Goal: Task Accomplishment & Management: Manage account settings

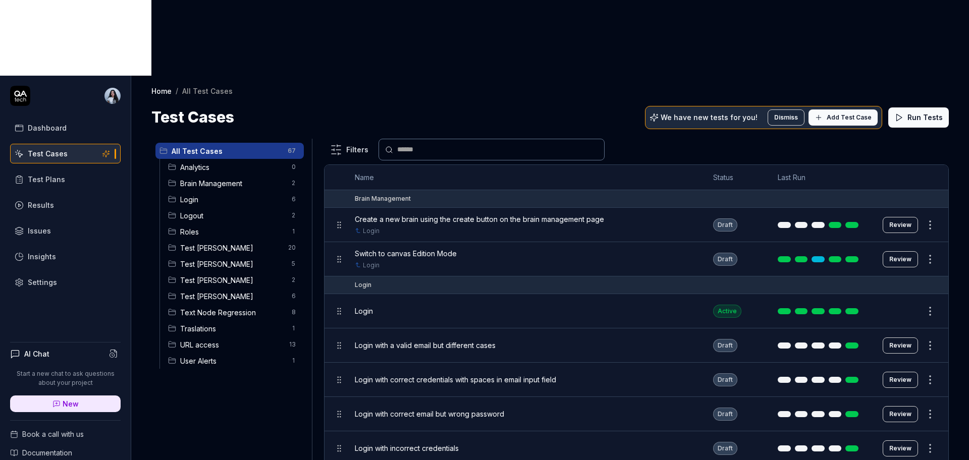
click at [231, 291] on span "Test Nadia" at bounding box center [232, 296] width 105 height 11
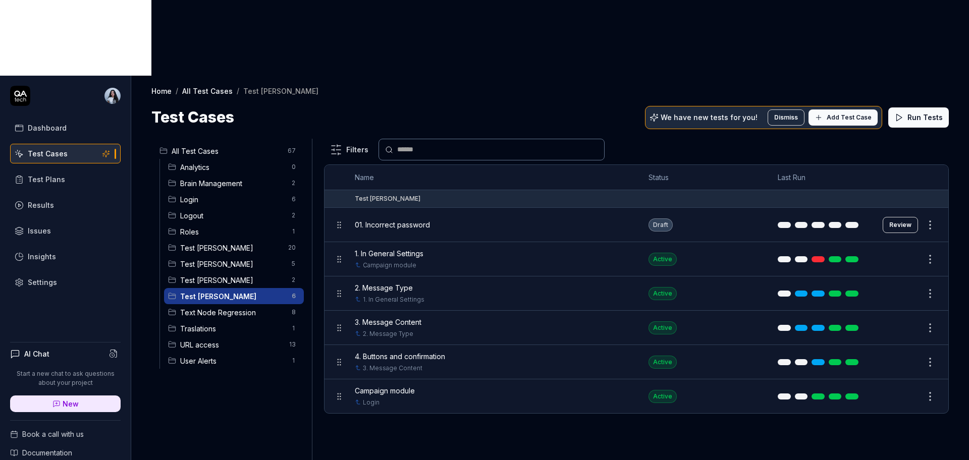
click at [912, 217] on button "Review" at bounding box center [899, 225] width 35 height 16
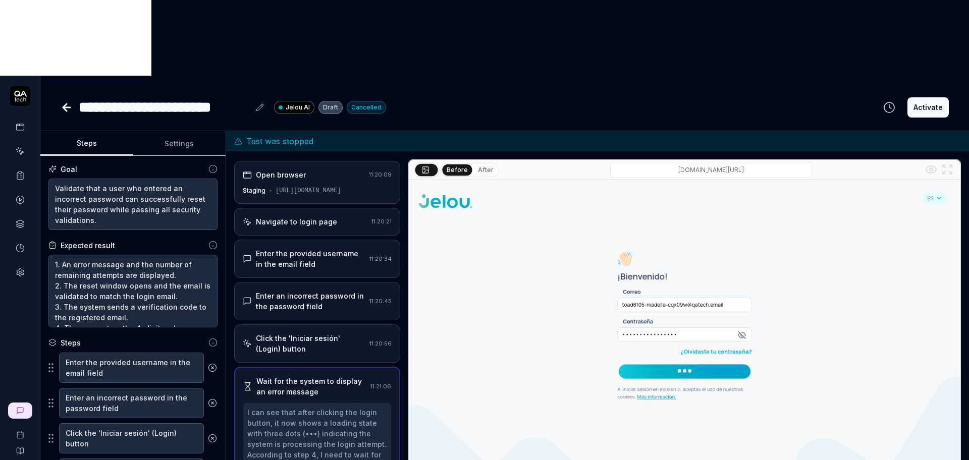
scroll to position [1, 0]
click at [158, 132] on button "Settings" at bounding box center [179, 144] width 93 height 24
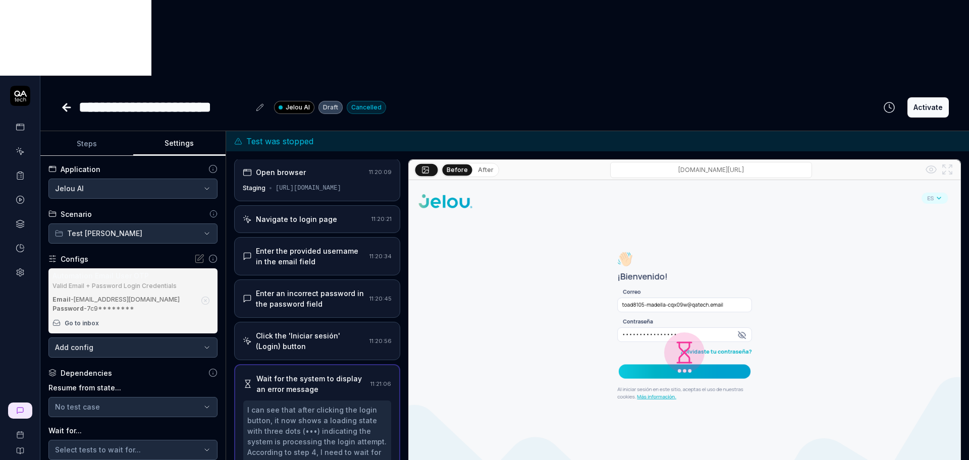
scroll to position [63, 0]
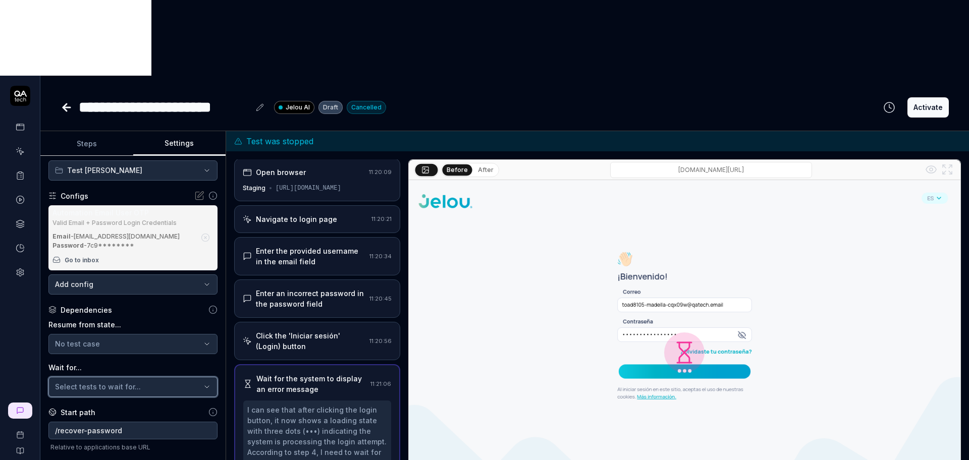
click at [147, 381] on div "Select tests to wait for..." at bounding box center [128, 386] width 146 height 11
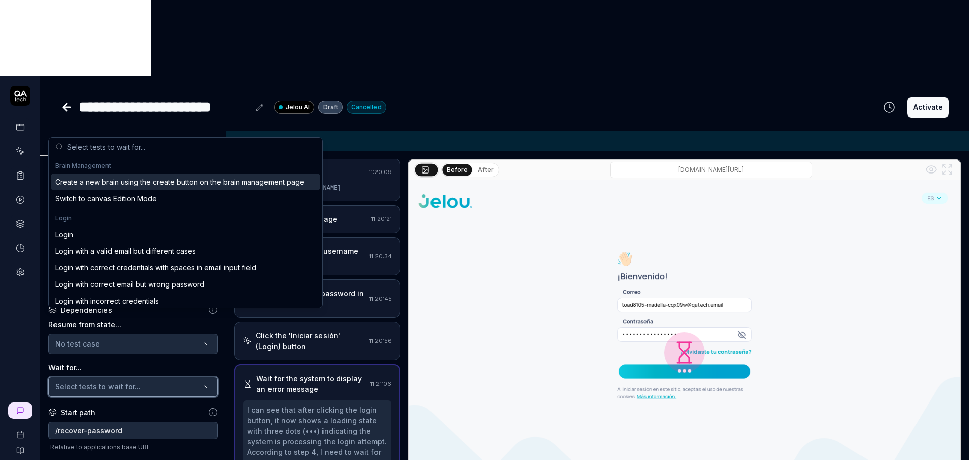
click at [147, 381] on div "Select tests to wait for..." at bounding box center [128, 386] width 146 height 11
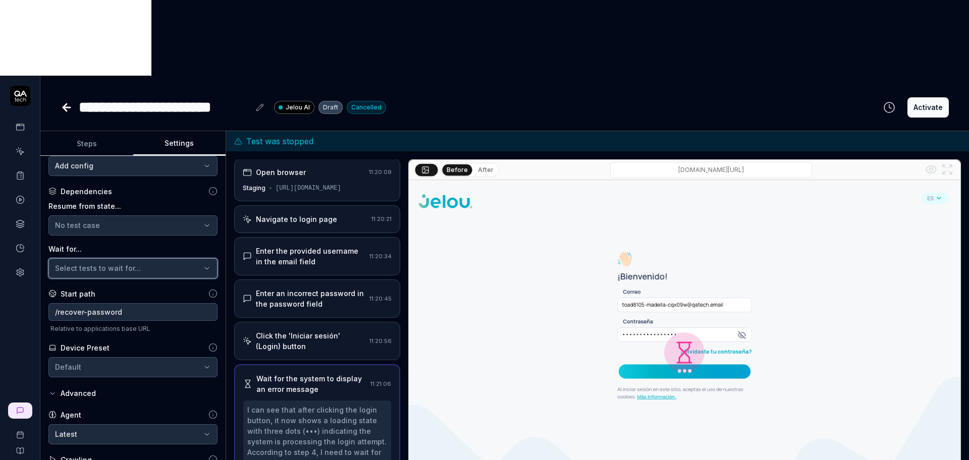
scroll to position [191, 0]
click at [53, 456] on icon at bounding box center [52, 460] width 8 height 8
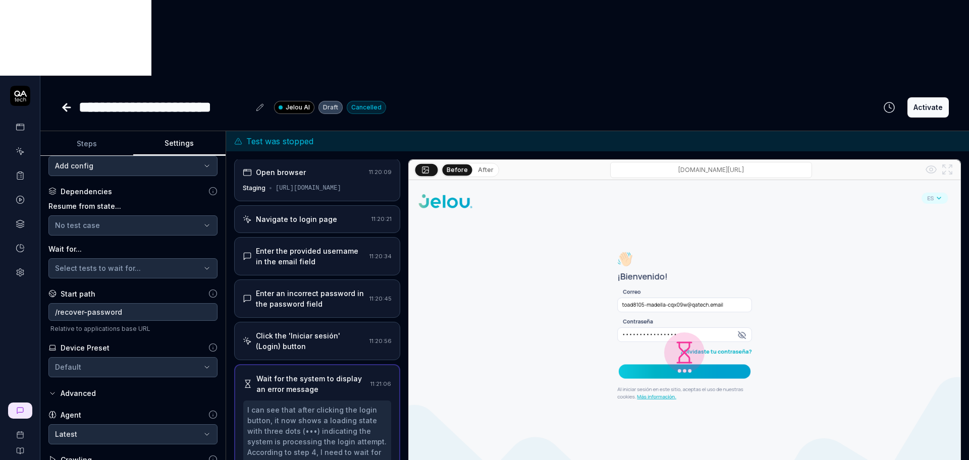
click at [52, 456] on icon at bounding box center [52, 460] width 8 height 8
click at [87, 362] on body "**********" at bounding box center [484, 268] width 969 height 536
click at [124, 335] on html "**********" at bounding box center [484, 268] width 969 height 536
click at [83, 387] on div "Advanced" at bounding box center [78, 393] width 35 height 12
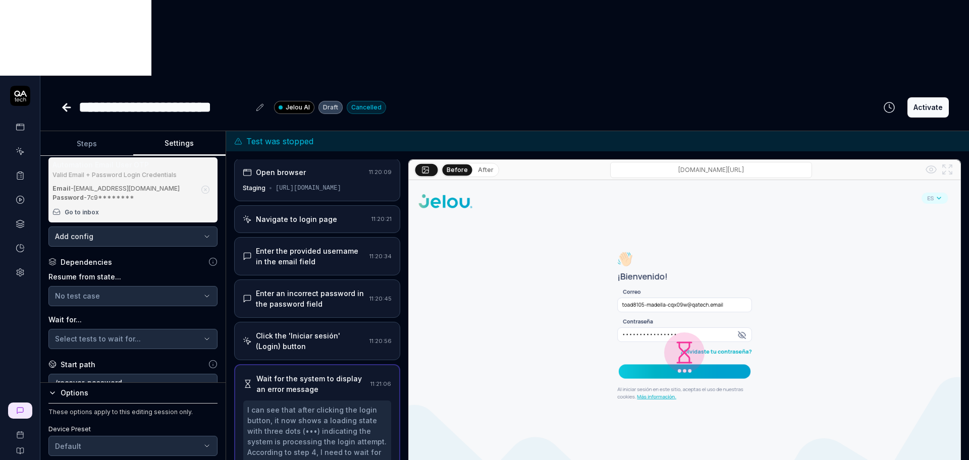
click at [208, 408] on div "These options apply to this editing session only. Device Preset Default Environ…" at bounding box center [132, 454] width 169 height 92
click at [152, 359] on div "Start path" at bounding box center [132, 364] width 169 height 11
click at [53, 389] on icon "button" at bounding box center [52, 393] width 8 height 8
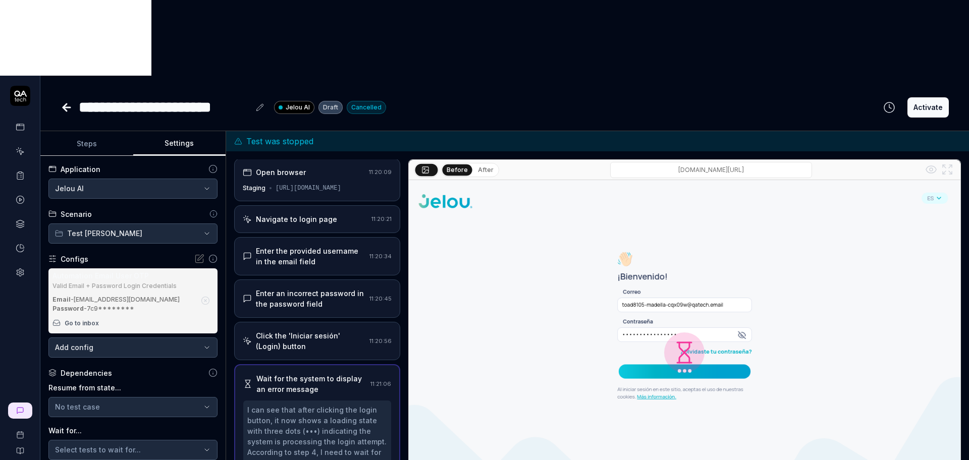
scroll to position [63, 0]
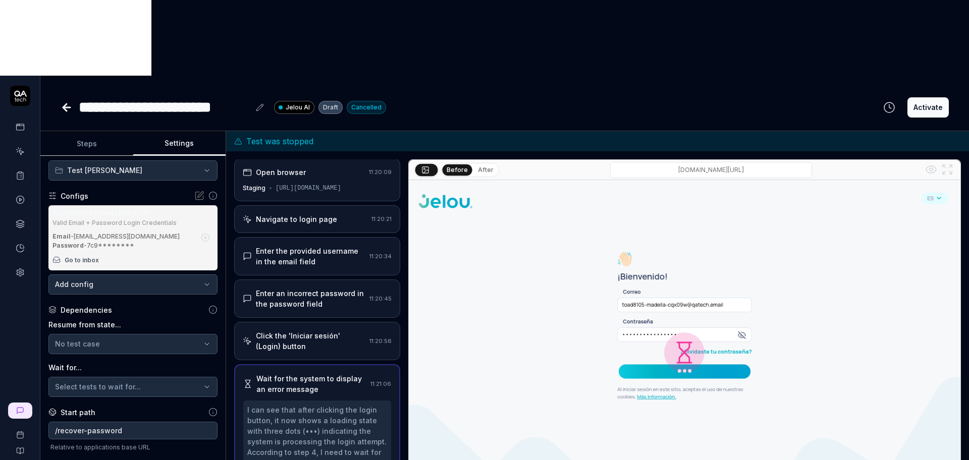
click at [156, 212] on body "**********" at bounding box center [484, 268] width 969 height 536
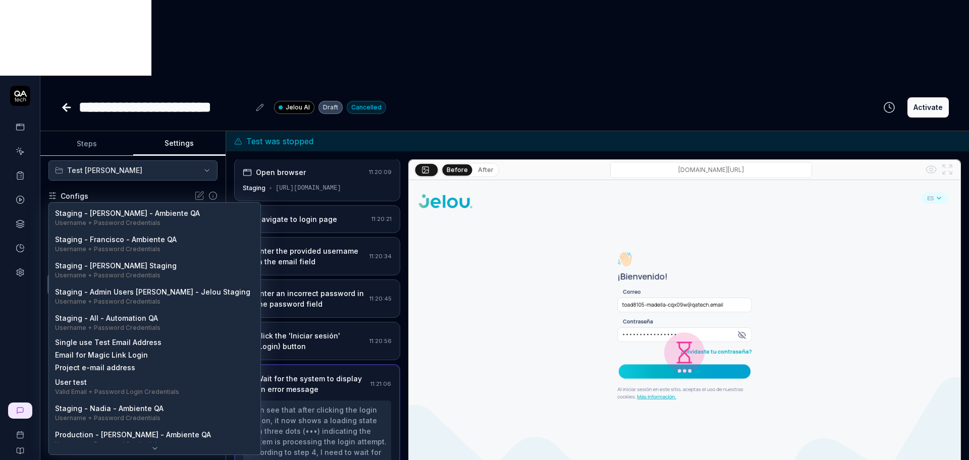
click at [158, 121] on html "**********" at bounding box center [484, 268] width 969 height 536
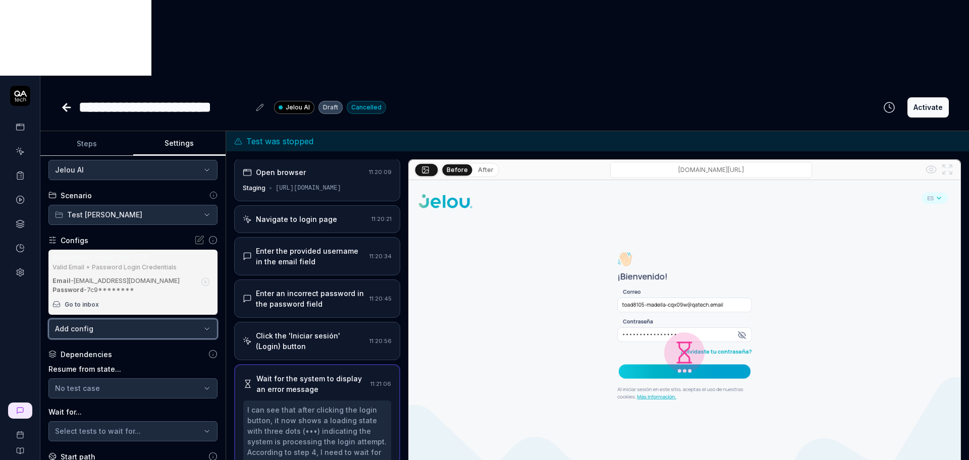
scroll to position [0, 0]
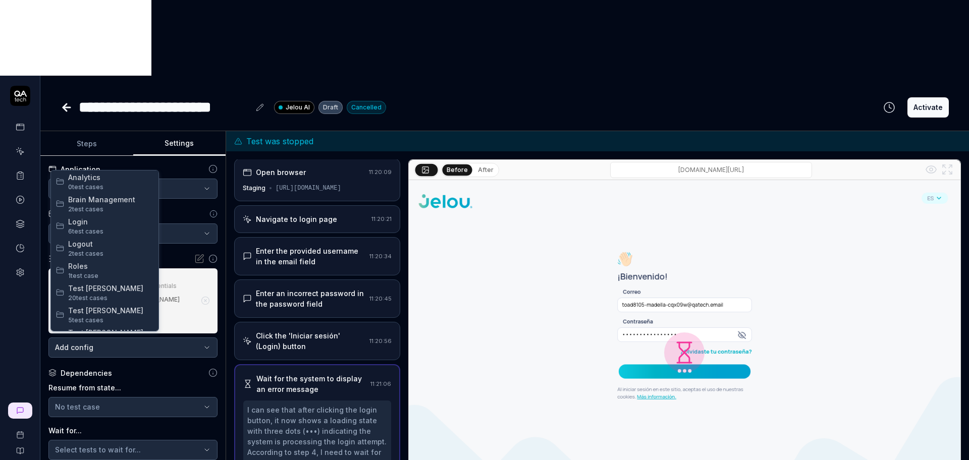
click at [143, 157] on html "**********" at bounding box center [484, 268] width 969 height 536
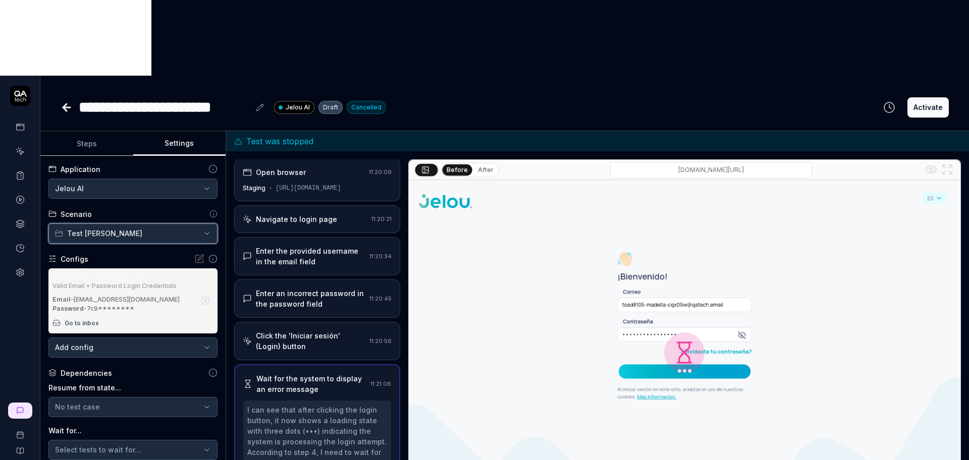
click at [158, 138] on html "**********" at bounding box center [484, 268] width 969 height 536
click at [180, 283] on div "Valid Email + Password Login Credentials" at bounding box center [123, 286] width 143 height 6
click at [202, 297] on circle "button" at bounding box center [206, 301] width 8 height 8
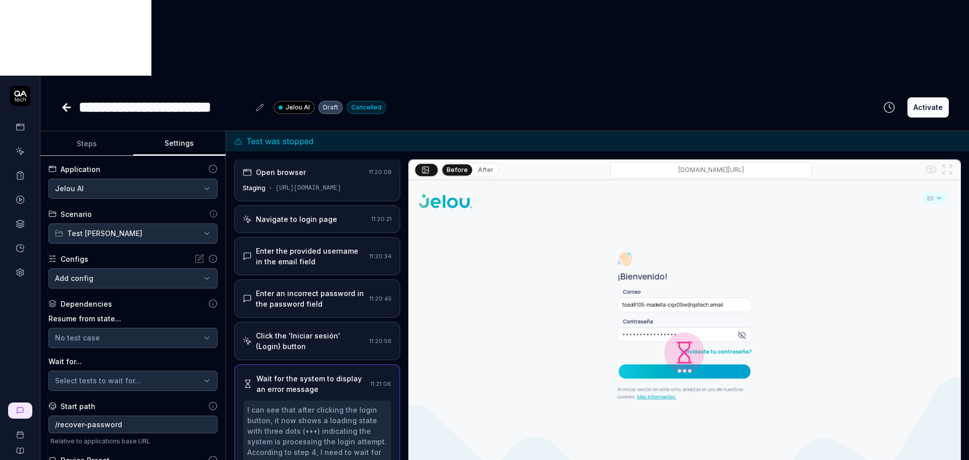
click at [194, 254] on icon at bounding box center [199, 259] width 10 height 10
click at [141, 332] on div "No test case" at bounding box center [128, 337] width 146 height 11
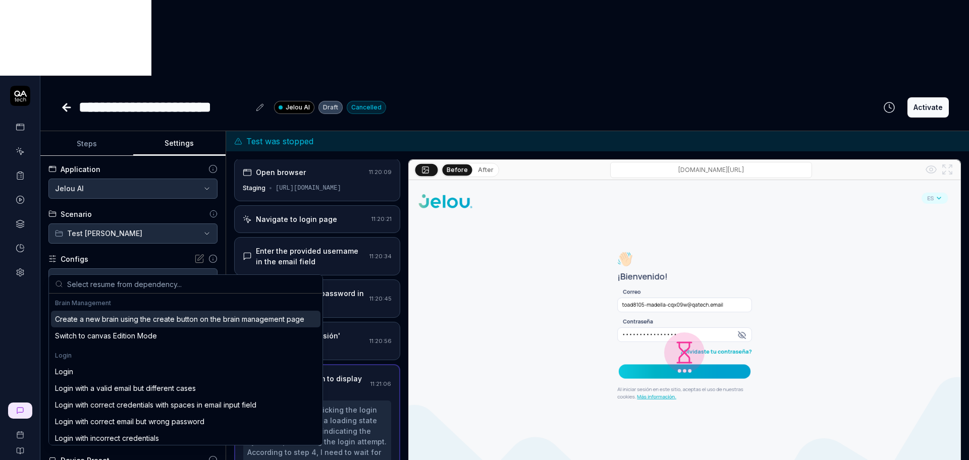
click at [150, 299] on div "Dependencies Resume from state... No test case Wait for... Select tests to wait…" at bounding box center [132, 345] width 169 height 92
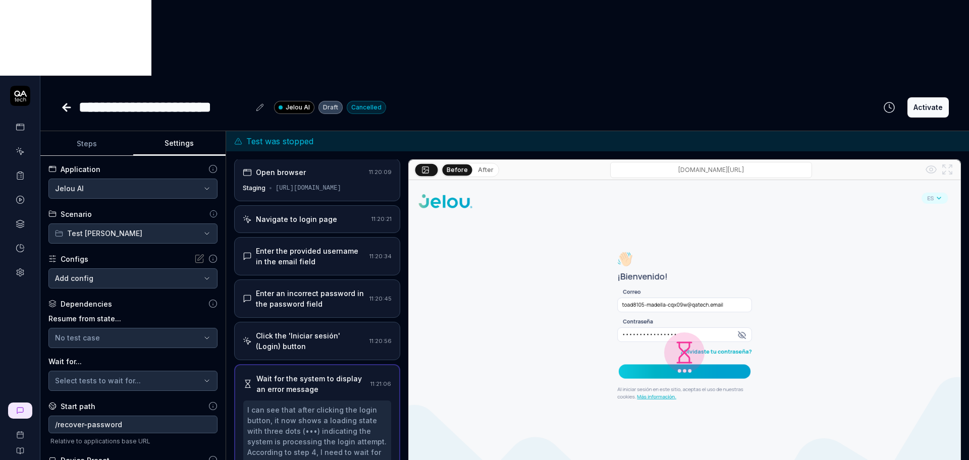
click at [142, 206] on body "**********" at bounding box center [484, 268] width 969 height 536
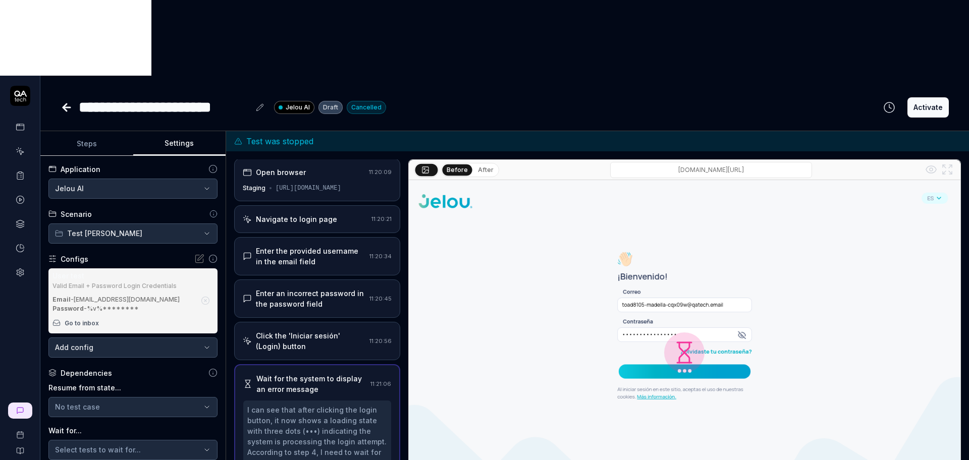
click at [144, 368] on div "Dependencies" at bounding box center [132, 373] width 169 height 11
click at [78, 132] on button "Steps" at bounding box center [86, 144] width 93 height 24
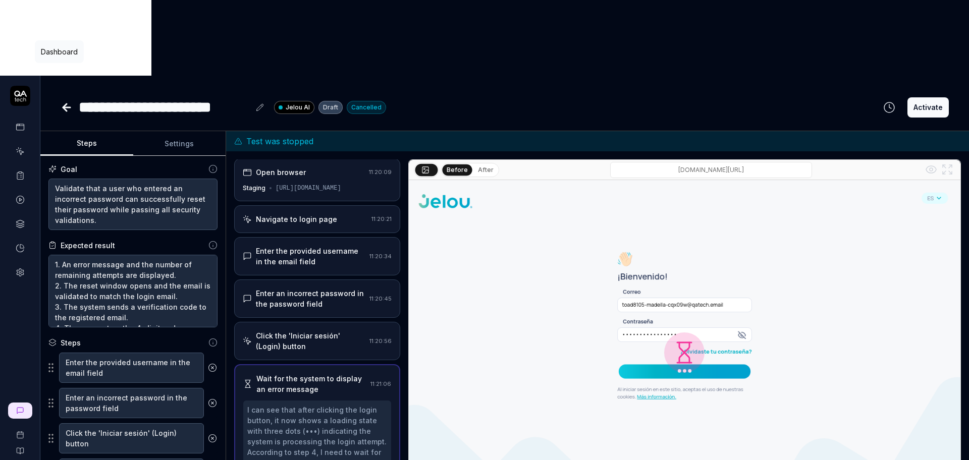
click at [20, 123] on icon at bounding box center [20, 127] width 9 height 9
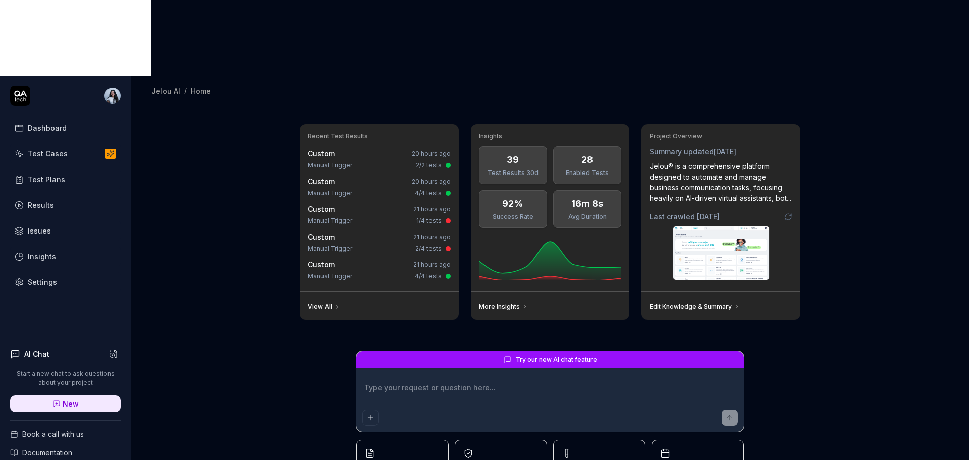
click at [51, 174] on div "Test Plans" at bounding box center [46, 179] width 37 height 11
click at [52, 148] on div "Test Cases" at bounding box center [48, 153] width 40 height 11
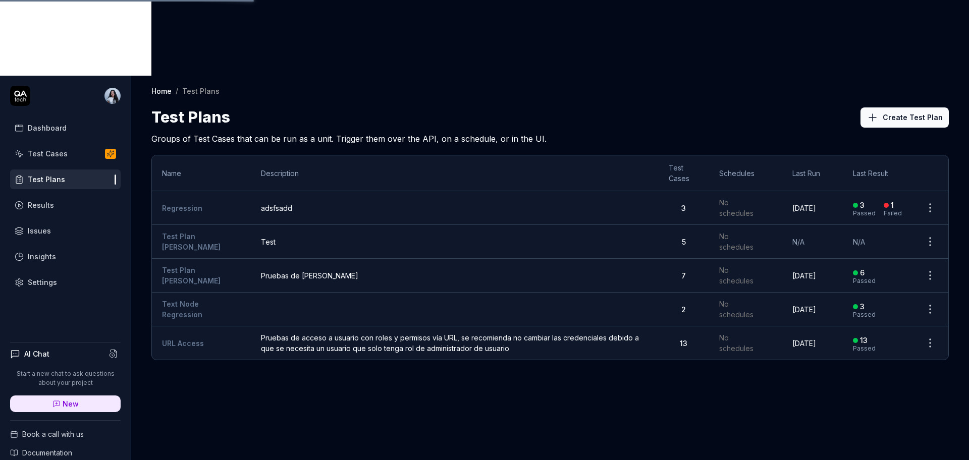
click at [52, 148] on div "Test Cases" at bounding box center [48, 153] width 40 height 11
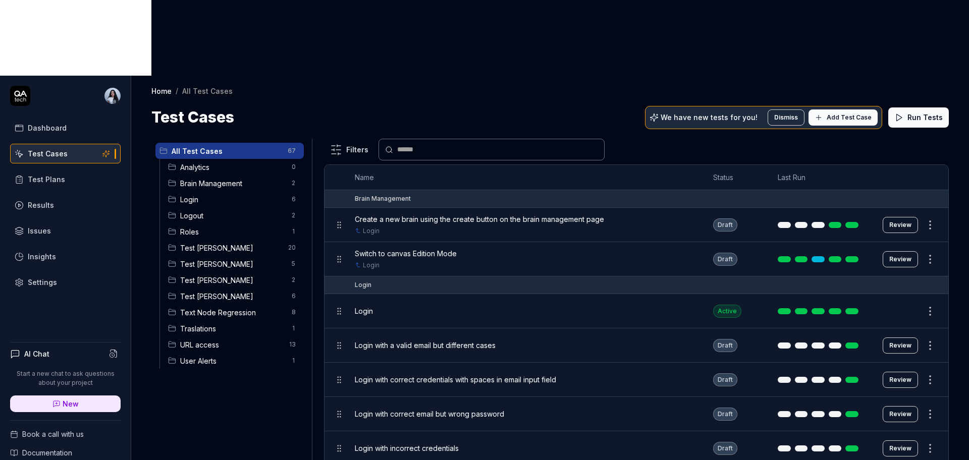
click at [339, 148] on body "Dashboard Test Cases Test Plans Results Issues Insights Settings AI Chat Start …" at bounding box center [484, 268] width 969 height 536
click at [236, 291] on span "Test [PERSON_NAME]" at bounding box center [232, 296] width 105 height 11
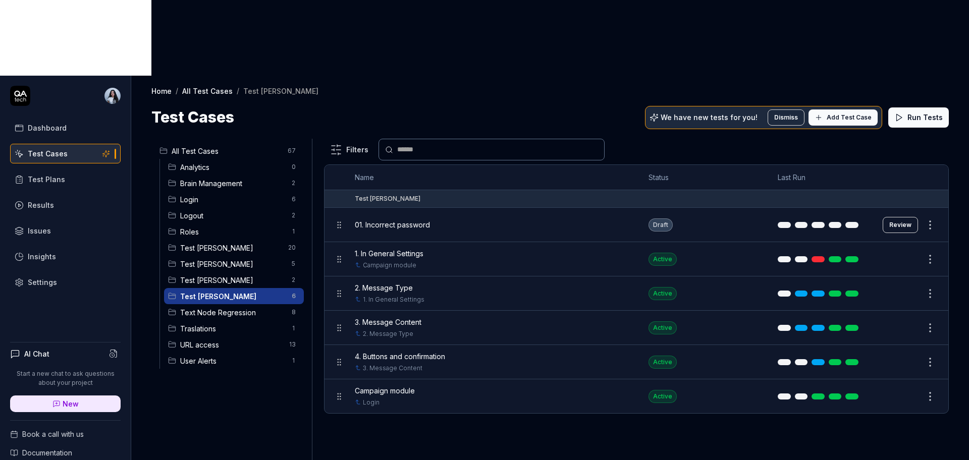
click at [930, 148] on html "Dashboard Test Cases Test Plans Results Issues Insights Settings AI Chat Start …" at bounding box center [484, 268] width 969 height 536
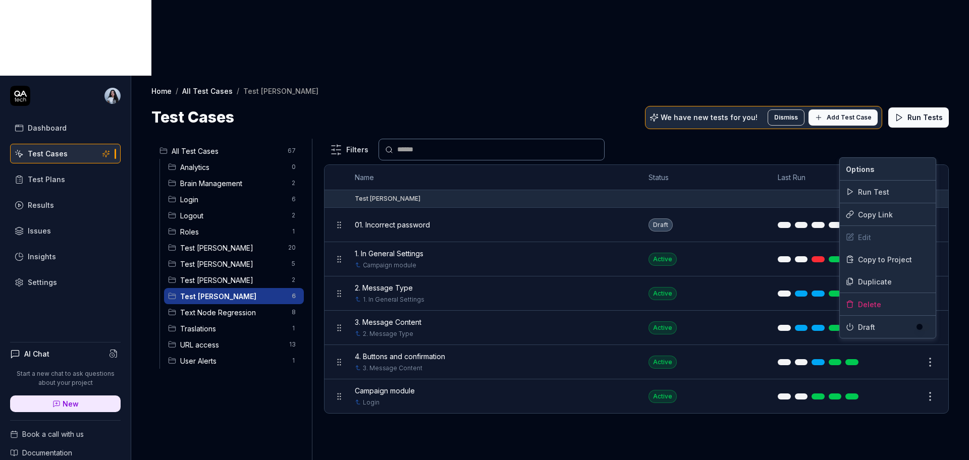
click at [433, 157] on html "Dashboard Test Cases Test Plans Results Issues Insights Settings AI Chat Start …" at bounding box center [484, 268] width 969 height 536
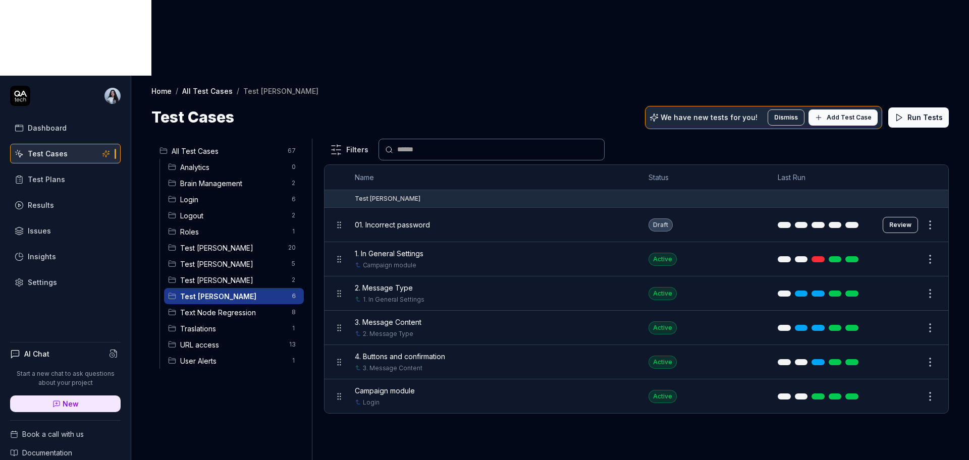
click at [906, 217] on button "Review" at bounding box center [899, 225] width 35 height 16
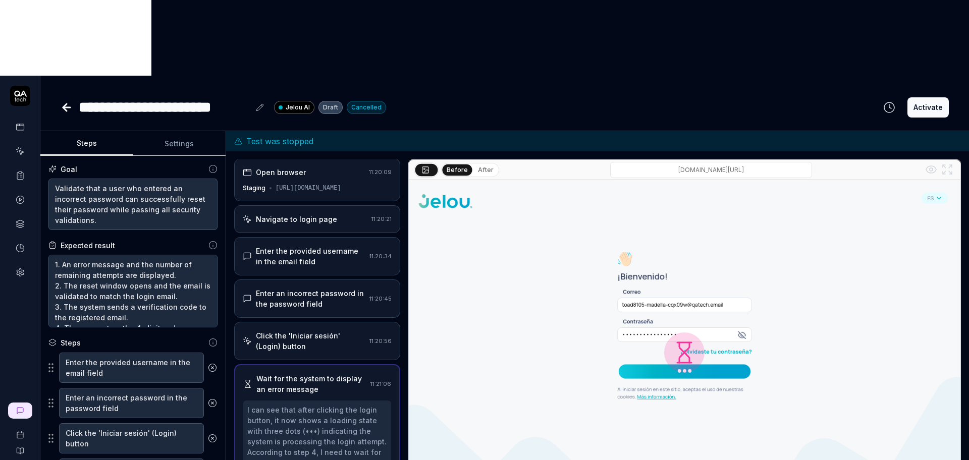
click at [208, 338] on icon at bounding box center [212, 342] width 9 height 9
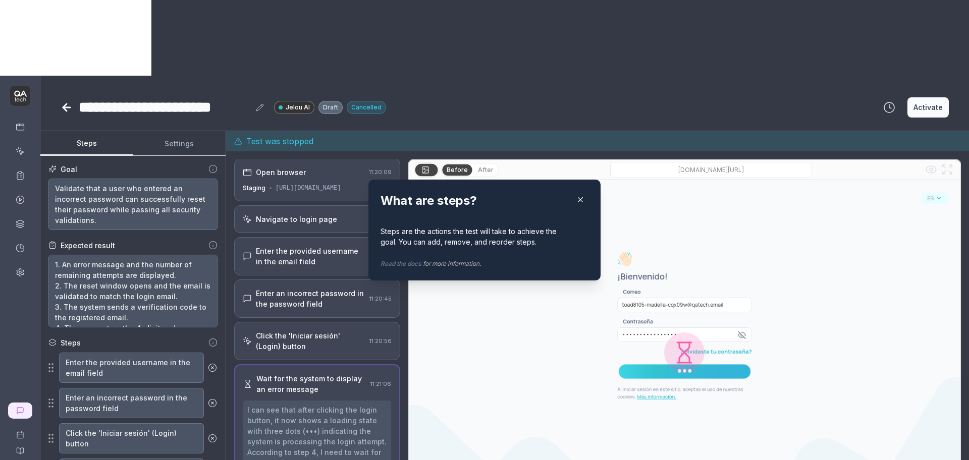
click at [437, 264] on div "Read the docs for more information." at bounding box center [474, 259] width 188 height 17
drag, startPoint x: 383, startPoint y: 235, endPoint x: 565, endPoint y: 230, distance: 181.7
click at [531, 235] on div "Steps are the actions the test will take to achieve the goal. You can add, remo…" at bounding box center [474, 236] width 188 height 21
click at [576, 202] on icon "button" at bounding box center [580, 199] width 9 height 9
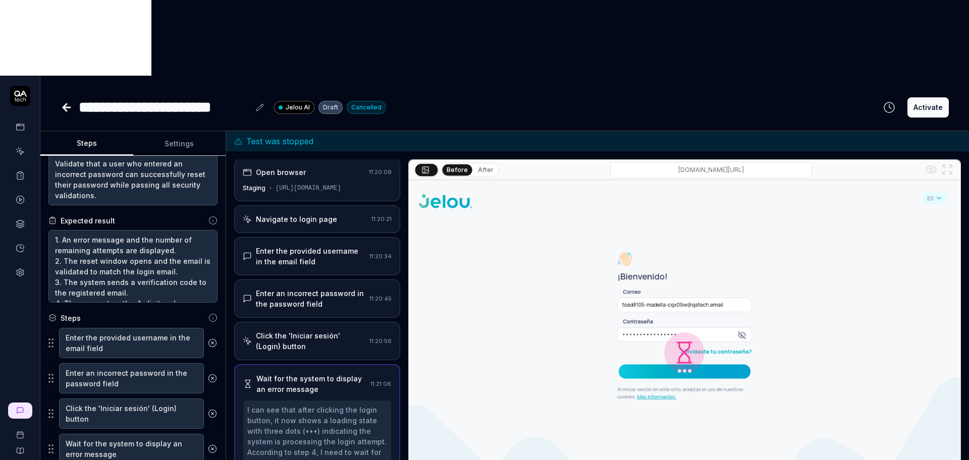
scroll to position [33, 0]
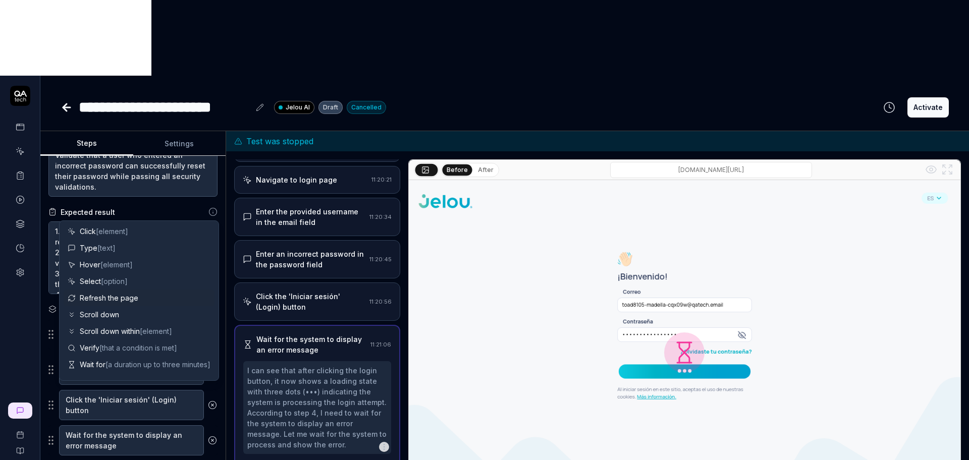
scroll to position [0, 0]
click at [104, 251] on span "[text]" at bounding box center [106, 250] width 18 height 9
type textarea "*"
type textarea "Type"
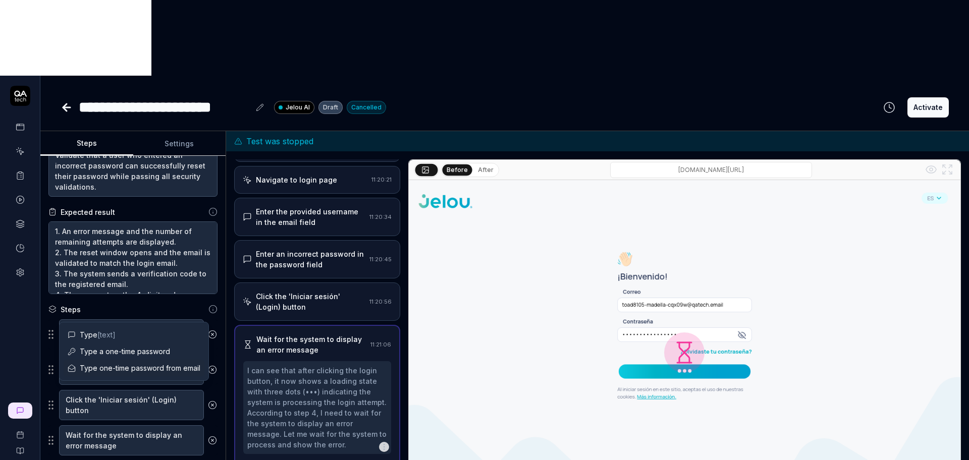
type textarea "*"
type textarea "Type"
type textarea "*"
type textarea "Typ"
type textarea "*"
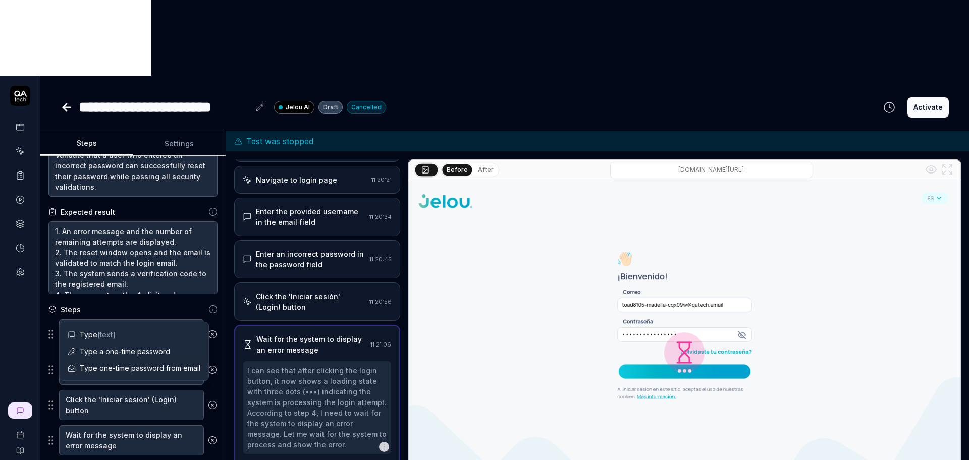
type textarea "Ty"
type textarea "*"
type textarea "T"
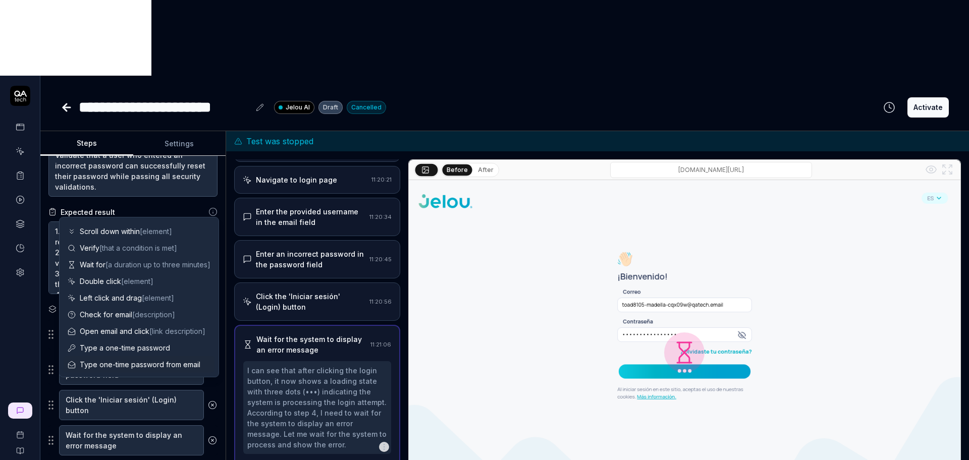
scroll to position [59, 0]
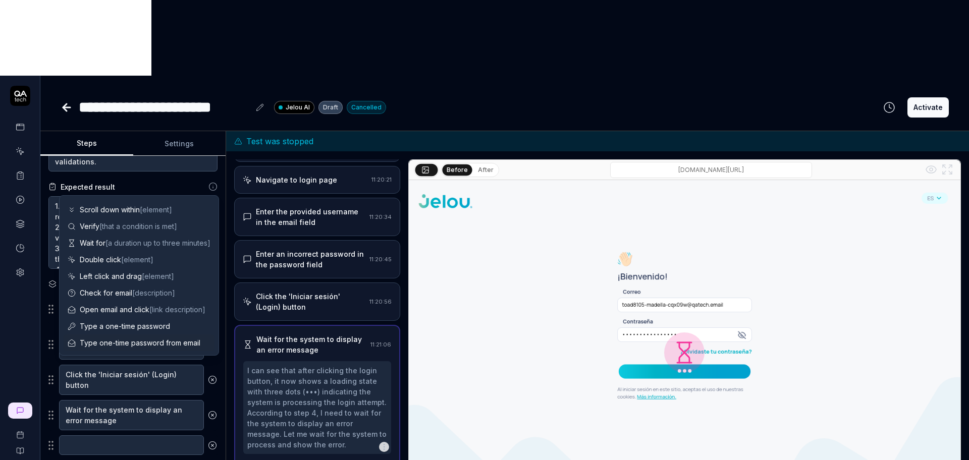
click at [195, 400] on div "Enter the provided username in the email field Enter an incorrect password in t…" at bounding box center [132, 387] width 169 height 186
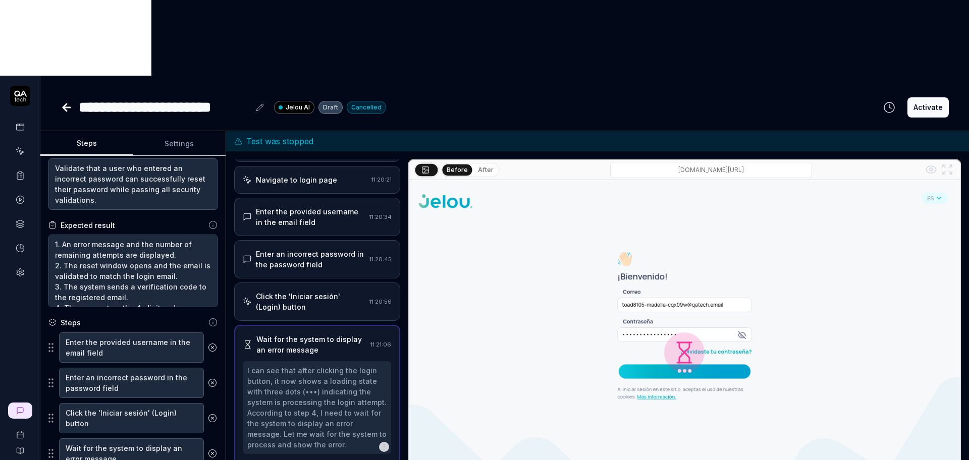
scroll to position [0, 0]
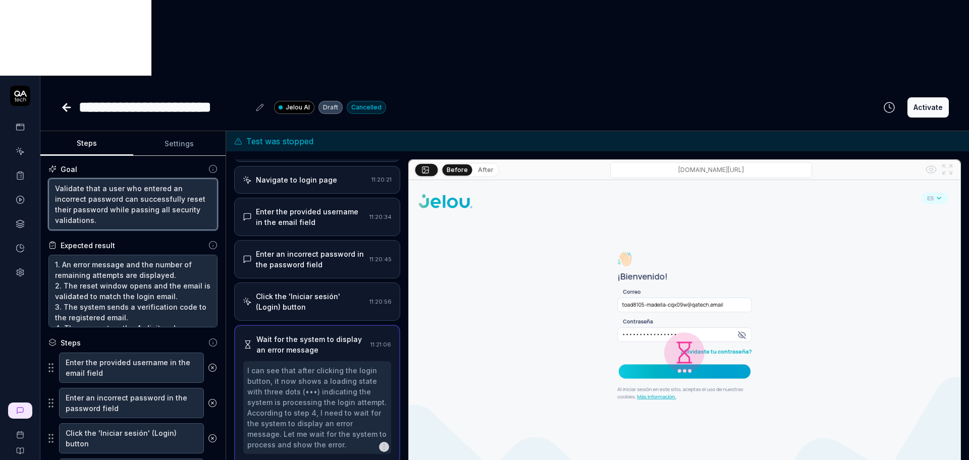
click at [119, 179] on textarea "Validate that a user who entered an incorrect password can successfully reset t…" at bounding box center [132, 204] width 169 height 51
click at [172, 132] on button "Settings" at bounding box center [179, 144] width 93 height 24
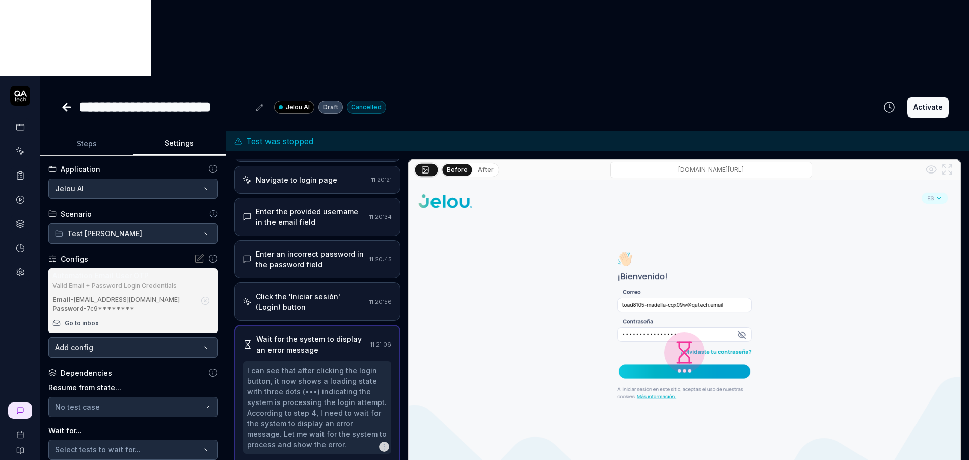
click at [127, 270] on div "Automation Email User OTP" at bounding box center [123, 275] width 143 height 11
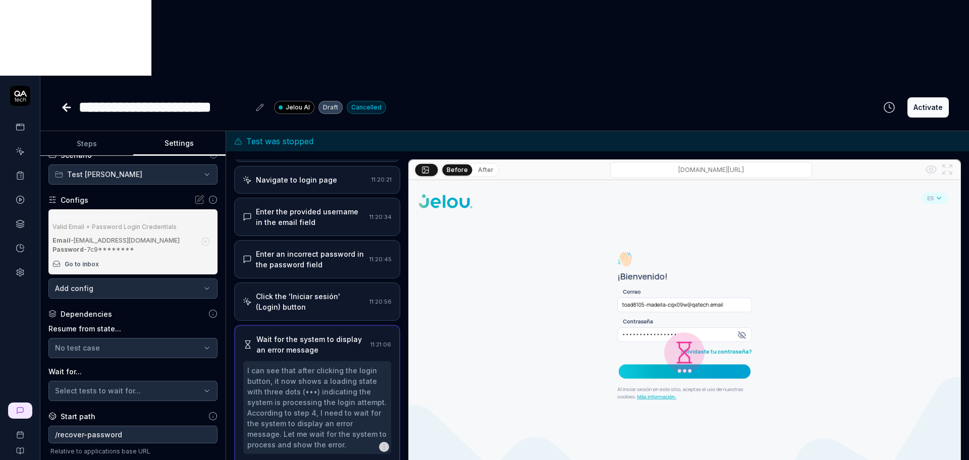
scroll to position [63, 0]
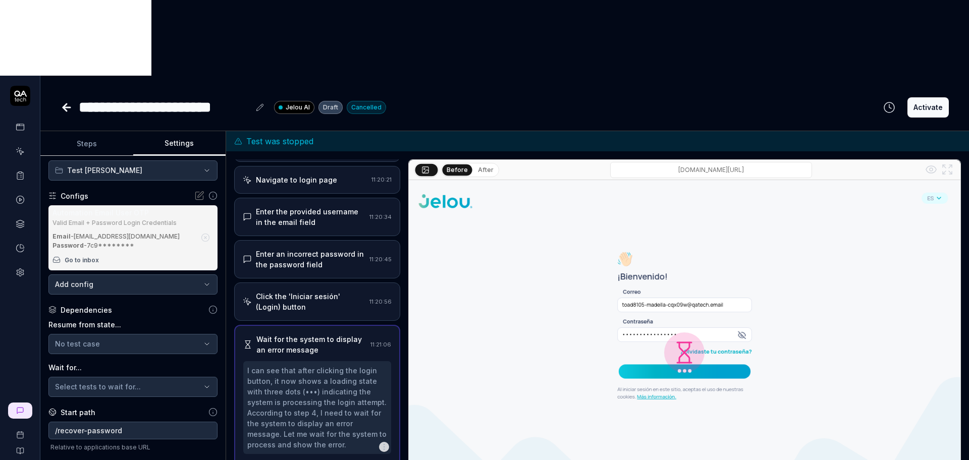
click at [104, 219] on body "**********" at bounding box center [484, 268] width 969 height 536
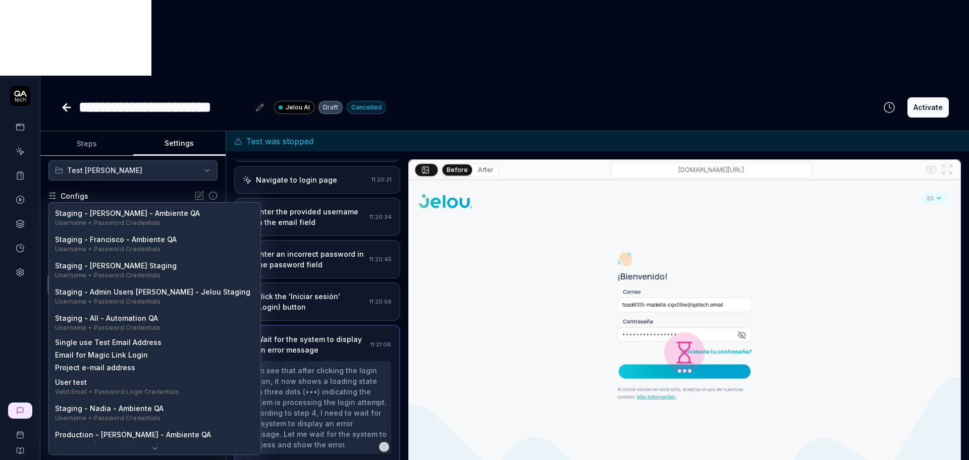
click at [165, 176] on html "**********" at bounding box center [484, 268] width 969 height 536
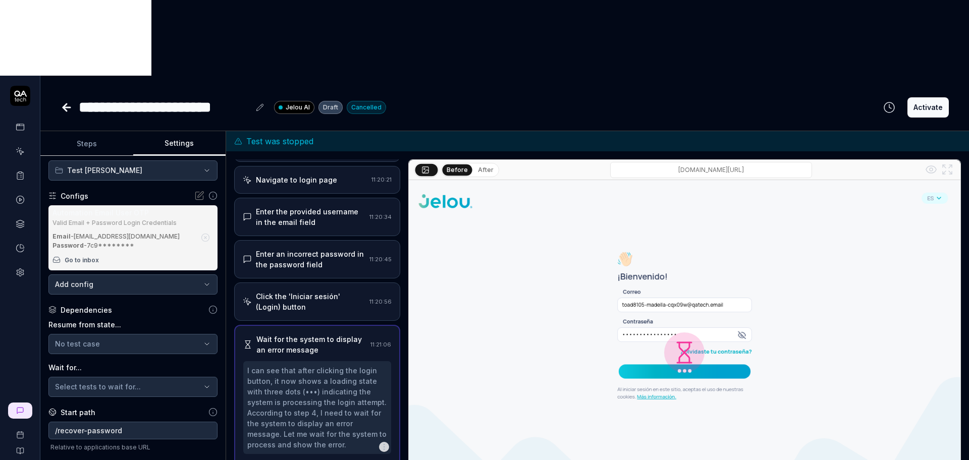
click at [194, 191] on icon at bounding box center [199, 196] width 10 height 10
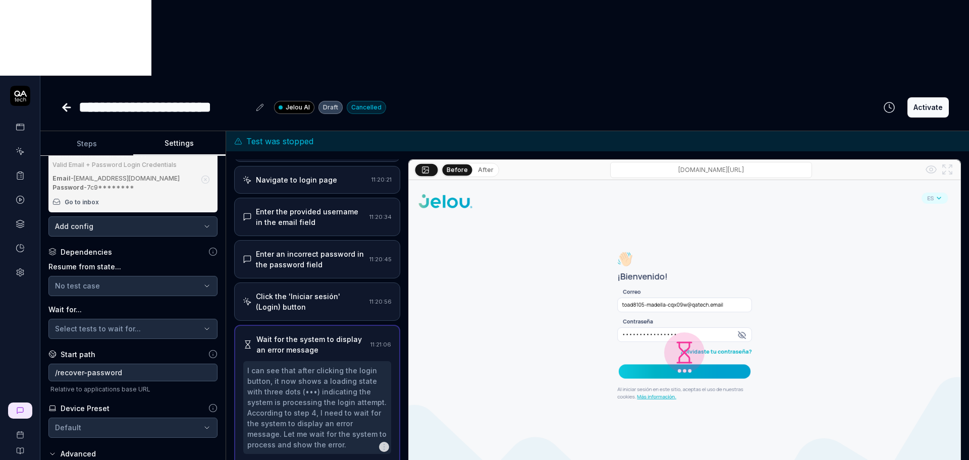
scroll to position [126, 0]
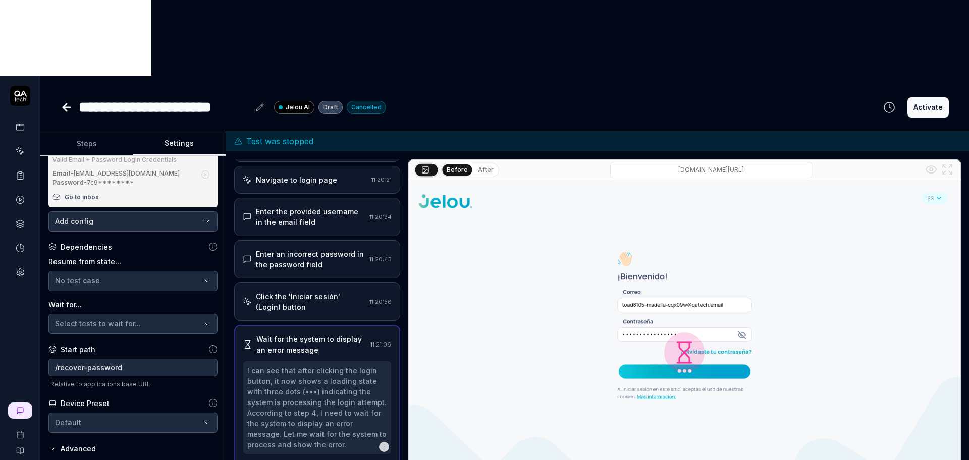
click at [58, 299] on label "Wait for..." at bounding box center [132, 304] width 169 height 11
click at [113, 275] on div "No test case" at bounding box center [128, 280] width 146 height 11
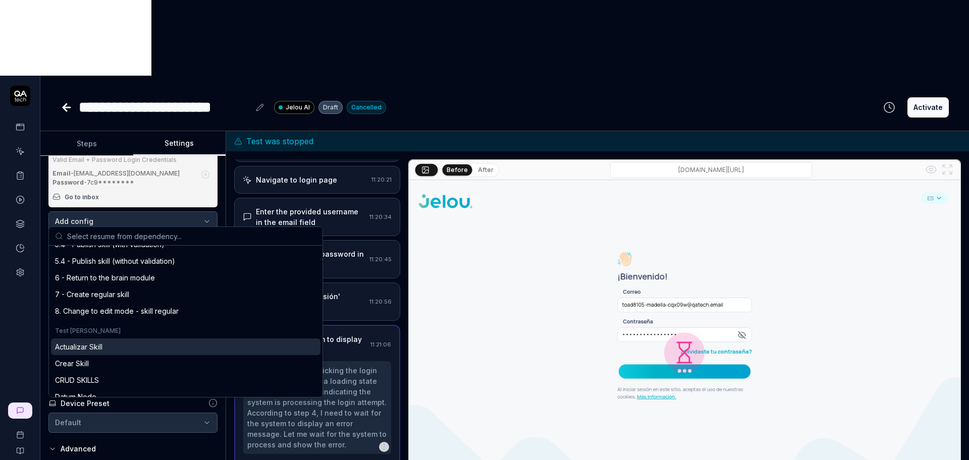
scroll to position [631, 0]
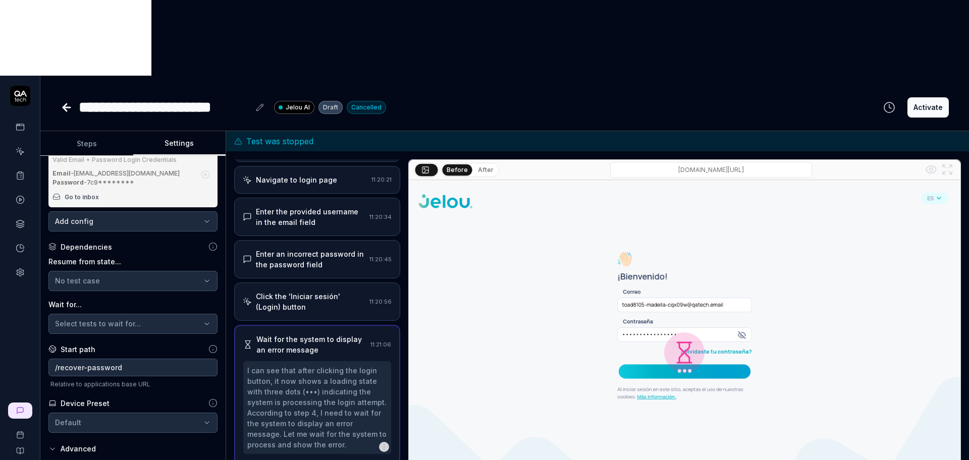
click at [162, 242] on div "Dependencies Resume from state... No test case Wait for... Select tests to wait…" at bounding box center [132, 288] width 169 height 92
click at [141, 318] on div "Select tests to wait for..." at bounding box center [128, 323] width 146 height 11
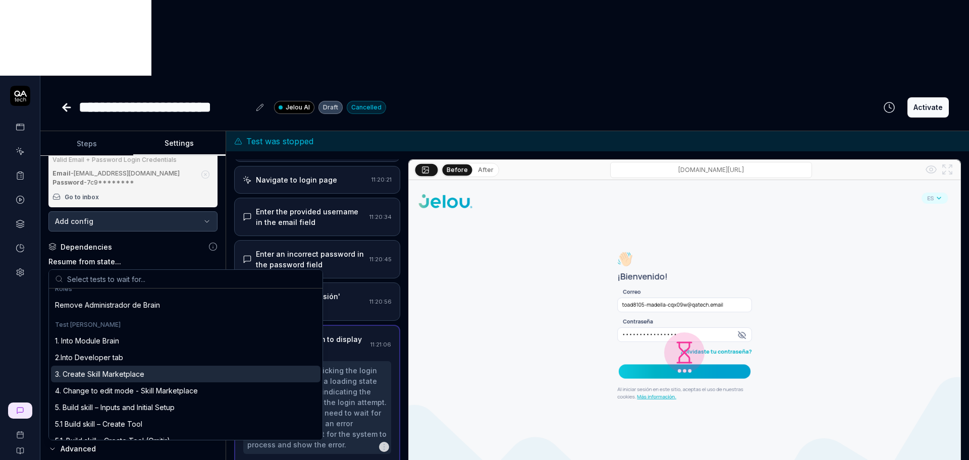
scroll to position [252, 0]
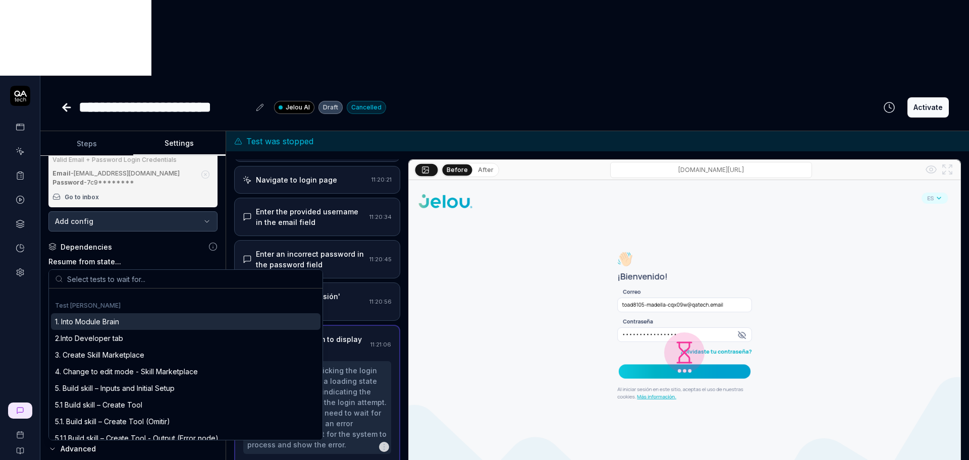
click at [149, 299] on label "Wait for..." at bounding box center [132, 304] width 169 height 11
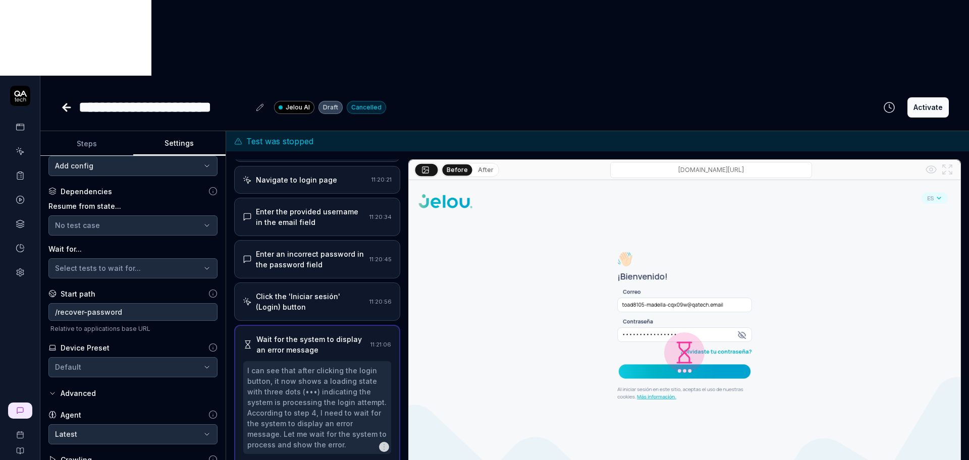
scroll to position [191, 0]
click at [132, 290] on html "**********" at bounding box center [484, 268] width 969 height 536
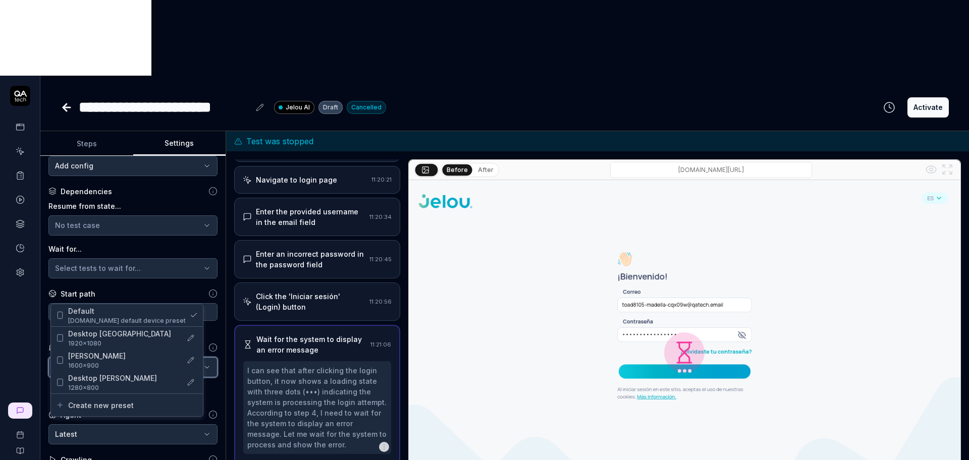
click at [144, 257] on html "**********" at bounding box center [484, 268] width 969 height 536
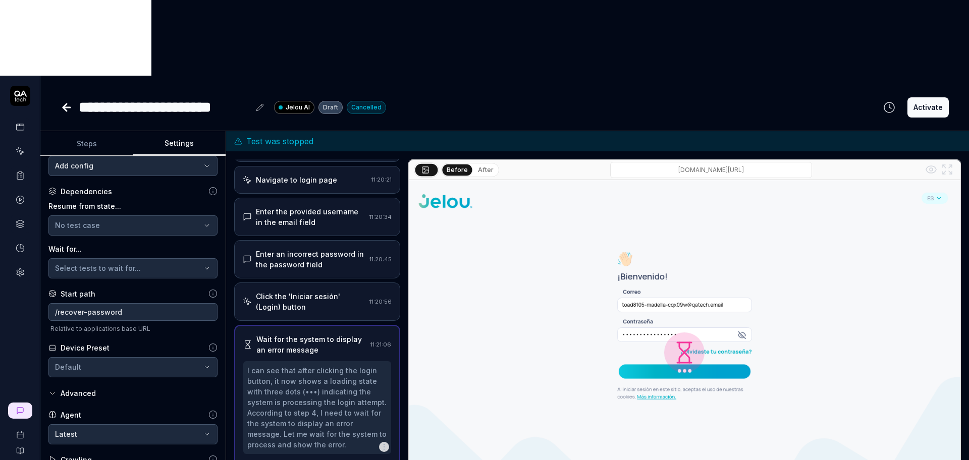
click at [73, 387] on div "Advanced" at bounding box center [78, 393] width 35 height 12
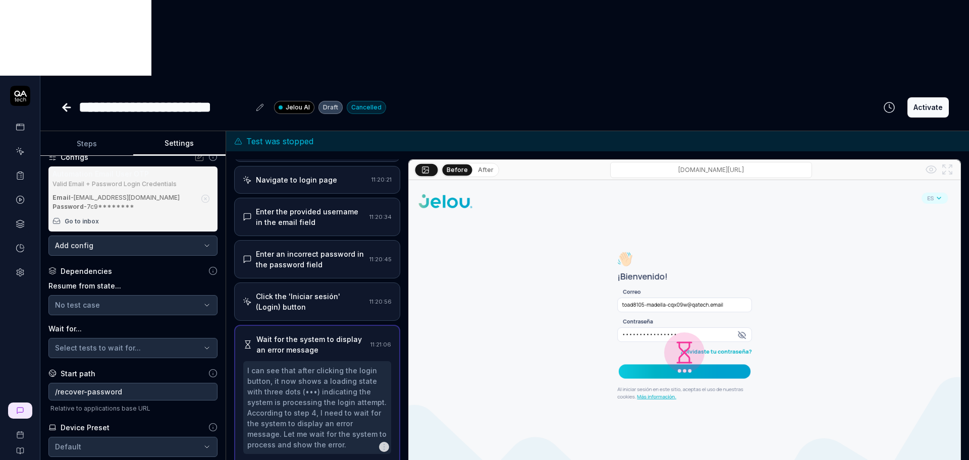
scroll to position [111, 0]
click at [79, 405] on div "**********" at bounding box center [132, 321] width 185 height 331
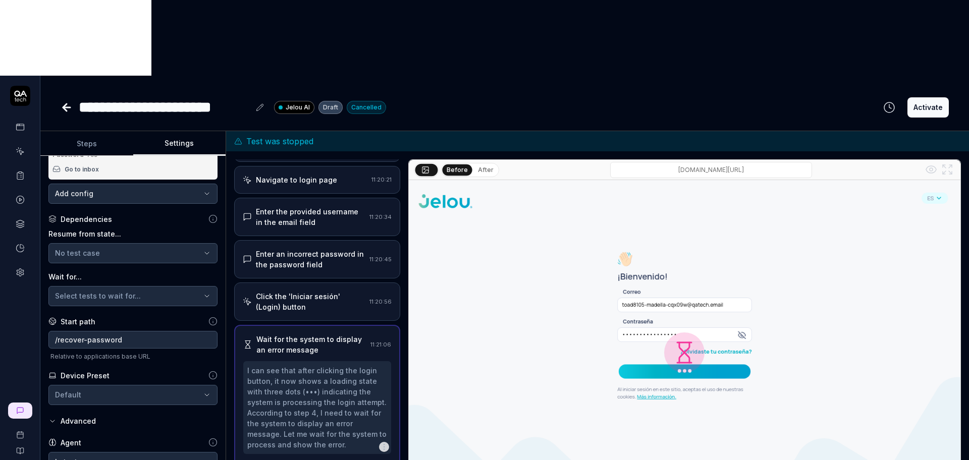
scroll to position [191, 0]
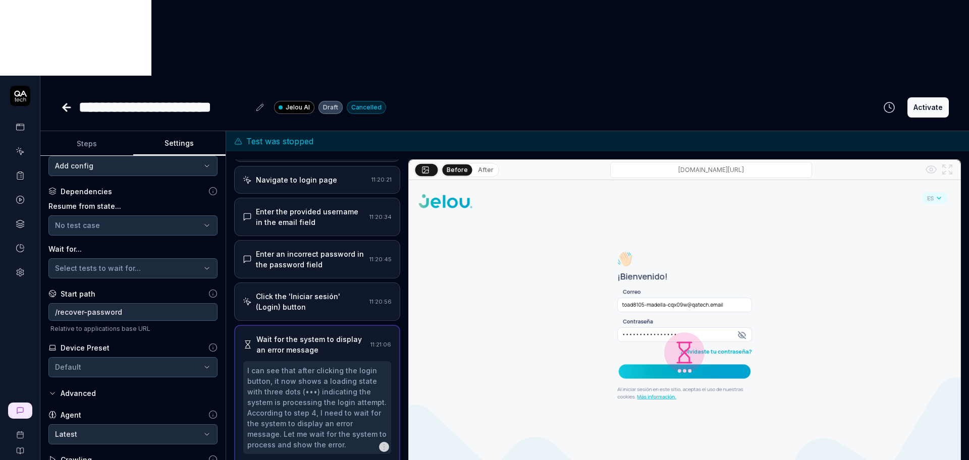
click at [53, 457] on polygon at bounding box center [52, 460] width 5 height 6
click at [208, 455] on icon at bounding box center [212, 459] width 9 height 9
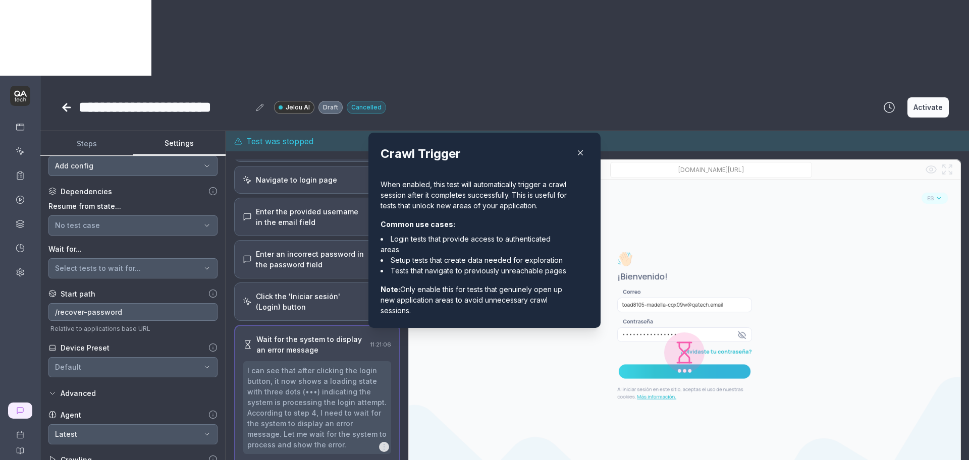
click at [576, 148] on icon "button" at bounding box center [580, 152] width 9 height 9
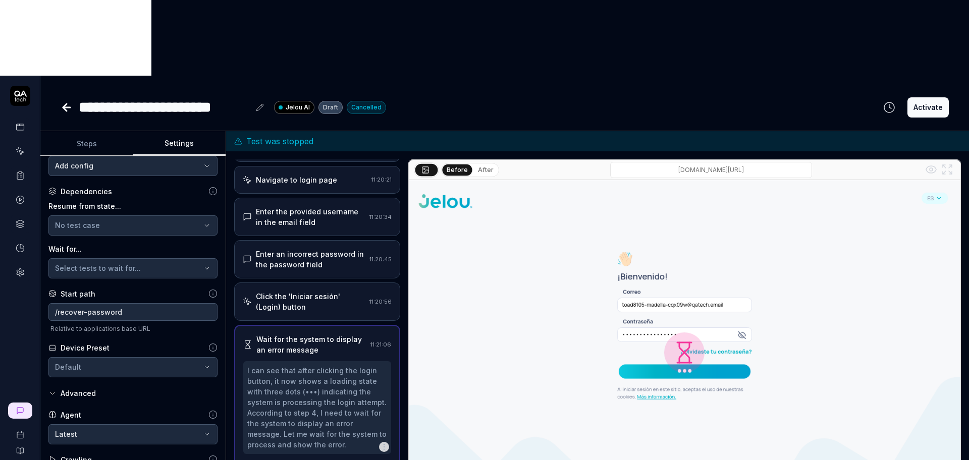
click at [54, 390] on icon "button" at bounding box center [52, 394] width 8 height 8
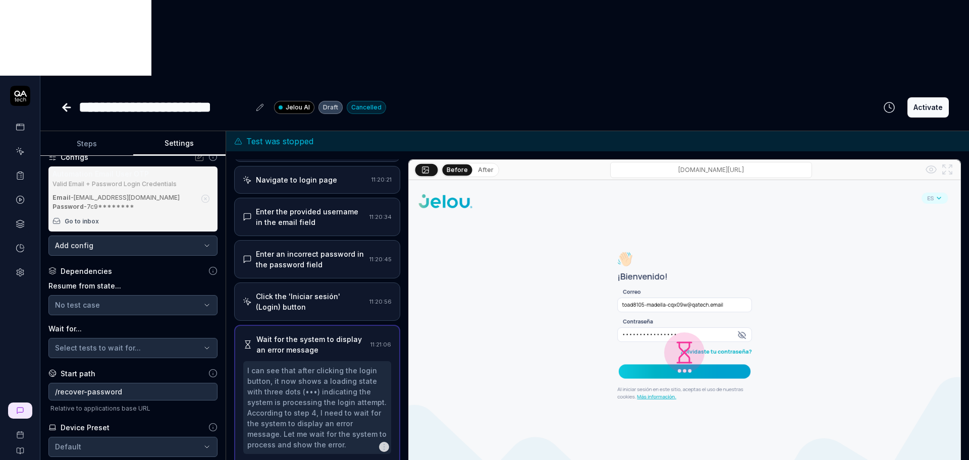
scroll to position [0, 0]
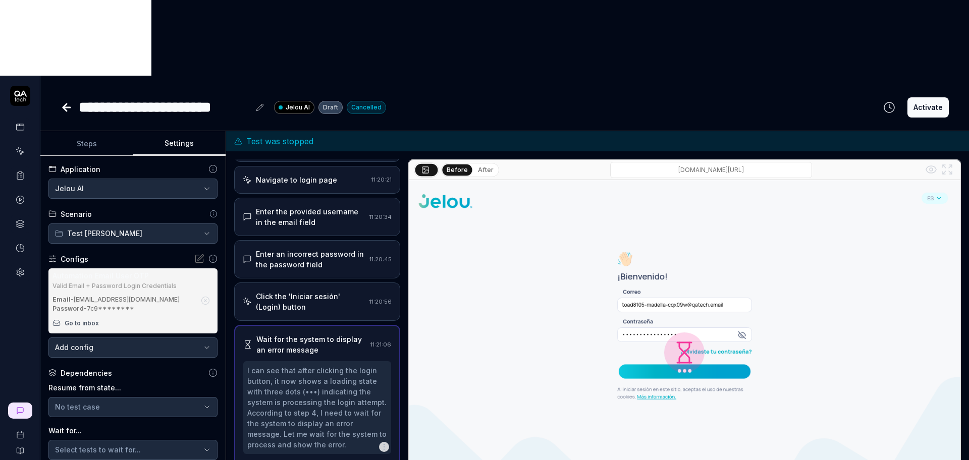
click at [208, 164] on icon at bounding box center [212, 168] width 9 height 9
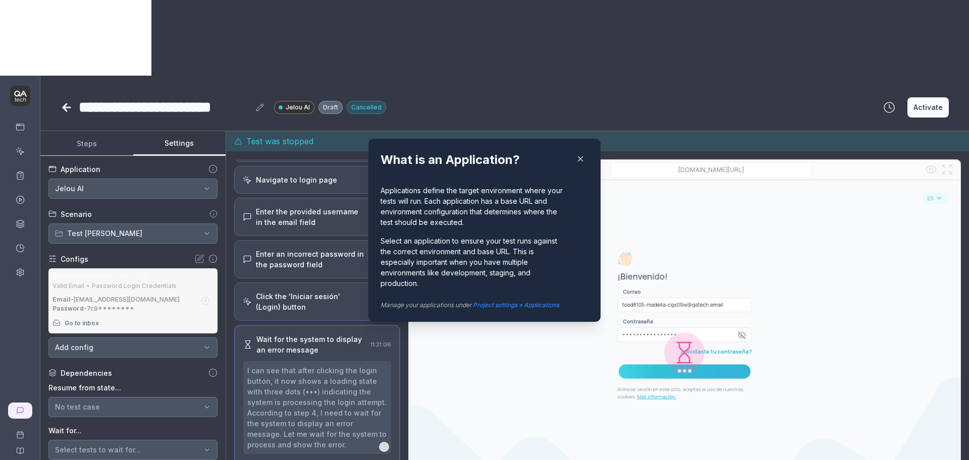
click at [576, 156] on icon "button" at bounding box center [580, 158] width 9 height 9
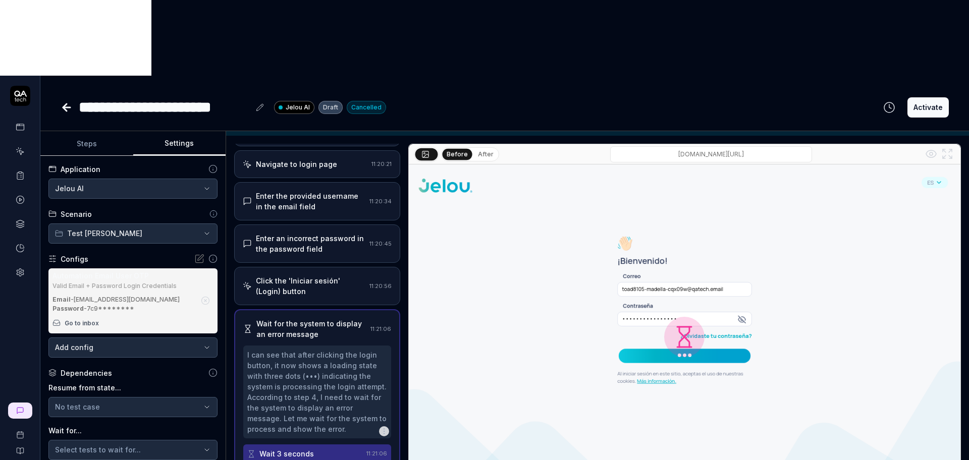
scroll to position [20, 0]
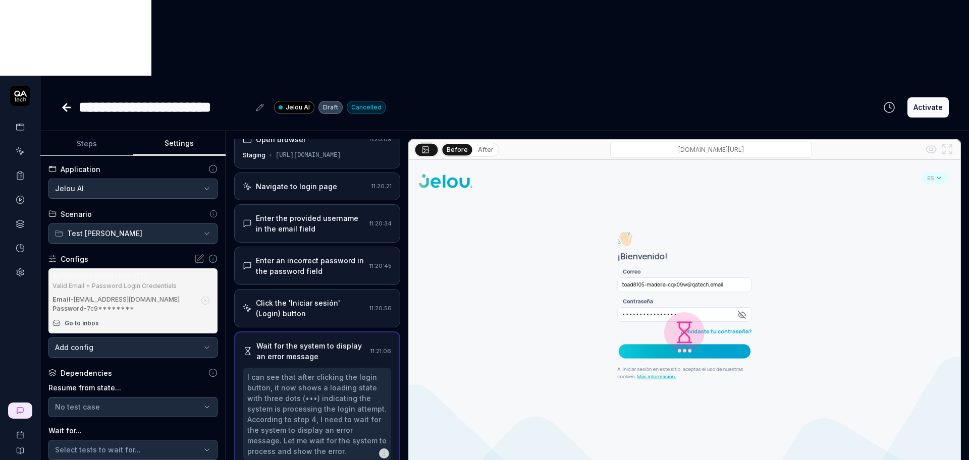
scroll to position [0, 0]
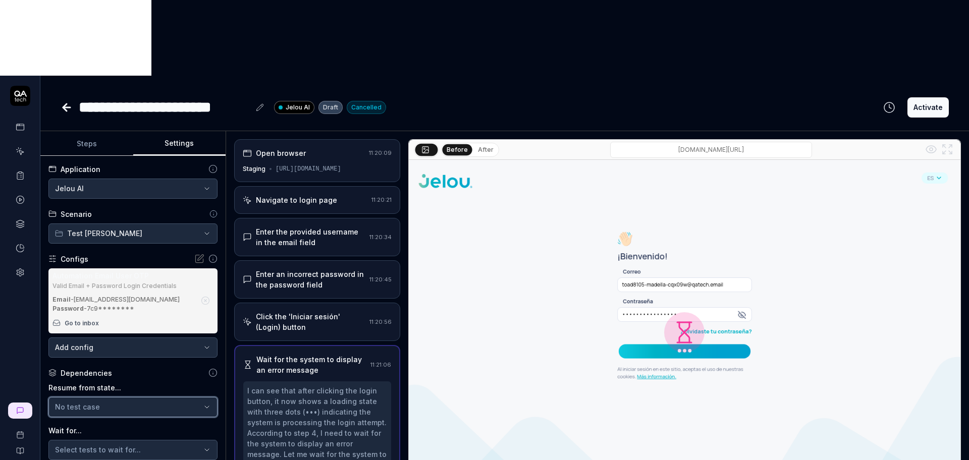
click at [119, 402] on div "No test case" at bounding box center [128, 407] width 146 height 11
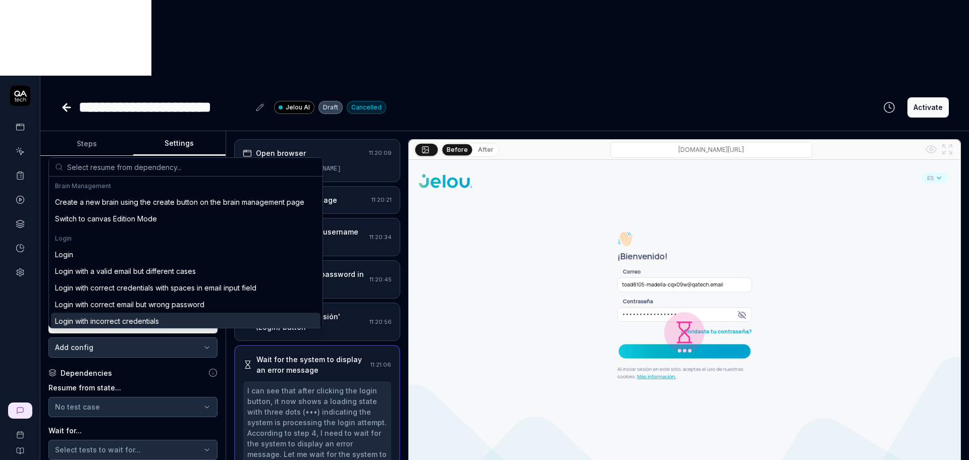
click at [387, 345] on div "Wait for the system to display an error message 11:21:06 I can see that after c…" at bounding box center [317, 426] width 166 height 163
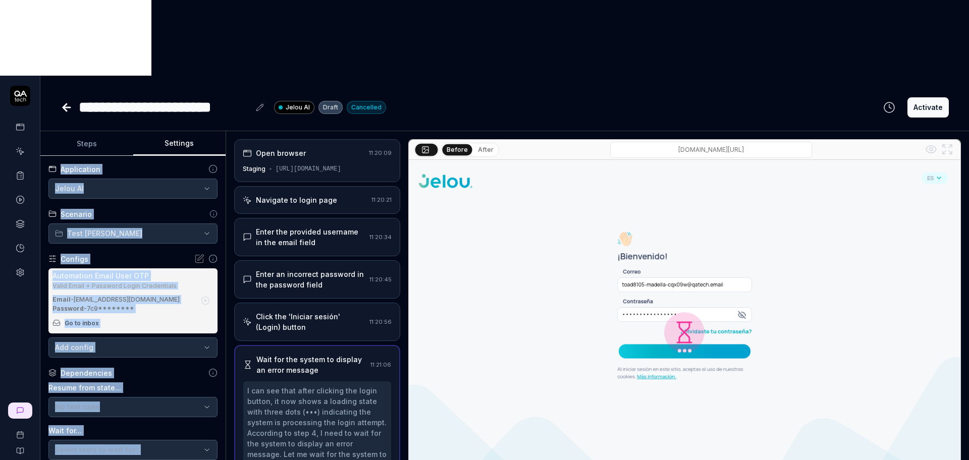
scroll to position [111, 0]
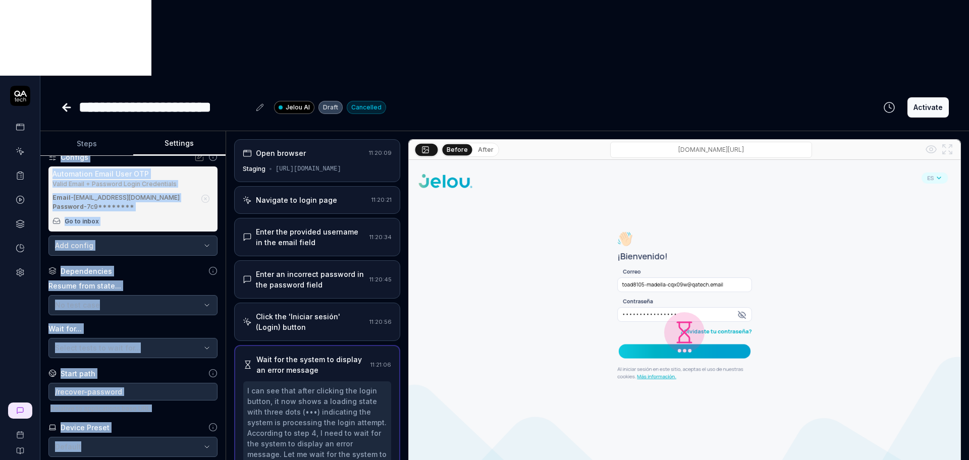
copy div "**********"
drag, startPoint x: 45, startPoint y: 90, endPoint x: 92, endPoint y: 396, distance: 309.8
click at [105, 402] on div "**********" at bounding box center [132, 321] width 185 height 331
click at [67, 101] on icon at bounding box center [67, 107] width 12 height 12
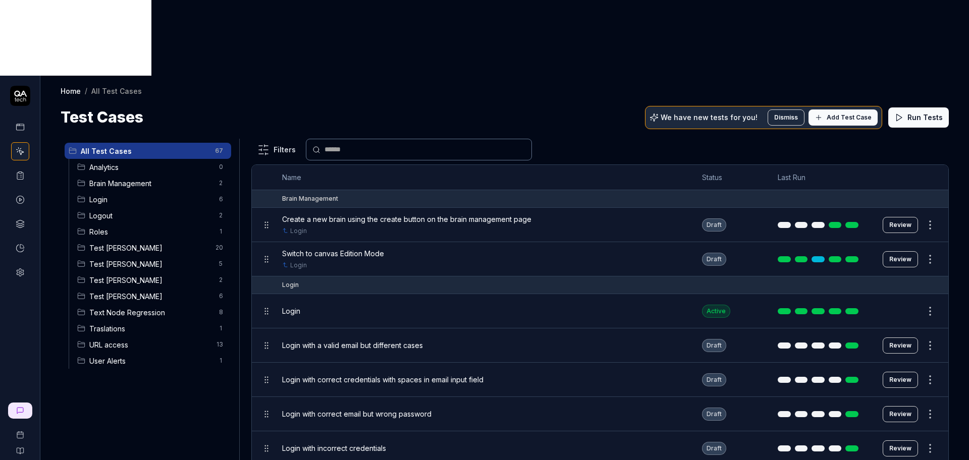
click at [268, 79] on html "Home / All Test Cases Home / All Test Cases Test Cases We have new tests for yo…" at bounding box center [484, 268] width 969 height 536
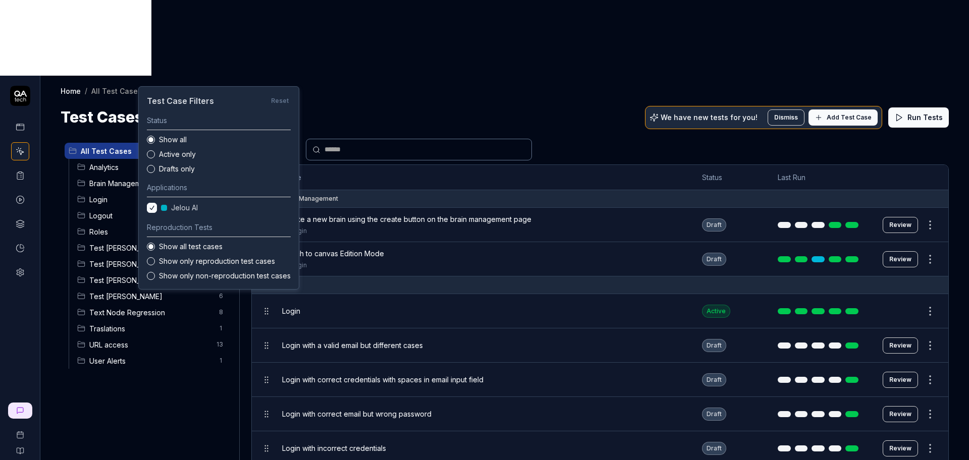
click at [454, 27] on html "Home / All Test Cases Home / All Test Cases Test Cases We have new tests for yo…" at bounding box center [484, 268] width 969 height 536
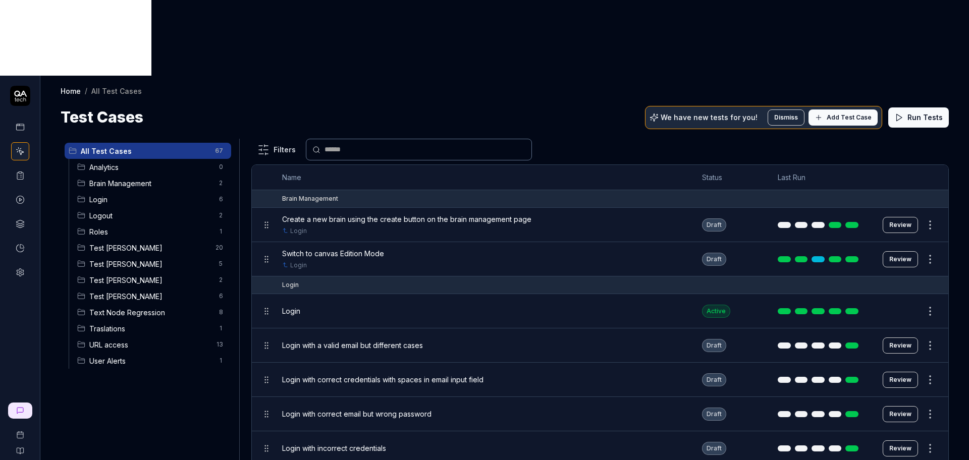
click at [122, 291] on span "Test [PERSON_NAME]" at bounding box center [151, 296] width 124 height 11
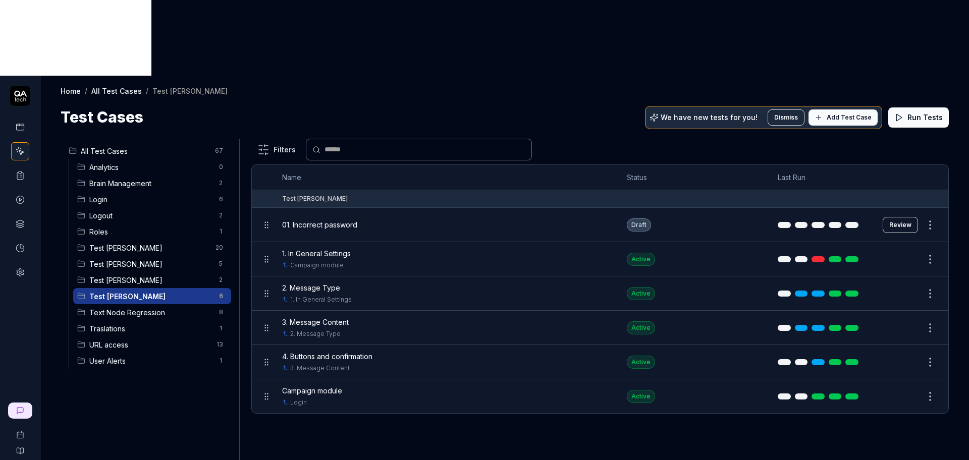
click at [836, 113] on span "Add Test Case" at bounding box center [848, 117] width 45 height 9
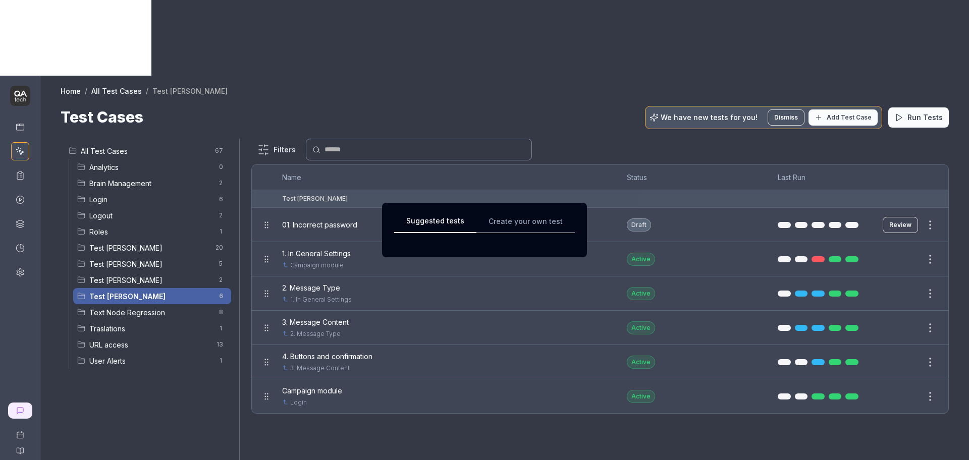
click at [432, 221] on button "Suggested tests" at bounding box center [435, 224] width 82 height 18
click at [511, 219] on div "Suggested tests Create your own test" at bounding box center [484, 230] width 181 height 31
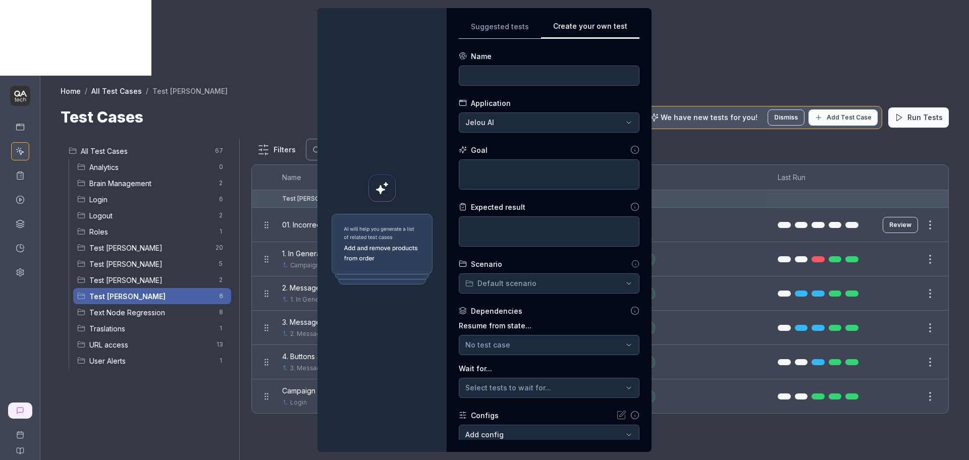
click at [502, 25] on div "**********" at bounding box center [484, 230] width 969 height 460
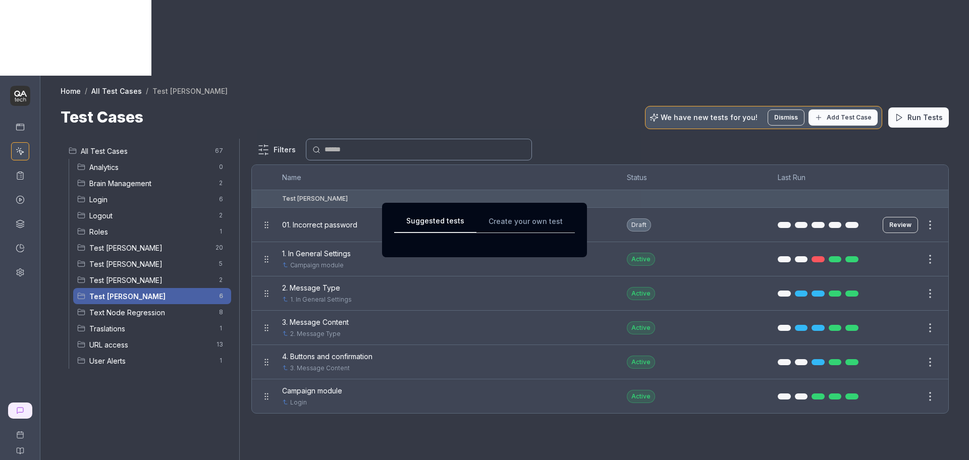
click at [510, 217] on div "Suggested tests Create your own test" at bounding box center [484, 230] width 181 height 31
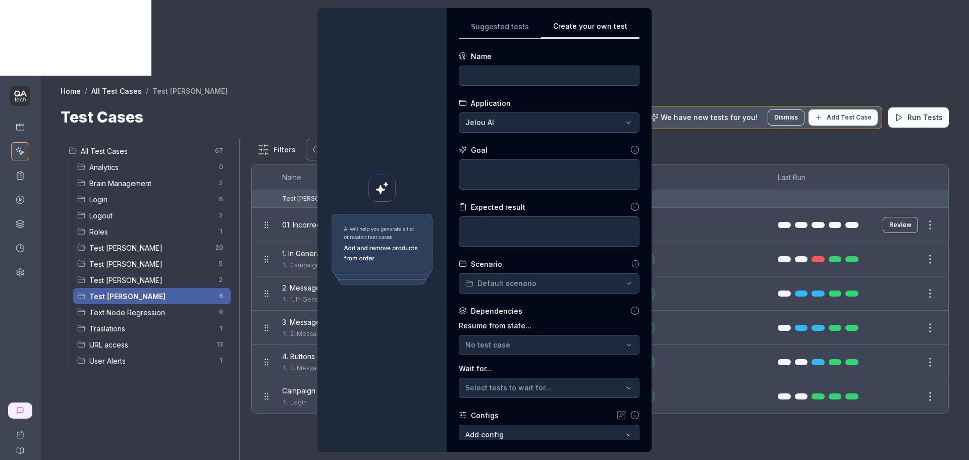
scroll to position [62, 0]
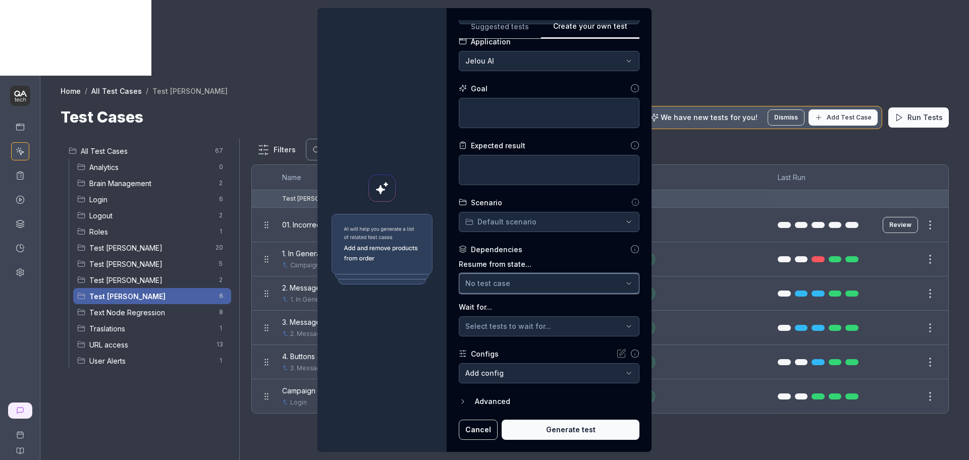
click at [509, 289] on button "No test case" at bounding box center [549, 283] width 181 height 20
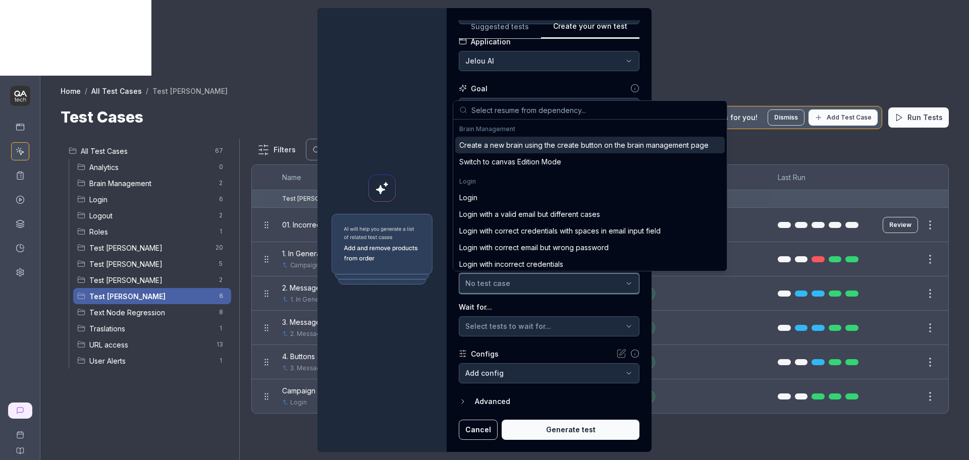
click at [509, 289] on button "No test case" at bounding box center [549, 283] width 181 height 20
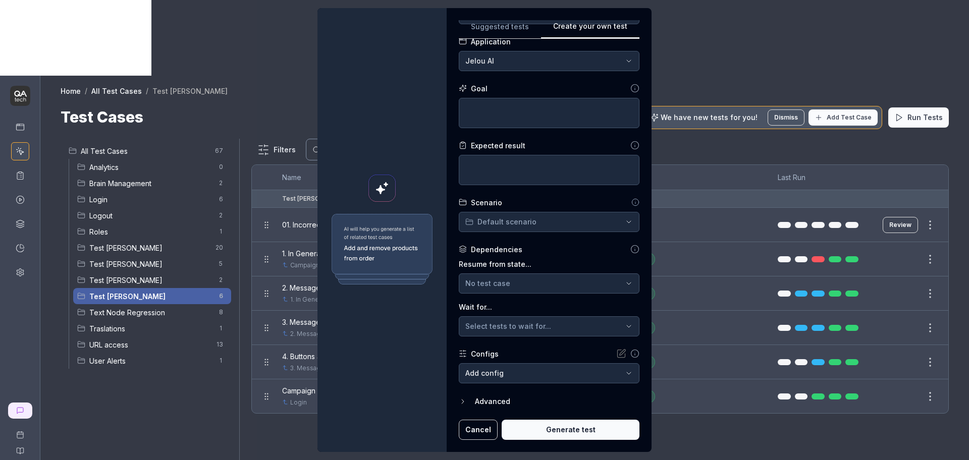
click at [488, 396] on div "Advanced" at bounding box center [557, 402] width 164 height 12
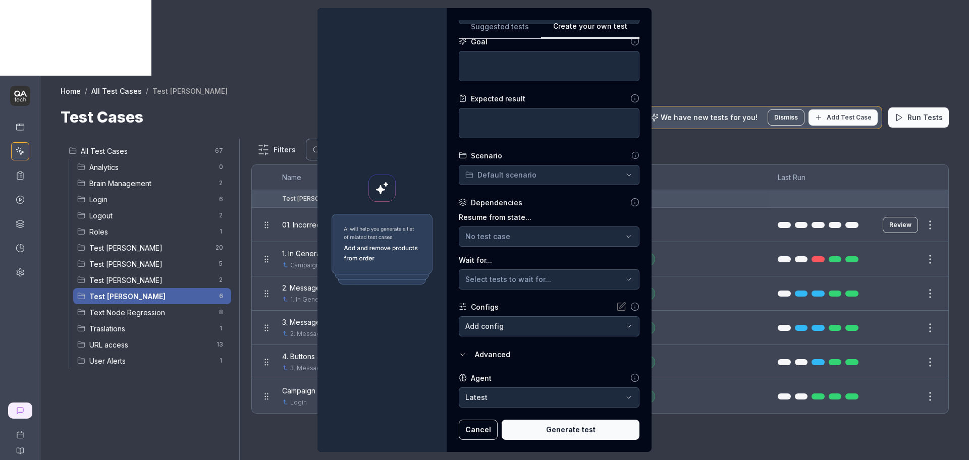
scroll to position [0, 0]
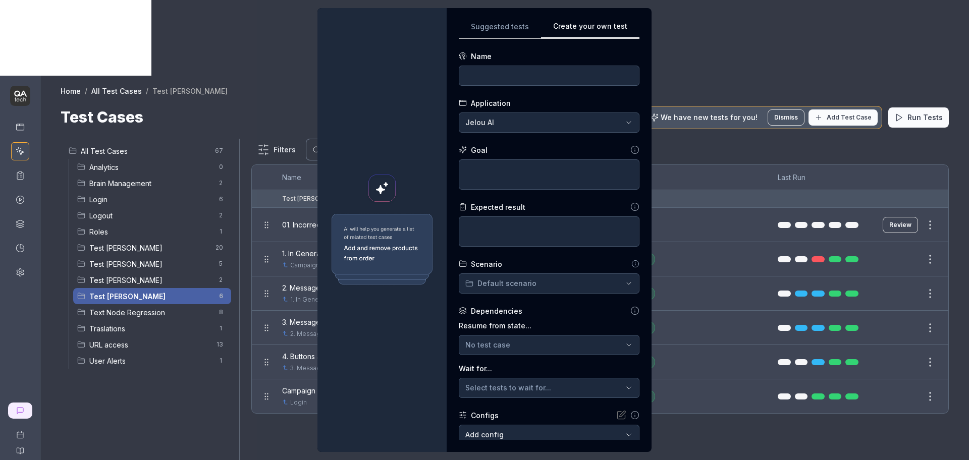
click at [521, 27] on button "Suggested tests" at bounding box center [500, 30] width 82 height 18
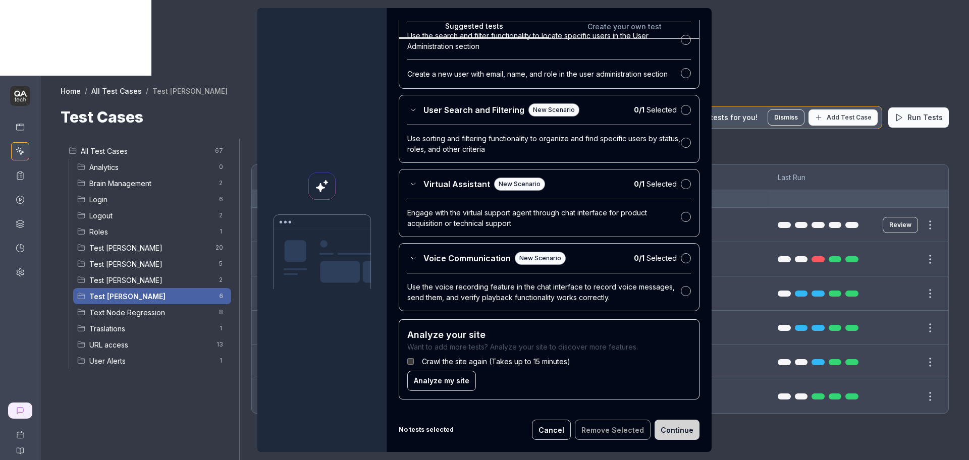
scroll to position [25972, 0]
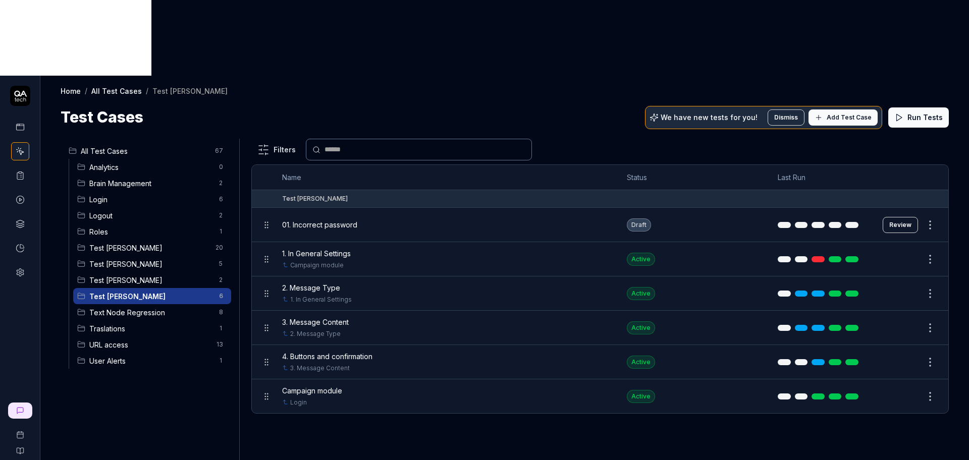
click at [931, 150] on html "Home / All Test Cases / Test Nadia Home / All Test Cases / Test Nadia Test Case…" at bounding box center [484, 268] width 969 height 536
click at [17, 197] on html "Home / All Test Cases / Test Nadia Home / All Test Cases / Test Nadia Test Case…" at bounding box center [484, 268] width 969 height 536
click at [20, 271] on circle at bounding box center [20, 272] width 3 height 3
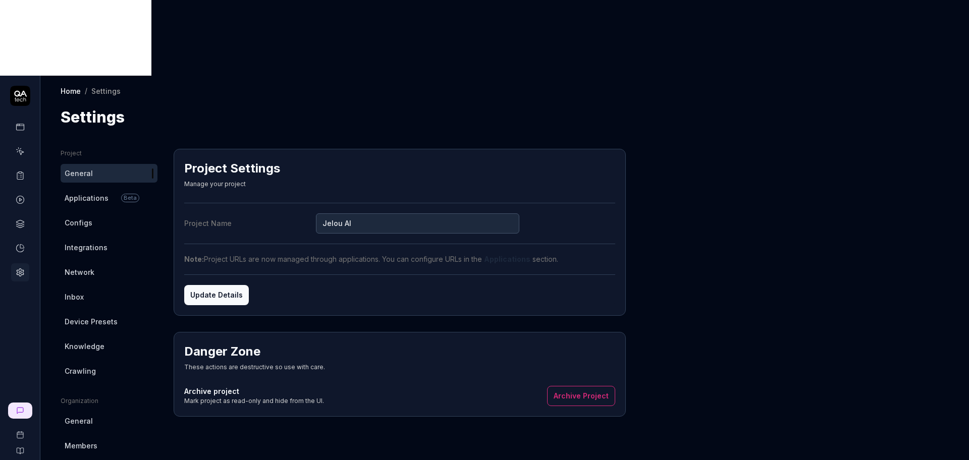
click at [90, 217] on span "Configs" at bounding box center [79, 222] width 28 height 11
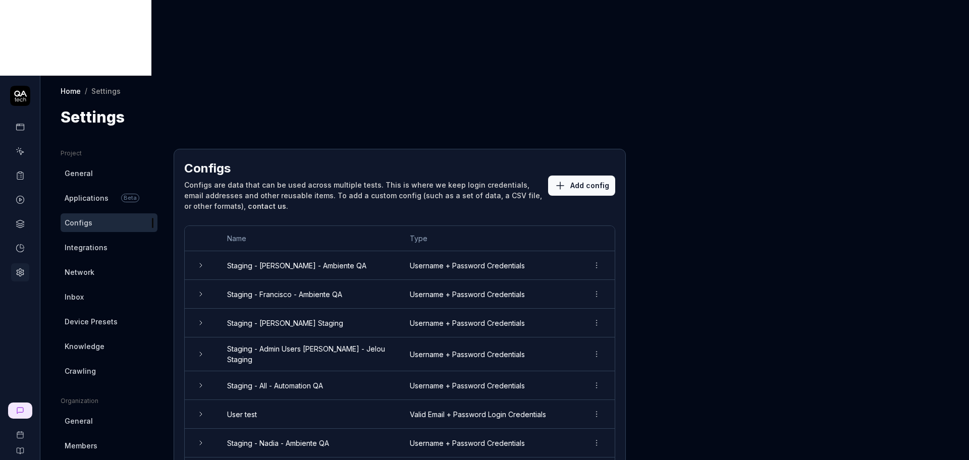
click at [564, 180] on icon at bounding box center [560, 186] width 12 height 12
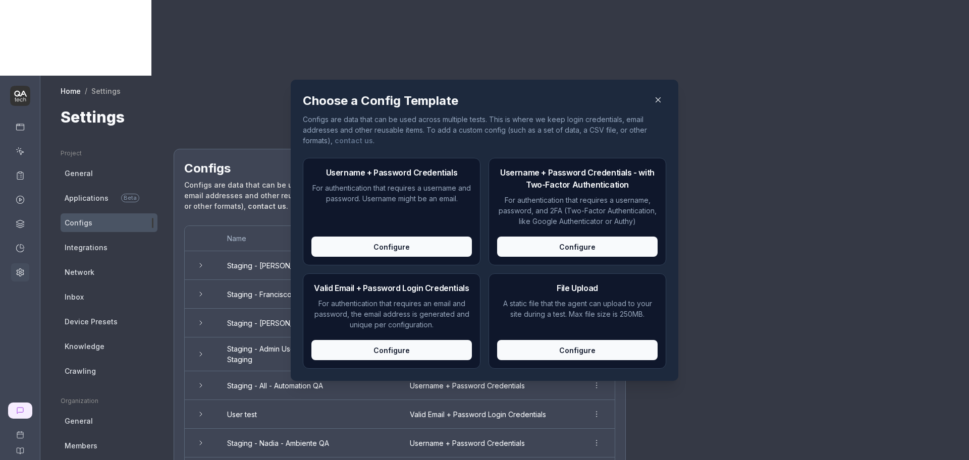
click at [657, 103] on icon "button" at bounding box center [657, 99] width 9 height 9
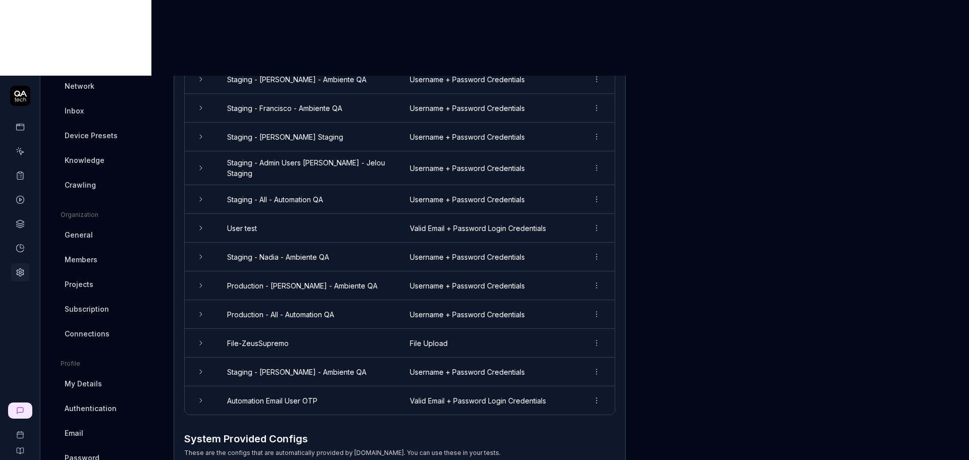
scroll to position [189, 0]
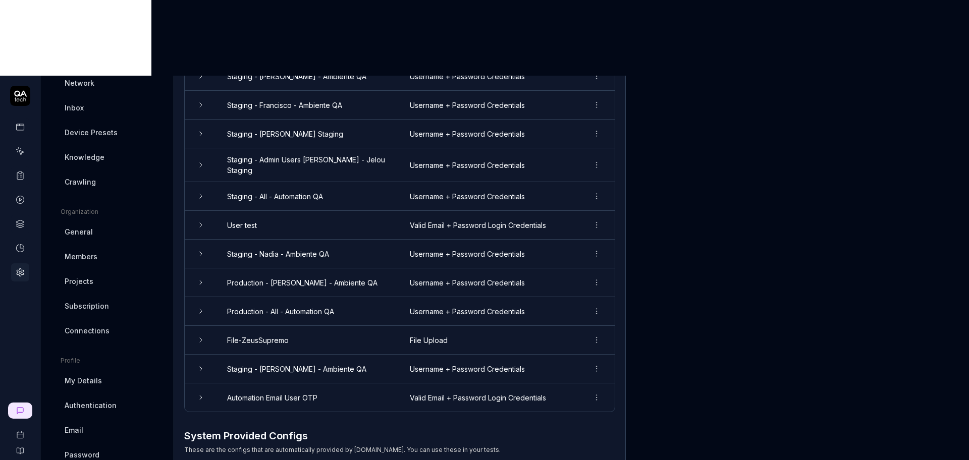
click at [106, 371] on link "My Details" at bounding box center [109, 380] width 97 height 19
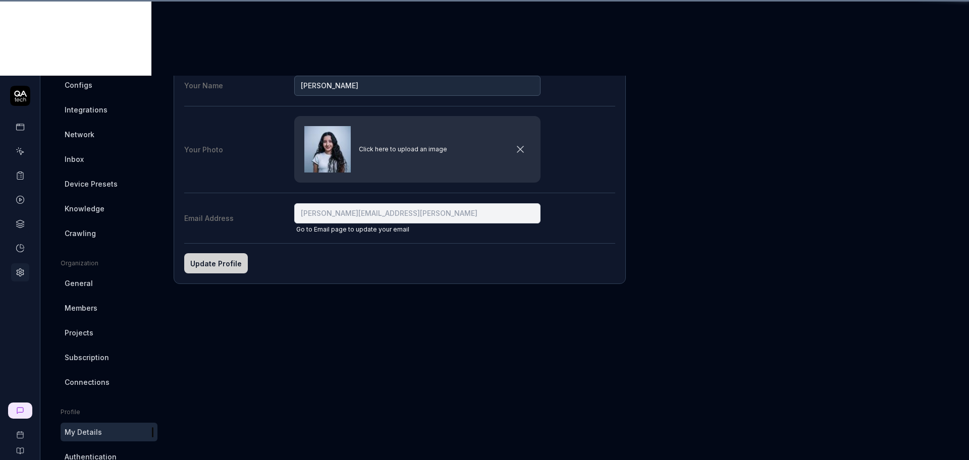
scroll to position [73, 0]
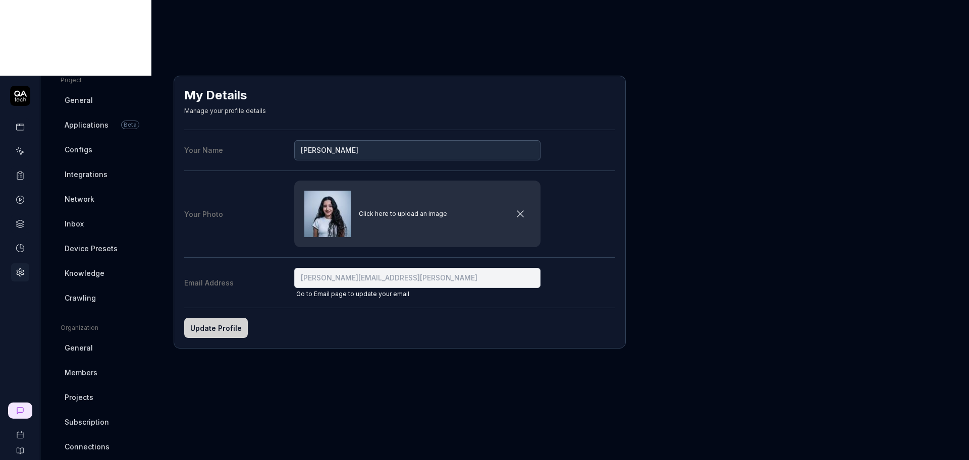
click at [92, 392] on span "Projects" at bounding box center [79, 397] width 29 height 11
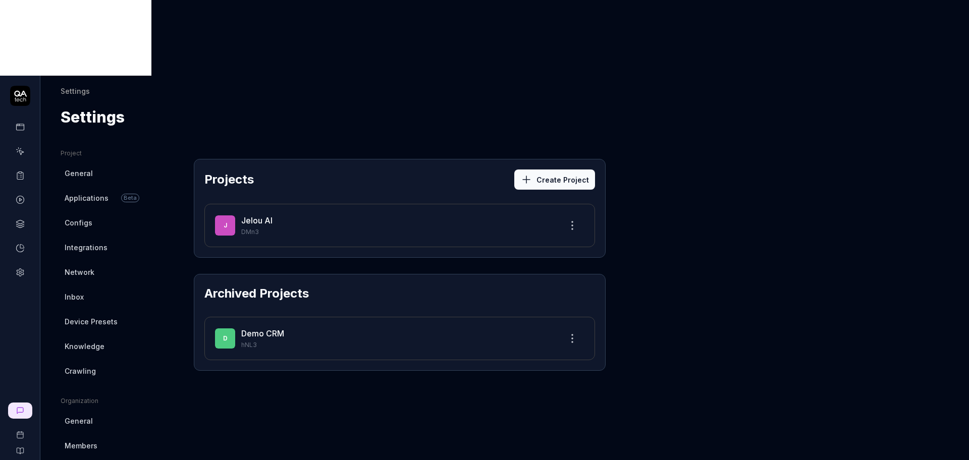
scroll to position [63, 0]
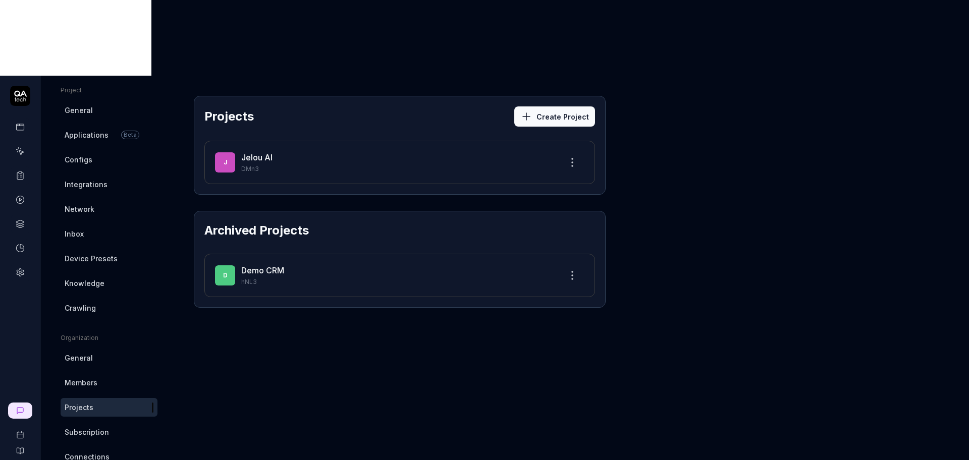
click at [100, 427] on span "Subscription" at bounding box center [87, 432] width 44 height 11
click at [92, 452] on span "Connections" at bounding box center [87, 457] width 45 height 11
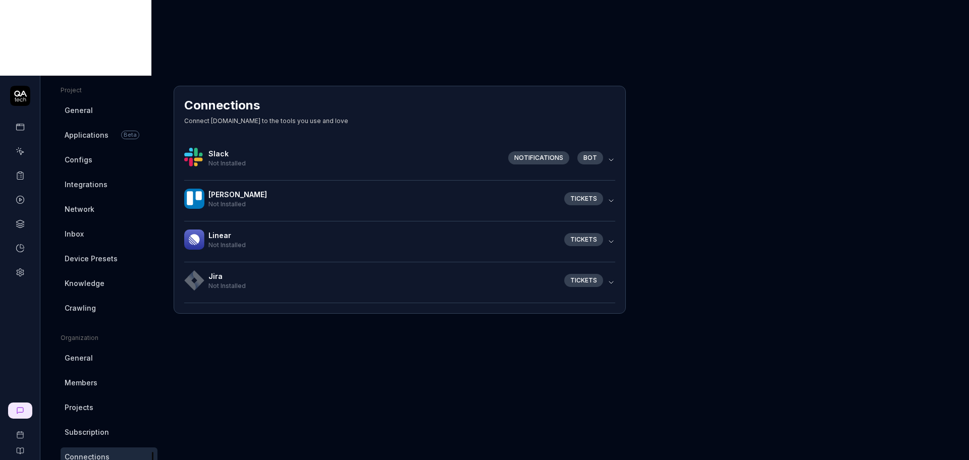
click at [82, 303] on span "Crawling" at bounding box center [80, 308] width 31 height 11
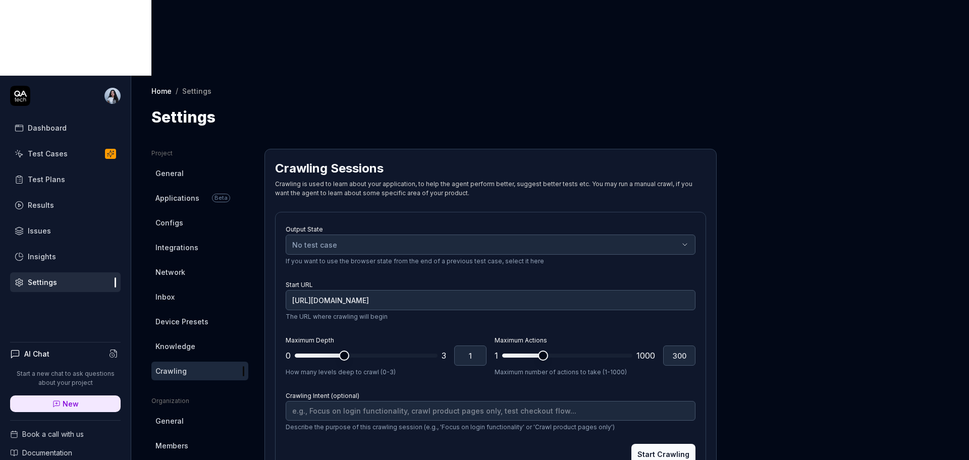
click at [201, 337] on link "Knowledge" at bounding box center [199, 346] width 97 height 19
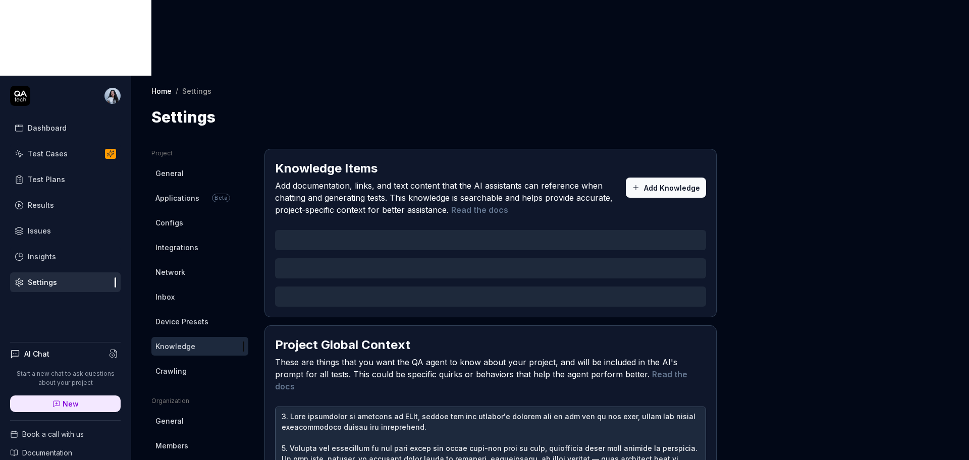
click at [193, 316] on span "Device Presets" at bounding box center [181, 321] width 53 height 11
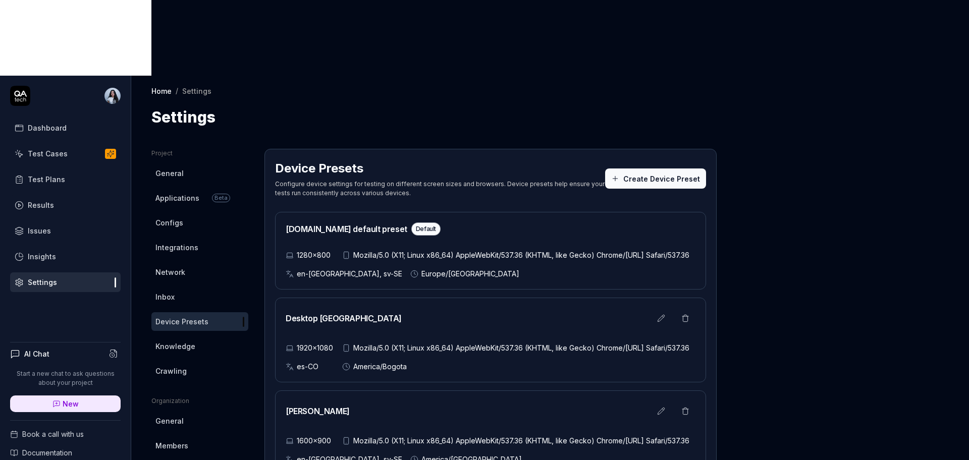
click at [191, 288] on link "Inbox" at bounding box center [199, 297] width 97 height 19
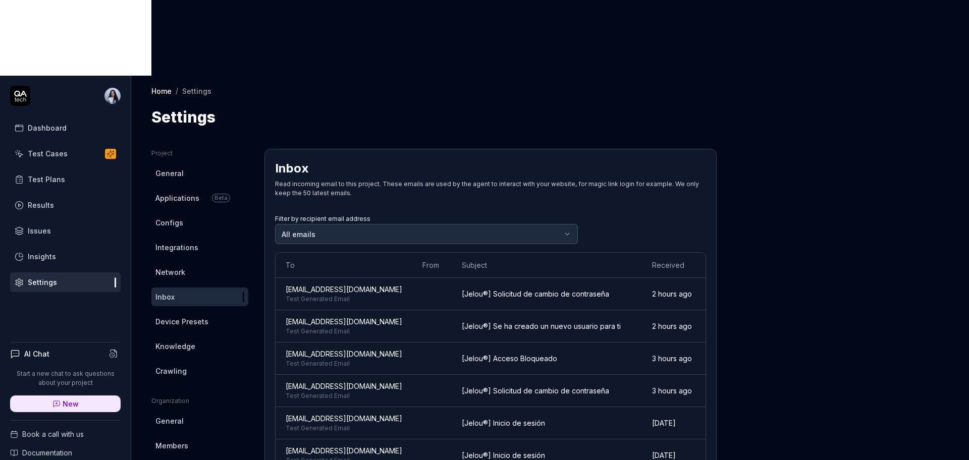
click at [213, 263] on link "Network" at bounding box center [199, 272] width 97 height 19
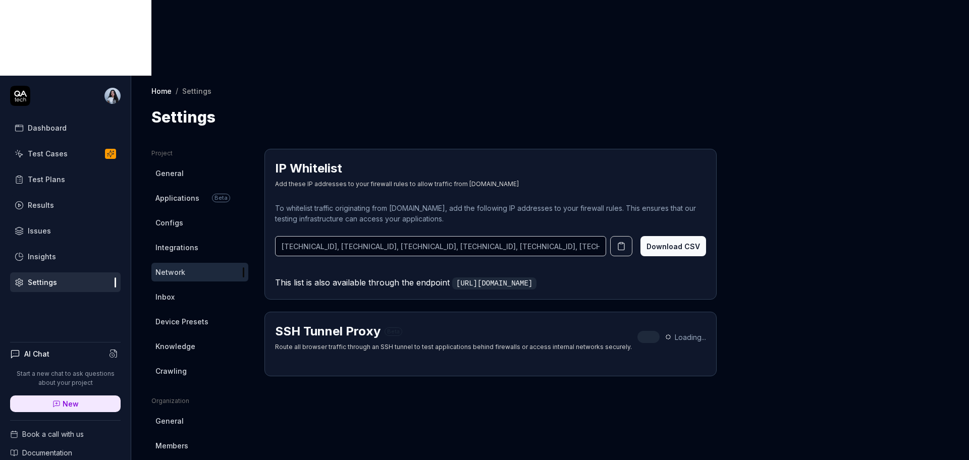
click at [185, 149] on ul "Project General Applications Beta Configs Integrations Network Inbox Device Pre…" at bounding box center [199, 265] width 97 height 232
click at [185, 213] on link "Configs" at bounding box center [199, 222] width 97 height 19
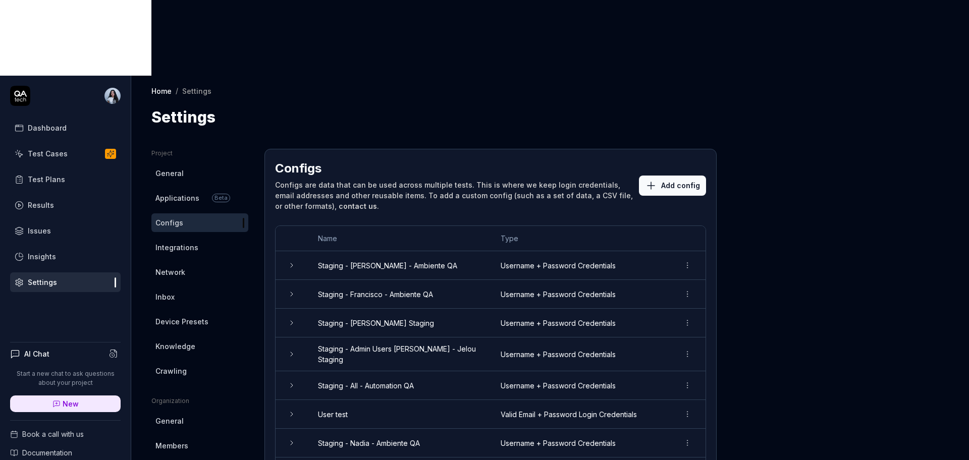
click at [690, 176] on button "Add config" at bounding box center [672, 186] width 67 height 20
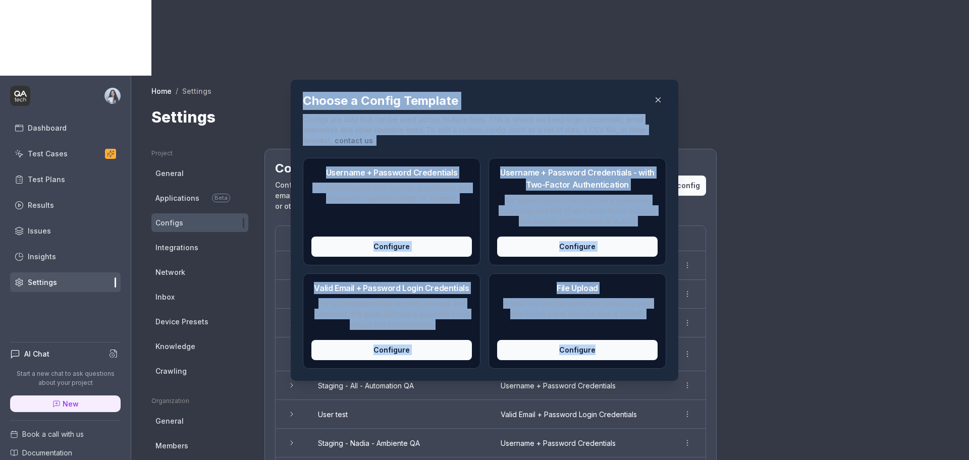
copy div "Choose a Config Template Configs are data that can be used across multiple test…"
drag, startPoint x: 300, startPoint y: 109, endPoint x: 646, endPoint y: 355, distance: 423.8
click at [646, 355] on div "Choose a Config Template Configs are data that can be used across multiple test…" at bounding box center [484, 230] width 363 height 277
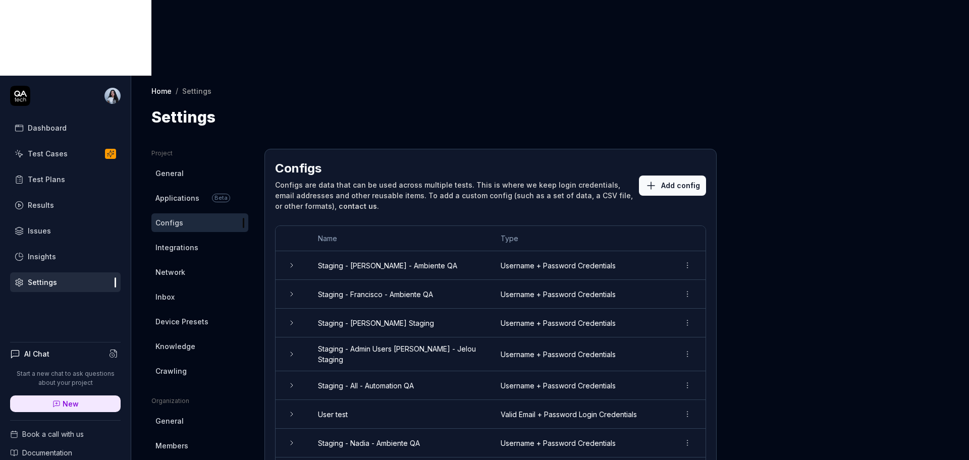
click at [94, 144] on link "Test Cases" at bounding box center [65, 154] width 110 height 20
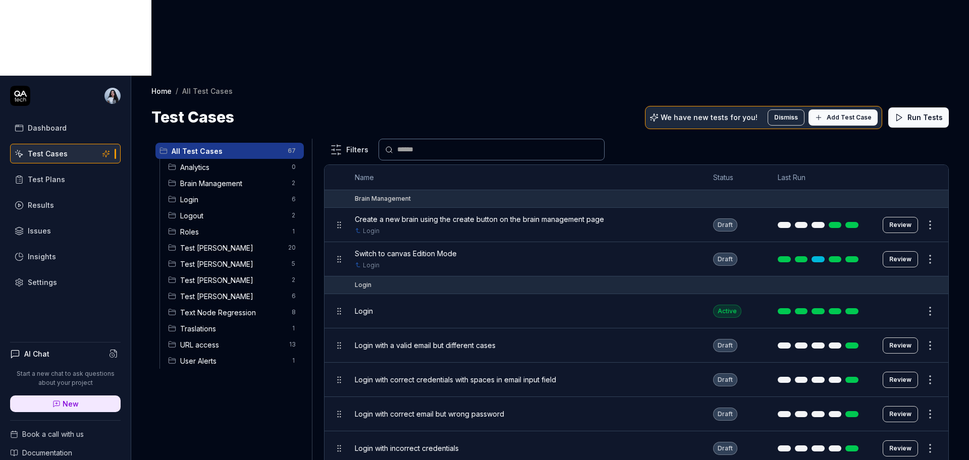
click at [191, 337] on div "URL access 13" at bounding box center [234, 345] width 140 height 16
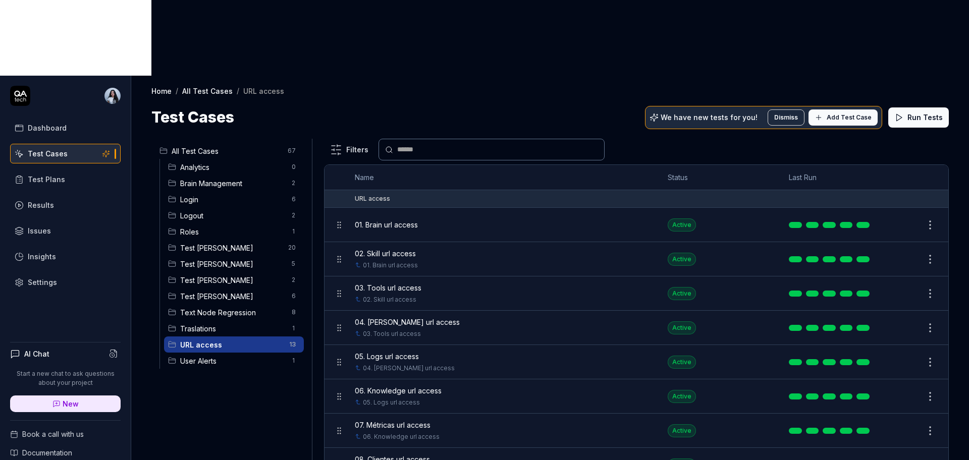
click at [415, 219] on span "01. Brain url access" at bounding box center [386, 224] width 63 height 11
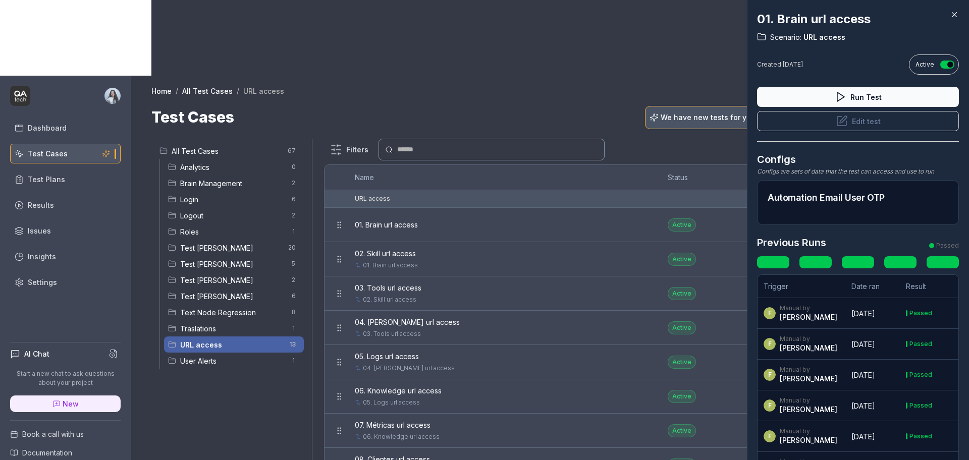
click at [954, 15] on icon at bounding box center [954, 15] width 5 height 5
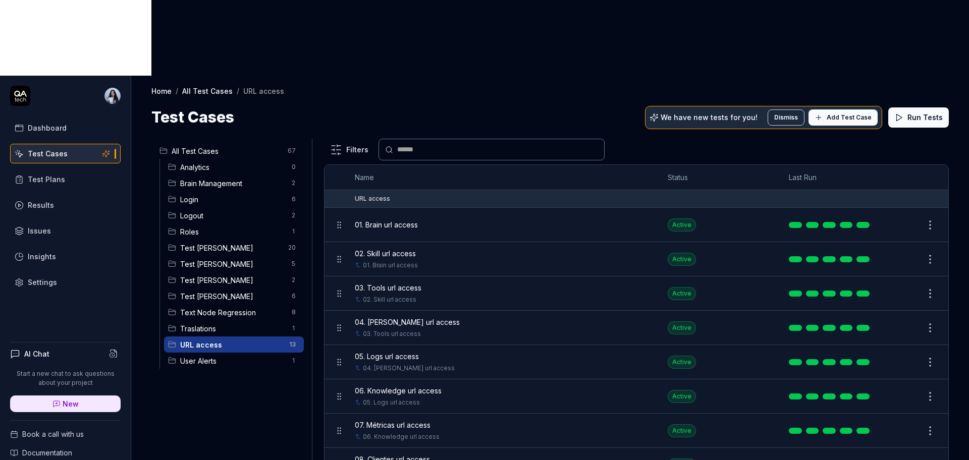
click at [921, 151] on html "Dashboard Test Cases Test Plans Results Issues Insights Settings AI Chat Start …" at bounding box center [484, 268] width 969 height 536
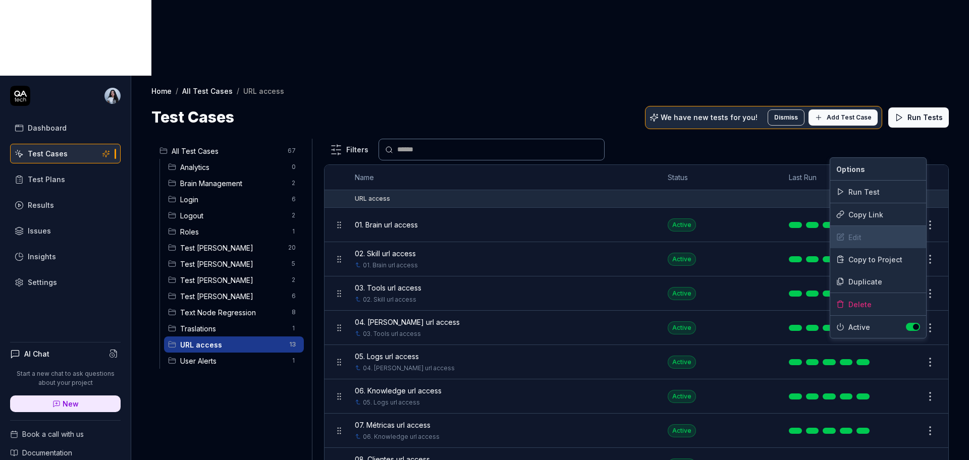
click at [865, 238] on div "Edit" at bounding box center [878, 237] width 96 height 22
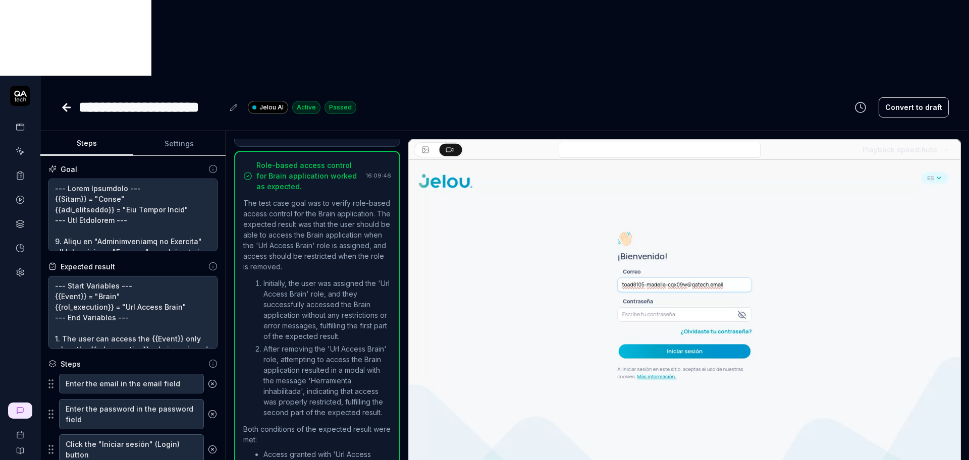
scroll to position [156, 0]
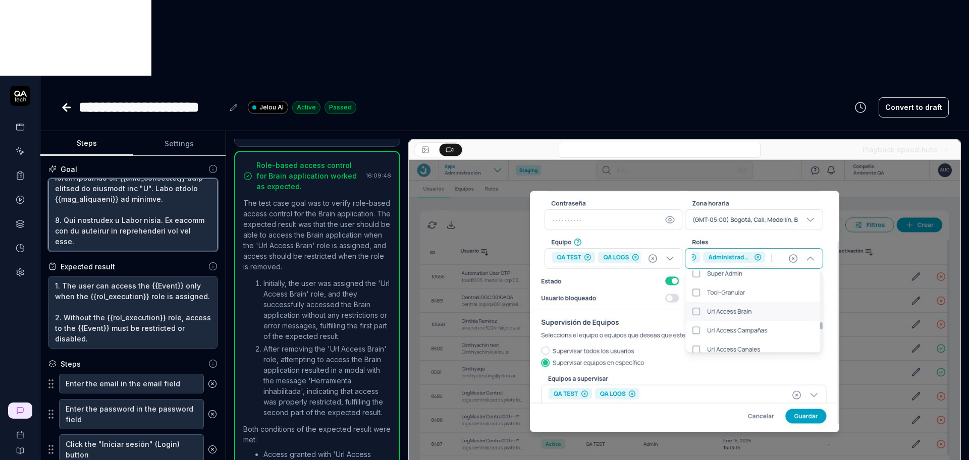
scroll to position [339, 0]
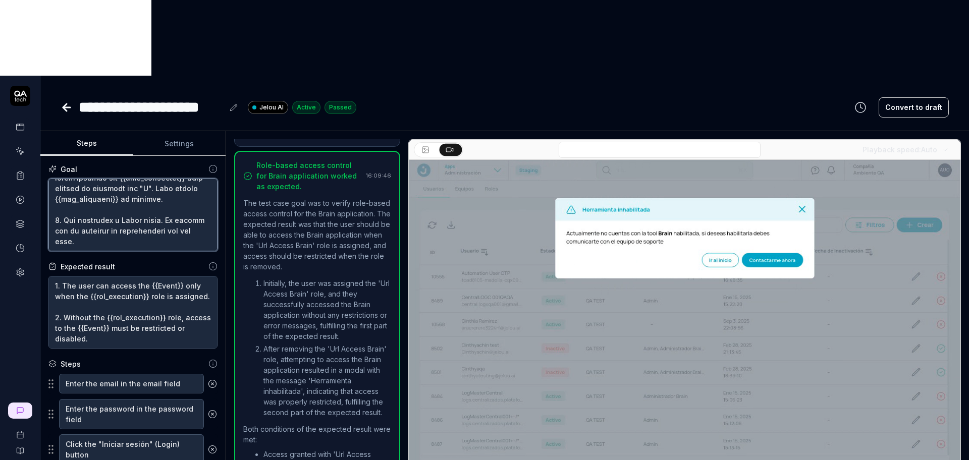
drag, startPoint x: 55, startPoint y: 113, endPoint x: 179, endPoint y: 174, distance: 138.3
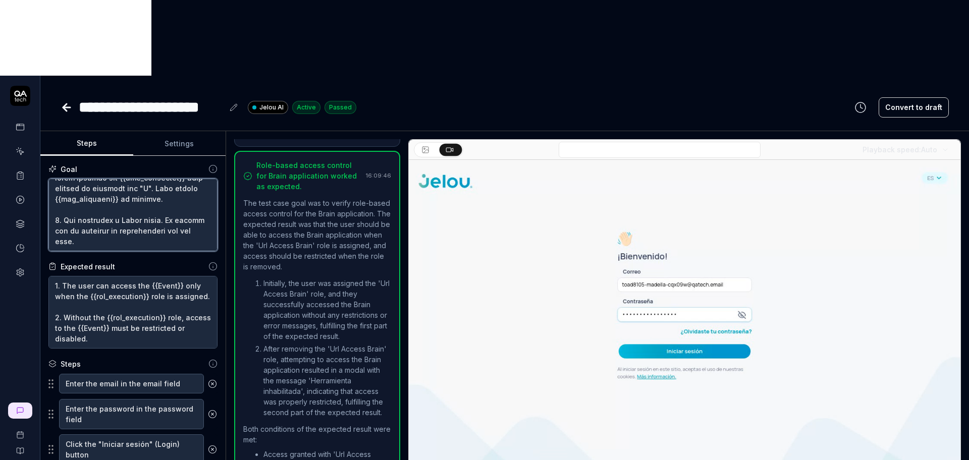
click at [179, 179] on textarea at bounding box center [132, 215] width 169 height 73
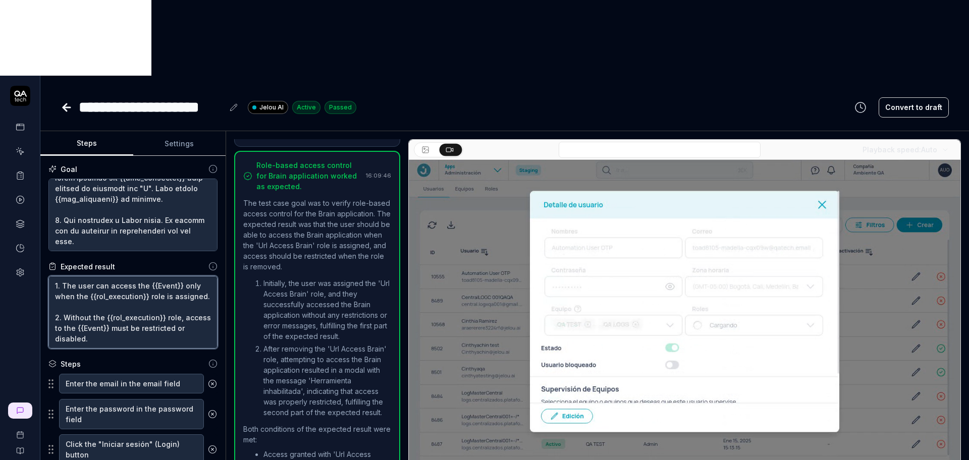
click at [175, 276] on textarea "--- Start Variables --- {{Event}} = "Brain" {{rol_execution}} = "Url Access Bra…" at bounding box center [132, 312] width 169 height 73
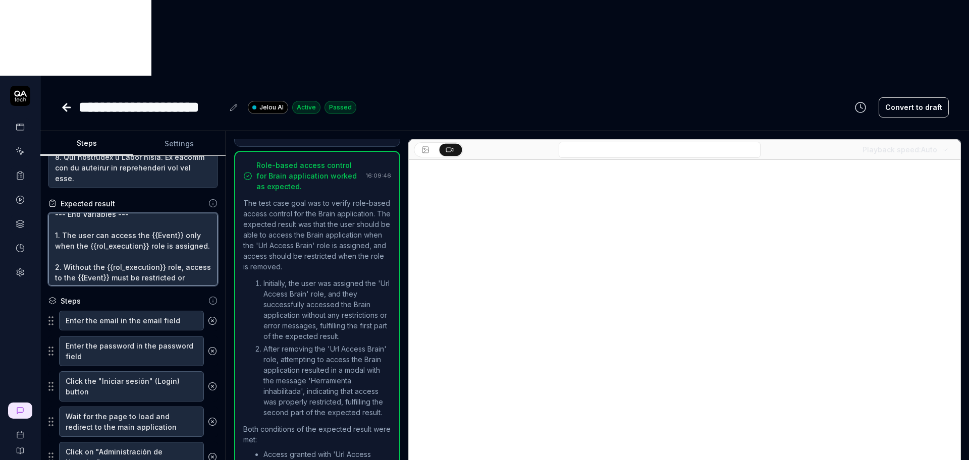
scroll to position [0, 0]
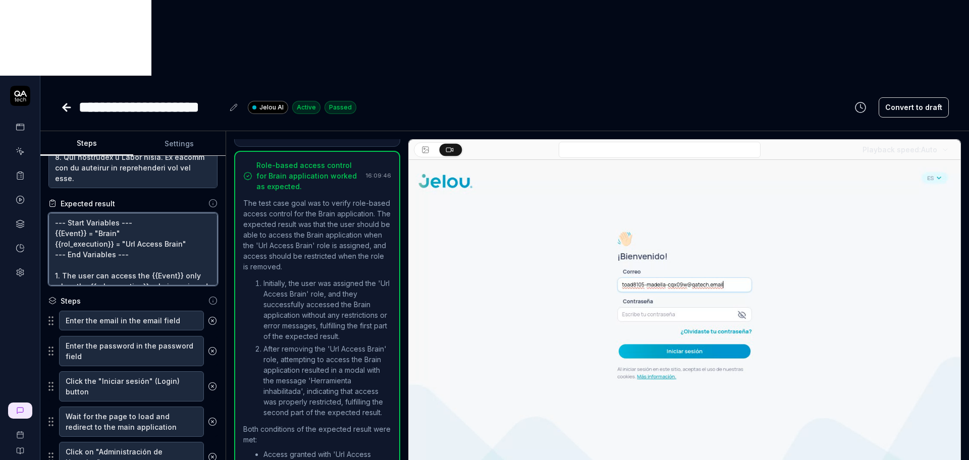
drag, startPoint x: 151, startPoint y: 200, endPoint x: 36, endPoint y: 139, distance: 129.8
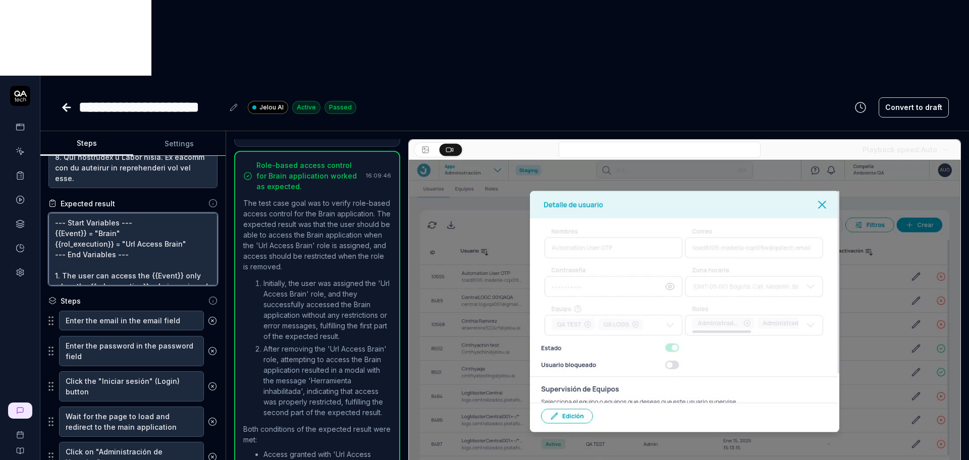
click at [36, 139] on div "**********" at bounding box center [484, 306] width 969 height 460
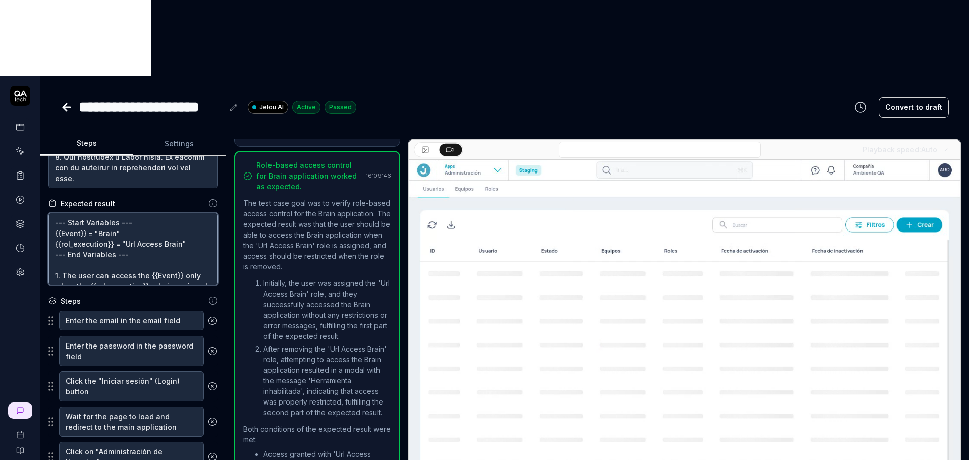
click at [130, 213] on textarea "--- Start Variables --- {{Event}} = "Brain" {{rol_execution}} = "Url Access Bra…" at bounding box center [132, 249] width 169 height 73
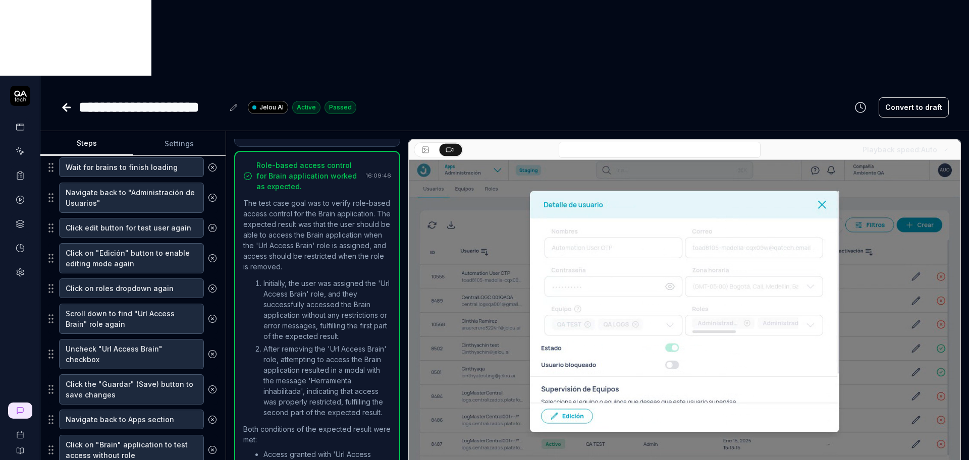
scroll to position [640, 0]
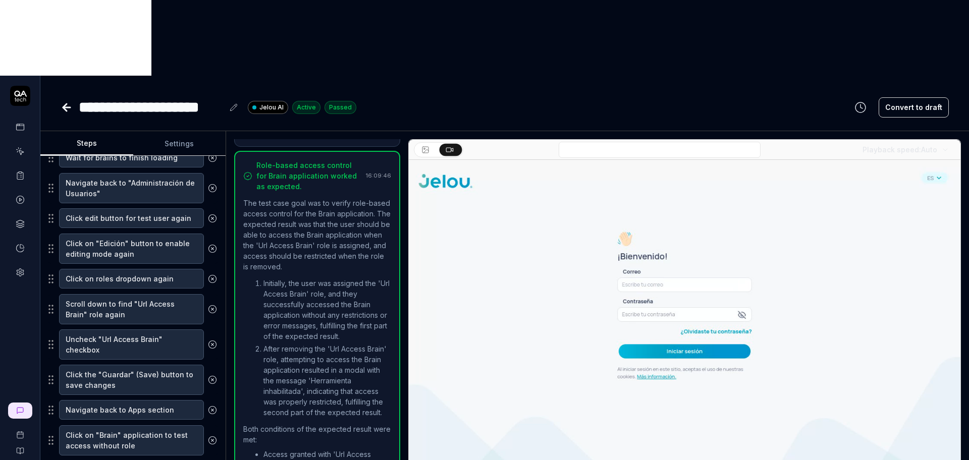
click at [67, 101] on icon at bounding box center [67, 107] width 12 height 12
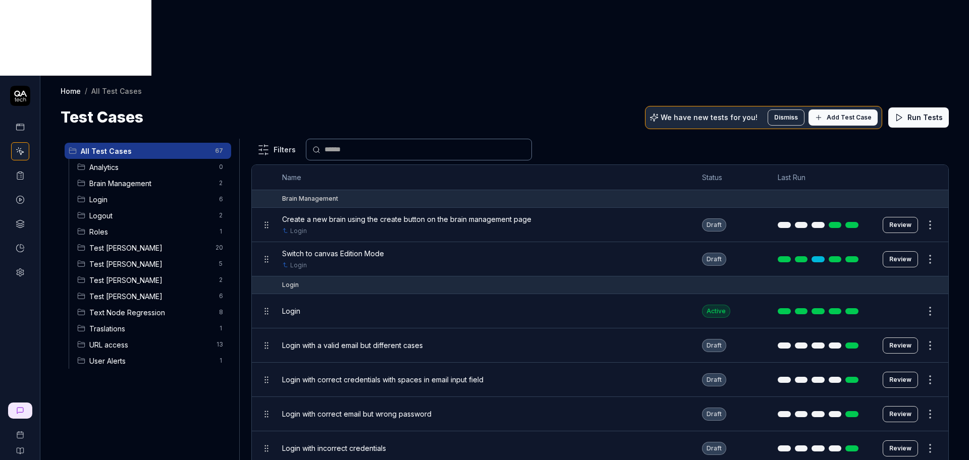
click at [120, 288] on div "Test Nadia 6" at bounding box center [152, 296] width 158 height 16
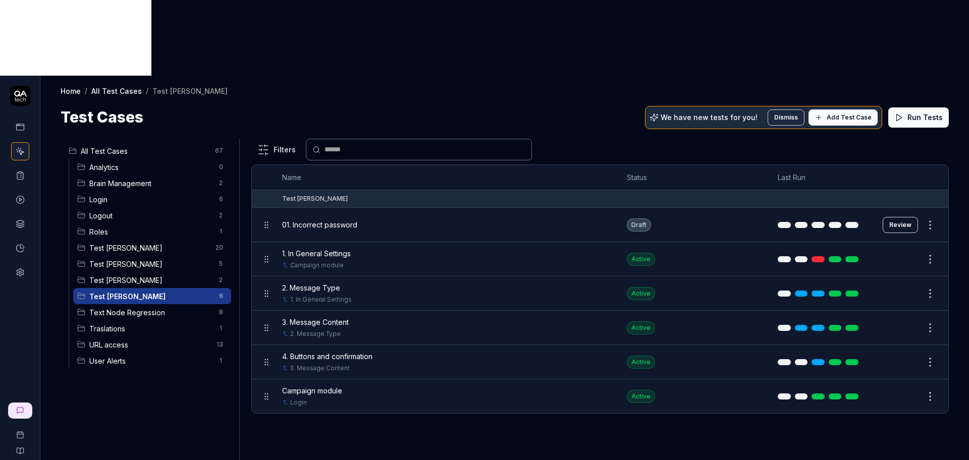
click at [896, 217] on button "Review" at bounding box center [899, 225] width 35 height 16
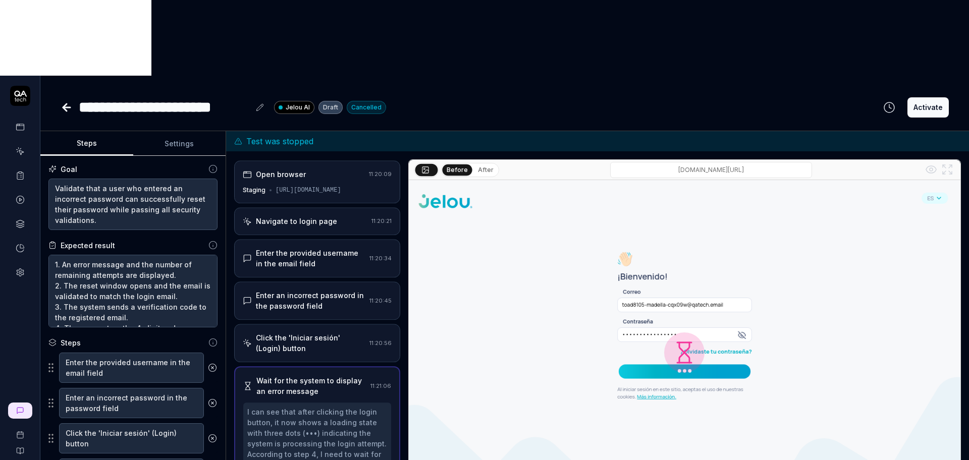
scroll to position [1, 0]
click at [195, 96] on div "**********" at bounding box center [164, 107] width 171 height 23
type textarea "*"
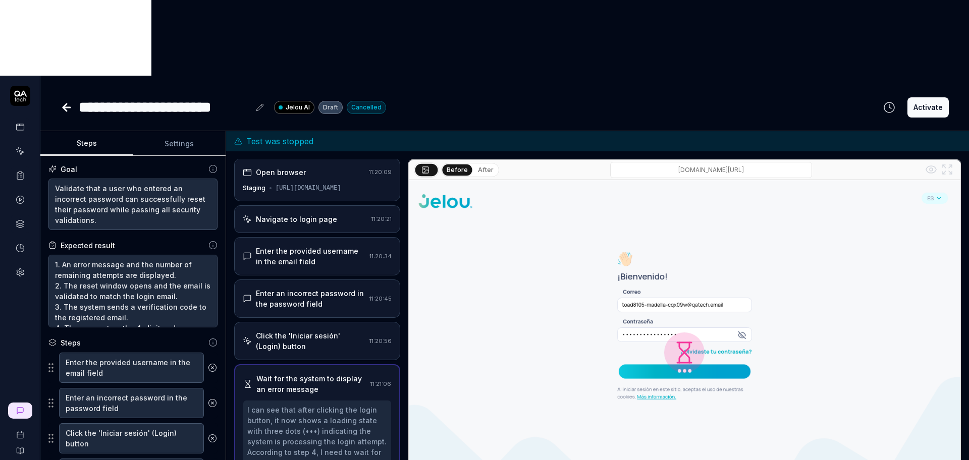
click at [230, 96] on div "**********" at bounding box center [164, 107] width 171 height 23
drag, startPoint x: 249, startPoint y: 32, endPoint x: 103, endPoint y: 33, distance: 145.8
click at [103, 96] on div "**********" at bounding box center [164, 107] width 171 height 23
paste div
click at [548, 96] on div "**********" at bounding box center [505, 107] width 888 height 23
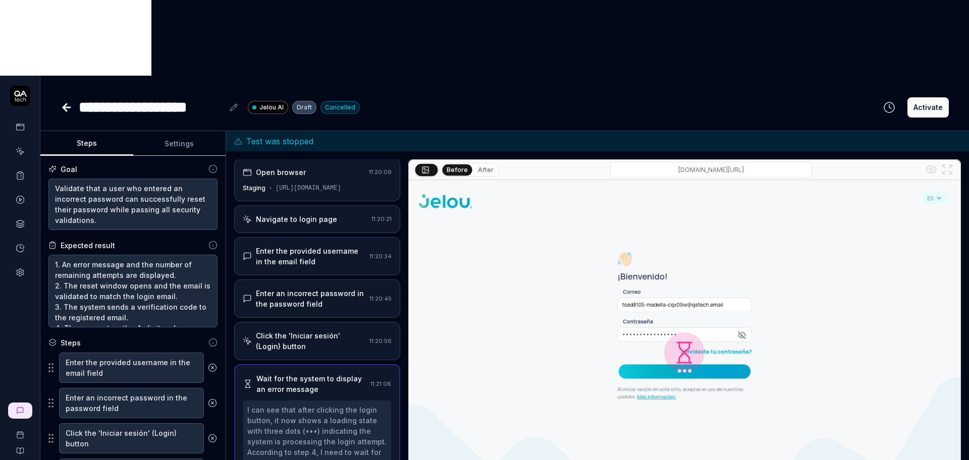
click at [204, 436] on html "**********" at bounding box center [484, 268] width 969 height 536
click at [208, 440] on html "**********" at bounding box center [484, 268] width 969 height 536
click at [208, 441] on html "**********" at bounding box center [484, 268] width 969 height 536
click at [68, 101] on icon at bounding box center [67, 107] width 12 height 12
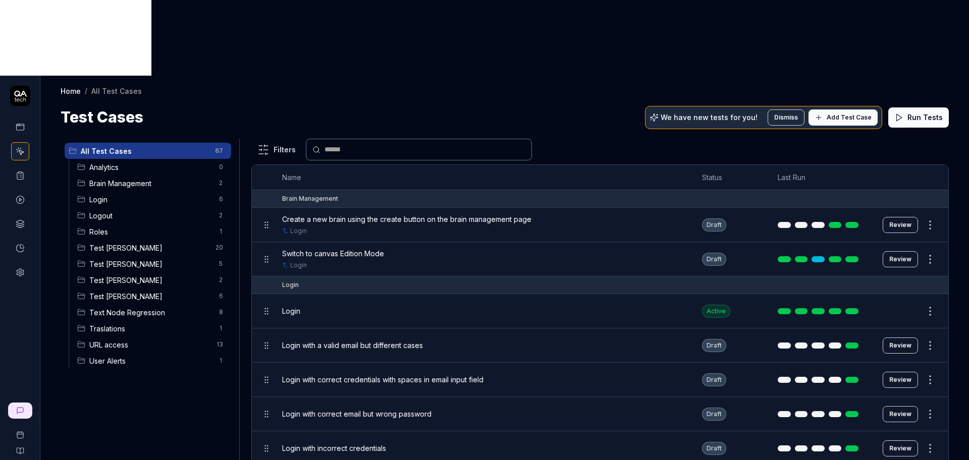
click at [136, 272] on div "Test Cinthia 2" at bounding box center [152, 280] width 158 height 16
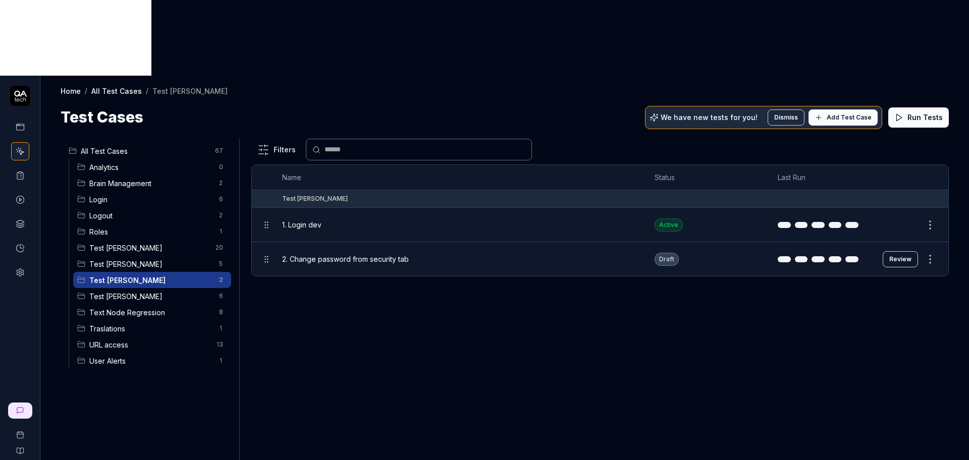
click at [125, 291] on span "Test [PERSON_NAME]" at bounding box center [151, 296] width 124 height 11
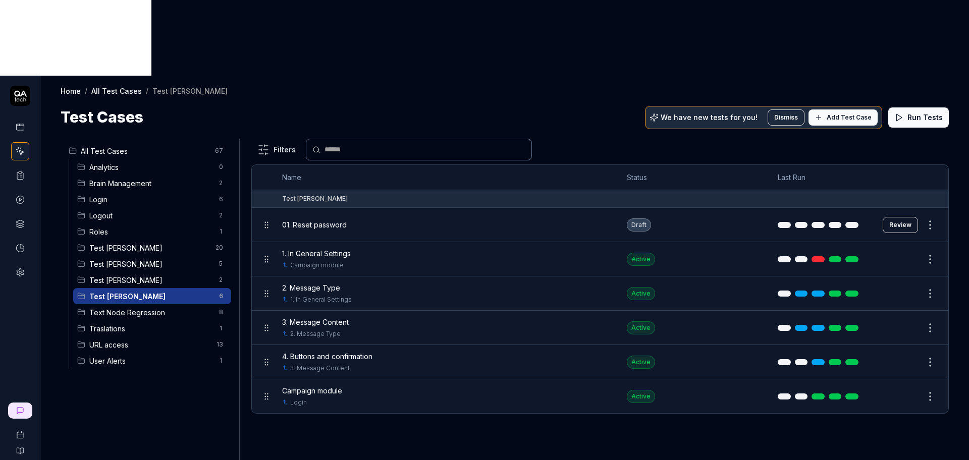
click at [267, 148] on body "Home / All Test Cases / Test Nadia Home / All Test Cases / Test Nadia Test Case…" at bounding box center [484, 268] width 969 height 536
click at [267, 153] on body "Home / All Test Cases / Test Nadia Home / All Test Cases / Test Nadia Test Case…" at bounding box center [484, 268] width 969 height 536
click at [922, 151] on html "Home / All Test Cases / Test Nadia Home / All Test Cases / Test Nadia Test Case…" at bounding box center [484, 268] width 969 height 536
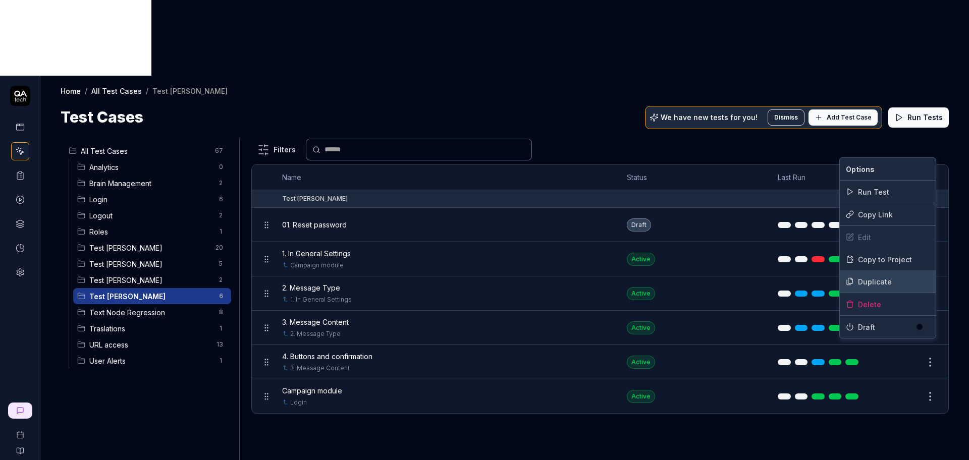
click at [867, 279] on div "Duplicate" at bounding box center [888, 281] width 96 height 22
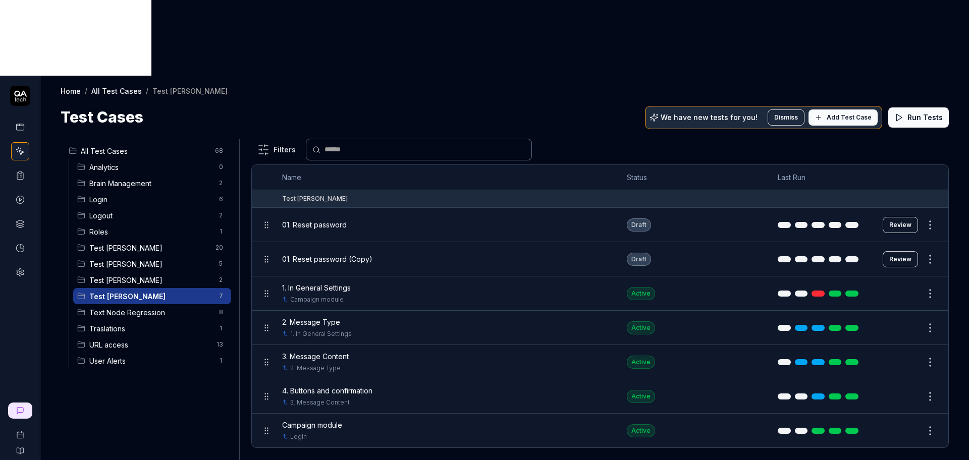
click at [897, 217] on button "Review" at bounding box center [899, 225] width 35 height 16
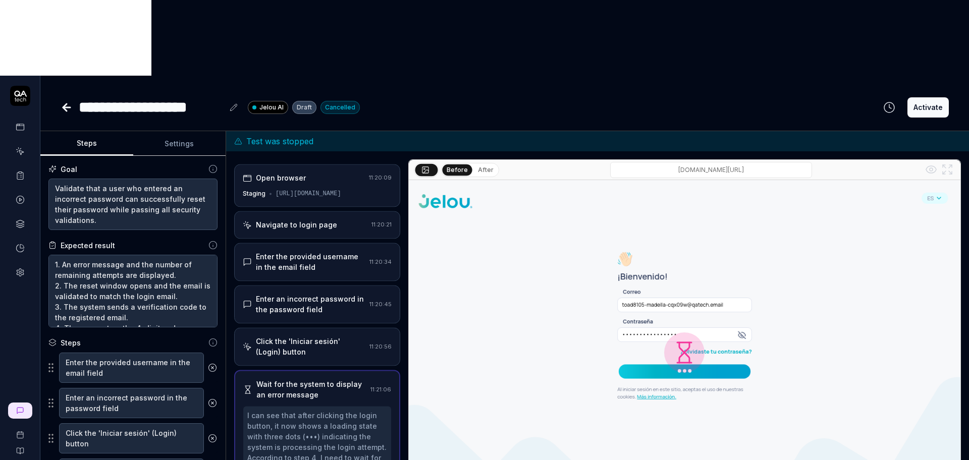
scroll to position [1, 0]
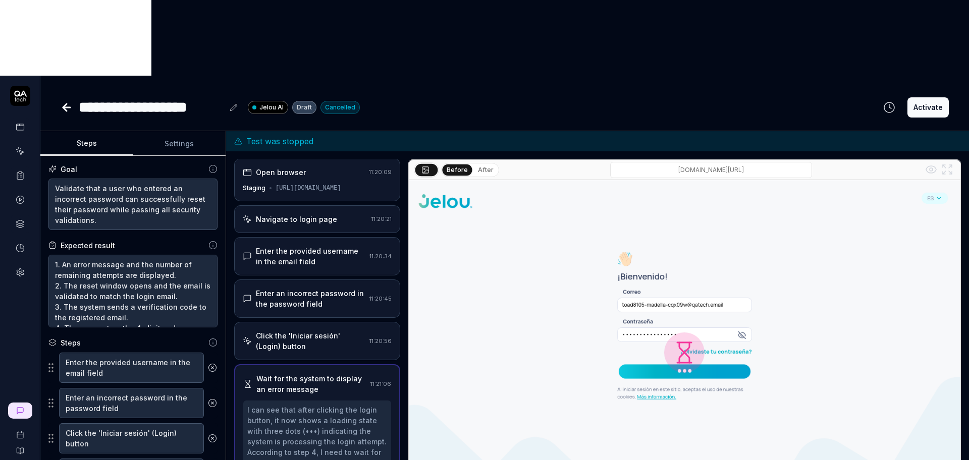
type textarea "*"
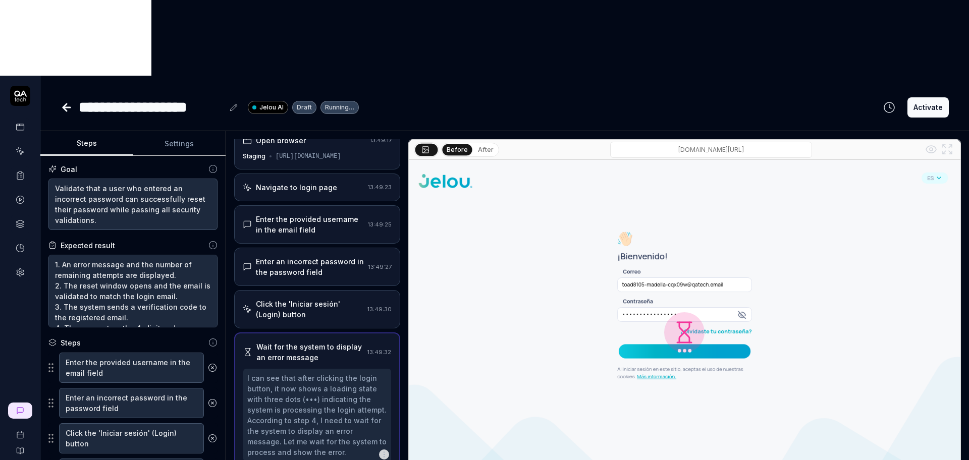
scroll to position [13, 0]
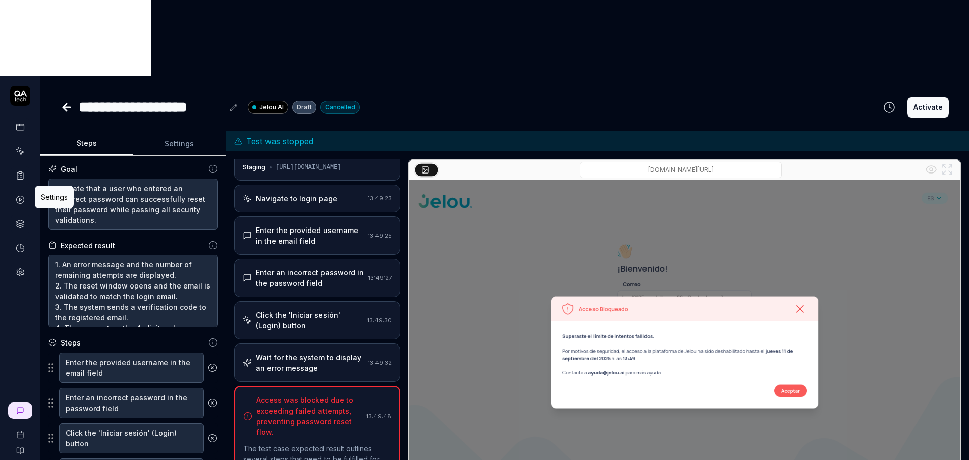
scroll to position [205, 0]
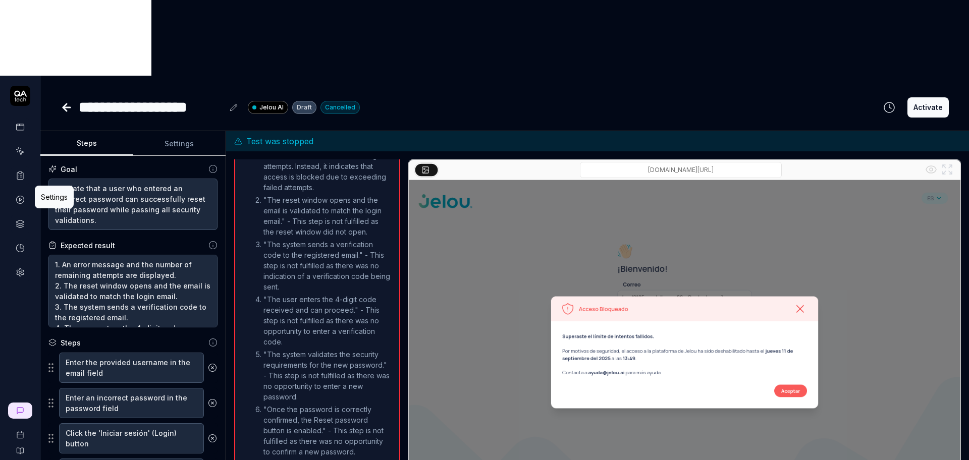
click at [785, 227] on img at bounding box center [684, 352] width 551 height 345
click at [143, 179] on textarea "Validate that a user who entered an incorrect password can successfully reset t…" at bounding box center [132, 204] width 169 height 51
type textarea "*"
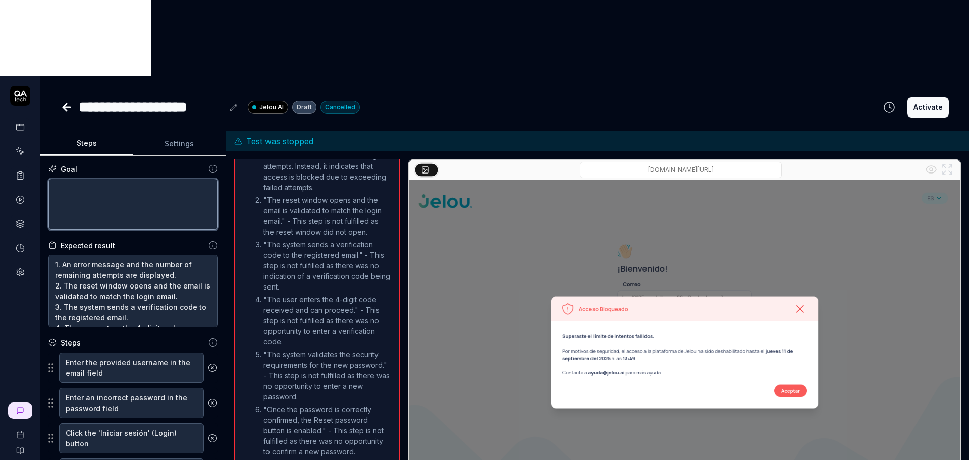
type textarea "*"
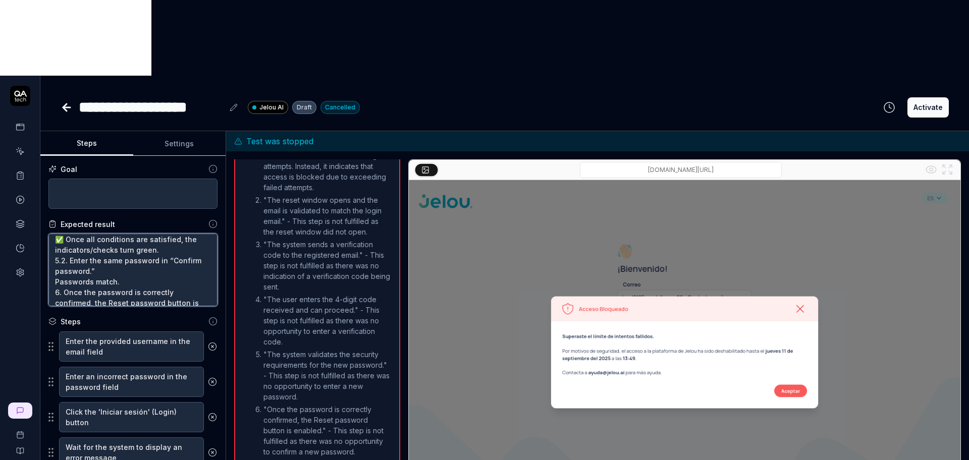
scroll to position [212, 0]
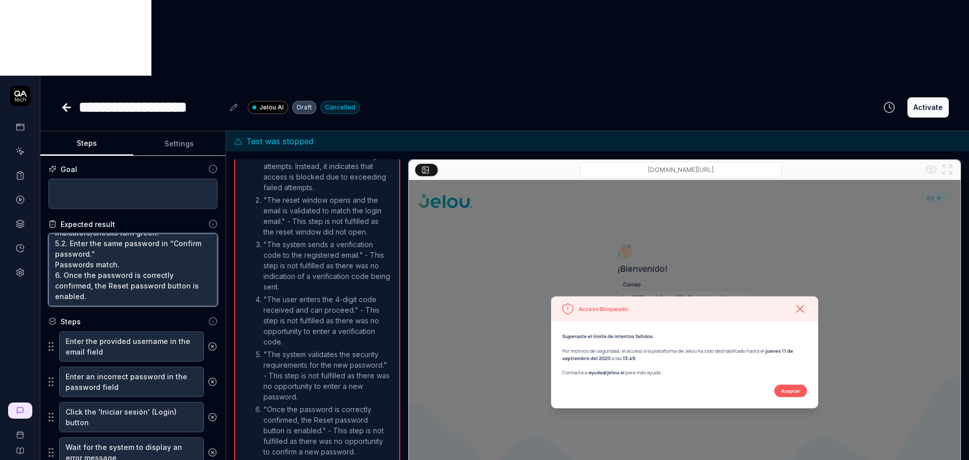
drag, startPoint x: 56, startPoint y: 169, endPoint x: 127, endPoint y: 290, distance: 140.6
click at [127, 290] on div "Goal Expected result 1. An error message and the number of remaining attempts a…" at bounding box center [132, 321] width 185 height 331
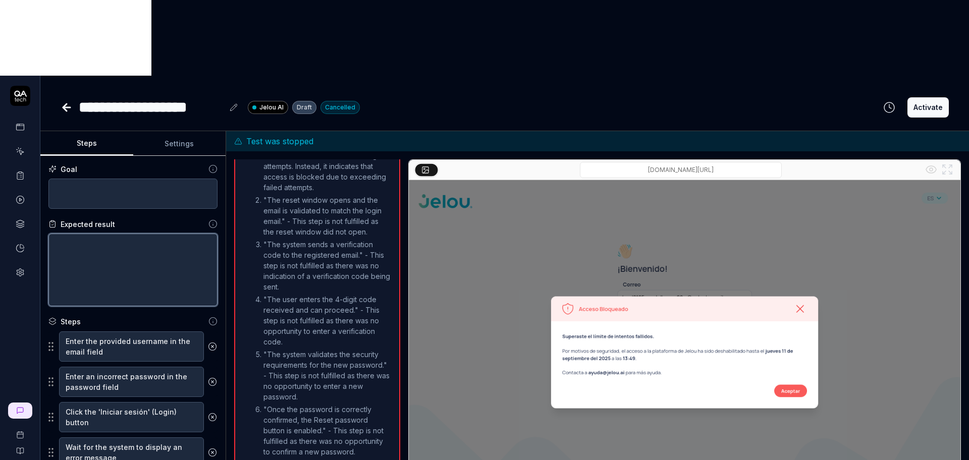
scroll to position [0, 0]
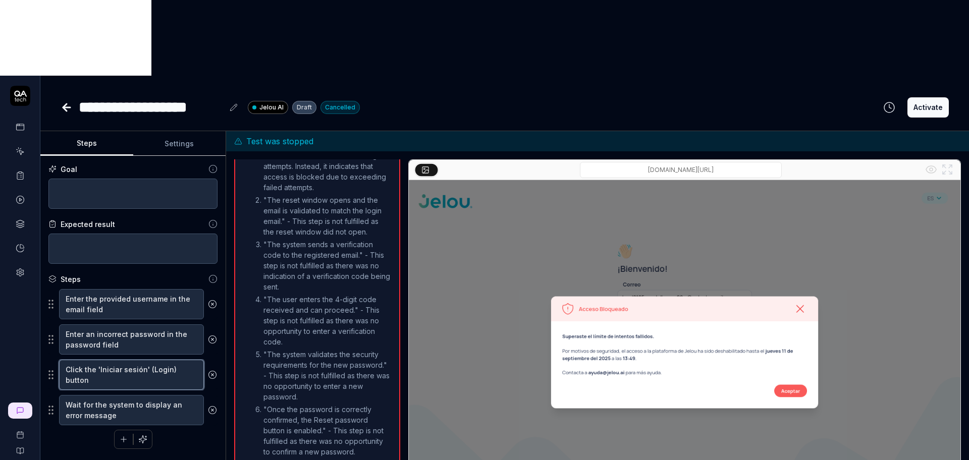
click at [127, 360] on textarea "Click the 'Iniciar sesión' (Login) button" at bounding box center [131, 375] width 145 height 30
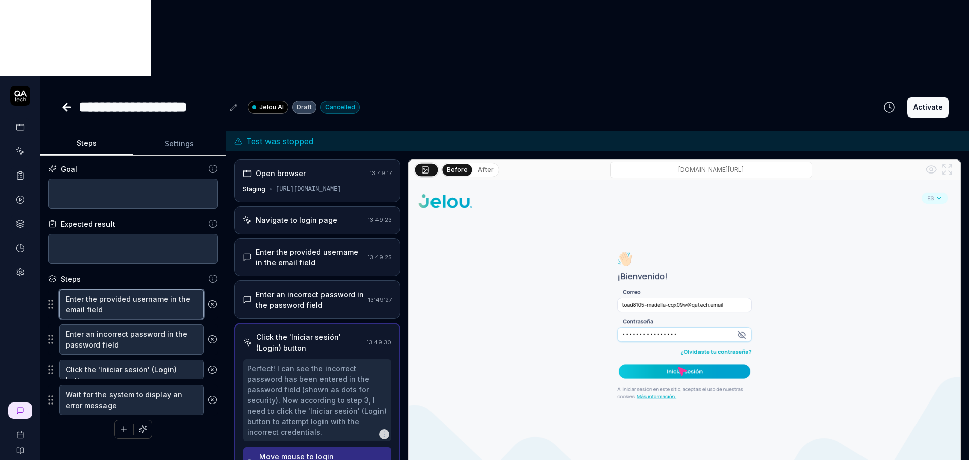
click at [120, 289] on textarea "Enter the provided username in the email field" at bounding box center [131, 304] width 145 height 30
type textarea "*"
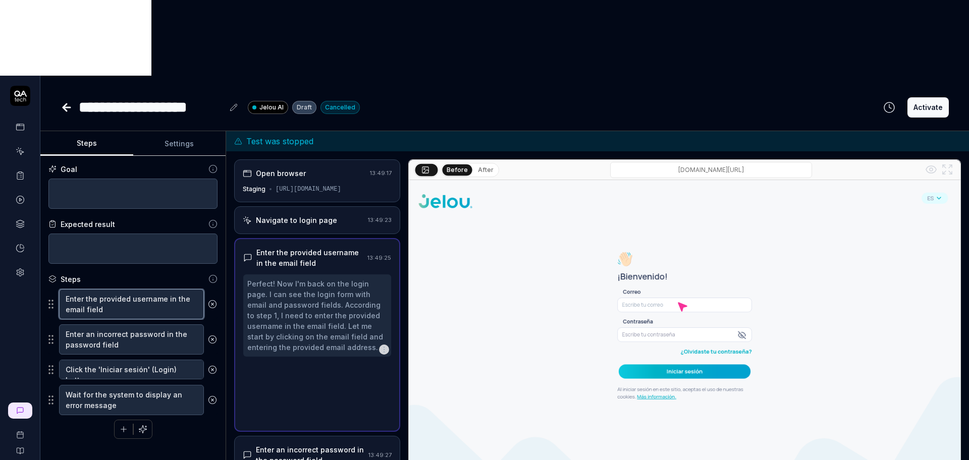
click at [120, 289] on textarea "Enter the provided username in the email field" at bounding box center [131, 304] width 145 height 30
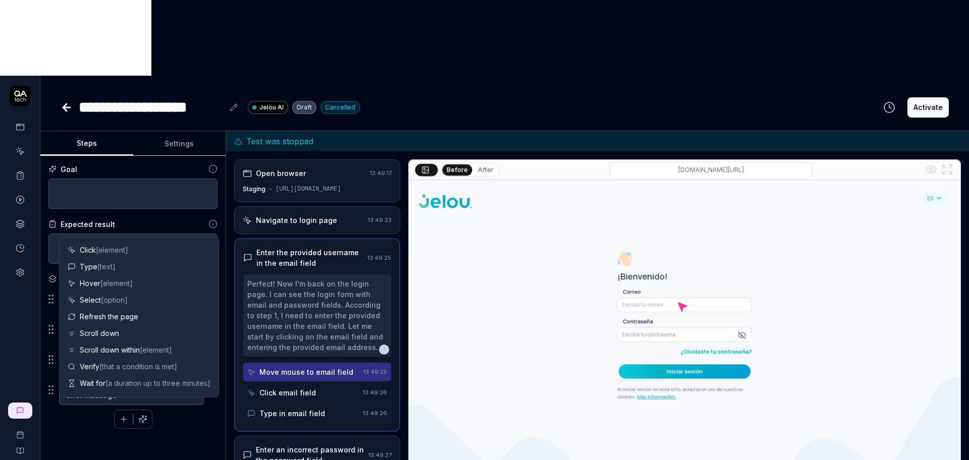
click at [141, 274] on div "Steps" at bounding box center [132, 279] width 169 height 11
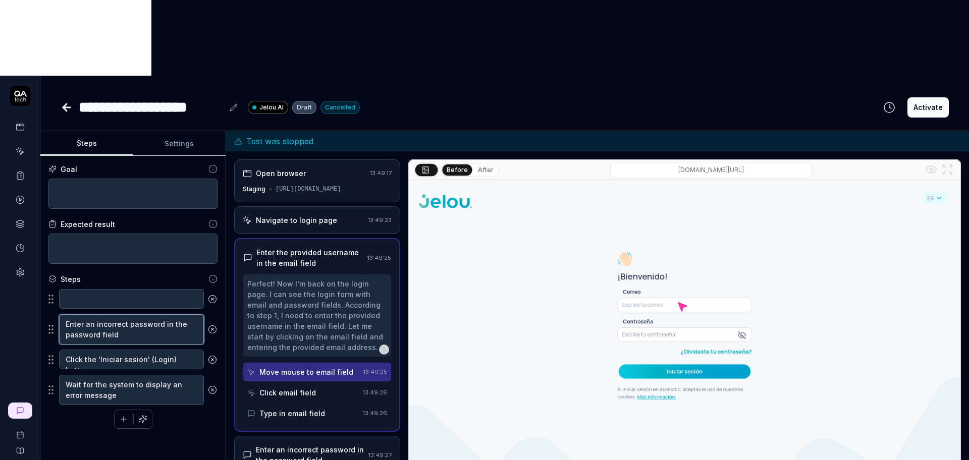
click at [115, 314] on textarea "Enter an incorrect password in the password field" at bounding box center [131, 329] width 145 height 30
type textarea "*"
click at [115, 314] on textarea "Enter an incorrect password in the password field" at bounding box center [131, 329] width 145 height 30
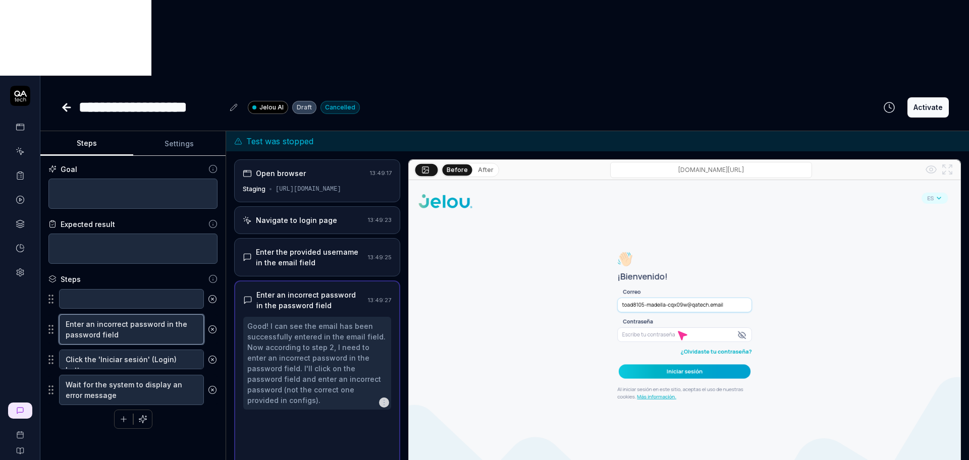
click at [115, 314] on textarea "Enter an incorrect password in the password field" at bounding box center [131, 329] width 145 height 30
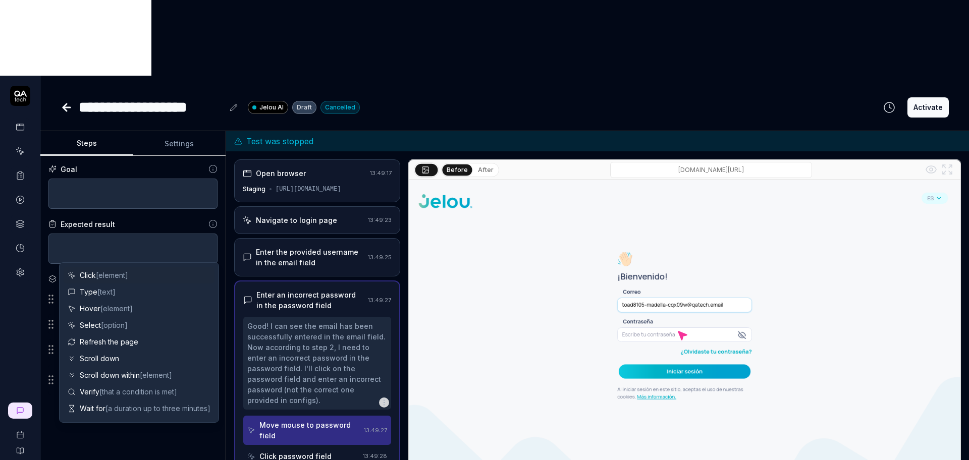
click at [155, 274] on div "Steps" at bounding box center [132, 279] width 169 height 11
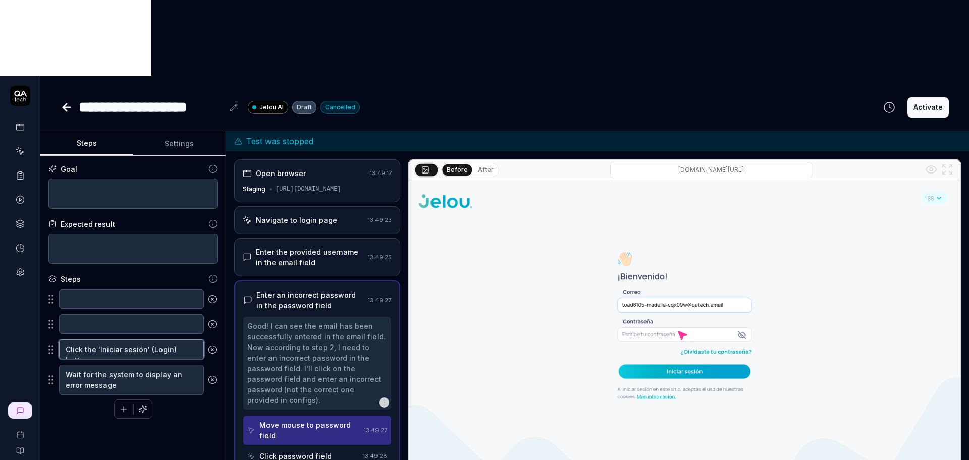
type textarea "*"
click at [121, 340] on textarea "Click the 'Iniciar sesión' (Login) button" at bounding box center [131, 350] width 145 height 20
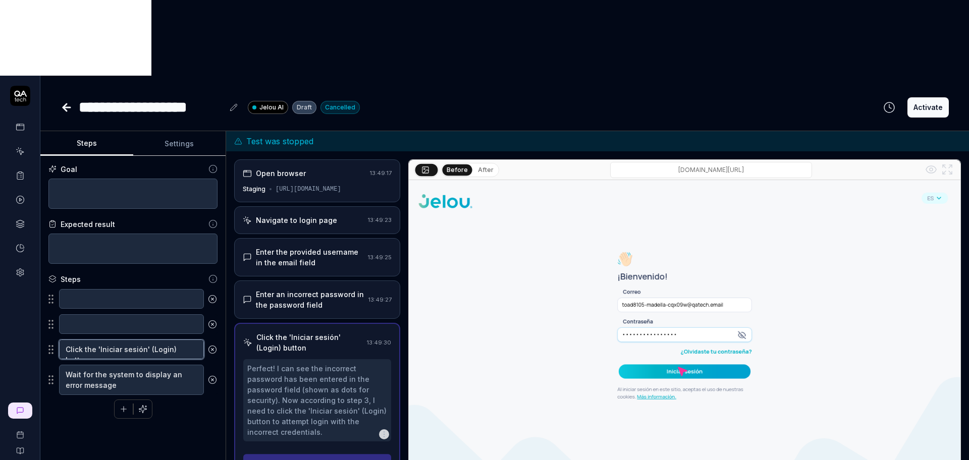
click at [121, 340] on textarea "Click the 'Iniciar sesión' (Login) button" at bounding box center [131, 350] width 145 height 20
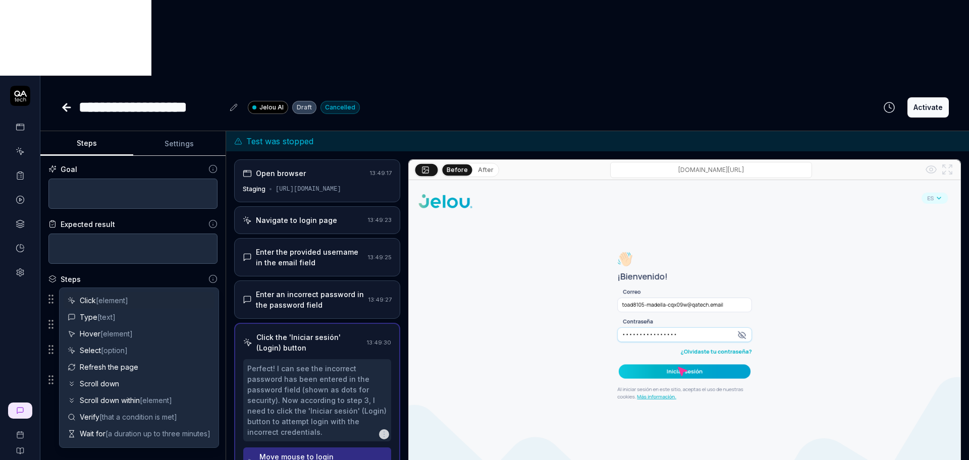
click at [108, 274] on div "Steps" at bounding box center [132, 279] width 169 height 11
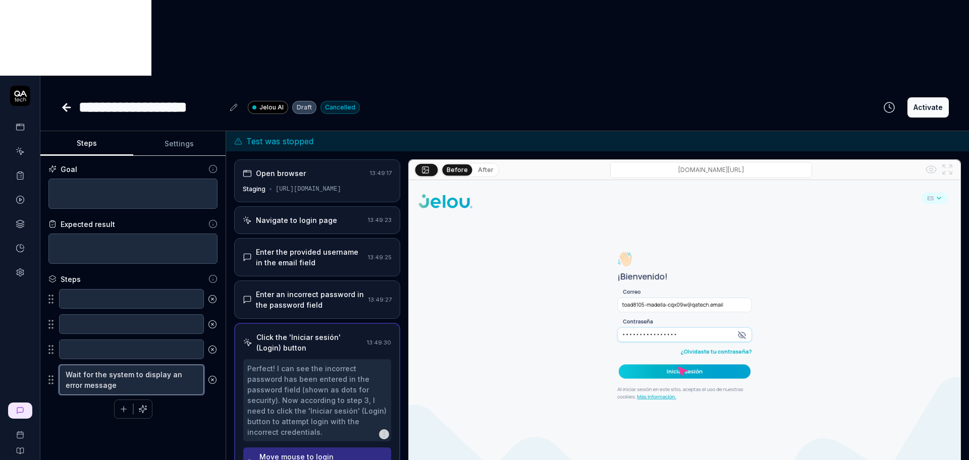
click at [76, 365] on textarea "Wait for the system to display an error message" at bounding box center [131, 380] width 145 height 30
type textarea "*"
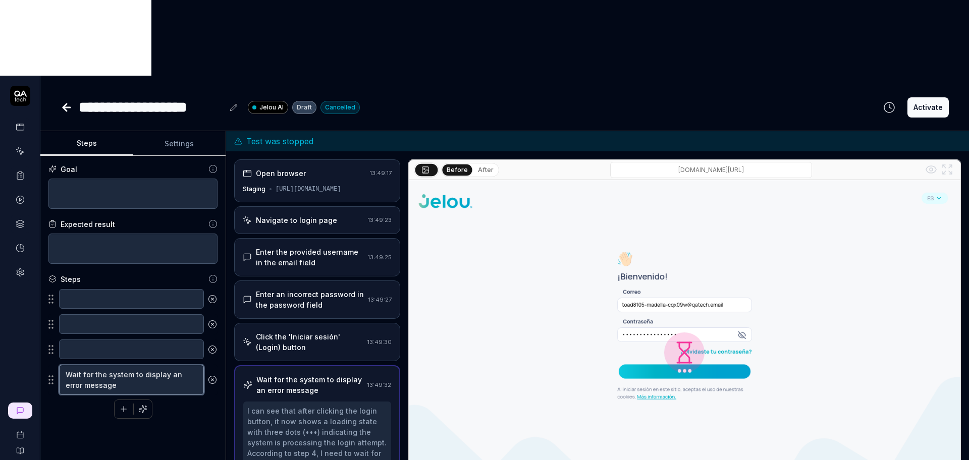
click at [76, 365] on textarea "Wait for the system to display an error message" at bounding box center [131, 380] width 145 height 30
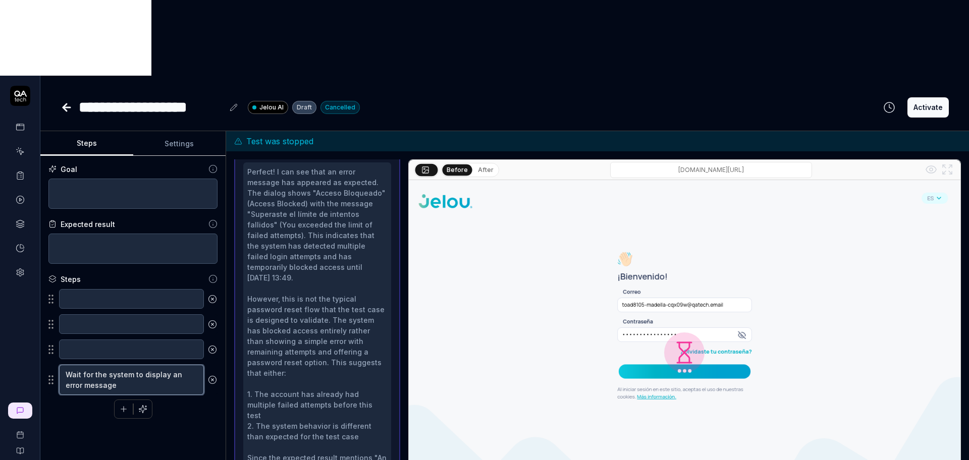
click at [76, 365] on textarea "Wait for the system to display an error message" at bounding box center [131, 380] width 145 height 30
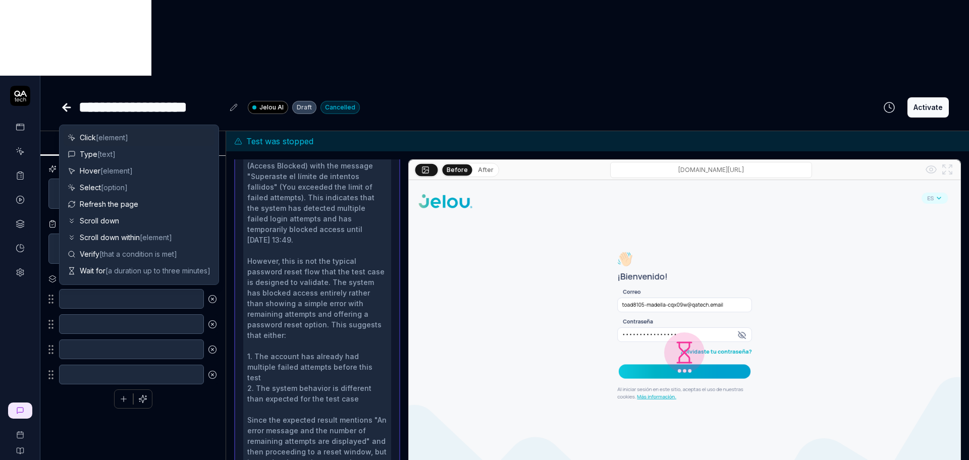
click at [79, 333] on div "Goal Expected result Steps To pick up a draggable item, press the space bar. Wh…" at bounding box center [132, 321] width 185 height 331
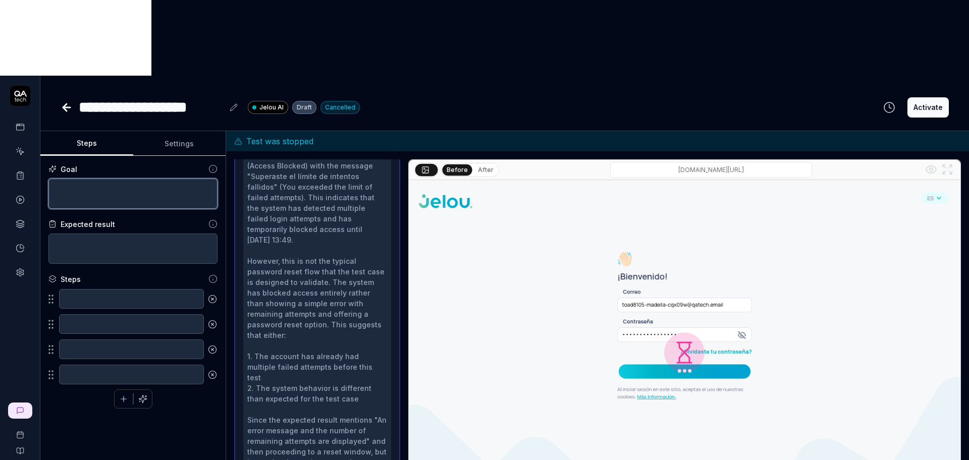
click at [152, 179] on textarea at bounding box center [132, 194] width 169 height 30
paste textarea "Validate the password reset process from the “Forgot your password?” option, in…"
type textarea "Validate the password reset process from the “Forgot your password?” option, in…"
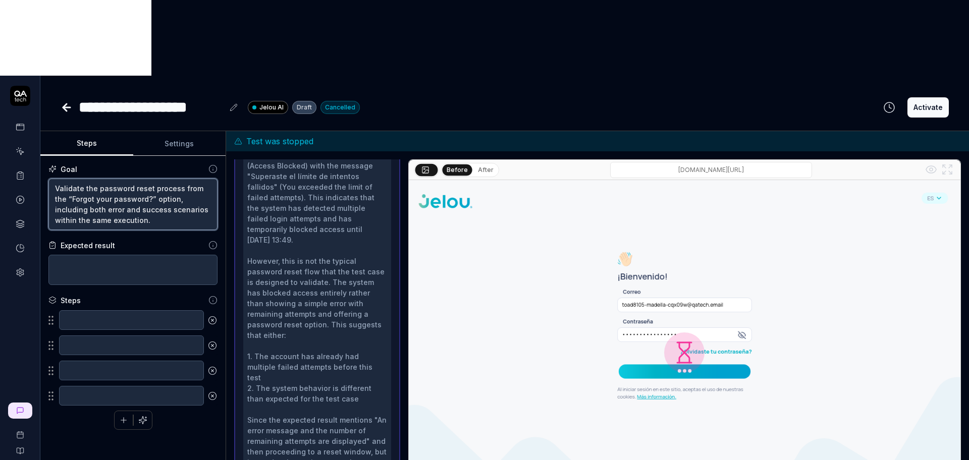
type textarea "*"
type textarea "Validate the password reset process from the “Forgot your password?” option, in…"
click at [162, 255] on textarea at bounding box center [132, 270] width 169 height 30
paste textarea "The system displays error messages when invalid data is entered. Password secur…"
type textarea "The system displays error messages when invalid data is entered. Password secur…"
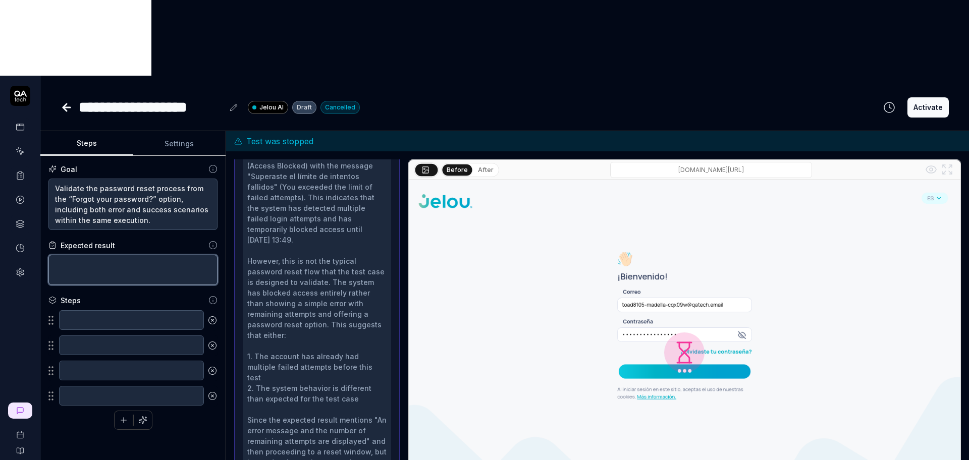
type textarea "*"
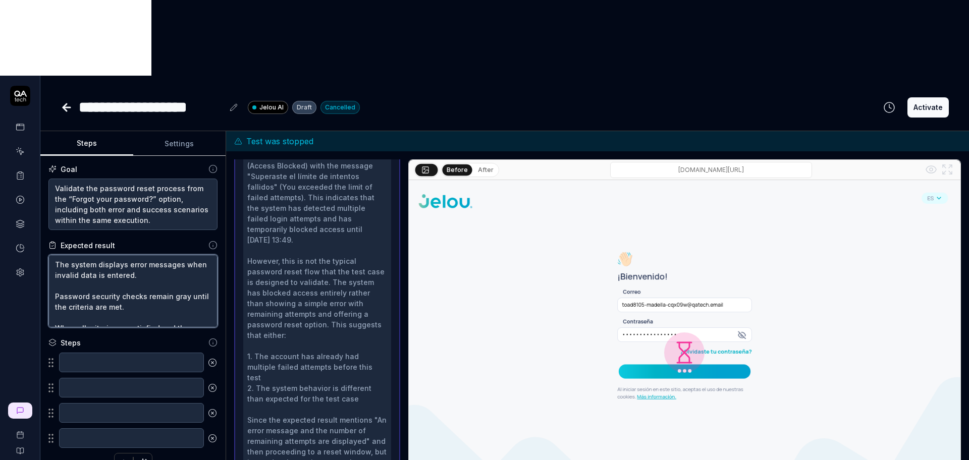
scroll to position [27, 0]
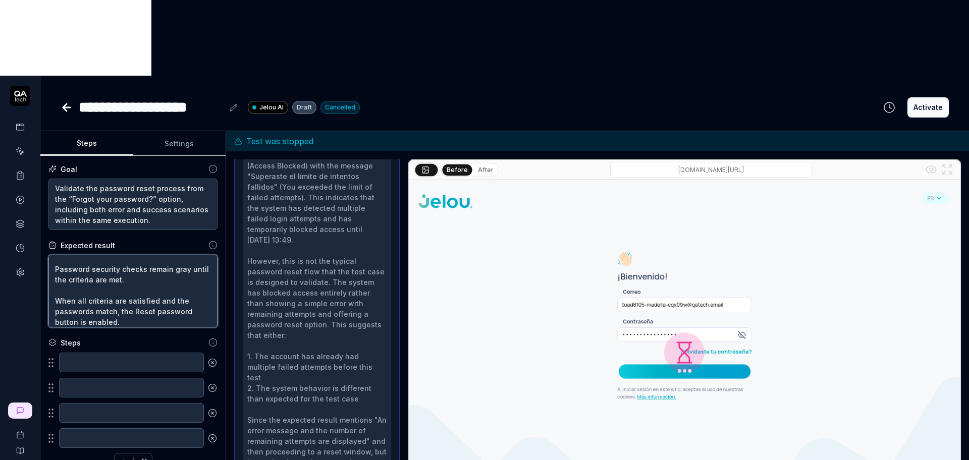
click at [55, 255] on textarea "The system displays error messages when invalid data is entered. Password secur…" at bounding box center [132, 291] width 169 height 73
type textarea "The system displays error messages when invalid data is entered. Password secur…"
type textarea "*"
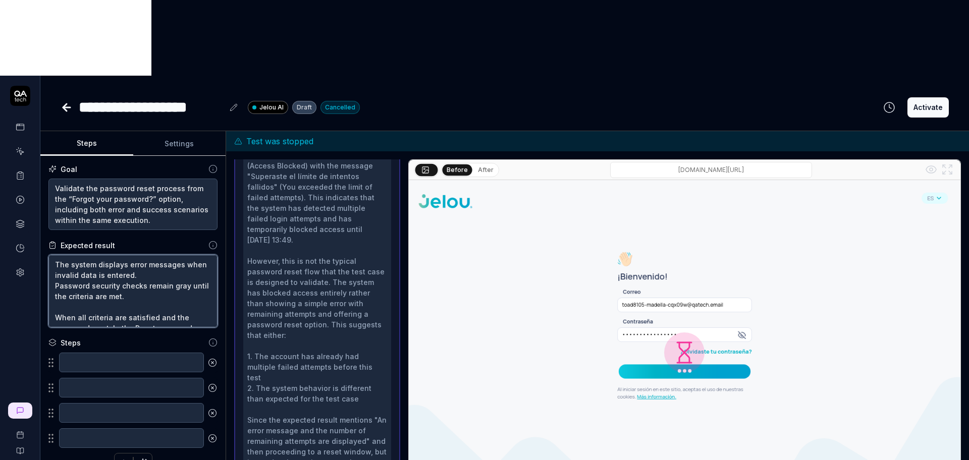
click at [57, 255] on textarea "The system displays error messages when invalid data is entered. Password secur…" at bounding box center [132, 291] width 169 height 73
type textarea "1The system displays error messages when invalid data is entered. Password secu…"
type textarea "*"
type textarea "1.The system displays error messages when invalid data is entered. Password sec…"
type textarea "*"
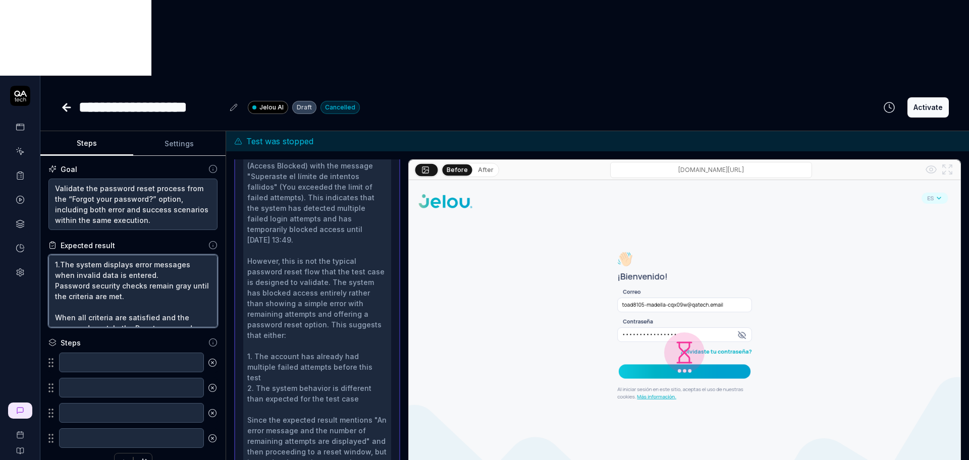
type textarea "1. The system displays error messages when invalid data is entered. Password se…"
type textarea "*"
click at [55, 255] on textarea "1. The system displays error messages when invalid data is entered. Password se…" at bounding box center [132, 291] width 169 height 73
type textarea "1. The system displays error messages when invalid data is entered. 2Password s…"
type textarea "*"
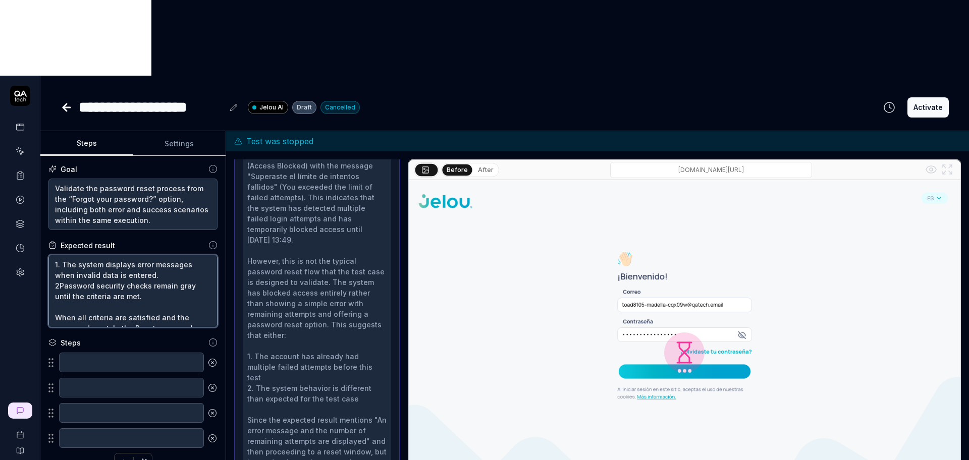
type textarea "1. The system displays error messages when invalid data is entered. 2.Password …"
type textarea "*"
type textarea "1. The system displays error messages when invalid data is entered. 2. Password…"
type textarea "*"
click at [60, 255] on textarea "1. The system displays error messages when invalid data is entered. 2. Password…" at bounding box center [132, 291] width 169 height 73
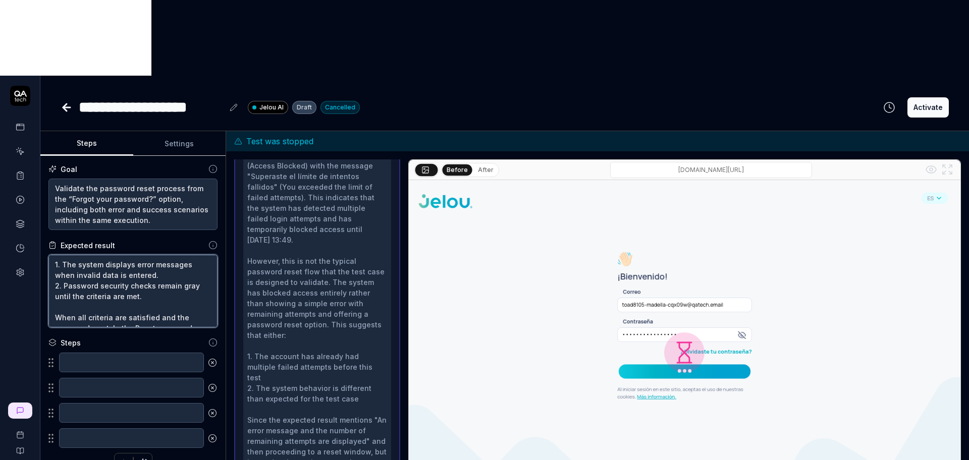
type textarea "1. The system displays error messages when invalid data is entered. 2. Password…"
type textarea "*"
click at [54, 255] on textarea "1. The system displays error messages when invalid data is entered. 2. Password…" at bounding box center [132, 291] width 169 height 73
type textarea "1. The system displays error messages when invalid data is entered. 2. Password…"
type textarea "*"
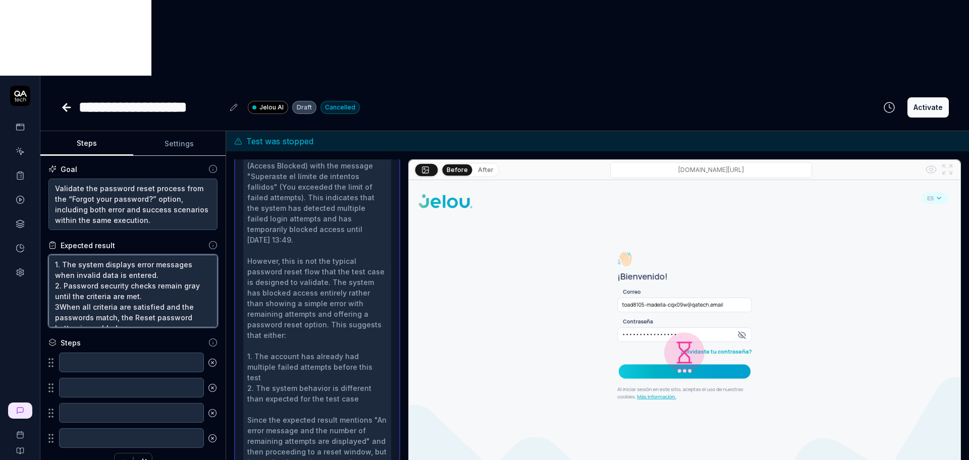
type textarea "1. The system displays error messages when invalid data is entered. 2. Password…"
type textarea "*"
type textarea "1. The system displays error messages when invalid data is entered. 2. Password…"
type textarea "*"
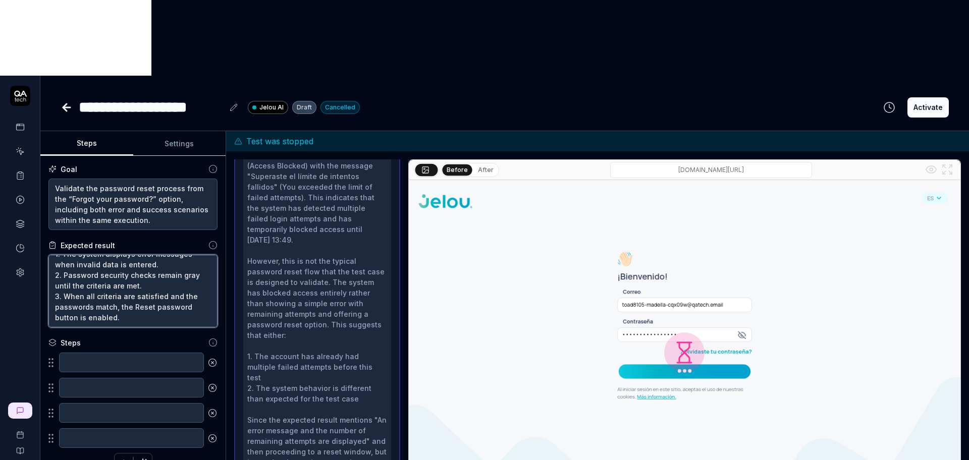
type textarea "1. The system displays error messages when invalid data is entered. 2. Password…"
click at [83, 353] on textarea at bounding box center [131, 363] width 145 height 20
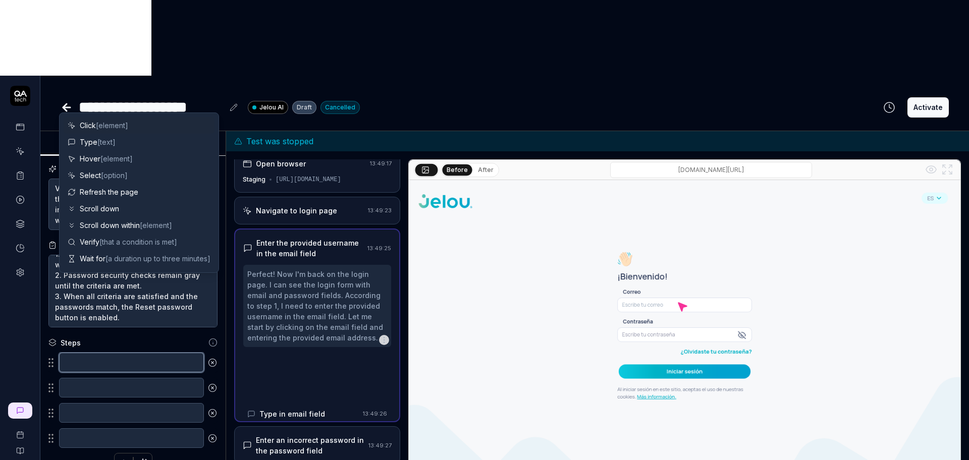
scroll to position [0, 0]
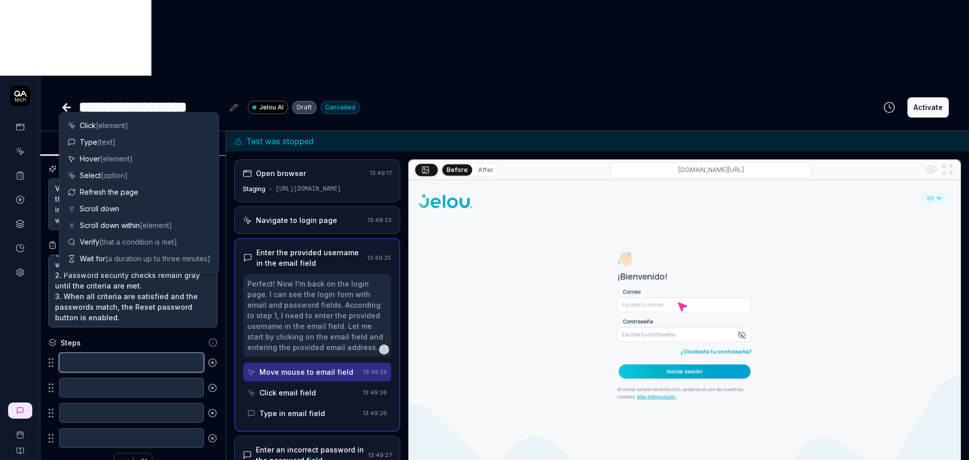
click at [106, 353] on textarea at bounding box center [131, 363] width 145 height 20
click at [97, 353] on textarea at bounding box center [131, 363] width 145 height 20
paste textarea "Open the Jelou app."
type textarea "*"
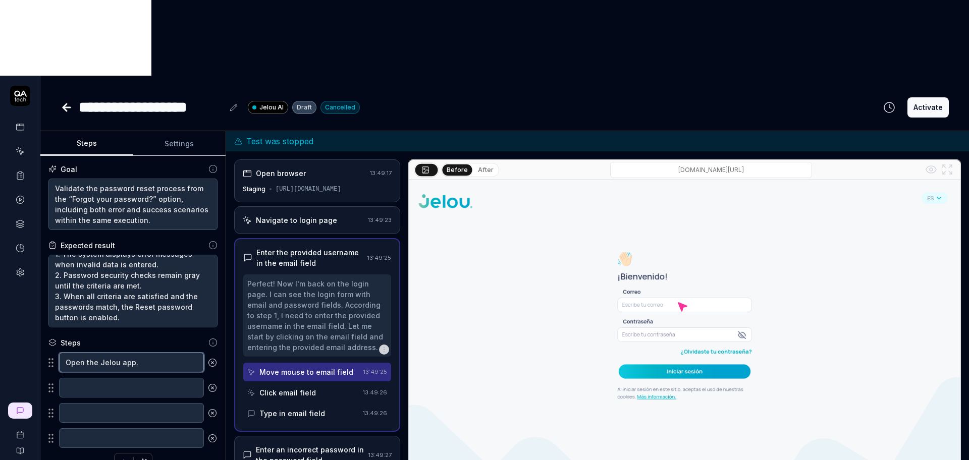
type textarea "Open the Jelou app."
click at [84, 378] on textarea at bounding box center [131, 388] width 145 height 20
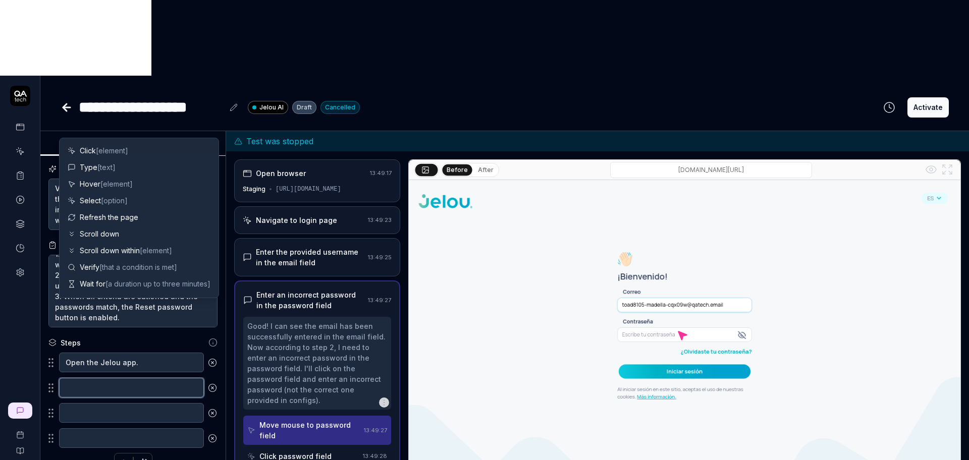
paste textarea "On the login screen, click “Forgot your password?”"
type textarea "*"
type textarea "On the login screen, click “Forgot your password?”"
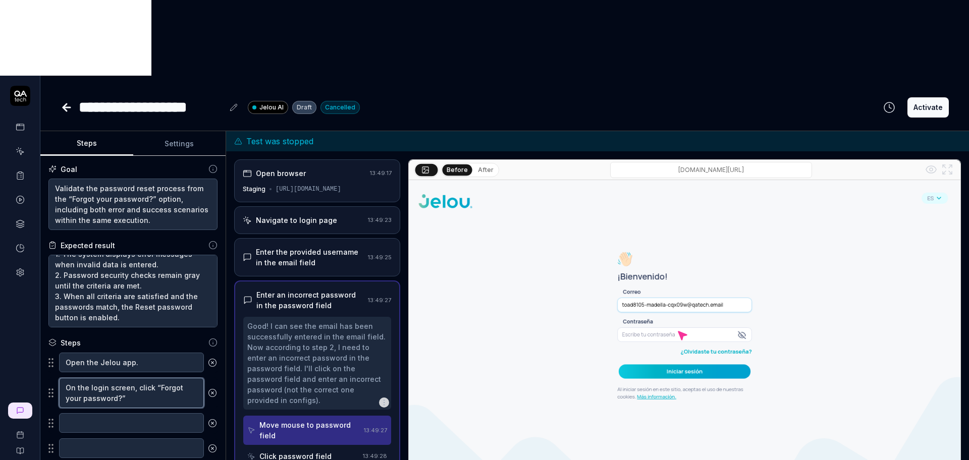
type textarea "*"
click at [151, 378] on textarea "On the login screen, click “Forgot your password?”" at bounding box center [131, 393] width 145 height 30
type textarea "On the login screen, click “Forgot your password?”"
click at [109, 353] on textarea "Open the Jelou app." at bounding box center [131, 363] width 145 height 20
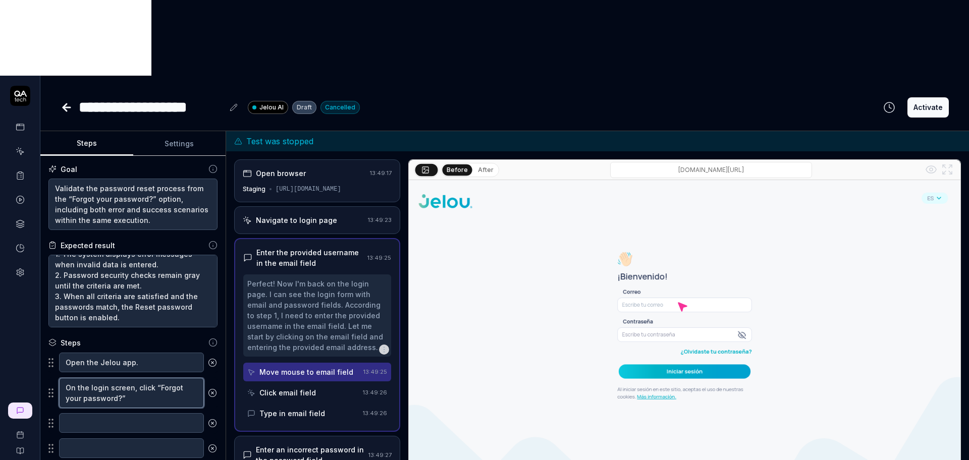
click at [110, 378] on textarea "On the login screen, click “Forgot your password?”" at bounding box center [131, 393] width 145 height 30
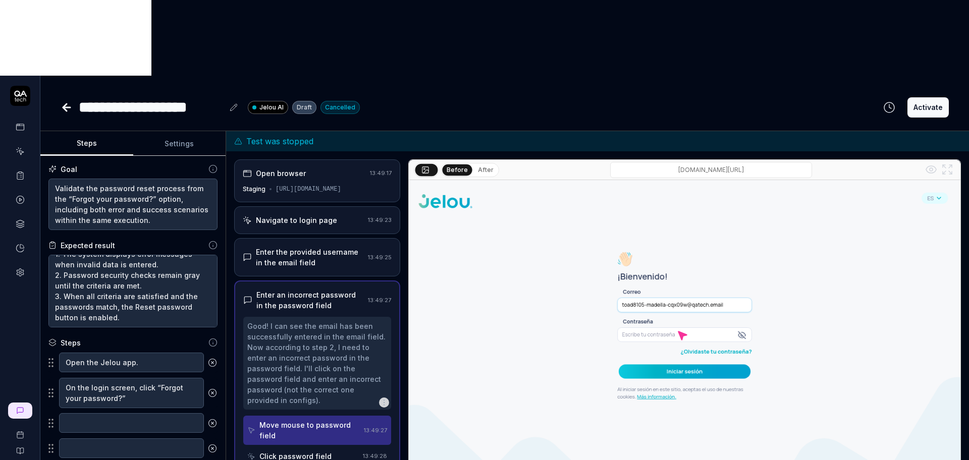
click at [208, 389] on circle at bounding box center [212, 393] width 8 height 8
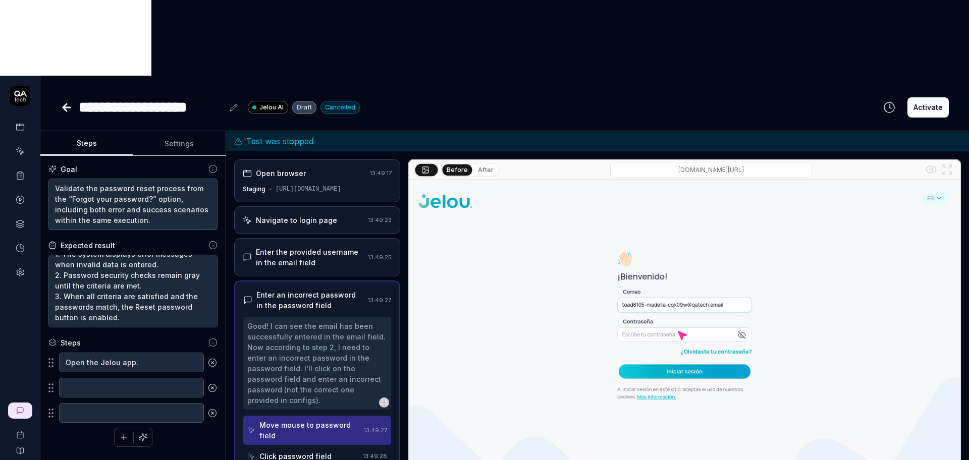
click at [211, 358] on icon at bounding box center [212, 362] width 9 height 9
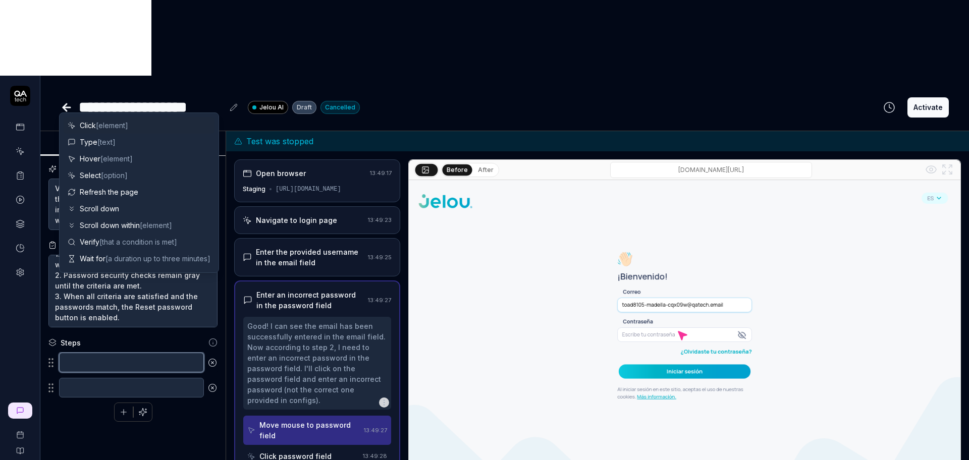
click at [120, 353] on textarea at bounding box center [131, 363] width 145 height 20
click at [159, 353] on textarea at bounding box center [131, 363] width 145 height 20
paste textarea "On the login screen, click “Forgot your password?”"
type textarea "*"
type textarea "On the login screen, click “Forgot your password?”"
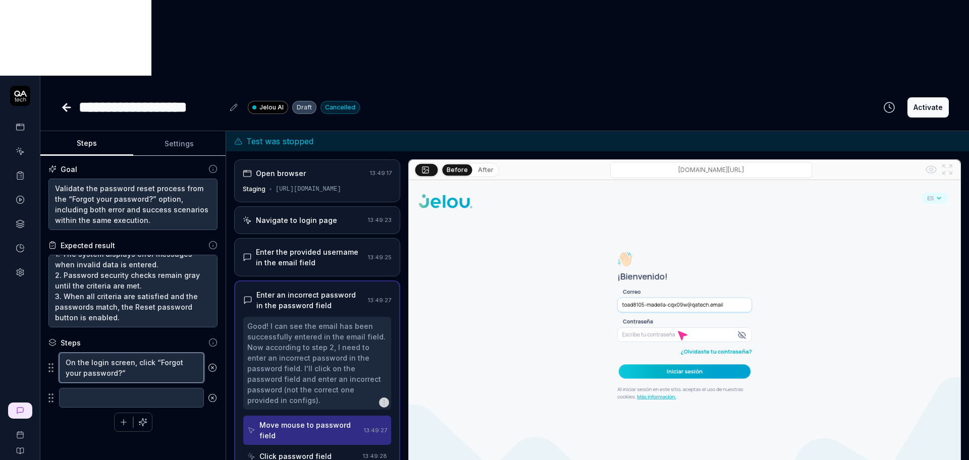
drag, startPoint x: 157, startPoint y: 290, endPoint x: 99, endPoint y: 298, distance: 58.7
click at [99, 353] on textarea "On the login screen, click “Forgot your password?”" at bounding box center [131, 368] width 145 height 30
type textarea "*"
type textarea "On the login screen, click “O?”"
type textarea "*"
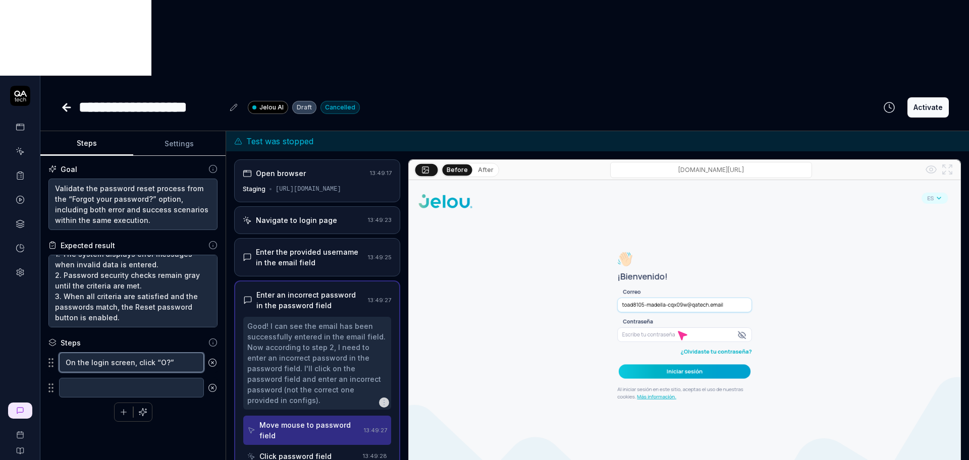
type textarea "On the login screen, click “Ol?”"
type textarea "*"
type textarea "On the login screen, click “Olv?”"
type textarea "*"
type textarea "On the login screen, click “Olvi?”"
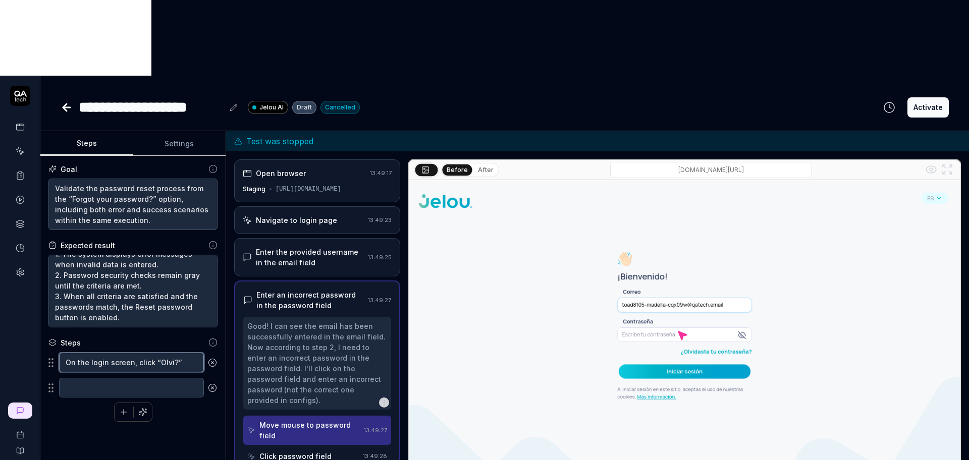
type textarea "*"
type textarea "On the login screen, click “Olvis?”"
type textarea "*"
type textarea "On the login screen, click “Olvi?”"
type textarea "*"
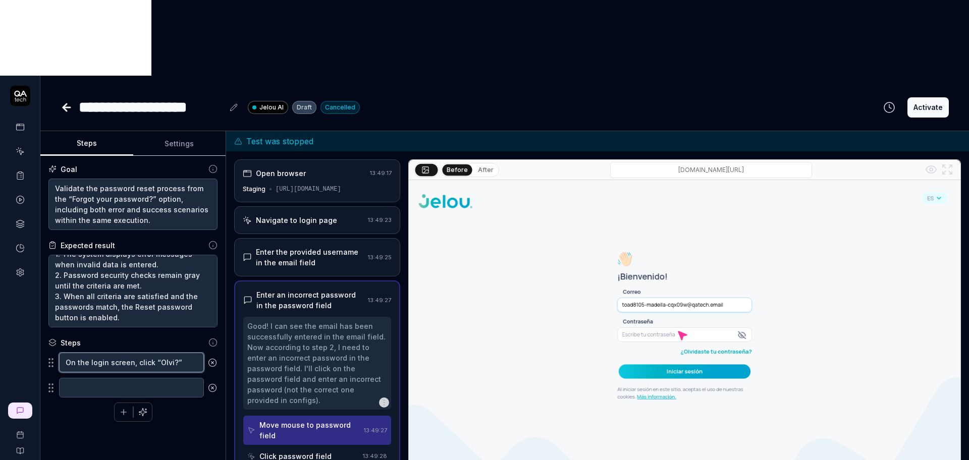
type textarea "On the login screen, click “Olvid?”"
type textarea "*"
type textarea "On the login screen, click “Olvida?”"
type textarea "*"
type textarea "On the login screen, click “Olvidas?”"
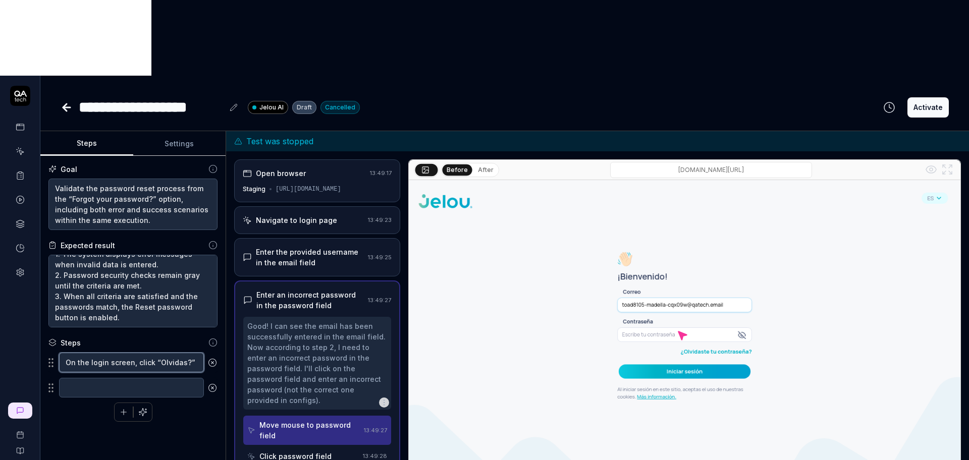
type textarea "*"
type textarea "On the login screen, click “Olvidast?”"
type textarea "*"
type textarea "On the login screen, click “Olvidaste?”"
type textarea "*"
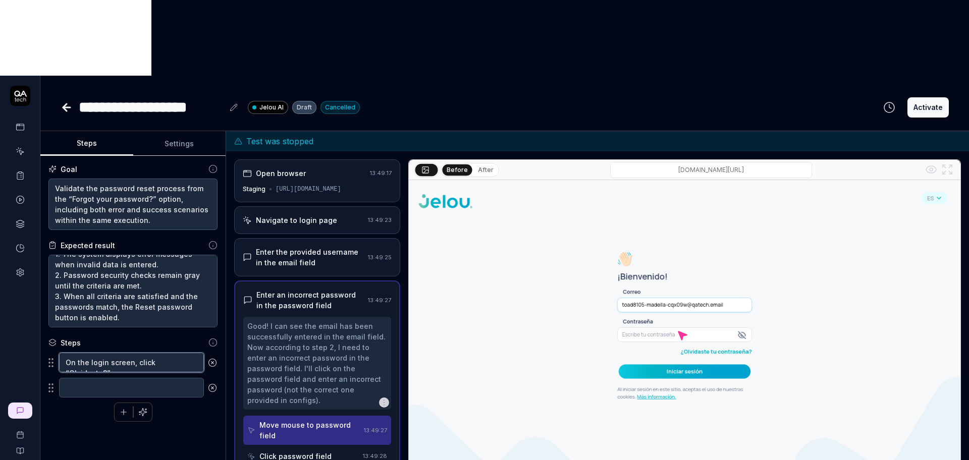
type textarea "On the login screen, click “Olvidaste ?”"
type textarea "*"
type textarea "On the login screen, click “Olvidaste t?”"
type textarea "*"
type textarea "On the login screen, click “Olvidaste tu?”"
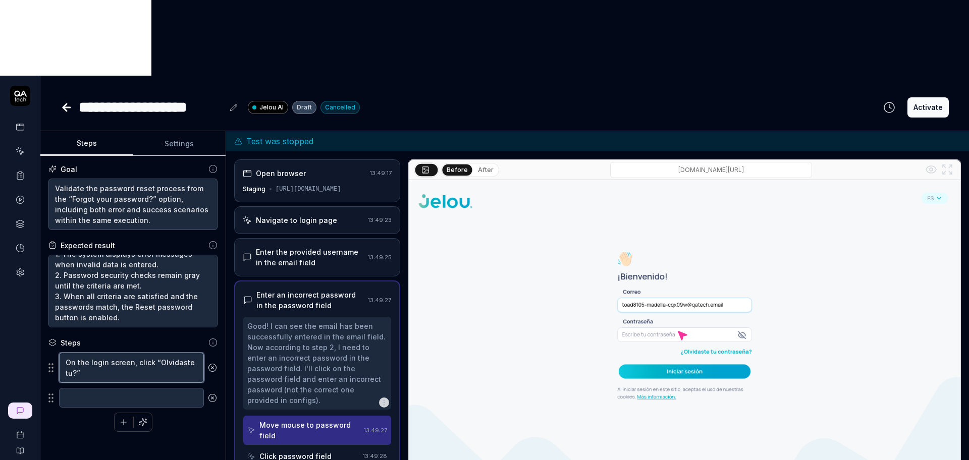
type textarea "*"
type textarea "On the login screen, click “Olvidaste tu ?”"
type textarea "*"
type textarea "On the login screen, click “Olvidaste tu c?”"
type textarea "*"
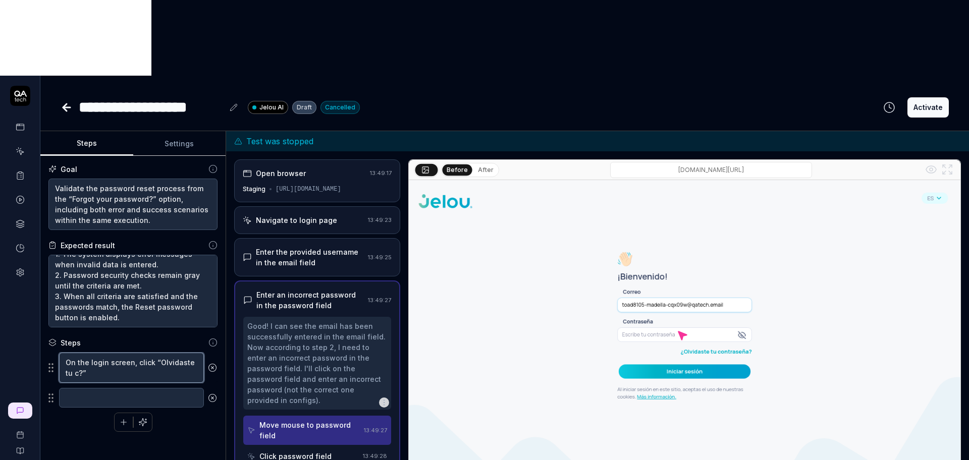
type textarea "On the login screen, click “Olvidaste tu co?”"
type textarea "*"
type textarea "On the login screen, click “Olvidaste tu con?”"
type textarea "*"
type textarea "On the login screen, click “Olvidaste tu cont?”"
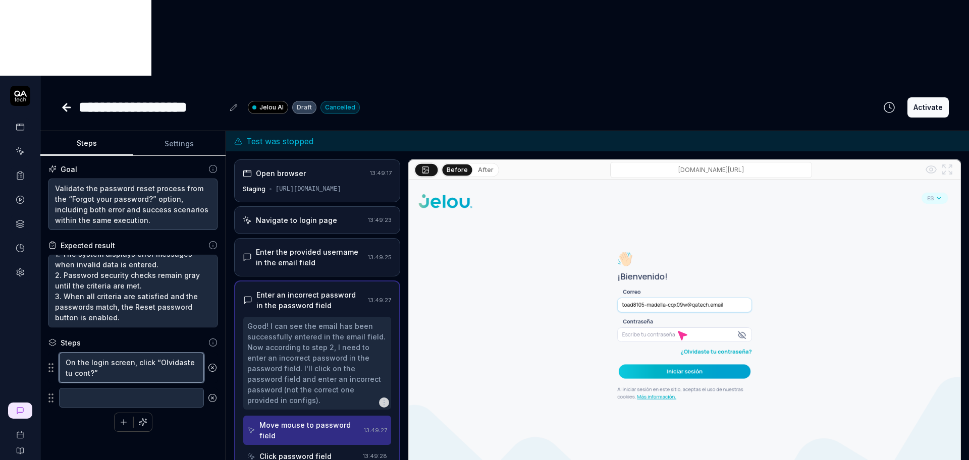
type textarea "*"
type textarea "On the login screen, click “Olvidaste tu contr?”"
type textarea "*"
type textarea "On the login screen, click “Olvidaste tu contra?”"
type textarea "*"
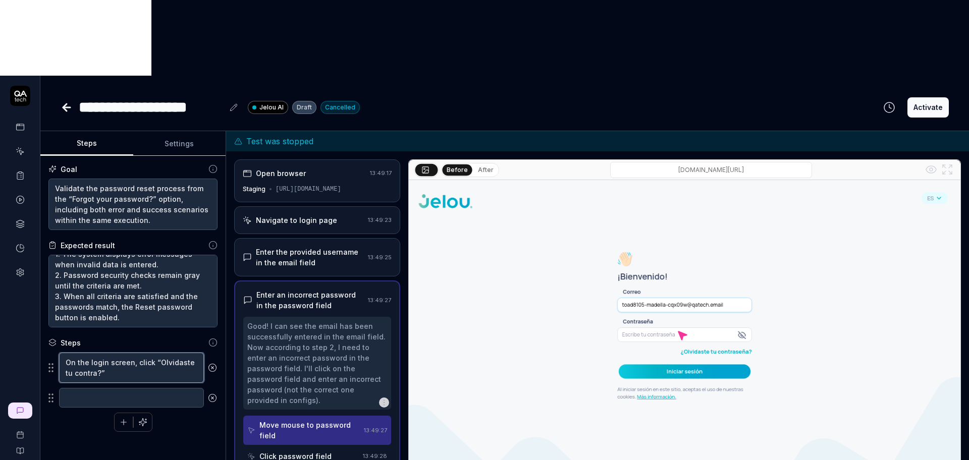
type textarea "On the login screen, click “Olvidaste tu contras?”"
type textarea "*"
type textarea "On the login screen, click “Olvidaste tu contrase?”"
type textarea "*"
type textarea "On the login screen, click “Olvidaste tu contraseñ?”"
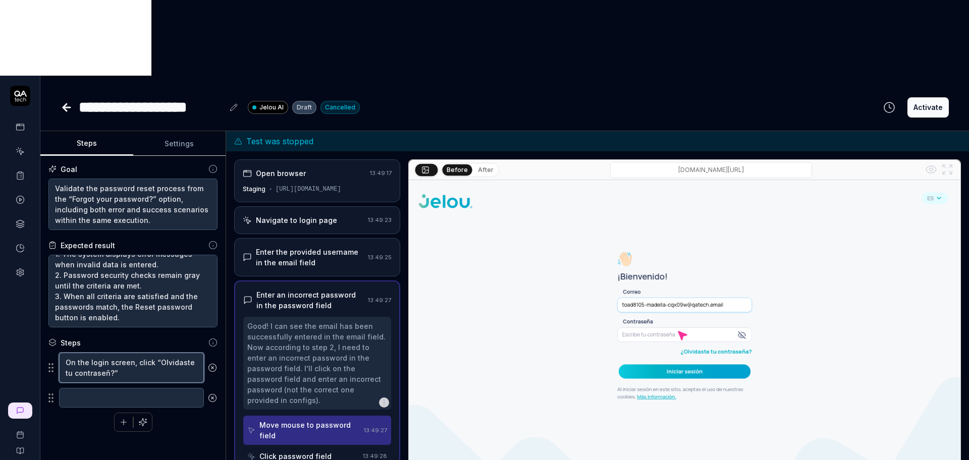
type textarea "*"
type textarea "On the login screen, click “Olvidaste tu contraseña?”"
click at [154, 388] on textarea at bounding box center [131, 398] width 145 height 20
click at [190, 353] on div "On the login screen, click “Olvidaste tu contraseña?” To pick up a draggable it…" at bounding box center [132, 392] width 169 height 80
click at [162, 353] on textarea "On the login screen, click “Olvidaste tu contraseña?”" at bounding box center [131, 368] width 145 height 30
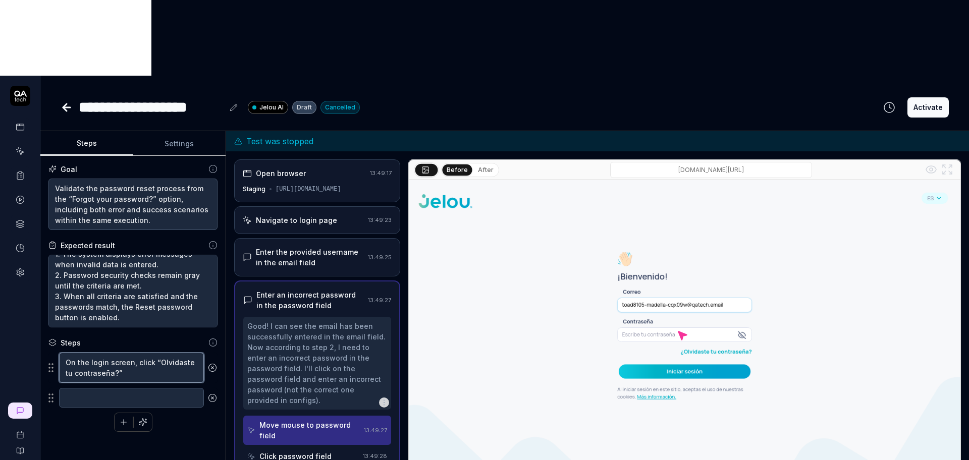
click at [134, 353] on textarea "On the login screen, click “Olvidaste tu contraseña?”" at bounding box center [131, 368] width 145 height 30
click at [113, 353] on textarea "On the login screen, click “Olvidaste tu contraseña?”" at bounding box center [131, 368] width 145 height 30
click at [137, 353] on textarea "On the login screen, click “Olvidaste tu contraseña?”" at bounding box center [131, 368] width 145 height 30
click at [182, 353] on textarea "On the login screen, click “Olvidaste tu contraseña?”" at bounding box center [131, 368] width 145 height 30
click at [142, 353] on textarea "On the login screen, click “Olvidaste tu contraseña?”" at bounding box center [131, 368] width 145 height 30
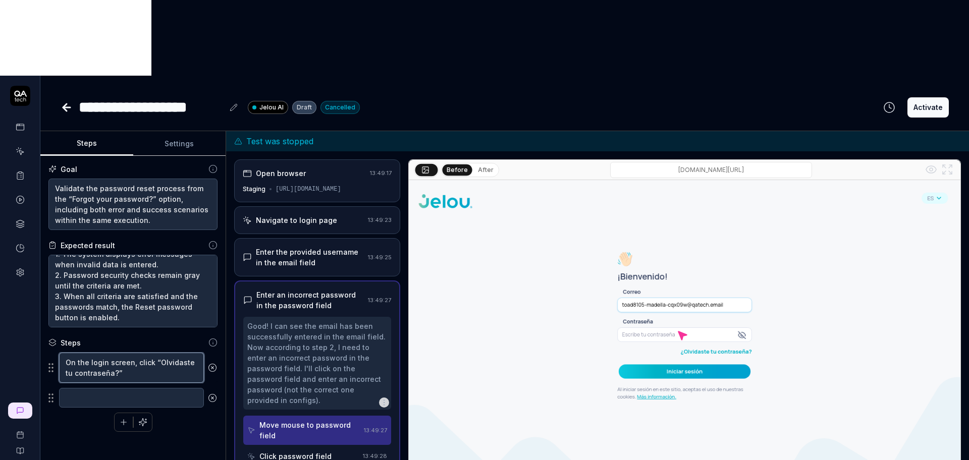
paste textarea "Expected: The system requests the email address."
type textarea "*"
type textarea "On the login screen, click “Olvidaste tu contraseña?”Expected: The system reque…"
click at [114, 353] on textarea "On the login screen, click “Olvidaste tu contraseña?”Expected: The system reque…" at bounding box center [131, 373] width 145 height 41
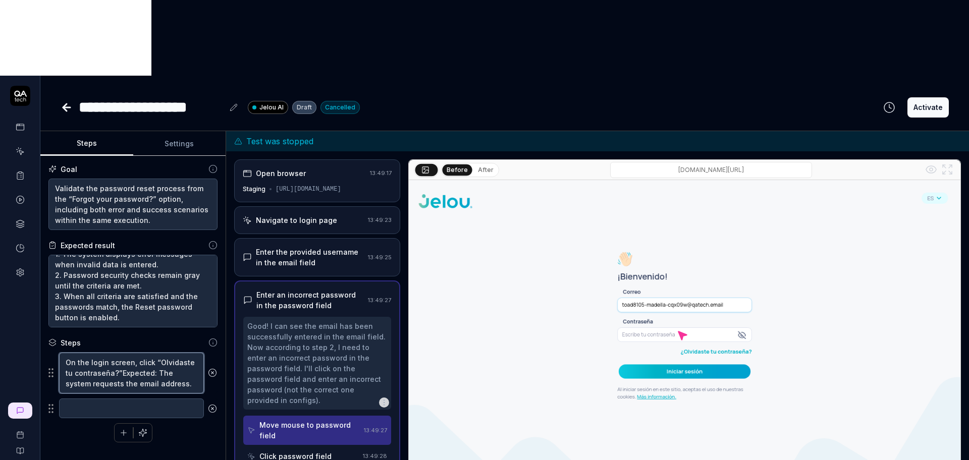
type textarea "*"
type textarea "On the login screen, click “Olvidaste tu contraseña?Expected: The system reques…"
type textarea "*"
type textarea "On the login screen, click “Olvidaste tu contraseña? Expected: The system reque…"
drag, startPoint x: 102, startPoint y: 304, endPoint x: 15, endPoint y: 307, distance: 86.8
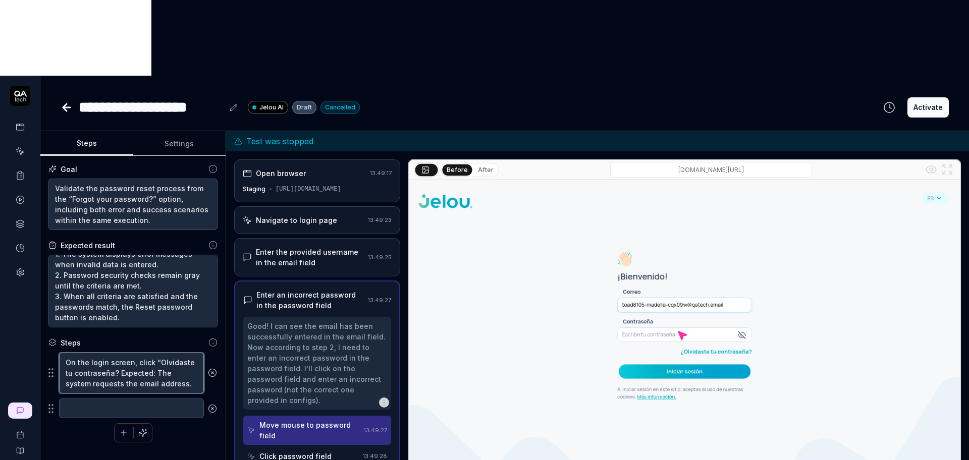
click at [15, 307] on div "**********" at bounding box center [484, 306] width 969 height 460
click at [130, 353] on textarea "On the login screen, click “Olvidaste tu contraseña? Expected: The system reque…" at bounding box center [131, 373] width 145 height 41
click at [176, 132] on button "Settings" at bounding box center [179, 144] width 93 height 24
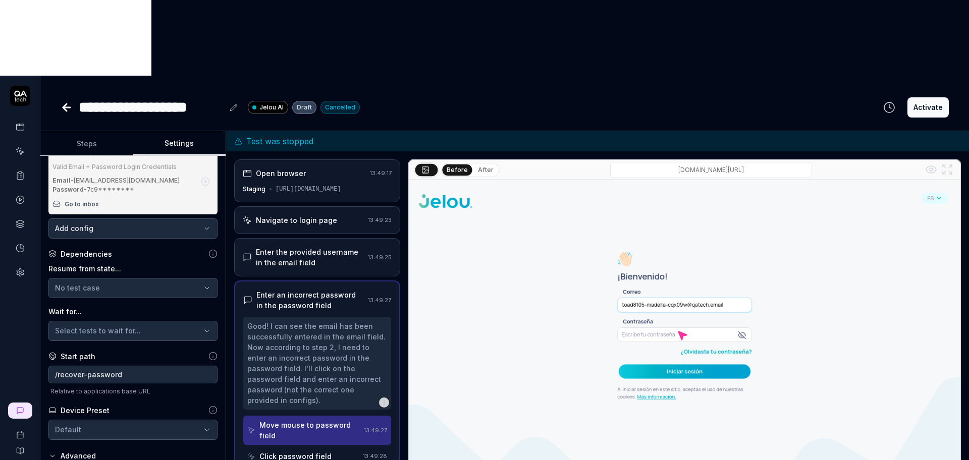
scroll to position [126, 0]
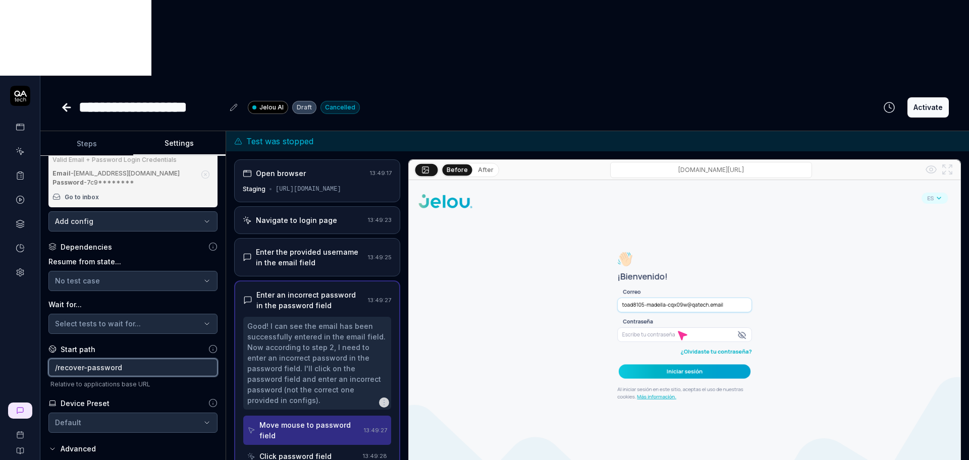
click at [136, 359] on input "/recover-password" at bounding box center [132, 368] width 169 height 18
click at [124, 359] on input "/recover-password" at bounding box center [132, 368] width 169 height 18
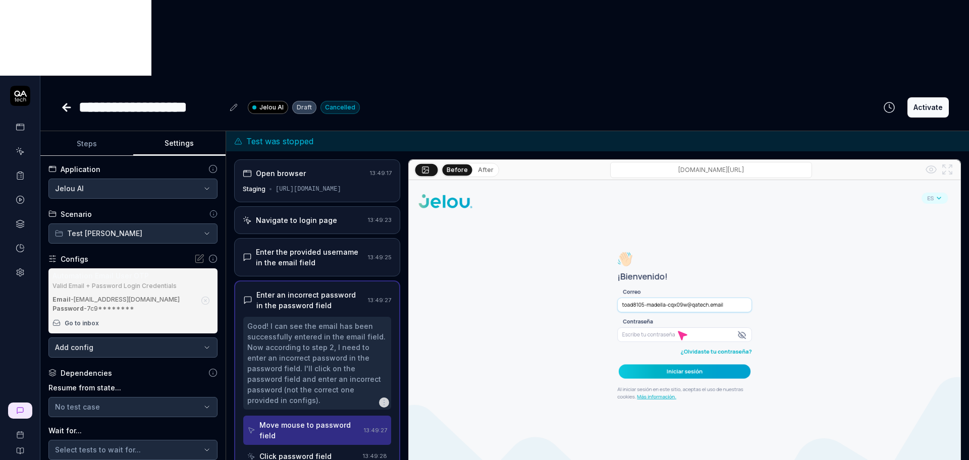
click at [100, 132] on button "Steps" at bounding box center [86, 144] width 93 height 24
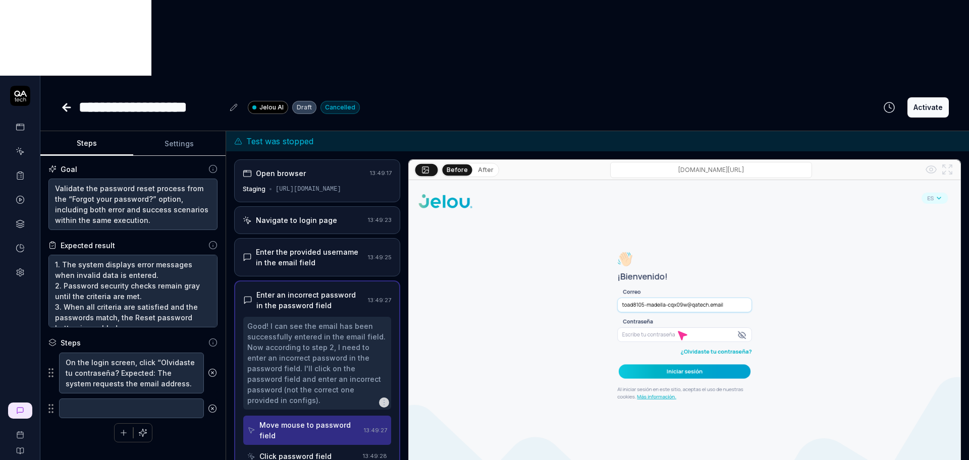
click at [210, 369] on circle at bounding box center [212, 373] width 8 height 8
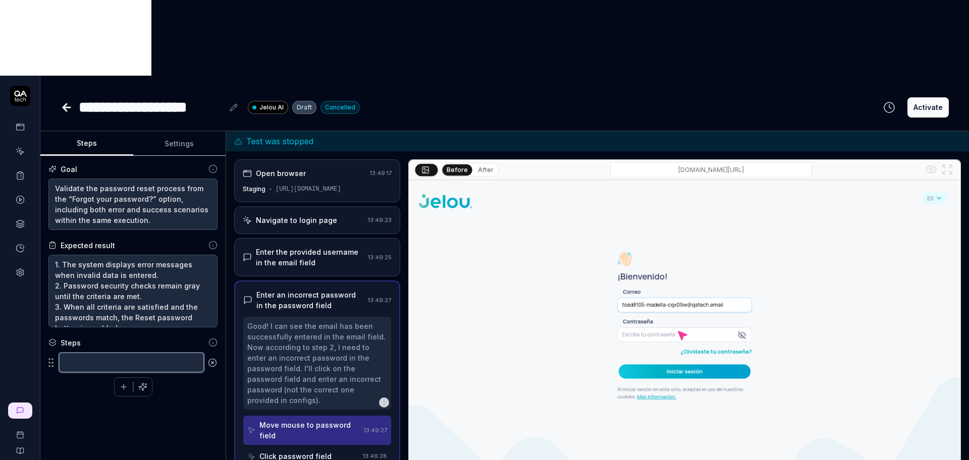
click at [169, 353] on textarea at bounding box center [131, 363] width 145 height 20
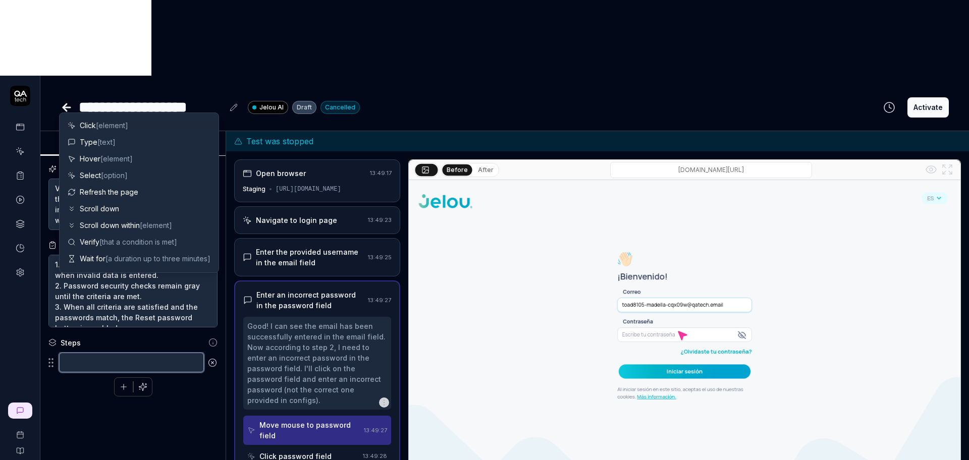
click at [65, 353] on textarea at bounding box center [131, 363] width 145 height 20
paste textarea "Enter an invalid email format and click Send."
type textarea "*"
type textarea "Enter an invalid email format and click Send."
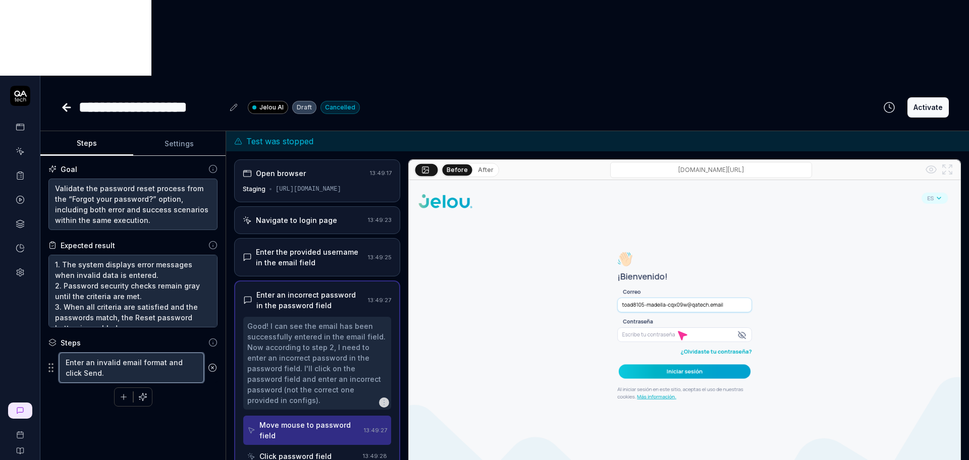
type textarea "*"
type textarea "Enter an invalid email format and click Send."
click at [120, 393] on icon "button" at bounding box center [123, 397] width 9 height 9
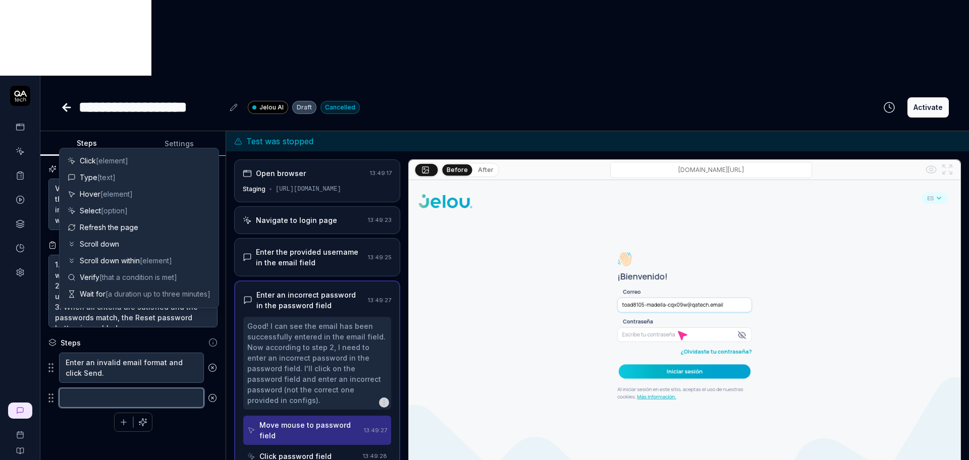
click at [134, 388] on textarea at bounding box center [131, 398] width 145 height 20
paste textarea "Enter a valid registered email and click Send."
type textarea "*"
type textarea "Enter a valid registered email and click Send."
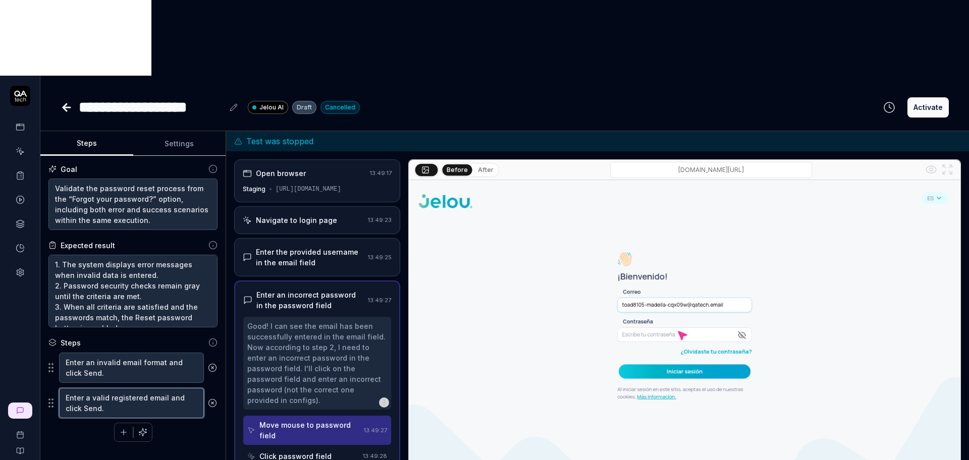
type textarea "*"
type textarea "Enter a valid registered email and click Send."
click at [126, 428] on icon "button" at bounding box center [123, 432] width 9 height 9
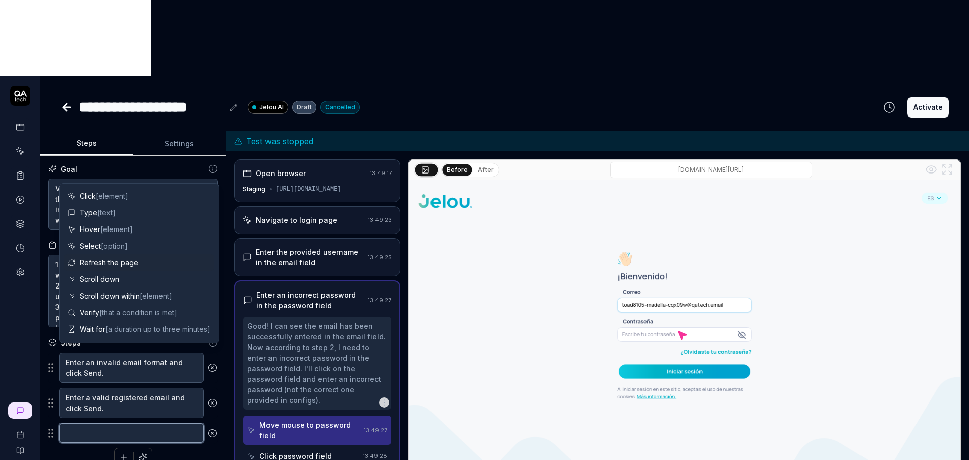
click at [173, 423] on textarea at bounding box center [131, 433] width 145 height 20
paste textarea "On the verification screen, enter an incorrect code and click Continue."
type textarea "*"
type textarea "On the verification screen, enter an incorrect code and click Continue."
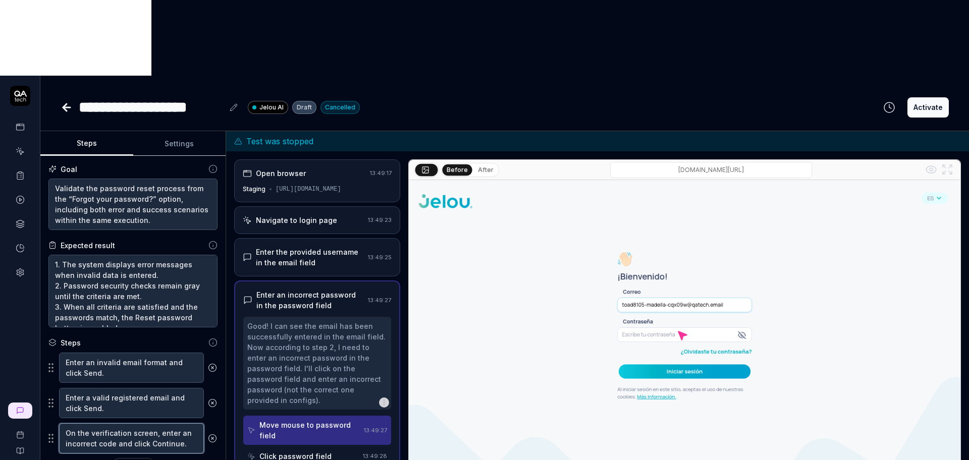
type textarea "*"
click at [70, 423] on textarea "On the verification screen, enter an incorrect code and click Continue." at bounding box center [131, 438] width 145 height 30
type textarea "On the verification screen, enter an incorrect code and click Continue."
click at [122, 459] on button "button" at bounding box center [124, 468] width 18 height 18
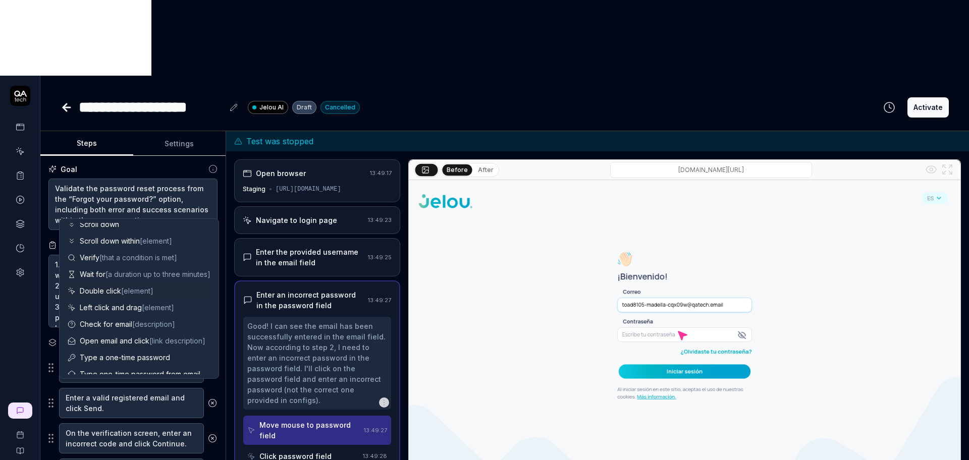
scroll to position [98, 0]
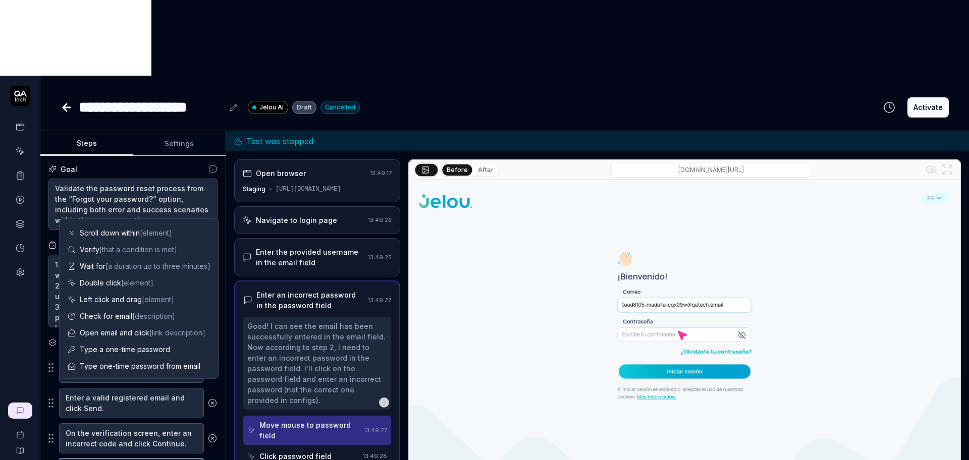
click at [117, 459] on textarea at bounding box center [131, 469] width 145 height 20
paste textarea "Enter the correct verification code and click Continue."
type textarea "*"
type textarea "Enter the correct verification code and click Continue."
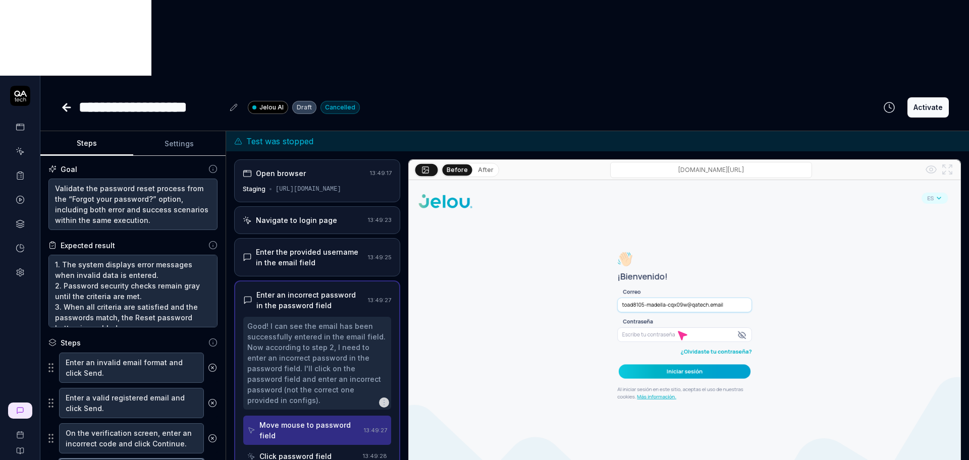
type textarea "*"
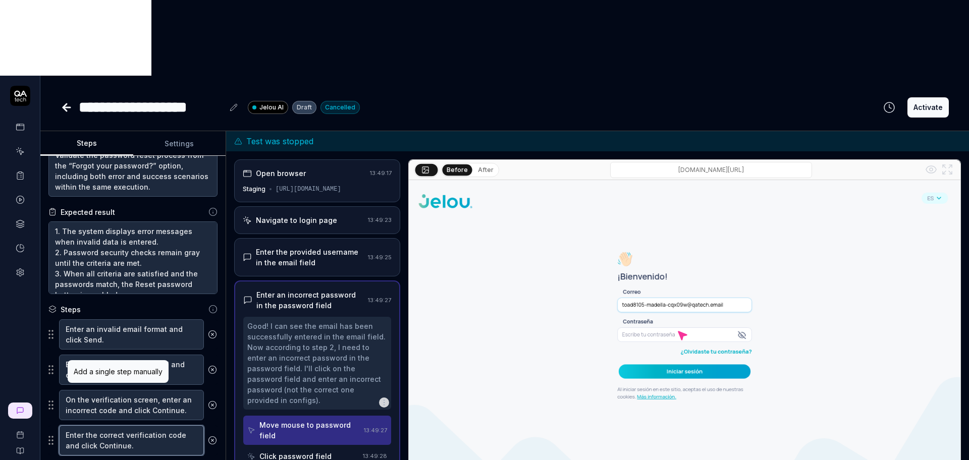
type textarea "Enter the correct verification code and click Continue."
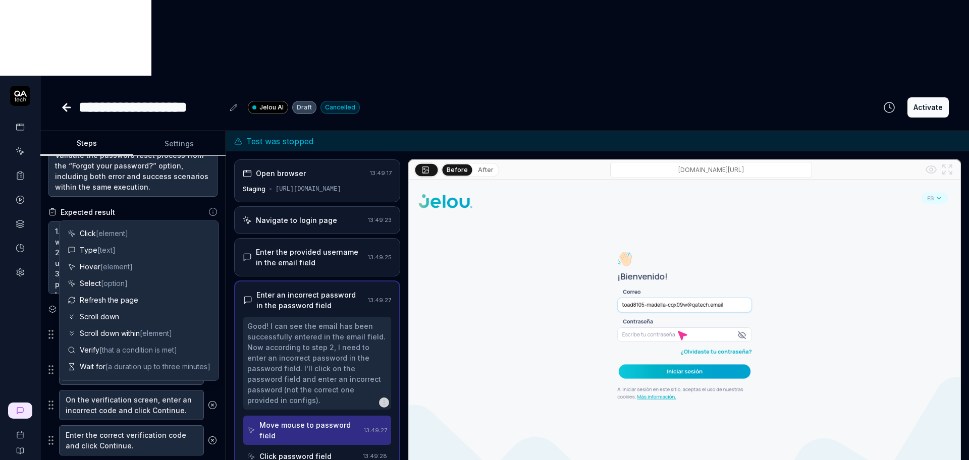
scroll to position [98, 0]
type textarea "*"
paste textarea "In the new password field, enter a password that does not meet the requirements."
type textarea "In the new password field, enter a password that does not meet the requirements."
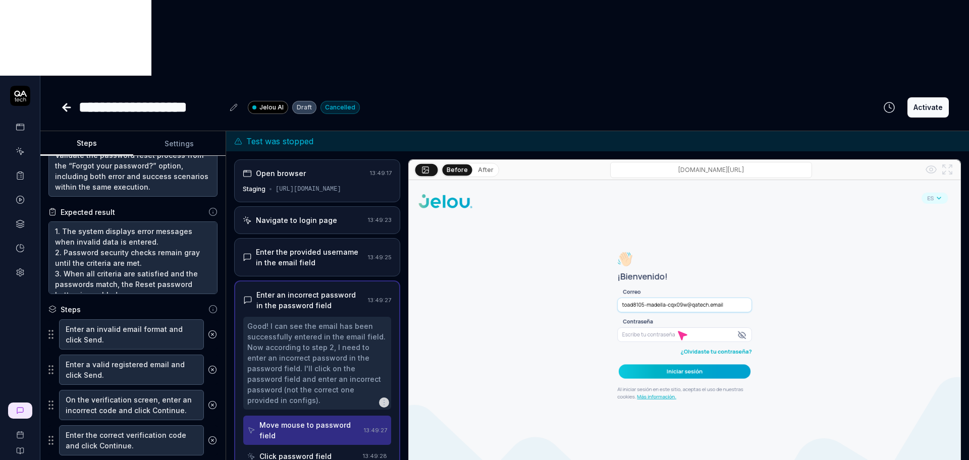
type textarea "*"
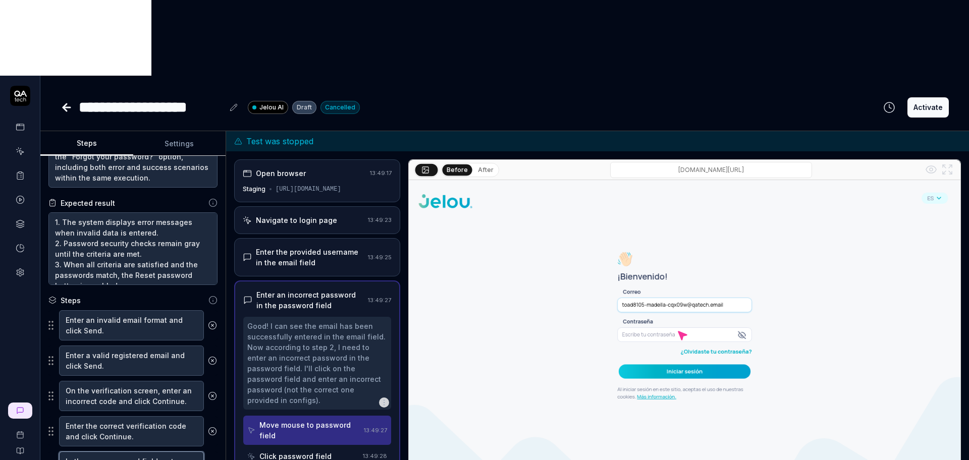
scroll to position [79, 0]
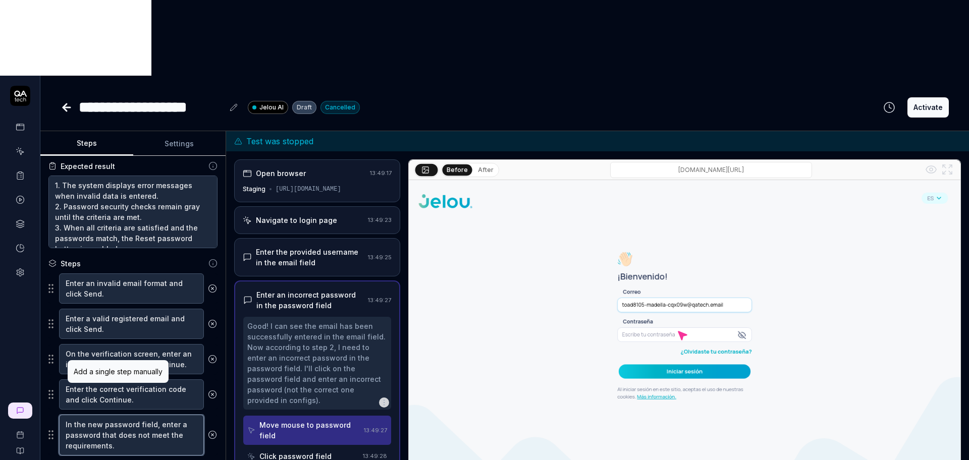
type textarea "In the new password field, enter a password that does not meet the requirements."
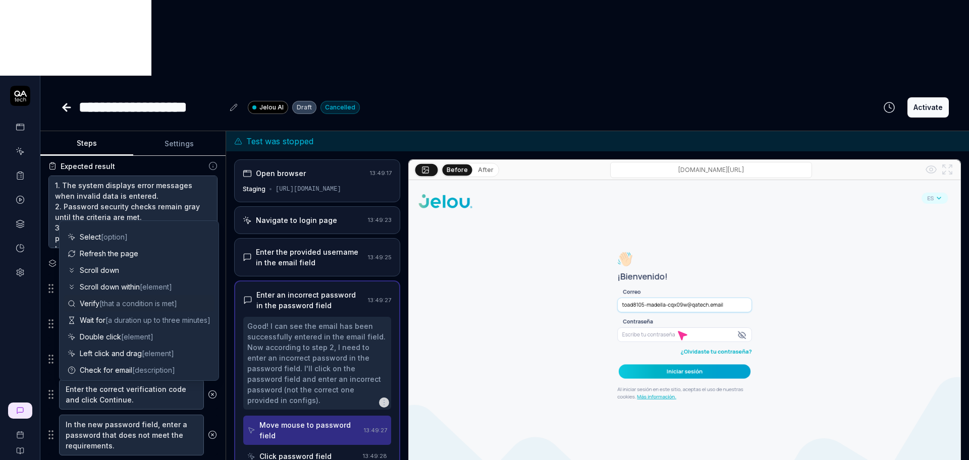
scroll to position [98, 0]
click at [178, 179] on div "Goal Validate the password reset process from the “Forgot your password?” optio…" at bounding box center [132, 321] width 185 height 331
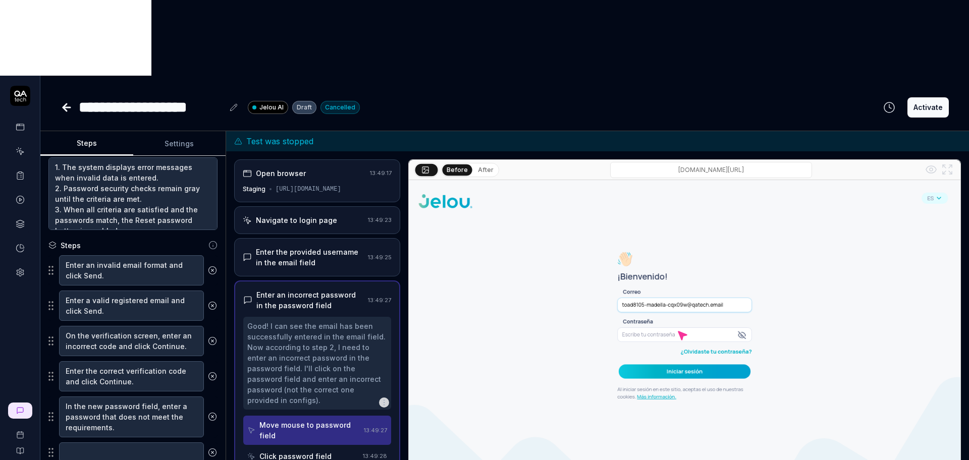
scroll to position [104, 0]
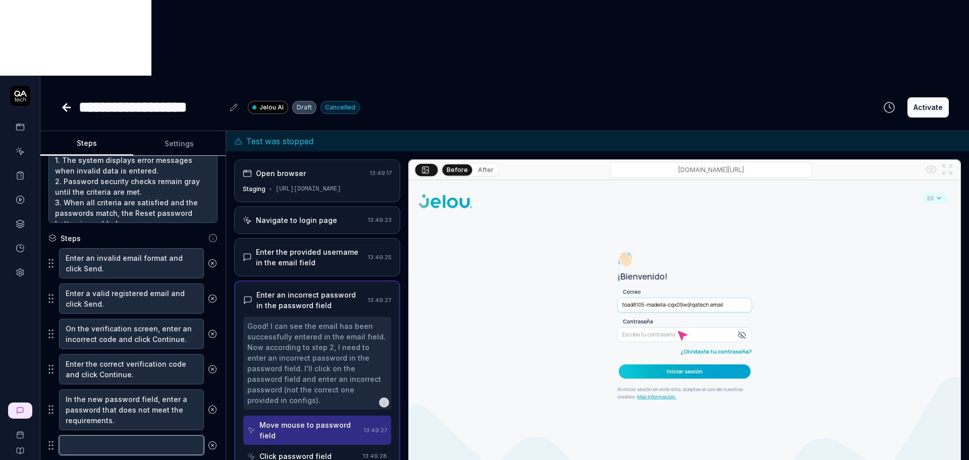
click at [151, 435] on textarea at bounding box center [131, 445] width 145 height 20
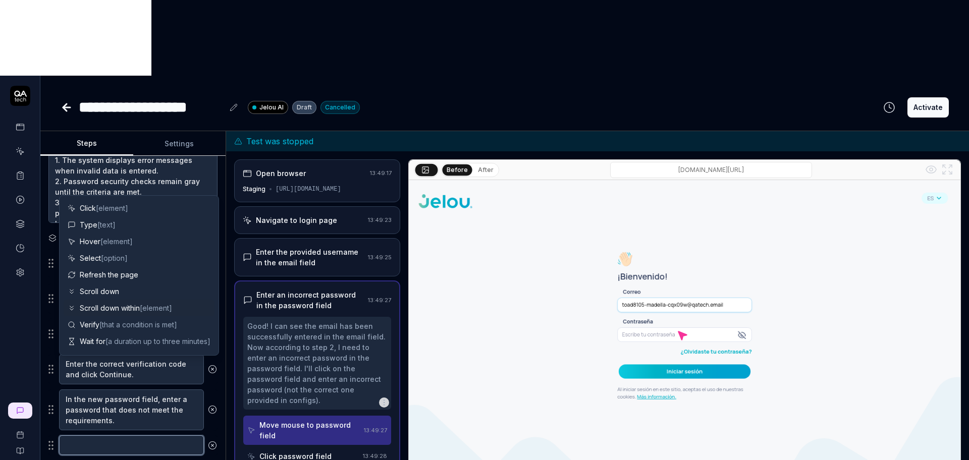
click at [151, 435] on textarea at bounding box center [131, 445] width 145 height 20
paste textarea "Enter a password that meets all criteria (minimum length, uppercase, lowercase,…"
type textarea "*"
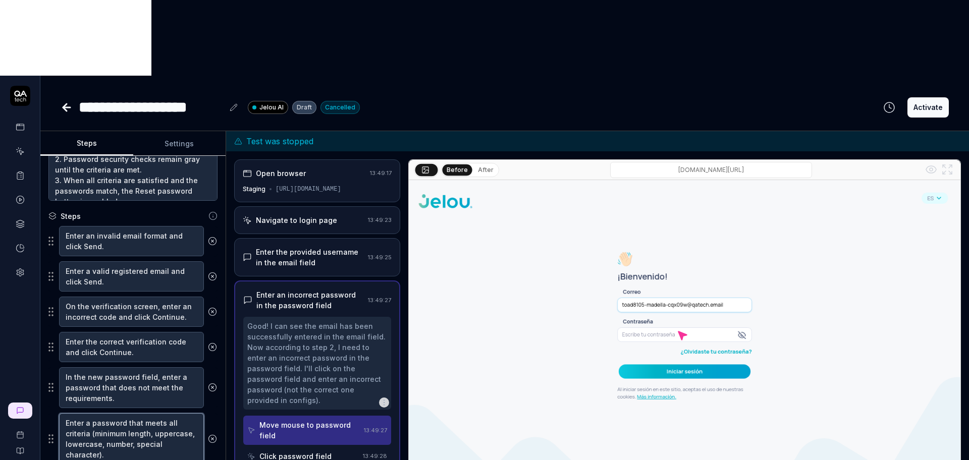
scroll to position [136, 0]
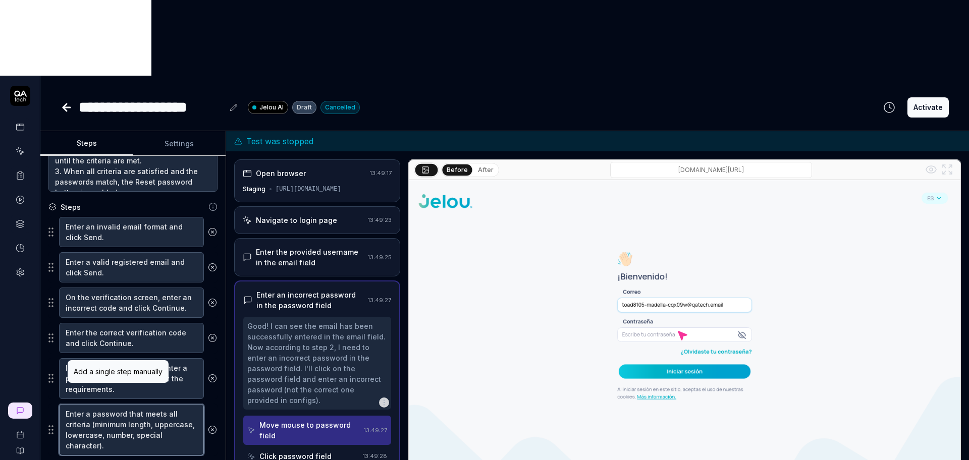
type textarea "Enter a password that meets all criteria (minimum length, uppercase, lowercase,…"
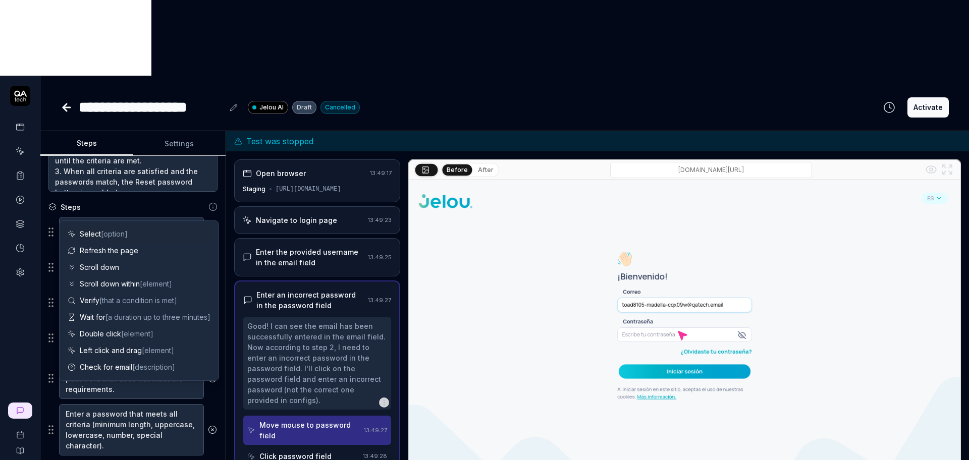
scroll to position [98, 0]
paste textarea "In the confirm password field, enter a different password."
type textarea "*"
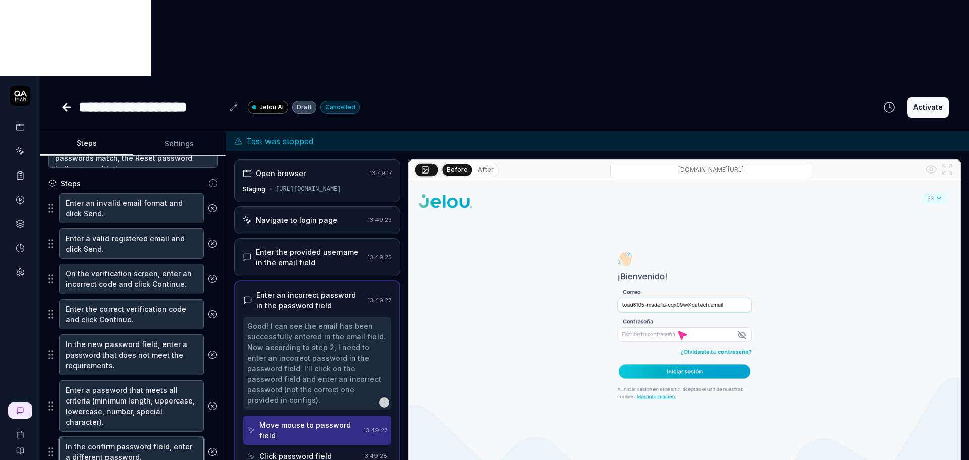
scroll to position [171, 0]
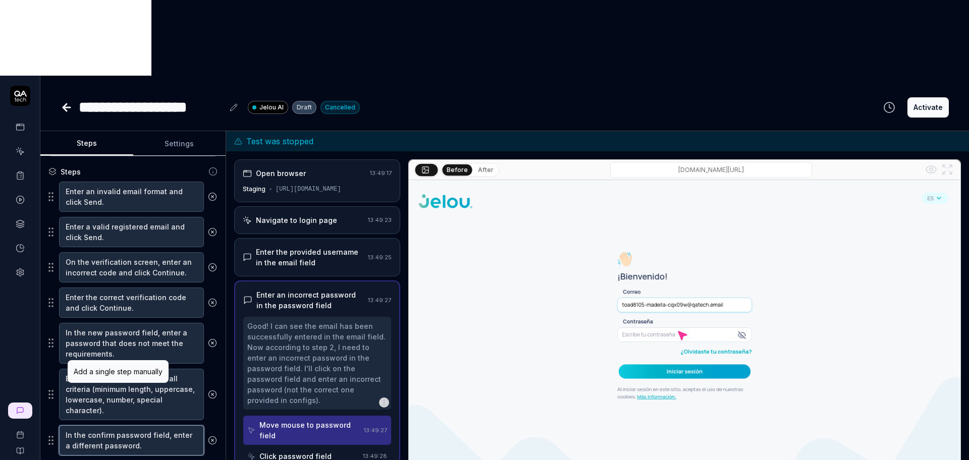
type textarea "In the confirm password field, enter a different password."
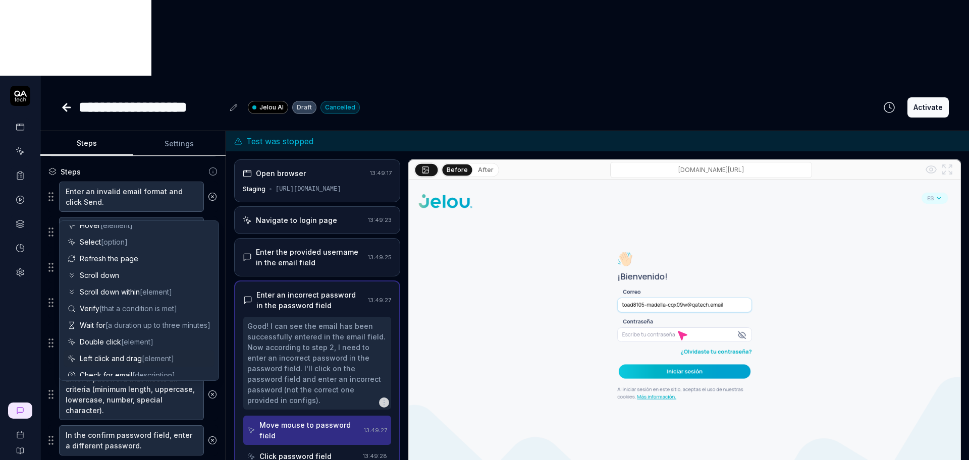
scroll to position [63, 0]
paste textarea "Enter the same valid password in the confirm password field."
type textarea "*"
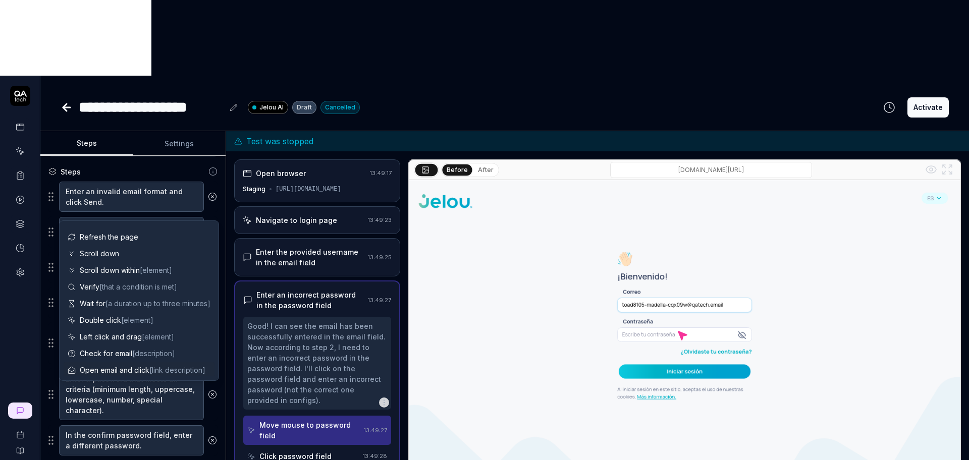
type textarea "Enter the same valid password in the confirm password field."
type textarea "*"
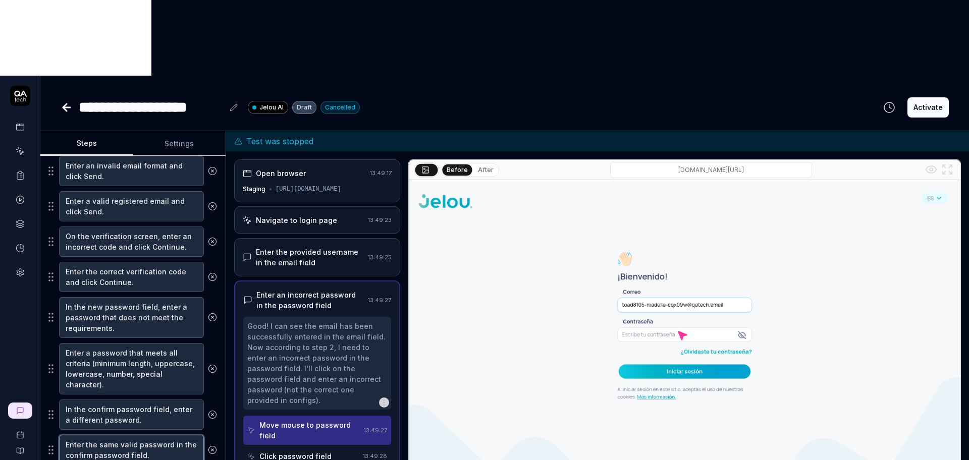
scroll to position [206, 0]
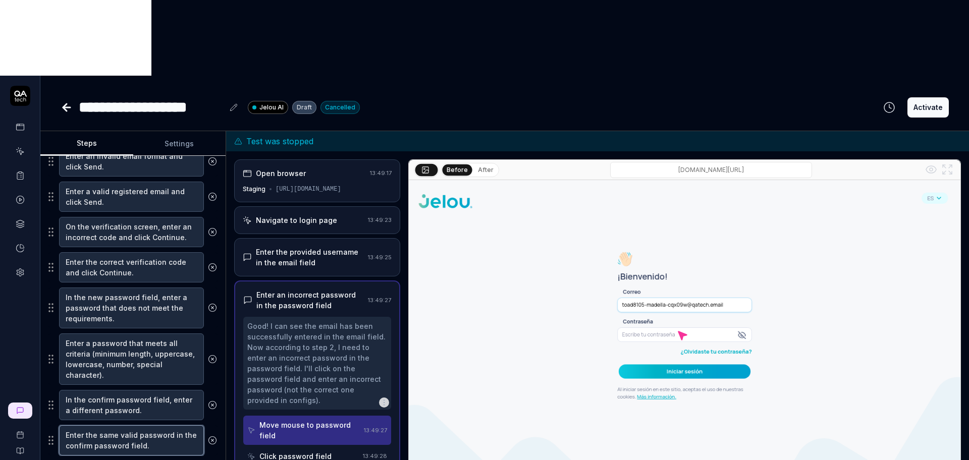
type textarea "Enter the same valid password in the confirm password field."
click at [151, 333] on textarea "Enter a password that meets all criteria (minimum length, uppercase, lowercase,…" at bounding box center [131, 358] width 145 height 51
paste textarea "Todos los checks pasan a color verde."
type textarea "*"
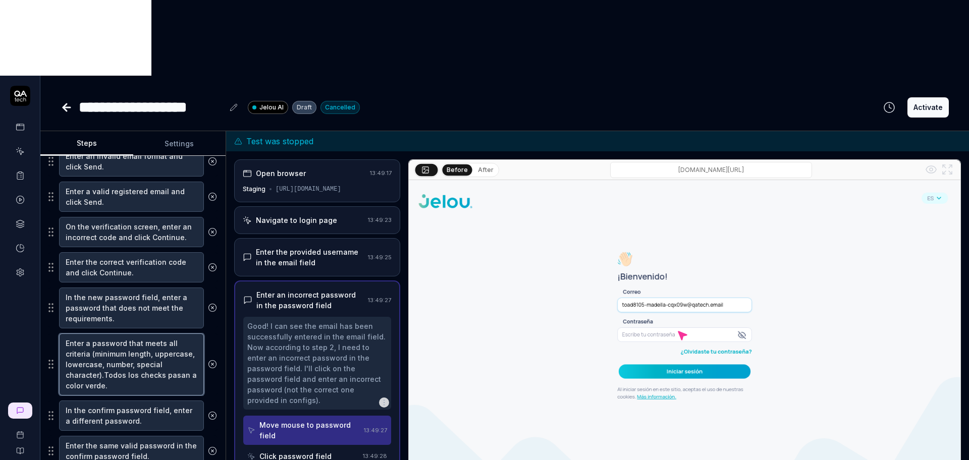
type textarea "Enter a password that meets all criteria (minimum length, uppercase, lowercase,…"
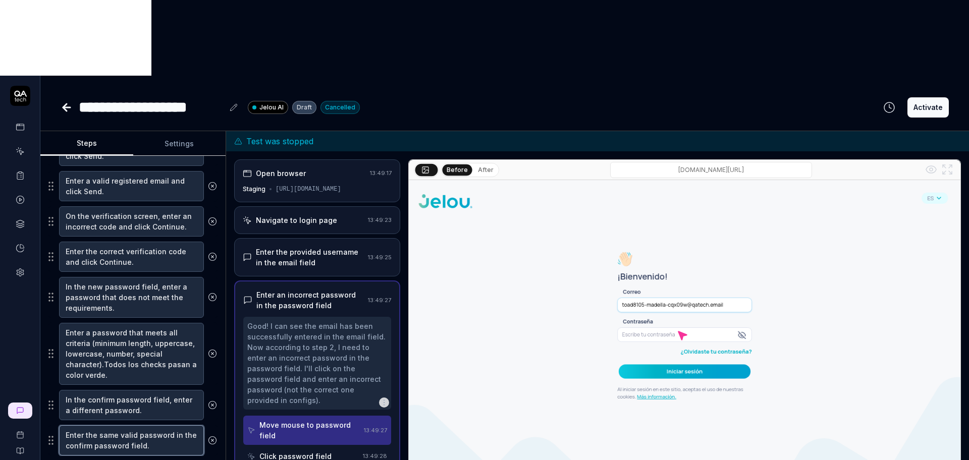
click at [164, 425] on textarea "Enter the same valid password in the confirm password field." at bounding box center [131, 440] width 145 height 30
drag, startPoint x: 172, startPoint y: 372, endPoint x: 86, endPoint y: 369, distance: 85.8
click at [86, 425] on textarea "Enter the same valid password in the confirm password field." at bounding box center [131, 440] width 145 height 30
drag, startPoint x: 133, startPoint y: 301, endPoint x: 129, endPoint y: 290, distance: 12.3
click at [129, 323] on textarea "Enter a password that meets all criteria (minimum length, uppercase, lowercase,…" at bounding box center [131, 354] width 145 height 62
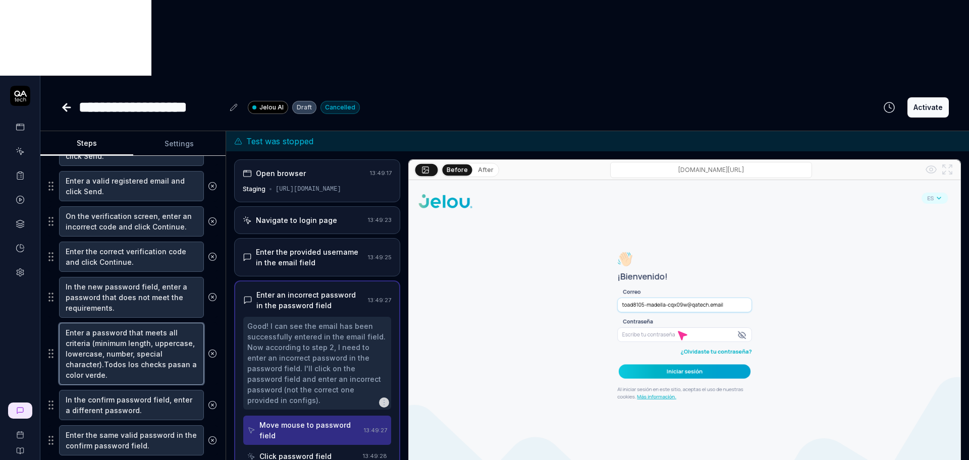
paste textarea "All security checks turn green"
type textarea "*"
type textarea "Enter a password that meets all criteria (minimum length, uppercase, lowercase,…"
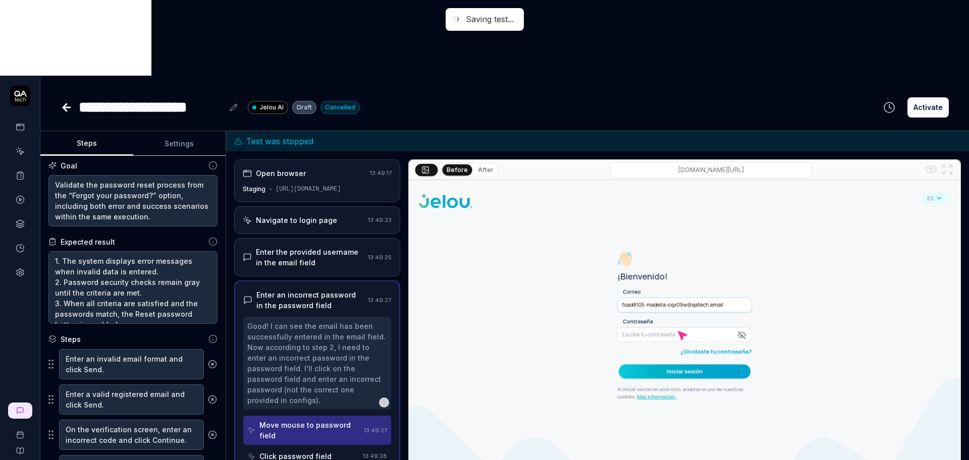
scroll to position [0, 0]
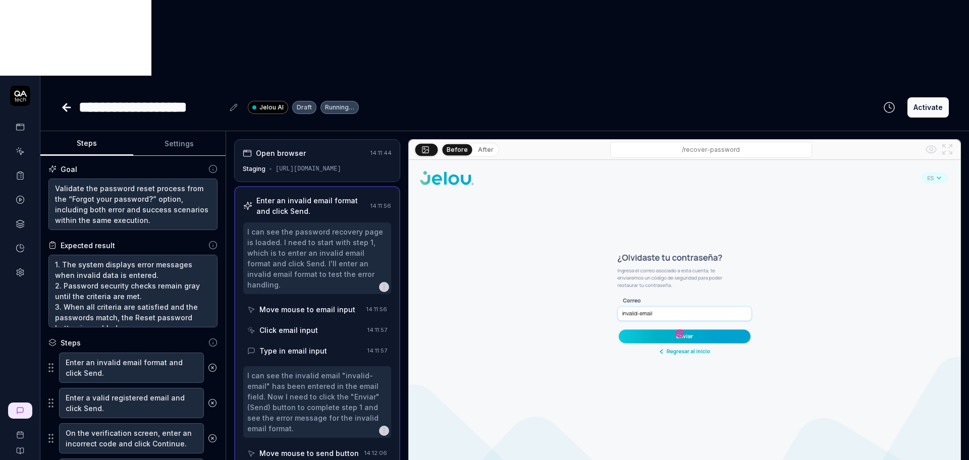
scroll to position [156, 0]
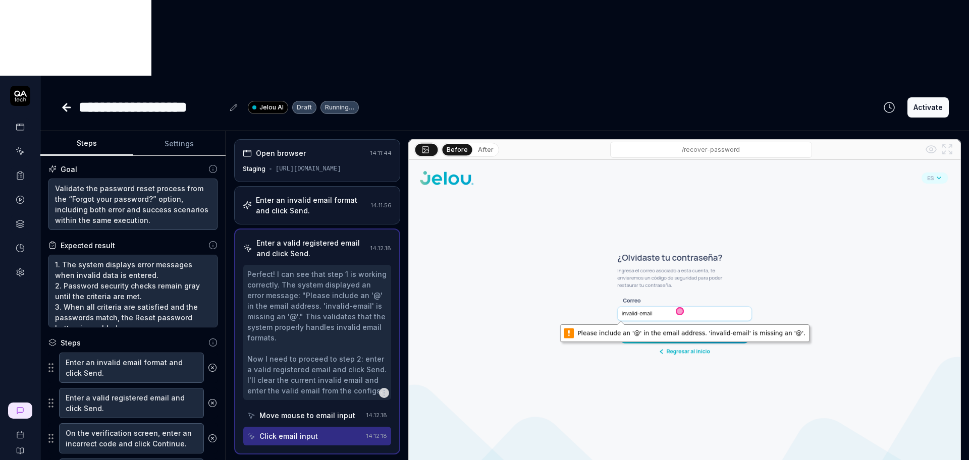
click at [650, 335] on img at bounding box center [684, 332] width 551 height 345
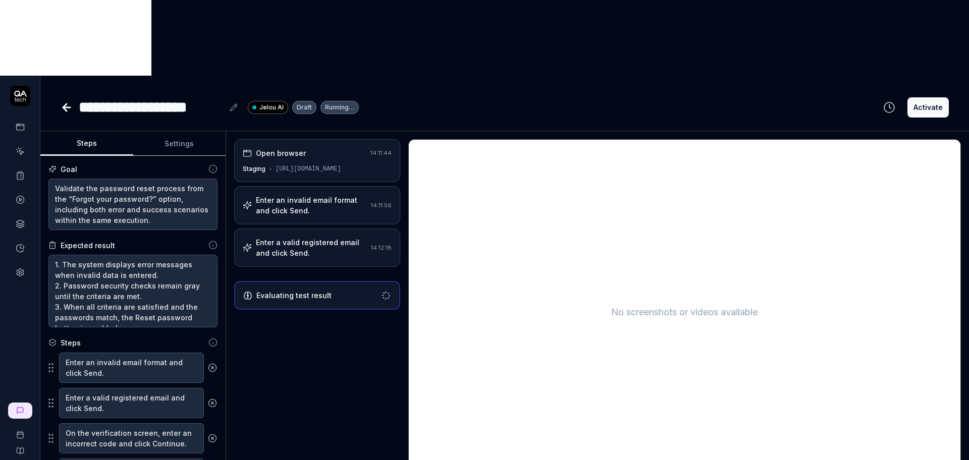
scroll to position [0, 0]
click at [202, 132] on button "Settings" at bounding box center [179, 144] width 93 height 24
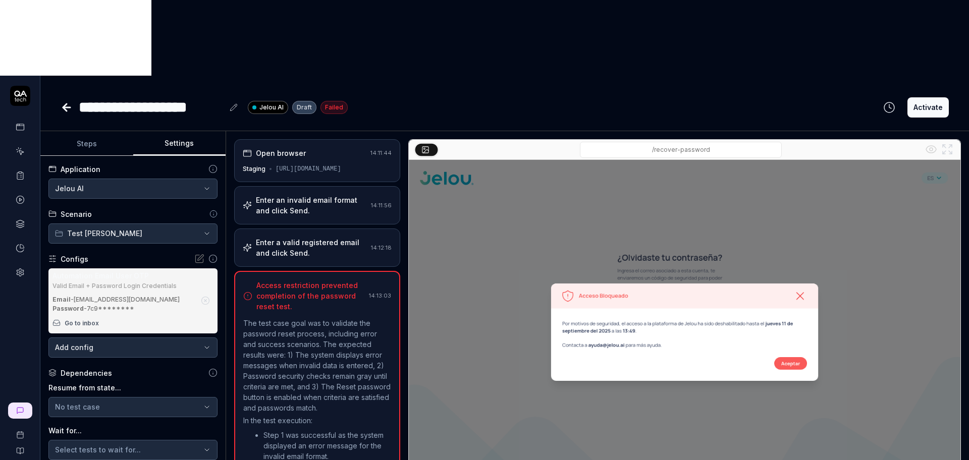
click at [201, 296] on icon "button" at bounding box center [205, 300] width 9 height 9
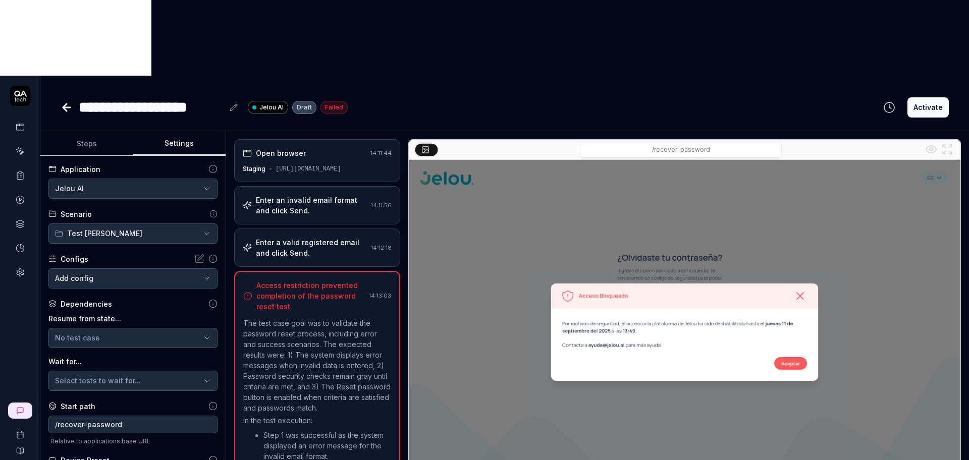
click at [169, 202] on body "**********" at bounding box center [484, 268] width 969 height 536
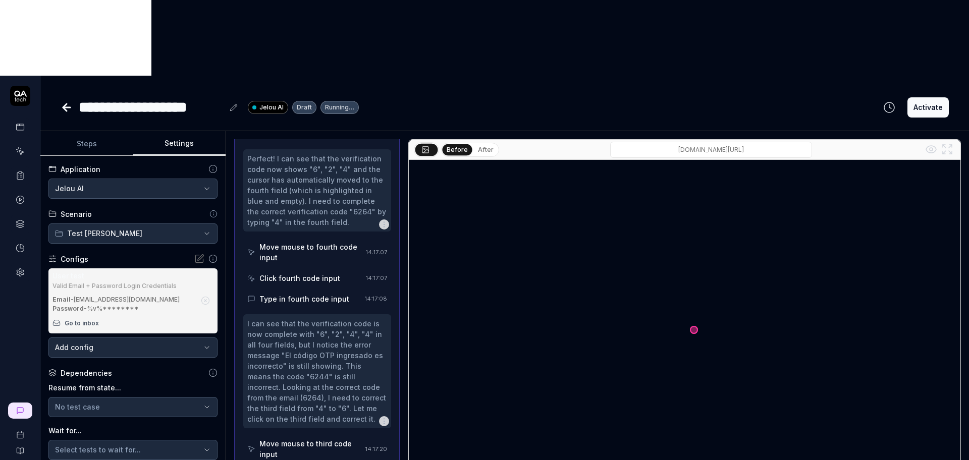
scroll to position [1440, 0]
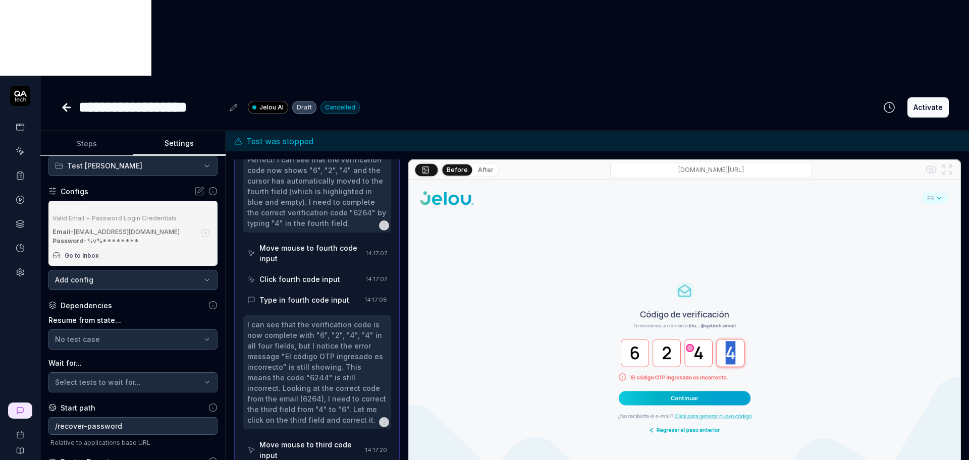
scroll to position [0, 0]
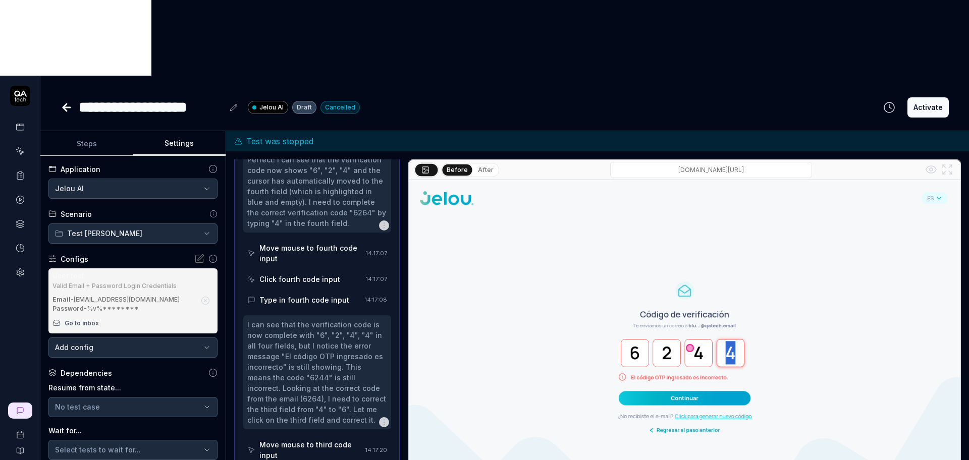
click at [109, 132] on button "Steps" at bounding box center [86, 144] width 93 height 24
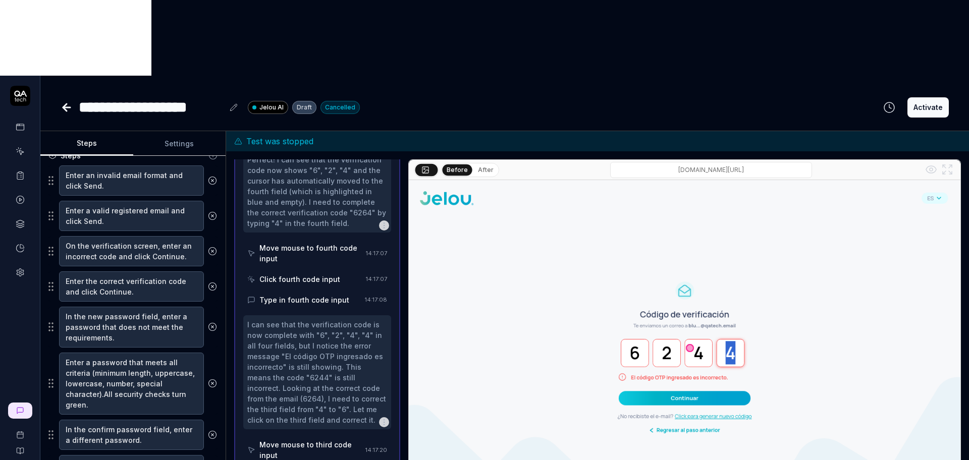
scroll to position [189, 0]
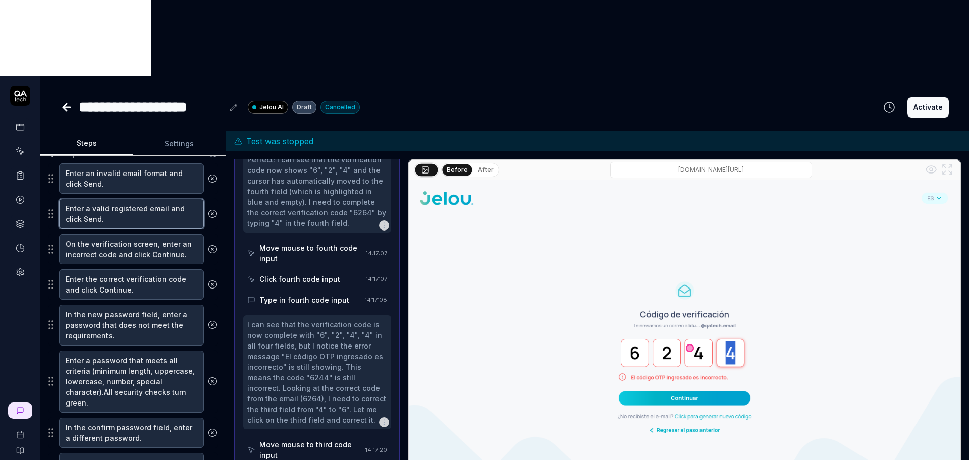
click at [126, 199] on textarea "Enter a valid registered email and click Send." at bounding box center [131, 214] width 145 height 30
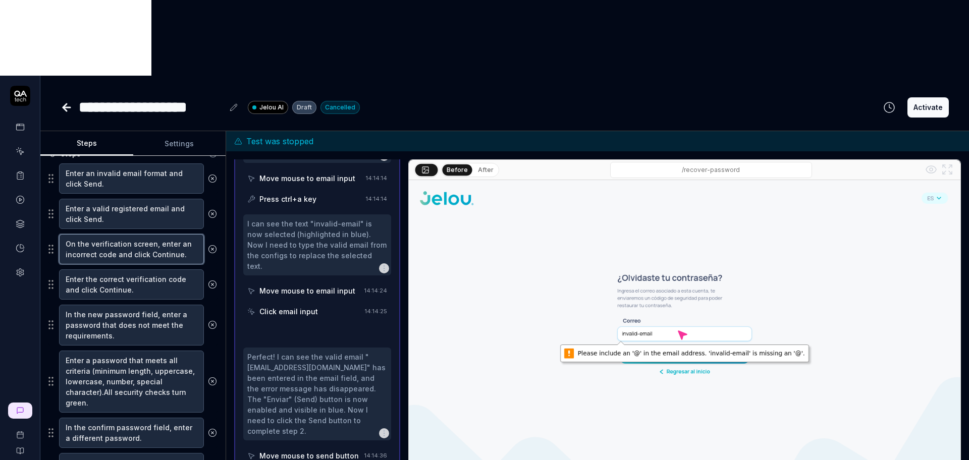
click at [127, 234] on textarea "On the verification screen, enter an incorrect code and click Continue." at bounding box center [131, 249] width 145 height 30
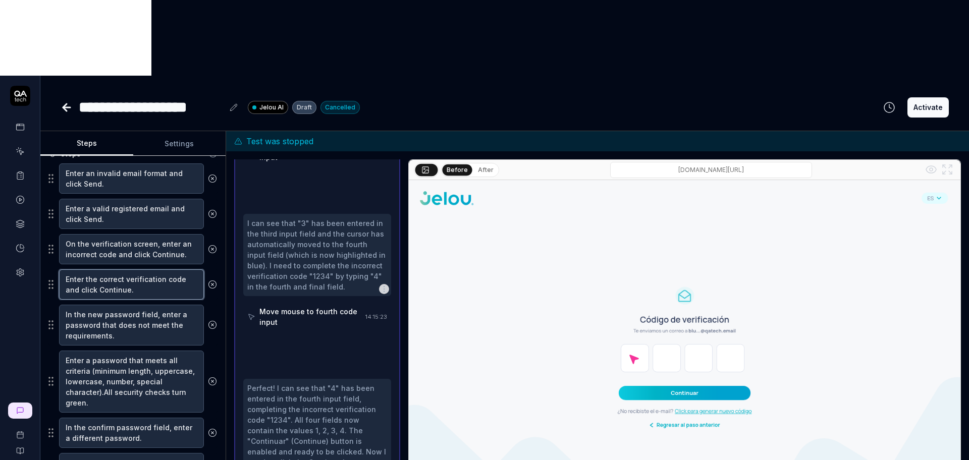
click at [125, 269] on textarea "Enter the correct verification code and click Continue." at bounding box center [131, 284] width 145 height 30
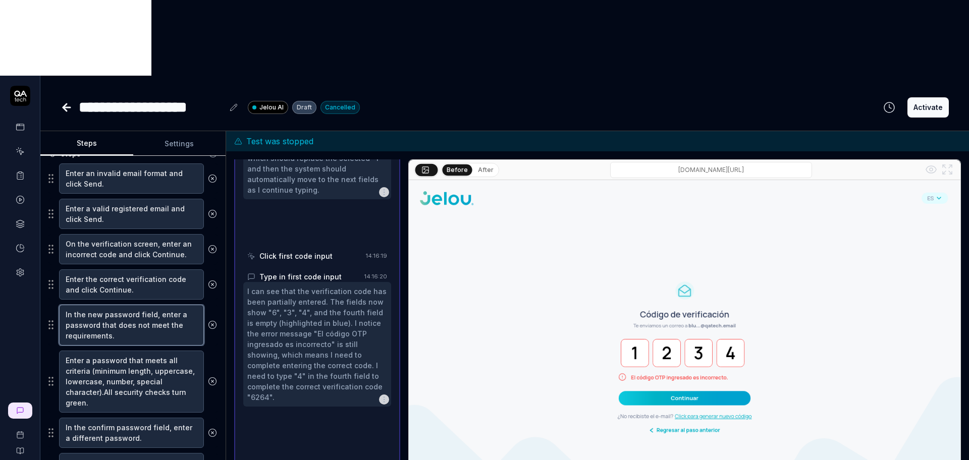
click at [121, 305] on textarea "In the new password field, enter a password that does not meet the requirements." at bounding box center [131, 325] width 145 height 41
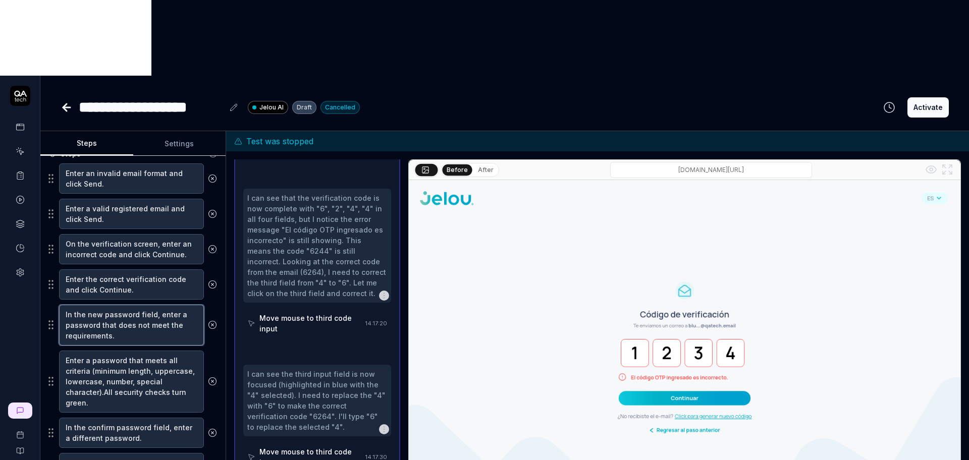
scroll to position [1584, 0]
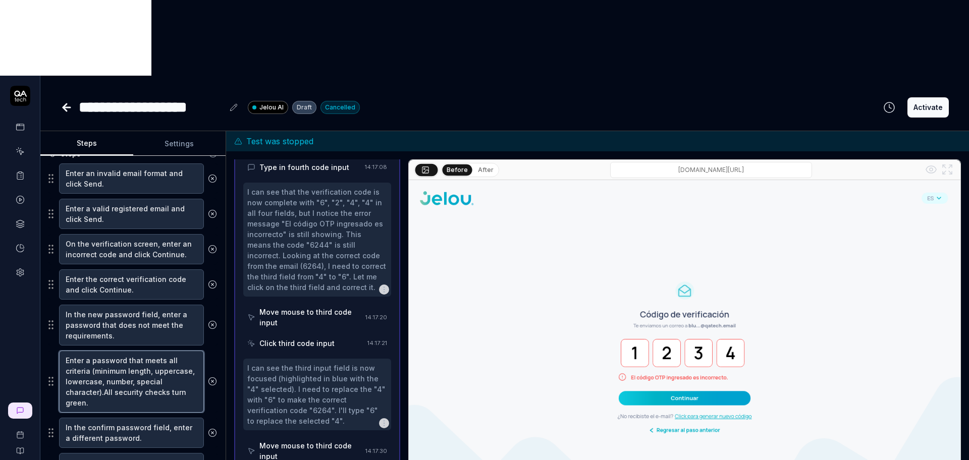
click at [129, 351] on textarea "Enter a password that meets all criteria (minimum length, uppercase, lowercase,…" at bounding box center [131, 382] width 145 height 62
click at [124, 305] on textarea "In the new password field, enter a password that does not meet the requirements." at bounding box center [131, 325] width 145 height 41
click at [121, 305] on textarea "In the new password field, enter a password that does not meet the requirements." at bounding box center [131, 325] width 145 height 41
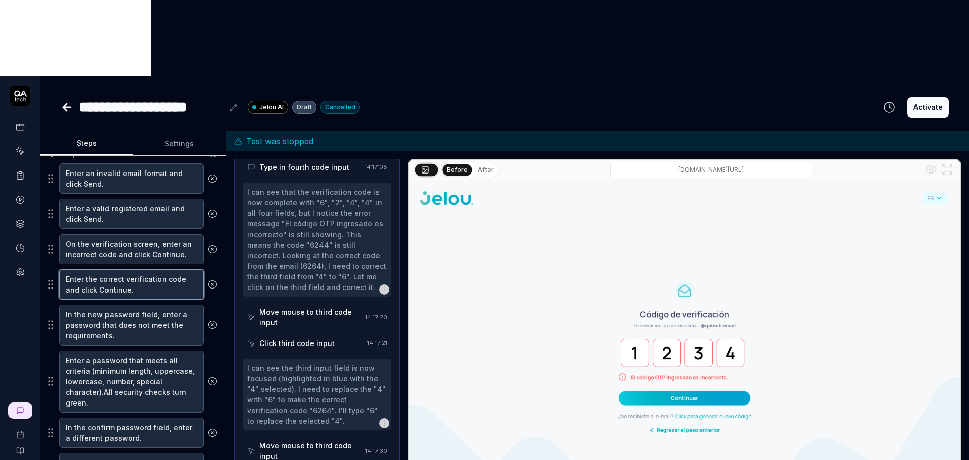
type textarea "*"
click at [126, 269] on textarea "Enter the correct verification code and click Continue." at bounding box center [131, 284] width 145 height 30
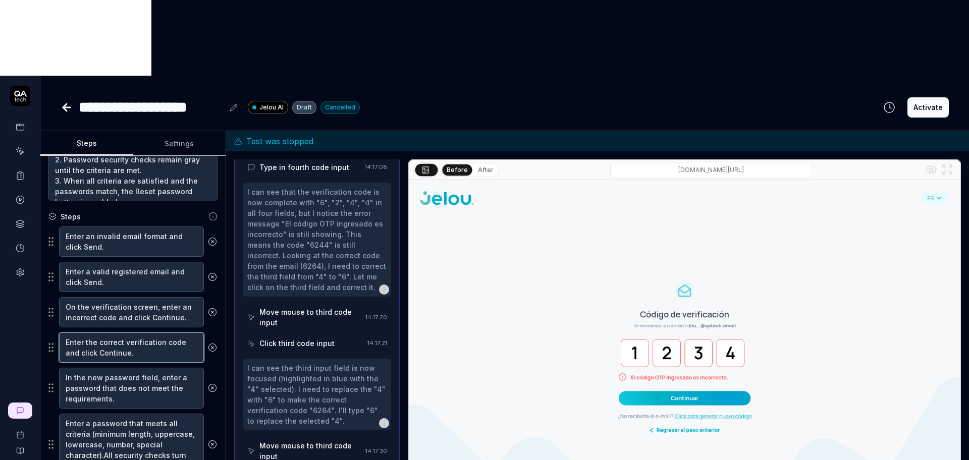
click at [123, 332] on textarea "Enter the correct verification code and click Continue." at bounding box center [131, 347] width 145 height 30
click at [136, 332] on textarea "Enter the correct verification code and click Continue." at bounding box center [131, 347] width 145 height 30
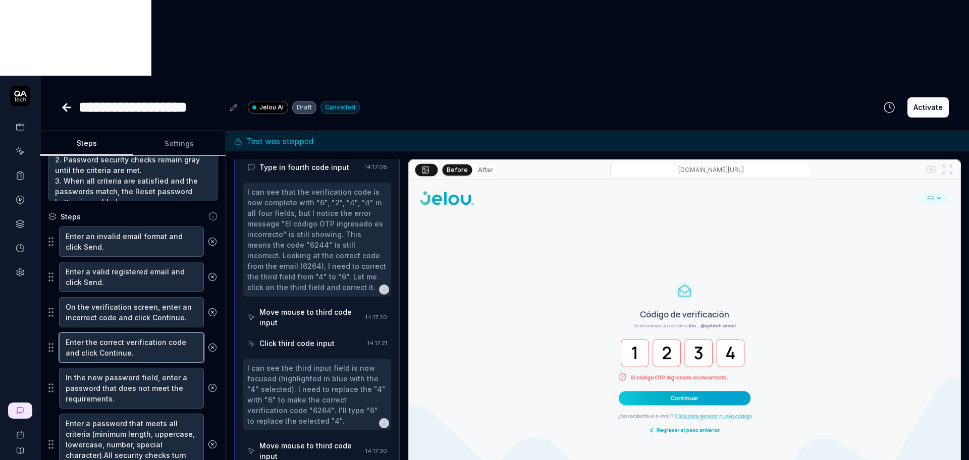
click at [136, 332] on textarea "Enter the correct verification code and click Continue." at bounding box center [131, 347] width 145 height 30
paste textarea "Click on “Click to generate new code.”"
type textarea "Click on “Click to generate new code.”"
type textarea "*"
type textarea "Click on “Click to generate new code.”"
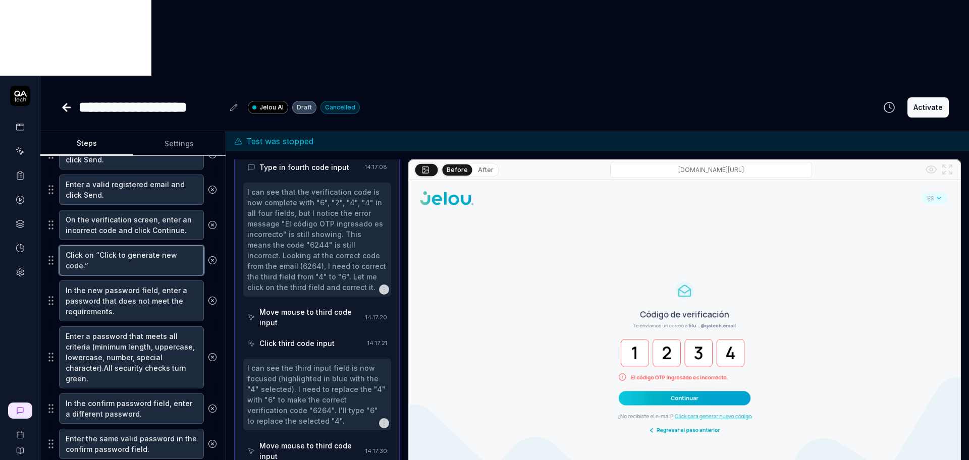
scroll to position [217, 0]
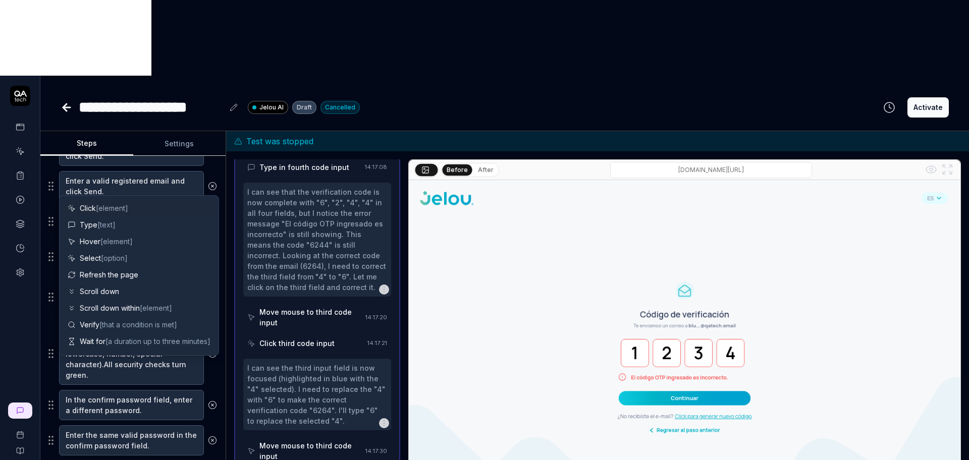
scroll to position [242, 0]
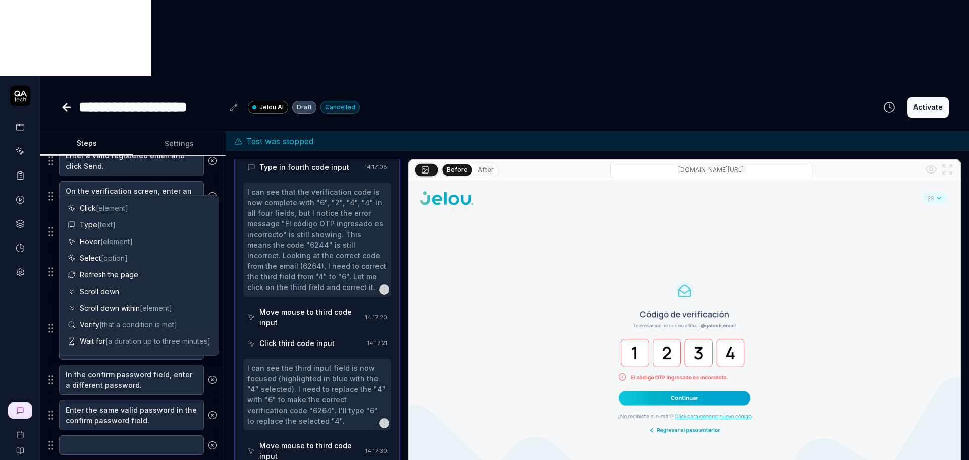
type textarea "*"
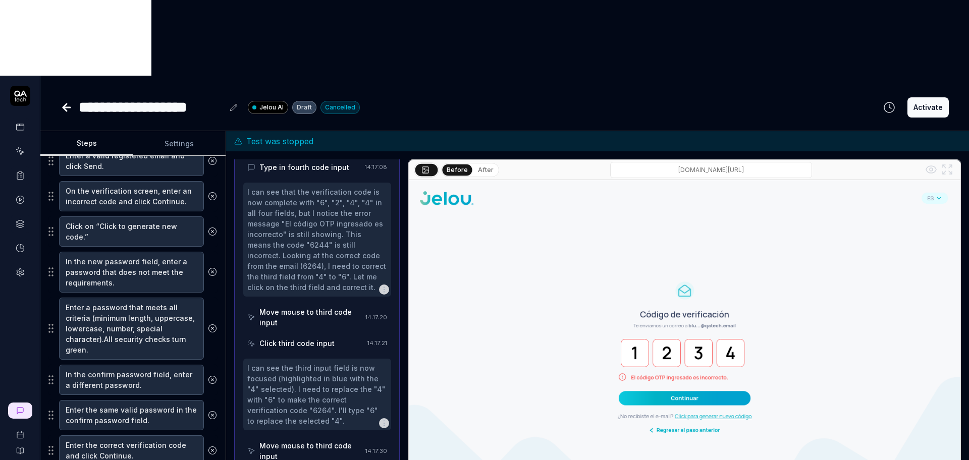
type textarea "Enter the correct verification code and click Continue."
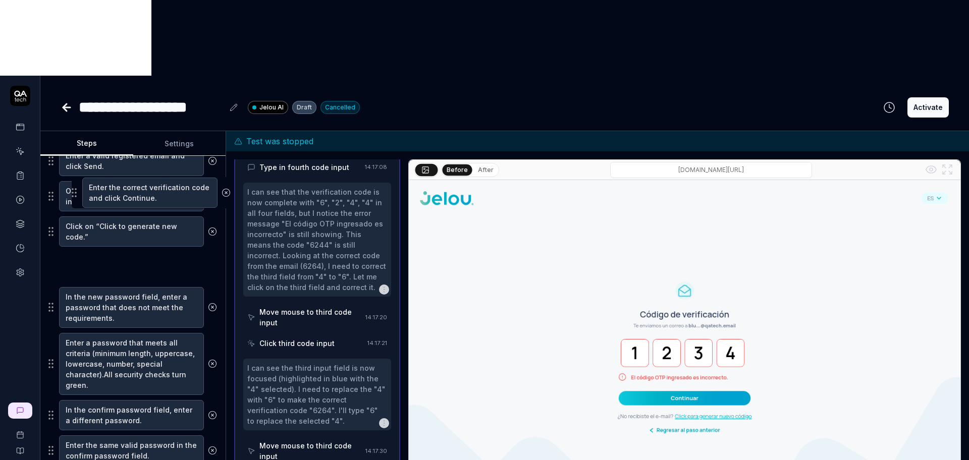
drag, startPoint x: 53, startPoint y: 375, endPoint x: 76, endPoint y: 193, distance: 183.5
click at [76, 193] on fieldset "Enter an invalid email format and click Send. Enter a valid registered email an…" at bounding box center [132, 288] width 169 height 356
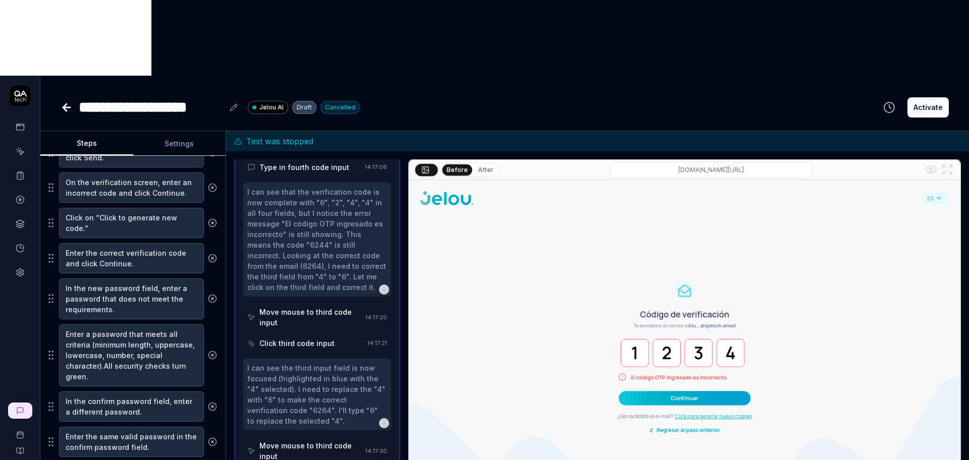
scroll to position [252, 0]
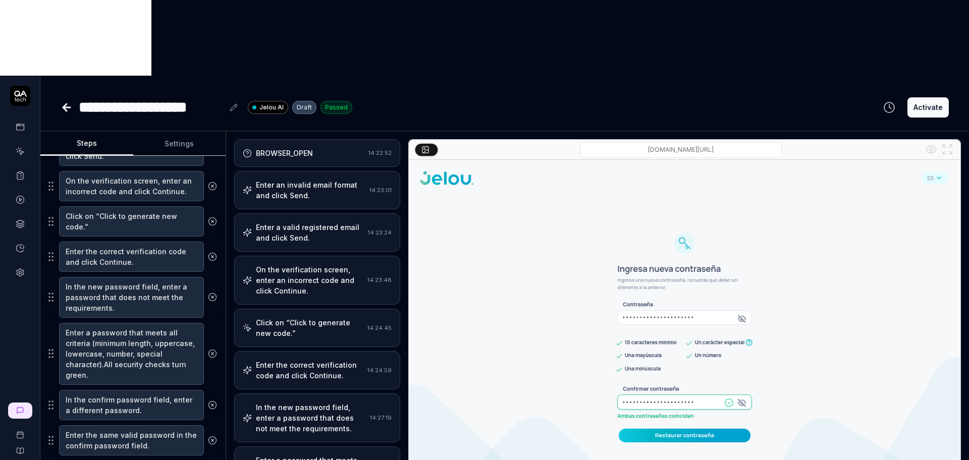
click at [319, 148] on div "BROWSER_OPEN" at bounding box center [304, 153] width 122 height 11
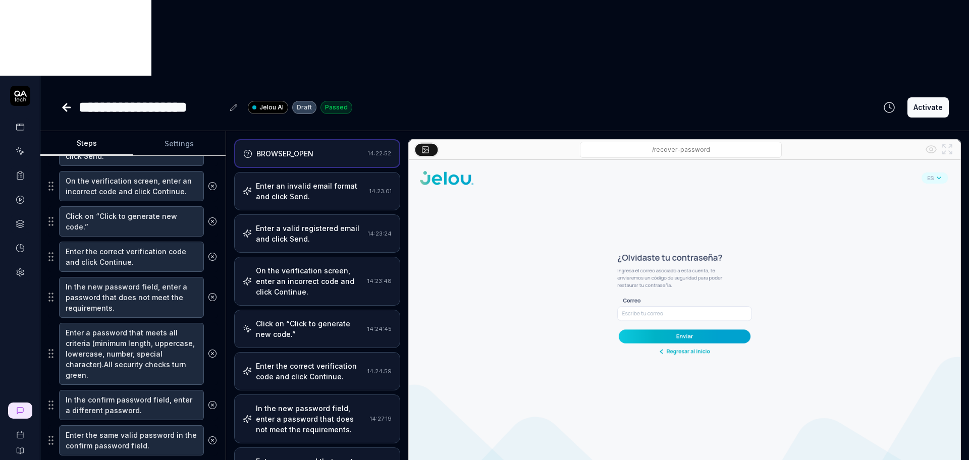
click at [304, 181] on div "Enter an invalid email format and click Send." at bounding box center [310, 191] width 109 height 21
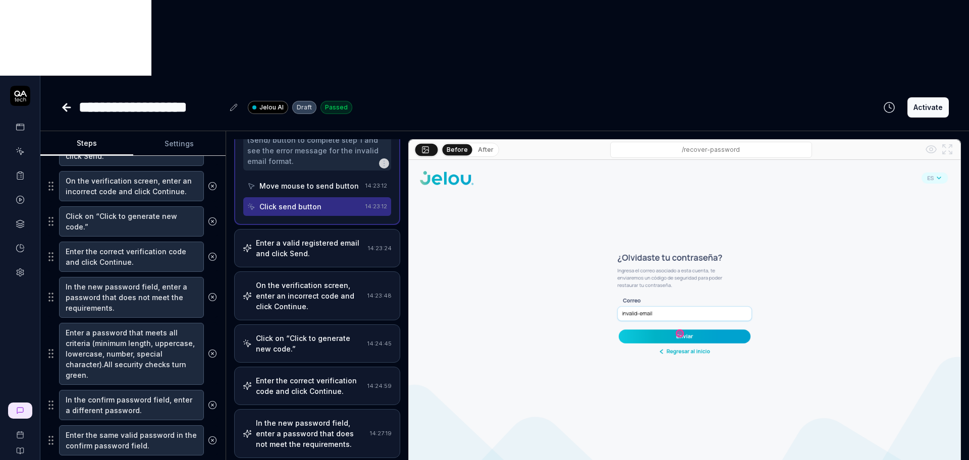
click at [330, 238] on div "Enter a valid registered email and click Send." at bounding box center [310, 248] width 108 height 21
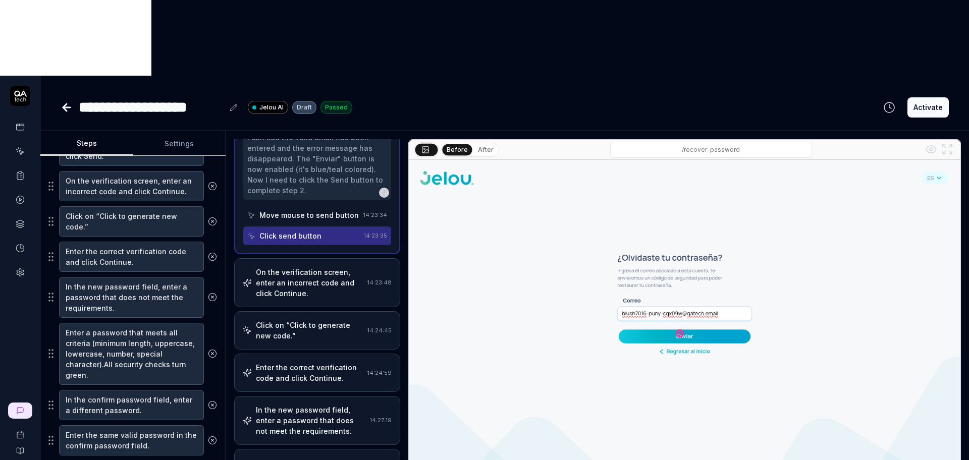
click at [310, 267] on div "On the verification screen, enter an incorrect code and click Continue." at bounding box center [309, 283] width 107 height 32
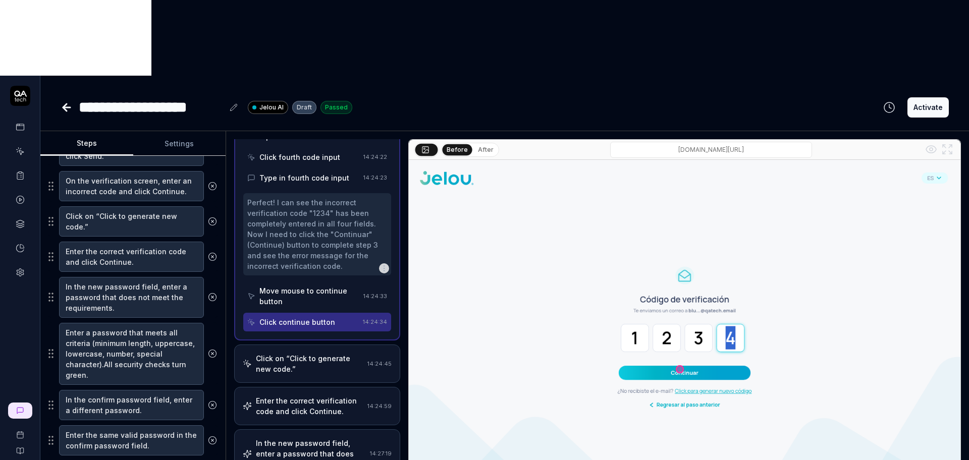
scroll to position [856, 0]
click at [315, 351] on div "Click on “Click to generate new code.”" at bounding box center [309, 361] width 107 height 21
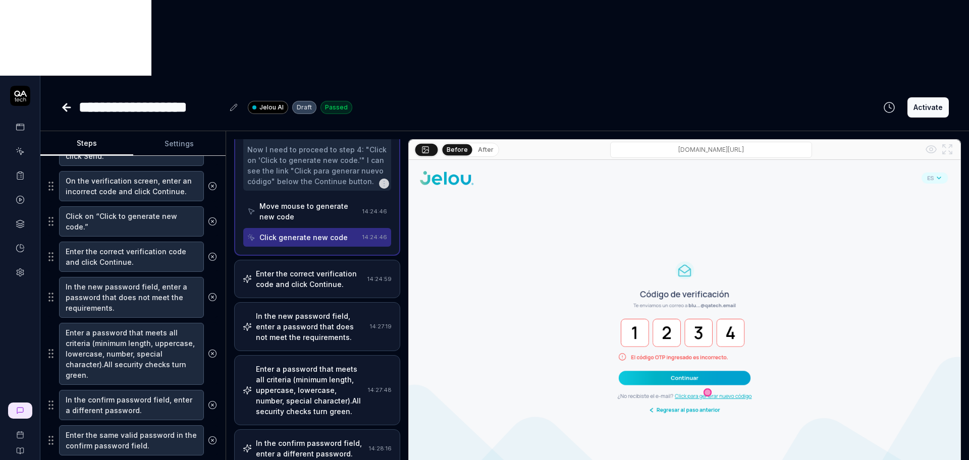
scroll to position [312, 0]
click at [329, 267] on div "Enter the correct verification code and click Continue." at bounding box center [309, 277] width 107 height 21
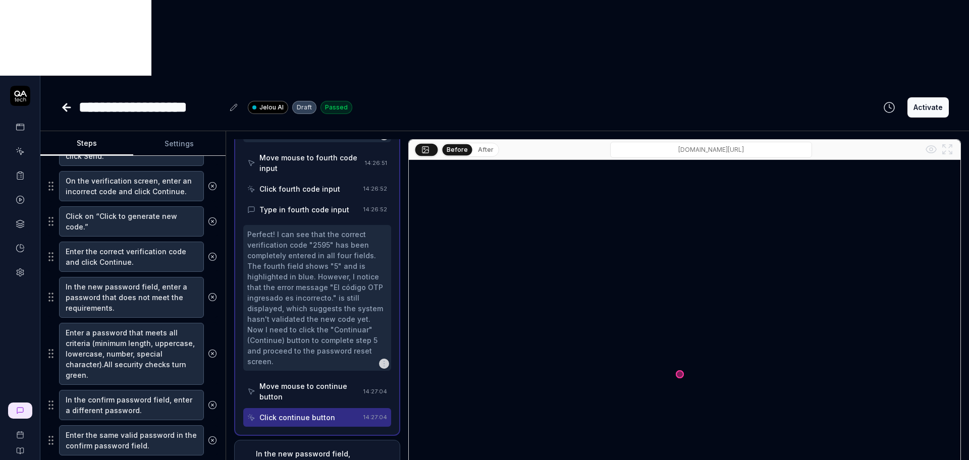
scroll to position [1973, 0]
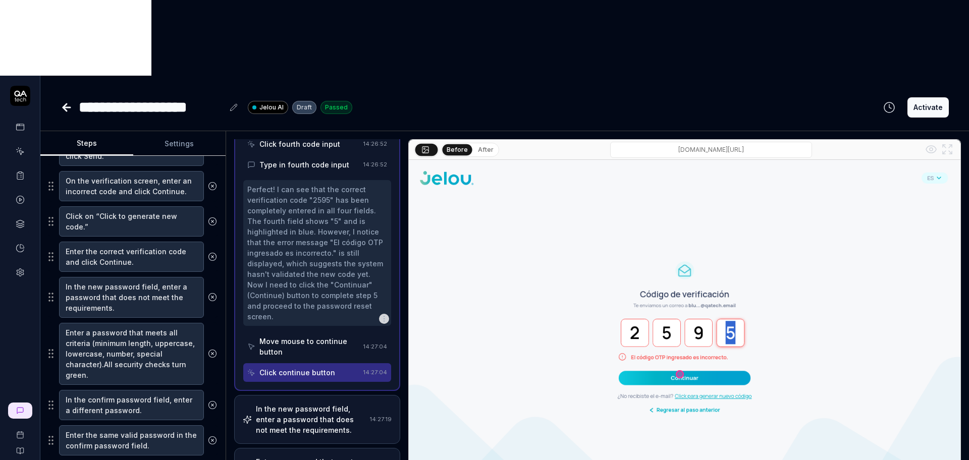
click at [324, 336] on div "Move mouse to continue button" at bounding box center [309, 346] width 100 height 21
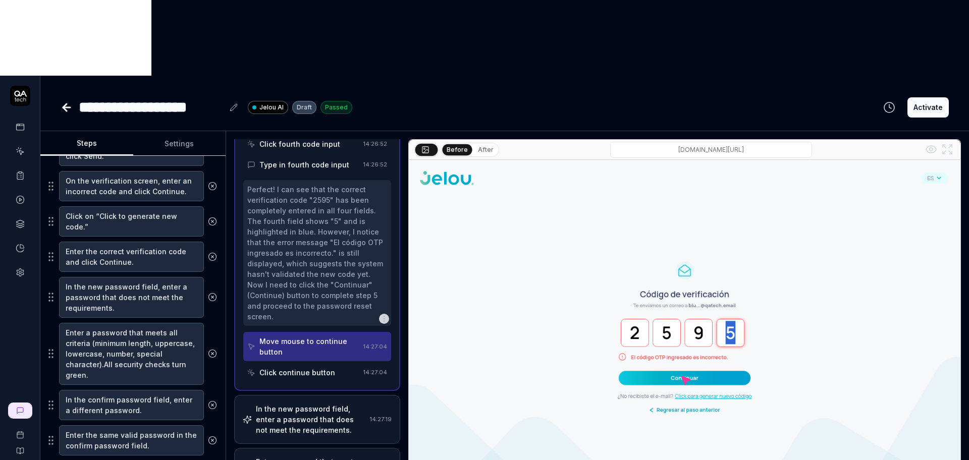
click at [313, 367] on div "Click continue button" at bounding box center [297, 372] width 76 height 11
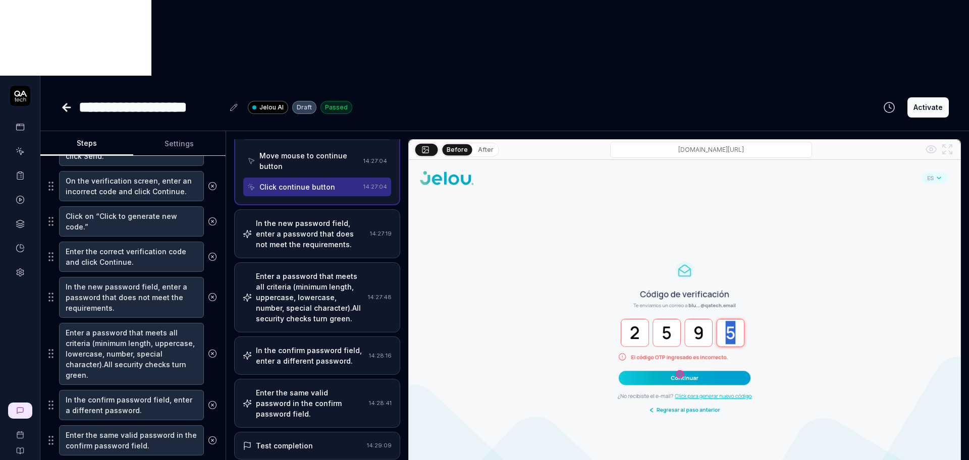
scroll to position [2162, 0]
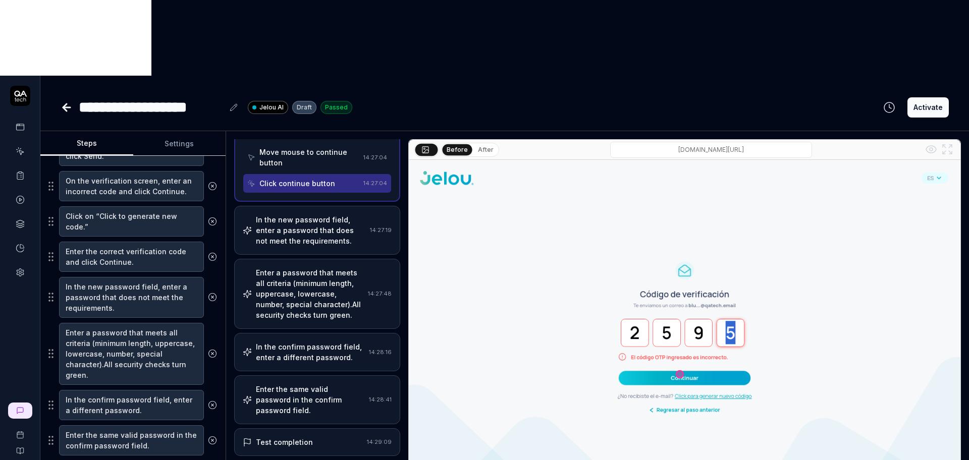
click at [318, 214] on div "In the new password field, enter a password that does not meet the requirements." at bounding box center [311, 230] width 110 height 32
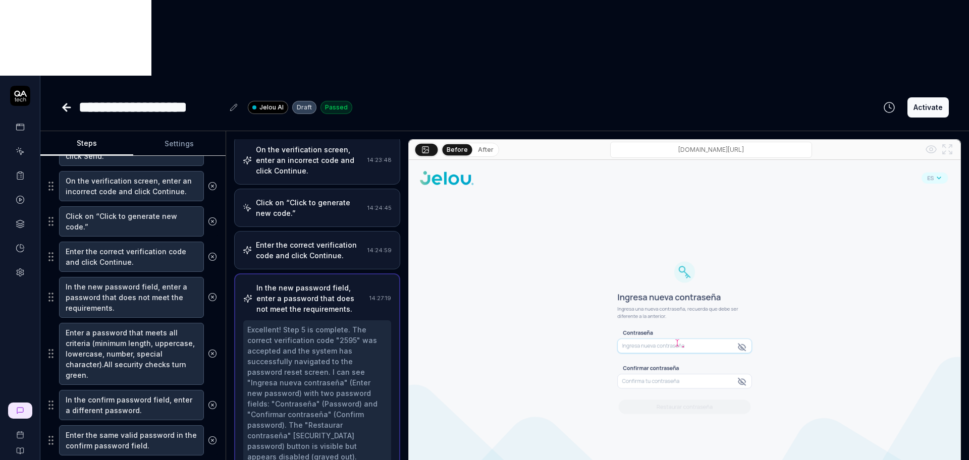
scroll to position [0, 0]
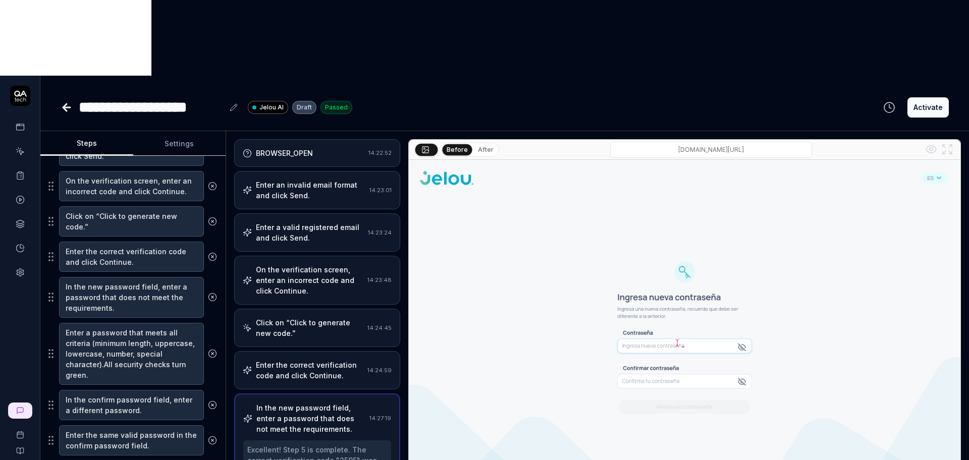
click at [318, 264] on div "On the verification screen, enter an incorrect code and click Continue." at bounding box center [309, 280] width 107 height 32
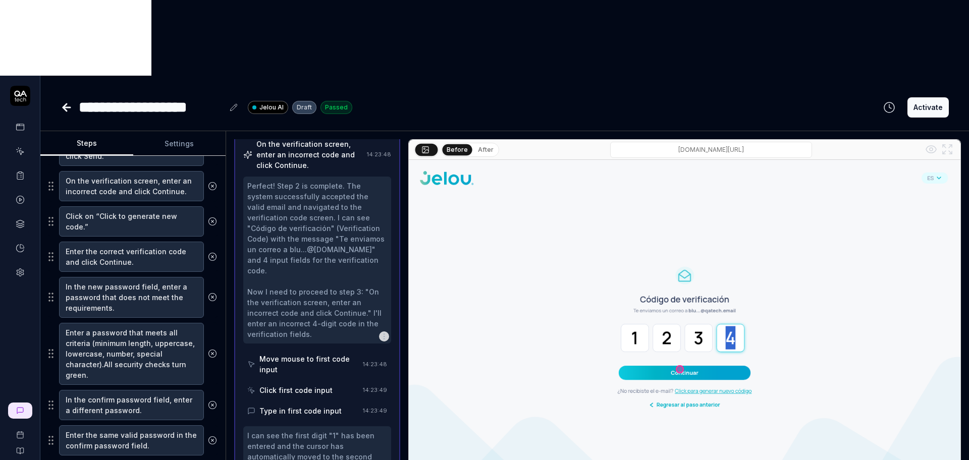
scroll to position [252, 0]
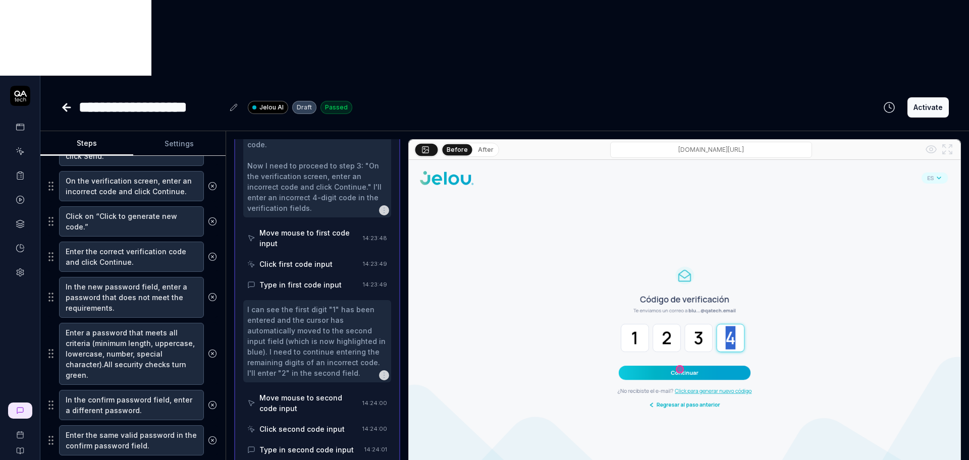
click at [313, 228] on div "Move mouse to first code input" at bounding box center [308, 238] width 99 height 21
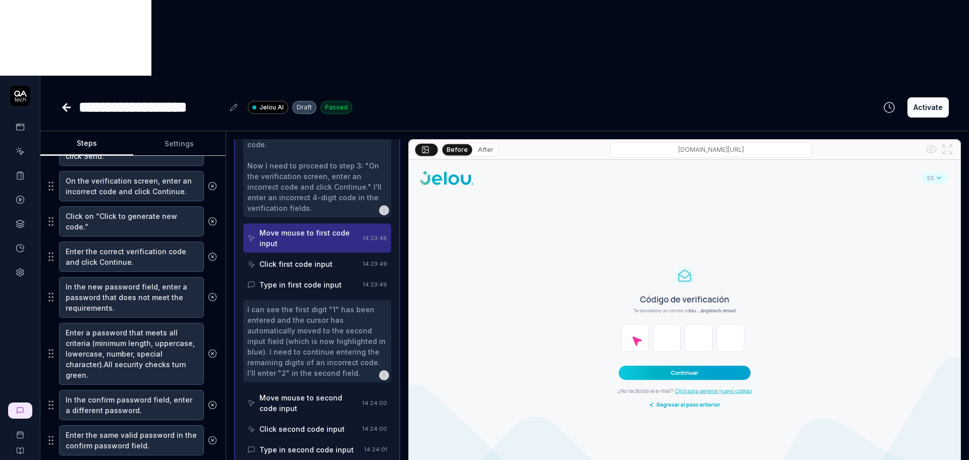
click at [312, 259] on div "Click first code input" at bounding box center [295, 264] width 73 height 11
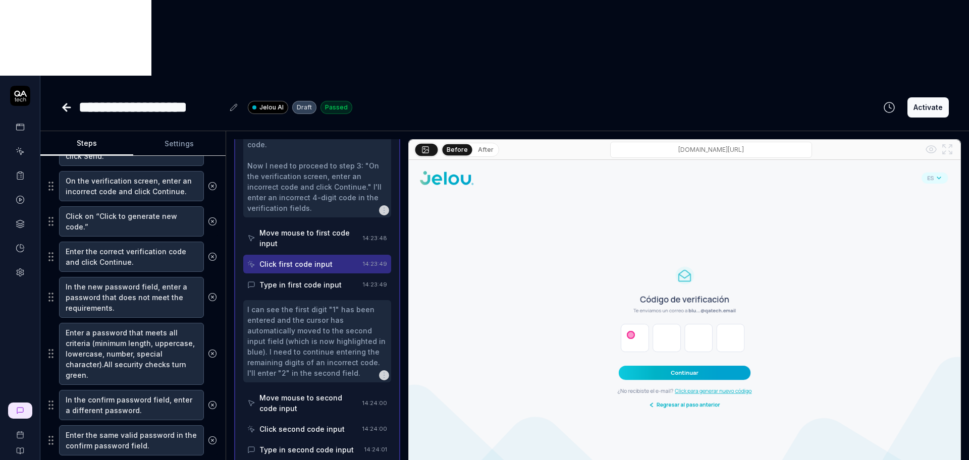
click at [311, 228] on div "Move mouse to first code input" at bounding box center [308, 238] width 99 height 21
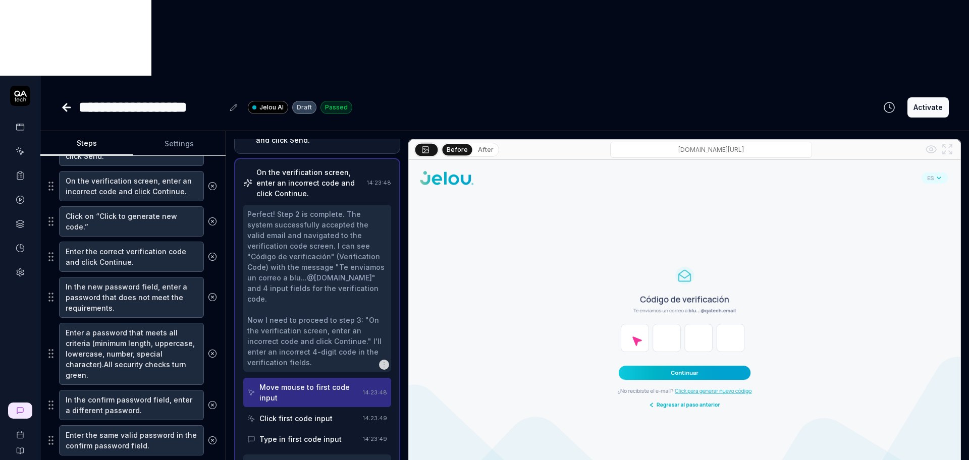
scroll to position [63, 0]
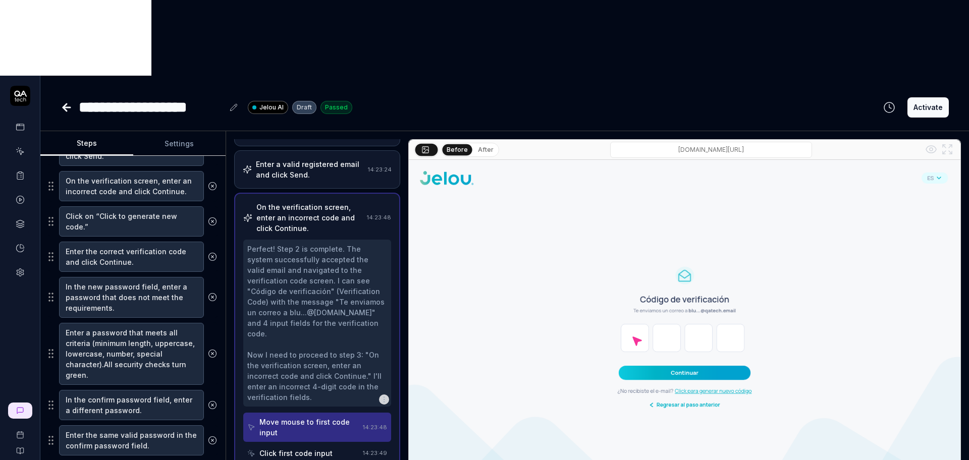
click at [305, 202] on div "On the verification screen, enter an incorrect code and click Continue." at bounding box center [309, 218] width 106 height 32
click at [313, 159] on div "Enter a valid registered email and click Send." at bounding box center [310, 169] width 108 height 21
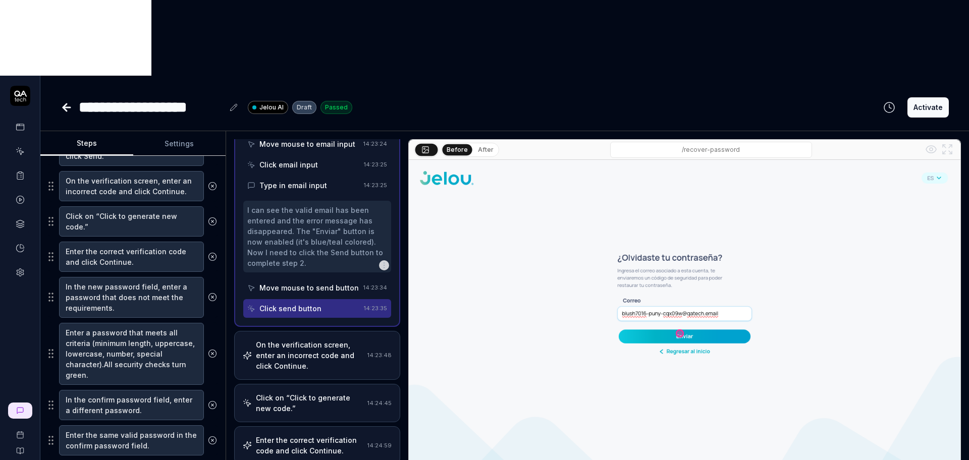
scroll to position [266, 0]
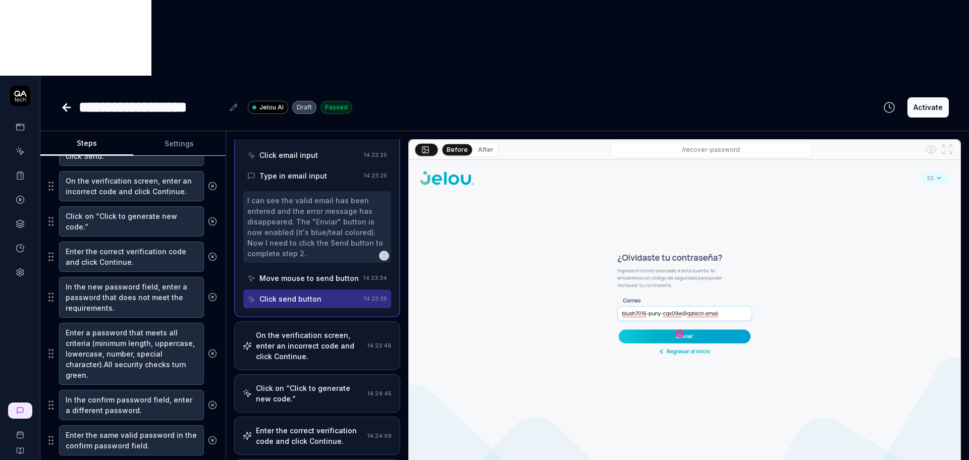
click at [301, 273] on div "Move mouse to send button" at bounding box center [308, 278] width 99 height 11
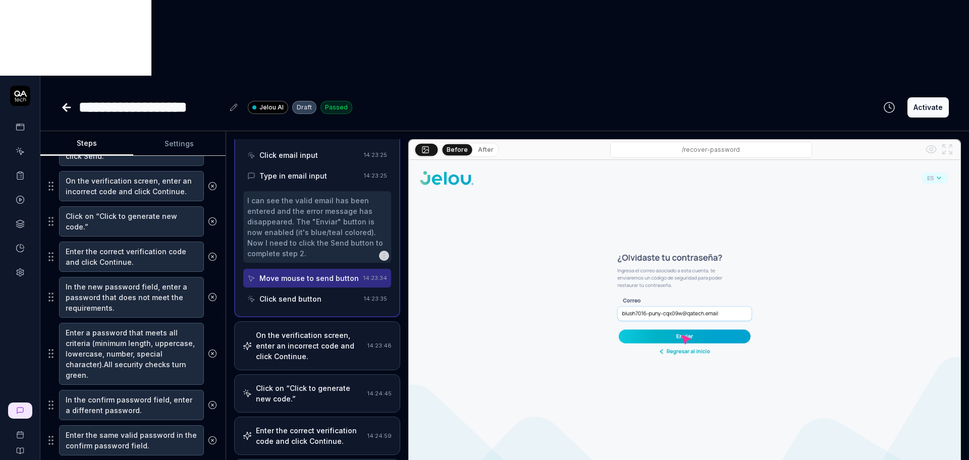
click at [301, 294] on div "Click send button" at bounding box center [290, 299] width 62 height 11
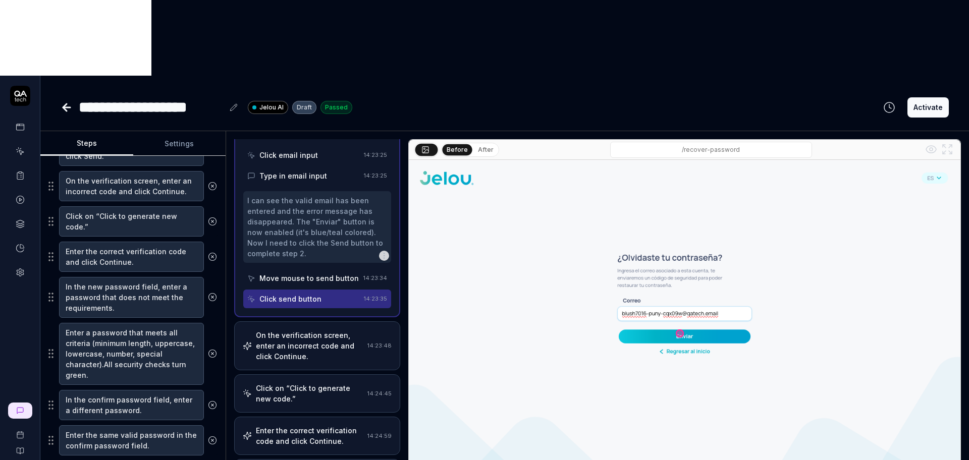
click at [304, 330] on div "On the verification screen, enter an incorrect code and click Continue." at bounding box center [309, 346] width 107 height 32
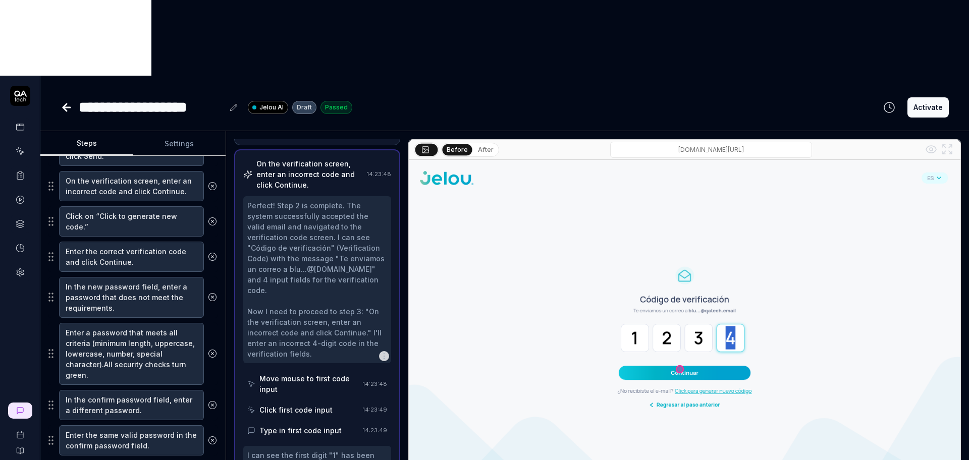
scroll to position [99, 0]
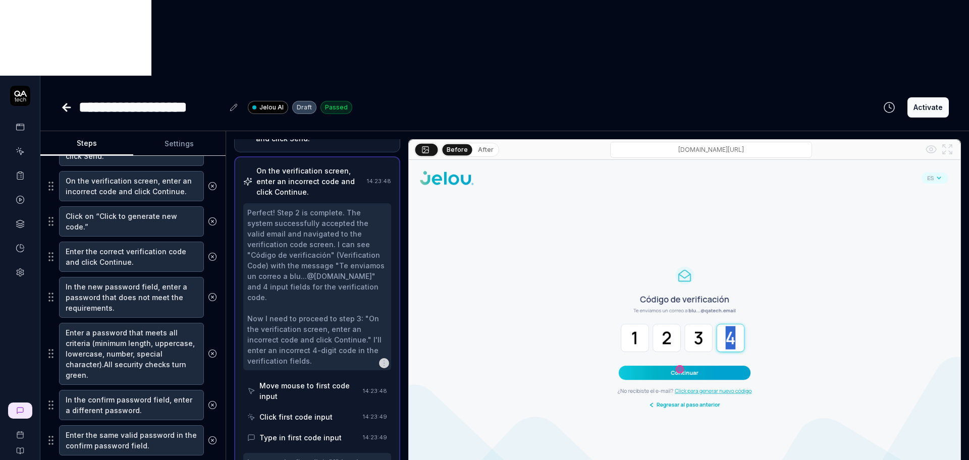
click at [319, 380] on div "Move mouse to first code input" at bounding box center [308, 390] width 99 height 21
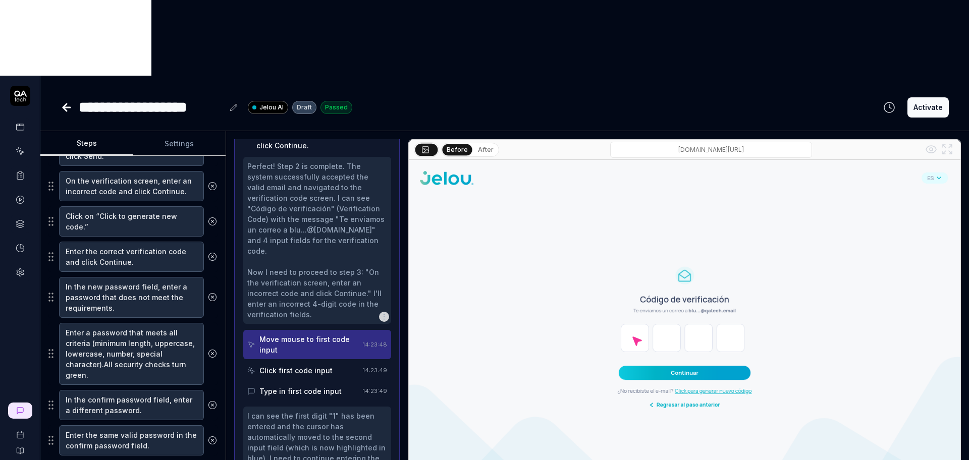
scroll to position [226, 0]
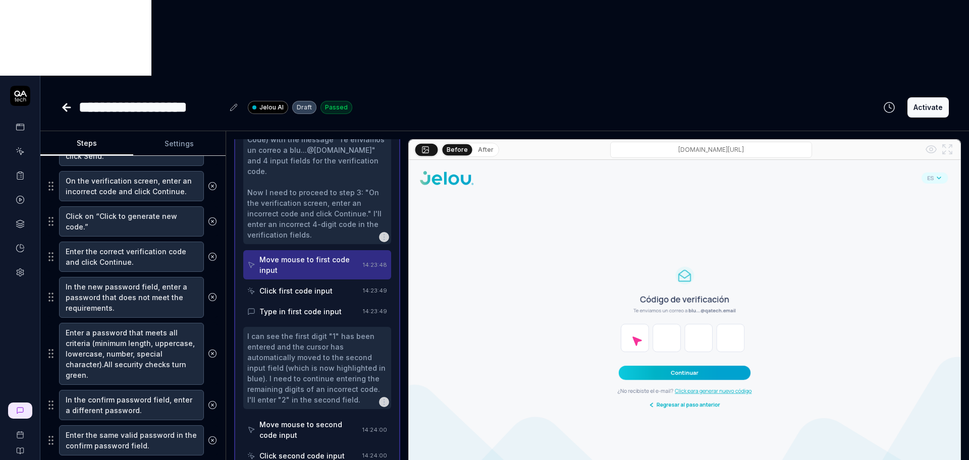
click at [335, 282] on div "Click first code input" at bounding box center [303, 291] width 112 height 19
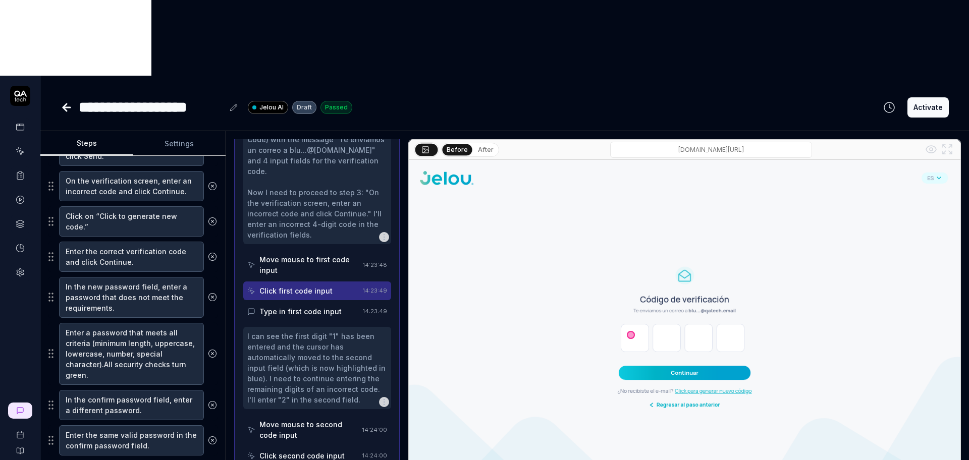
click at [324, 306] on div "Type in first code input" at bounding box center [300, 311] width 82 height 11
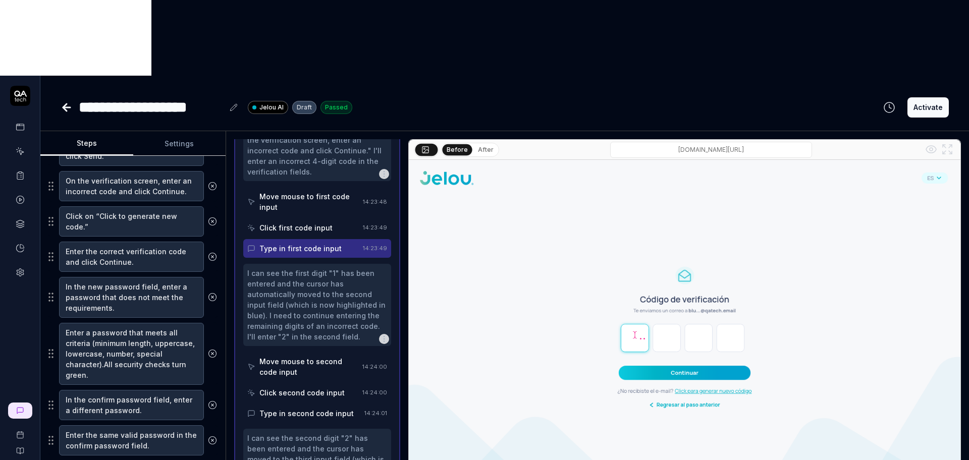
click at [306, 356] on div "Move mouse to second code input" at bounding box center [308, 366] width 99 height 21
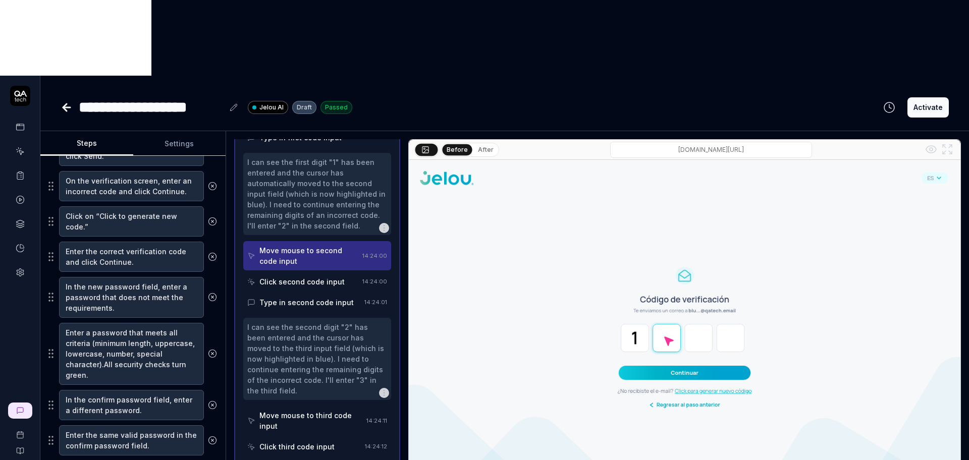
scroll to position [415, 0]
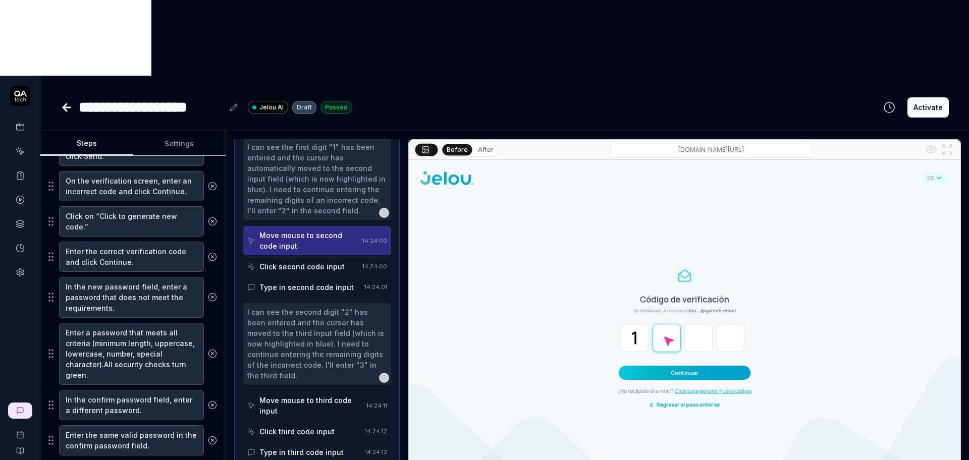
click at [312, 261] on div "Click second code input" at bounding box center [301, 266] width 85 height 11
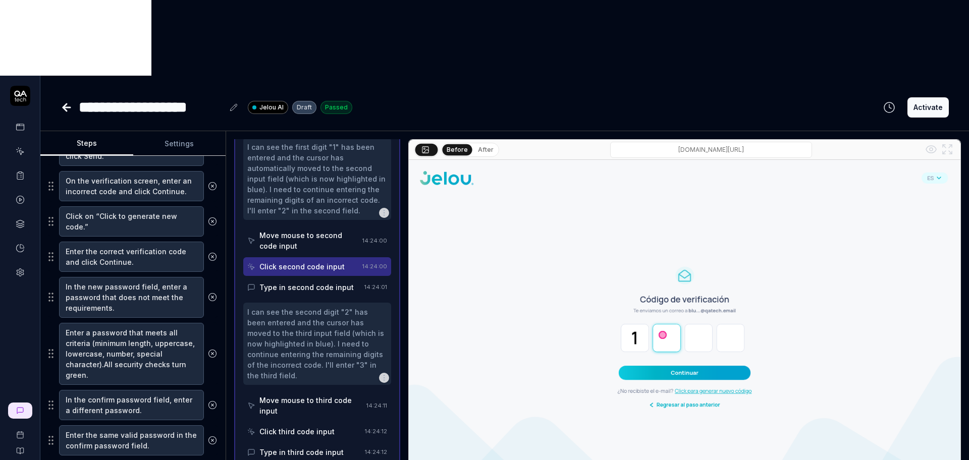
click at [311, 282] on div "Type in second code input" at bounding box center [306, 287] width 94 height 11
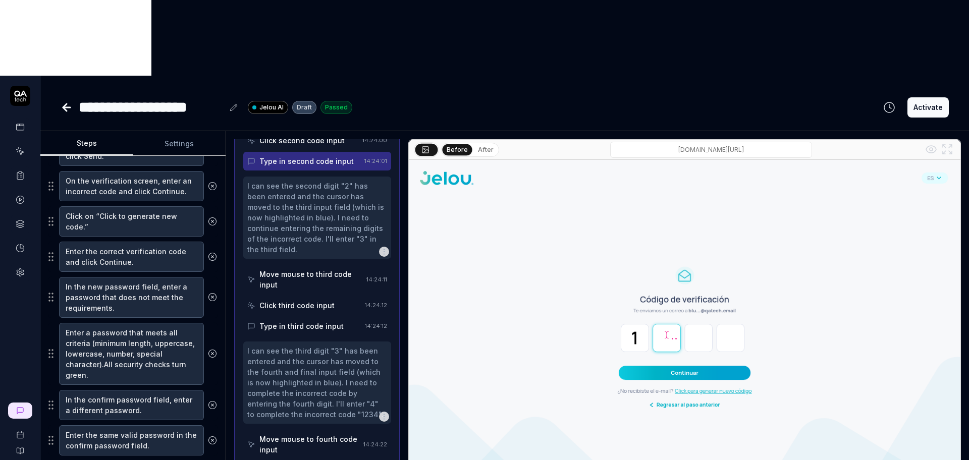
click at [306, 269] on div "Move mouse to third code input" at bounding box center [310, 279] width 103 height 21
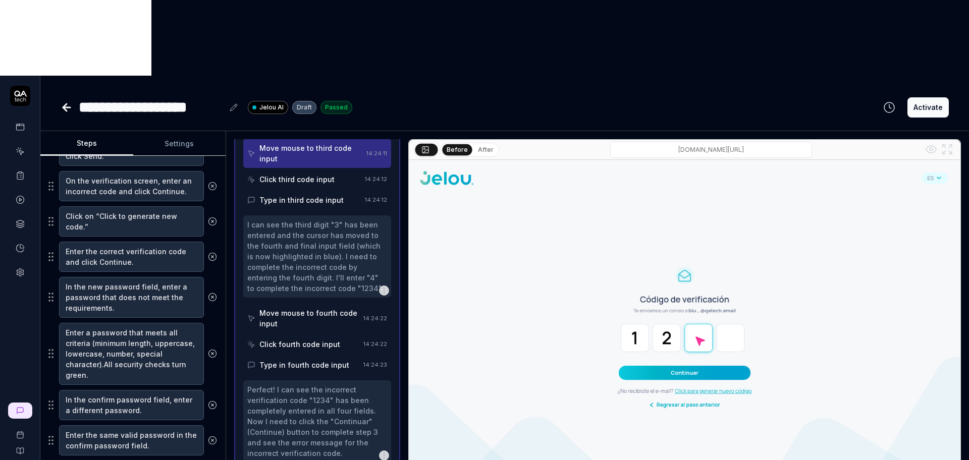
click at [310, 308] on div "Move mouse to fourth code input" at bounding box center [309, 318] width 100 height 21
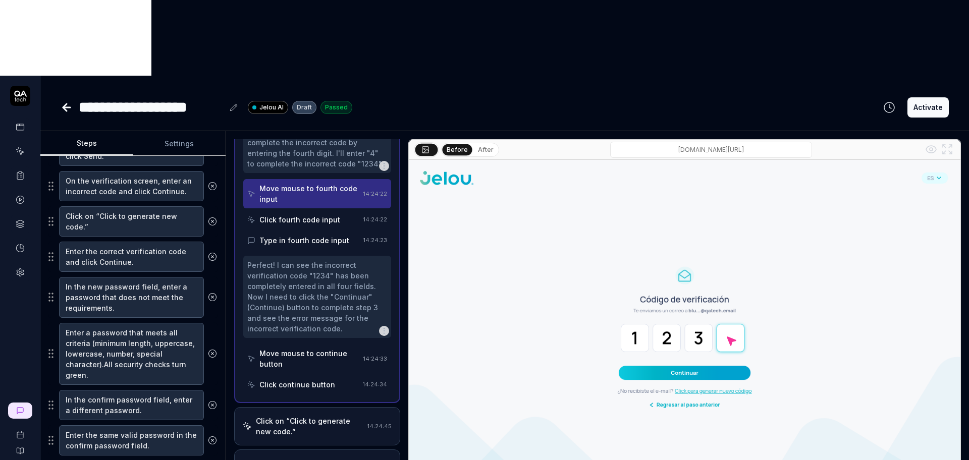
scroll to position [793, 0]
click at [311, 347] on div "Move mouse to continue button" at bounding box center [309, 357] width 100 height 21
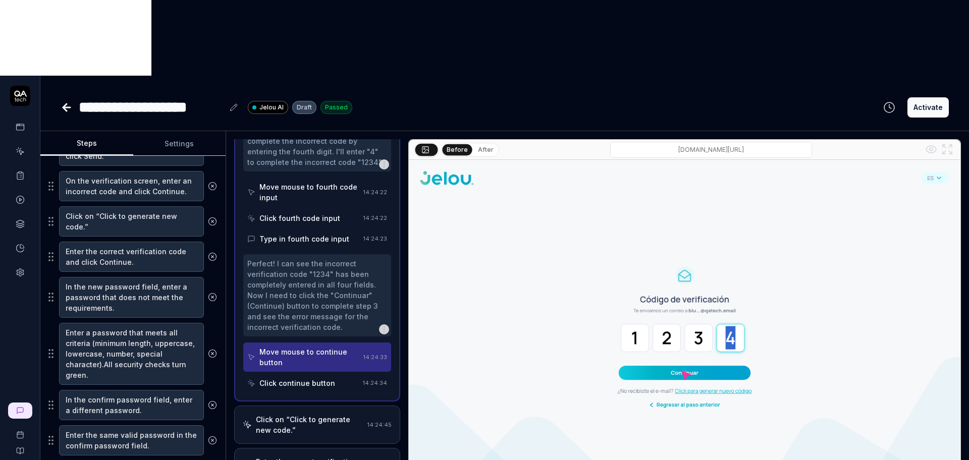
scroll to position [856, 0]
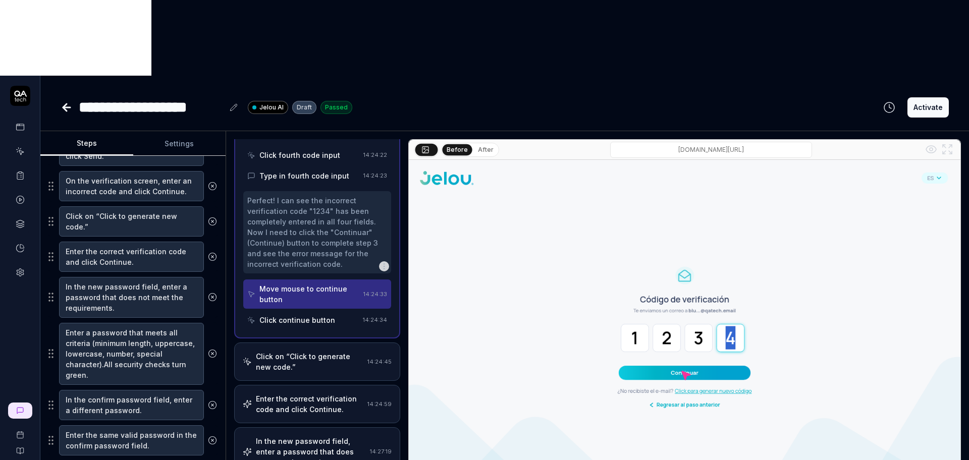
click at [308, 315] on div "Click continue button" at bounding box center [297, 320] width 76 height 11
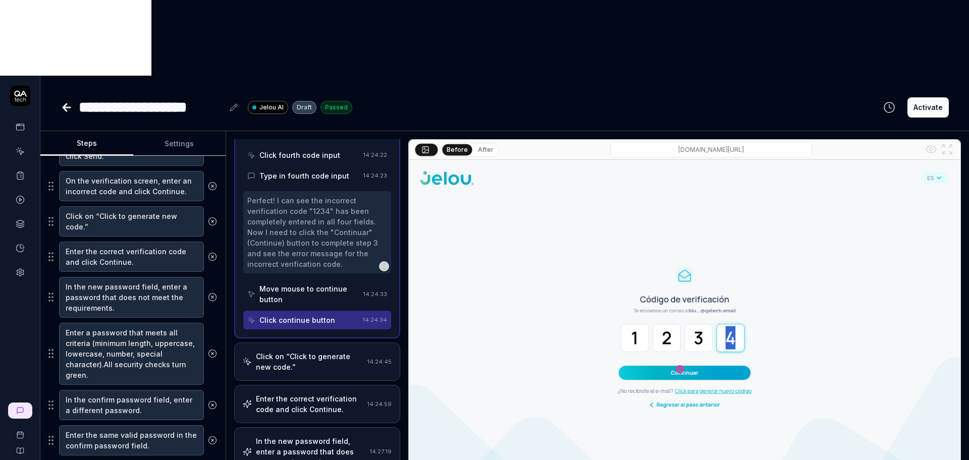
click at [278, 351] on div "Click on “Click to generate new code.”" at bounding box center [309, 361] width 107 height 21
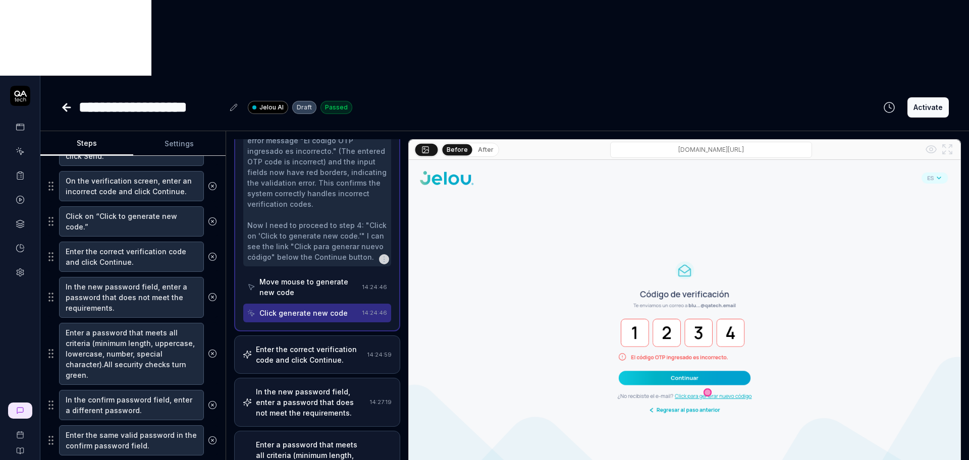
scroll to position [239, 0]
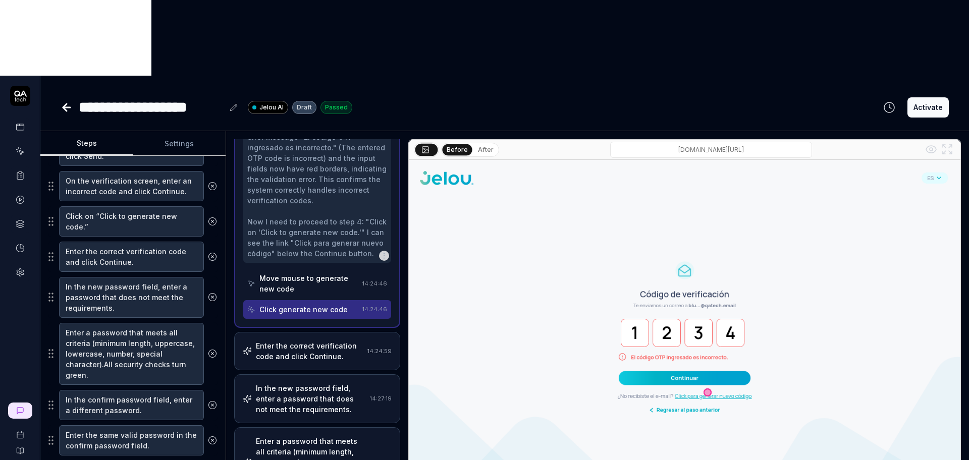
click at [317, 273] on div "Move mouse to generate new code" at bounding box center [308, 283] width 99 height 21
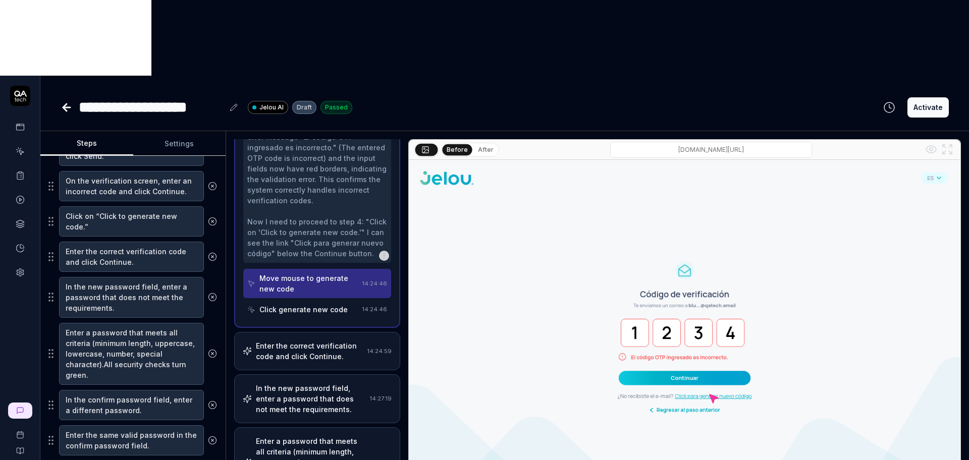
click at [315, 300] on div "Click generate new code" at bounding box center [302, 309] width 111 height 19
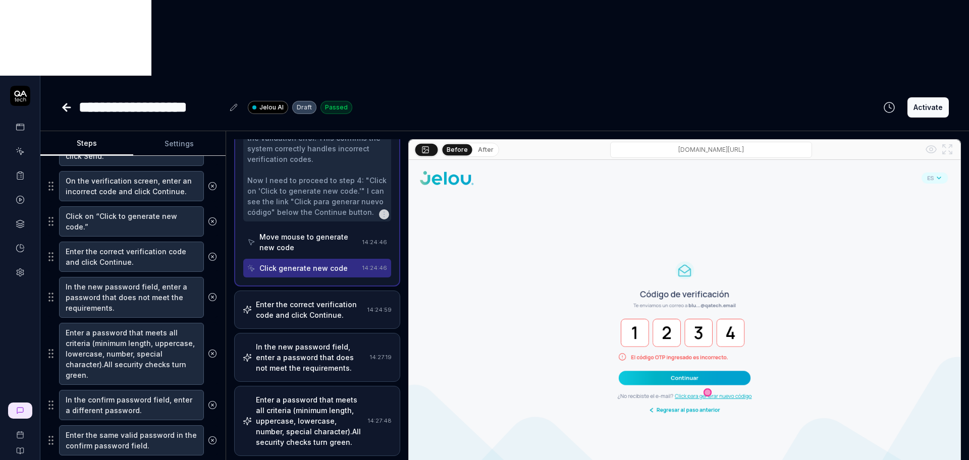
scroll to position [302, 0]
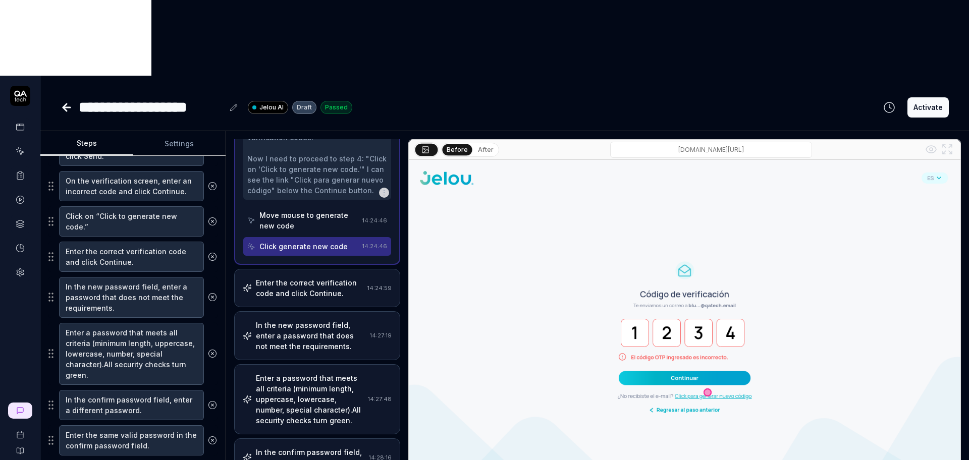
click at [327, 277] on div "Enter the correct verification code and click Continue." at bounding box center [309, 287] width 107 height 21
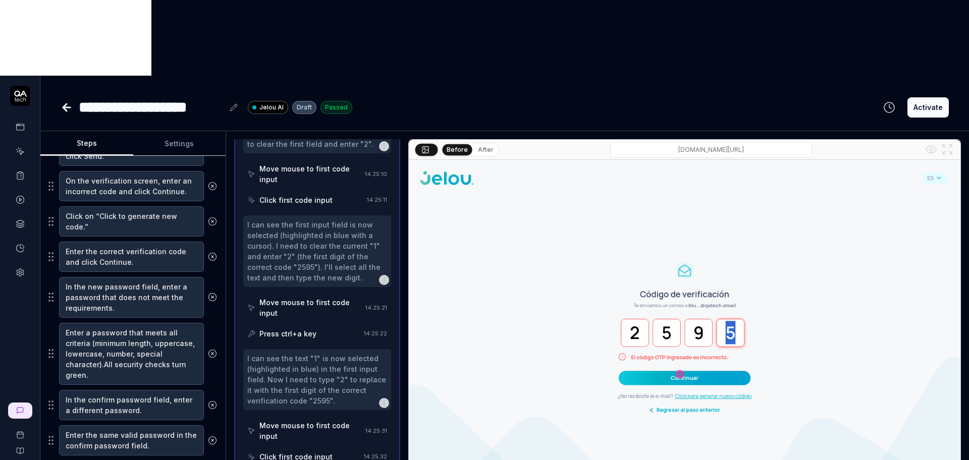
scroll to position [397, 0]
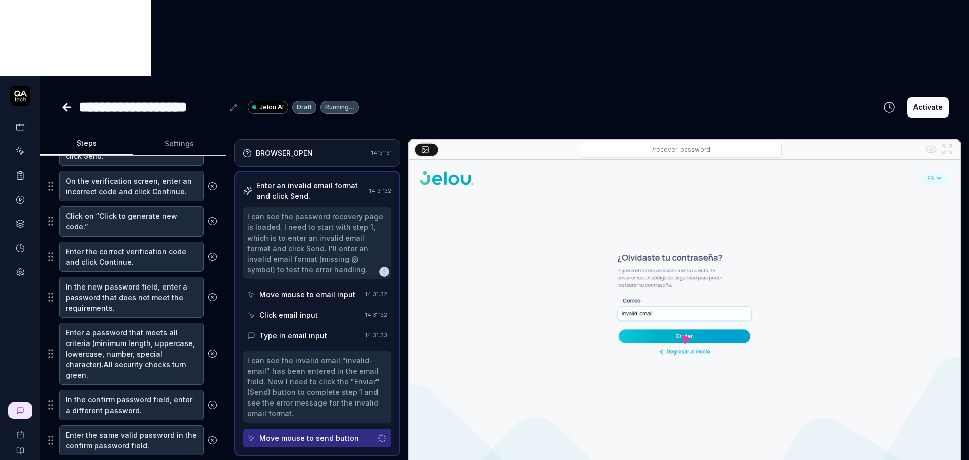
scroll to position [136, 0]
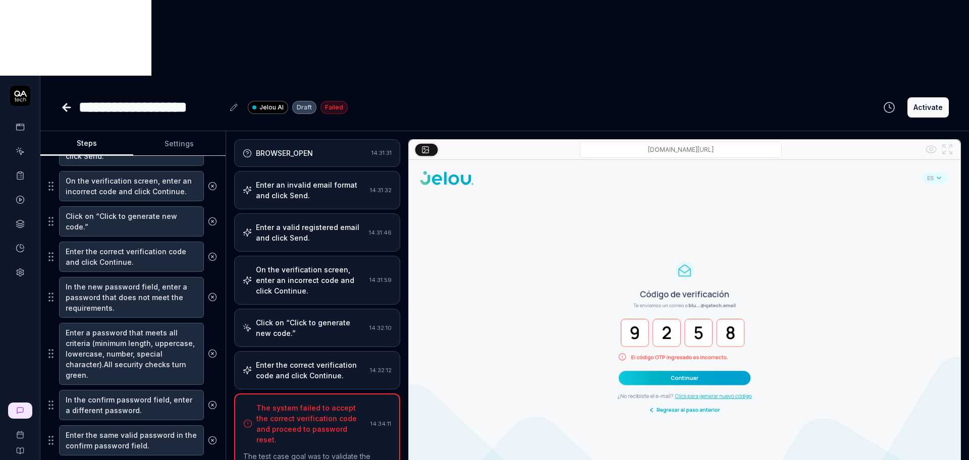
scroll to position [304, 0]
click at [124, 323] on textarea "Enter a password that meets all criteria (minimum length, uppercase, lowercase,…" at bounding box center [131, 354] width 145 height 62
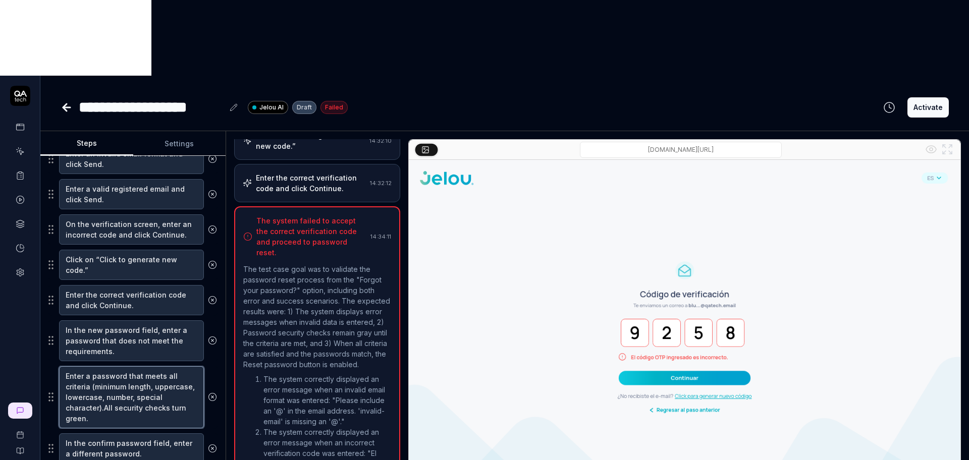
scroll to position [189, 0]
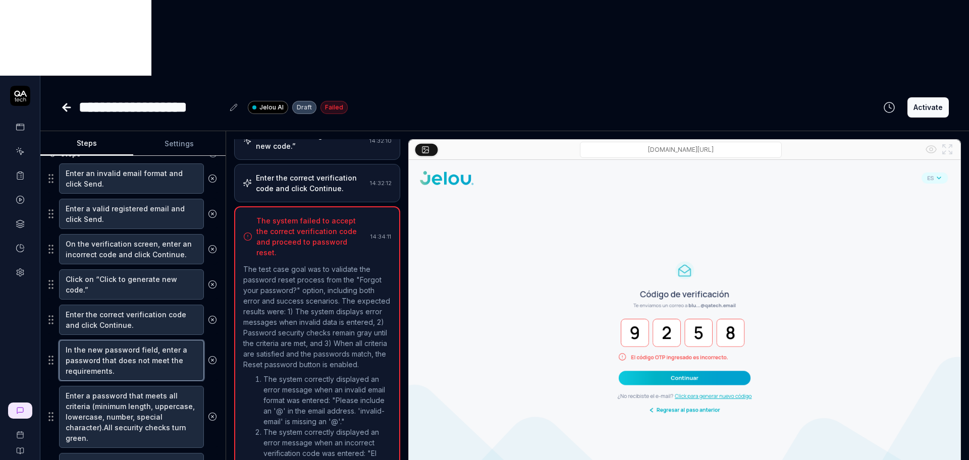
click at [128, 340] on textarea "In the new password field, enter a password that does not meet the requirements." at bounding box center [131, 360] width 145 height 41
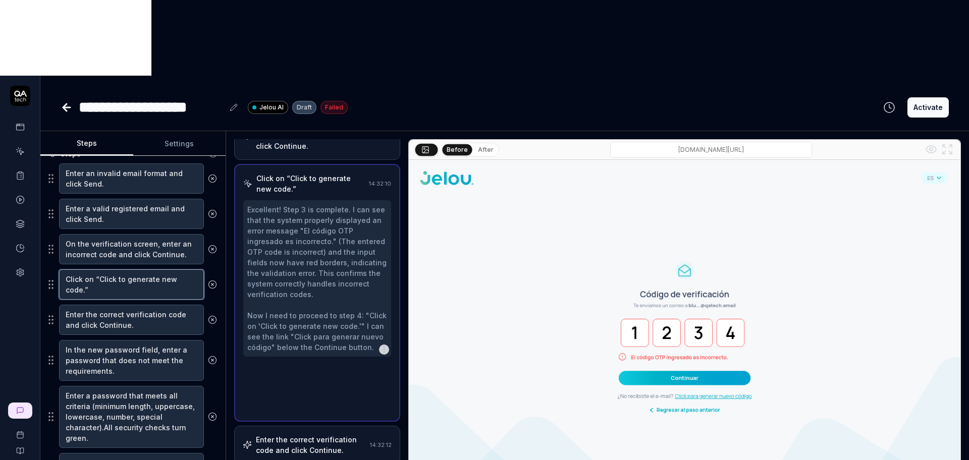
click at [125, 269] on textarea "Click on “Click to generate new code.”" at bounding box center [131, 284] width 145 height 30
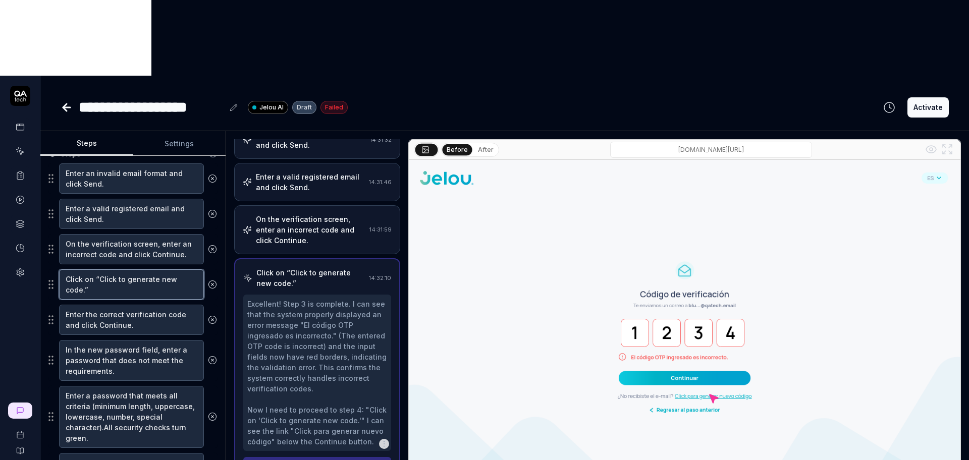
scroll to position [65, 0]
click at [132, 305] on textarea "Enter the correct verification code and click Continue." at bounding box center [131, 320] width 145 height 30
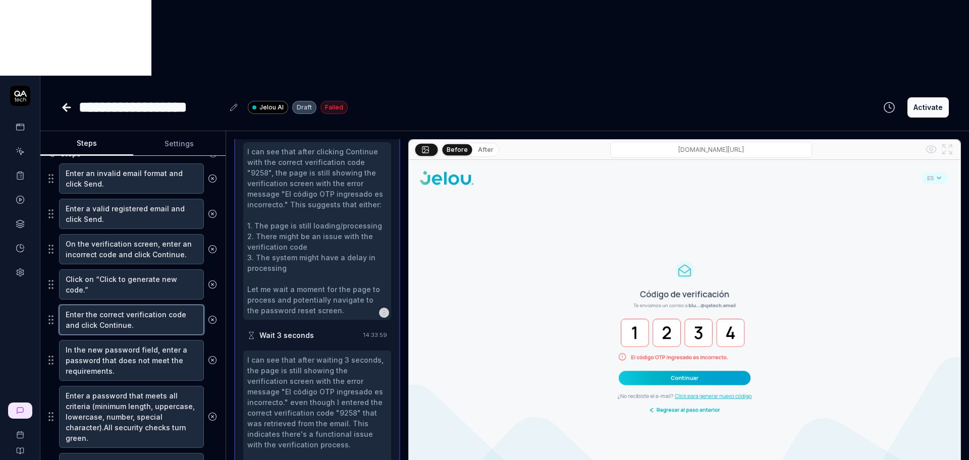
scroll to position [1867, 0]
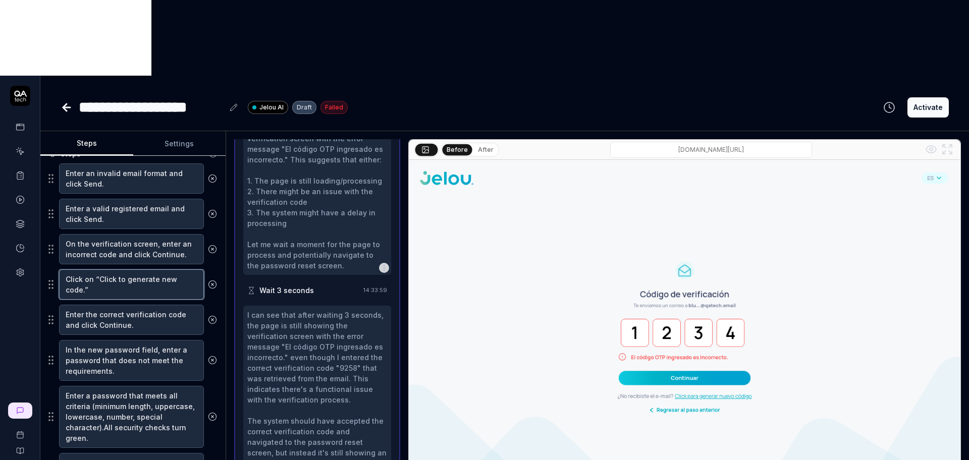
click at [113, 269] on textarea "Click on “Click to generate new code.”" at bounding box center [131, 284] width 145 height 30
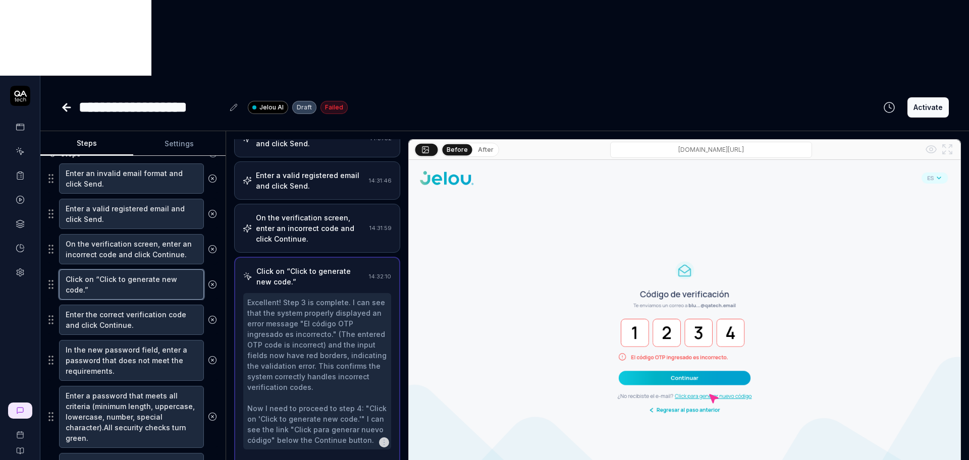
scroll to position [65, 0]
click at [120, 305] on textarea "Enter the correct verification code and click Continue." at bounding box center [131, 320] width 145 height 30
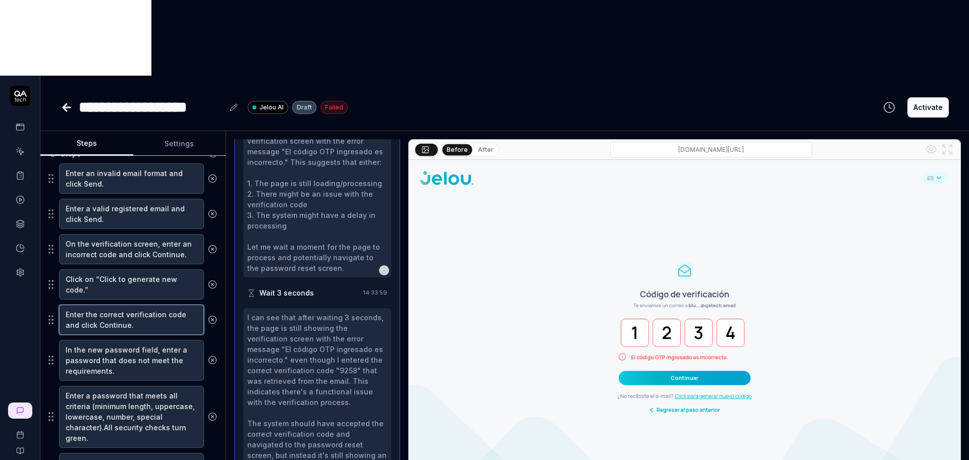
scroll to position [1867, 0]
click at [120, 340] on textarea "In the new password field, enter a password that does not meet the requirements." at bounding box center [131, 360] width 145 height 41
click at [123, 386] on textarea "Enter a password that meets all criteria (minimum length, uppercase, lowercase,…" at bounding box center [131, 417] width 145 height 62
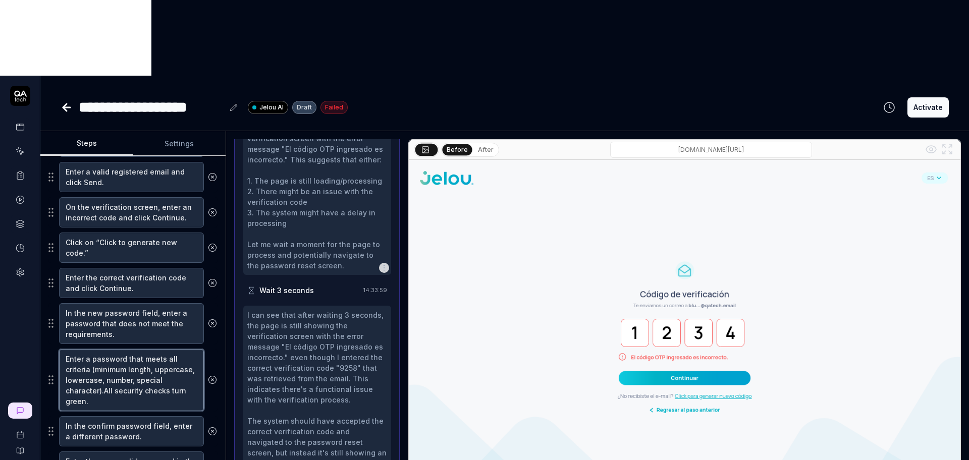
scroll to position [252, 0]
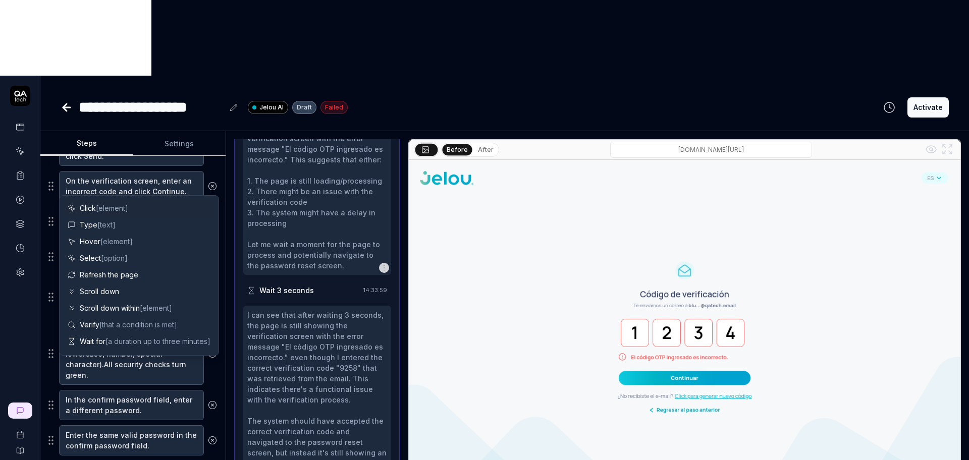
scroll to position [277, 0]
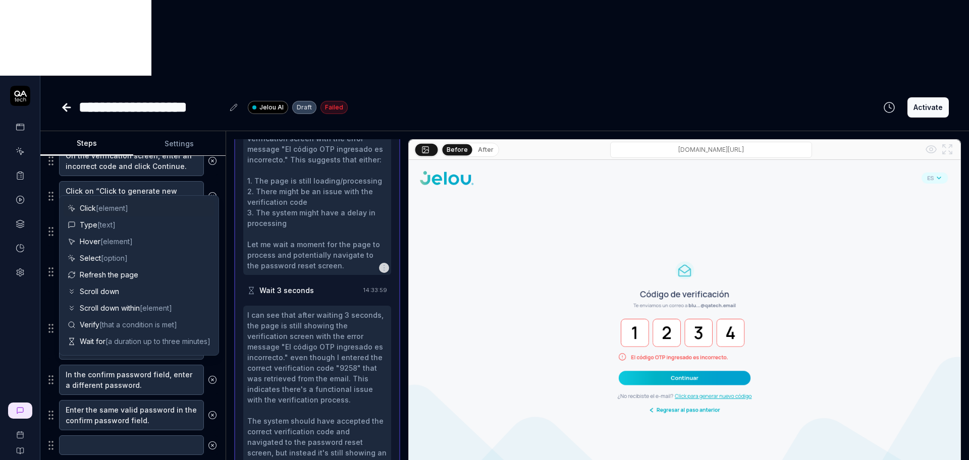
click at [105, 435] on textarea at bounding box center [131, 445] width 145 height 20
type textarea "*"
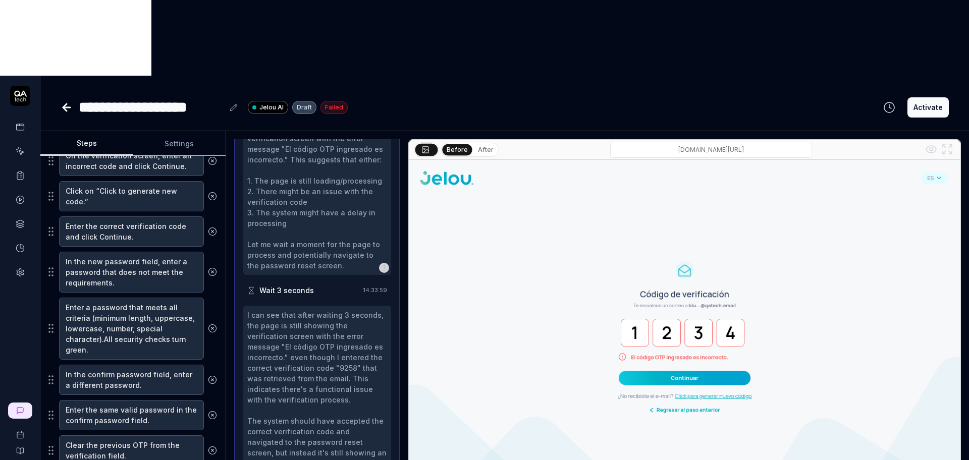
type textarea "Clear the previous OTP from the verification field."
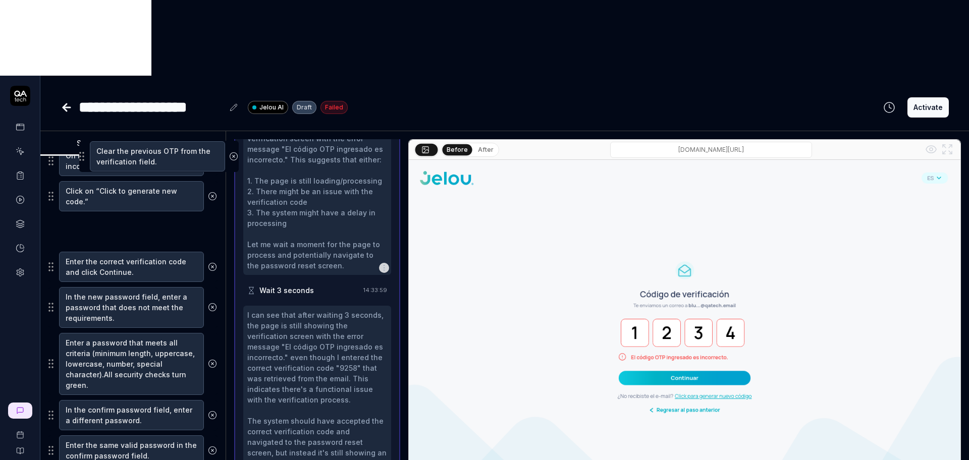
drag, startPoint x: 54, startPoint y: 379, endPoint x: 85, endPoint y: 160, distance: 221.1
click at [85, 160] on fieldset "Enter an invalid email format and click Send. Enter a valid registered email an…" at bounding box center [132, 271] width 169 height 392
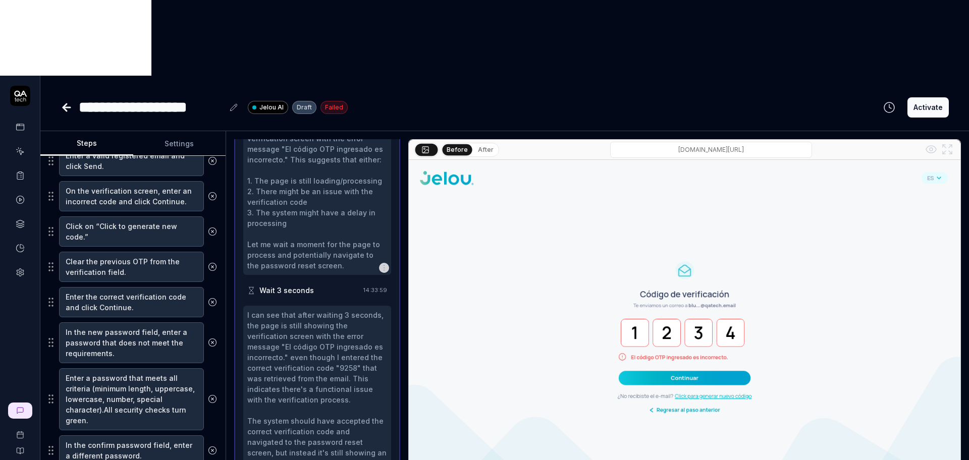
scroll to position [214, 0]
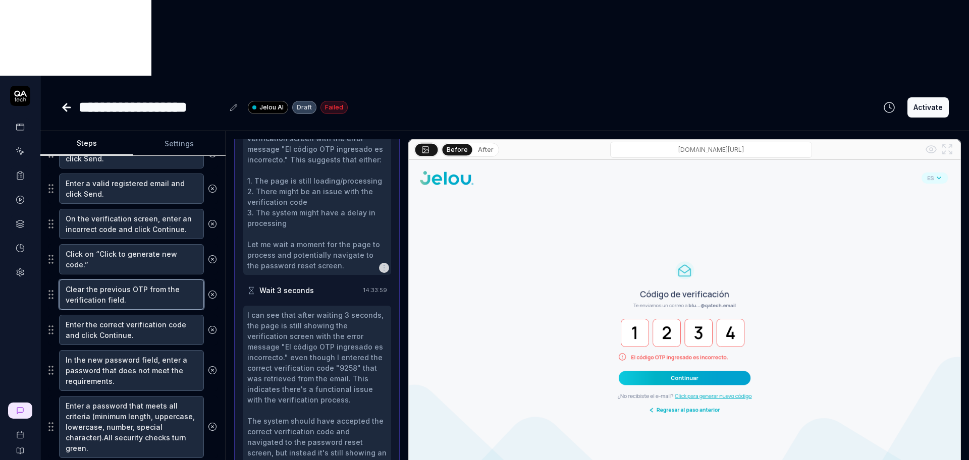
click at [131, 280] on textarea "Clear the previous OTP from the verification field." at bounding box center [131, 295] width 145 height 30
click at [128, 315] on textarea "Enter the correct verification code and click Continue." at bounding box center [131, 330] width 145 height 30
click at [145, 315] on textarea "Enter the correct verification code and click Continue." at bounding box center [131, 330] width 145 height 30
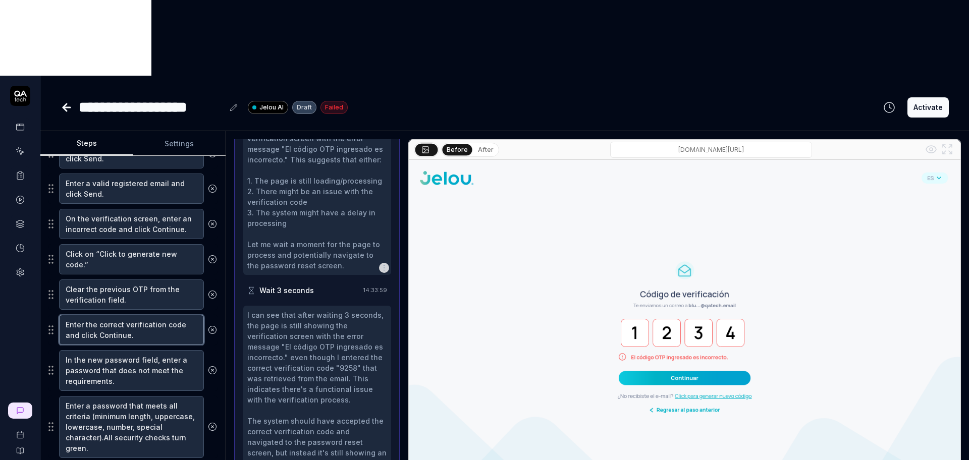
click at [151, 315] on textarea "Enter the correct verification code and click Continue." at bounding box center [131, 330] width 145 height 30
paste textarea "latest valid OTP received in Gmail"
type textarea "*"
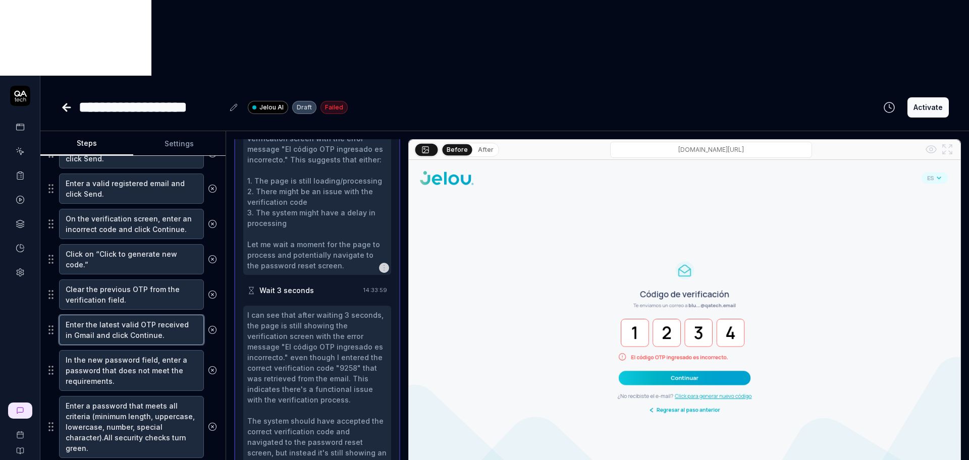
type textarea "Enter the latest valid OTP received in Gmail and click Continue."
click at [153, 350] on textarea "In the new password field, enter a password that does not meet the requirements." at bounding box center [131, 370] width 145 height 41
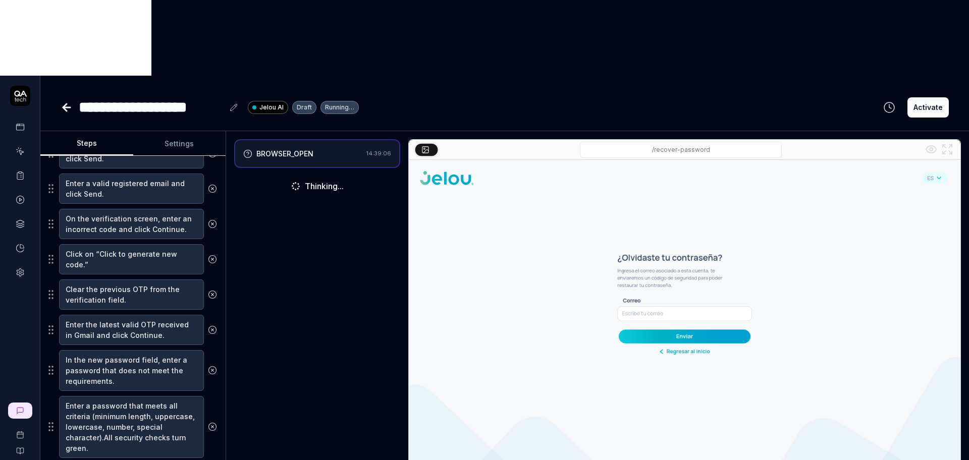
scroll to position [136, 0]
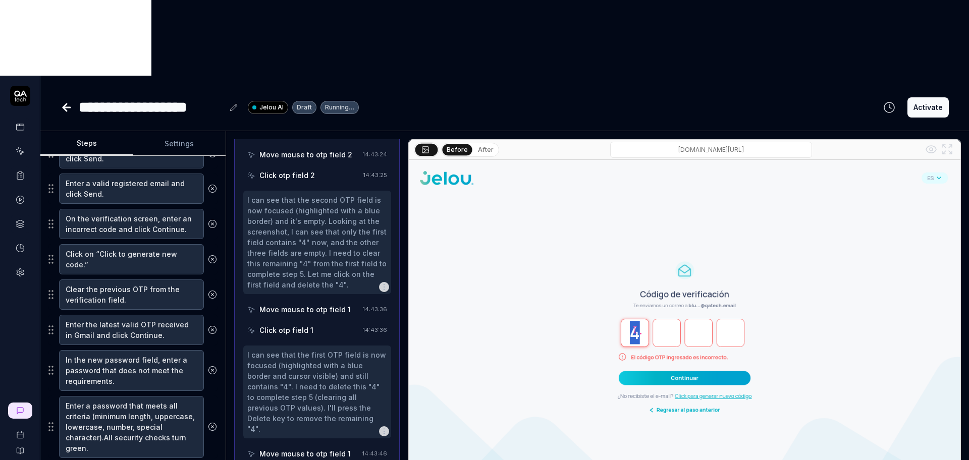
scroll to position [1788, 0]
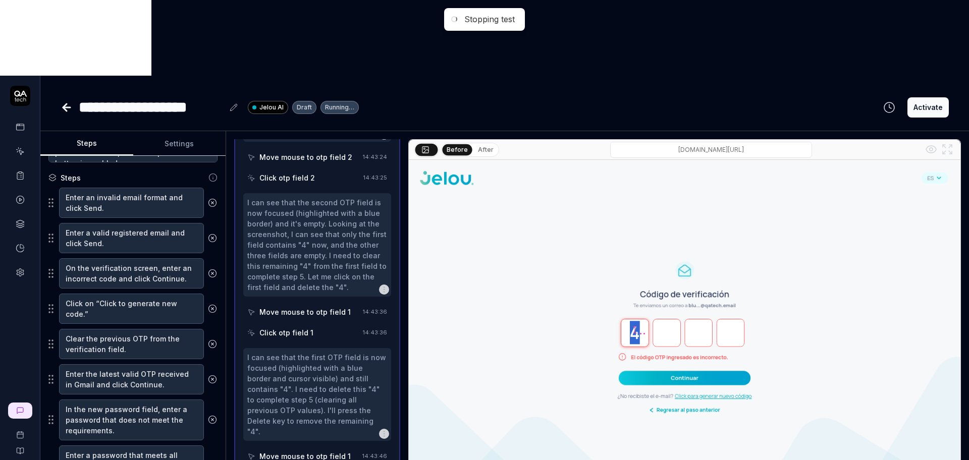
scroll to position [151, 0]
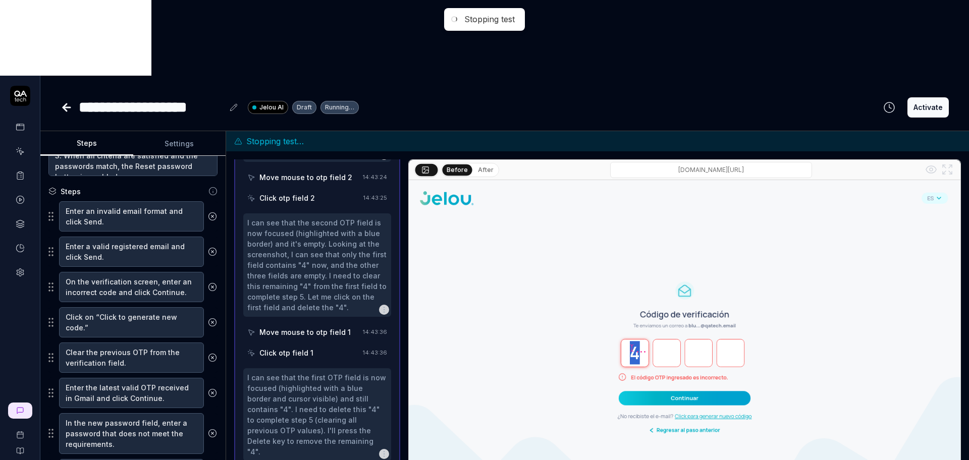
click at [142, 228] on fieldset "Enter an invalid email format and click Send. Enter a valid registered email an…" at bounding box center [132, 397] width 169 height 392
click at [146, 307] on textarea "Click on “Click to generate new code.”" at bounding box center [131, 322] width 145 height 30
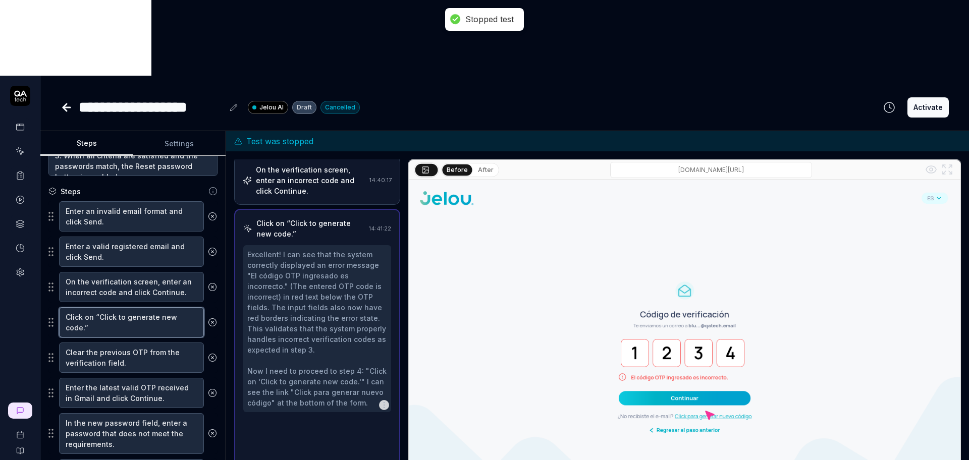
scroll to position [71, 0]
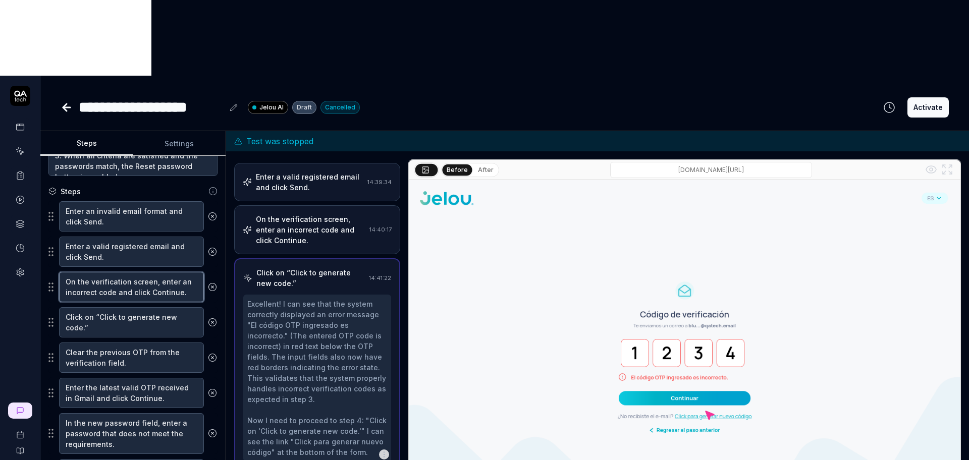
click at [158, 272] on textarea "On the verification screen, enter an incorrect code and click Continue." at bounding box center [131, 287] width 145 height 30
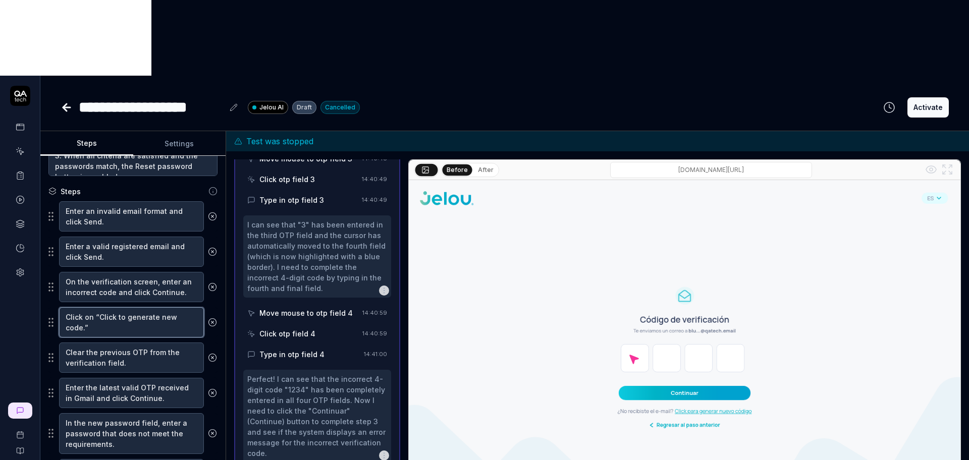
click at [156, 307] on textarea "Click on “Click to generate new code.”" at bounding box center [131, 322] width 145 height 30
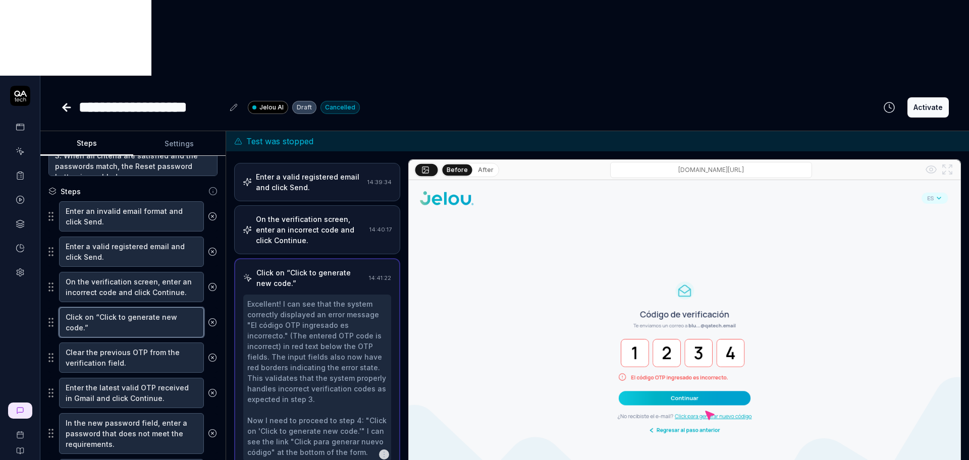
click at [131, 307] on textarea "Click on “Click to generate new code.”" at bounding box center [131, 322] width 145 height 30
click at [130, 343] on textarea "Clear the previous OTP from the verification field." at bounding box center [131, 358] width 145 height 30
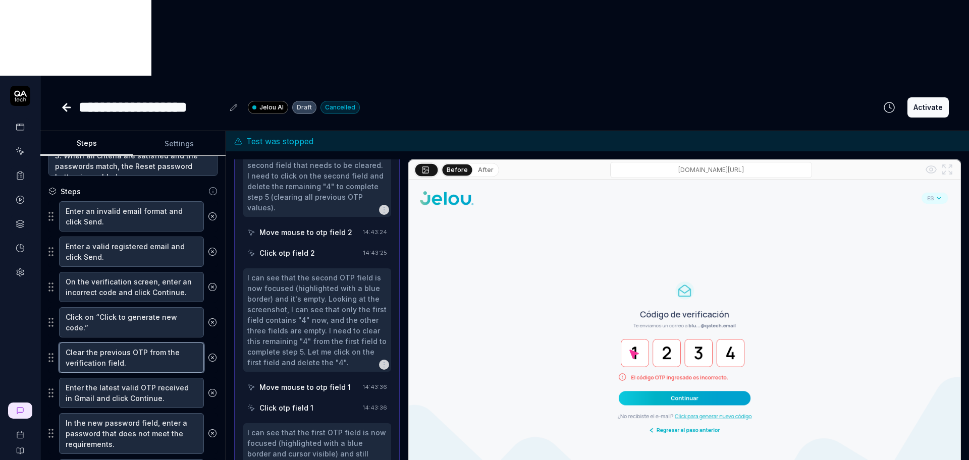
scroll to position [1756, 0]
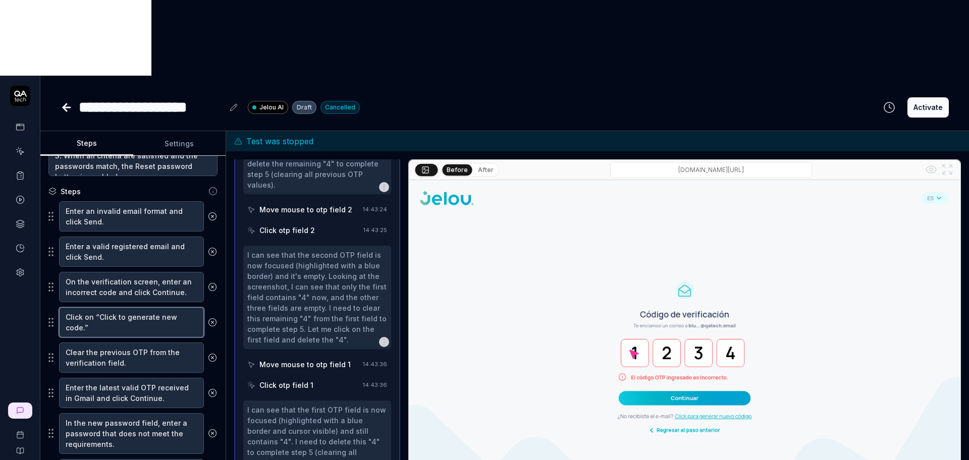
click at [133, 307] on textarea "Click on “Click to generate new code.”" at bounding box center [131, 322] width 145 height 30
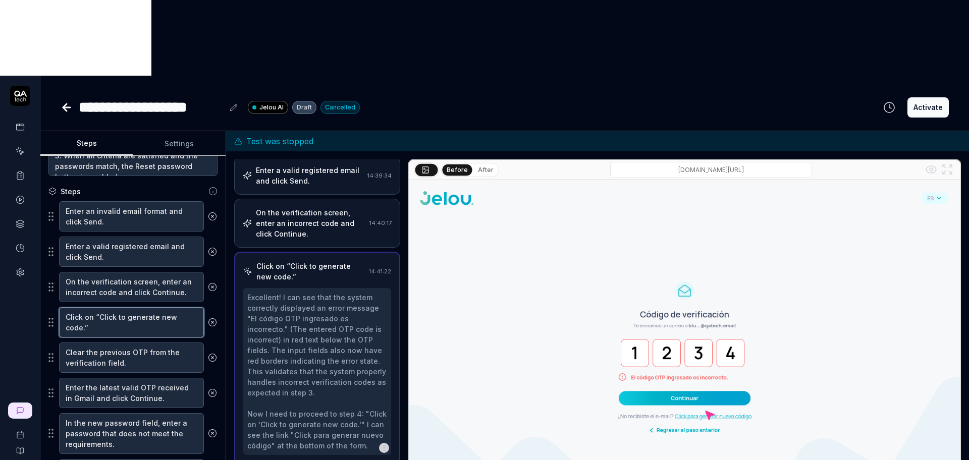
scroll to position [71, 0]
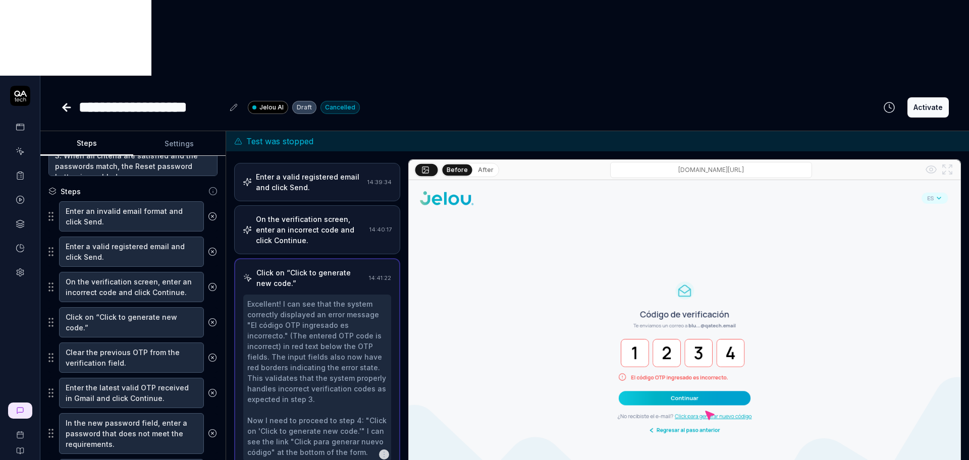
click at [211, 321] on icon at bounding box center [212, 322] width 3 height 3
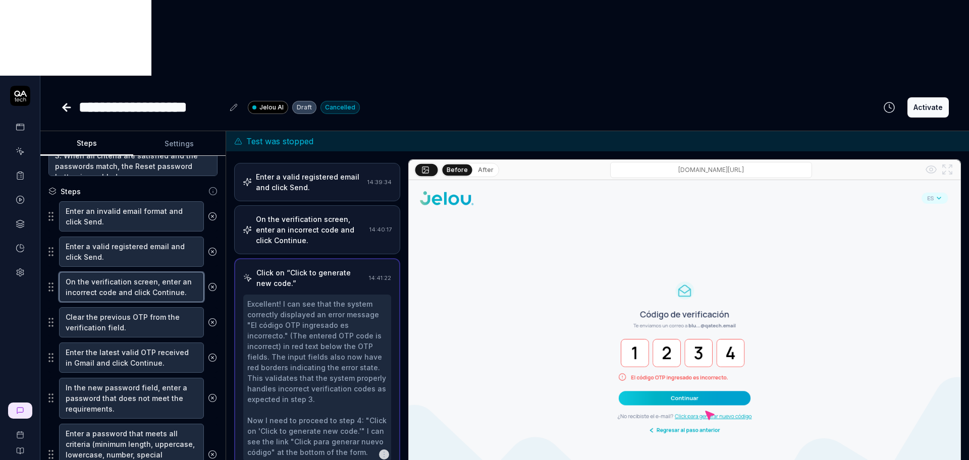
click at [154, 272] on textarea "On the verification screen, enter an incorrect code and click Continue." at bounding box center [131, 287] width 145 height 30
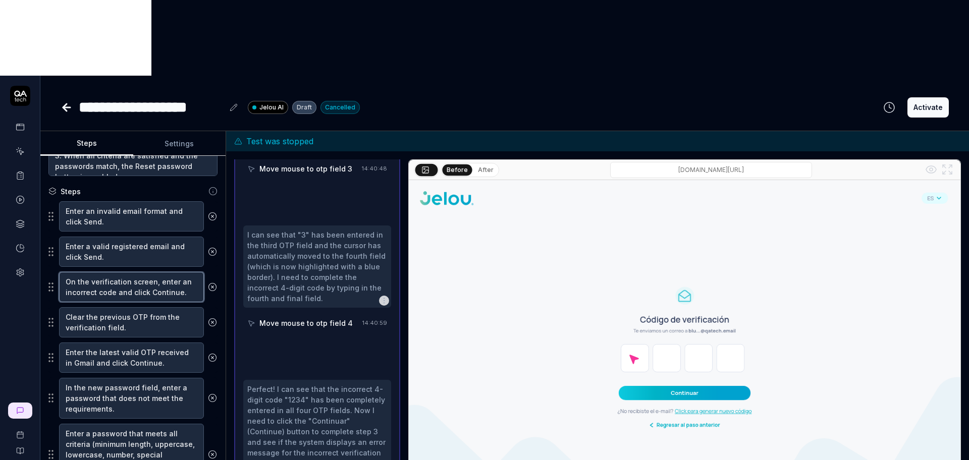
click at [154, 272] on textarea "On the verification screen, enter an incorrect code and click Continue." at bounding box center [131, 287] width 145 height 30
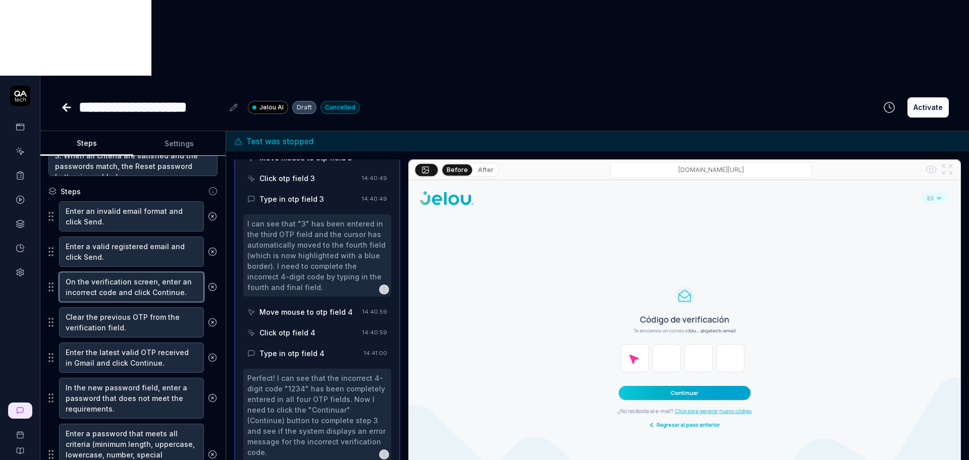
click at [154, 272] on textarea "On the verification screen, enter an incorrect code and click Continue." at bounding box center [131, 287] width 145 height 30
click at [129, 307] on textarea "Clear the previous OTP from the verification field." at bounding box center [131, 322] width 145 height 30
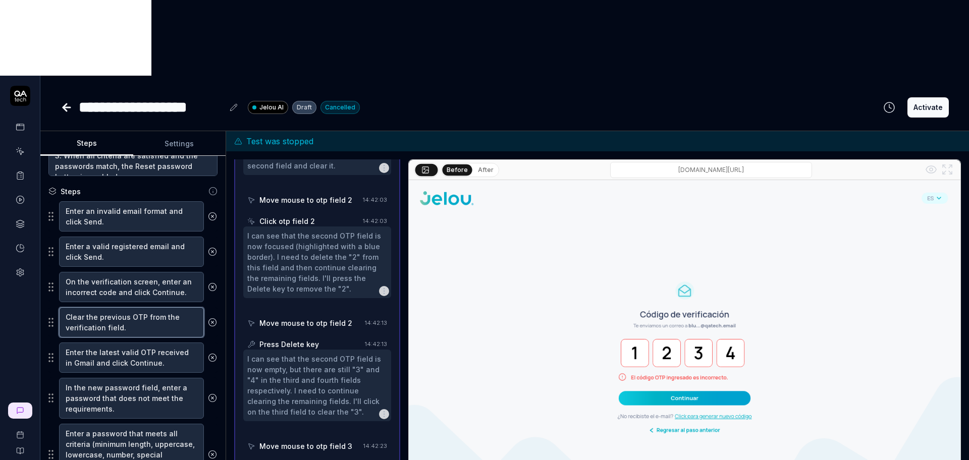
click at [129, 307] on textarea "Clear the previous OTP from the verification field." at bounding box center [131, 322] width 145 height 30
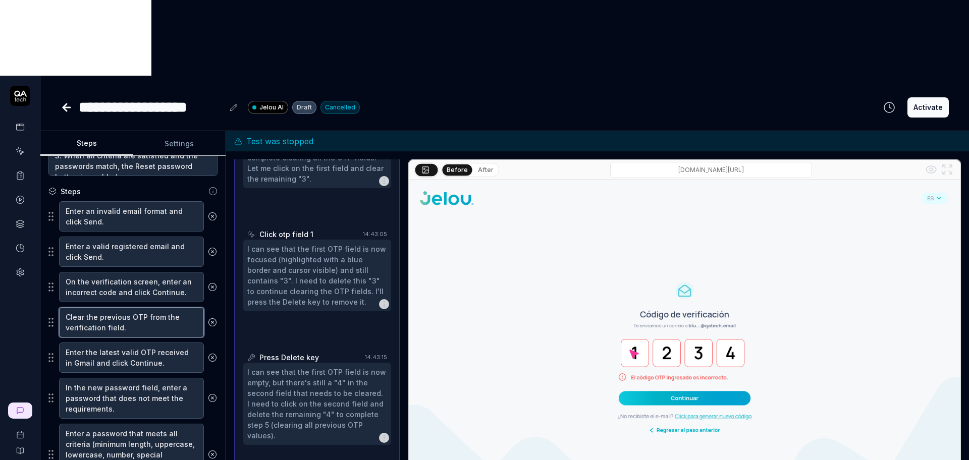
click at [129, 307] on textarea "Clear the previous OTP from the verification field." at bounding box center [131, 322] width 145 height 30
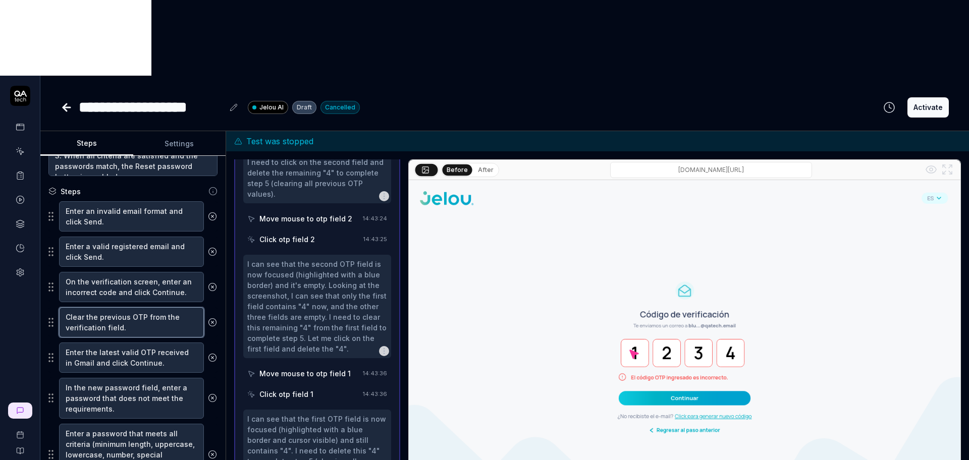
scroll to position [1756, 0]
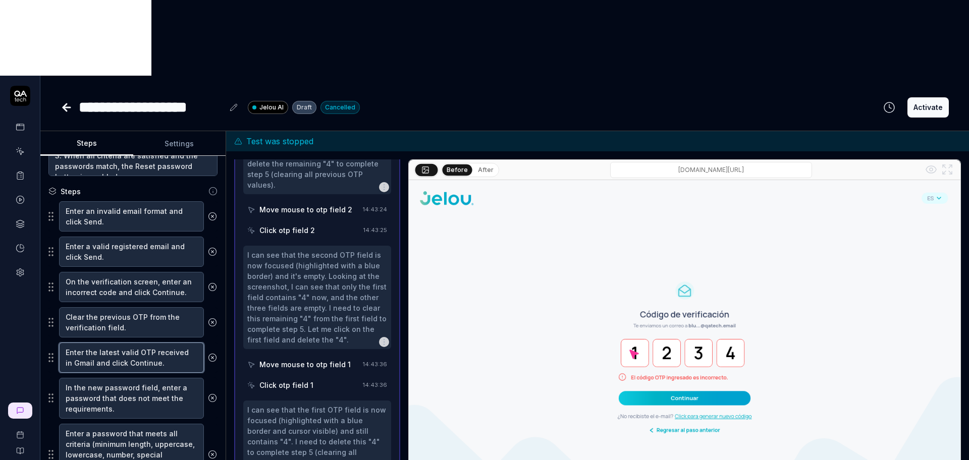
click at [126, 343] on textarea "Enter the latest valid OTP received in Gmail and click Continue." at bounding box center [131, 358] width 145 height 30
click at [166, 343] on textarea "Enter the latest valid OTP received in Gmail and click Continue." at bounding box center [131, 358] width 145 height 30
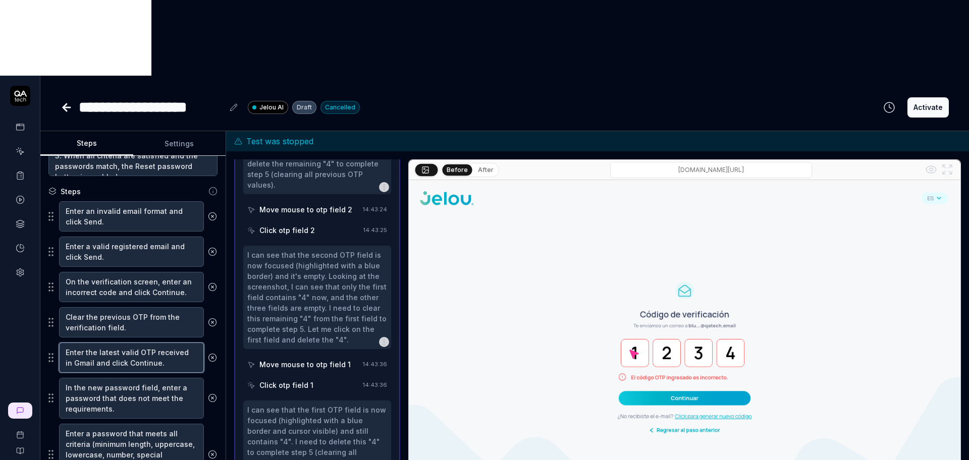
drag, startPoint x: 165, startPoint y: 285, endPoint x: 66, endPoint y: 275, distance: 100.4
click at [66, 343] on textarea "Enter the latest valid OTP received in Gmail and click Continue." at bounding box center [131, 358] width 145 height 30
click at [144, 343] on textarea "Enter the latest valid OTP received in Gmail and click Continue." at bounding box center [131, 358] width 145 height 30
click at [135, 343] on textarea "Enter the latest valid OTP received in Gmail and click Continue." at bounding box center [131, 358] width 145 height 30
click at [161, 343] on textarea "Enter the latest valid OTP received in Gmail and click Continue." at bounding box center [131, 358] width 145 height 30
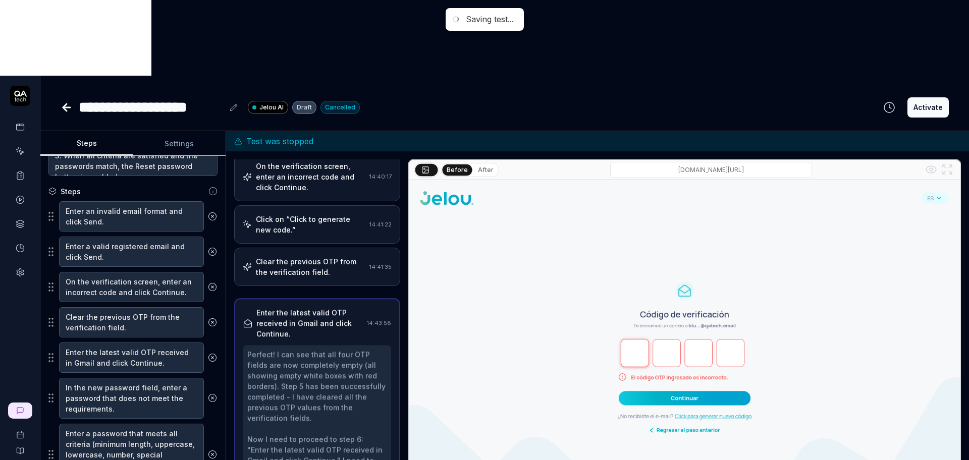
scroll to position [118, 0]
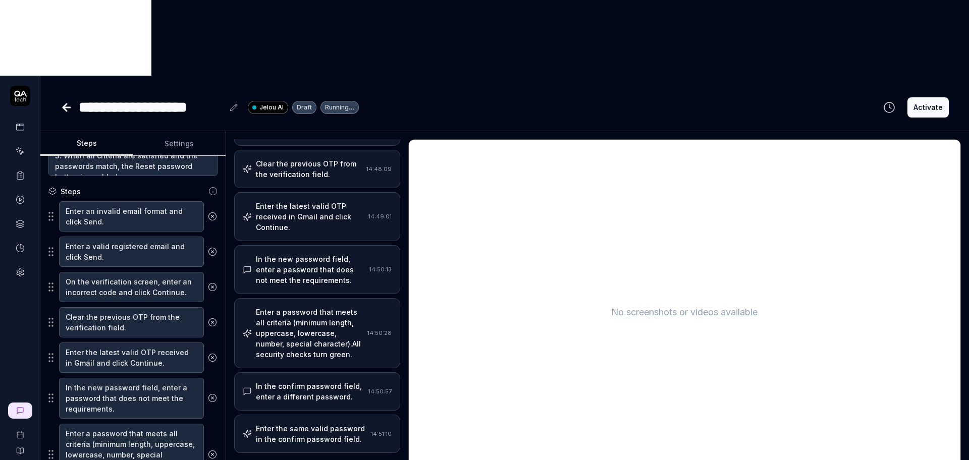
scroll to position [32, 0]
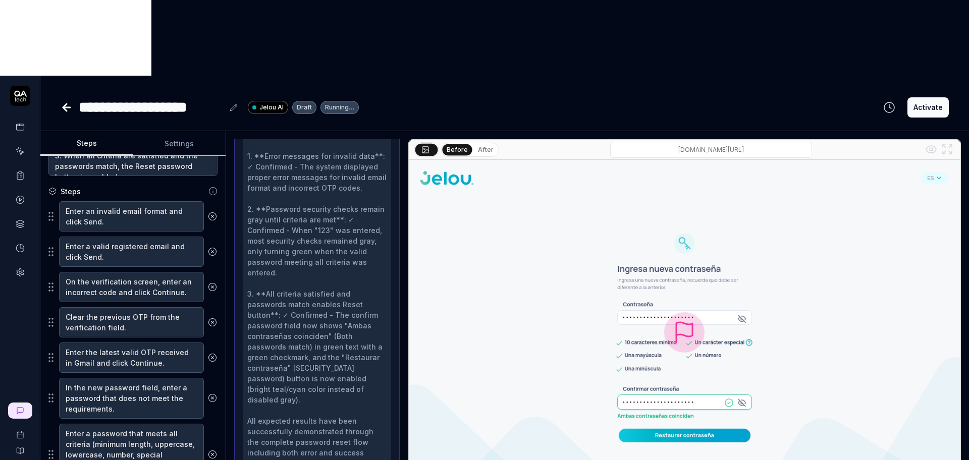
scroll to position [595, 0]
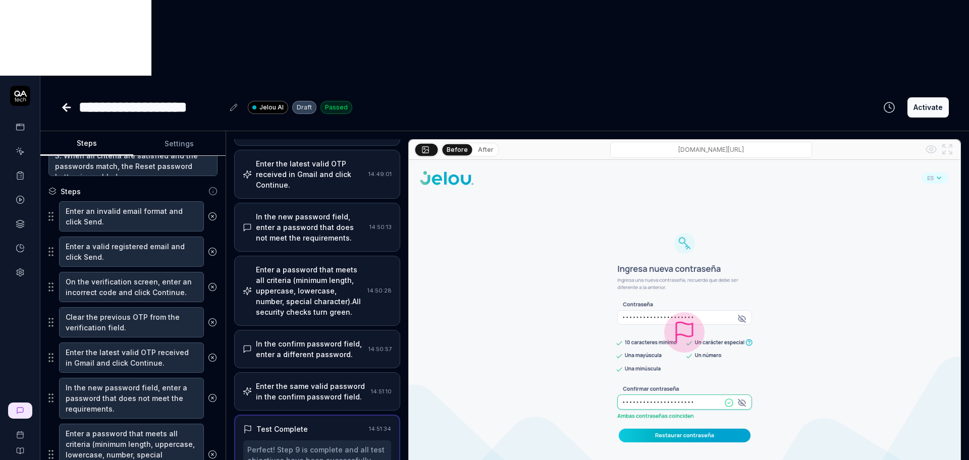
click at [319, 381] on div "Enter the same valid password in the confirm password field." at bounding box center [311, 391] width 111 height 21
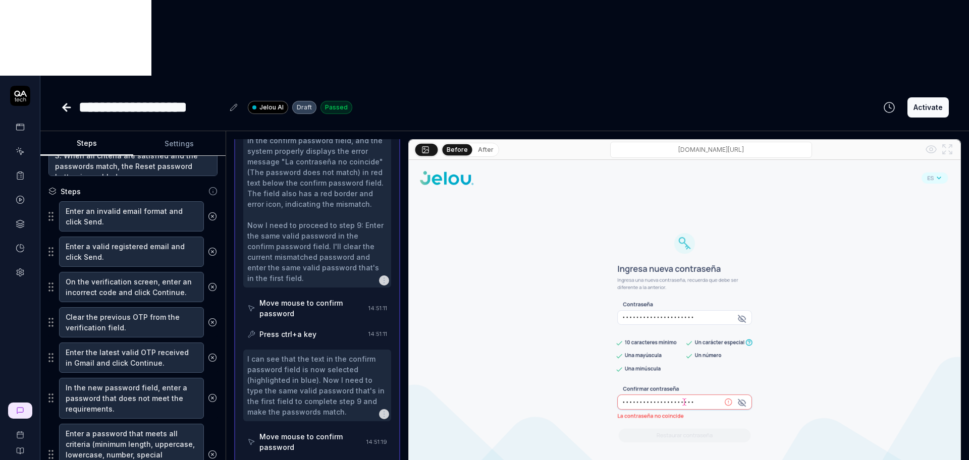
scroll to position [516, 0]
click at [305, 297] on div "Move mouse to confirm password" at bounding box center [311, 307] width 105 height 21
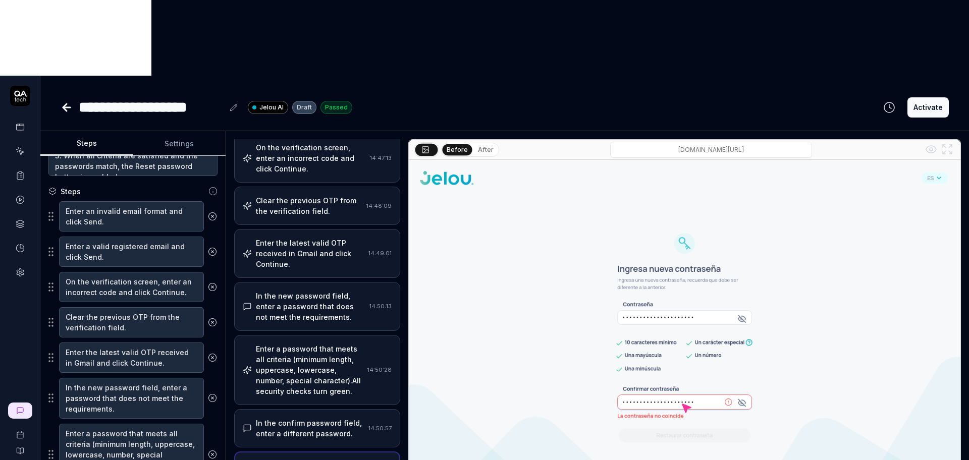
click at [316, 418] on div "In the confirm password field, enter a different password." at bounding box center [310, 428] width 108 height 21
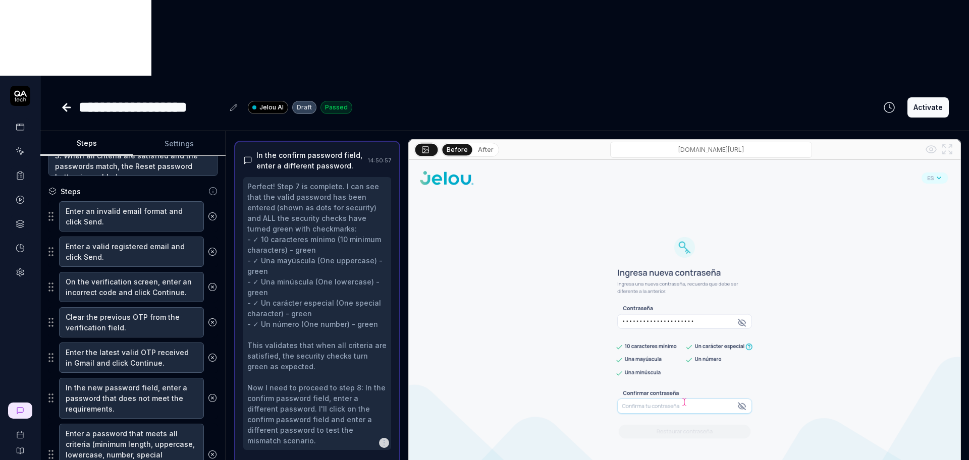
scroll to position [424, 0]
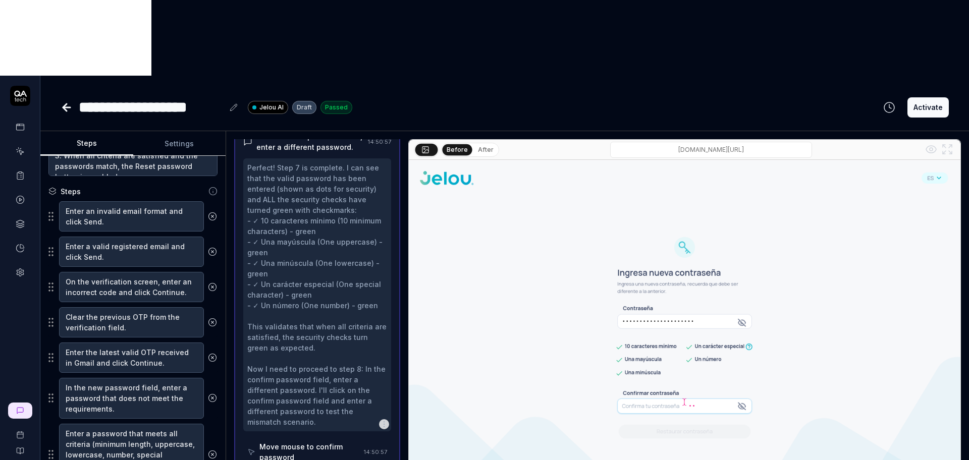
click at [311, 441] on div "Move mouse to confirm password" at bounding box center [309, 451] width 100 height 21
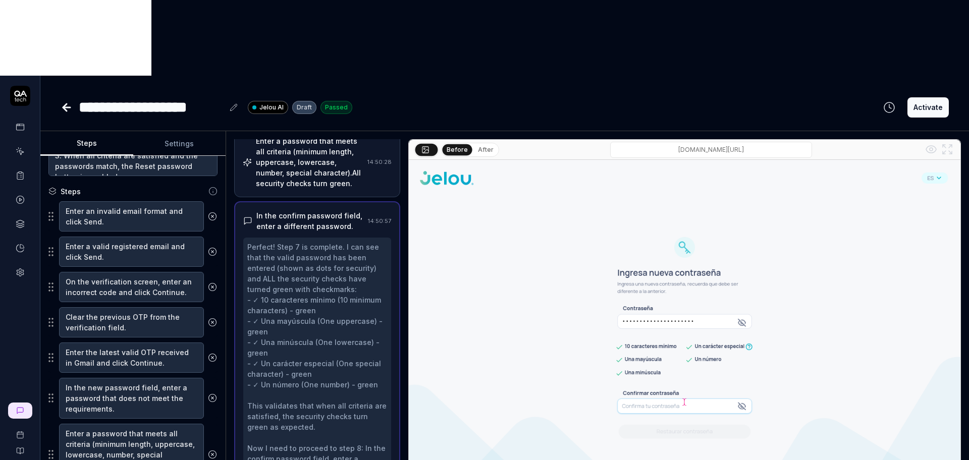
scroll to position [235, 0]
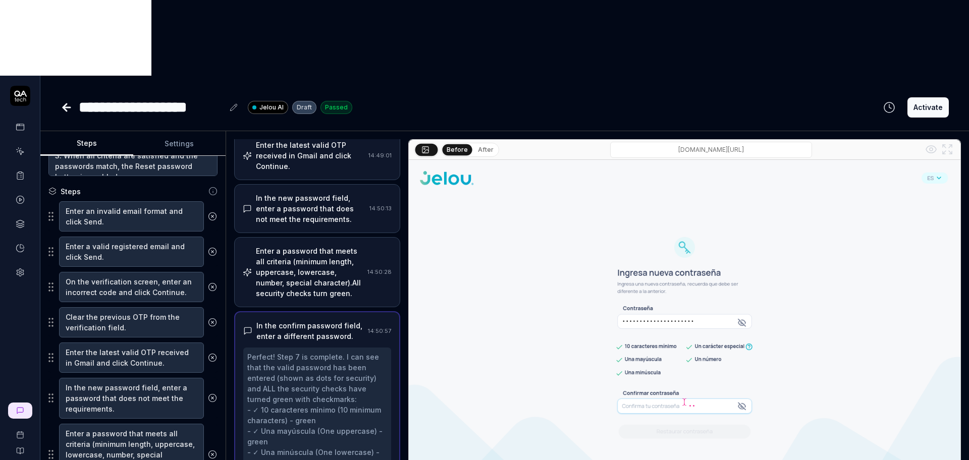
click at [316, 246] on div "Enter a password that meets all criteria (minimum length, uppercase, lowercase,…" at bounding box center [309, 272] width 107 height 53
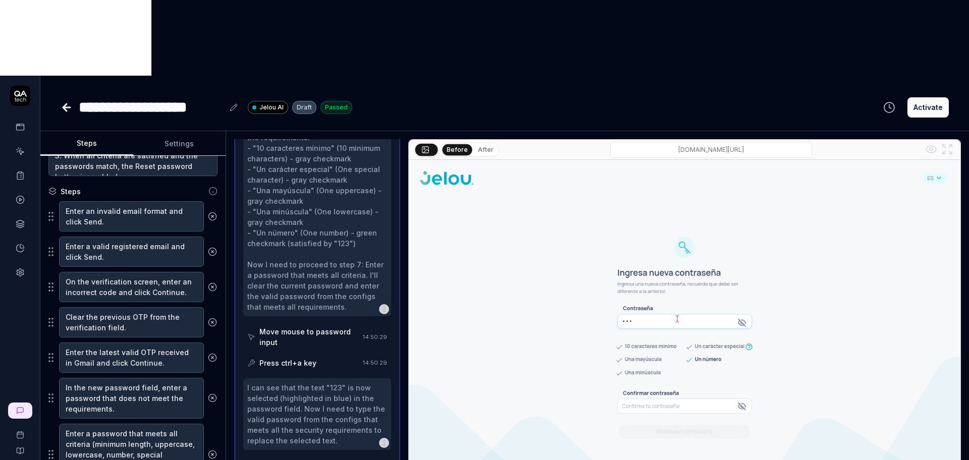
scroll to position [484, 0]
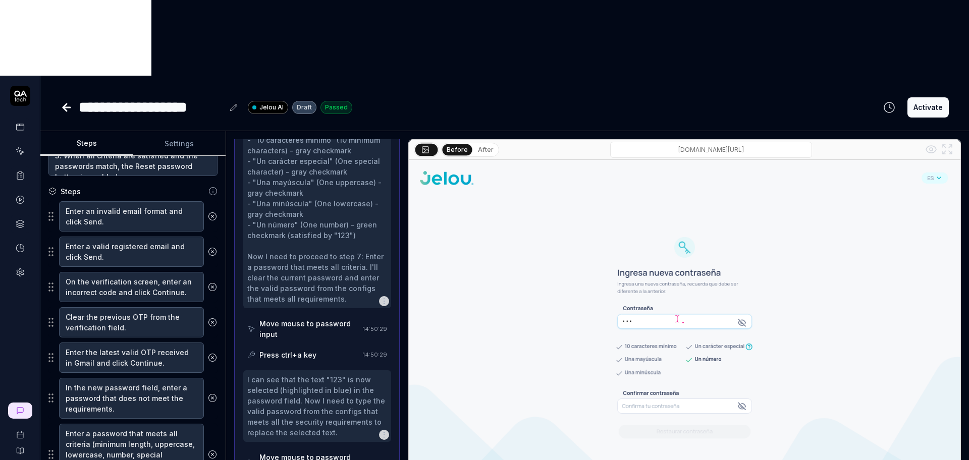
click at [314, 318] on div "Move mouse to password input" at bounding box center [308, 328] width 99 height 21
click at [314, 346] on div "Press ctrl+a key" at bounding box center [303, 355] width 112 height 19
click at [290, 452] on div "Move mouse to password input" at bounding box center [309, 462] width 101 height 21
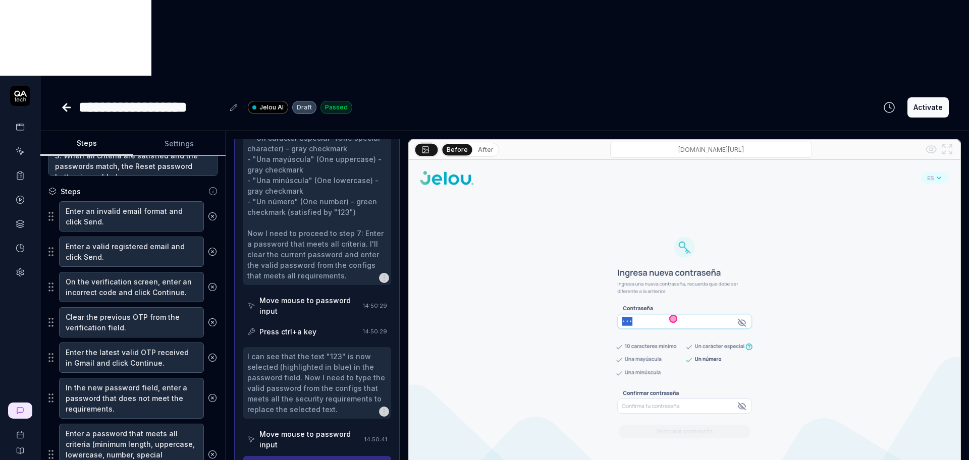
scroll to position [547, 0]
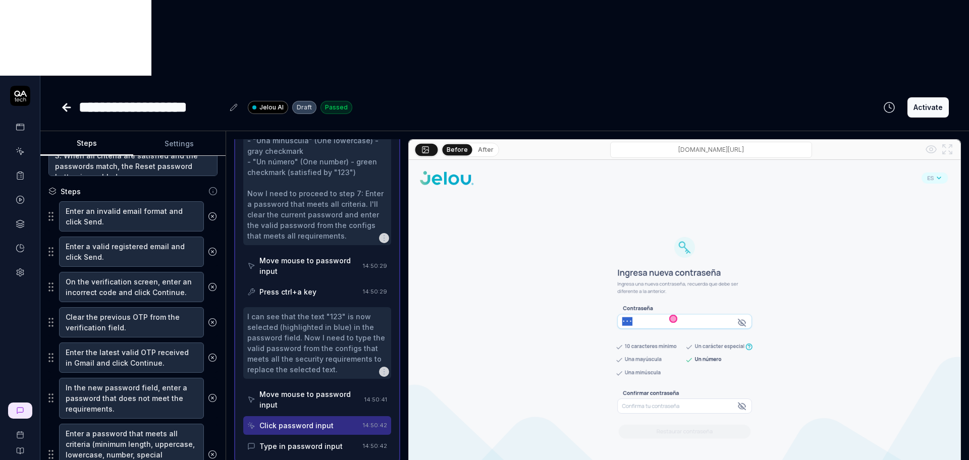
click at [321, 441] on div "Type in password input" at bounding box center [300, 446] width 83 height 11
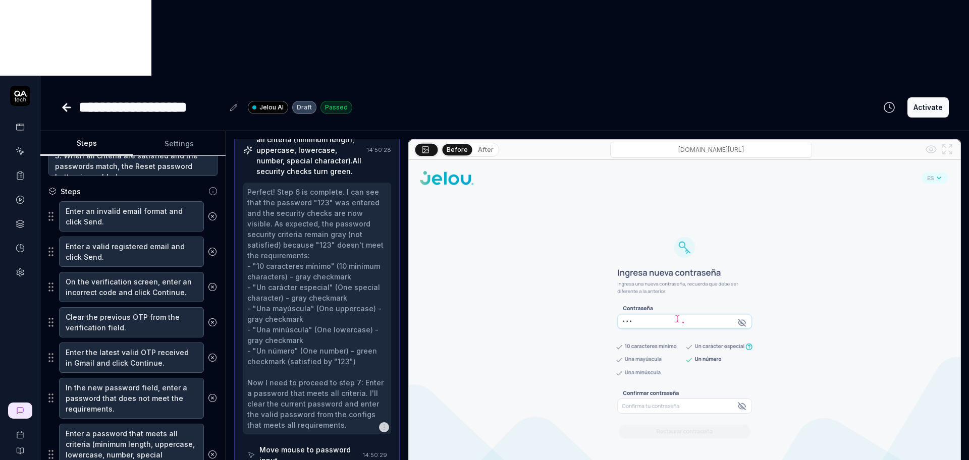
scroll to position [169, 0]
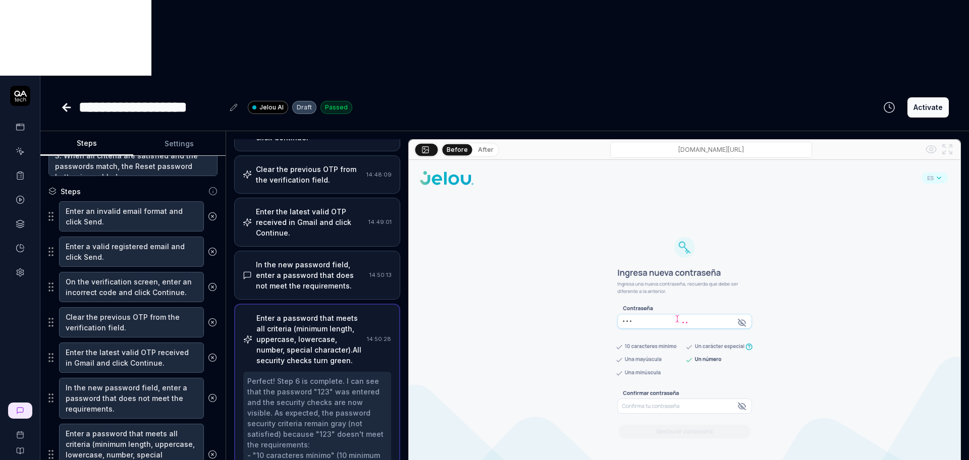
click at [314, 313] on div "Enter a password that meets all criteria (minimum length, uppercase, lowercase,…" at bounding box center [309, 339] width 106 height 53
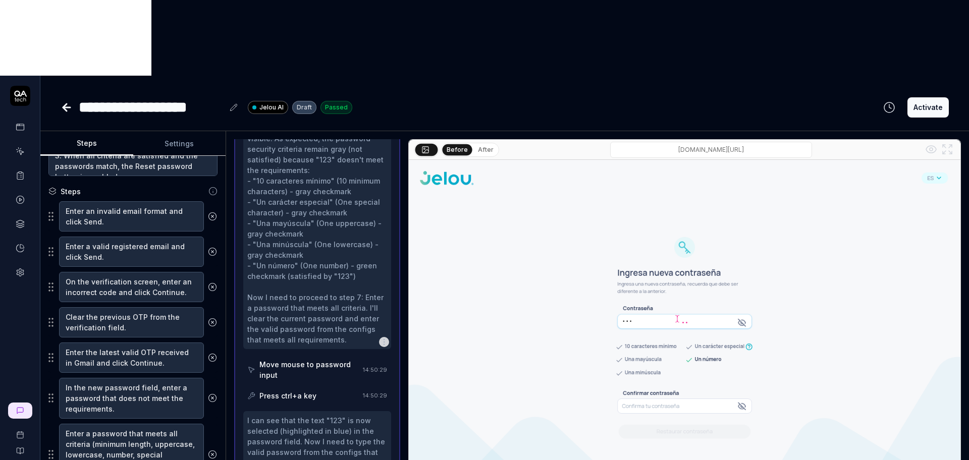
scroll to position [484, 0]
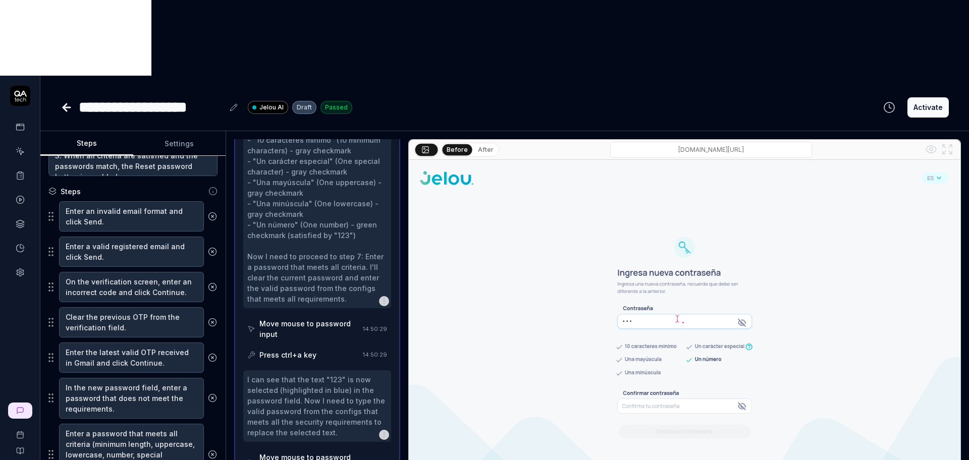
click at [308, 318] on div "Move mouse to password input" at bounding box center [308, 328] width 99 height 21
click at [307, 350] on div "Press ctrl+a key" at bounding box center [287, 355] width 57 height 11
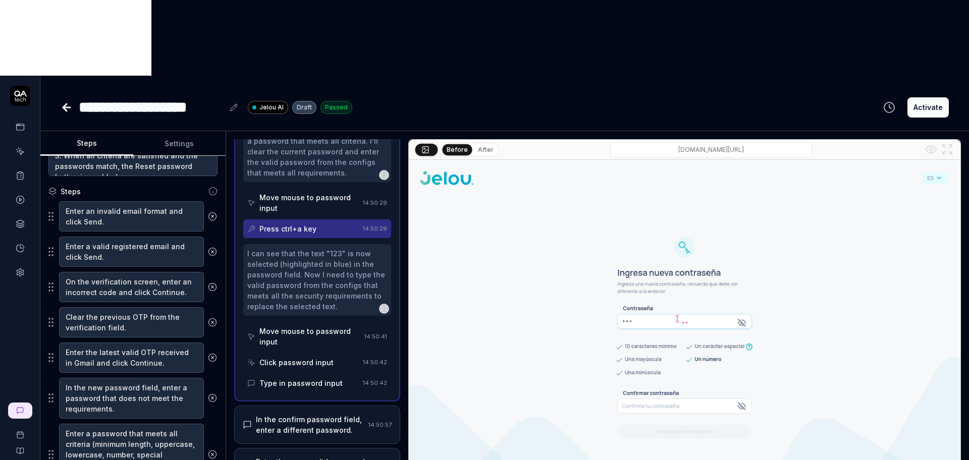
click at [305, 326] on div "Move mouse to password input" at bounding box center [309, 336] width 101 height 21
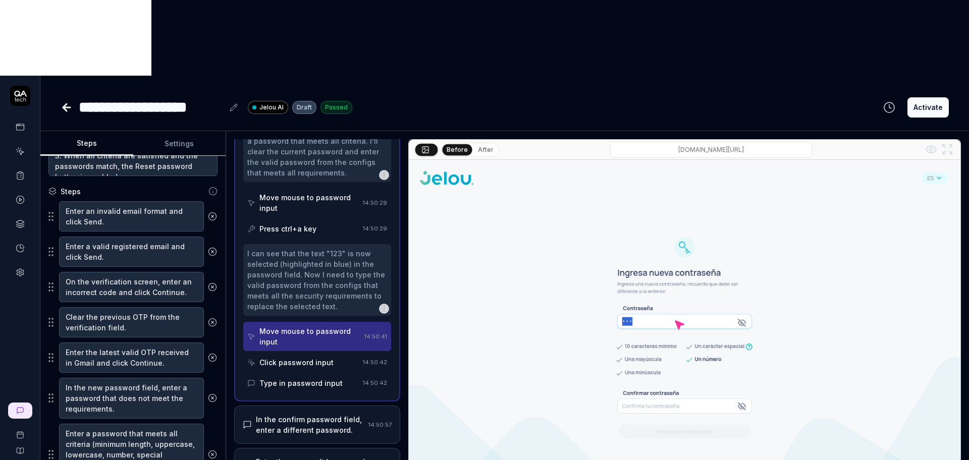
click at [305, 357] on div "Click password input" at bounding box center [296, 362] width 74 height 11
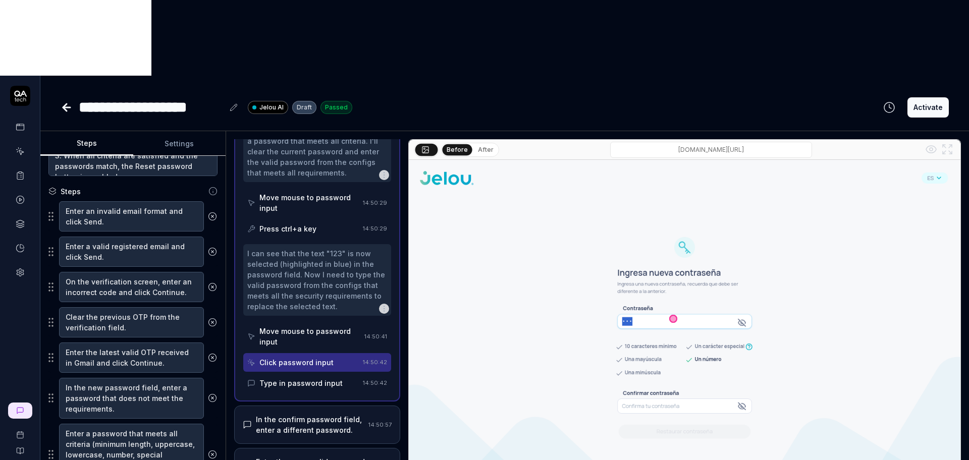
click at [307, 374] on div "Type in password input" at bounding box center [303, 383] width 112 height 19
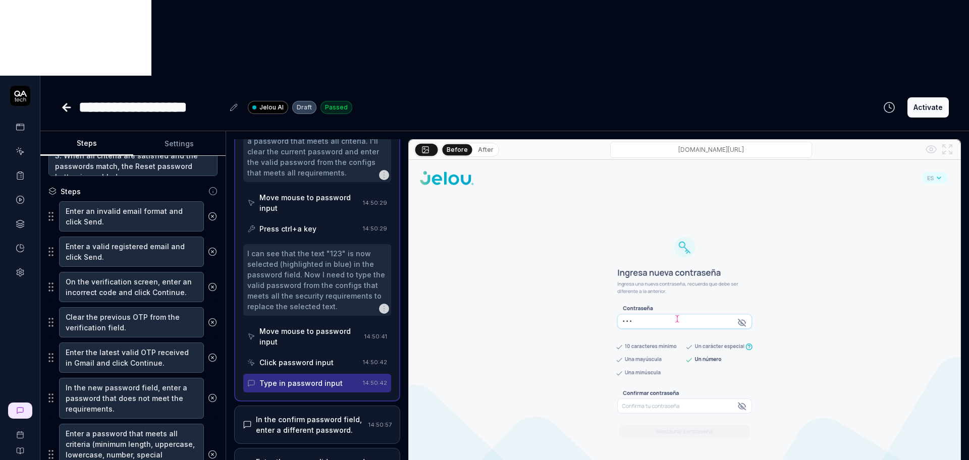
click at [310, 414] on div "In the confirm password field, enter a different password." at bounding box center [310, 424] width 108 height 21
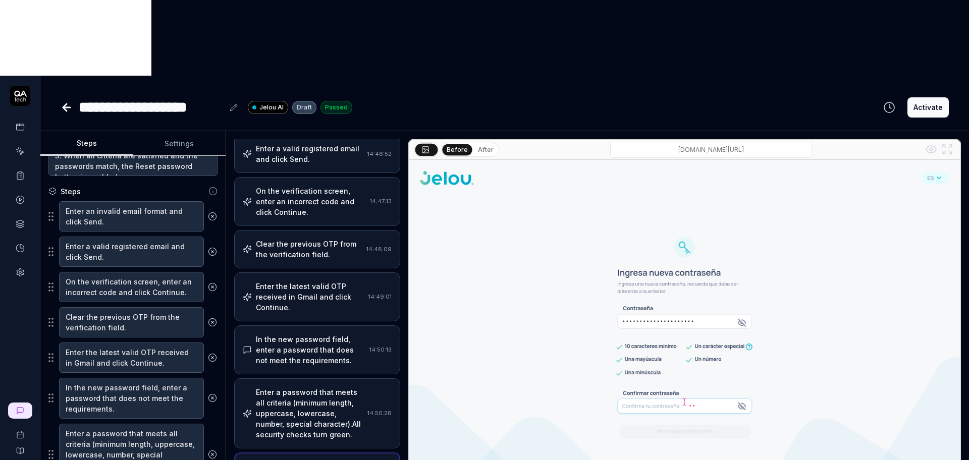
scroll to position [0, 0]
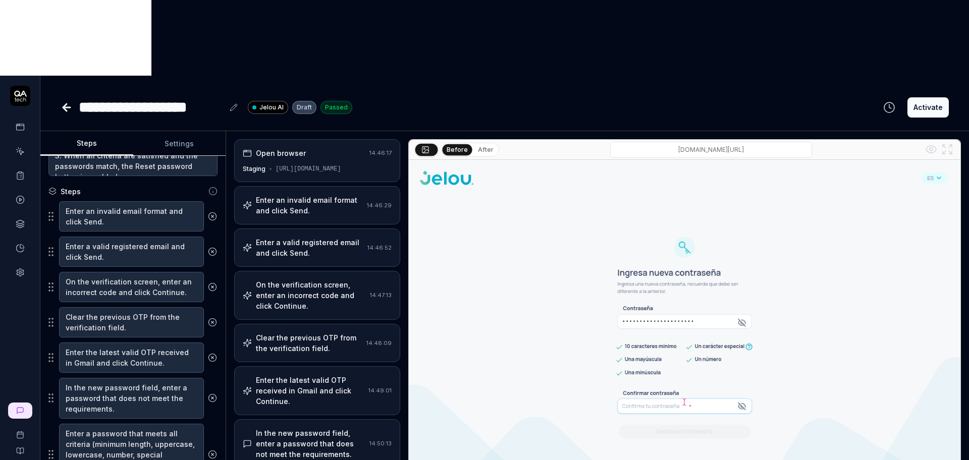
click at [286, 428] on div "In the new password field, enter a password that does not meet the requirements." at bounding box center [310, 444] width 109 height 32
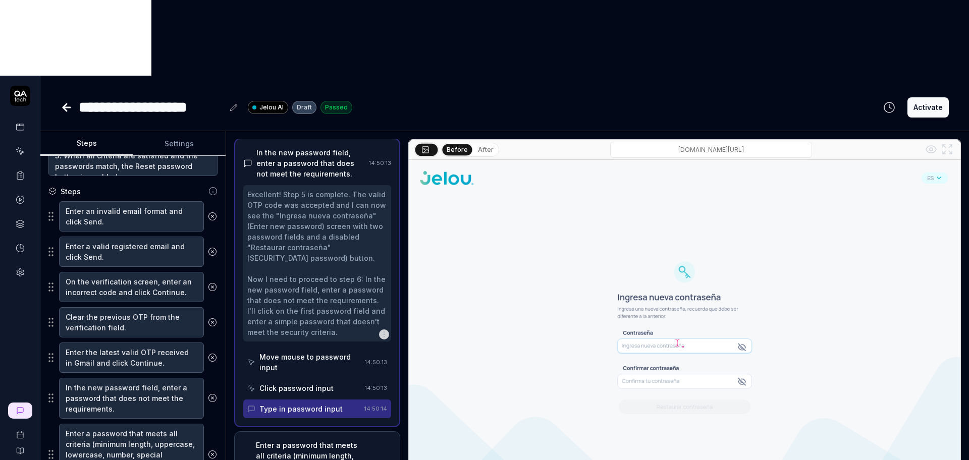
scroll to position [317, 0]
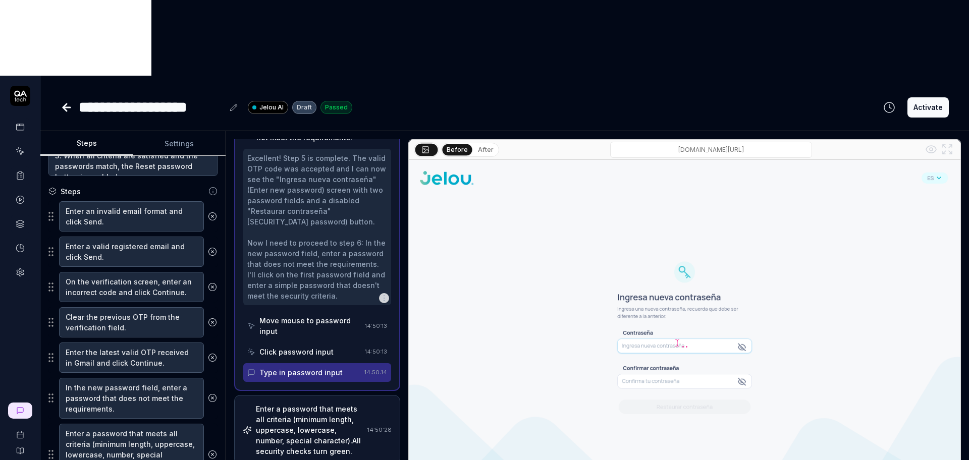
click at [298, 315] on div "Move mouse to password input" at bounding box center [309, 325] width 101 height 21
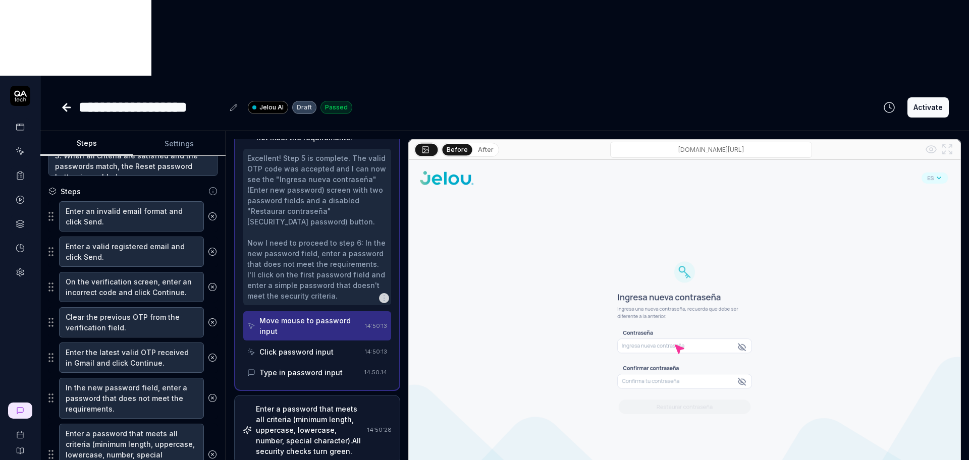
click at [299, 347] on div "Click password input" at bounding box center [296, 352] width 74 height 11
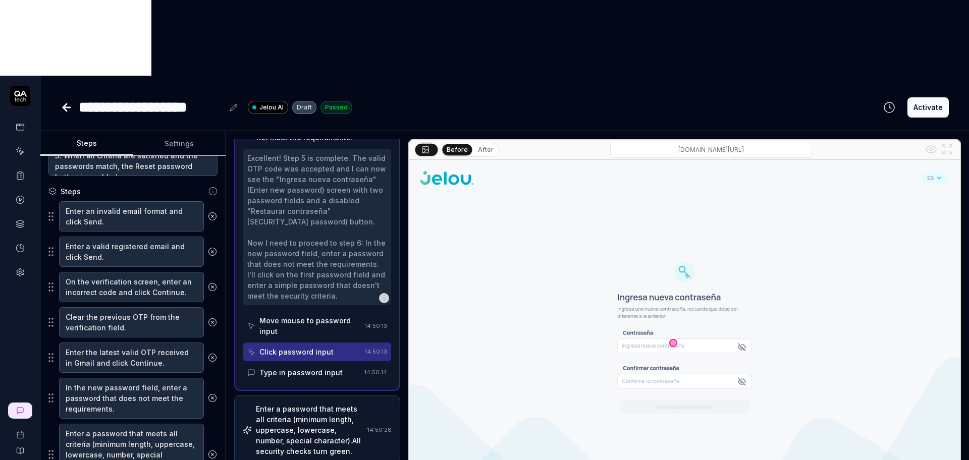
click at [301, 367] on div "Type in password input" at bounding box center [300, 372] width 83 height 11
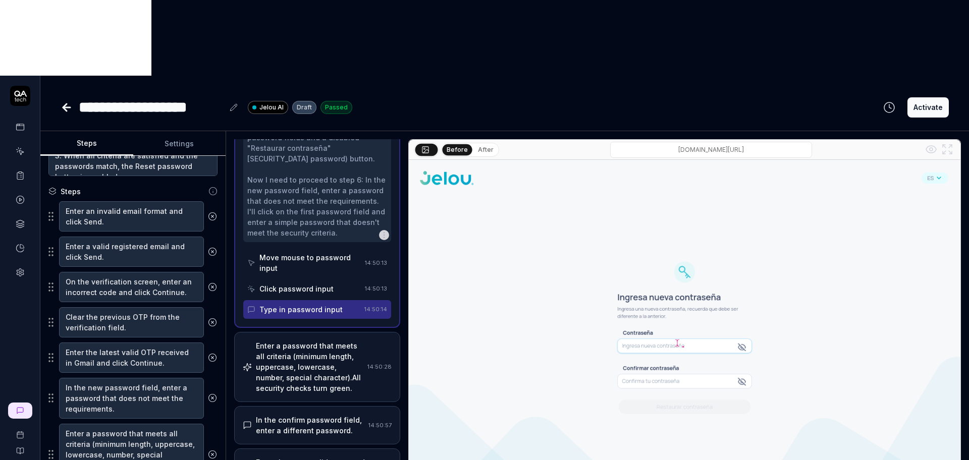
click at [305, 341] on div "Enter a password that meets all criteria (minimum length, uppercase, lowercase,…" at bounding box center [309, 367] width 107 height 53
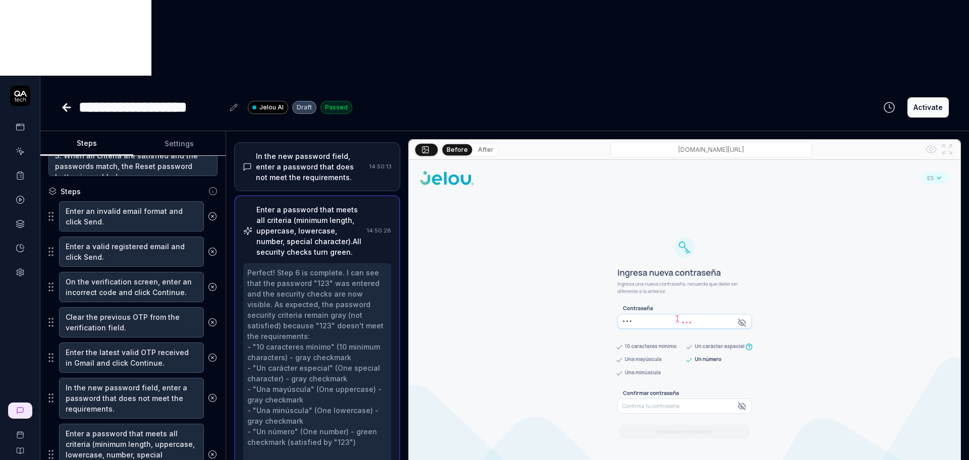
scroll to position [358, 0]
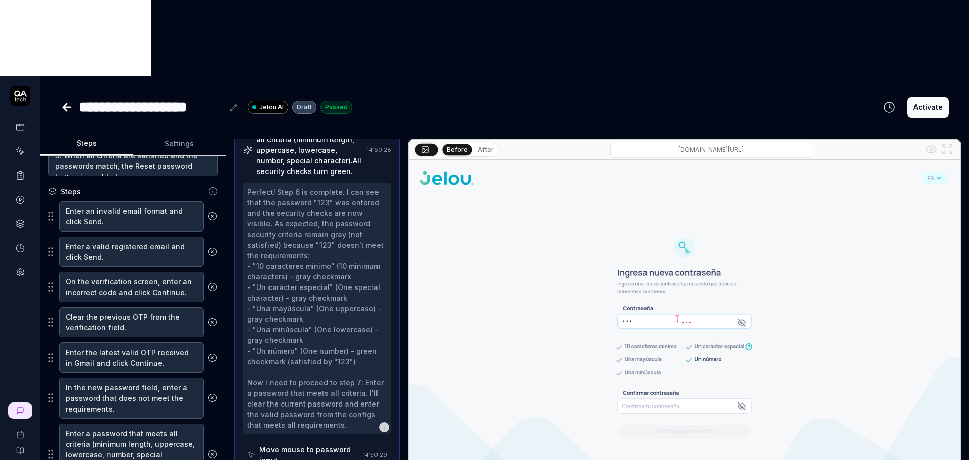
click at [324, 444] on div "Move mouse to password input" at bounding box center [308, 454] width 99 height 21
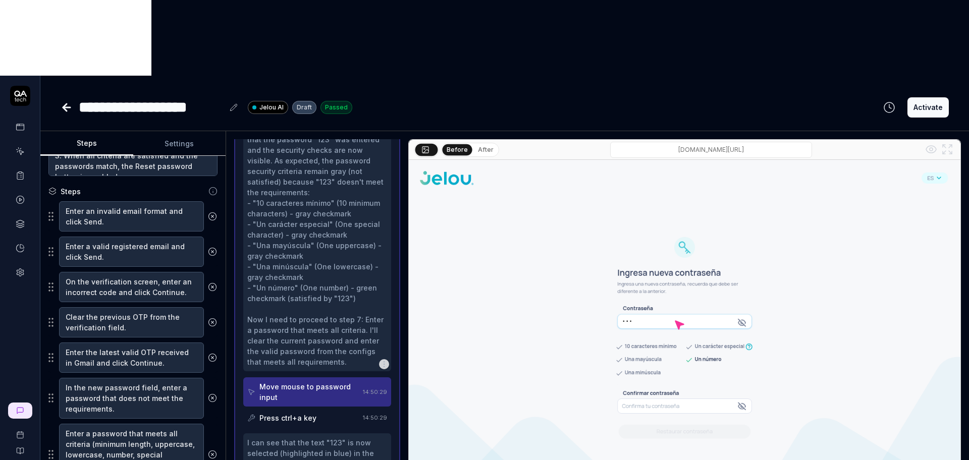
click at [319, 409] on div "Press ctrl+a key" at bounding box center [303, 418] width 112 height 19
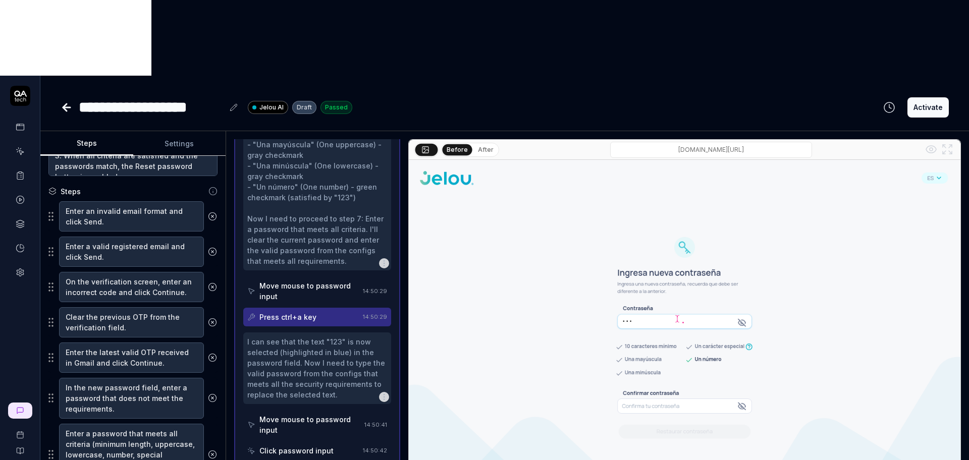
scroll to position [547, 0]
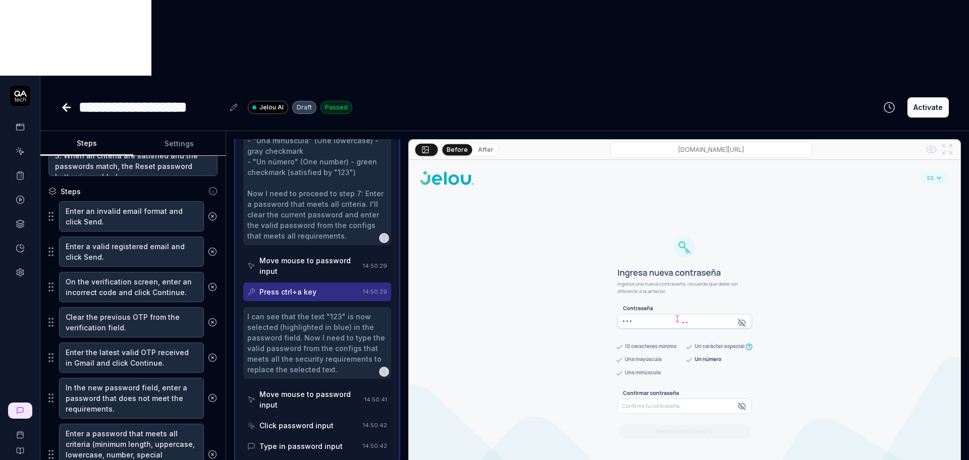
click at [319, 389] on div "Move mouse to password input" at bounding box center [309, 399] width 101 height 21
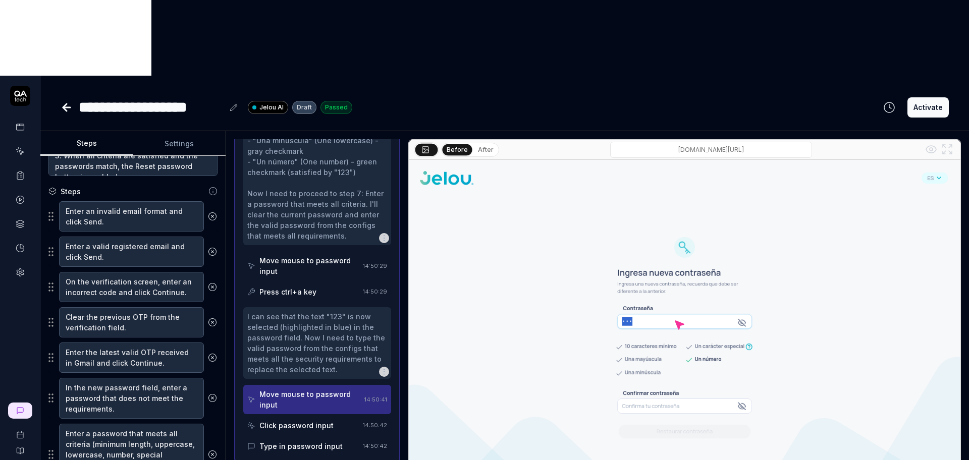
click at [319, 416] on div "Click password input" at bounding box center [303, 425] width 112 height 19
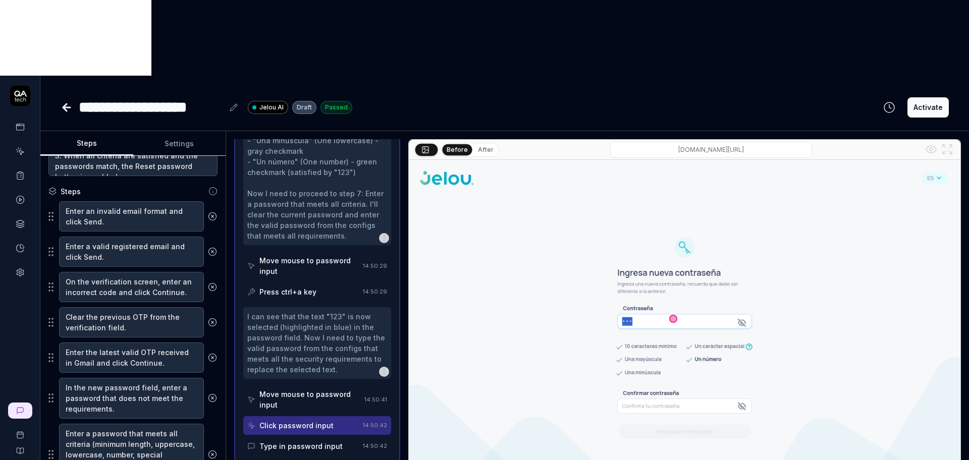
click at [318, 441] on div "Type in password input" at bounding box center [300, 446] width 83 height 11
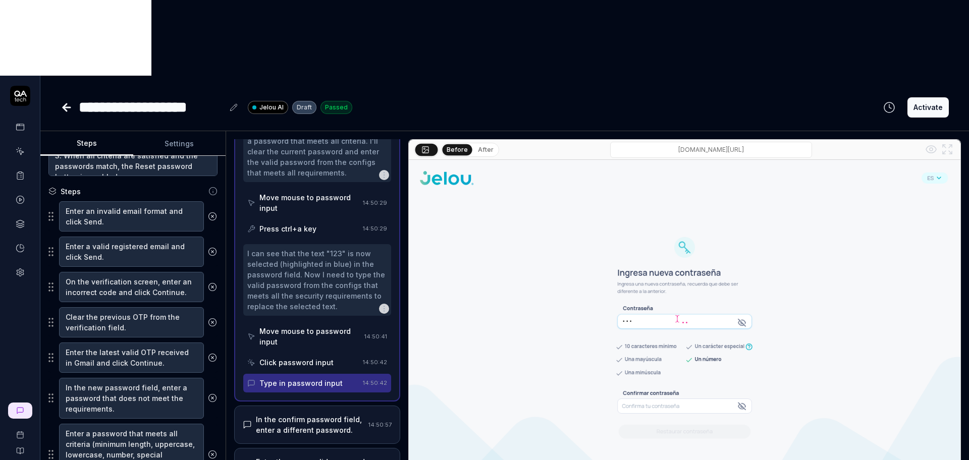
click at [319, 414] on div "In the confirm password field, enter a different password." at bounding box center [310, 424] width 108 height 21
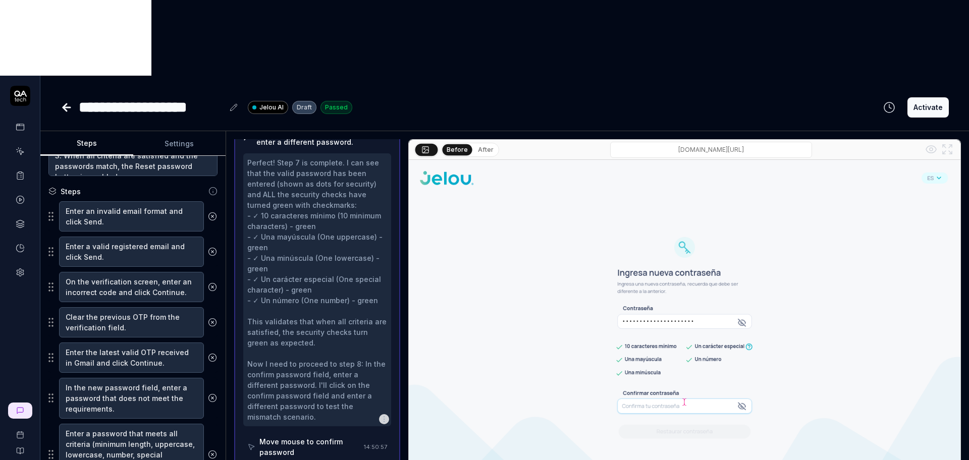
scroll to position [424, 0]
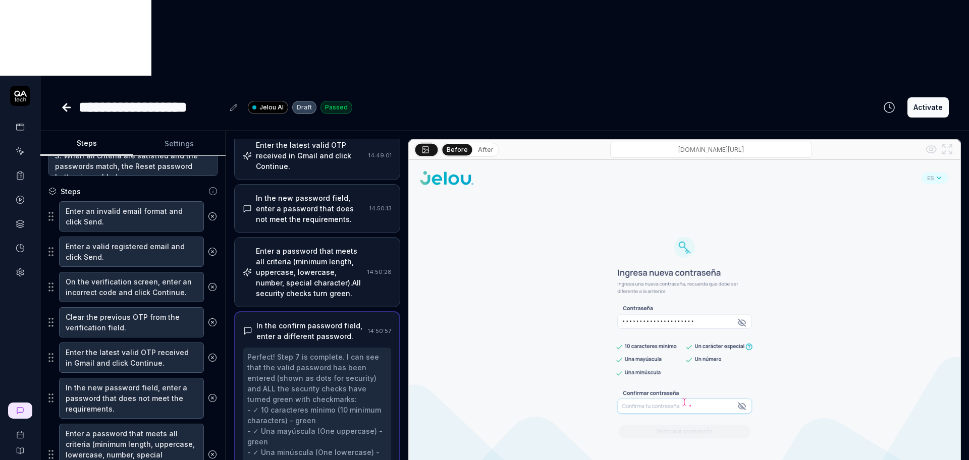
click at [319, 246] on div "Enter a password that meets all criteria (minimum length, uppercase, lowercase,…" at bounding box center [309, 272] width 107 height 53
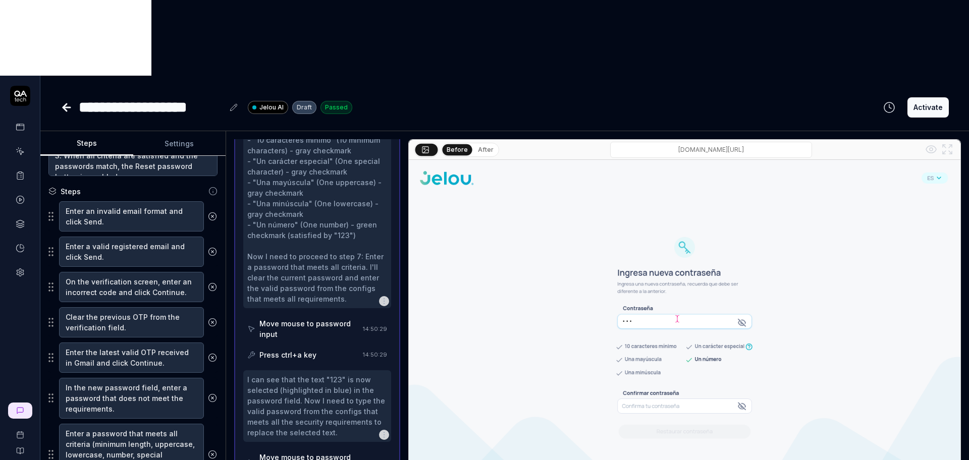
scroll to position [673, 0]
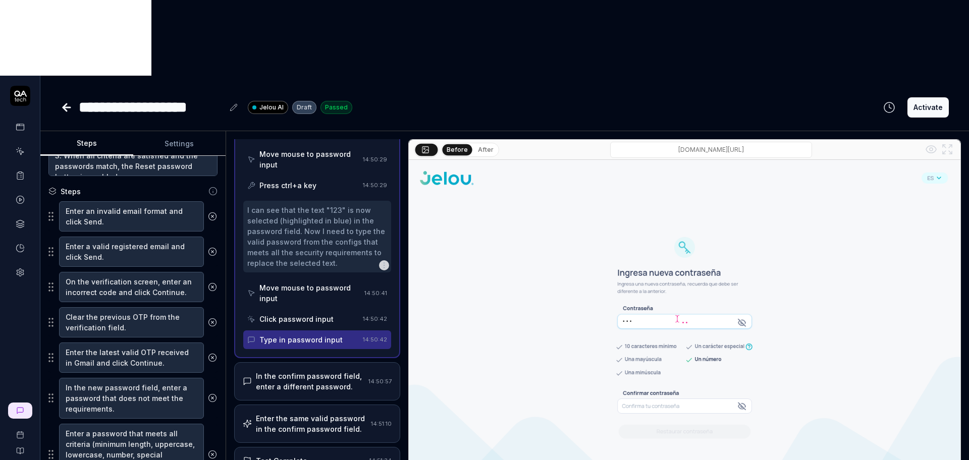
click at [322, 314] on div "Click password input" at bounding box center [296, 319] width 74 height 11
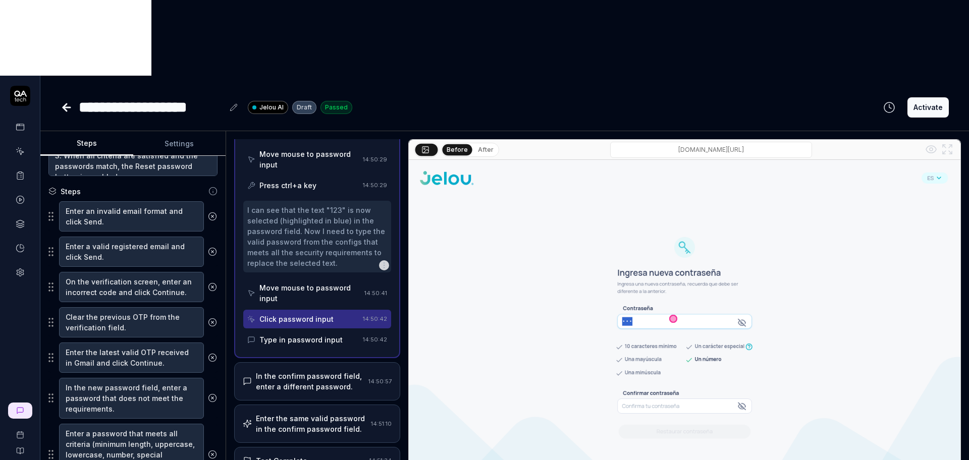
click at [323, 335] on div "Type in password input" at bounding box center [300, 340] width 83 height 11
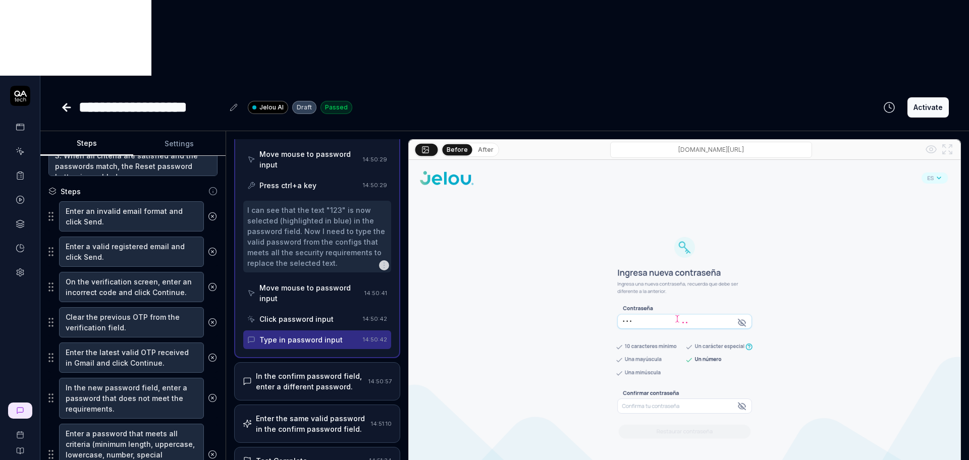
click at [318, 371] on div "In the confirm password field, enter a different password." at bounding box center [310, 381] width 108 height 21
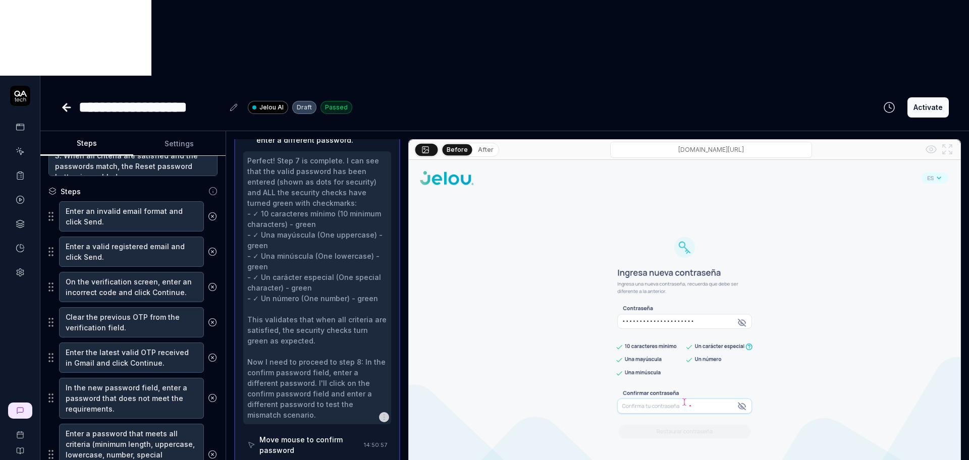
scroll to position [487, 0]
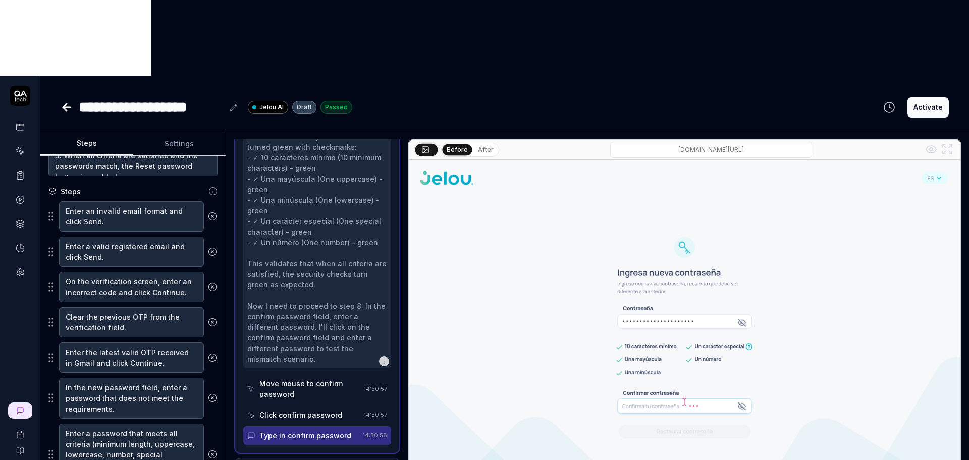
click at [317, 378] on div "Move mouse to confirm password" at bounding box center [309, 388] width 100 height 21
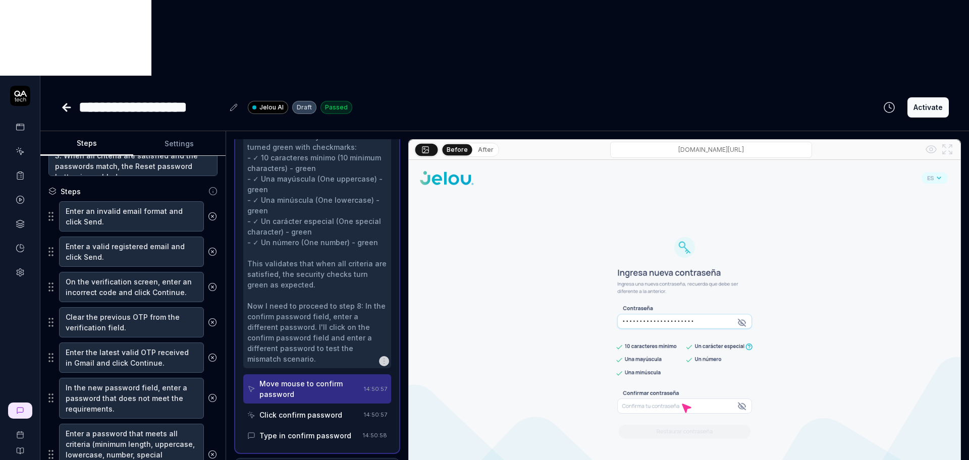
click at [320, 410] on div "Click confirm password" at bounding box center [300, 415] width 83 height 11
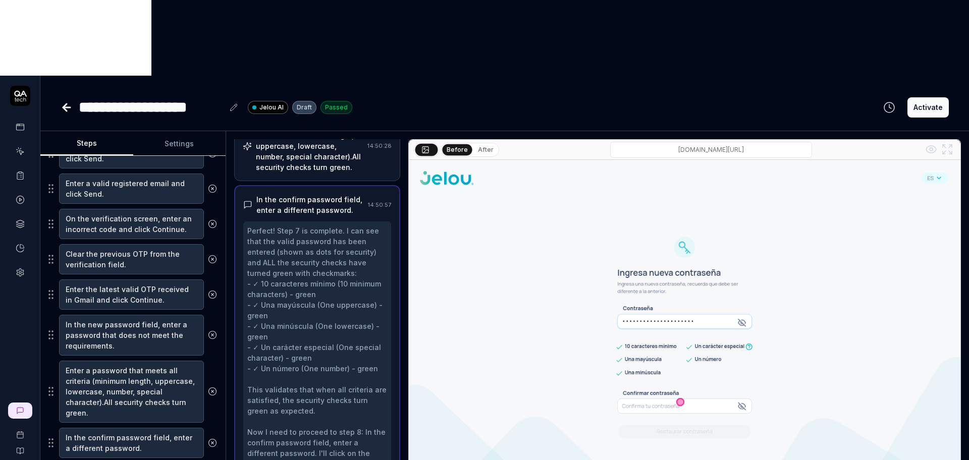
scroll to position [252, 0]
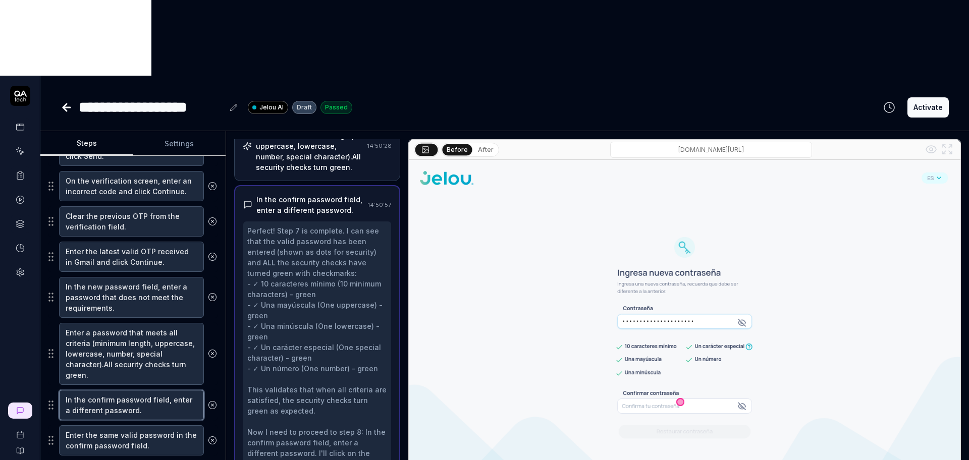
click at [152, 390] on textarea "In the confirm password field, enter a different password." at bounding box center [131, 405] width 145 height 30
click at [148, 323] on textarea "Enter a password that meets all criteria (minimum length, uppercase, lowercase,…" at bounding box center [131, 354] width 145 height 62
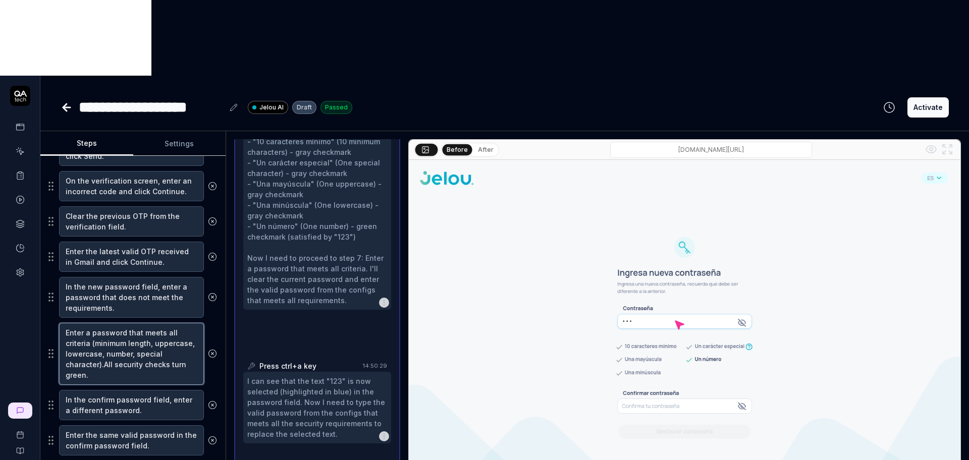
scroll to position [484, 0]
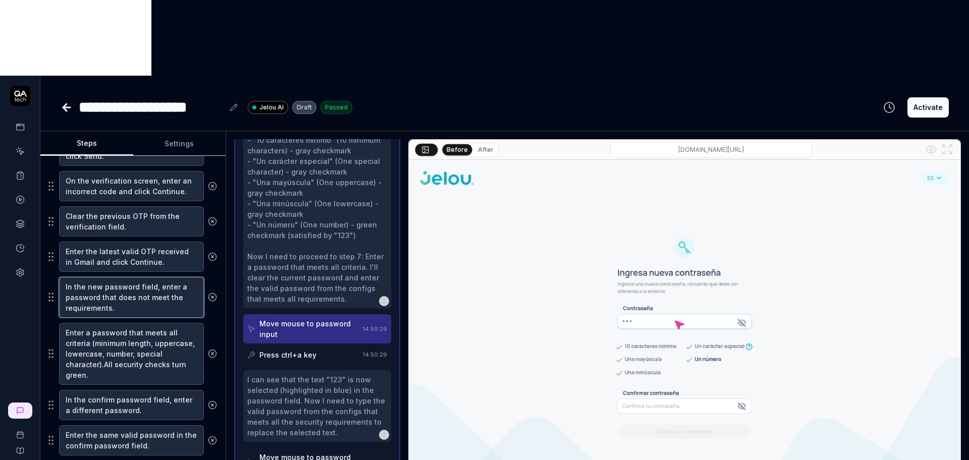
click at [117, 277] on textarea "In the new password field, enter a password that does not meet the requirements." at bounding box center [131, 297] width 145 height 41
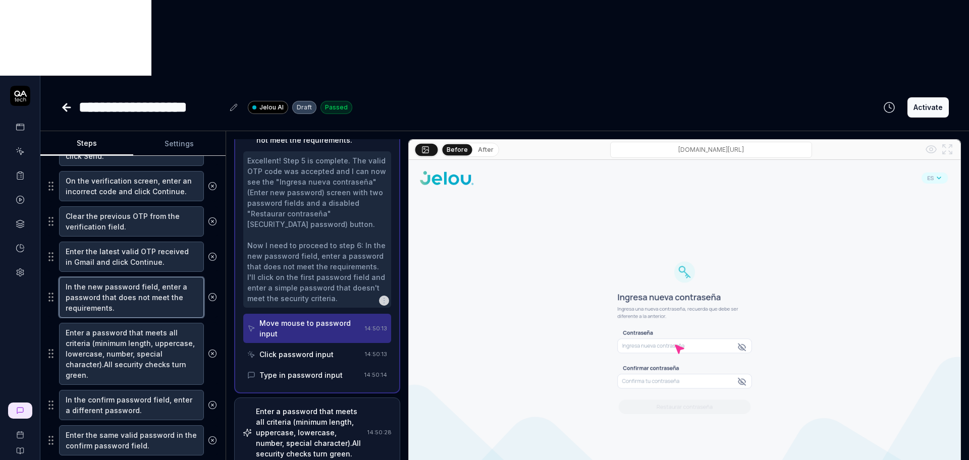
scroll to position [317, 0]
click at [312, 347] on div "Click password input" at bounding box center [296, 352] width 74 height 11
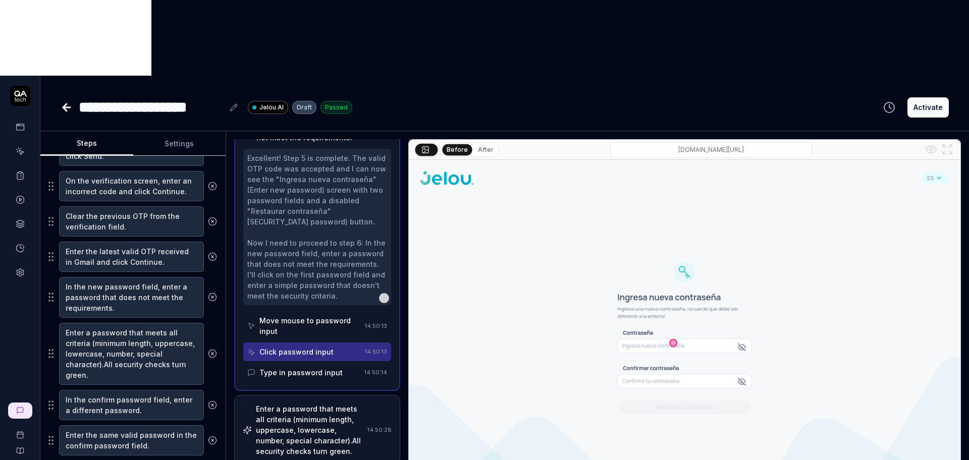
click at [313, 367] on div "Type in password input" at bounding box center [300, 372] width 83 height 11
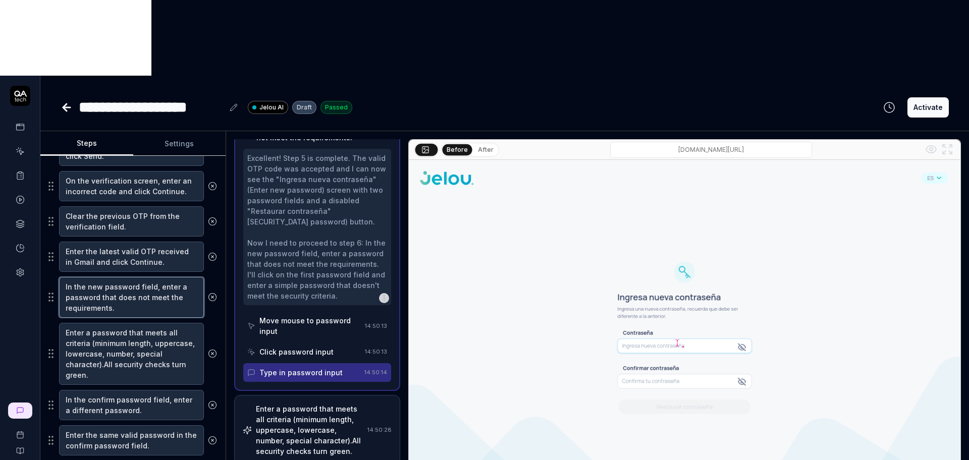
click at [147, 277] on textarea "In the new password field, enter a password that does not meet the requirements." at bounding box center [131, 297] width 145 height 41
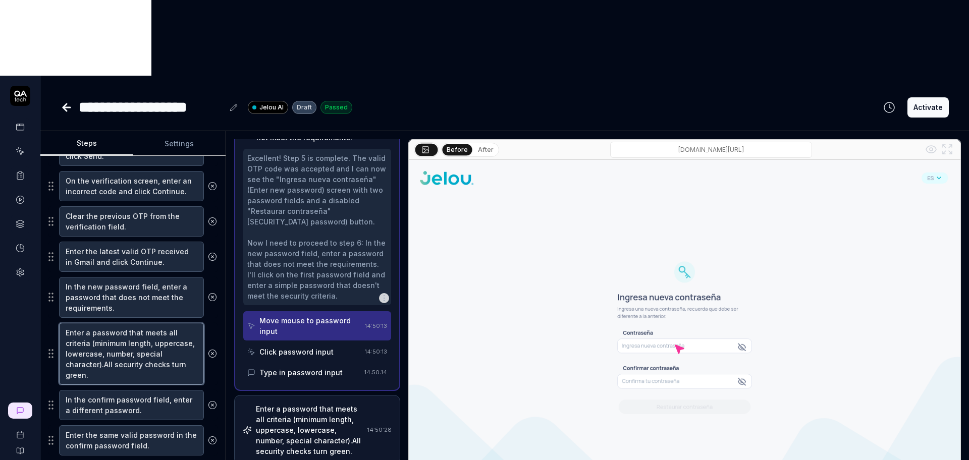
click at [143, 323] on textarea "Enter a password that meets all criteria (minimum length, uppercase, lowercase,…" at bounding box center [131, 354] width 145 height 62
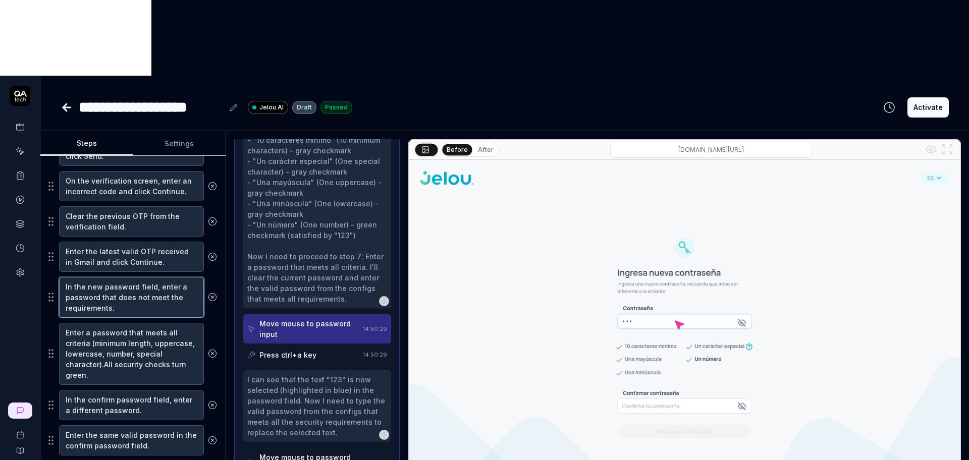
click at [136, 277] on textarea "In the new password field, enter a password that does not meet the requirements." at bounding box center [131, 297] width 145 height 41
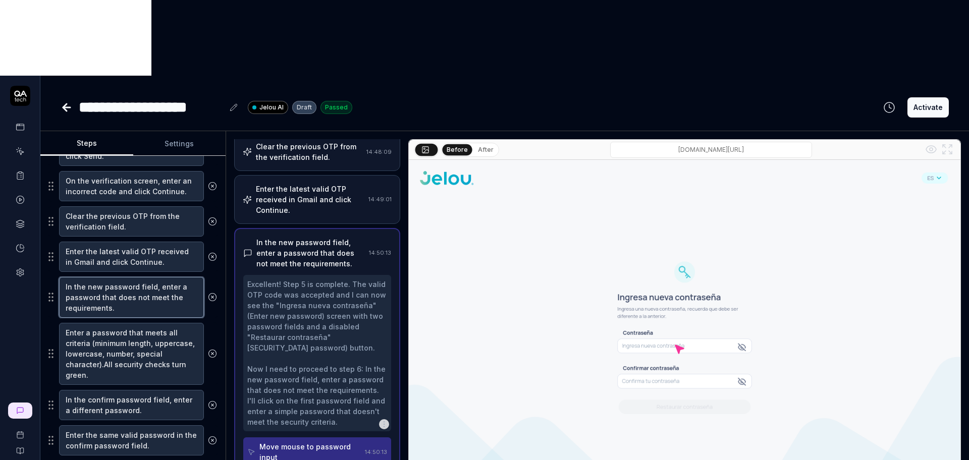
scroll to position [254, 0]
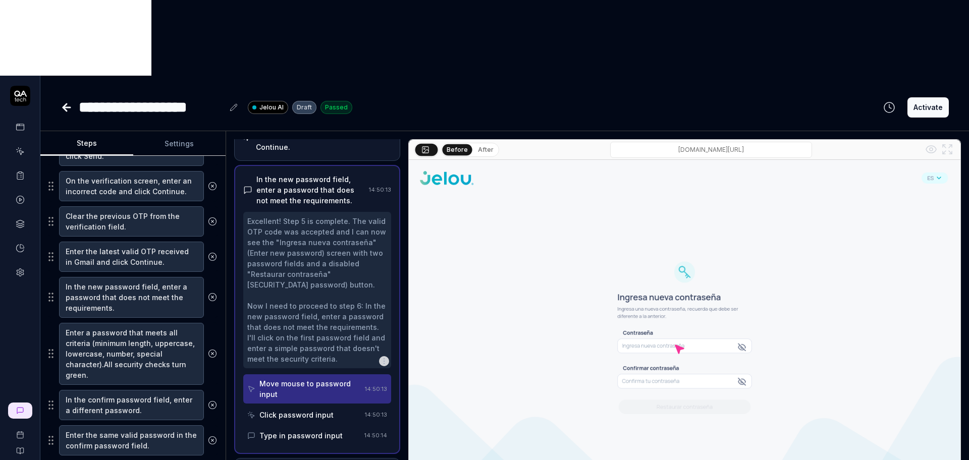
click at [293, 410] on div "Click password input" at bounding box center [296, 415] width 74 height 11
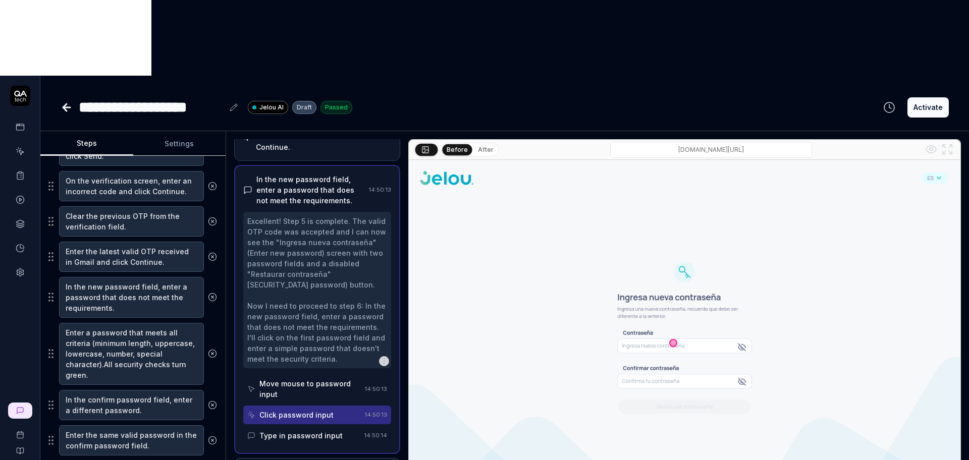
click at [288, 426] on div "Type in password input" at bounding box center [303, 435] width 113 height 19
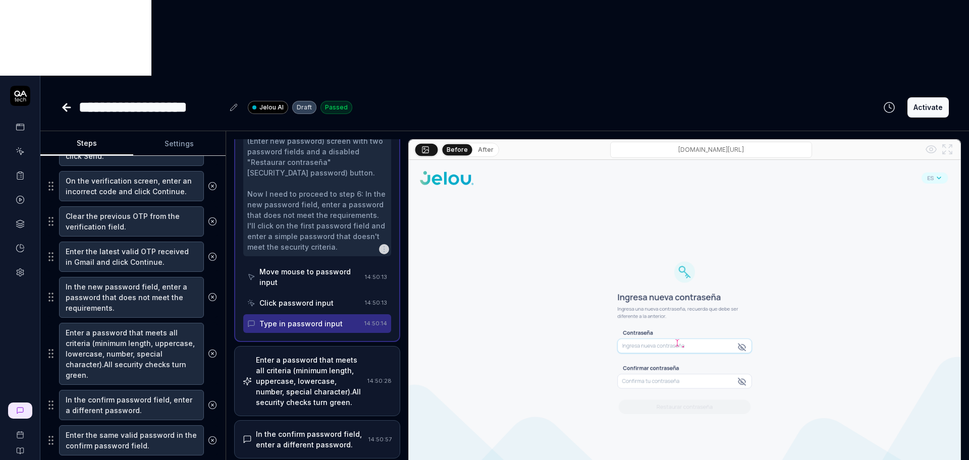
scroll to position [443, 0]
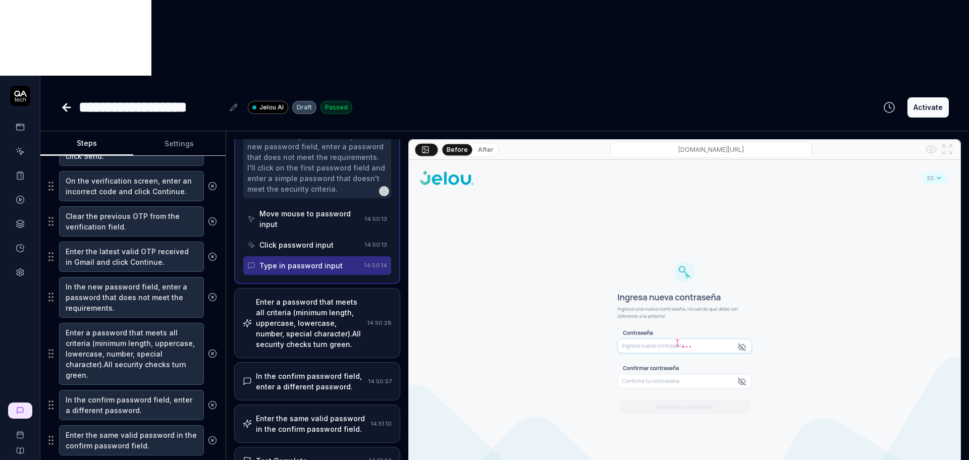
click at [300, 297] on div "Enter a password that meets all criteria (minimum length, uppercase, lowercase,…" at bounding box center [309, 323] width 107 height 53
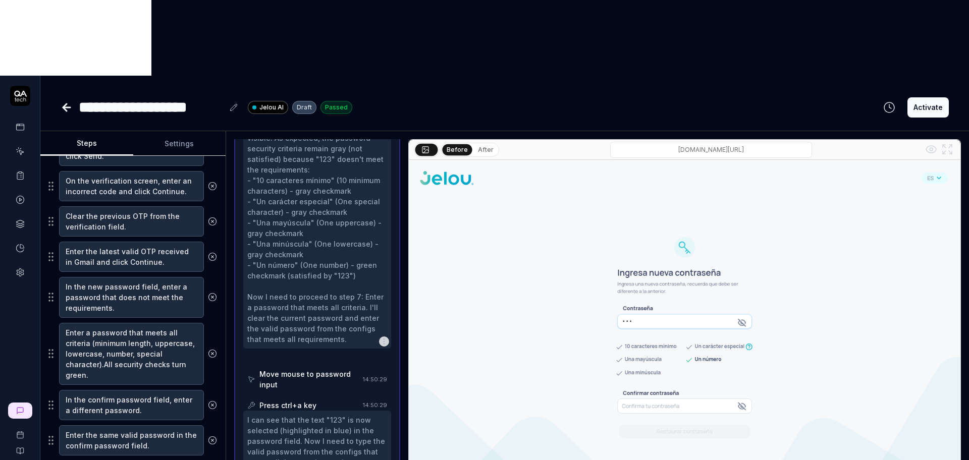
scroll to position [484, 0]
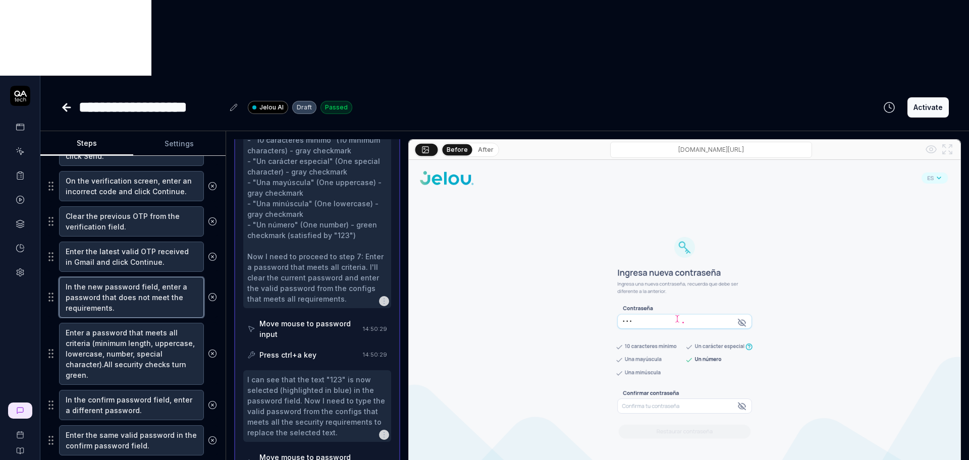
click at [98, 277] on textarea "In the new password field, enter a password that does not meet the requirements." at bounding box center [131, 297] width 145 height 41
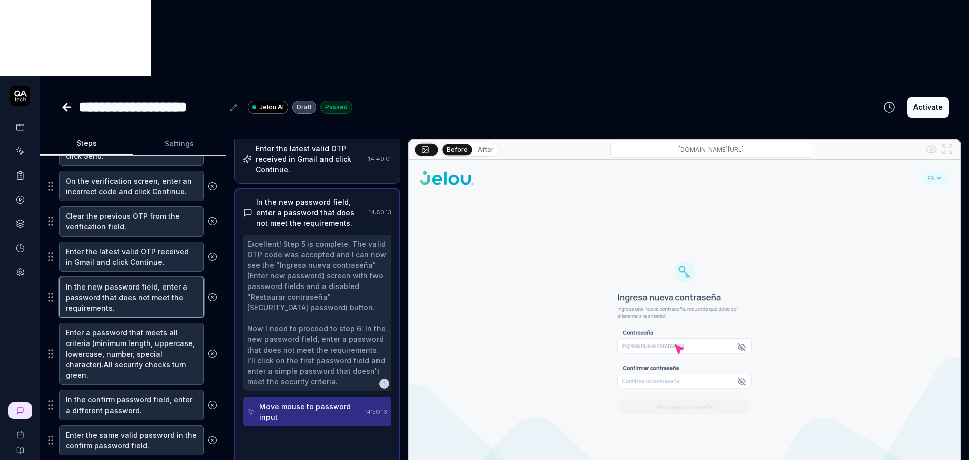
scroll to position [191, 0]
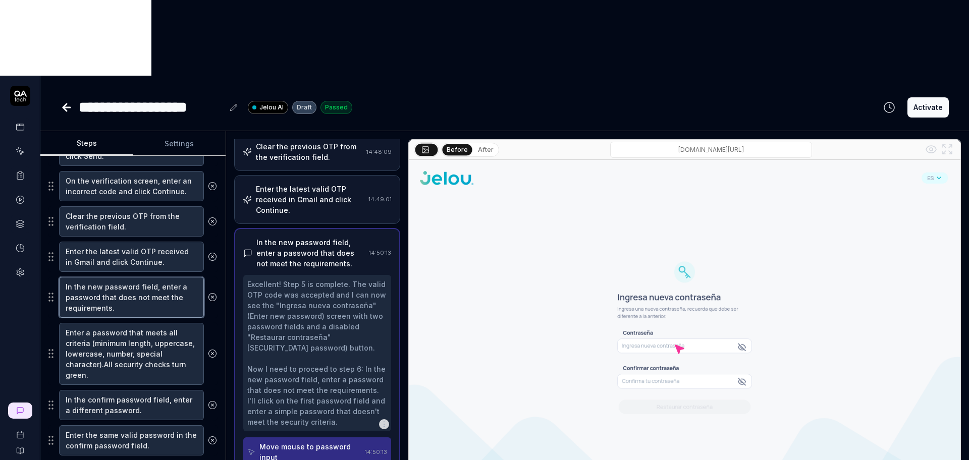
click at [98, 277] on textarea "In the new password field, enter a password that does not meet the requirements." at bounding box center [131, 297] width 145 height 41
click at [109, 277] on textarea "In the new password field, enter a password that does not meet the requirements." at bounding box center [131, 297] width 145 height 41
click at [128, 277] on textarea "In the new password field, enter a password that does not meet the requirements." at bounding box center [131, 297] width 145 height 41
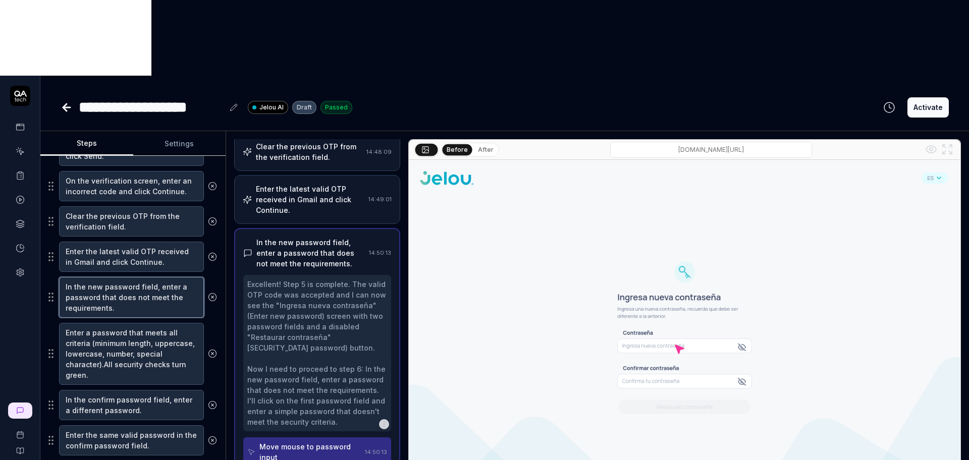
click at [124, 277] on textarea "In the new password field, enter a password that does not meet the requirements." at bounding box center [131, 297] width 145 height 41
drag, startPoint x: 131, startPoint y: 230, endPoint x: 64, endPoint y: 208, distance: 70.9
click at [64, 277] on textarea "In the new password field, enter a password that does not meet the requirements." at bounding box center [131, 297] width 145 height 41
click at [94, 323] on textarea "Enter a password that meets all criteria (minimum length, uppercase, lowercase,…" at bounding box center [131, 354] width 145 height 62
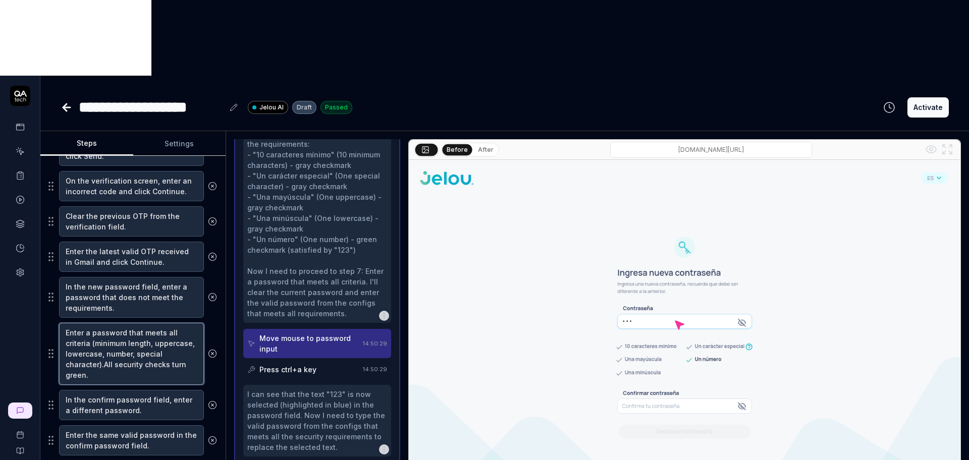
scroll to position [484, 0]
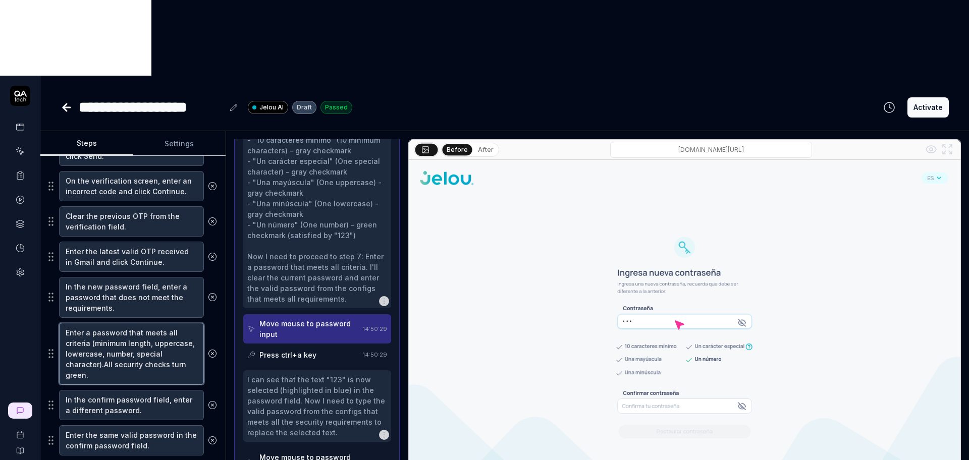
drag, startPoint x: 91, startPoint y: 269, endPoint x: 128, endPoint y: 300, distance: 47.7
click at [128, 323] on textarea "Enter a password that meets all criteria (minimum length, uppercase, lowercase,…" at bounding box center [131, 354] width 145 height 62
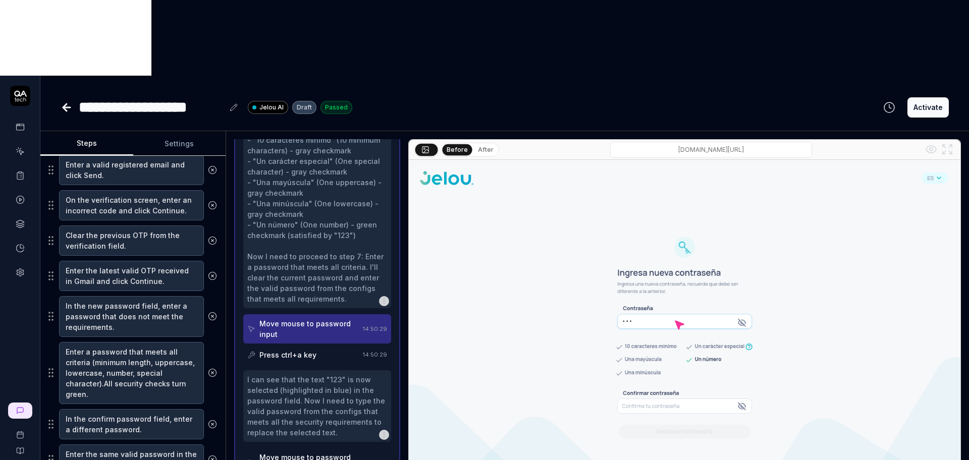
scroll to position [252, 0]
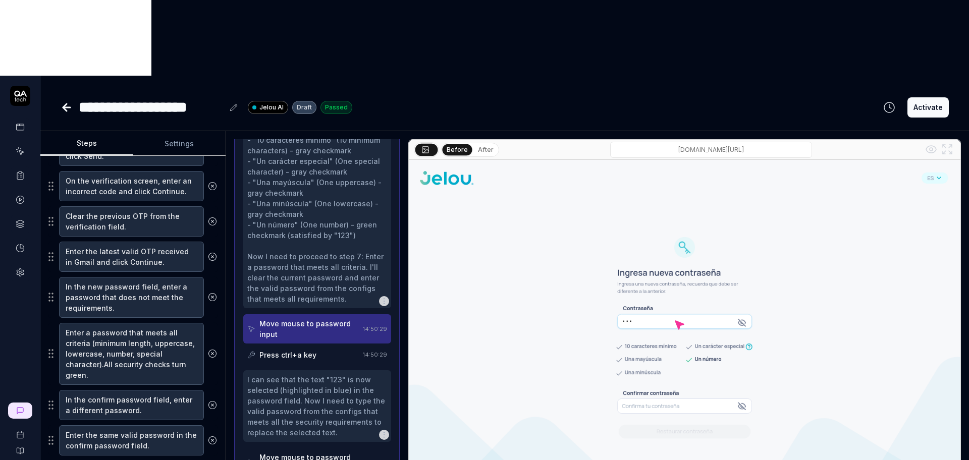
drag, startPoint x: 883, startPoint y: 312, endPoint x: 820, endPoint y: 313, distance: 63.1
click at [883, 312] on img at bounding box center [684, 332] width 551 height 345
click at [120, 277] on textarea "In the new password field, enter a password that does not meet the requirements." at bounding box center [131, 297] width 145 height 41
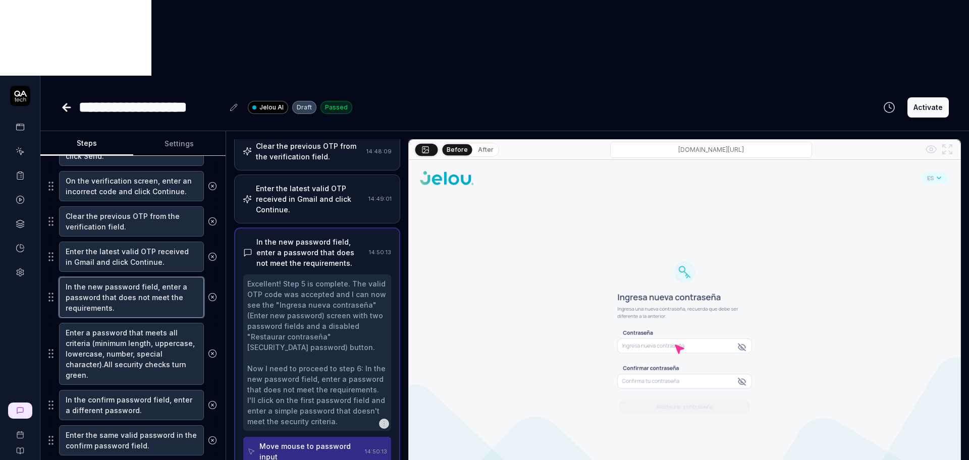
scroll to position [191, 0]
type textarea "*"
click at [120, 277] on textarea "In the new password field, enter a password that does not meet the requirements." at bounding box center [131, 297] width 145 height 41
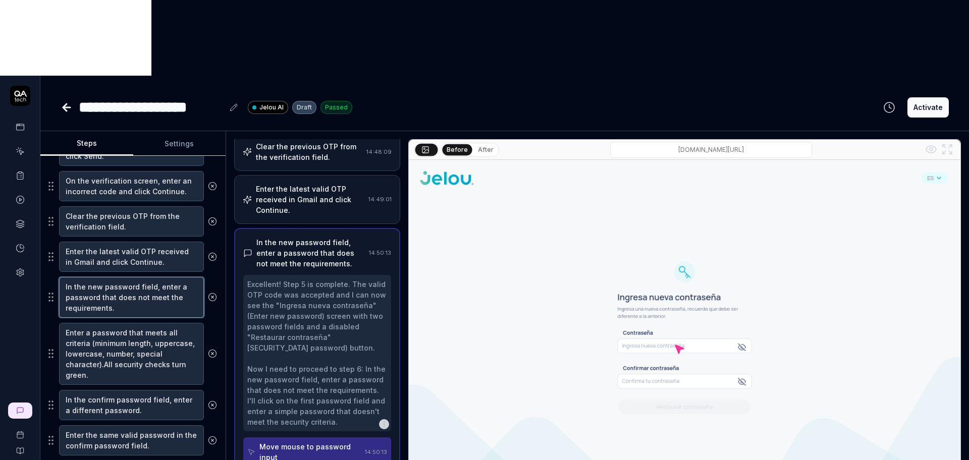
paste textarea "New Password field, enter a password that does not meet the minimum requirement…"
type textarea "In the New Password field, enter a password that does not meet the minimum requ…"
type textarea "*"
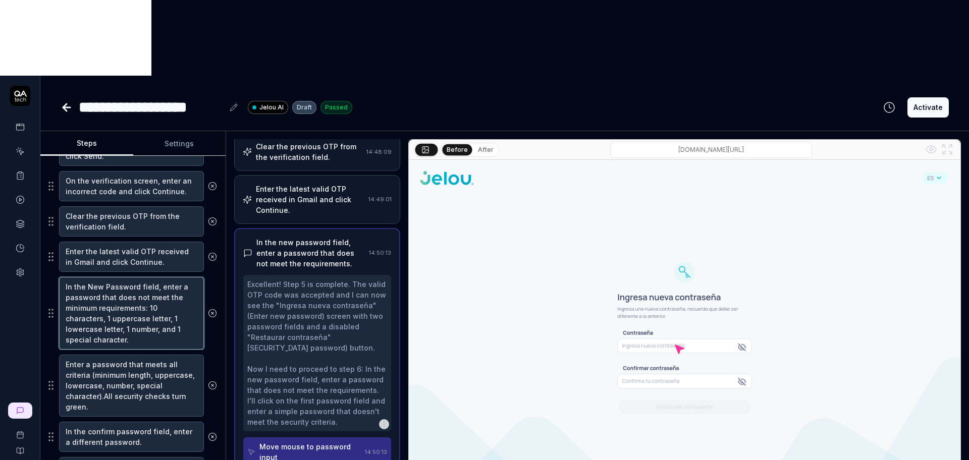
type textarea "In the New Password field, enter a password that does not meet the minimum requ…"
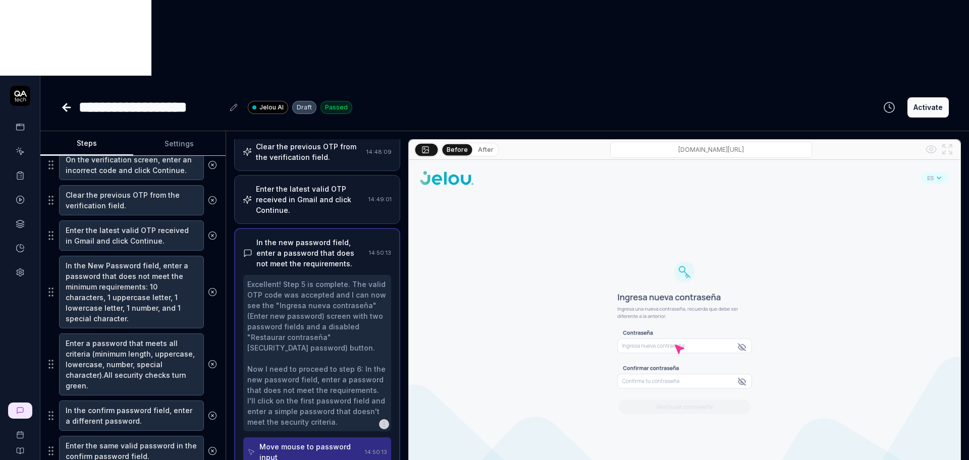
scroll to position [284, 0]
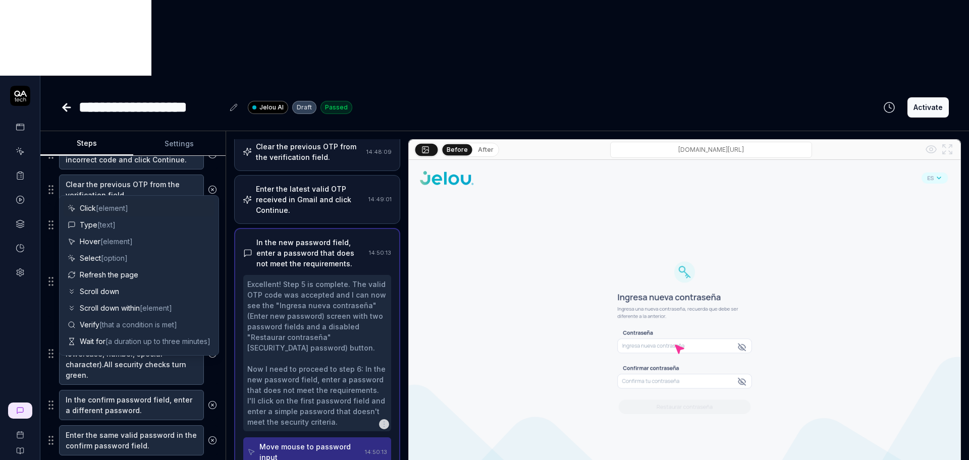
scroll to position [309, 0]
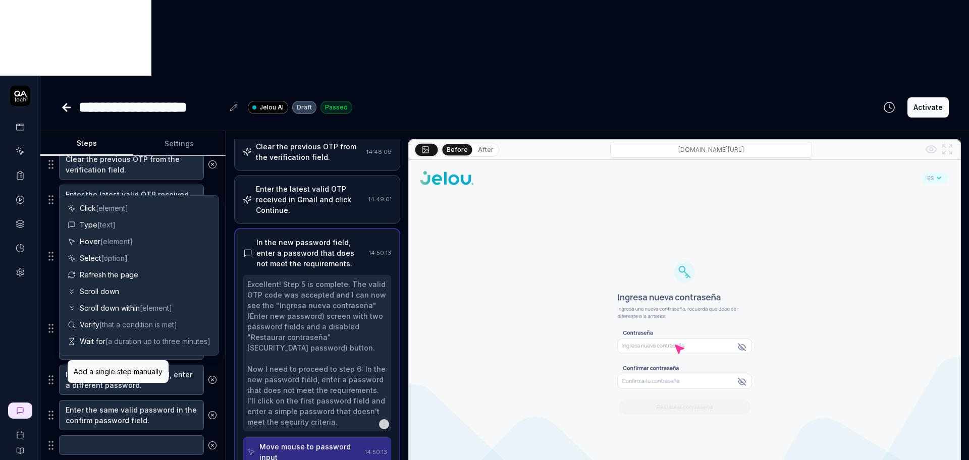
click at [113, 369] on div "Add a single step manually" at bounding box center [118, 371] width 89 height 11
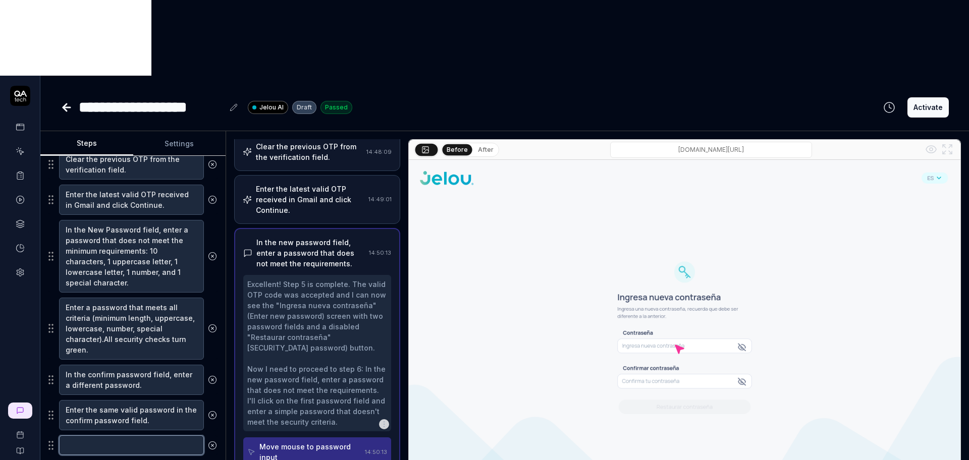
click at [75, 435] on textarea at bounding box center [131, 445] width 145 height 20
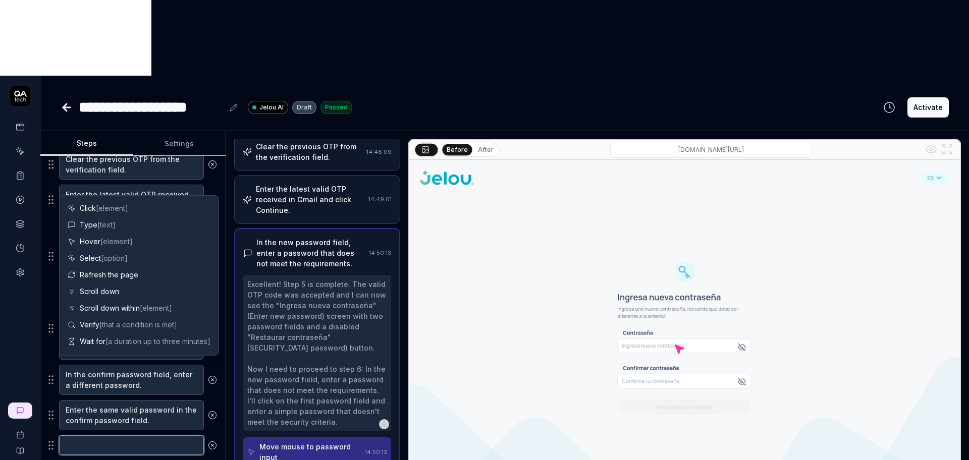
paste textarea "In the Confirm Password field, enter the same invalid password. The Reset Passw…"
type textarea "*"
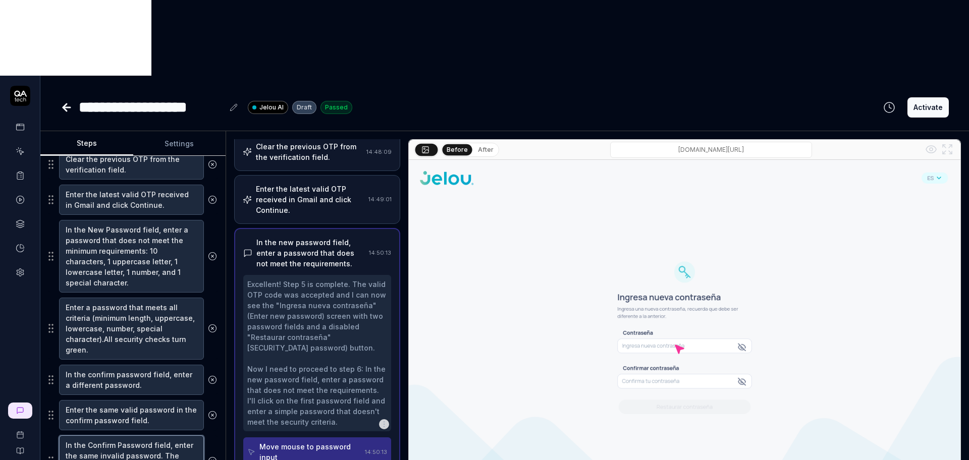
type textarea "In the Confirm Password field, enter the same invalid password. The Reset Passw…"
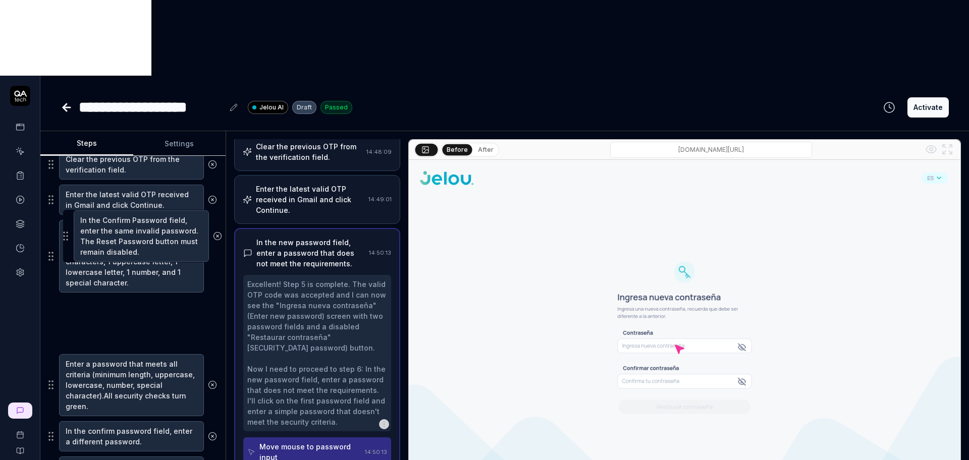
drag, startPoint x: 54, startPoint y: 384, endPoint x: 69, endPoint y: 235, distance: 150.1
click at [69, 235] on fieldset "Enter an invalid email format and click Send. Enter a valid registered email an…" at bounding box center [132, 265] width 169 height 444
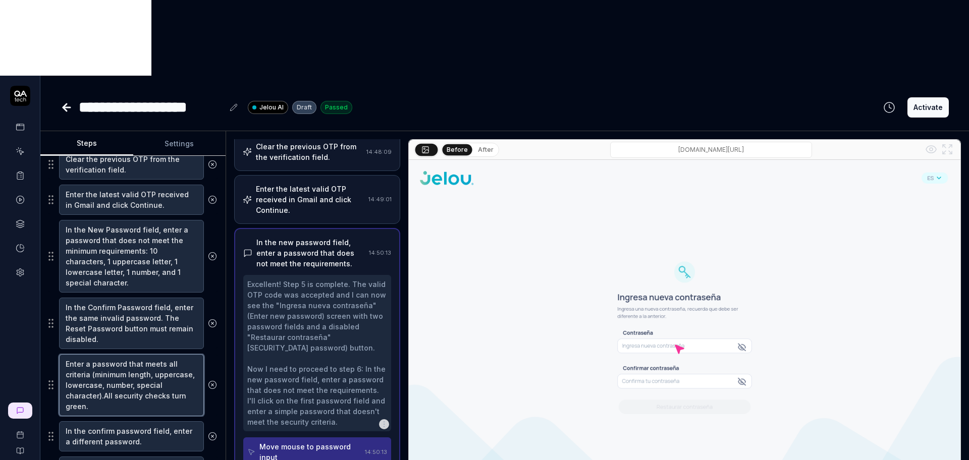
click at [141, 354] on textarea "Enter a password that meets all criteria (minimum length, uppercase, lowercase,…" at bounding box center [131, 385] width 145 height 62
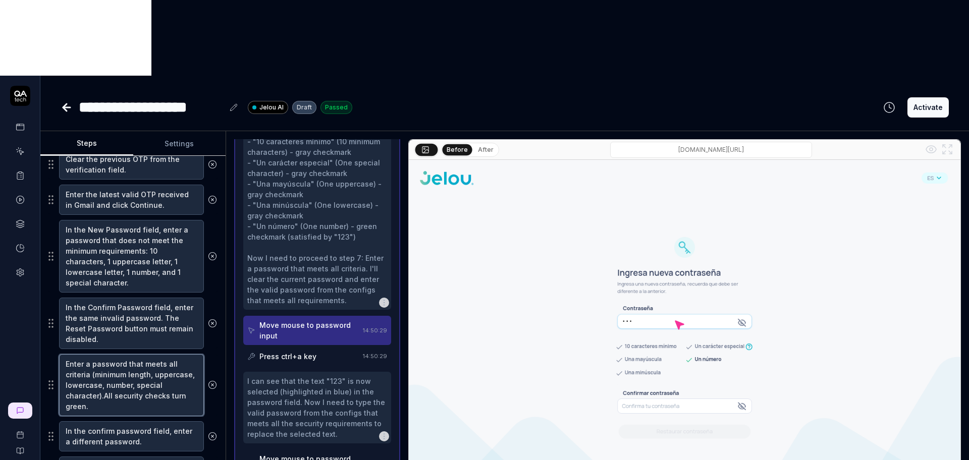
scroll to position [484, 0]
drag, startPoint x: 138, startPoint y: 333, endPoint x: 95, endPoint y: 301, distance: 53.7
click at [95, 354] on textarea "Enter a password that meets all criteria (minimum length, uppercase, lowercase,…" at bounding box center [131, 385] width 145 height 62
click at [82, 354] on textarea "Enter a password that meets all criteria (minimum length, uppercase, lowercase,…" at bounding box center [131, 385] width 145 height 62
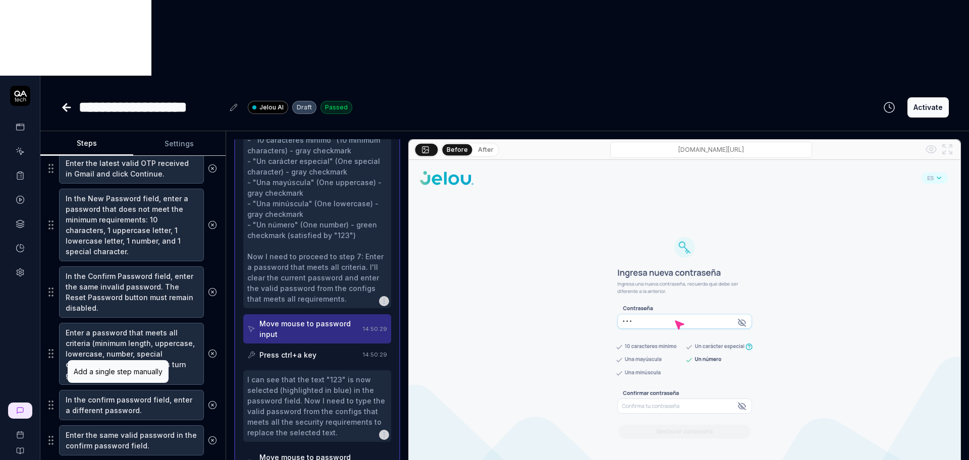
drag, startPoint x: 112, startPoint y: 397, endPoint x: 124, endPoint y: 397, distance: 11.6
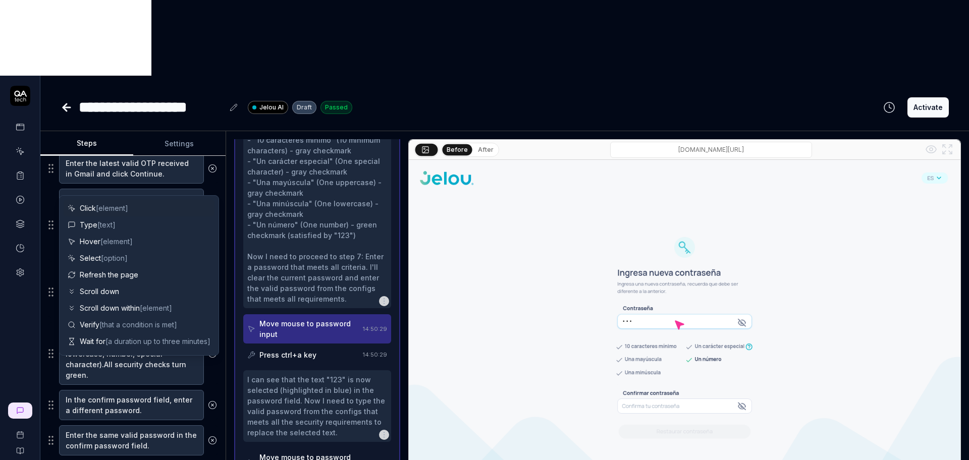
scroll to position [366, 0]
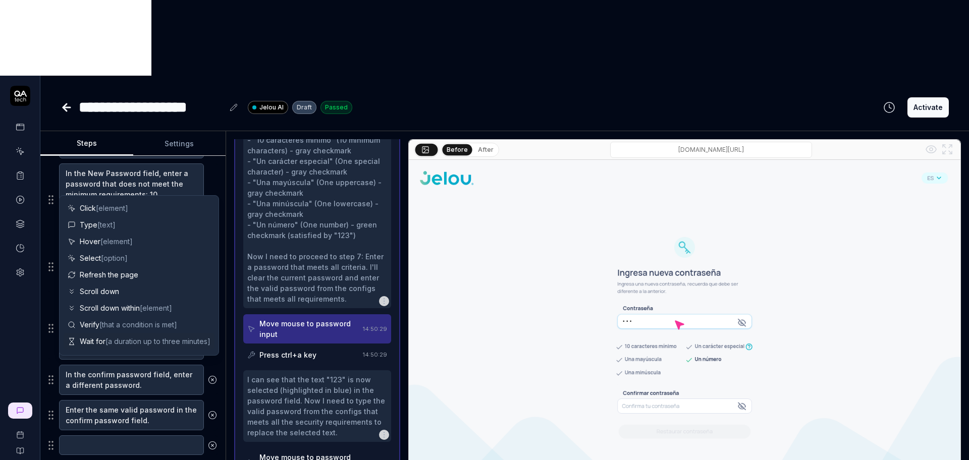
type textarea "*"
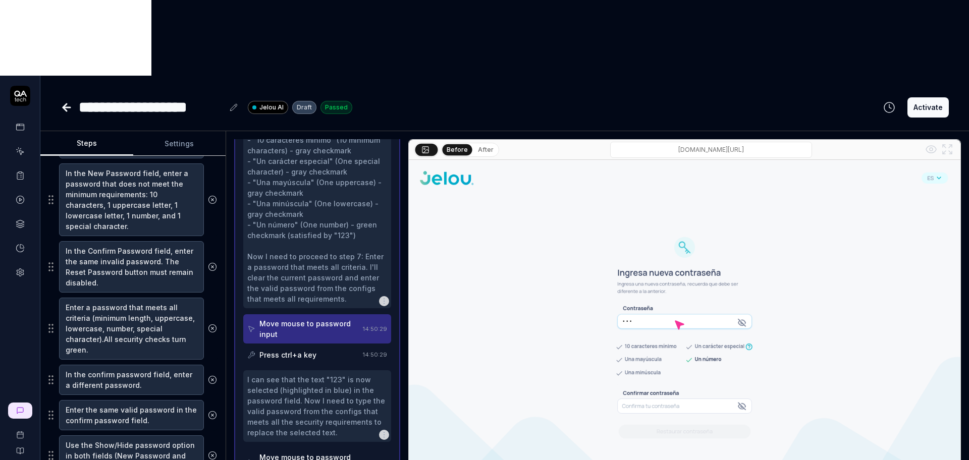
type textarea "Use the Show/Hide password option in both fields (New Password and Confirm Pass…"
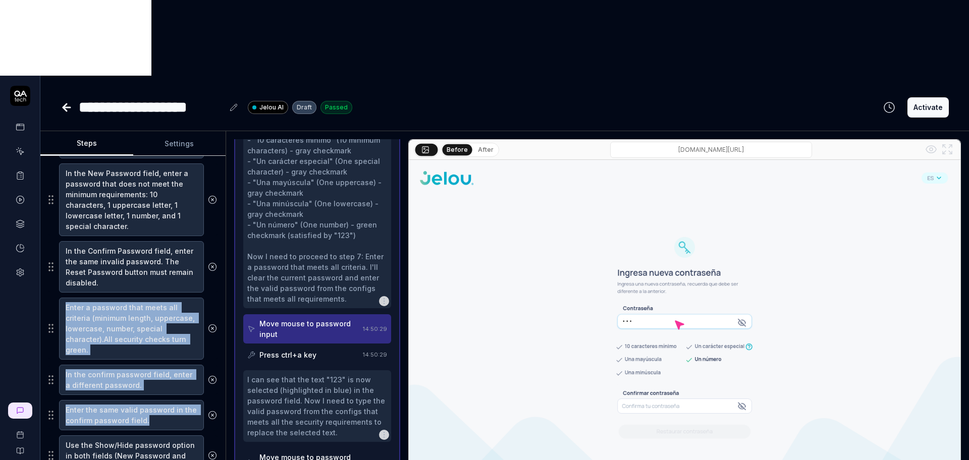
drag, startPoint x: 47, startPoint y: 378, endPoint x: 68, endPoint y: 253, distance: 126.2
click at [68, 253] on div "Goal Validate the password reset process from the “Forgot your password?” optio…" at bounding box center [132, 321] width 185 height 331
click at [48, 380] on div "Goal Validate the password reset process from the “Forgot your password?” optio…" at bounding box center [132, 321] width 185 height 331
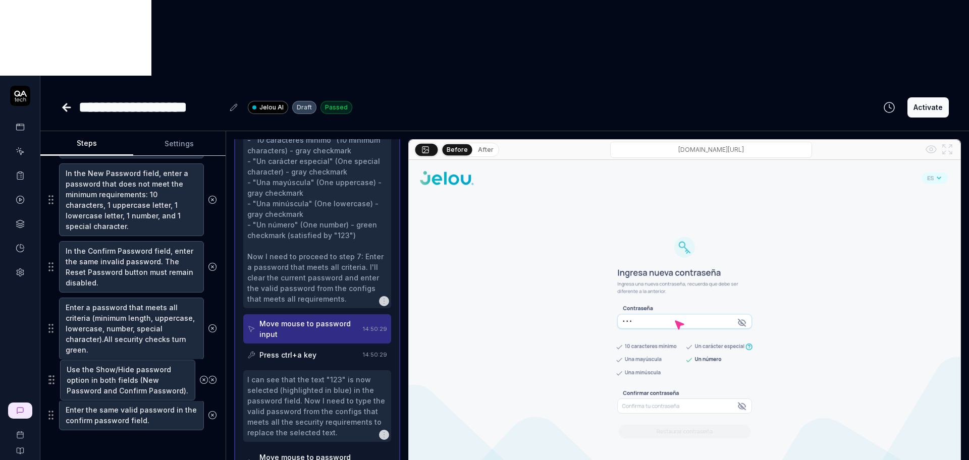
scroll to position [0, 0]
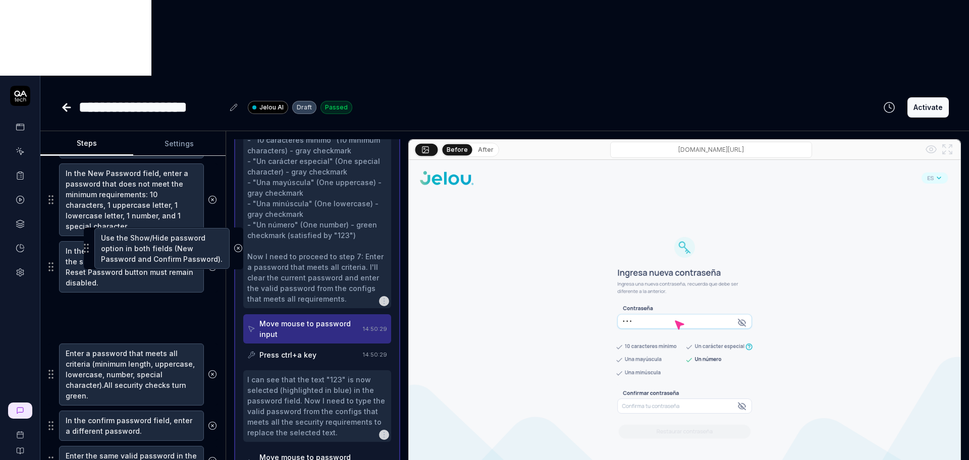
drag, startPoint x: 50, startPoint y: 380, endPoint x: 86, endPoint y: 248, distance: 136.5
click at [86, 248] on fieldset "Enter an invalid email format and click Send. Enter a valid registered email an…" at bounding box center [132, 231] width 169 height 490
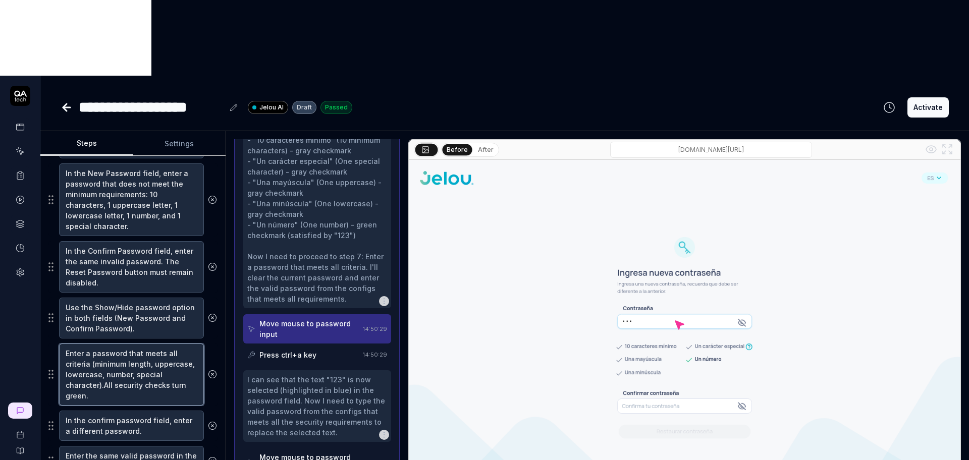
type textarea "*"
click at [110, 344] on textarea "Enter a password that meets all criteria (minimum length, uppercase, lowercase,…" at bounding box center [131, 375] width 145 height 62
drag, startPoint x: 134, startPoint y: 323, endPoint x: 52, endPoint y: 265, distance: 100.6
click at [52, 265] on fieldset "Enter an invalid email format and click Send. Enter a valid registered email an…" at bounding box center [132, 231] width 169 height 490
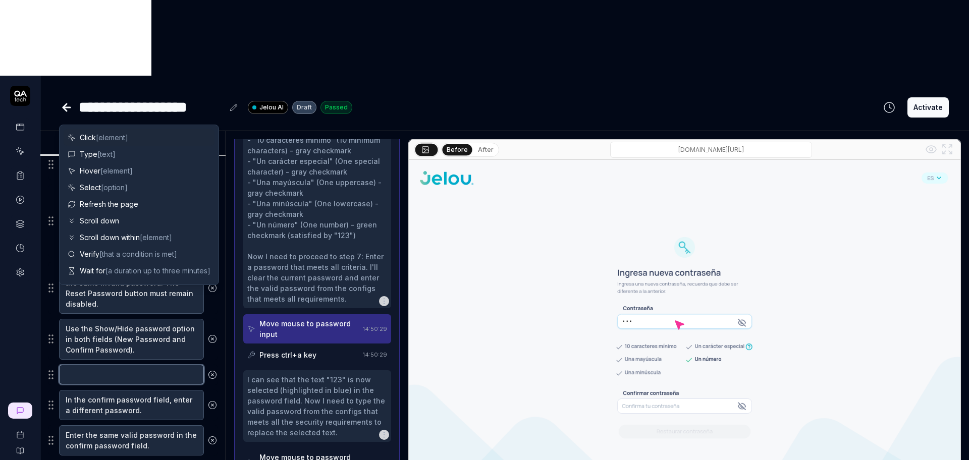
click at [89, 365] on textarea at bounding box center [131, 375] width 145 height 20
type textarea "*"
type textarea "I"
type textarea "*"
type textarea "In"
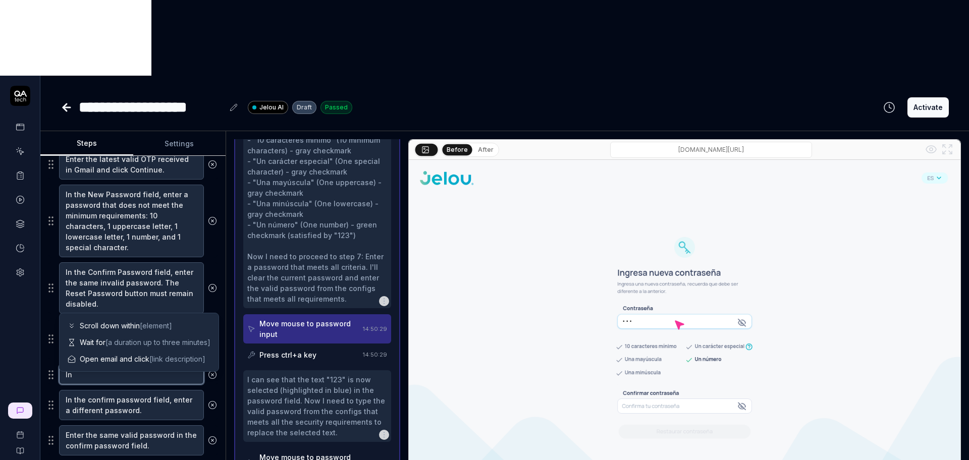
type textarea "*"
type textarea "Ing"
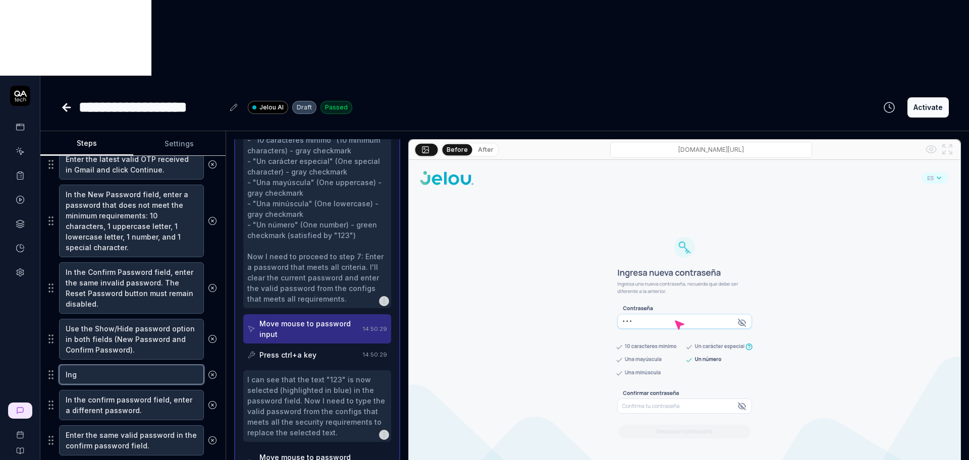
type textarea "*"
type textarea "Ingre"
type textarea "*"
type textarea "Ingres"
type textarea "*"
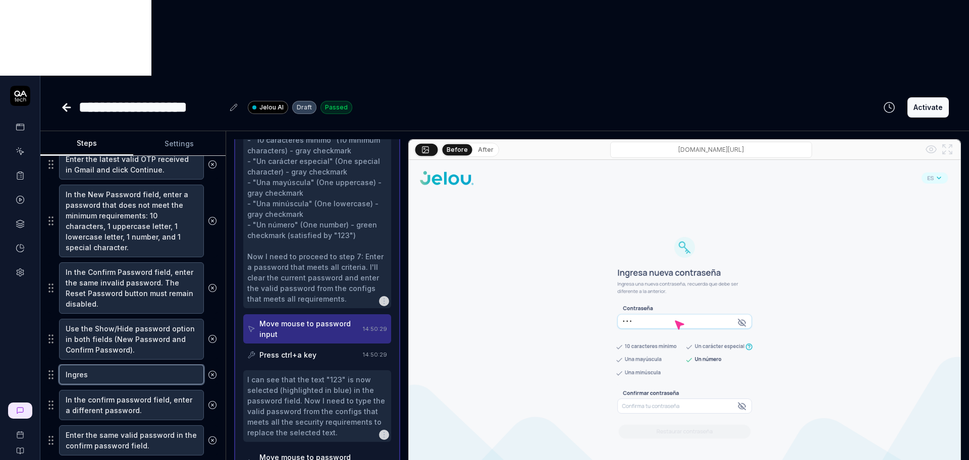
type textarea "Ingresa"
type textarea "*"
type textarea "Ingresa"
type textarea "*"
type textarea "Ingresa u"
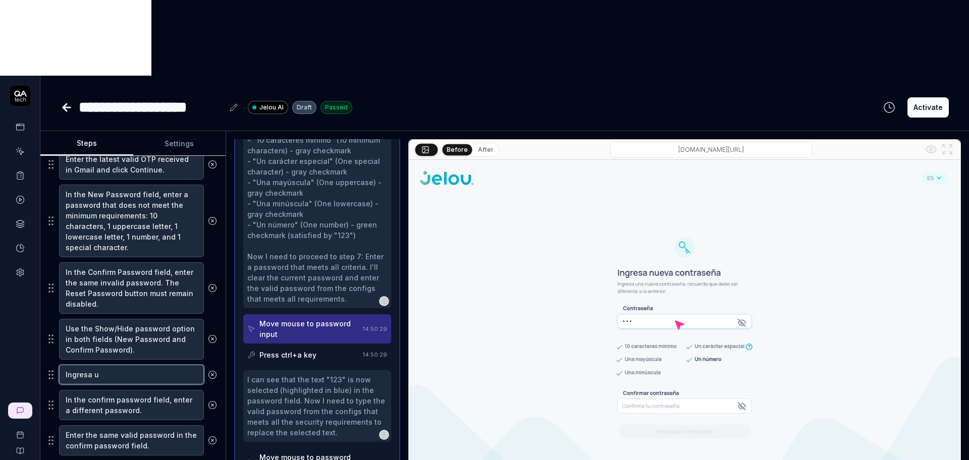
type textarea "*"
type textarea "Ingresa un"
type textarea "*"
type textarea "Ingresa una"
type textarea "*"
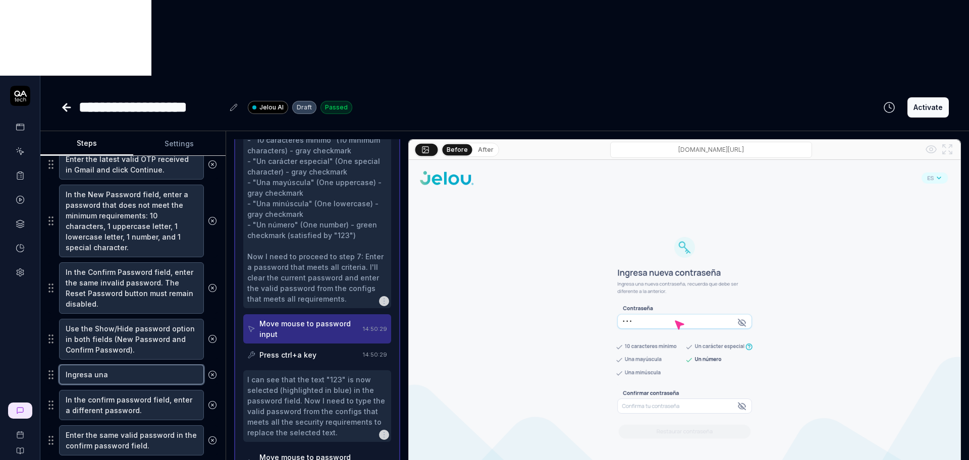
type textarea "Ingresa una"
type textarea "*"
type textarea "Ingresa una n"
type textarea "*"
type textarea "Ingresa una nu"
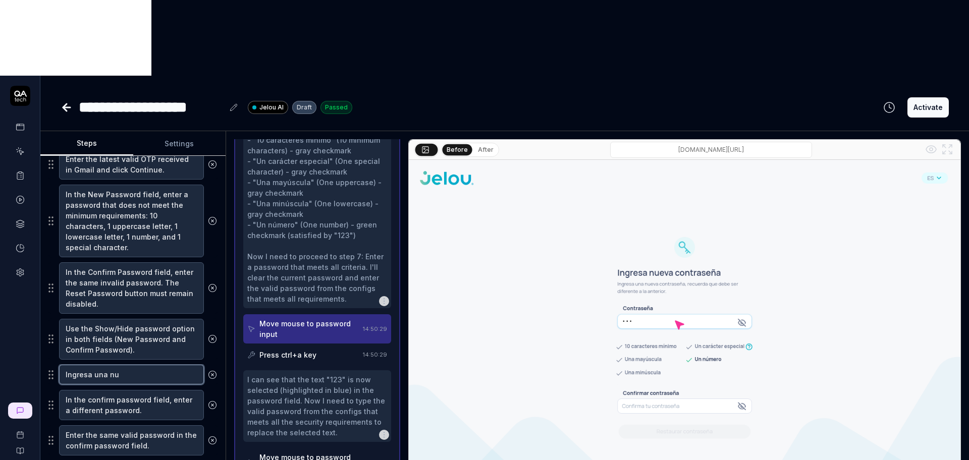
type textarea "*"
type textarea "Ingresa una nue"
type textarea "*"
type textarea "Ingresa una nuev"
type textarea "*"
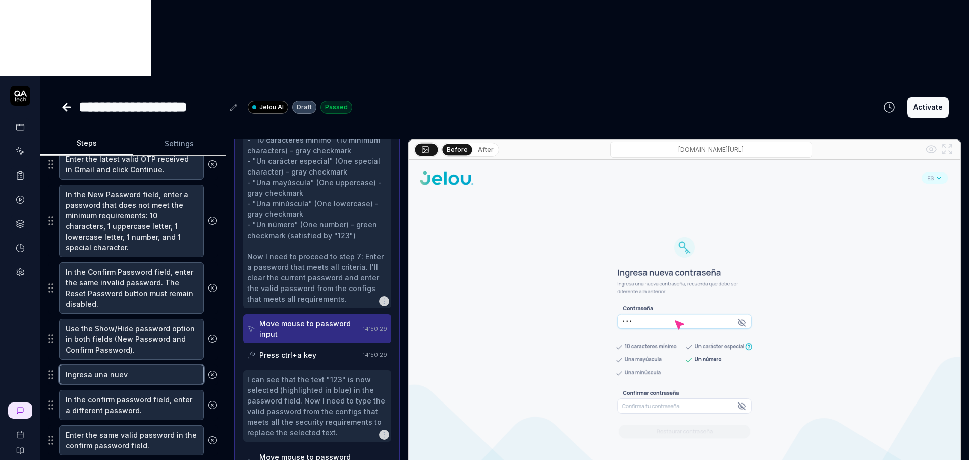
type textarea "Ingresa una nueva"
type textarea "*"
type textarea "Ingresa una nueva"
type textarea "*"
type textarea "Ingresa una nueva c"
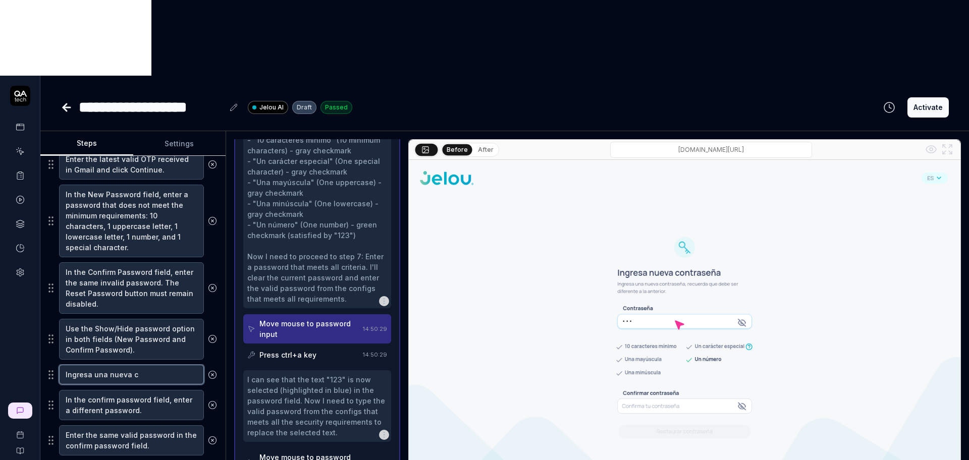
type textarea "*"
type textarea "Ingresa una nueva cl"
type textarea "*"
type textarea "Ingresa una nueva cla"
type textarea "*"
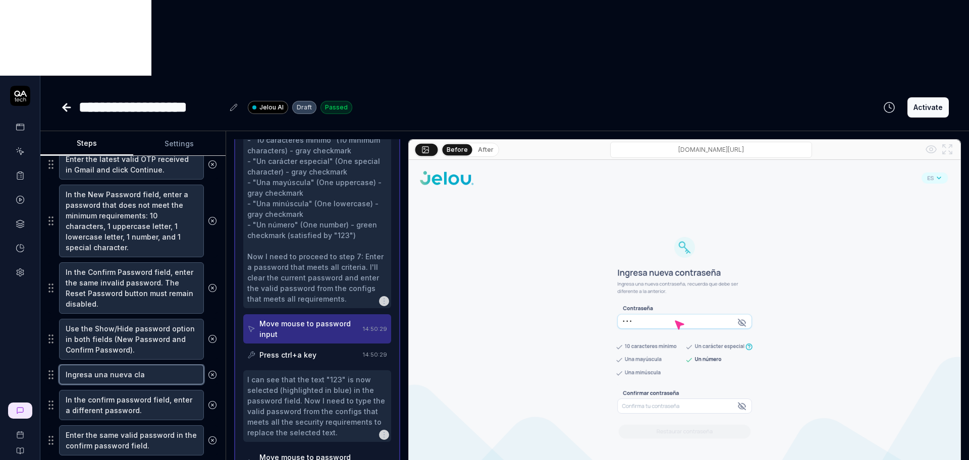
type textarea "Ingresa una nueva cl"
type textarea "*"
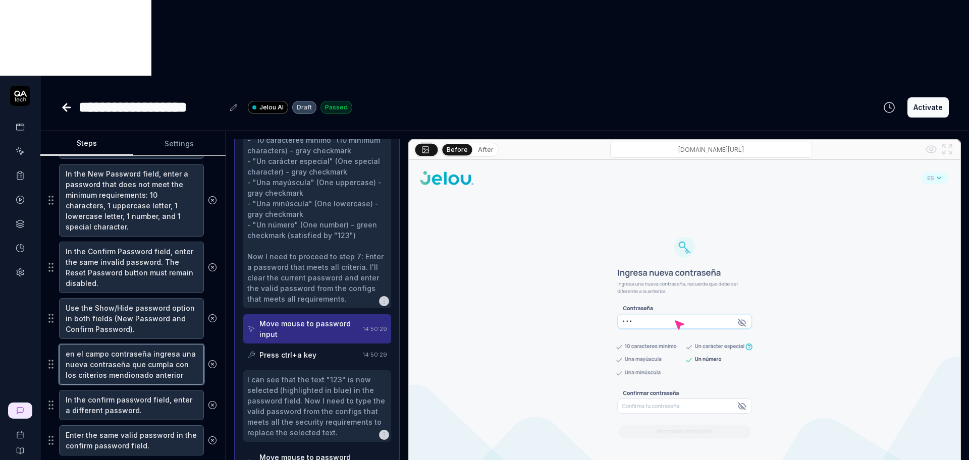
scroll to position [366, 0]
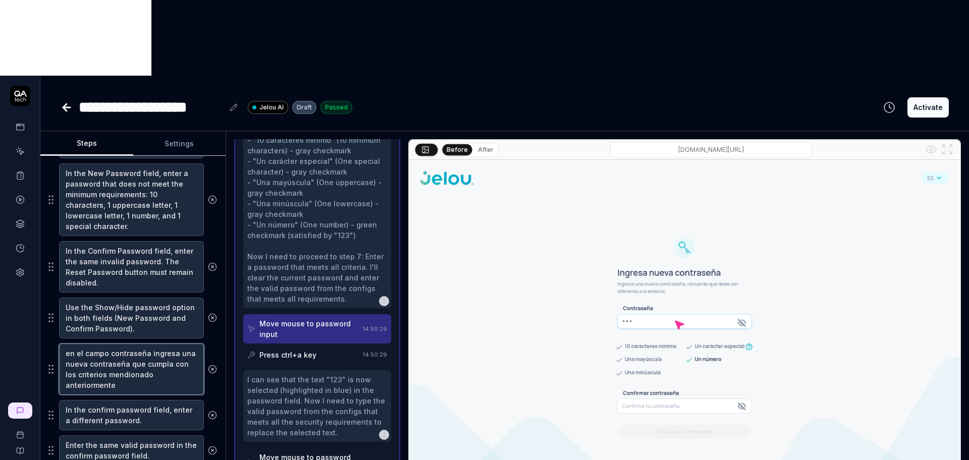
click at [89, 344] on textarea "en el campo contraseña ingresa una nueva contraseña que cumpla con los criterio…" at bounding box center [131, 369] width 145 height 51
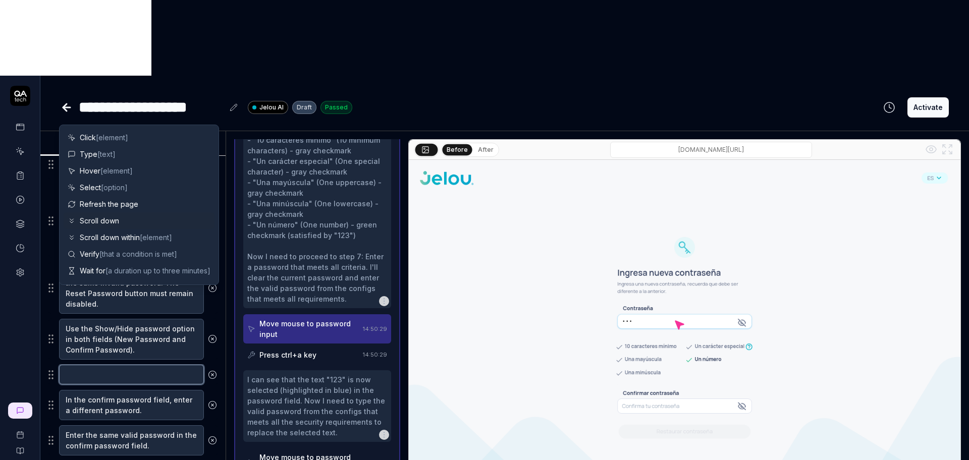
paste textarea "In the password field, enter a new password that meets all the previously menti…"
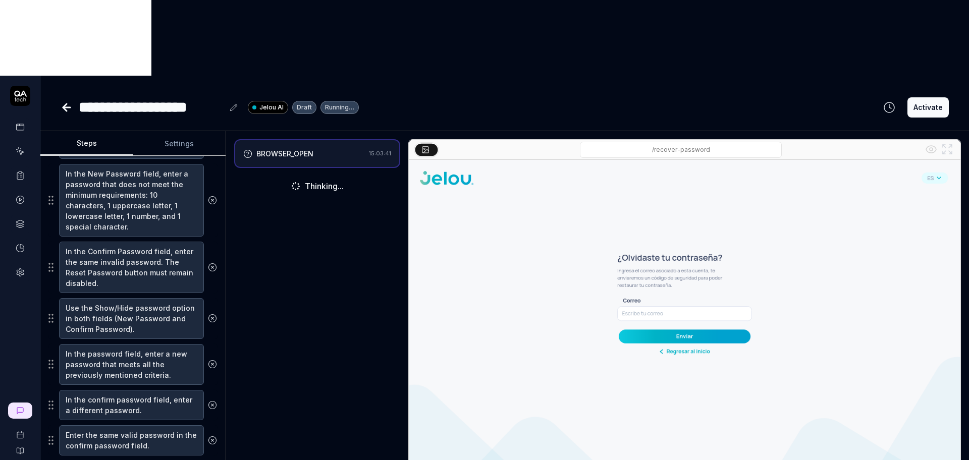
scroll to position [136, 0]
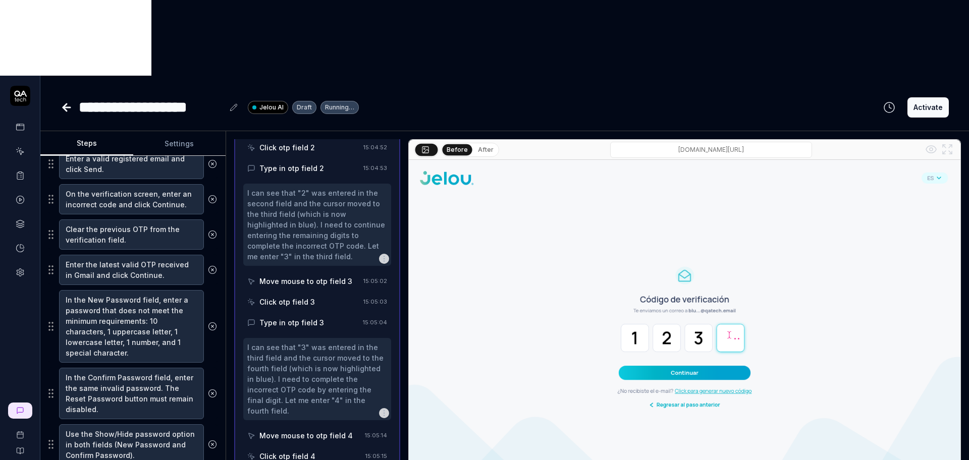
scroll to position [176, 0]
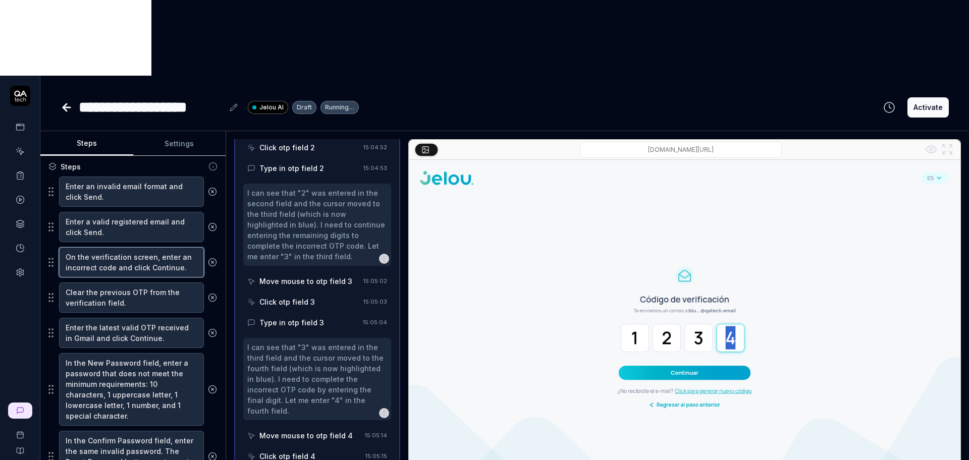
click at [117, 247] on textarea "On the verification screen, enter an incorrect code and click Continue." at bounding box center [131, 262] width 145 height 30
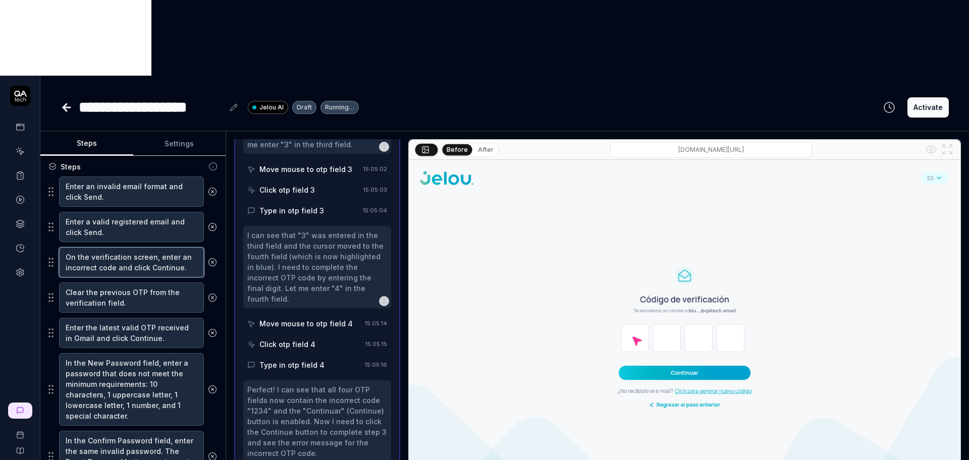
scroll to position [603, 0]
click at [117, 247] on textarea "On the verification screen, enter an incorrect code and click Continue." at bounding box center [131, 262] width 145 height 30
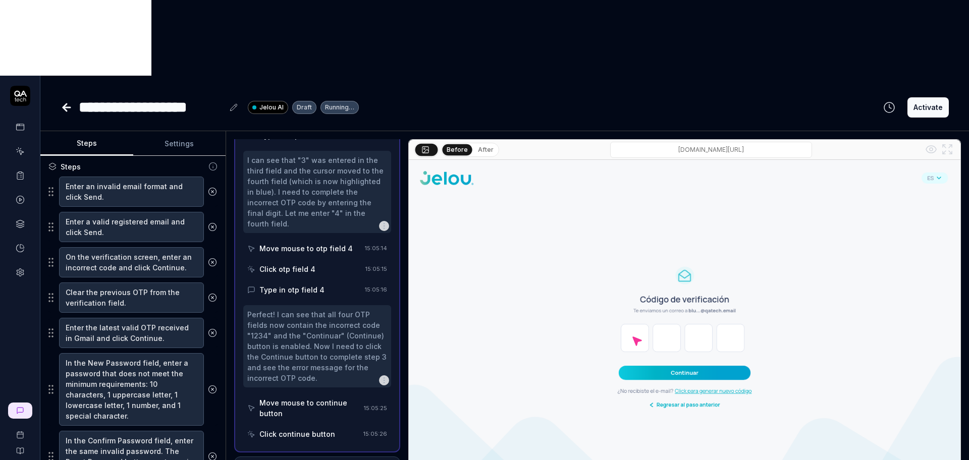
scroll to position [678, 0]
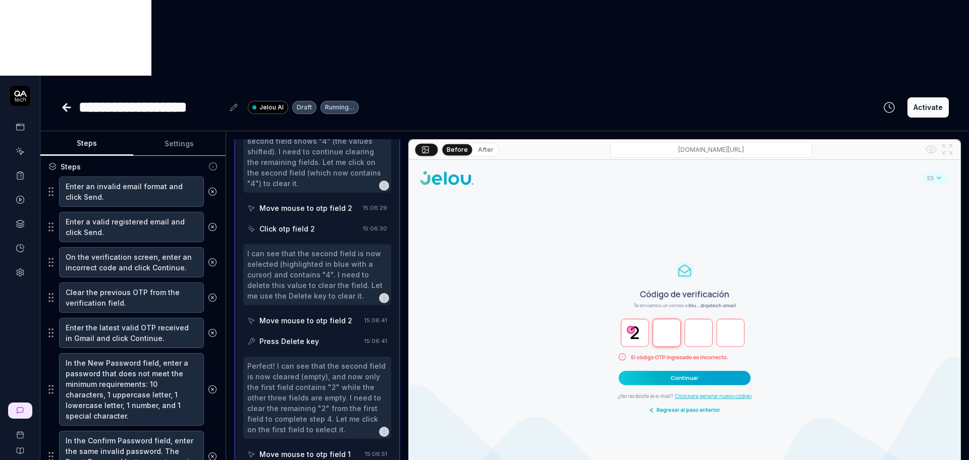
scroll to position [927, 0]
click at [327, 317] on div "Move mouse to otp field 2" at bounding box center [305, 322] width 93 height 11
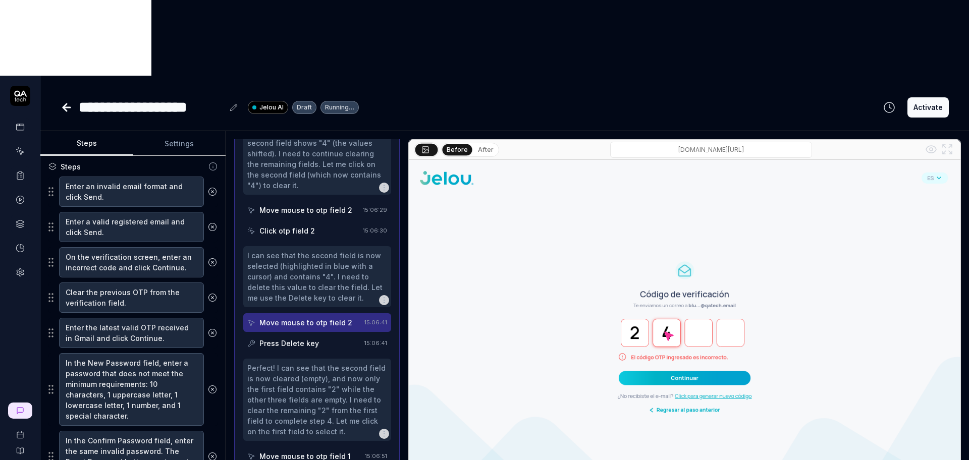
click at [315, 338] on div "Press Delete key" at bounding box center [289, 343] width 60 height 11
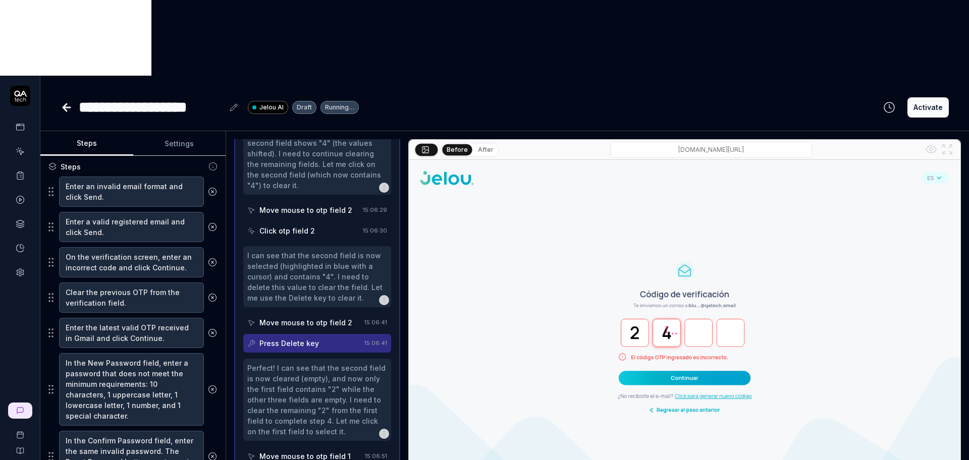
click at [311, 451] on div "Move mouse to otp field 1" at bounding box center [304, 456] width 91 height 11
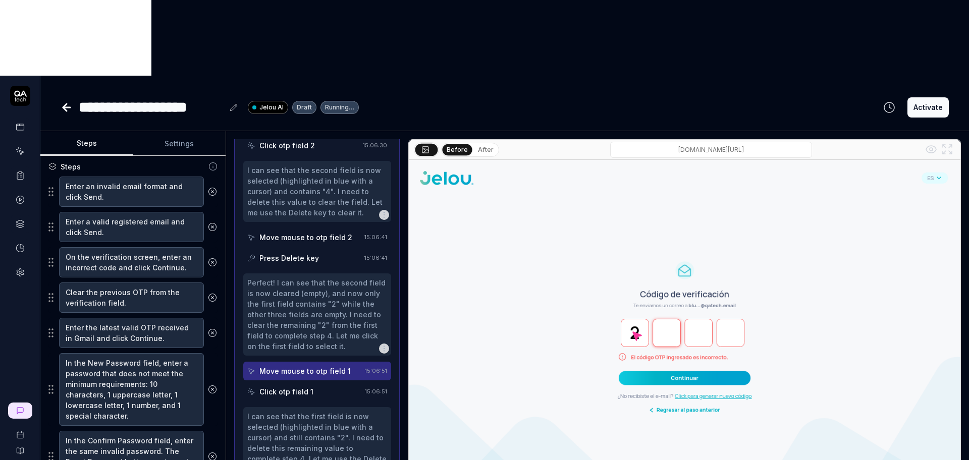
scroll to position [1018, 0]
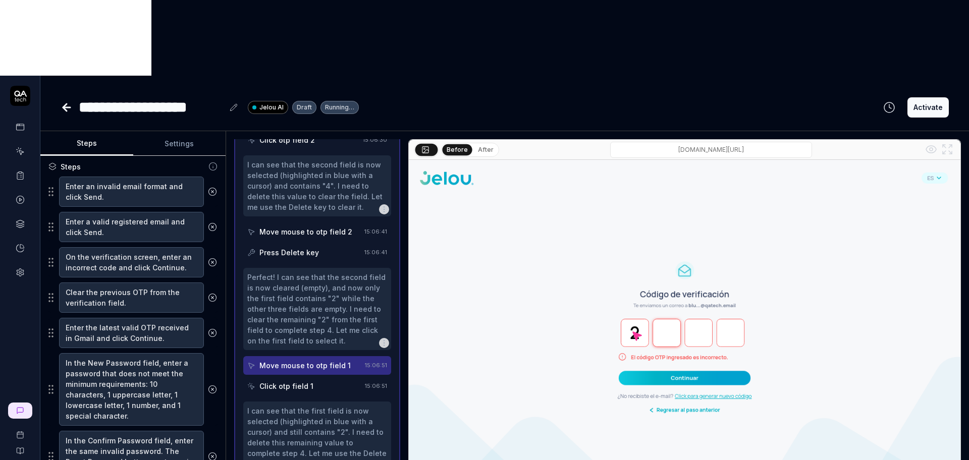
click at [304, 381] on div "Click otp field 1" at bounding box center [286, 386] width 54 height 11
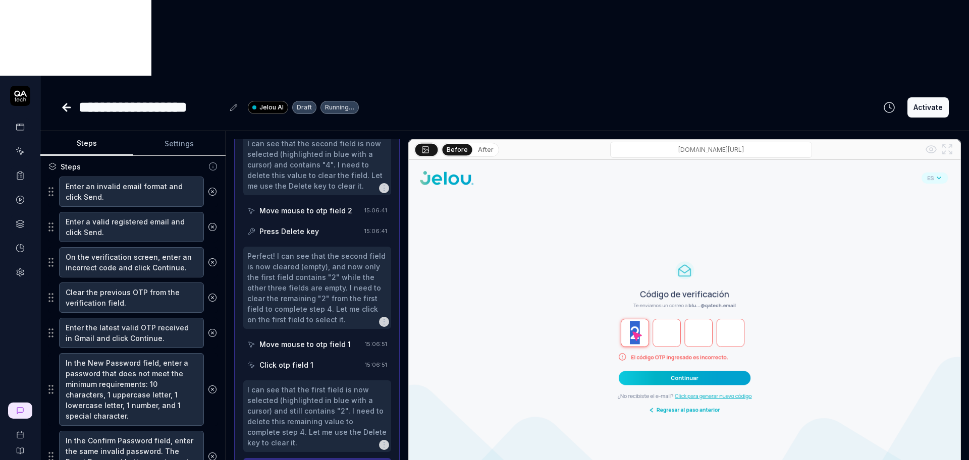
scroll to position [1050, 0]
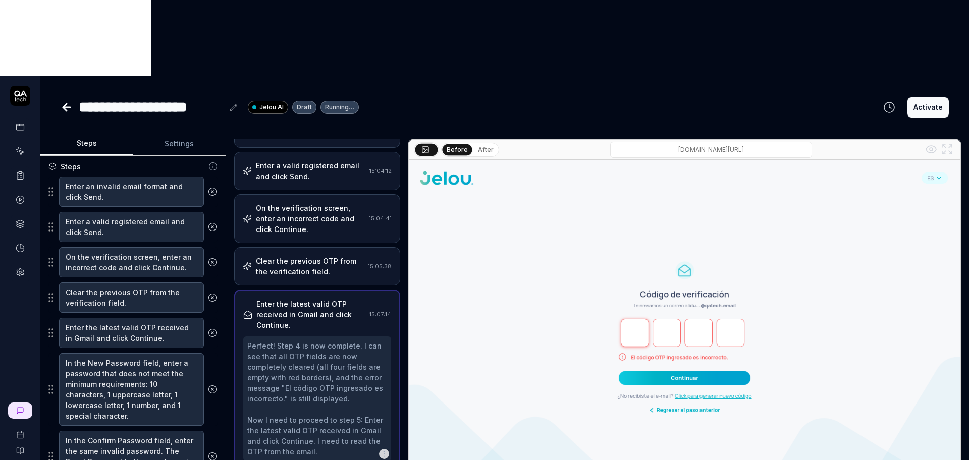
scroll to position [76, 0]
click at [166, 132] on button "Settings" at bounding box center [179, 144] width 93 height 24
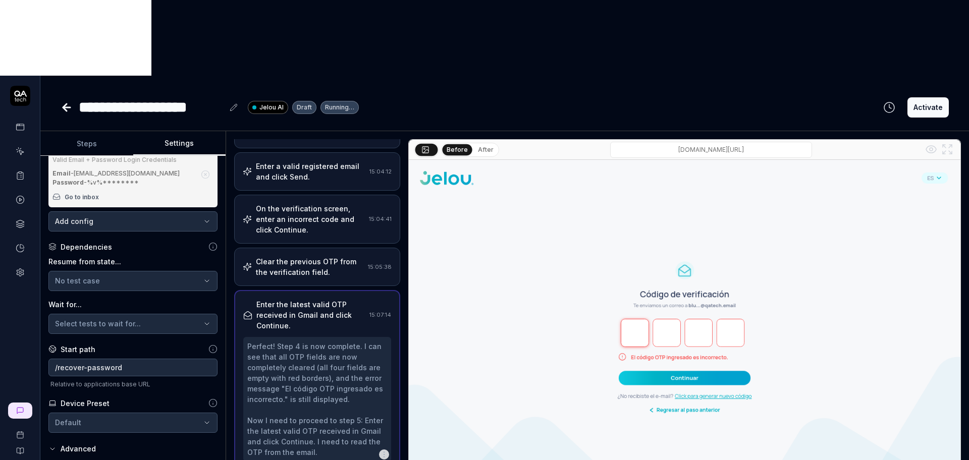
scroll to position [0, 0]
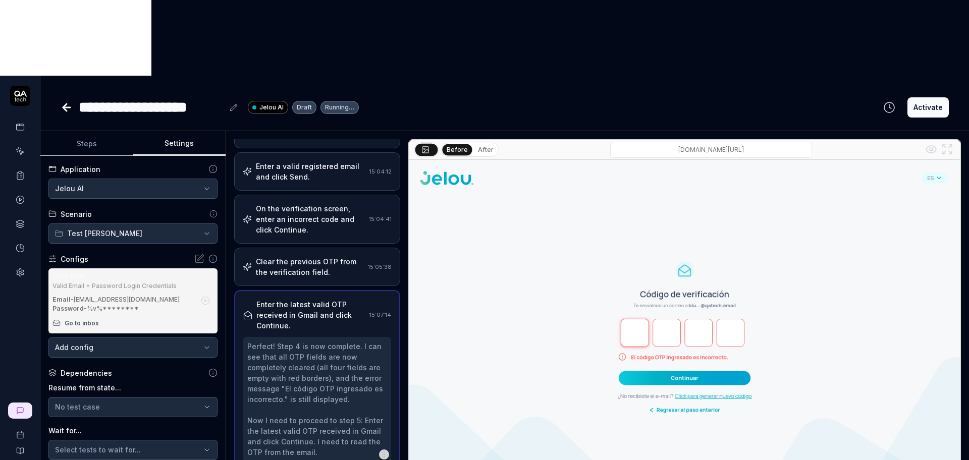
click at [119, 132] on button "Steps" at bounding box center [86, 144] width 93 height 24
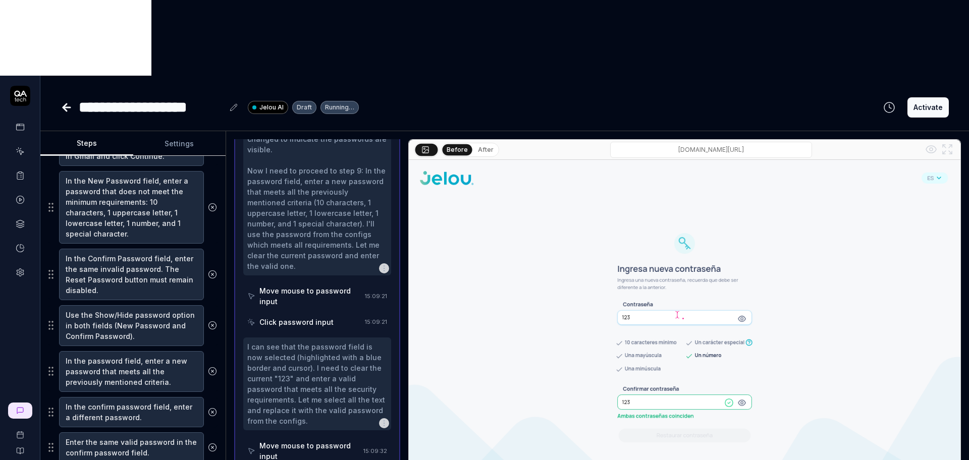
scroll to position [365, 0]
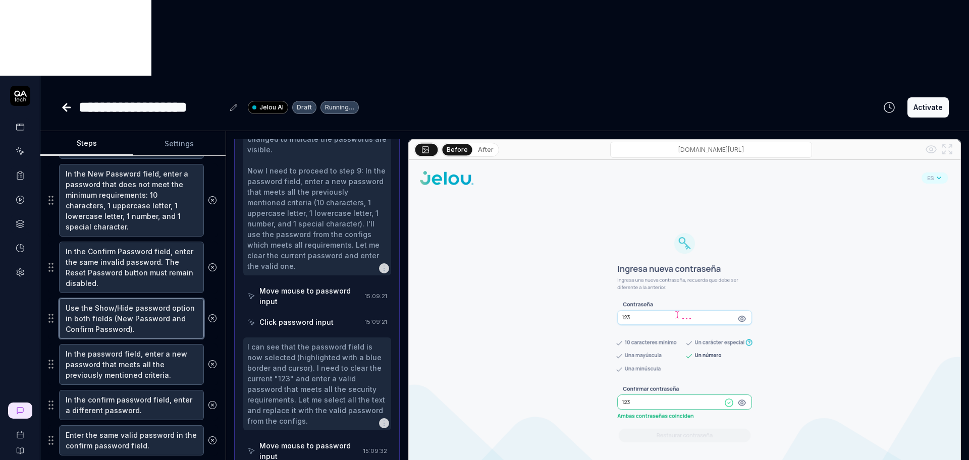
click at [120, 298] on textarea "Use the Show/Hide password option in both fields (New Password and Confirm Pass…" at bounding box center [131, 318] width 145 height 41
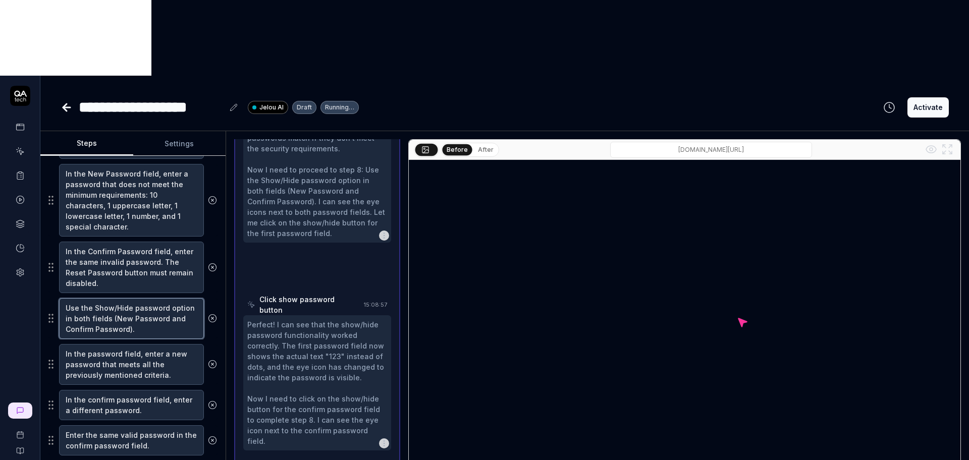
scroll to position [728, 0]
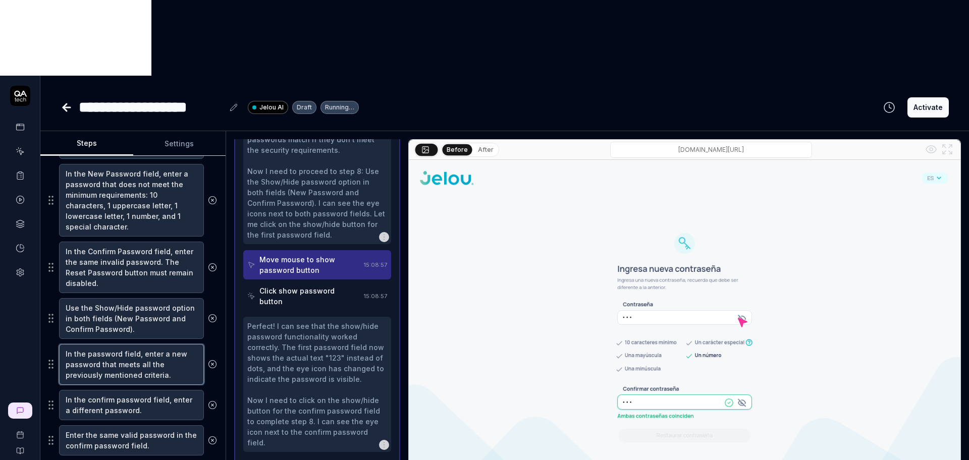
click at [119, 344] on textarea "In the password field, enter a new password that meets all the previously menti…" at bounding box center [131, 364] width 145 height 41
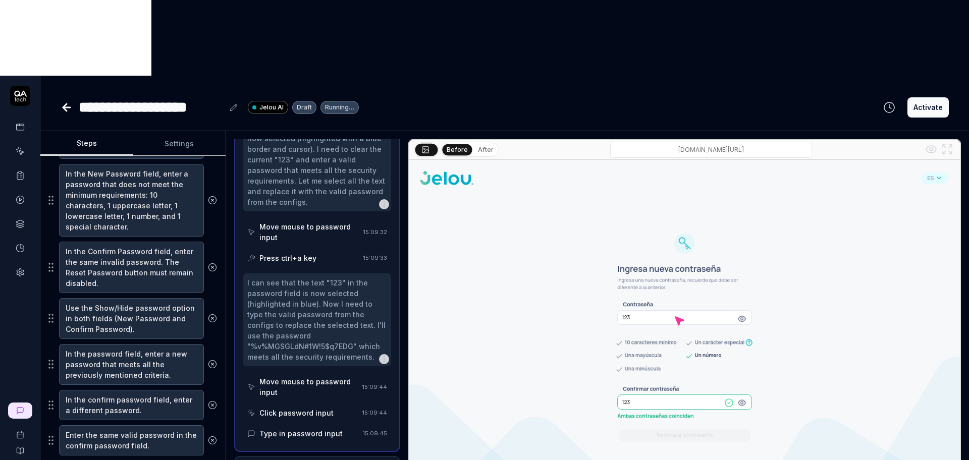
scroll to position [872, 0]
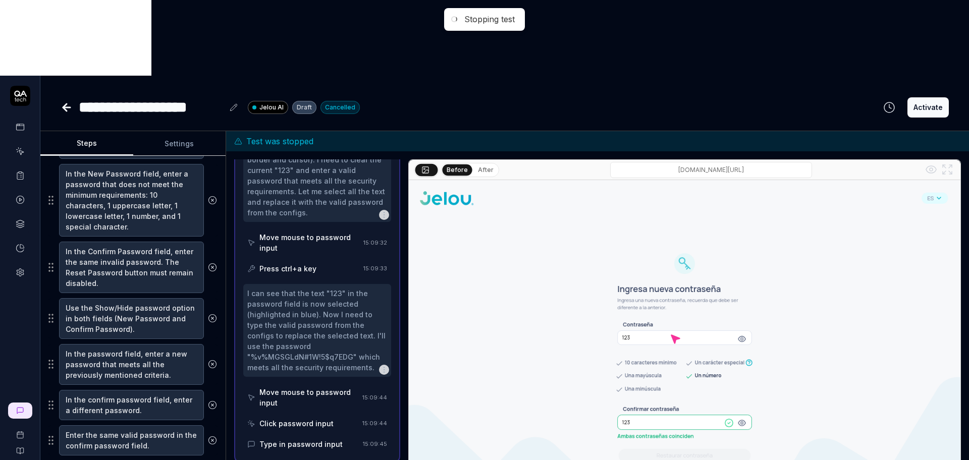
scroll to position [883, 0]
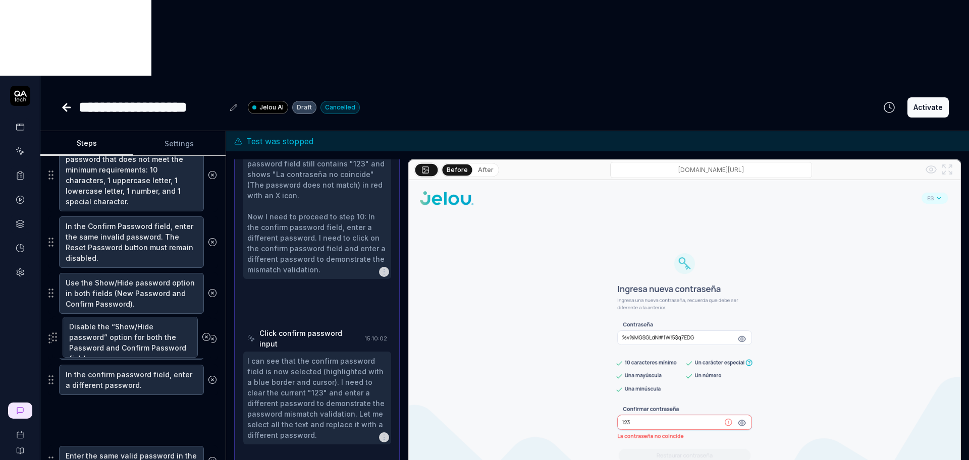
scroll to position [802, 0]
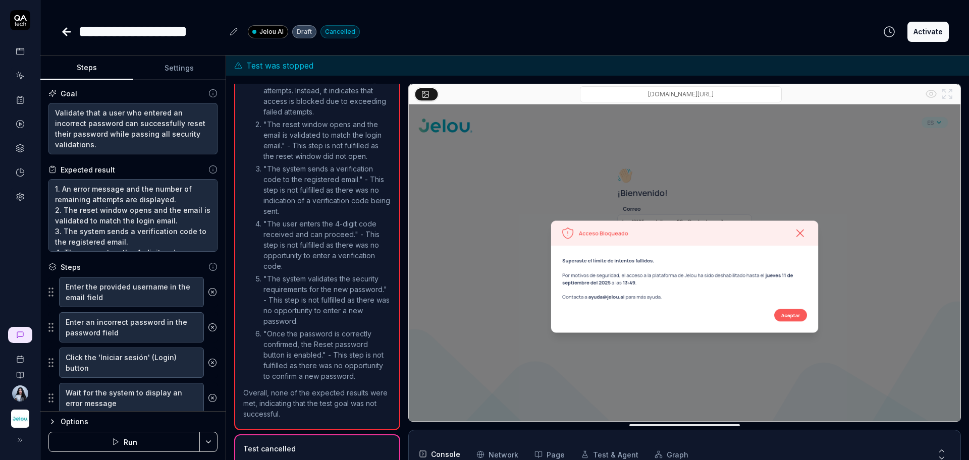
scroll to position [205, 0]
click at [66, 35] on icon at bounding box center [65, 31] width 4 height 7
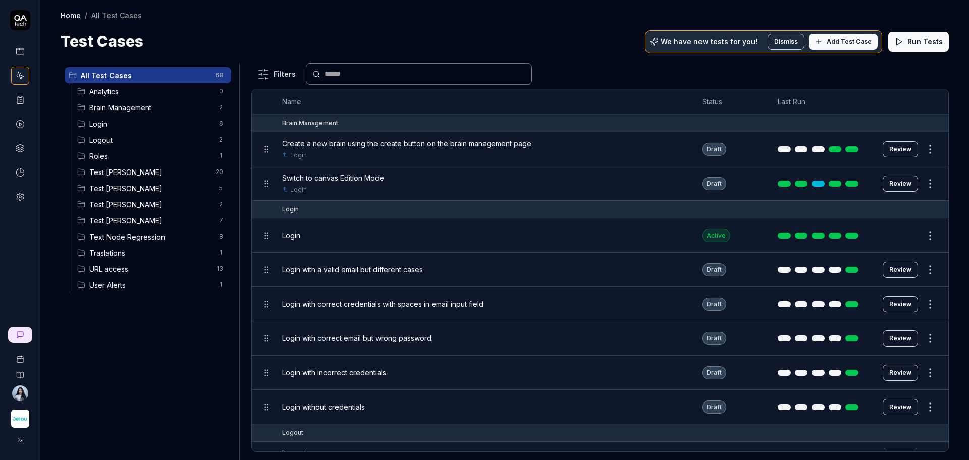
click at [158, 274] on span "URL access" at bounding box center [149, 269] width 121 height 11
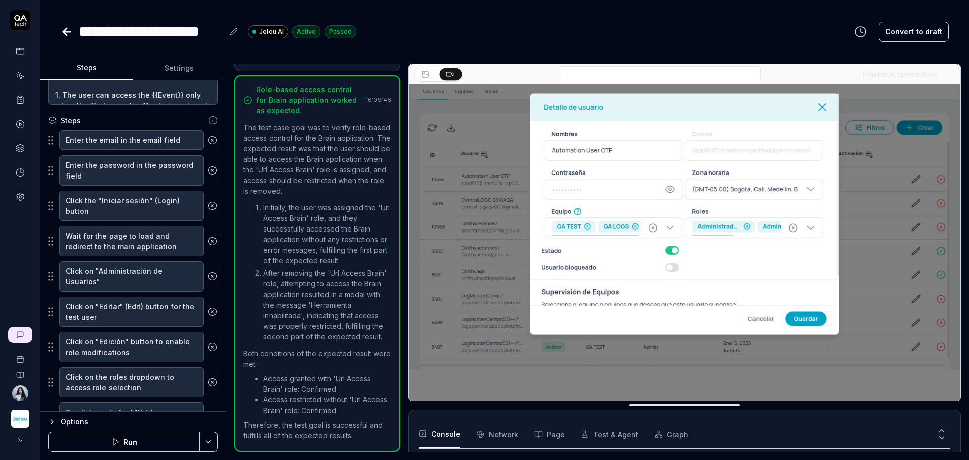
scroll to position [189, 0]
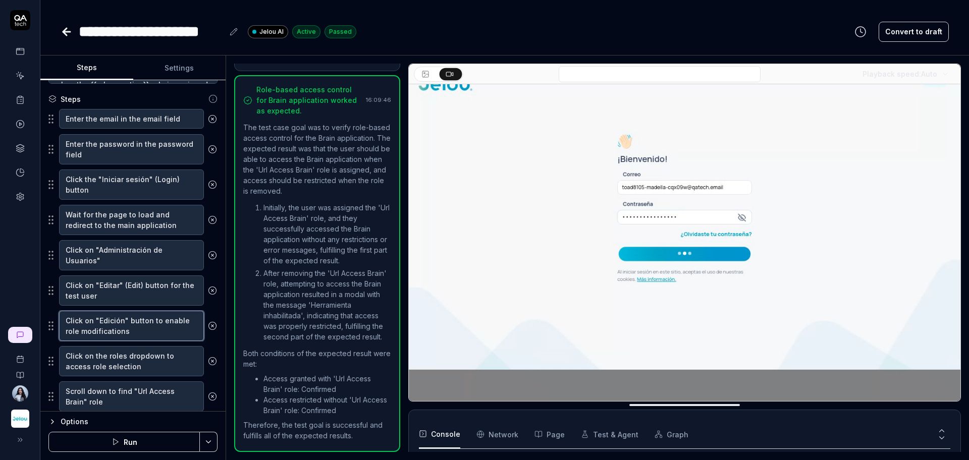
click at [122, 335] on textarea "Click on "Edición" button to enable role modifications" at bounding box center [131, 326] width 145 height 30
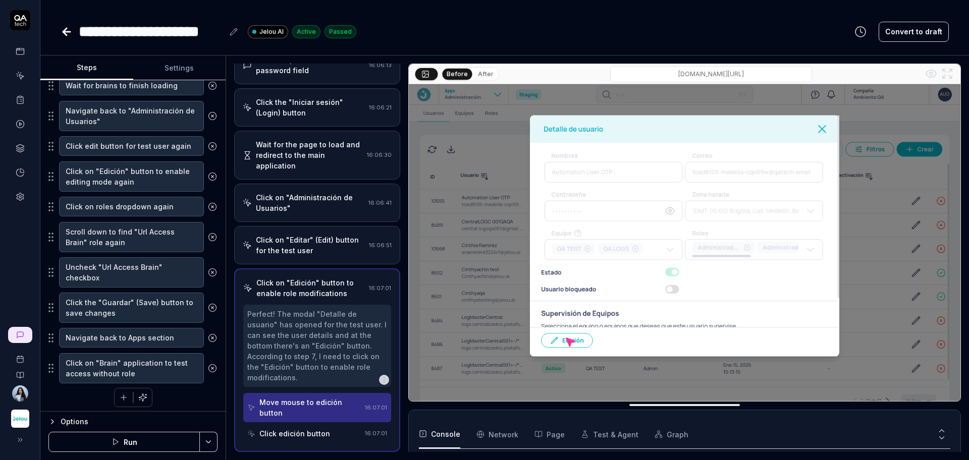
scroll to position [640, 0]
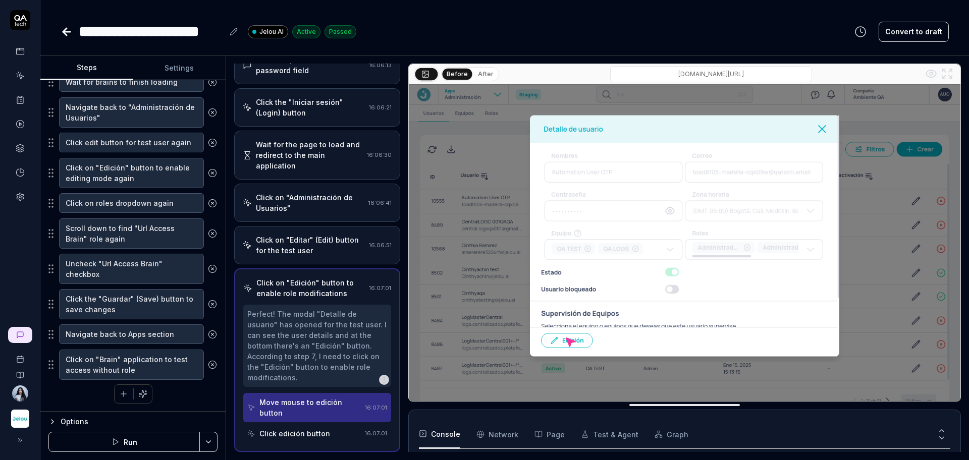
type textarea "*"
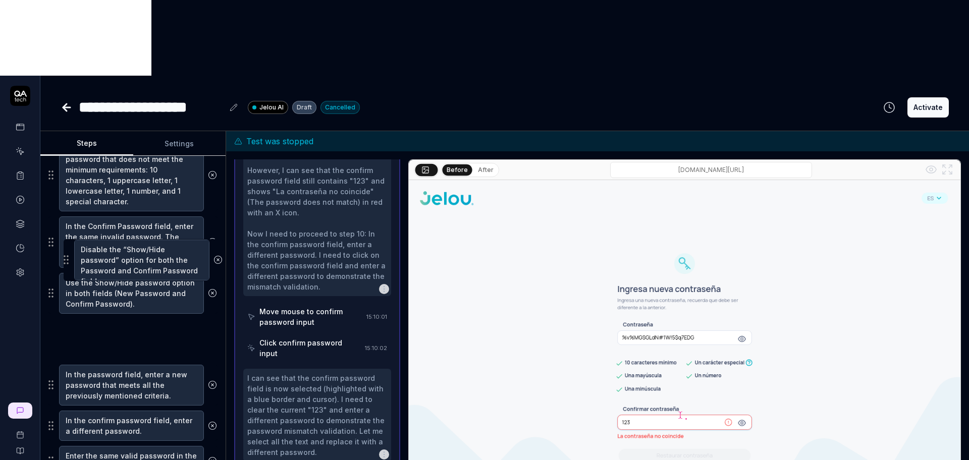
scroll to position [845, 0]
click at [67, 261] on fieldset "Enter an invalid email format and click Send. Enter a valid registered email an…" at bounding box center [132, 219] width 169 height 515
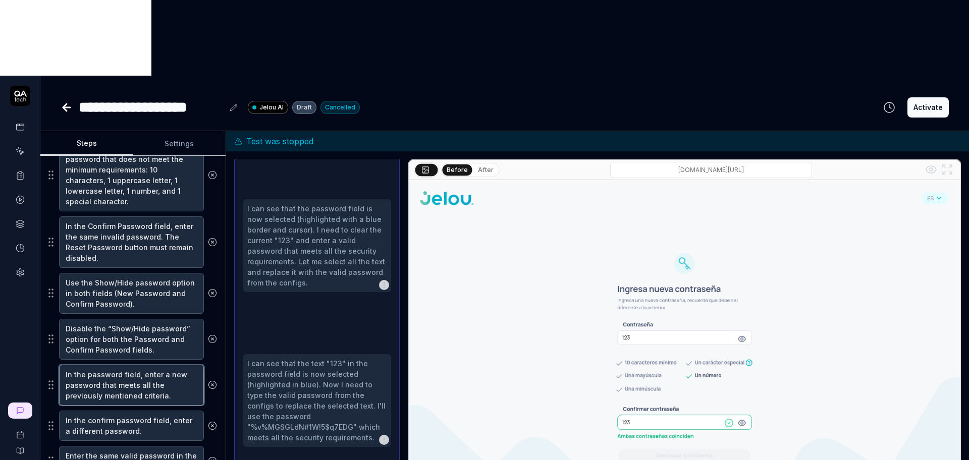
click at [86, 365] on textarea "In the password field, enter a new password that meets all the previously menti…" at bounding box center [131, 385] width 145 height 41
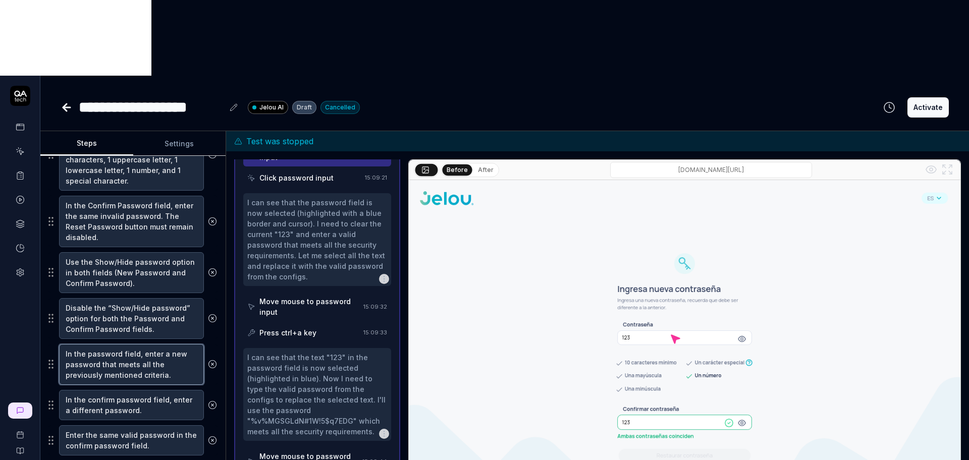
scroll to position [349, 0]
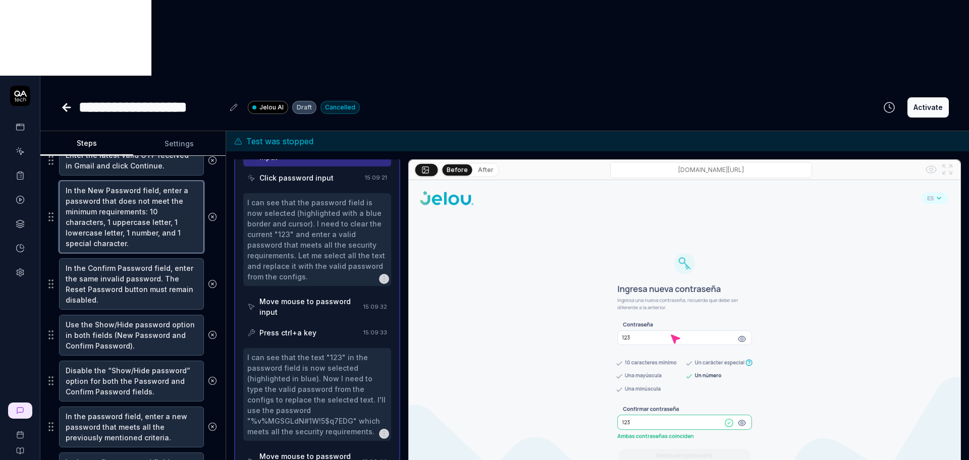
click at [134, 181] on textarea "In the New Password field, enter a password that does not meet the minimum requ…" at bounding box center [131, 217] width 145 height 73
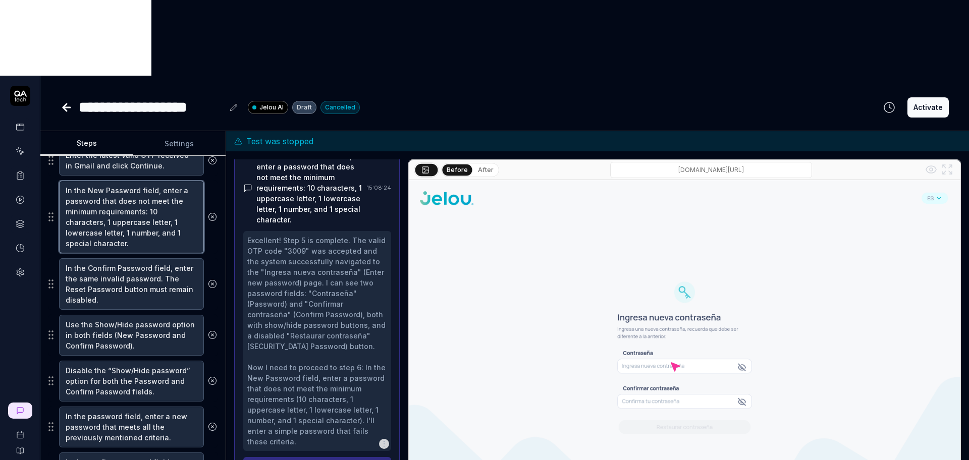
scroll to position [297, 0]
click at [139, 181] on textarea "In the New Password field, enter a password that does not meet the minimum requ…" at bounding box center [131, 217] width 145 height 73
click at [135, 181] on textarea "In the New Password field, enter a password that does not meet the minimum requ…" at bounding box center [131, 217] width 145 height 73
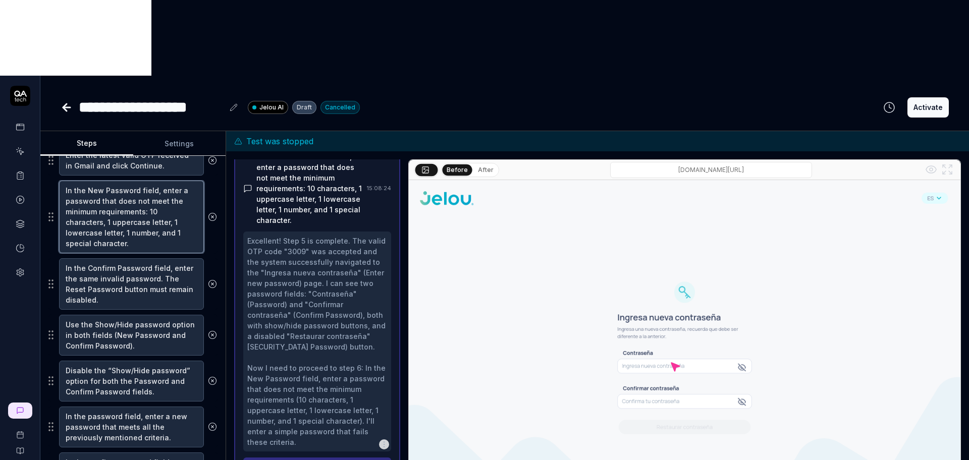
type textarea "*"
click at [180, 181] on textarea "In the New Password field, enter a password that does not meet the minimum requ…" at bounding box center [131, 217] width 145 height 73
click at [183, 181] on textarea "In the New Password field, enter a password that does not meet the minimum requ…" at bounding box center [131, 217] width 145 height 73
type textarea "In the New Password field, enter a password that does not meet the minimum requ…"
type textarea "*"
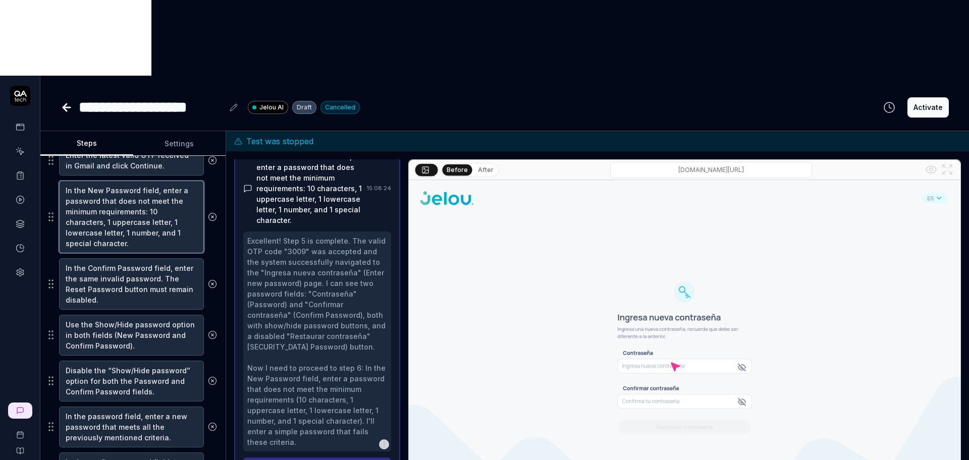
paste textarea "random"
type textarea "In the New Password field, enter a randompassword that does not meet the minimu…"
type textarea "*"
type textarea "In the New Password field, enter a random password that does not meet the minim…"
type textarea "*"
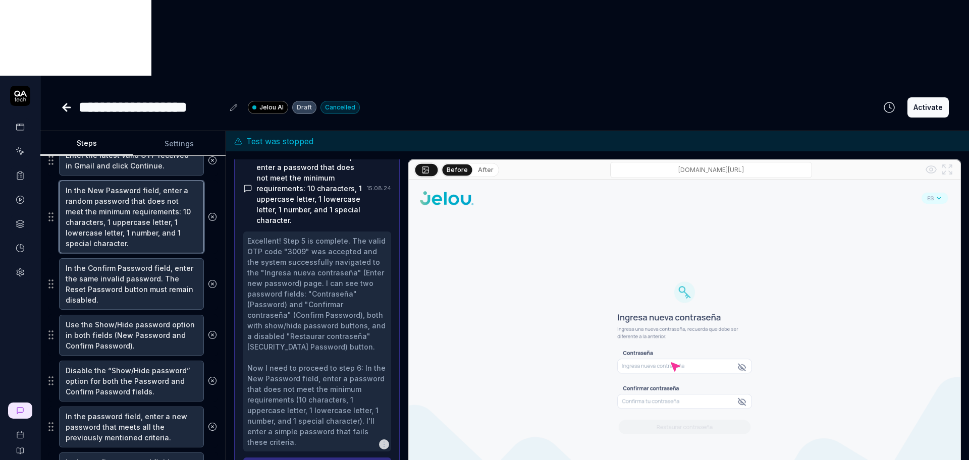
scroll to position [223, 0]
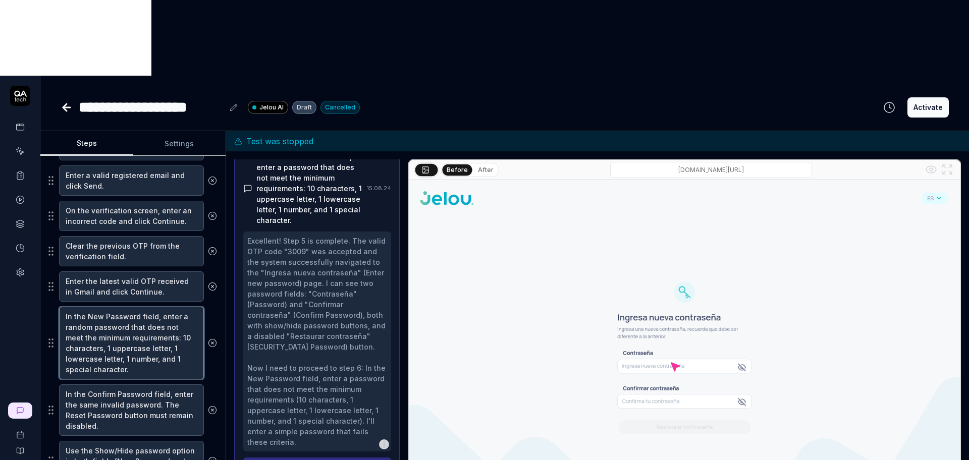
type textarea "In the New Password field, enter a random password that does not meet the minim…"
click at [110, 201] on textarea "On the verification screen, enter an incorrect code and click Continue." at bounding box center [131, 216] width 145 height 30
type textarea "*"
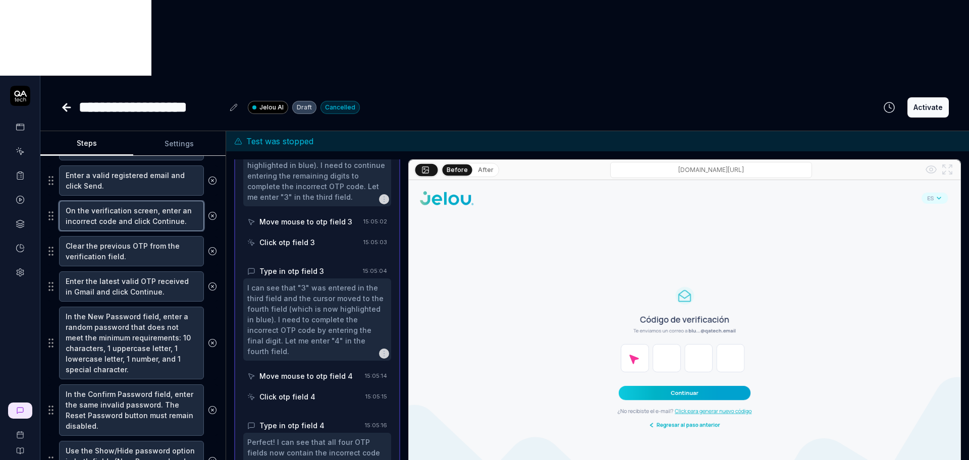
scroll to position [619, 0]
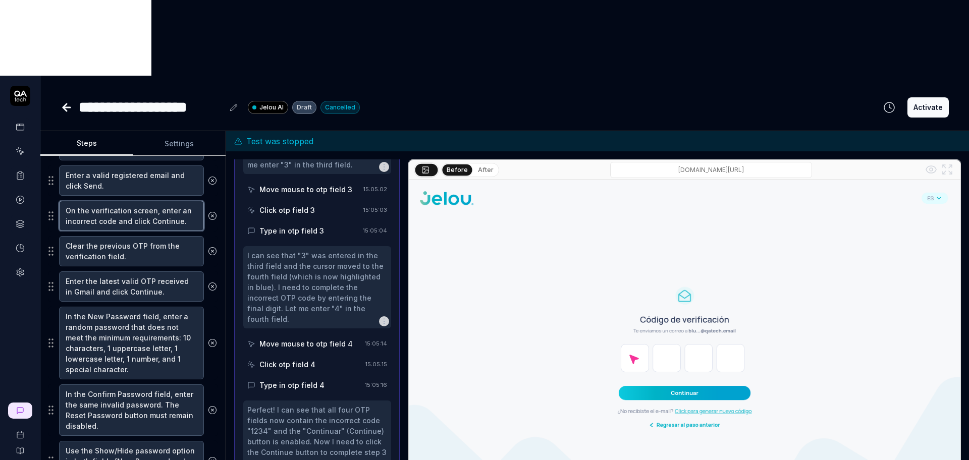
click at [62, 201] on textarea "On the verification screen, enter an incorrect code and click Continue." at bounding box center [131, 216] width 145 height 30
type textarea "On the verification screen, enter anincorrect code and click Continue."
type textarea "*"
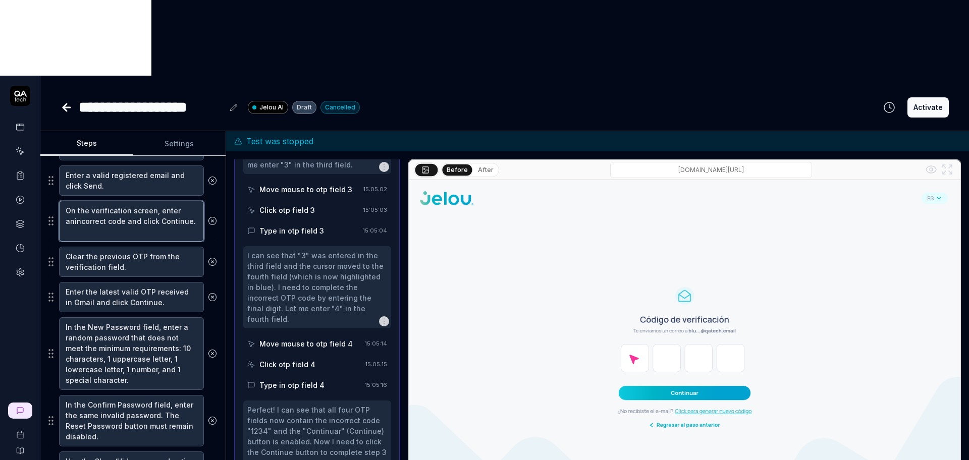
type textarea "On the verification screen, enter aincorrect code and click Continue."
type textarea "*"
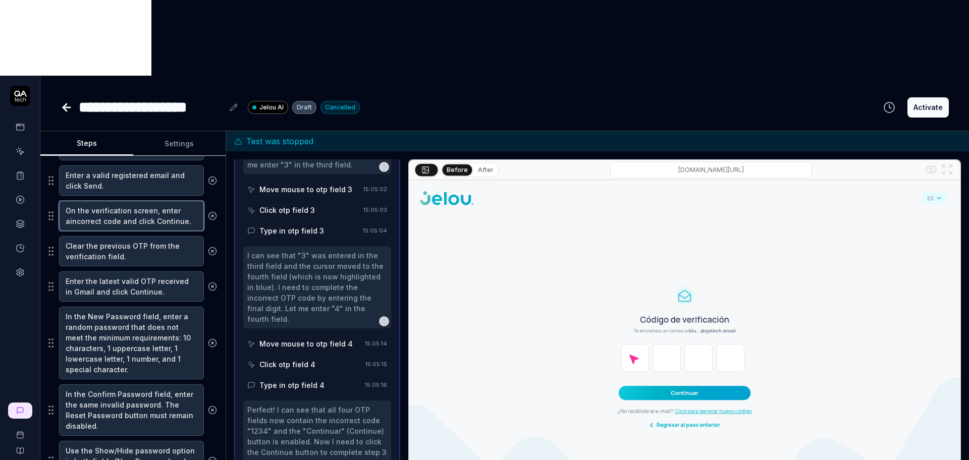
type textarea "On the verification screen, enter a incorrect code and click Continue."
type textarea "*"
paste textarea "random"
type textarea "On the verification screen, enter a randomincorrect code and click Continue."
type textarea "*"
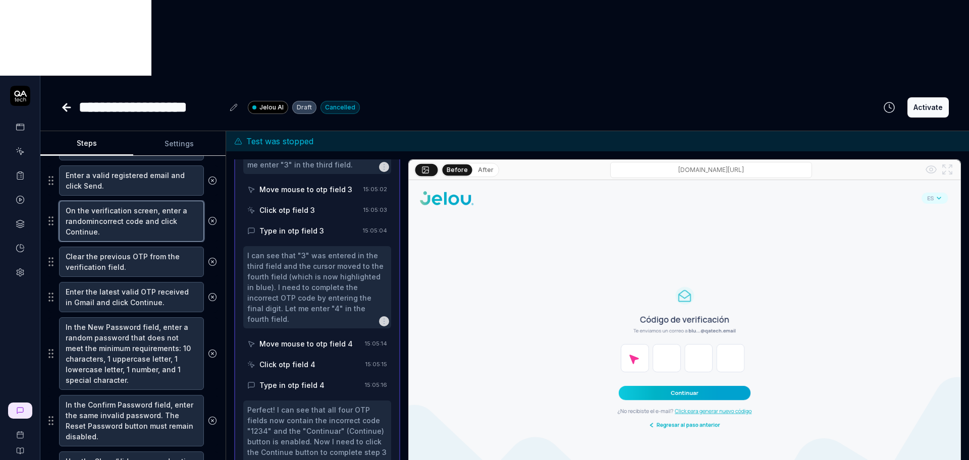
type textarea "On the verification screen, enter a random incorrect code and click Continue."
type textarea "*"
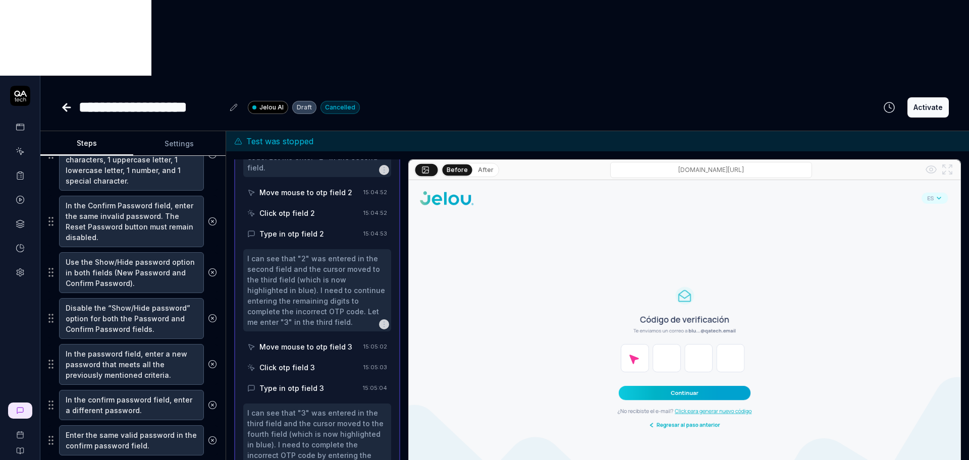
scroll to position [366, 0]
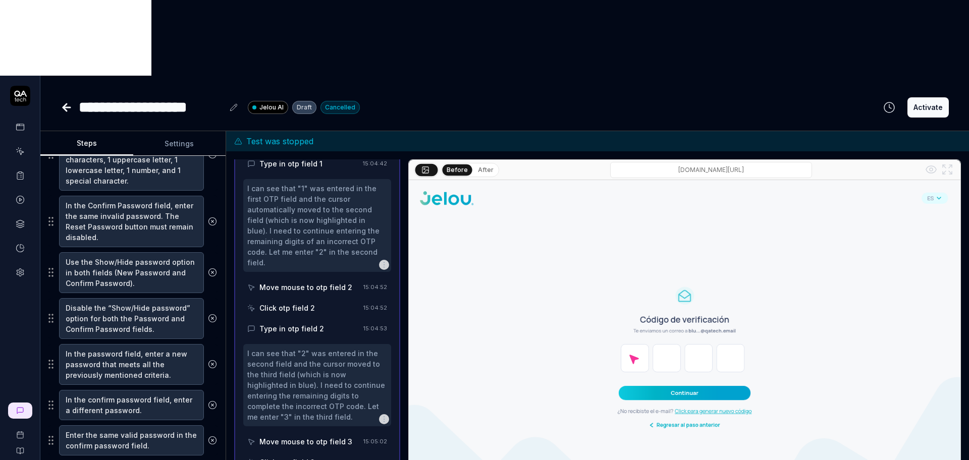
type textarea "On the verification screen, enter a random incorrect code and click Continue."
click at [307, 303] on div "Click otp field 2" at bounding box center [286, 308] width 55 height 11
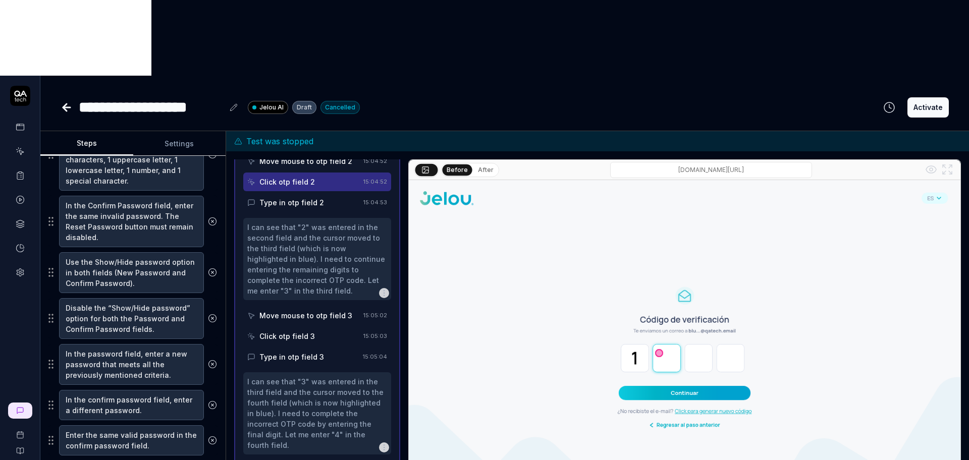
click at [307, 310] on div "Move mouse to otp field 3" at bounding box center [305, 315] width 93 height 11
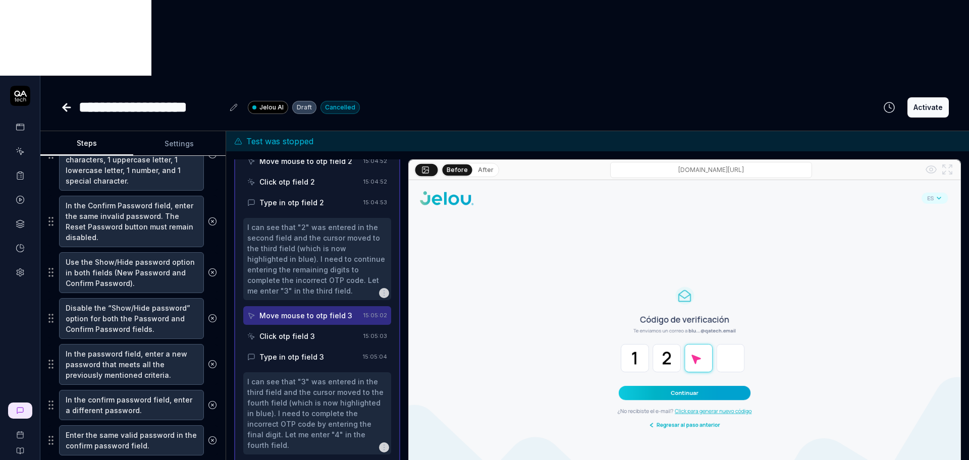
scroll to position [745, 0]
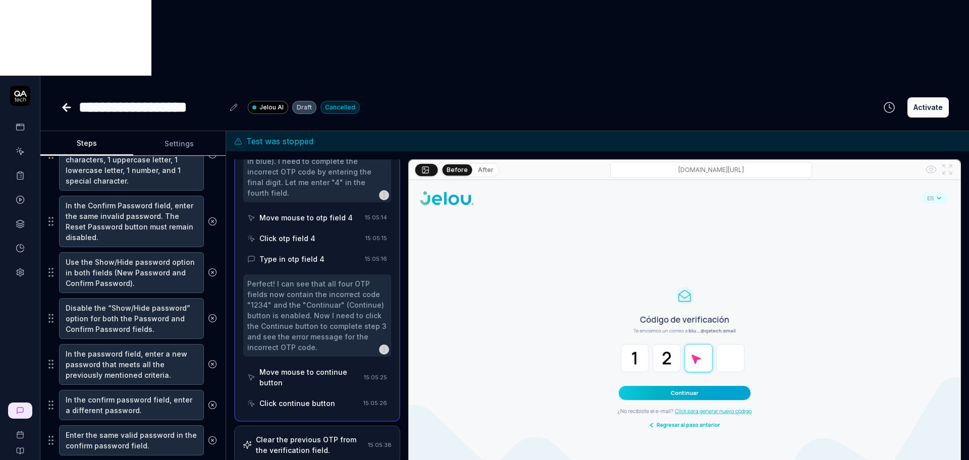
click at [310, 212] on div "Move mouse to otp field 4" at bounding box center [305, 217] width 93 height 11
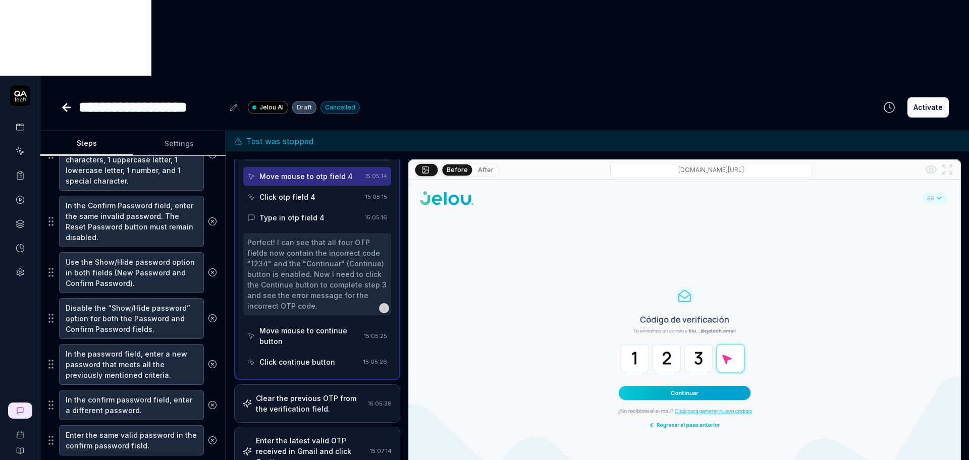
scroll to position [808, 0]
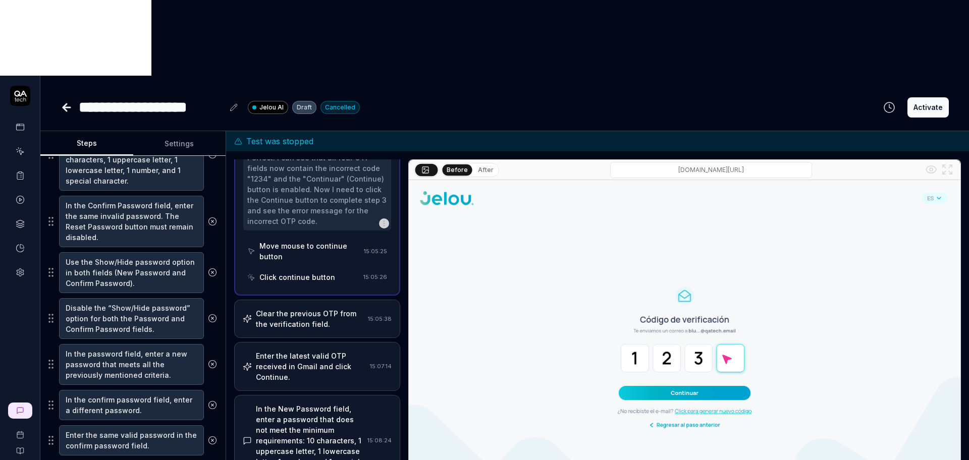
click at [314, 308] on div "Clear the previous OTP from the verification field." at bounding box center [310, 318] width 108 height 21
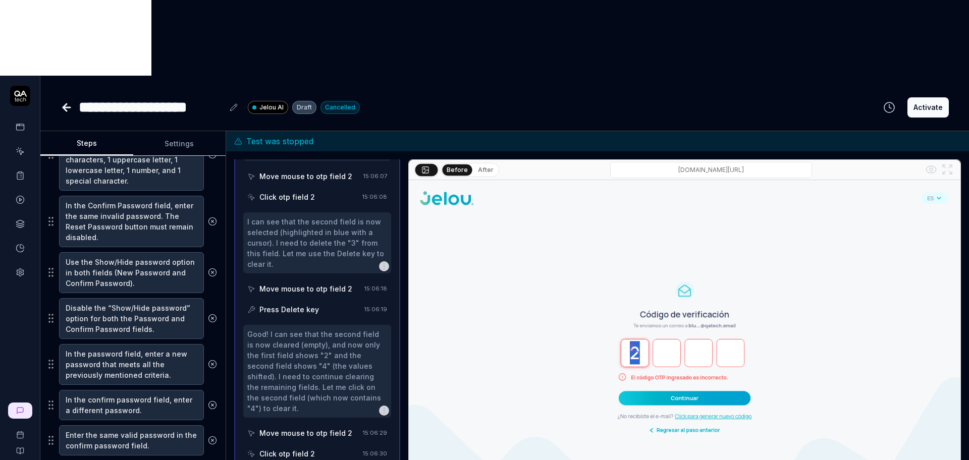
scroll to position [702, 0]
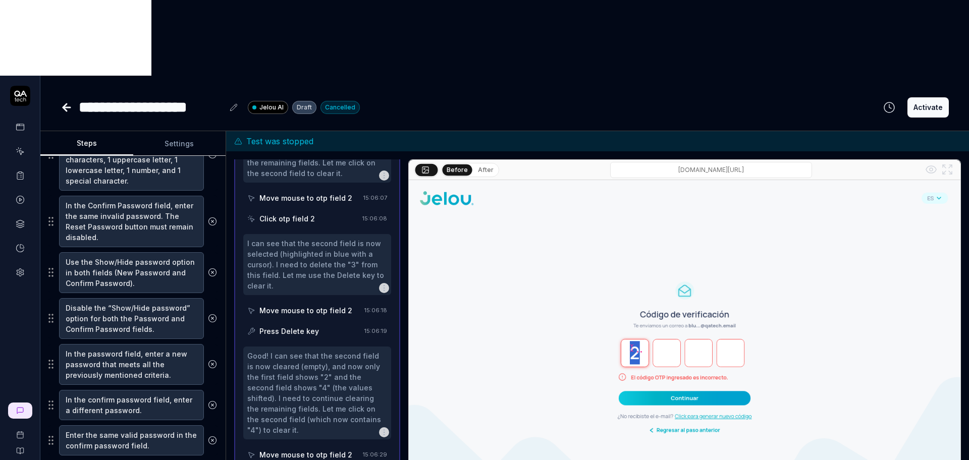
click at [312, 305] on div "Move mouse to otp field 2" at bounding box center [305, 310] width 93 height 11
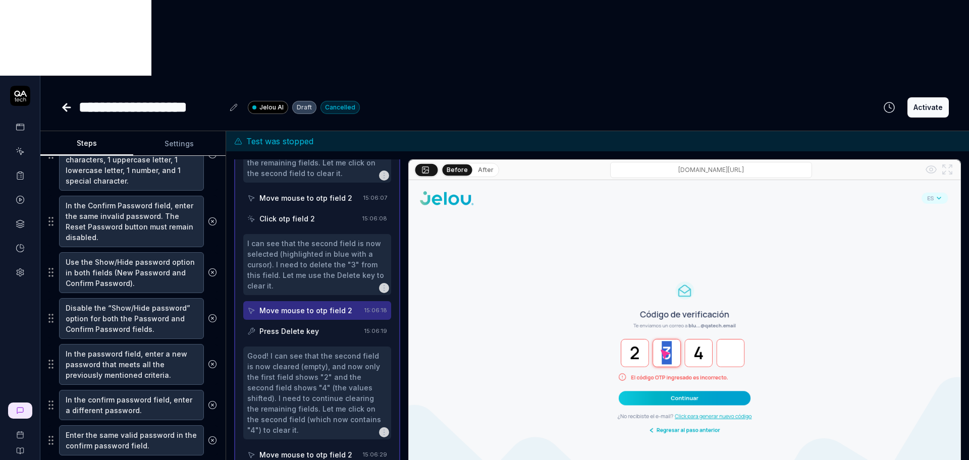
click at [307, 326] on div "Press Delete key" at bounding box center [289, 331] width 60 height 11
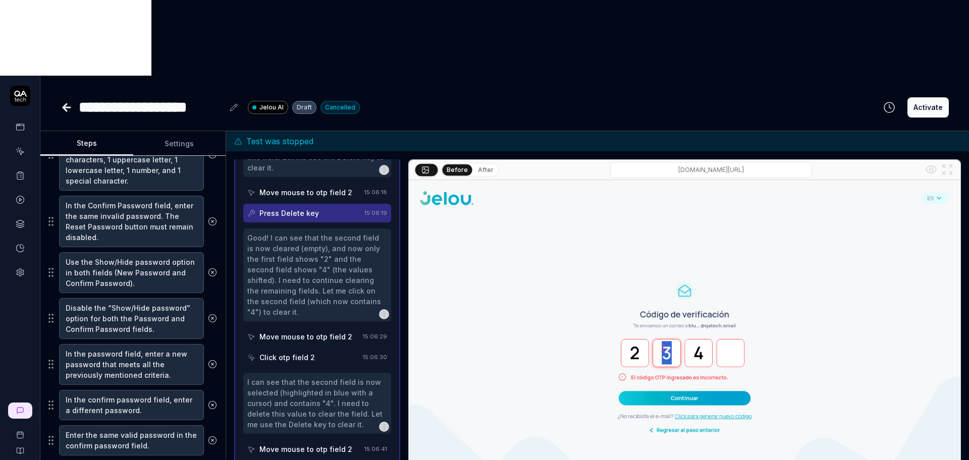
scroll to position [828, 0]
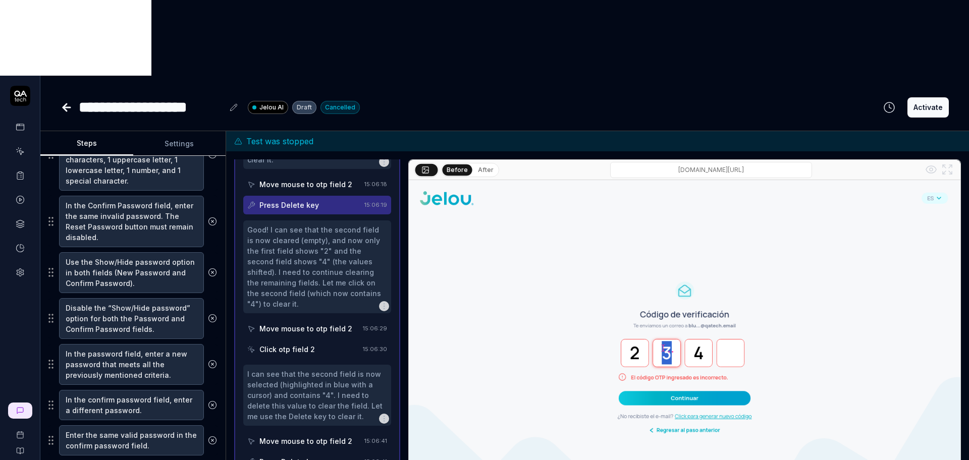
click at [305, 323] on div "Move mouse to otp field 2" at bounding box center [305, 328] width 93 height 11
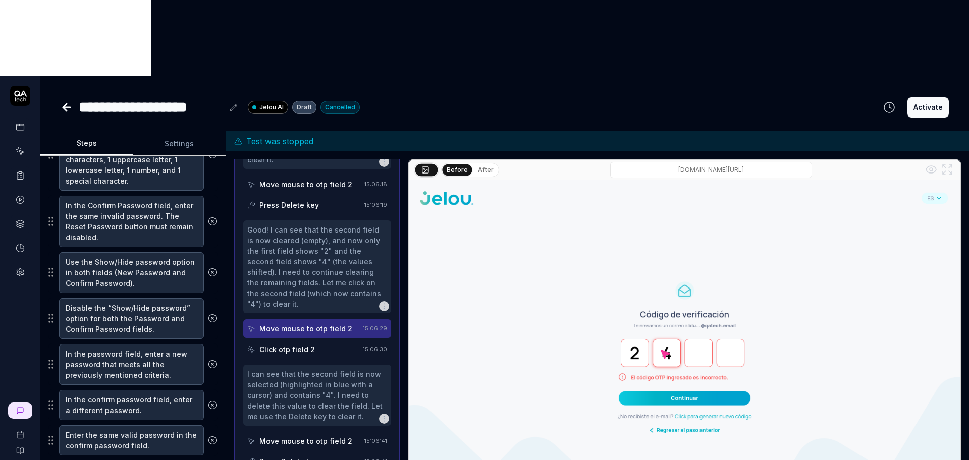
click at [304, 344] on div "Click otp field 2" at bounding box center [286, 349] width 55 height 11
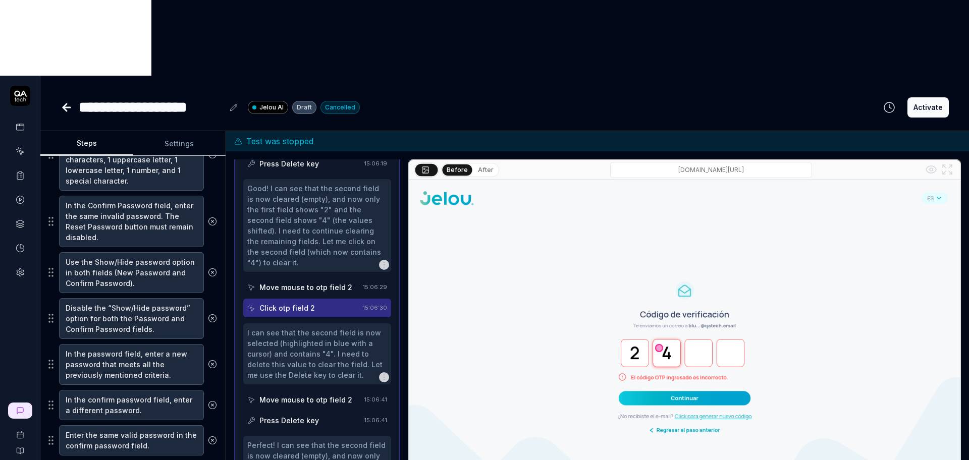
scroll to position [892, 0]
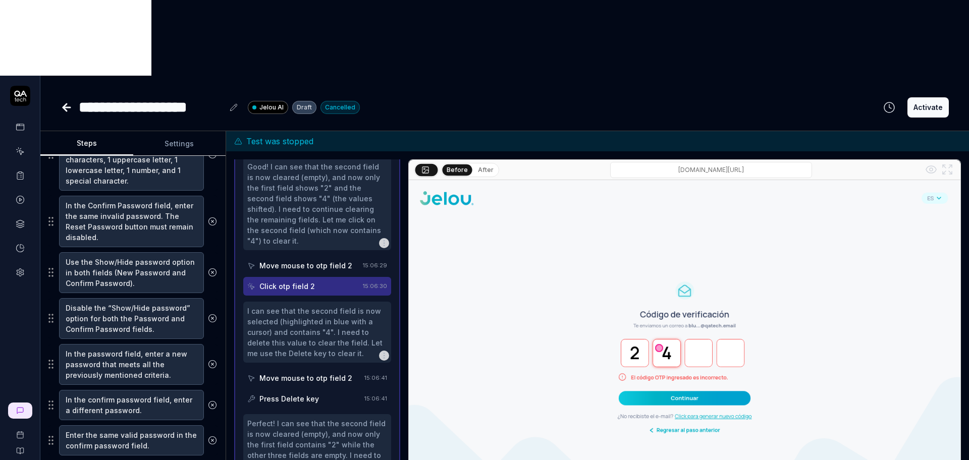
click at [306, 369] on div "Move mouse to otp field 2" at bounding box center [303, 378] width 113 height 19
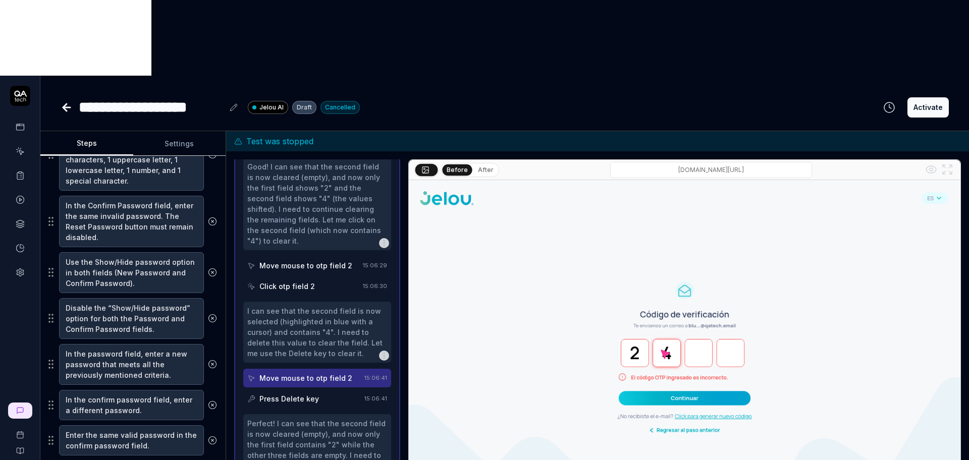
click at [304, 390] on div "Press Delete key" at bounding box center [303, 399] width 113 height 19
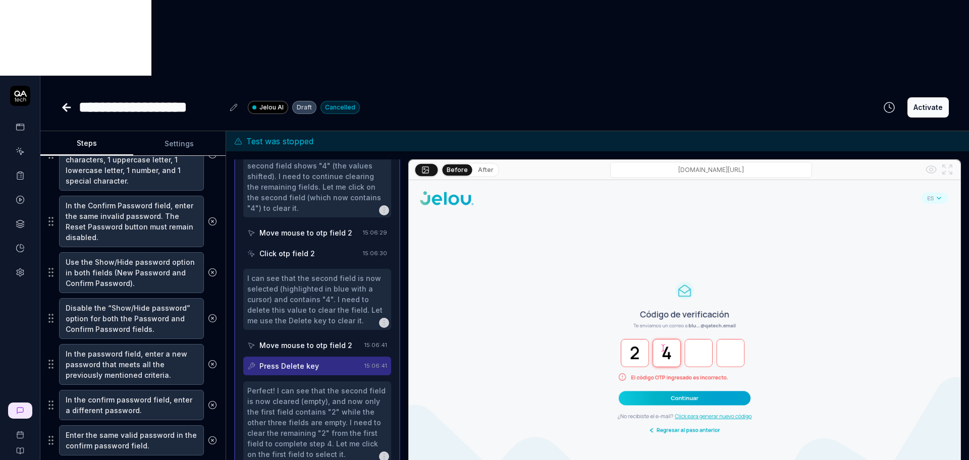
scroll to position [955, 0]
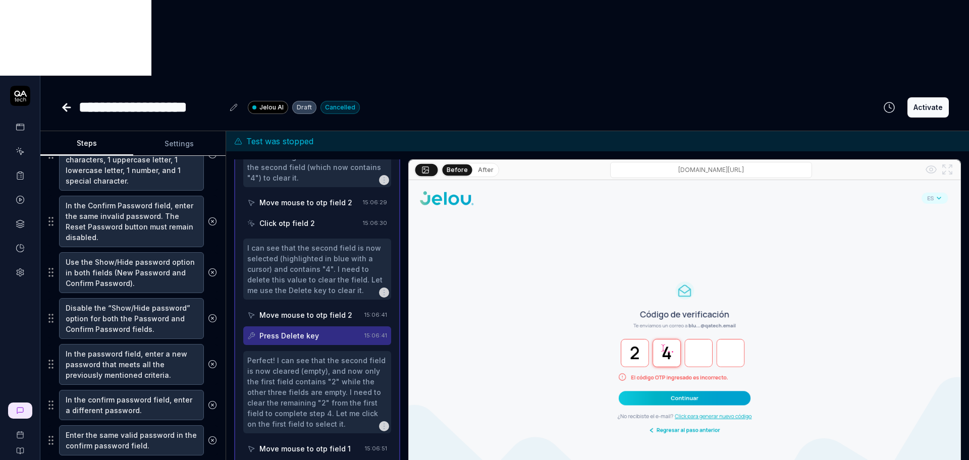
click at [305, 443] on div "Move mouse to otp field 1" at bounding box center [304, 448] width 91 height 11
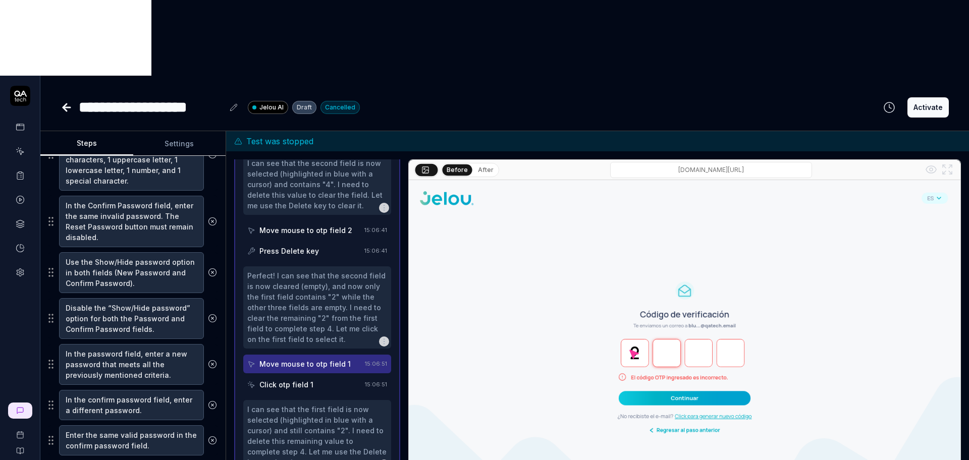
scroll to position [1081, 0]
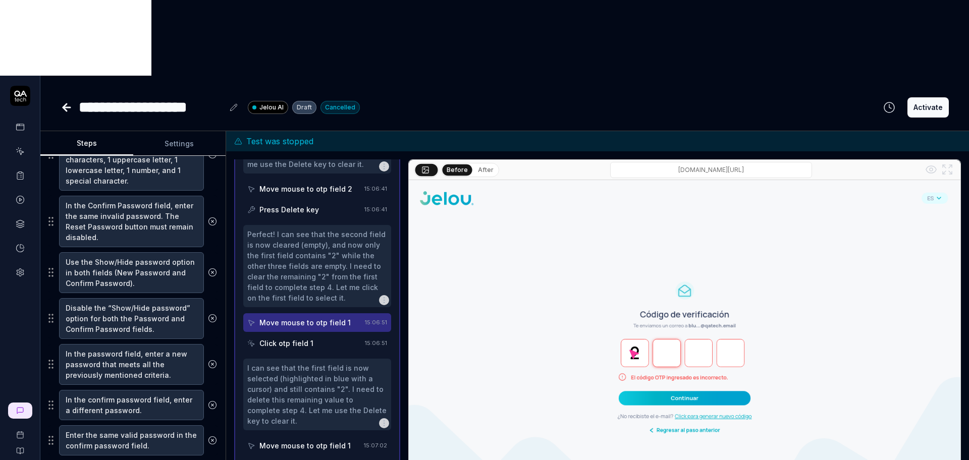
click at [310, 334] on div "Click otp field 1" at bounding box center [304, 343] width 114 height 19
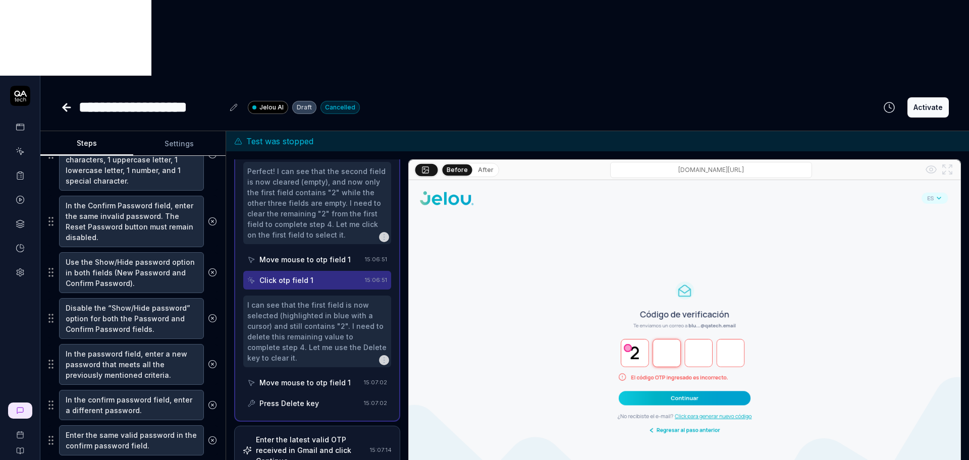
click at [309, 377] on div "Move mouse to otp field 1" at bounding box center [304, 382] width 91 height 11
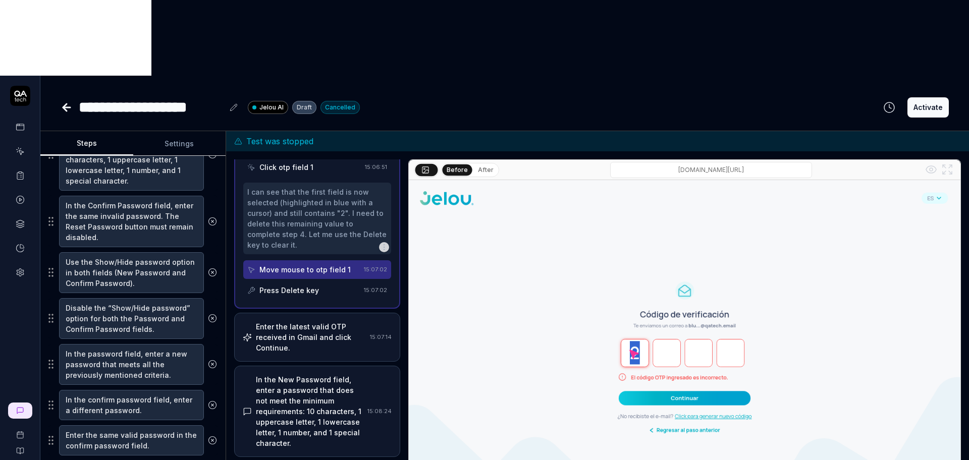
scroll to position [1270, 0]
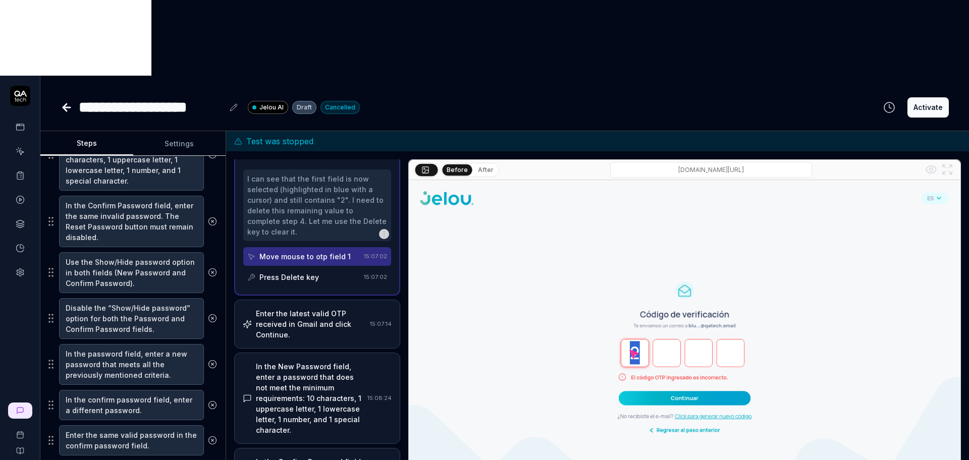
click at [306, 268] on div "Press Delete key" at bounding box center [303, 277] width 113 height 19
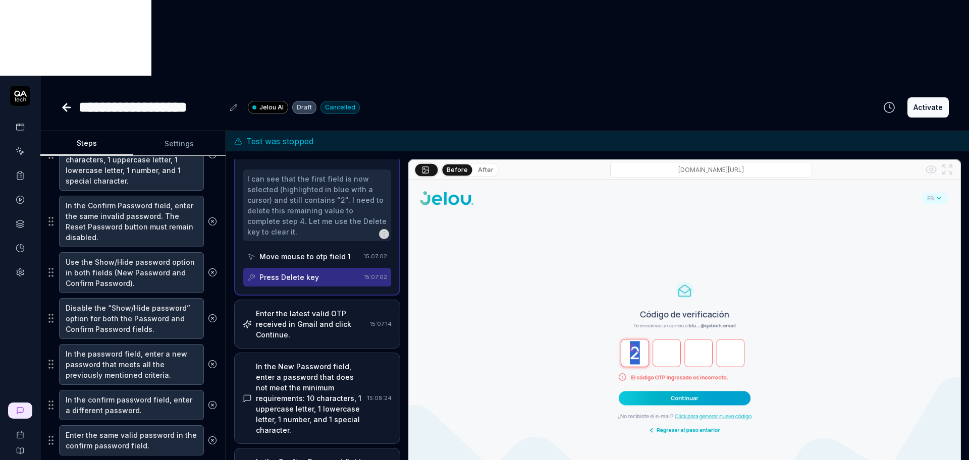
click at [307, 308] on div "Enter the latest valid OTP received in Gmail and click Continue." at bounding box center [311, 324] width 110 height 32
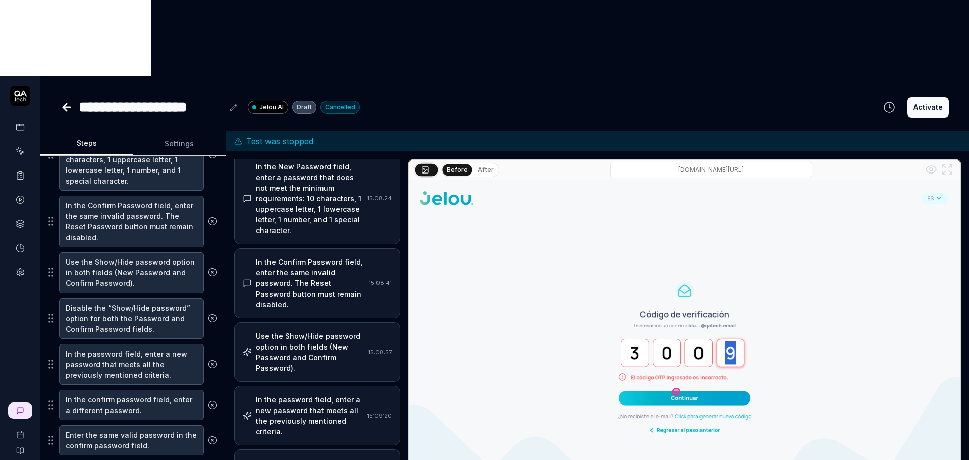
scroll to position [1290, 0]
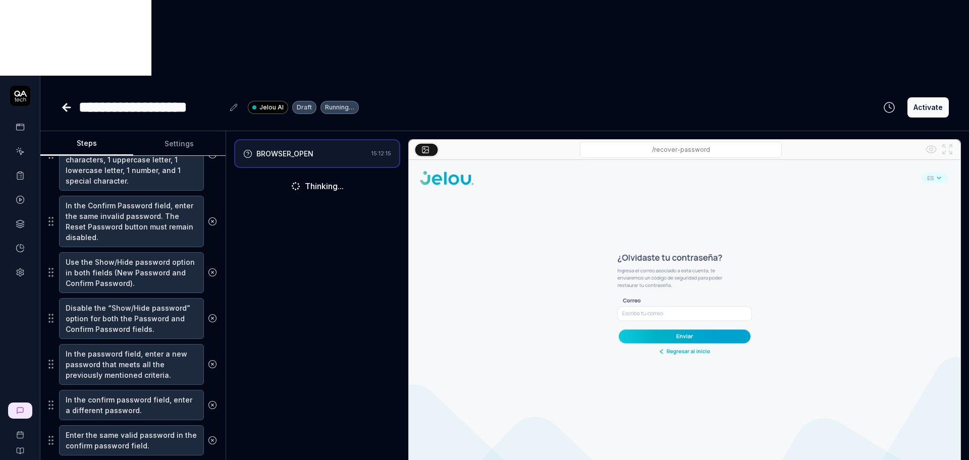
scroll to position [136, 0]
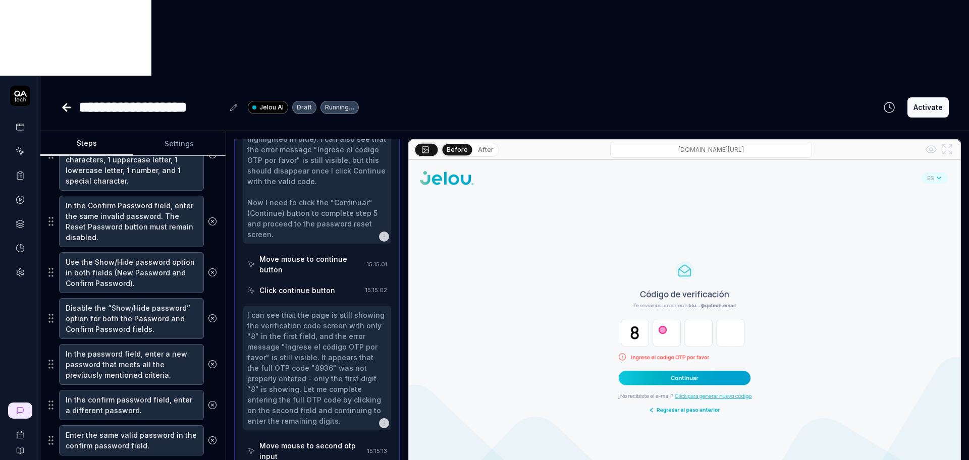
scroll to position [341, 0]
click at [333, 254] on div "Move mouse to continue button" at bounding box center [310, 264] width 103 height 21
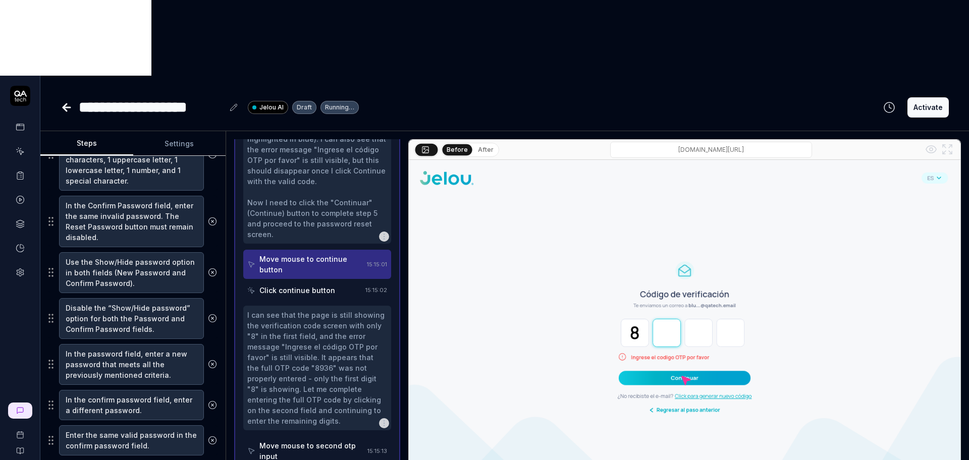
click at [332, 281] on div "Click continue button" at bounding box center [304, 290] width 114 height 19
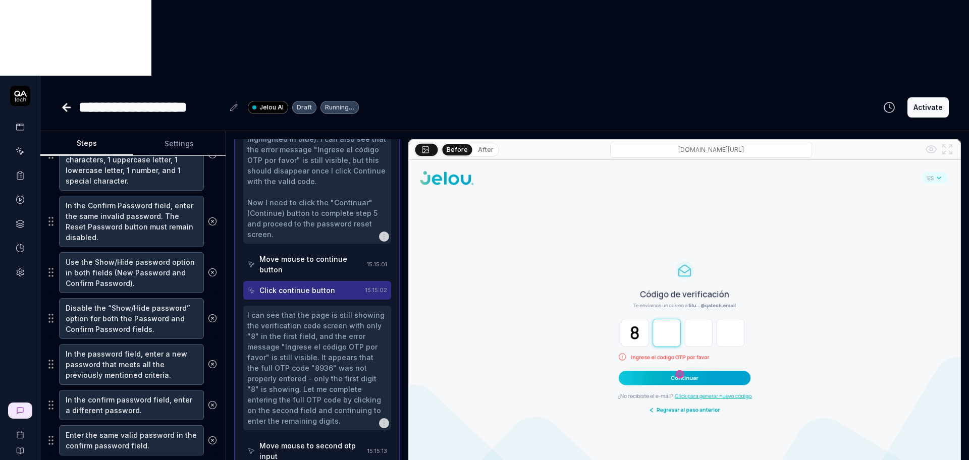
scroll to position [431, 0]
click at [312, 440] on div "Move mouse to second otp input" at bounding box center [311, 450] width 104 height 21
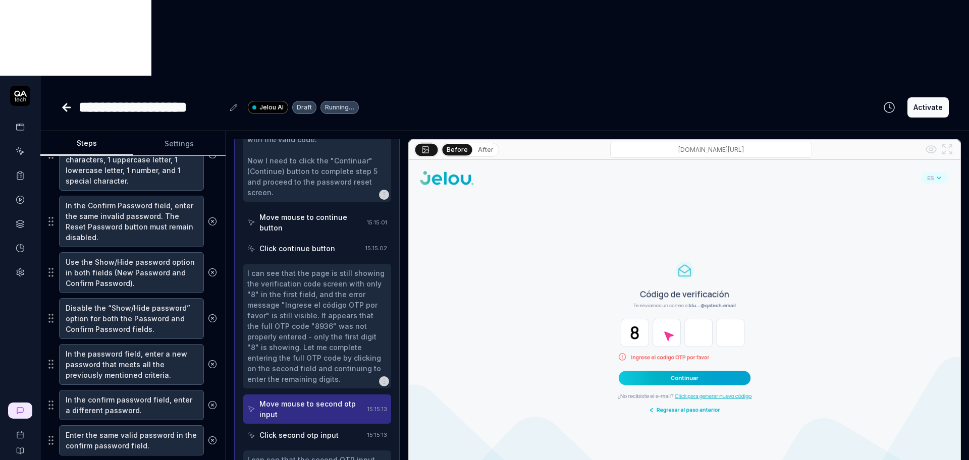
scroll to position [726, 0]
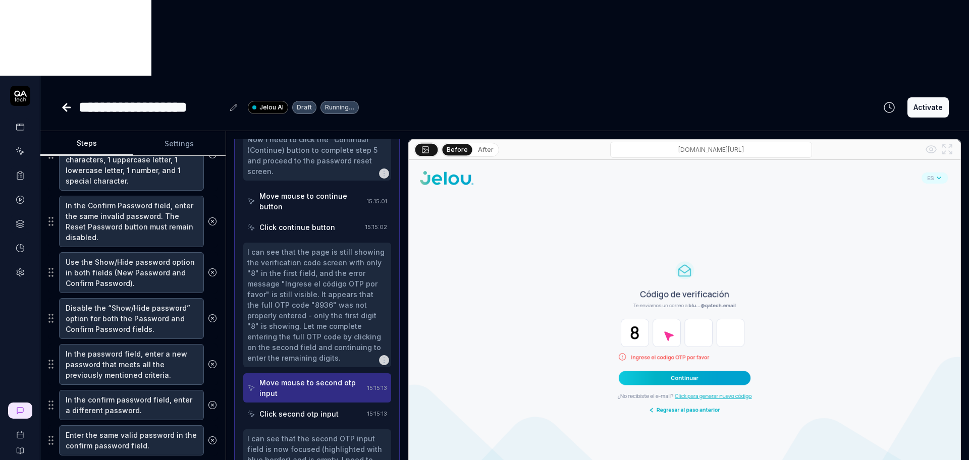
click at [312, 409] on div "Click second otp input" at bounding box center [298, 414] width 79 height 11
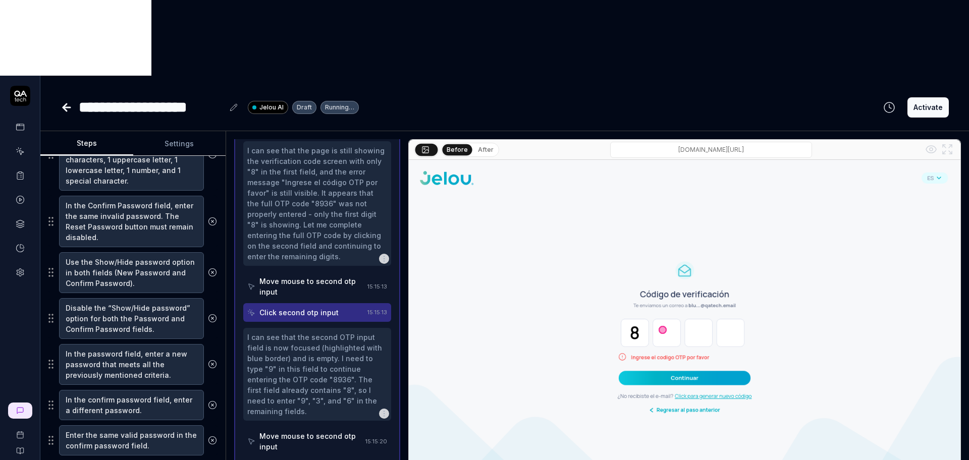
scroll to position [839, 0]
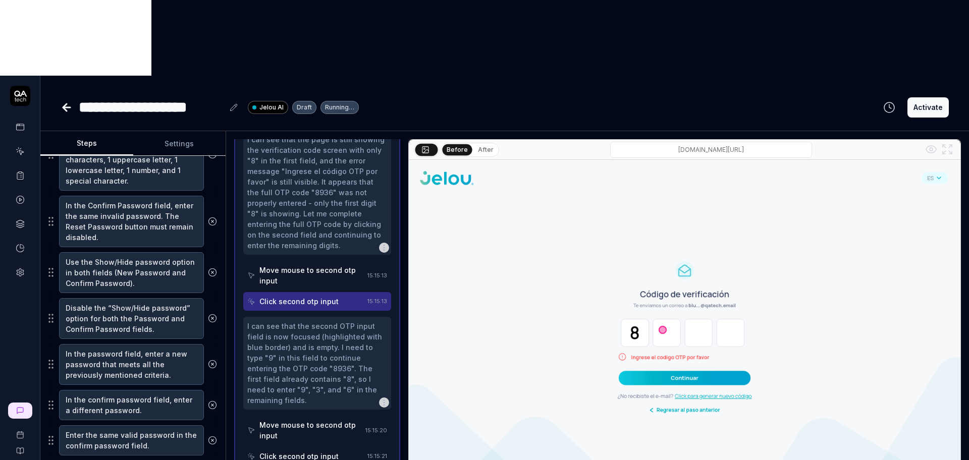
click at [312, 420] on div "Move mouse to second otp input" at bounding box center [310, 430] width 102 height 21
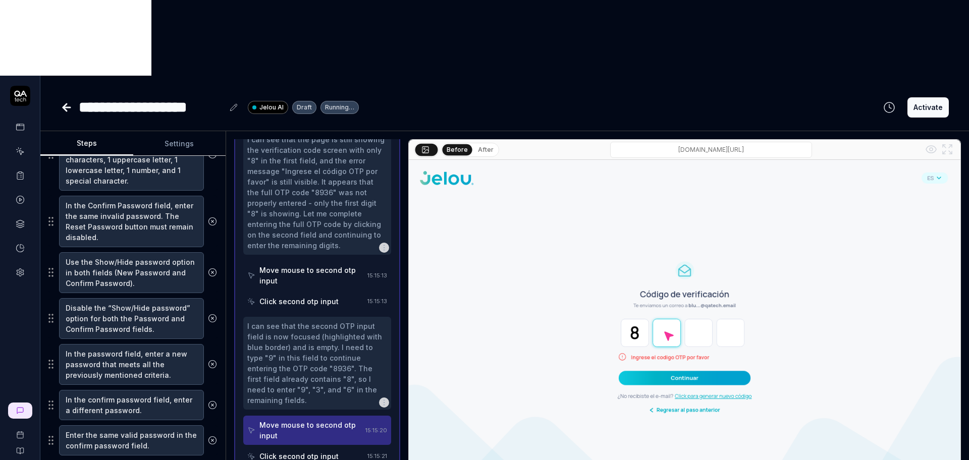
click at [313, 451] on div "Click second otp input" at bounding box center [298, 456] width 79 height 11
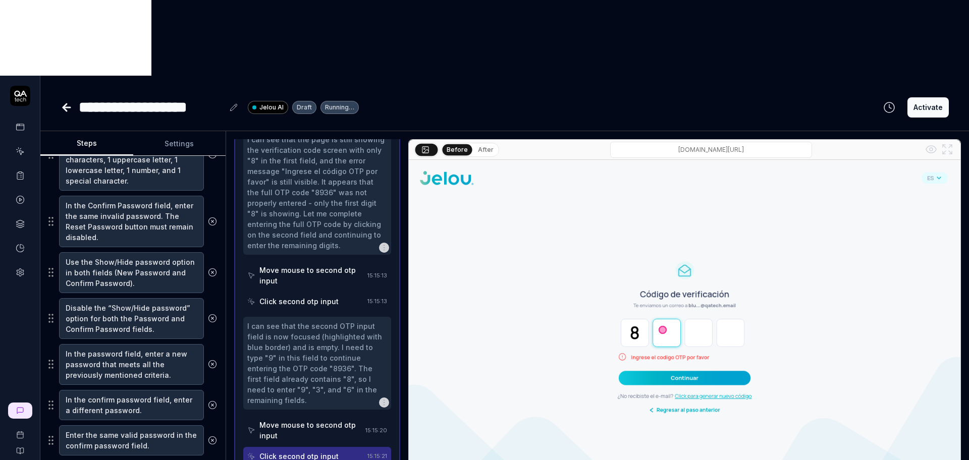
click at [322, 265] on div "Move mouse to second otp input" at bounding box center [311, 275] width 104 height 21
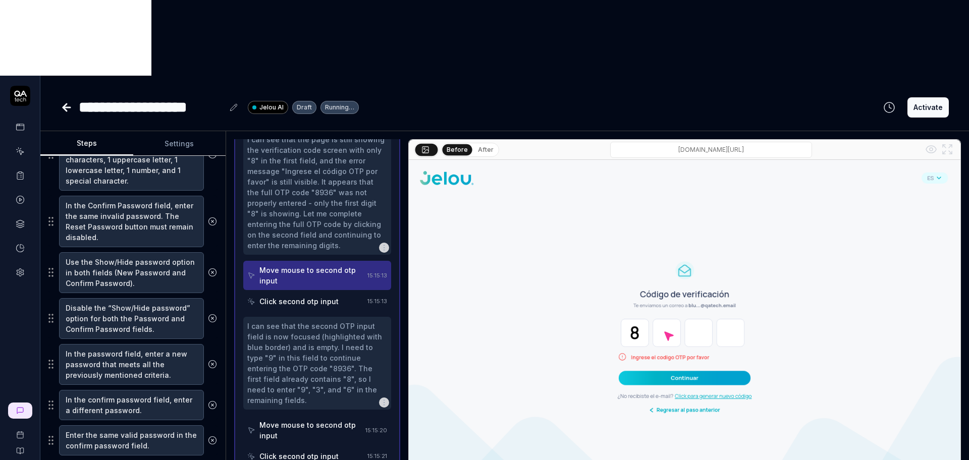
click at [319, 296] on div "Click second otp input" at bounding box center [298, 301] width 79 height 11
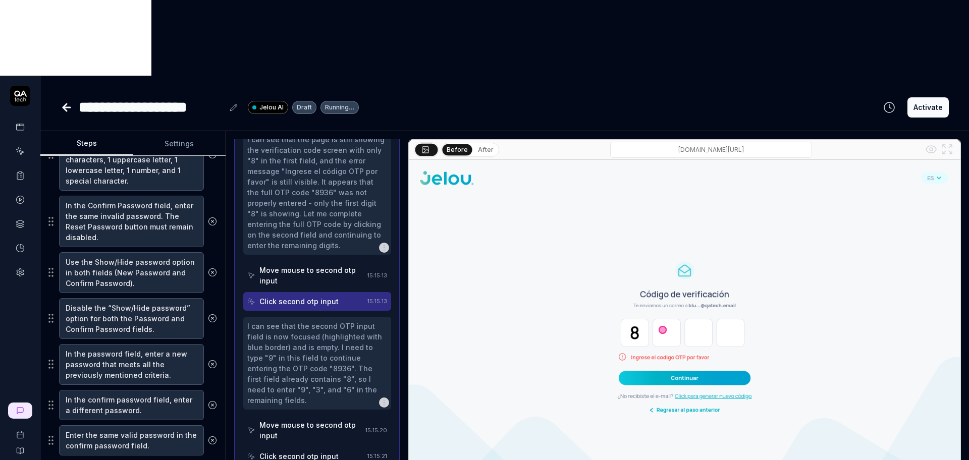
click at [313, 420] on div "Move mouse to second otp input" at bounding box center [310, 430] width 102 height 21
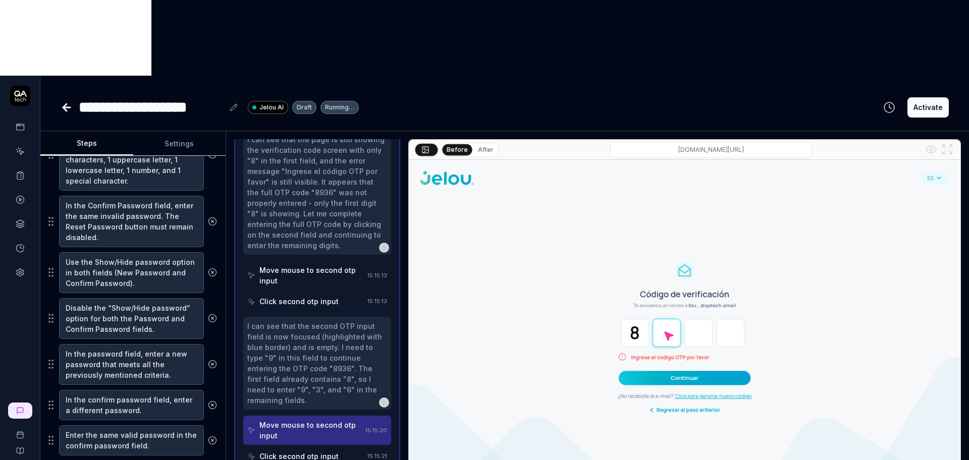
scroll to position [712, 0]
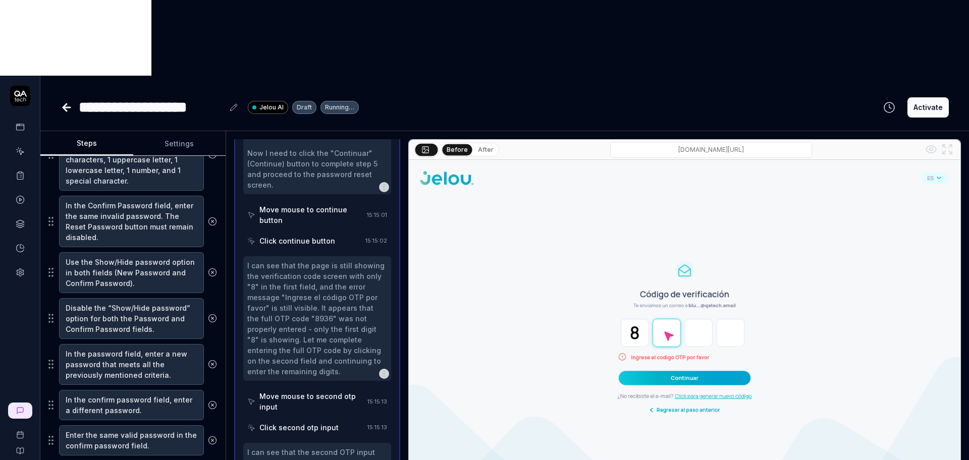
click at [300, 236] on div "Click continue button" at bounding box center [297, 241] width 76 height 11
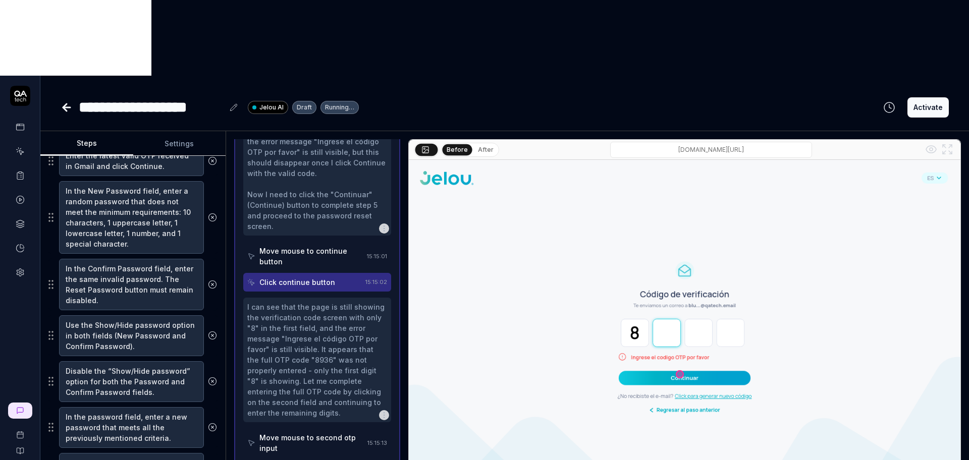
scroll to position [649, 0]
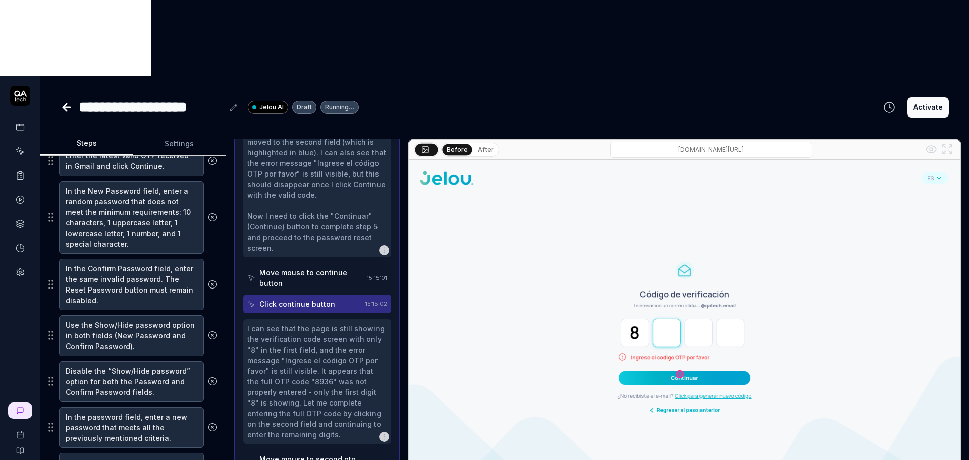
click at [298, 263] on div "Move mouse to continue button" at bounding box center [305, 277] width 116 height 29
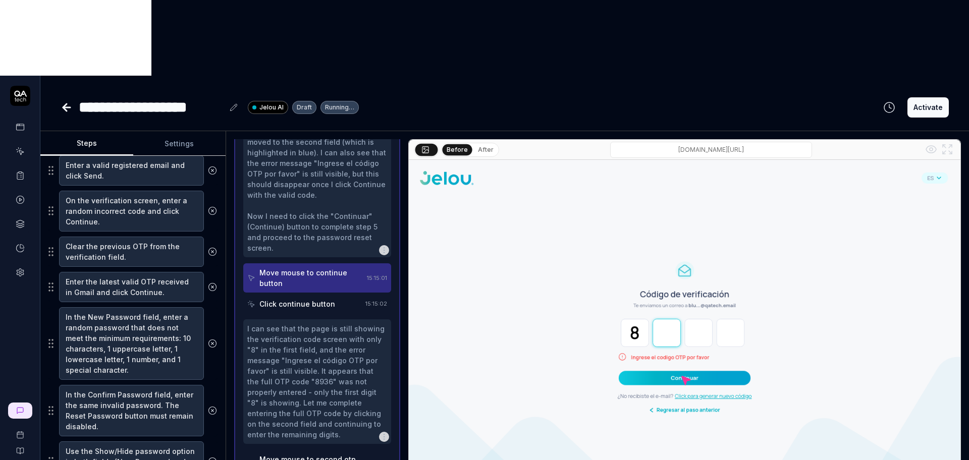
scroll to position [460, 0]
click at [132, 237] on textarea "Clear the previous OTP from the verification field." at bounding box center [131, 252] width 145 height 30
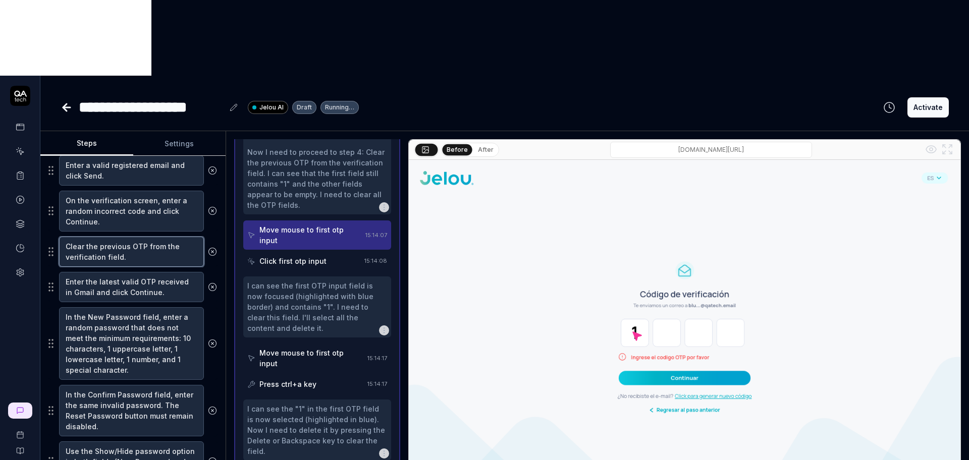
scroll to position [296, 0]
click at [132, 272] on textarea "Enter the latest valid OTP received in Gmail and click Continue." at bounding box center [131, 287] width 145 height 30
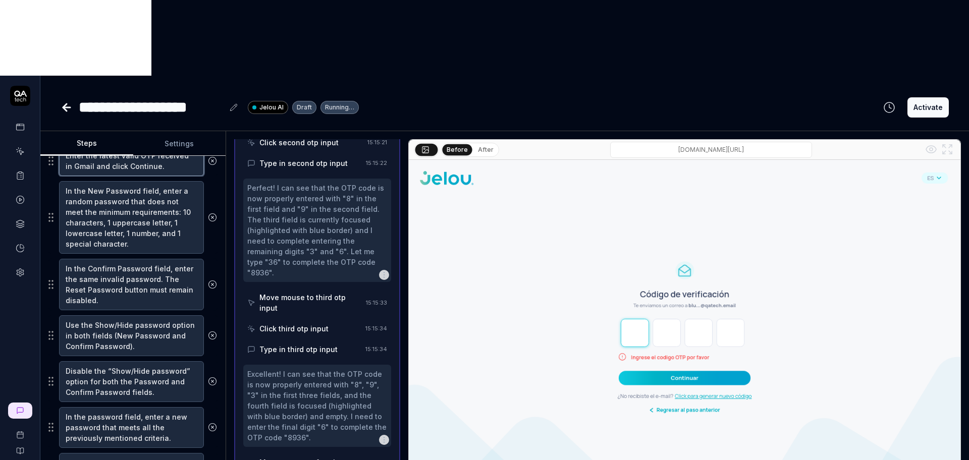
scroll to position [1157, 0]
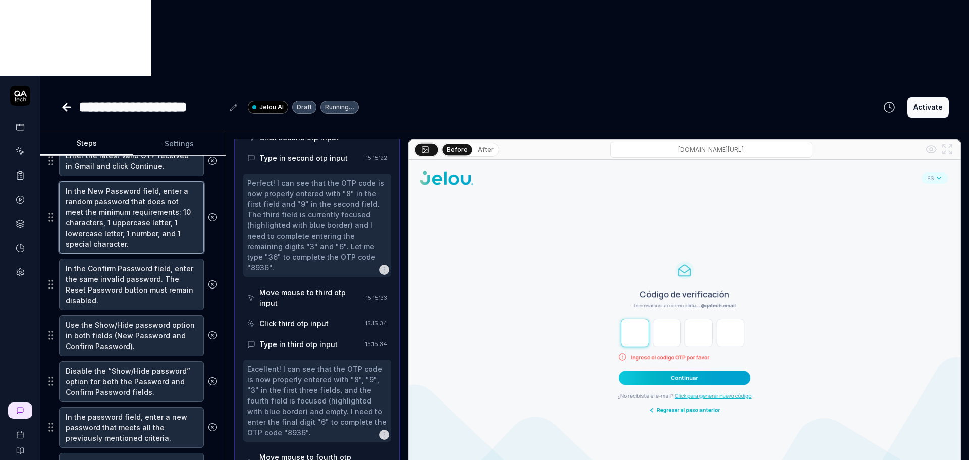
click at [126, 181] on textarea "In the New Password field, enter a random password that does not meet the minim…" at bounding box center [131, 217] width 145 height 73
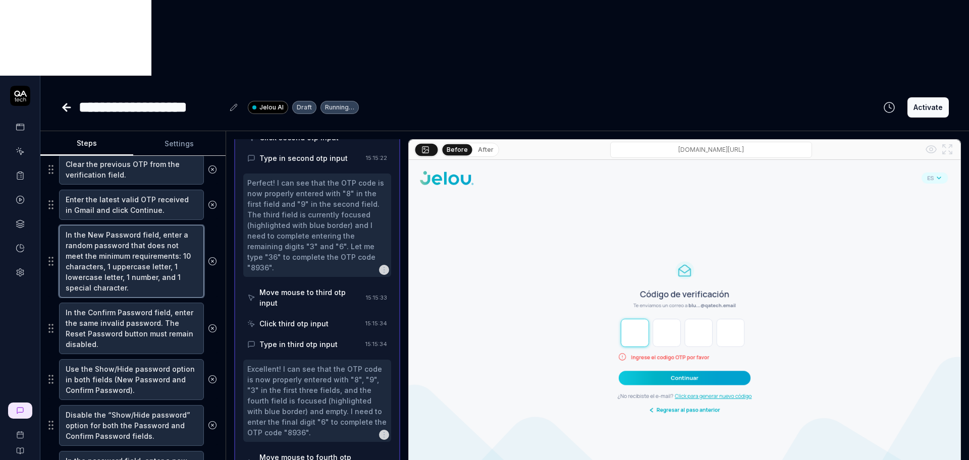
scroll to position [296, 0]
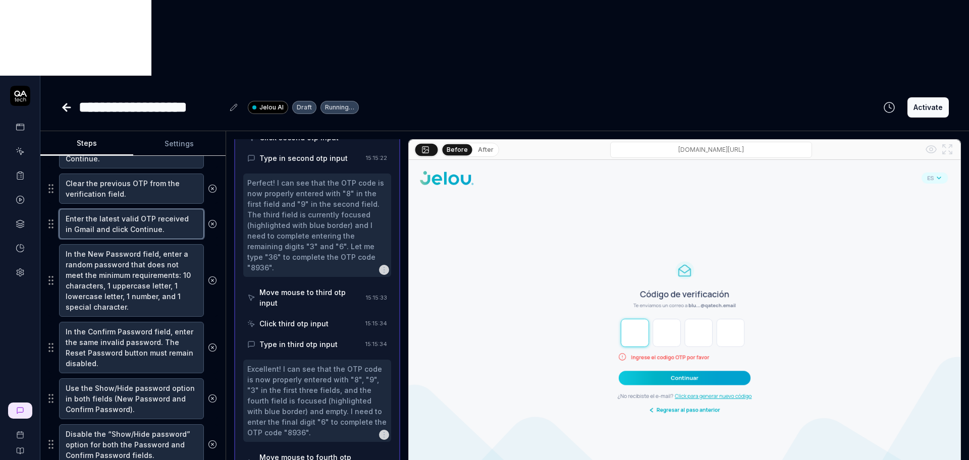
click at [125, 209] on textarea "Enter the latest valid OTP received in Gmail and click Continue." at bounding box center [131, 224] width 145 height 30
click at [133, 174] on textarea "Clear the previous OTP from the verification field." at bounding box center [131, 189] width 145 height 30
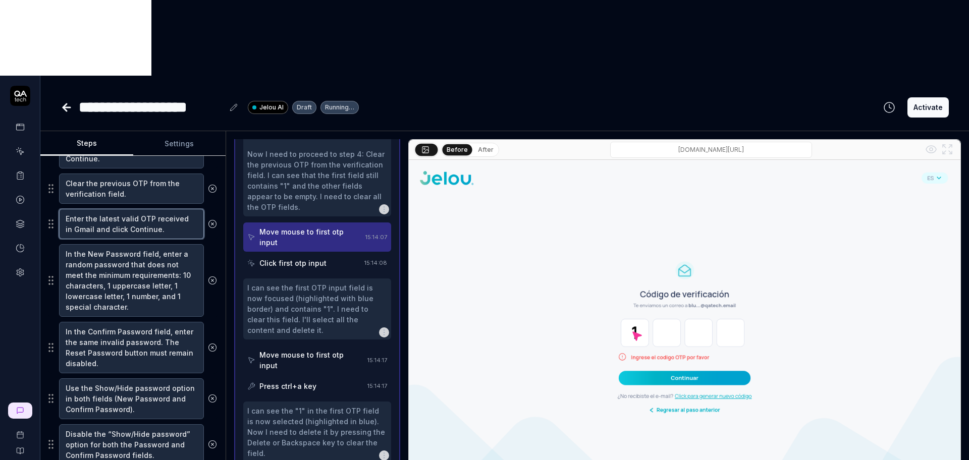
click at [133, 209] on textarea "Enter the latest valid OTP received in Gmail and click Continue." at bounding box center [131, 224] width 145 height 30
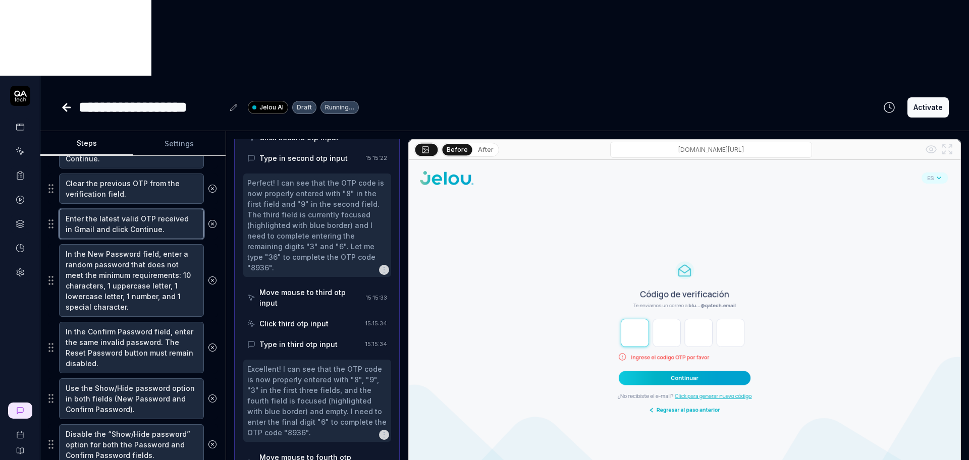
scroll to position [1190, 0]
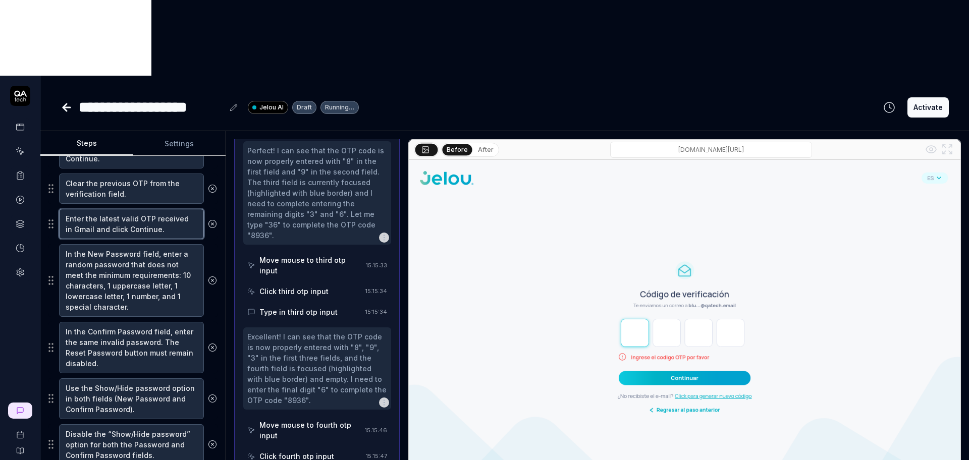
drag, startPoint x: 164, startPoint y: 158, endPoint x: 66, endPoint y: 147, distance: 99.6
click at [66, 209] on textarea "Enter the latest valid OTP received in Gmail and click Continue." at bounding box center [131, 224] width 145 height 30
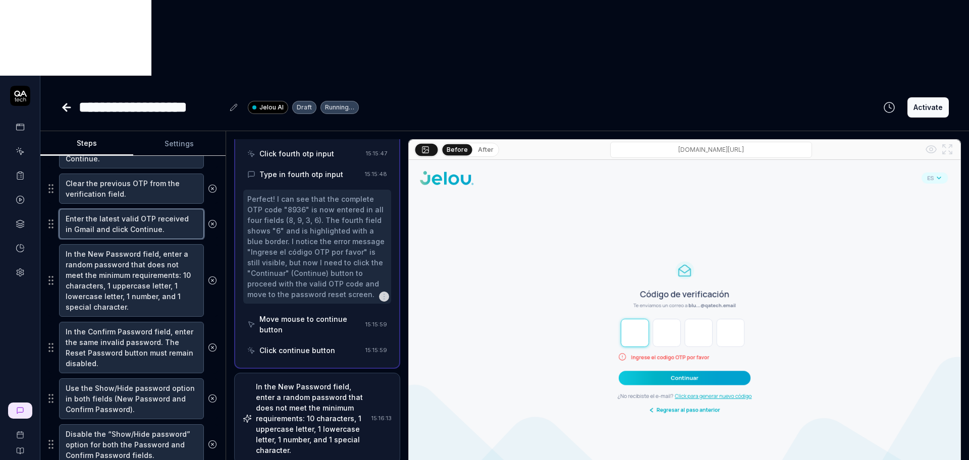
scroll to position [677, 0]
click at [331, 381] on div "In the New Password field, enter a random password that does not meet the minim…" at bounding box center [312, 418] width 112 height 74
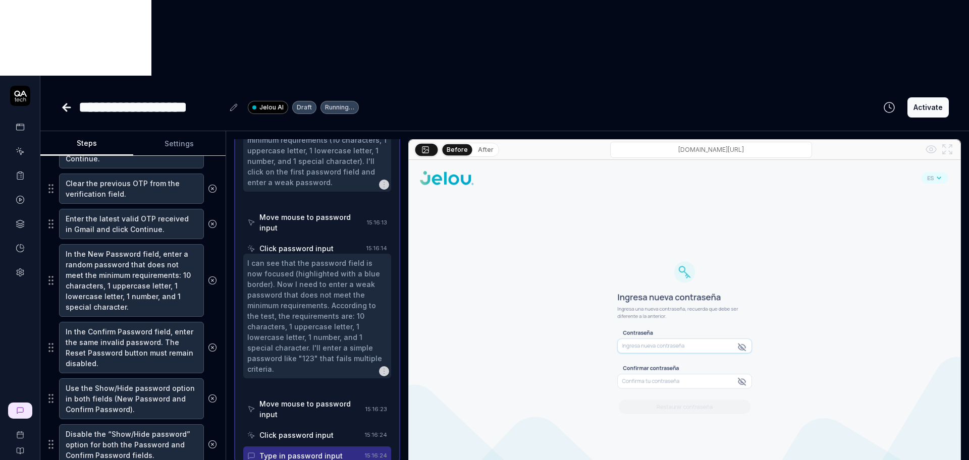
scroll to position [479, 0]
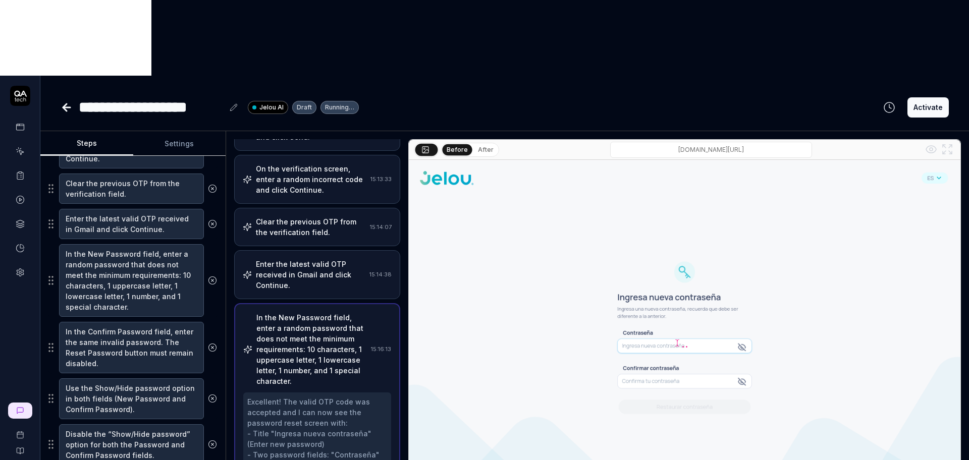
click at [303, 259] on div "Enter the latest valid OTP received in Gmail and click Continue." at bounding box center [310, 275] width 109 height 32
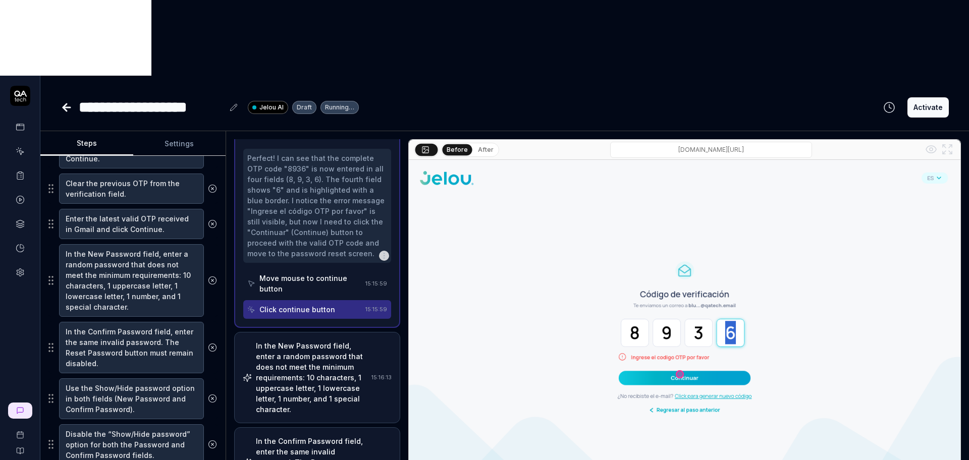
scroll to position [718, 0]
click at [643, 184] on img at bounding box center [684, 332] width 551 height 345
click at [286, 341] on div "In the New Password field, enter a random password that does not meet the minim…" at bounding box center [312, 378] width 112 height 74
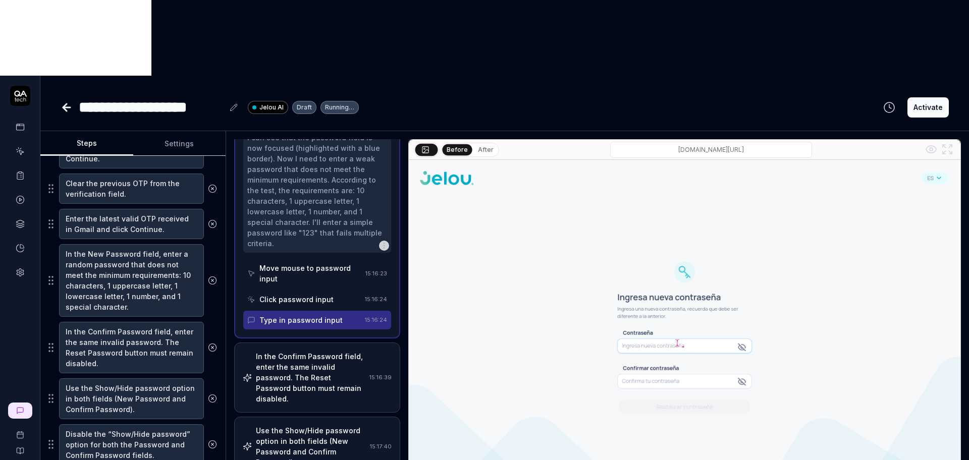
scroll to position [713, 0]
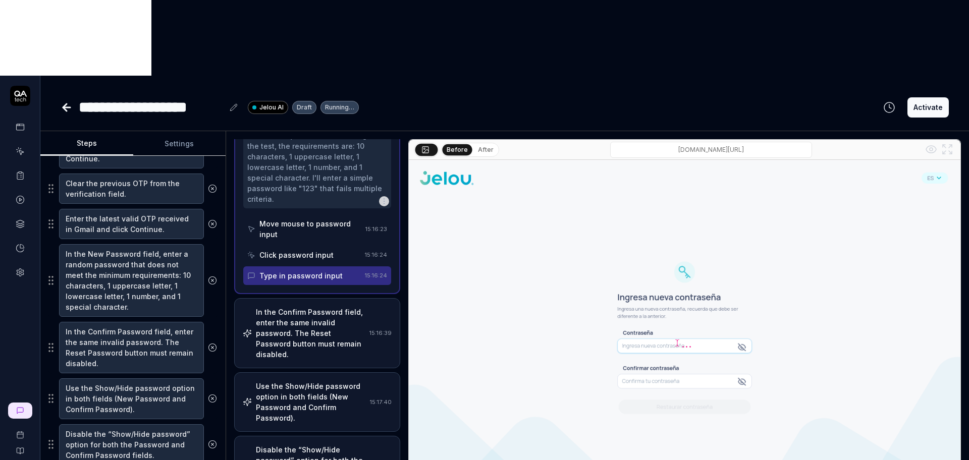
click at [320, 381] on div "Use the Show/Hide password option in both fields (New Password and Confirm Pass…" at bounding box center [311, 402] width 110 height 42
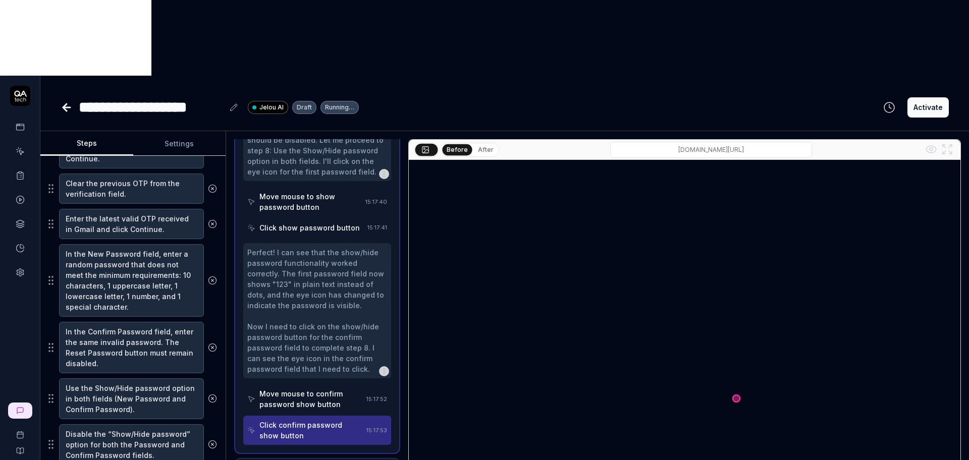
scroll to position [824, 0]
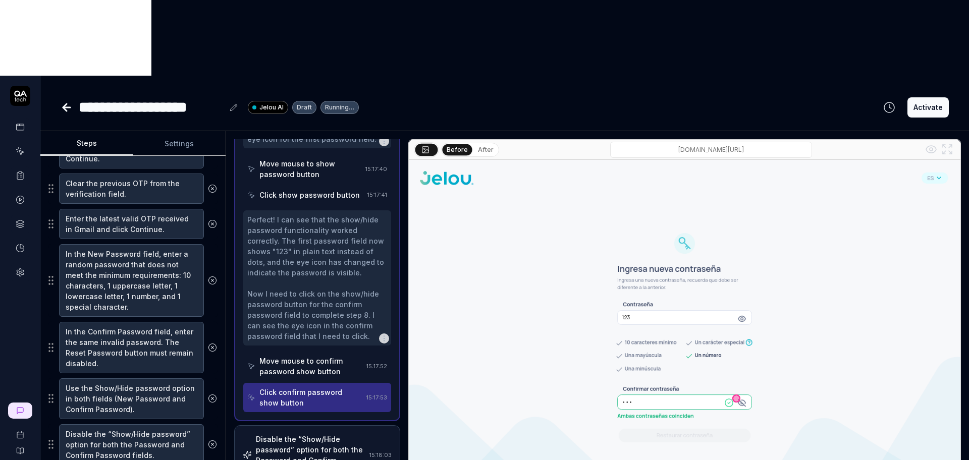
click at [309, 434] on div "Disable the “Show/Hide password” option for both the Password and Confirm Passw…" at bounding box center [310, 455] width 109 height 42
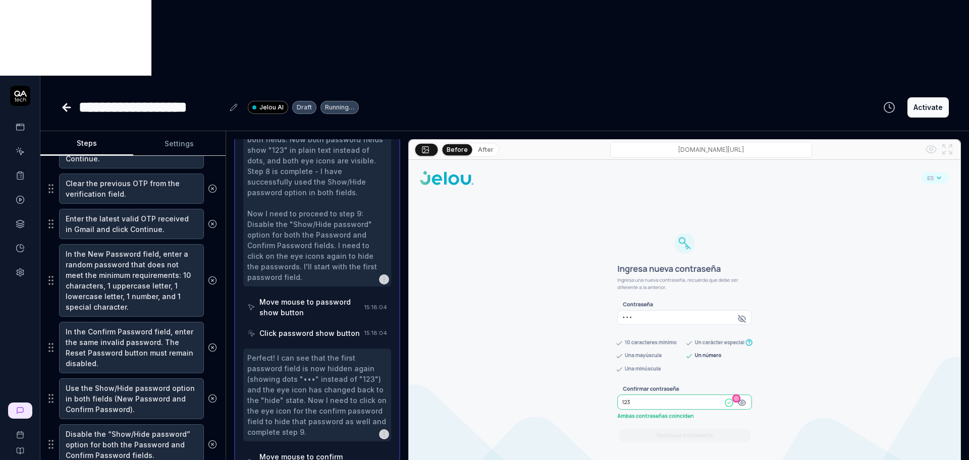
scroll to position [824, 0]
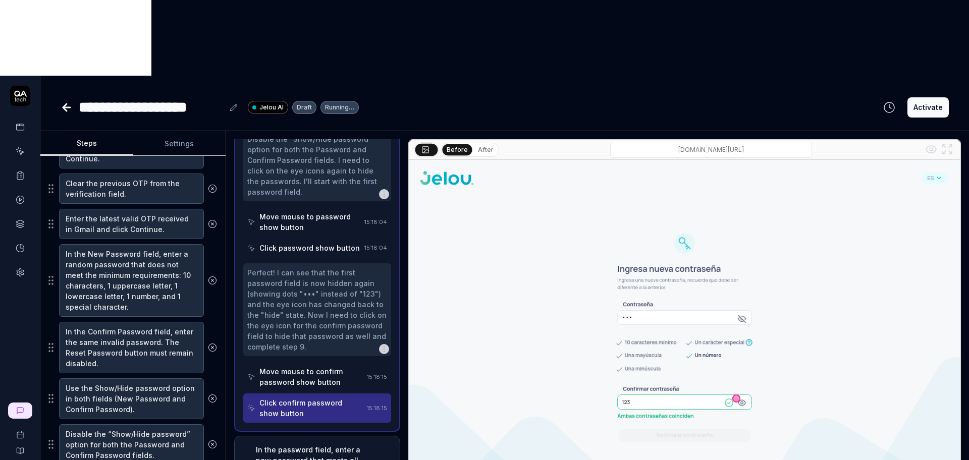
click at [336, 444] on div "In the password field, enter a new password that meets all the previously menti…" at bounding box center [310, 465] width 109 height 42
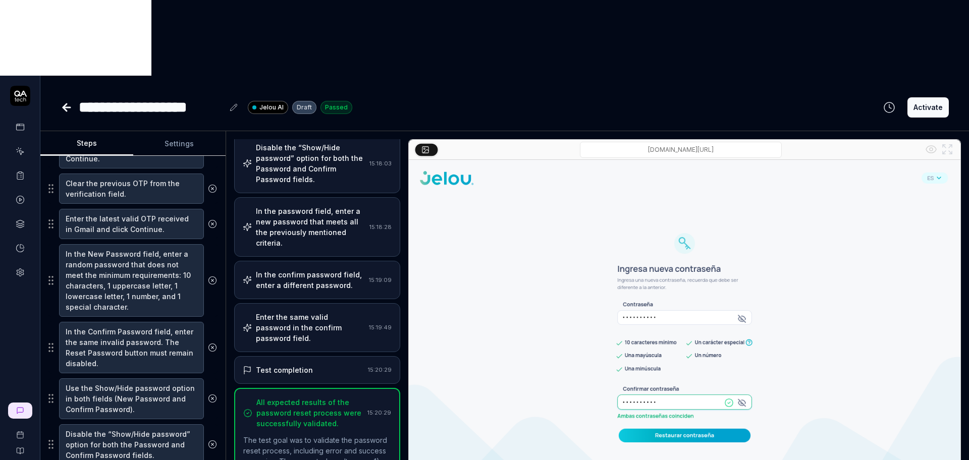
scroll to position [11, 0]
click at [140, 378] on textarea "Use the Show/Hide password option in both fields (New Password and Confirm Pass…" at bounding box center [131, 398] width 145 height 41
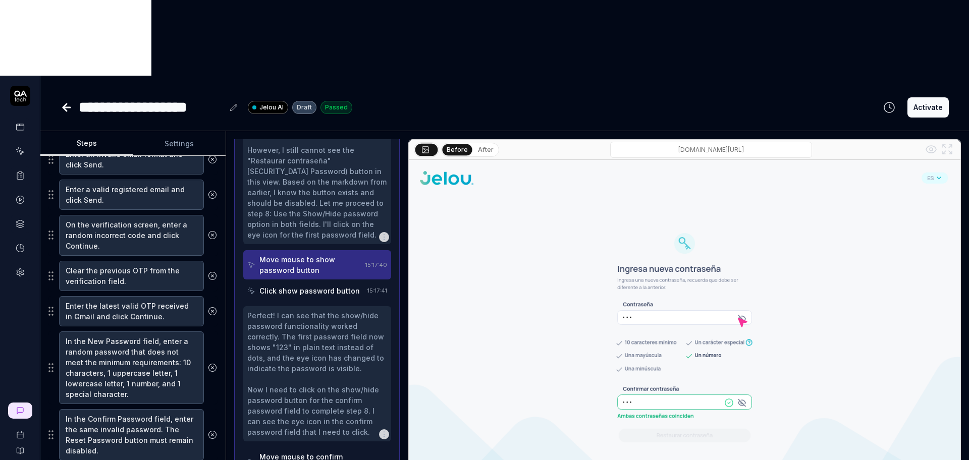
scroll to position [170, 0]
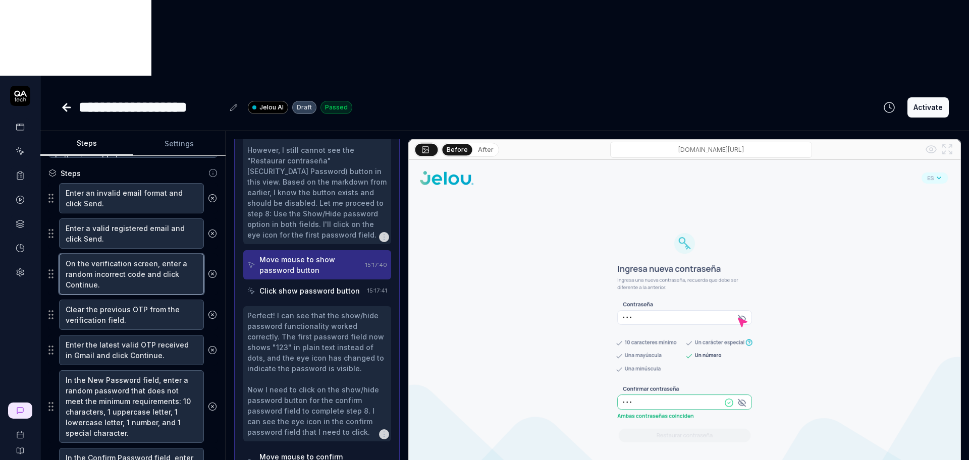
click at [131, 254] on textarea "On the verification screen, enter a random incorrect code and click Continue." at bounding box center [131, 274] width 145 height 41
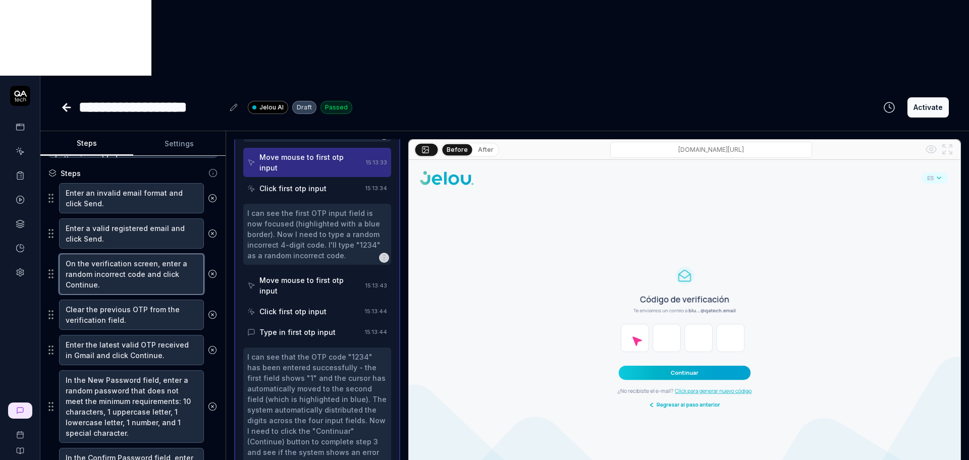
scroll to position [363, 0]
click at [122, 300] on textarea "Clear the previous OTP from the verification field." at bounding box center [131, 315] width 145 height 30
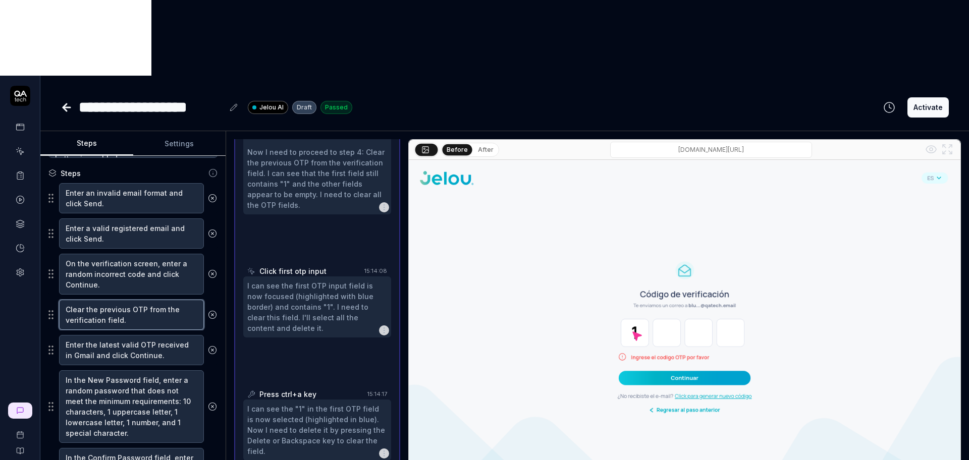
scroll to position [311, 0]
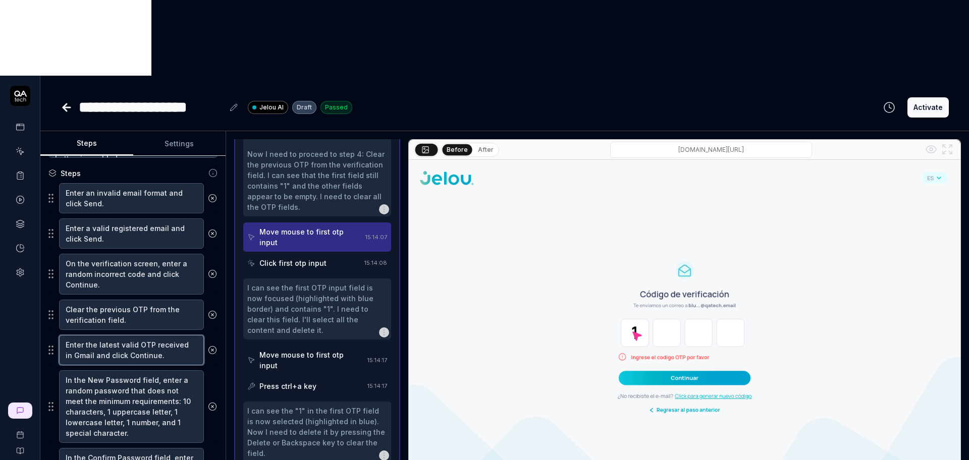
click at [125, 335] on textarea "Enter the latest valid OTP received in Gmail and click Continue." at bounding box center [131, 350] width 145 height 30
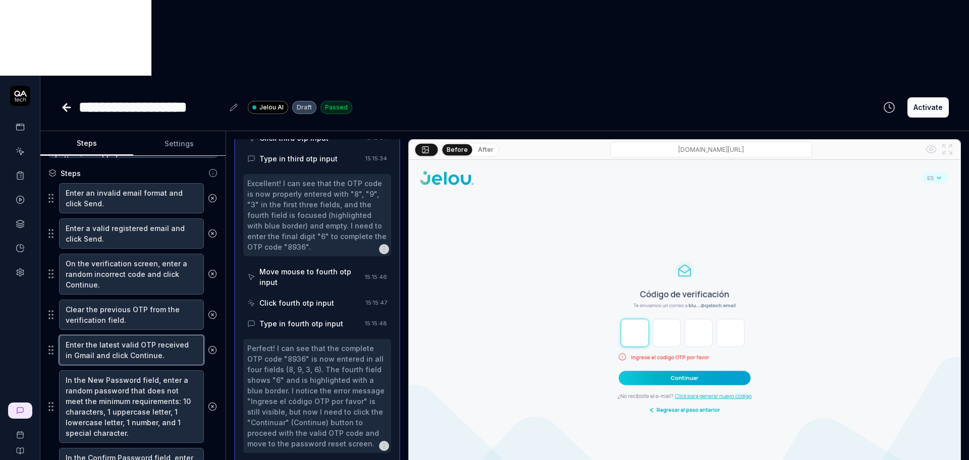
scroll to position [1359, 0]
click at [138, 335] on textarea "Enter the latest valid OTP received in Gmail and click Continue." at bounding box center [131, 350] width 145 height 30
click at [144, 335] on textarea "Enter the latest valid OTP received in Gmail and click Continue." at bounding box center [131, 350] width 145 height 30
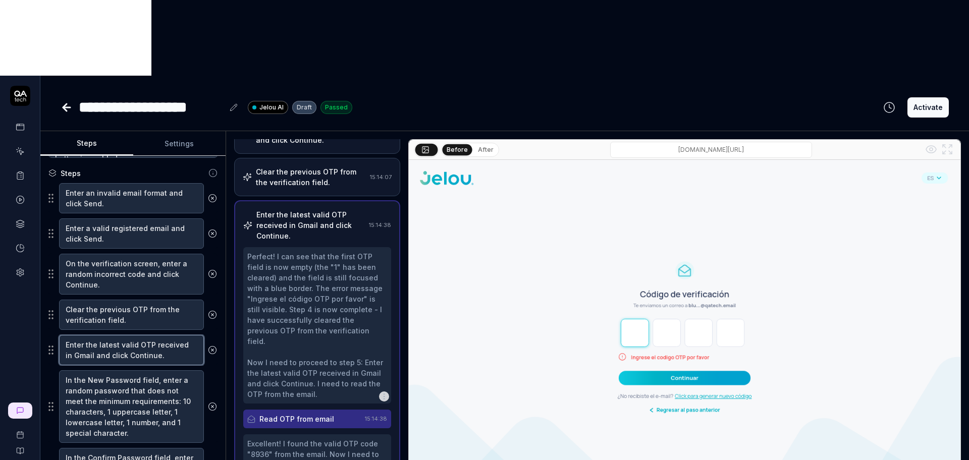
scroll to position [224, 0]
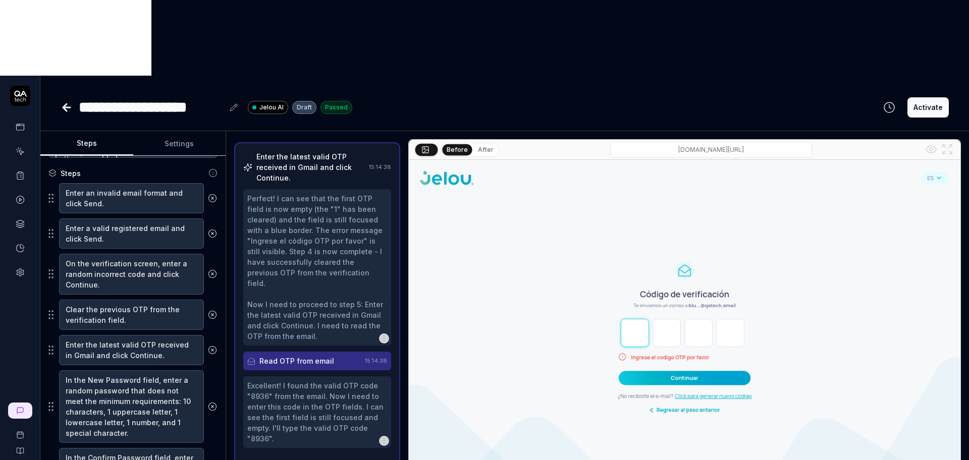
click at [315, 356] on div "Read OTP from email" at bounding box center [296, 361] width 75 height 11
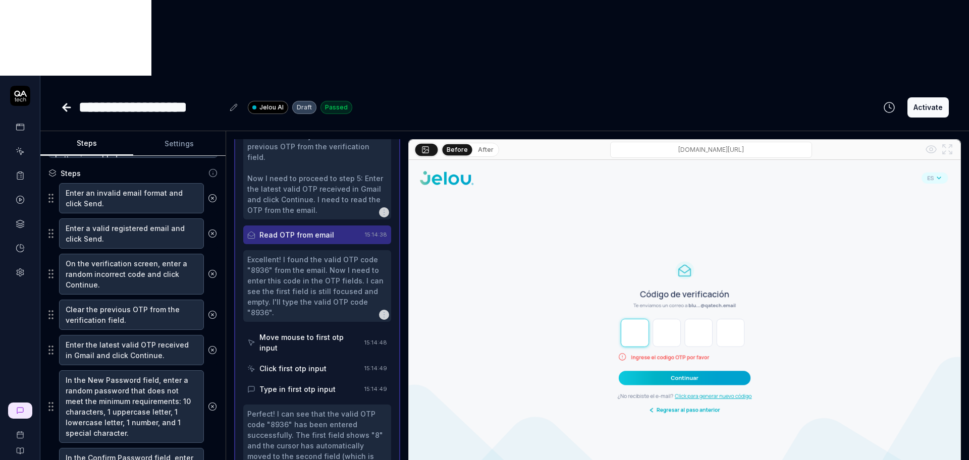
click at [315, 332] on div "Move mouse to first otp input" at bounding box center [309, 342] width 101 height 21
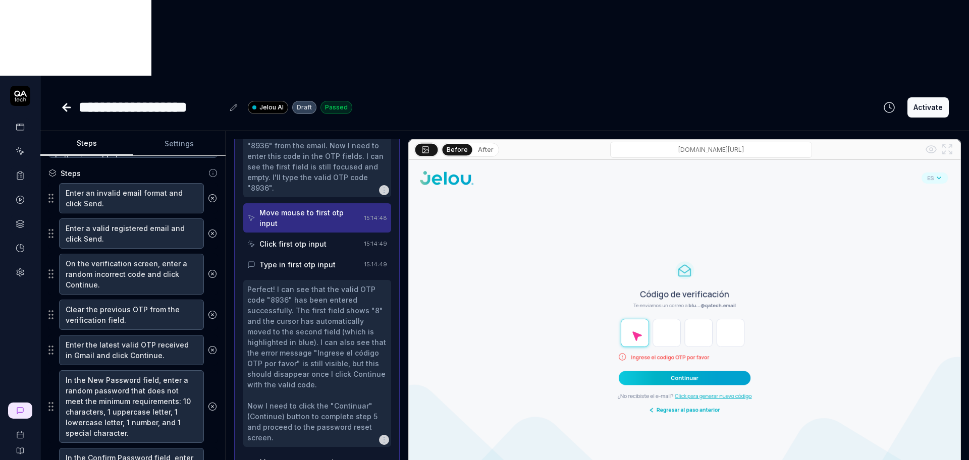
scroll to position [476, 0]
click at [325, 233] on div "Click first otp input" at bounding box center [303, 242] width 113 height 19
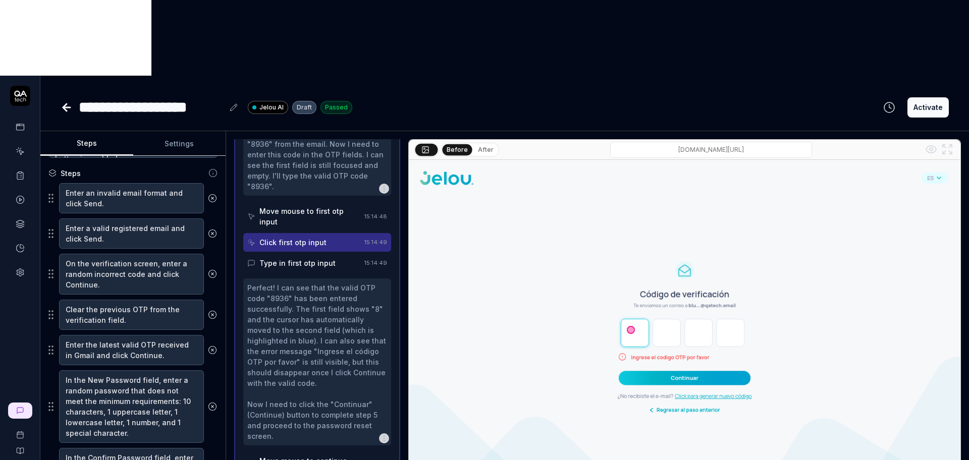
click at [325, 258] on div "Type in first otp input" at bounding box center [297, 263] width 76 height 11
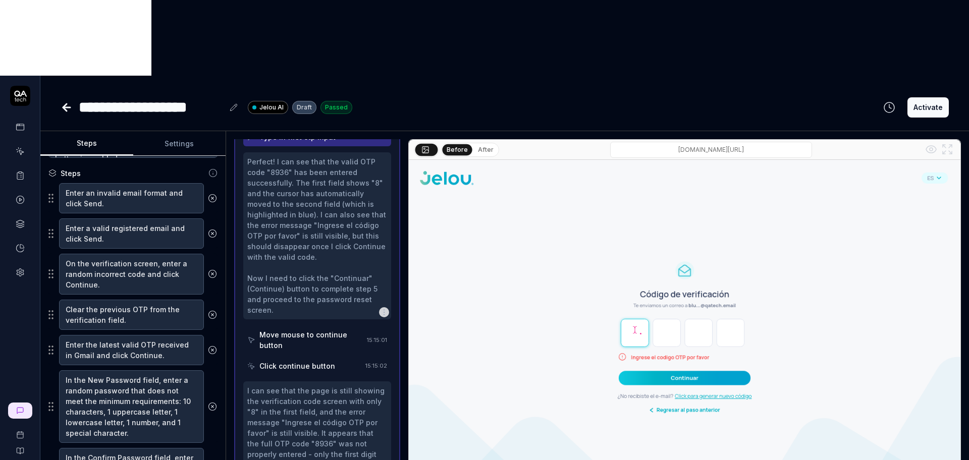
click at [310, 329] on div "Move mouse to continue button" at bounding box center [310, 339] width 103 height 21
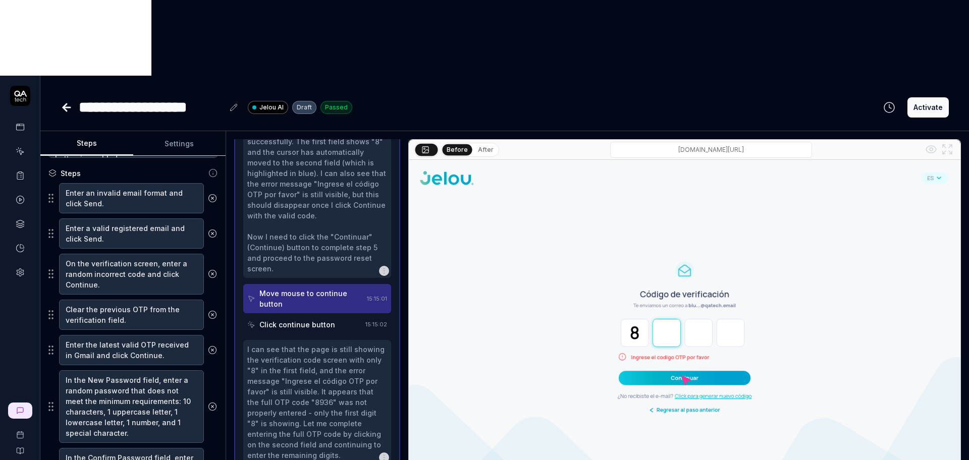
scroll to position [665, 0]
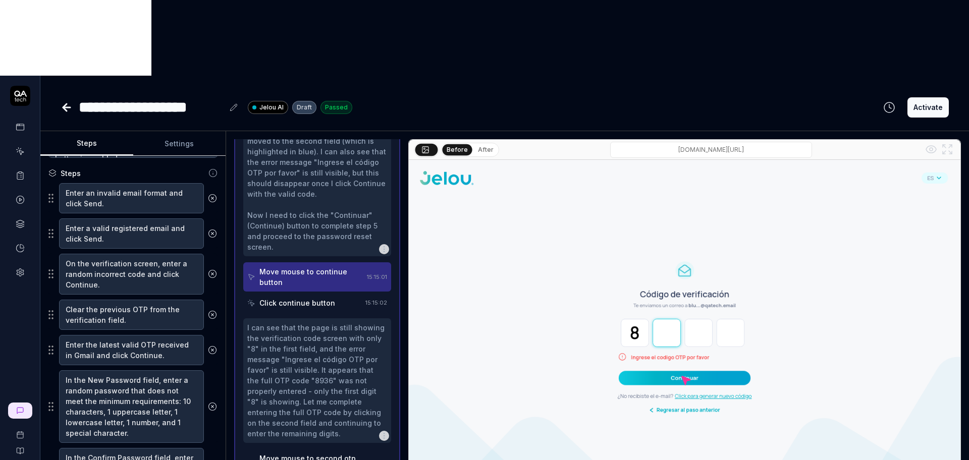
click at [324, 294] on div "Click continue button" at bounding box center [304, 303] width 114 height 19
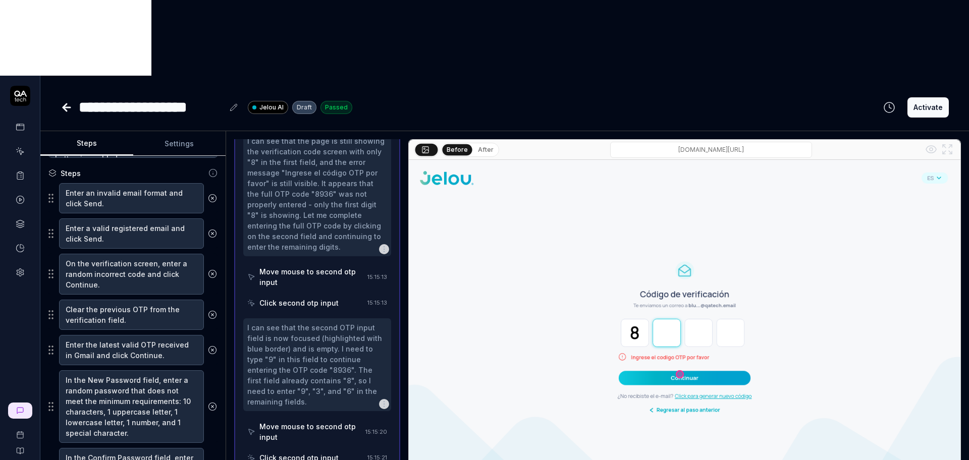
scroll to position [855, 0]
click at [308, 264] on div "Move mouse to second otp input" at bounding box center [311, 274] width 104 height 21
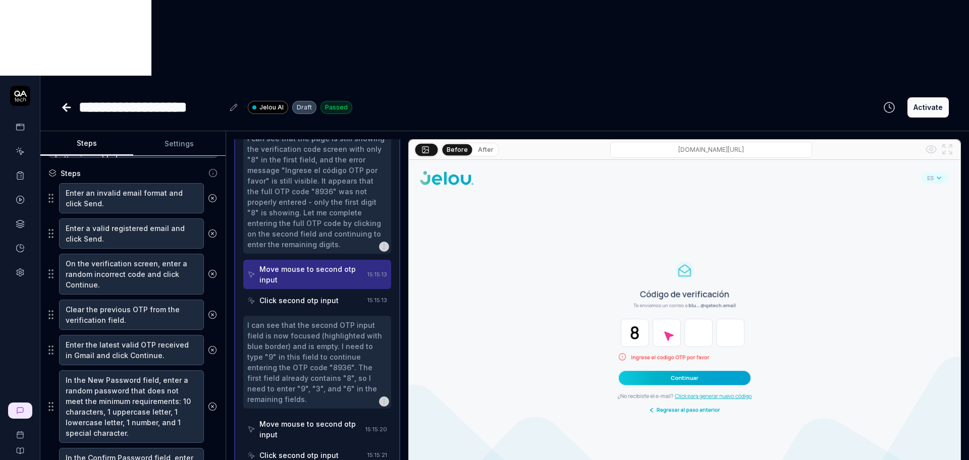
click at [315, 295] on div "Click second otp input" at bounding box center [298, 300] width 79 height 11
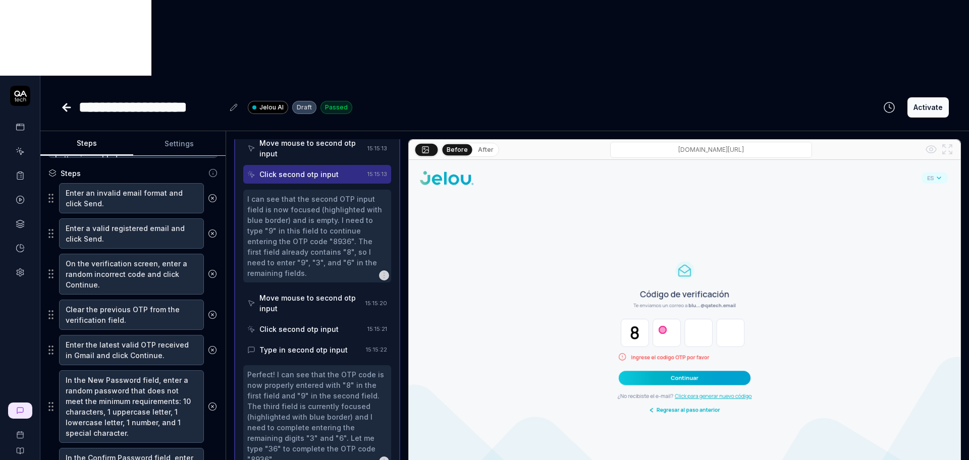
click at [315, 293] on div "Move mouse to second otp input" at bounding box center [310, 303] width 102 height 21
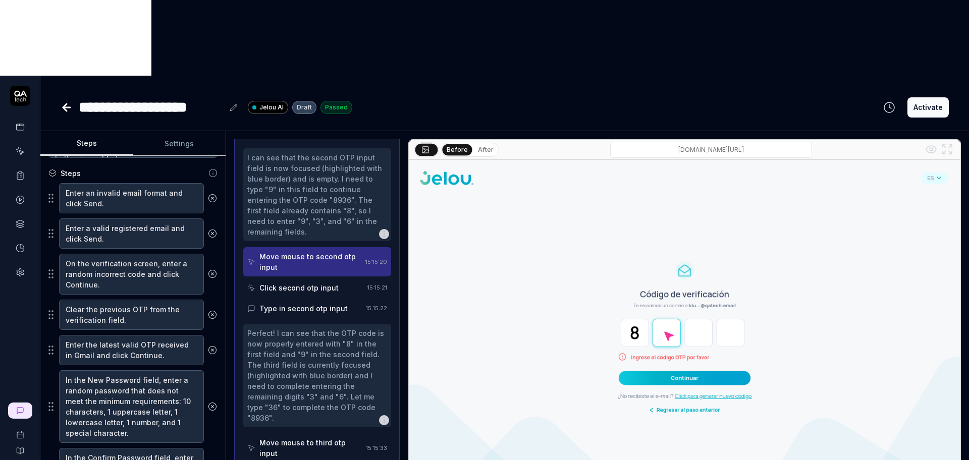
scroll to position [1044, 0]
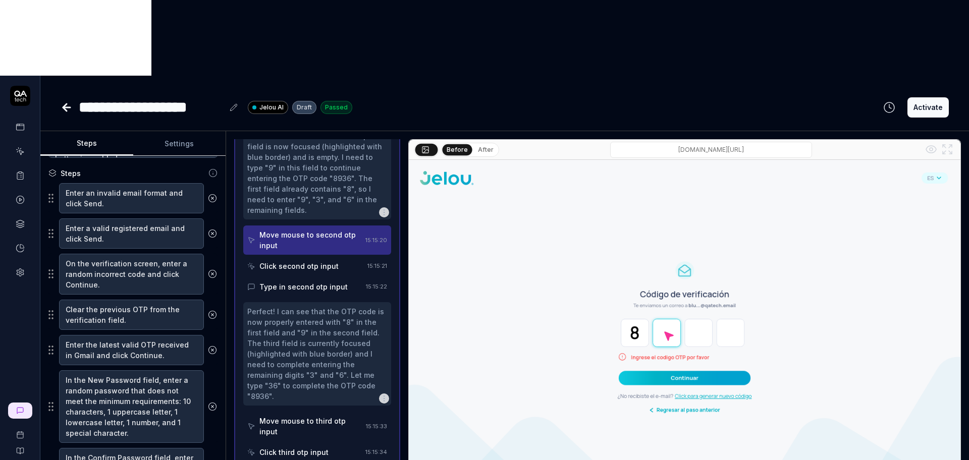
click at [313, 257] on div "Click second otp input" at bounding box center [305, 266] width 116 height 19
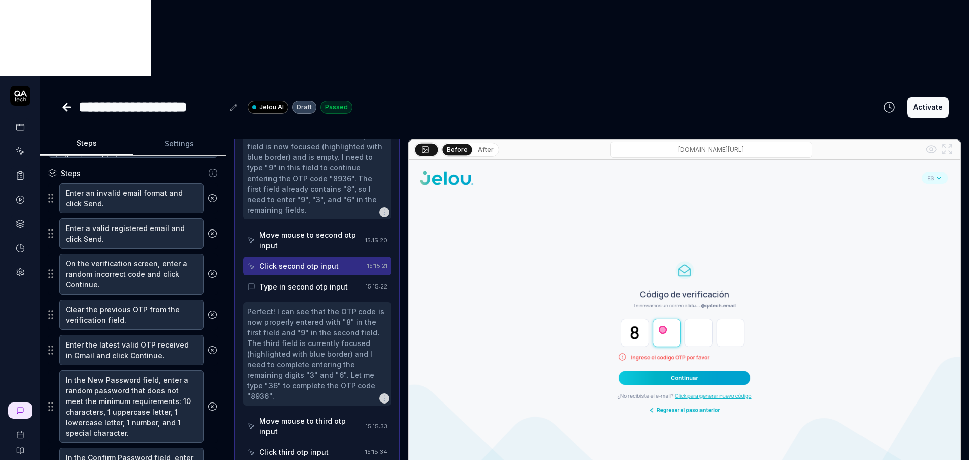
click at [314, 282] on div "Type in second otp input" at bounding box center [303, 287] width 88 height 11
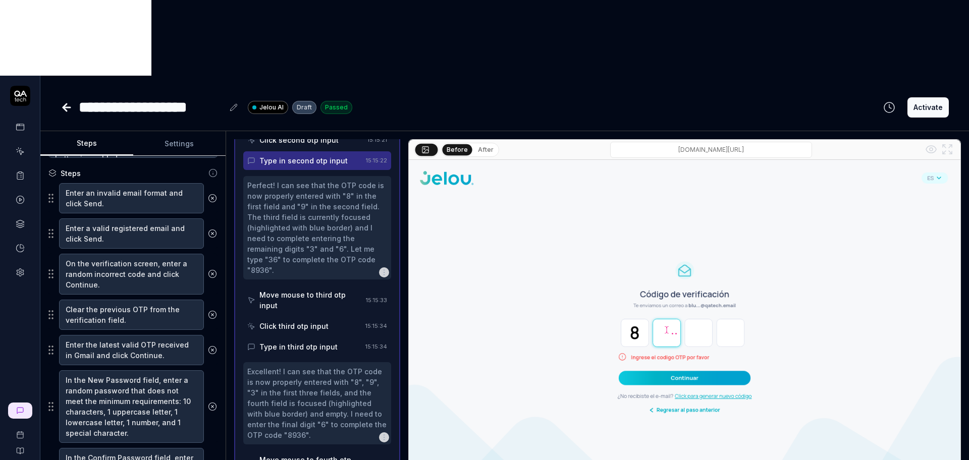
click at [312, 290] on div "Move mouse to third otp input" at bounding box center [310, 300] width 102 height 21
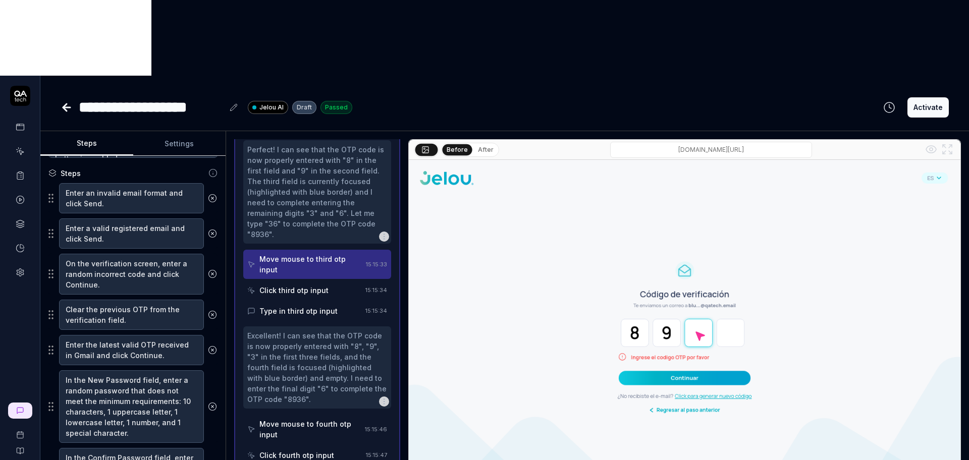
scroll to position [1233, 0]
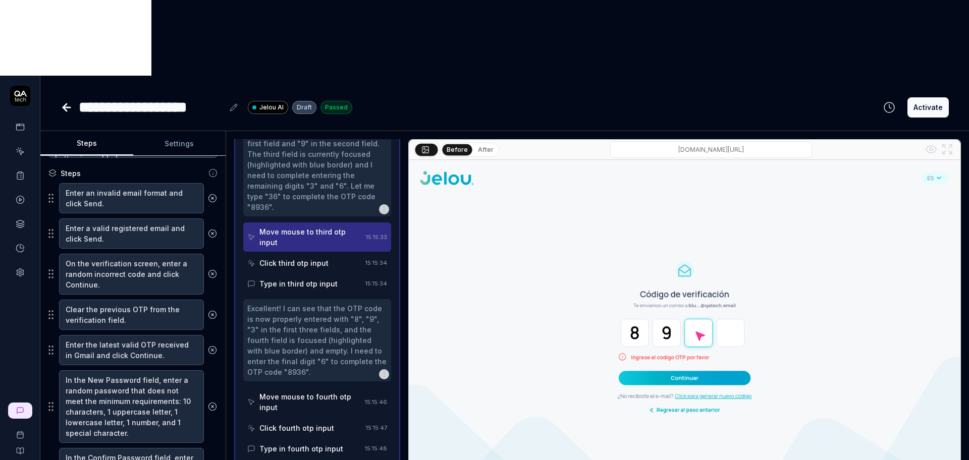
click at [308, 258] on div "Click third otp input" at bounding box center [293, 263] width 69 height 11
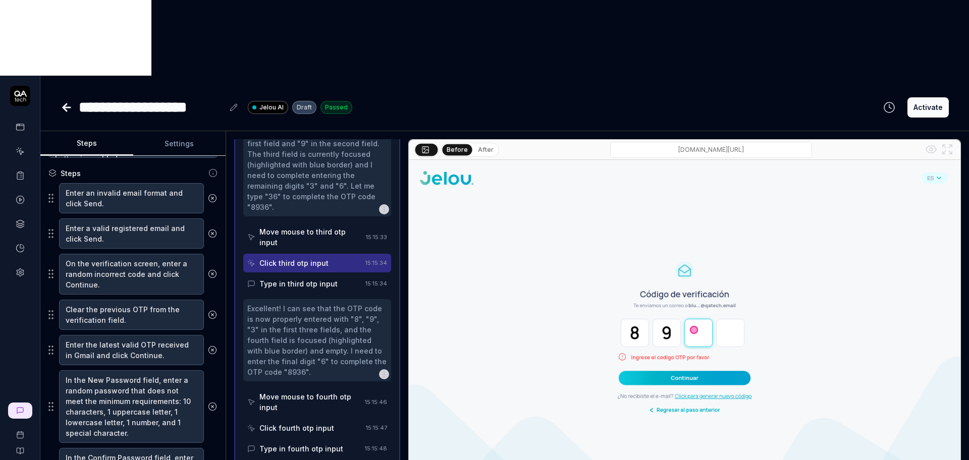
click at [311, 274] on div "Type in third otp input" at bounding box center [304, 283] width 114 height 19
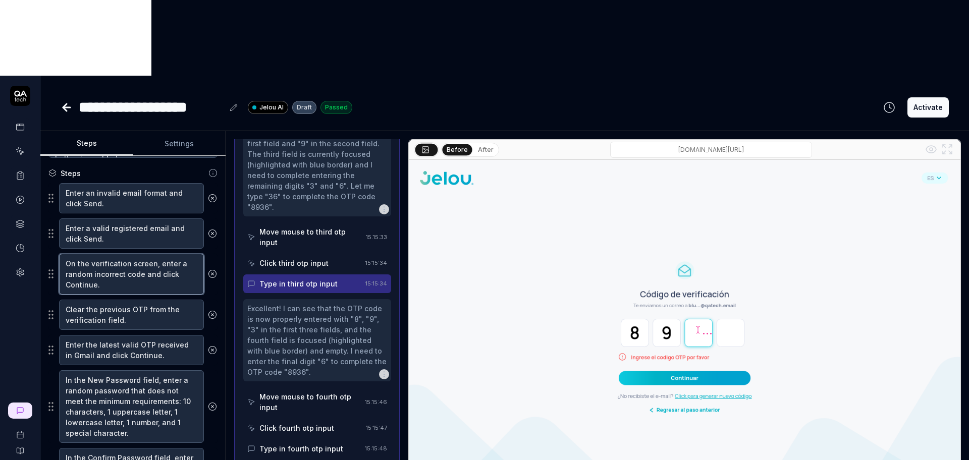
click at [130, 254] on textarea "On the verification screen, enter a random incorrect code and click Continue." at bounding box center [131, 274] width 145 height 41
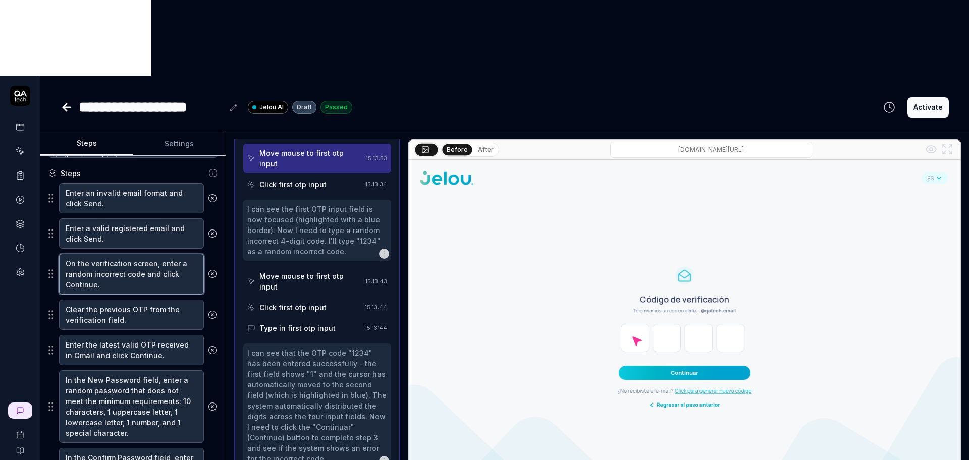
scroll to position [363, 0]
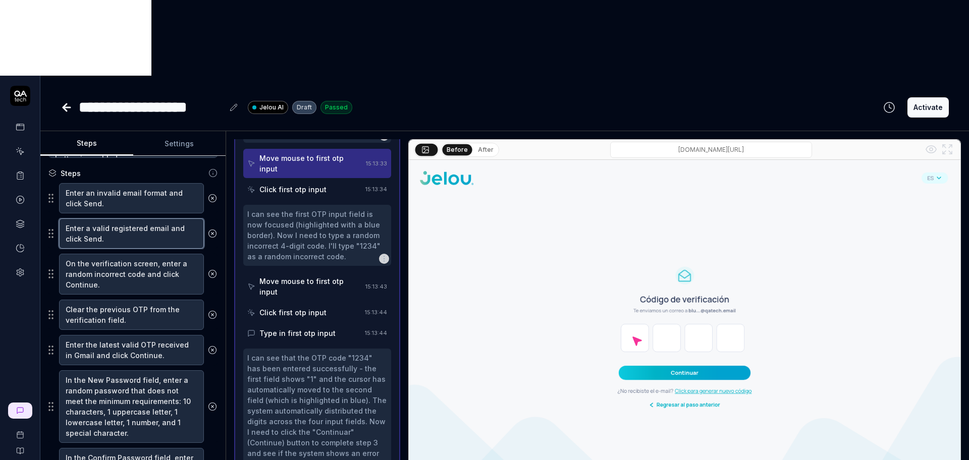
click at [133, 218] on textarea "Enter a valid registered email and click Send." at bounding box center [131, 233] width 145 height 30
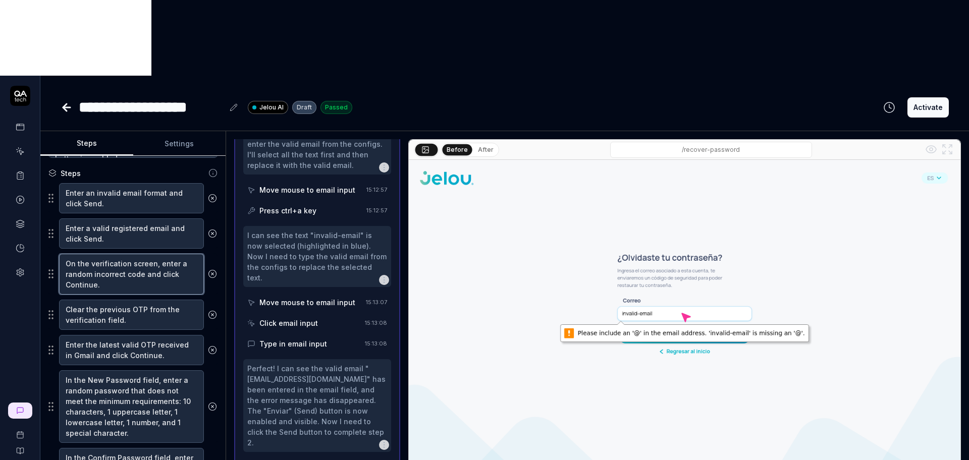
click at [124, 254] on textarea "On the verification screen, enter a random incorrect code and click Continue." at bounding box center [131, 274] width 145 height 41
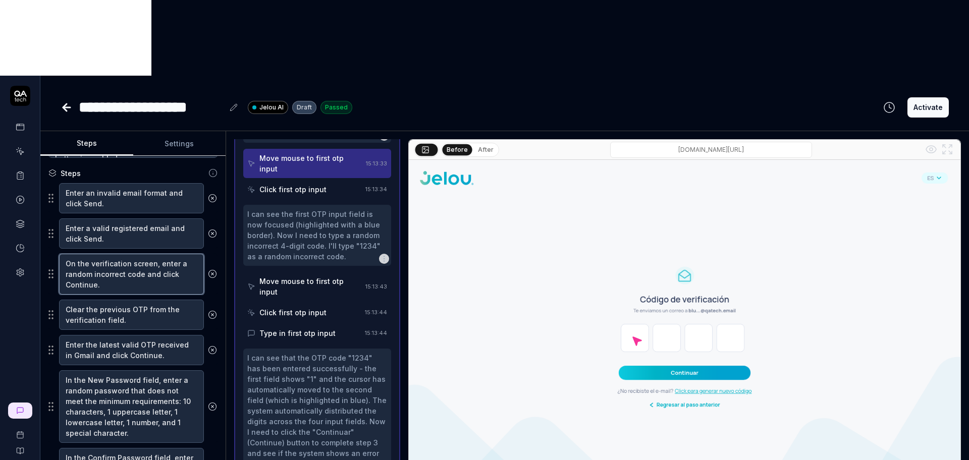
click at [135, 254] on textarea "On the verification screen, enter a random incorrect code and click Continue." at bounding box center [131, 274] width 145 height 41
click at [142, 335] on textarea "Enter the latest valid OTP received in Gmail and click Continue." at bounding box center [131, 350] width 145 height 30
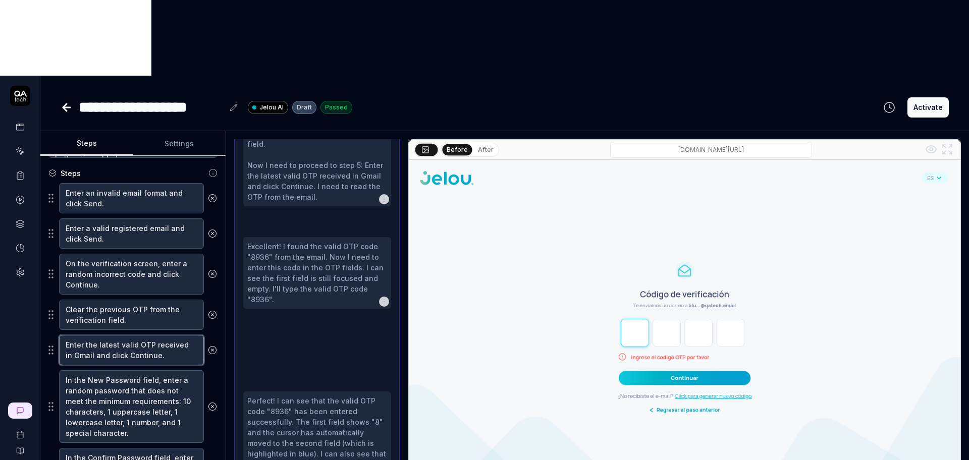
click at [142, 335] on textarea "Enter the latest valid OTP received in Gmail and click Continue." at bounding box center [131, 350] width 145 height 30
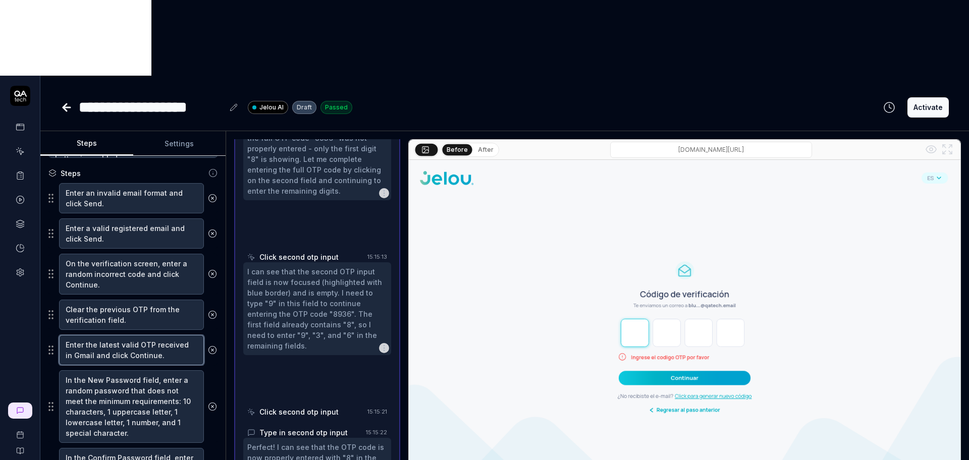
click at [142, 335] on textarea "Enter the latest valid OTP received in Gmail and click Continue." at bounding box center [131, 350] width 145 height 30
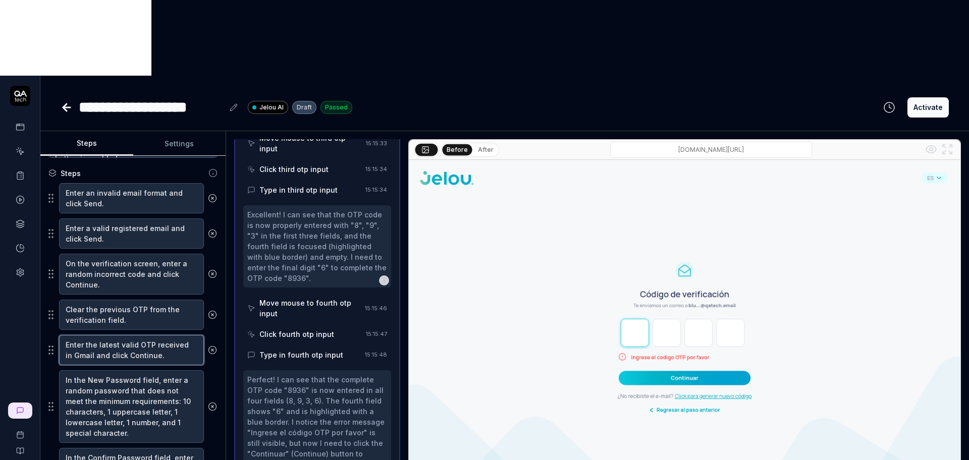
scroll to position [1359, 0]
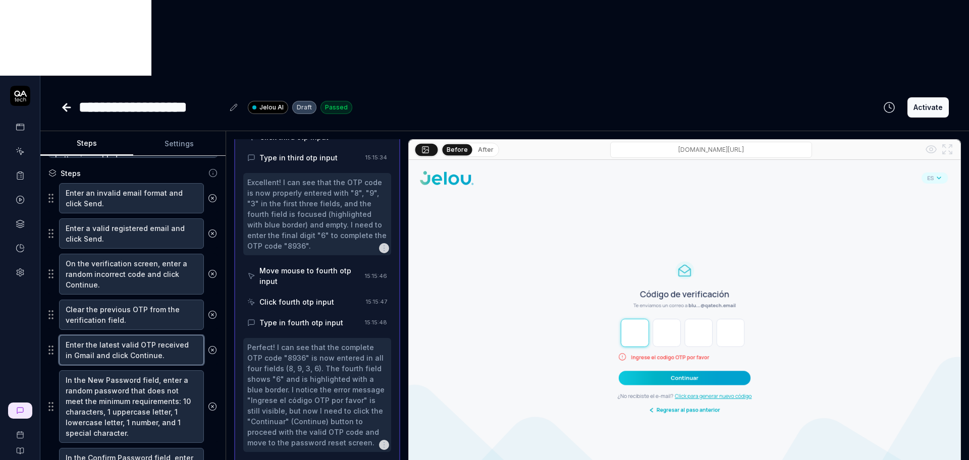
type textarea "*"
click at [114, 335] on textarea "Enter the latest valid OTP received in Gmail and click Continue." at bounding box center [131, 350] width 145 height 30
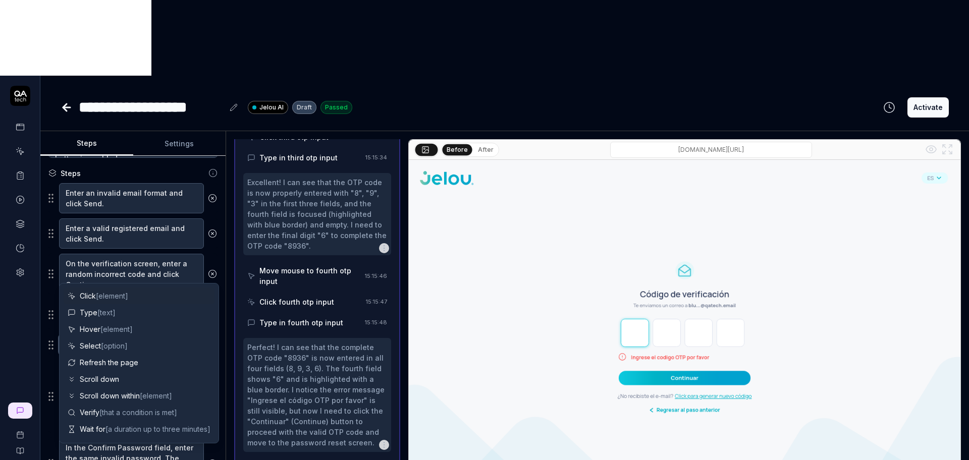
paste textarea "Enter the valid OTP received in Gmail and click Continue."
type textarea "*"
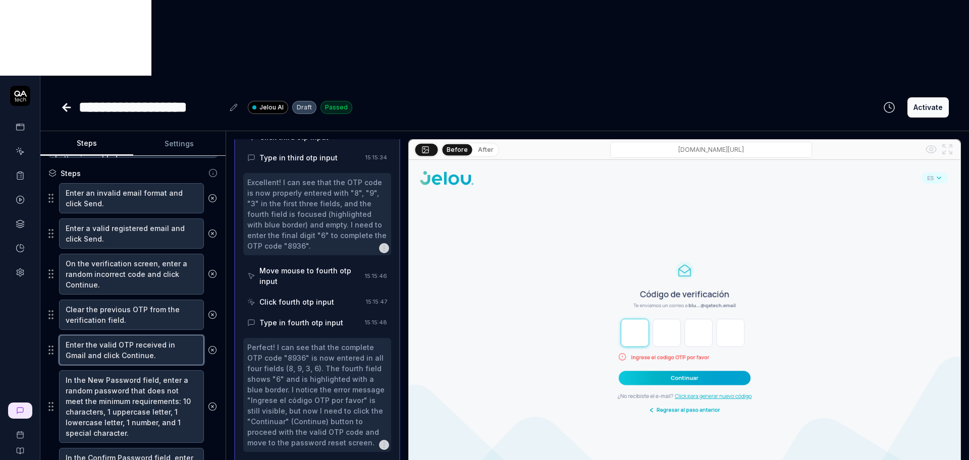
type textarea "Enter the valid OTP received in Gmail and click Continue."
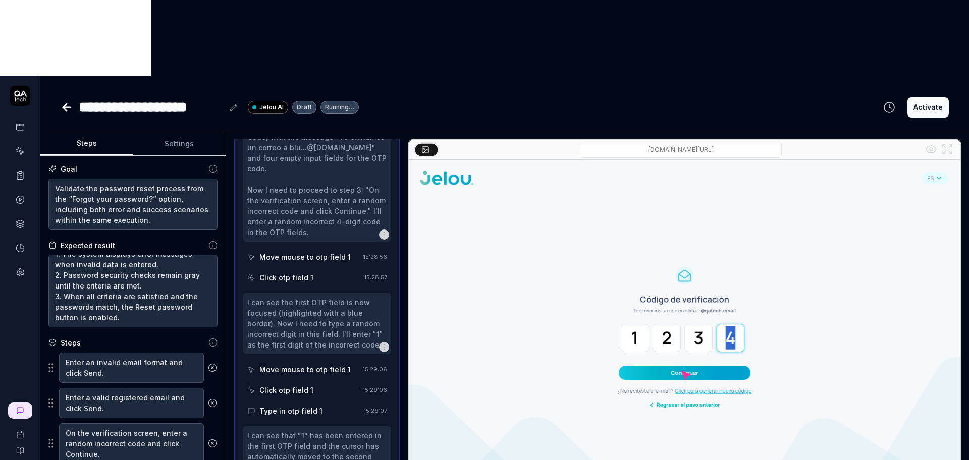
scroll to position [241, 0]
click at [326, 299] on div "I can see the first OTP field is now focused (highlighted with a blue border). …" at bounding box center [317, 325] width 140 height 53
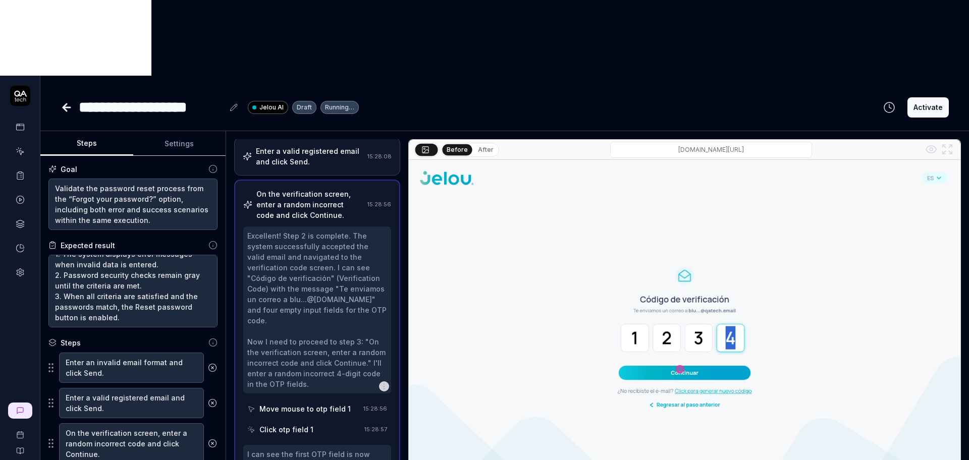
scroll to position [28, 0]
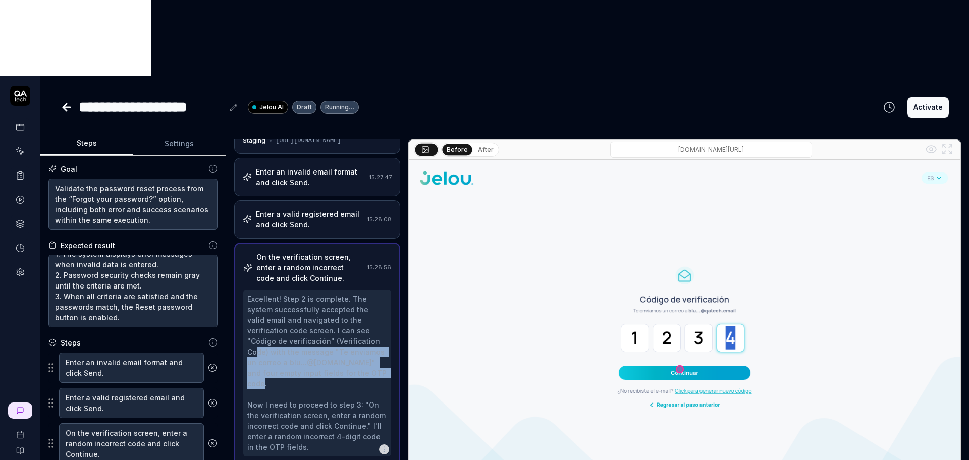
drag, startPoint x: 255, startPoint y: 279, endPoint x: 340, endPoint y: 305, distance: 88.9
click at [340, 305] on div "Excellent! Step 2 is complete. The system successfully accepted the valid email…" at bounding box center [317, 373] width 140 height 159
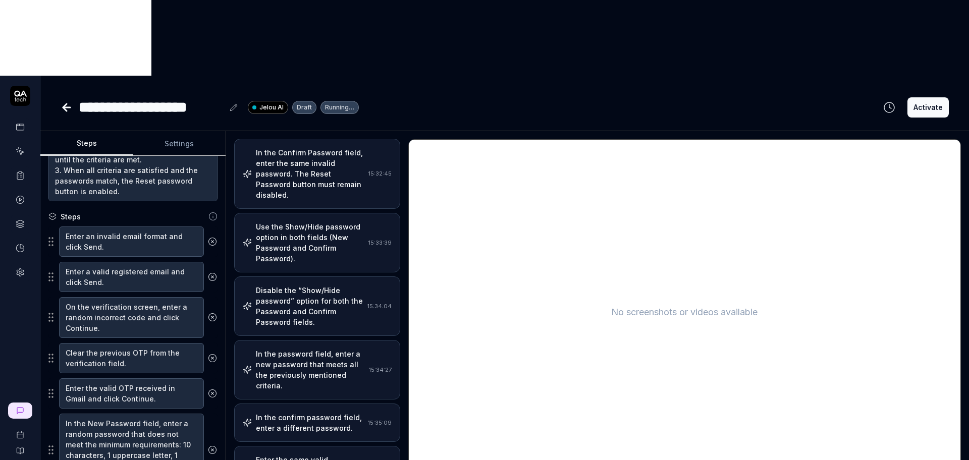
scroll to position [376, 0]
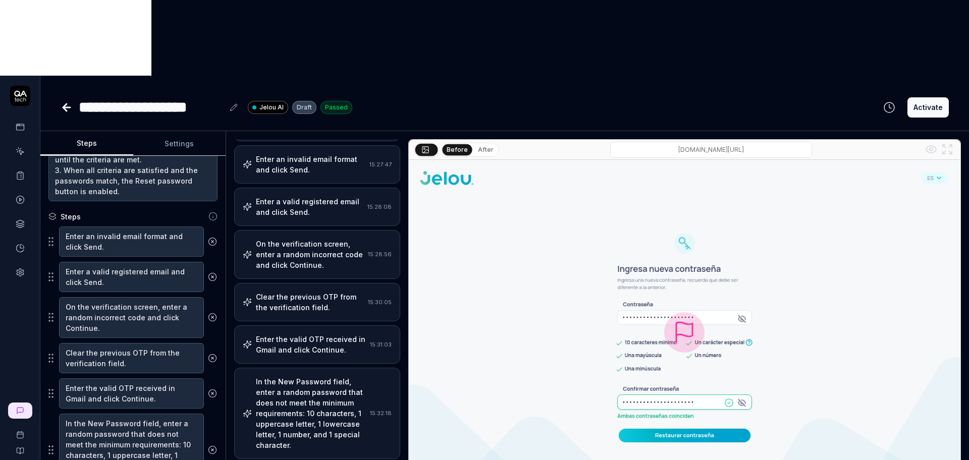
scroll to position [0, 0]
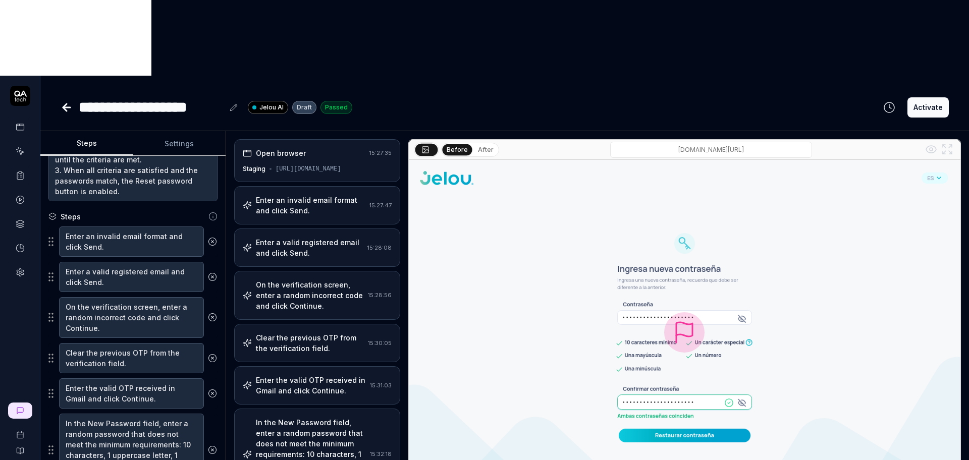
click at [323, 164] on div "[URL][DOMAIN_NAME]" at bounding box center [308, 168] width 66 height 9
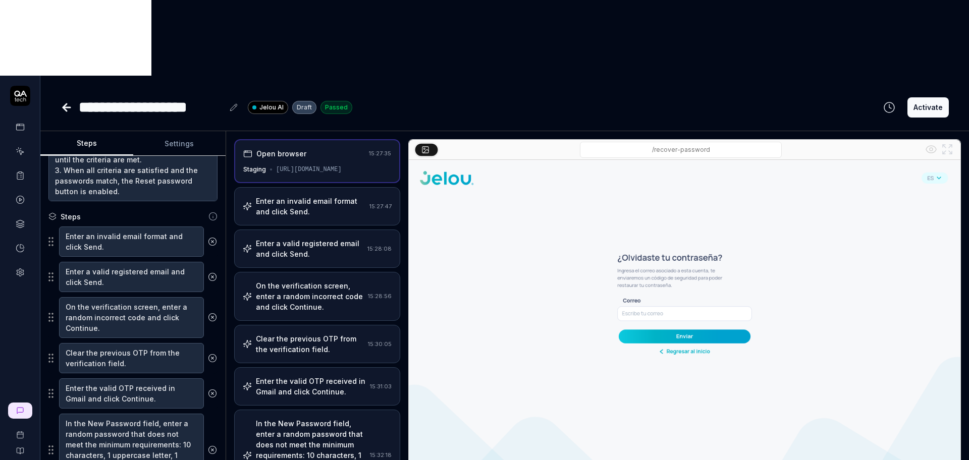
click at [322, 196] on div "Enter an invalid email format and click Send." at bounding box center [310, 206] width 109 height 21
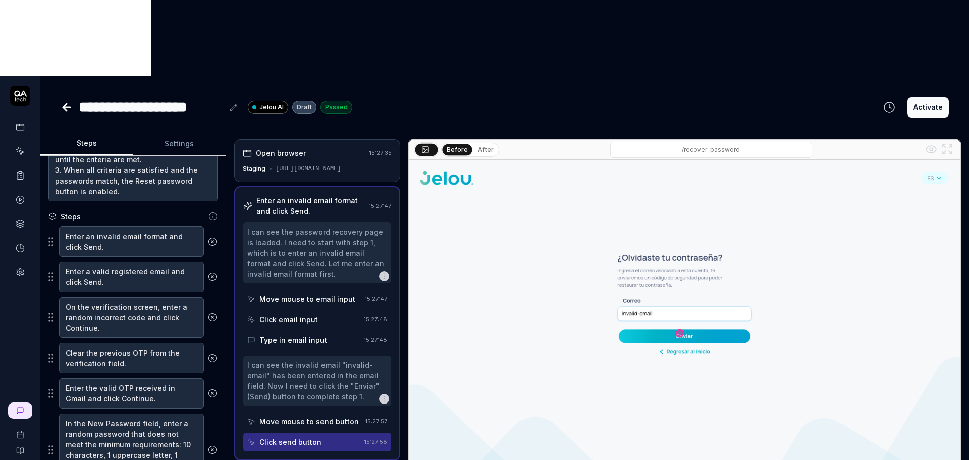
click at [323, 294] on div "Move mouse to email input" at bounding box center [307, 299] width 96 height 11
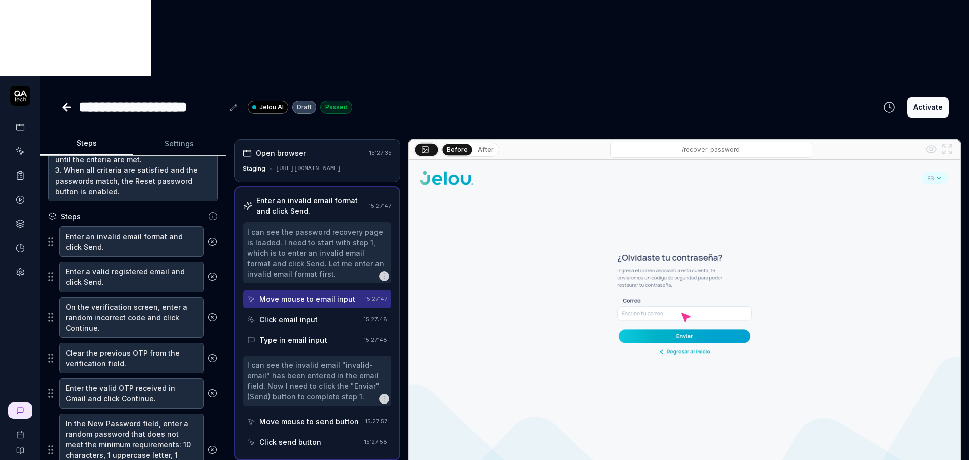
click at [315, 314] on div "Click email input" at bounding box center [288, 319] width 59 height 11
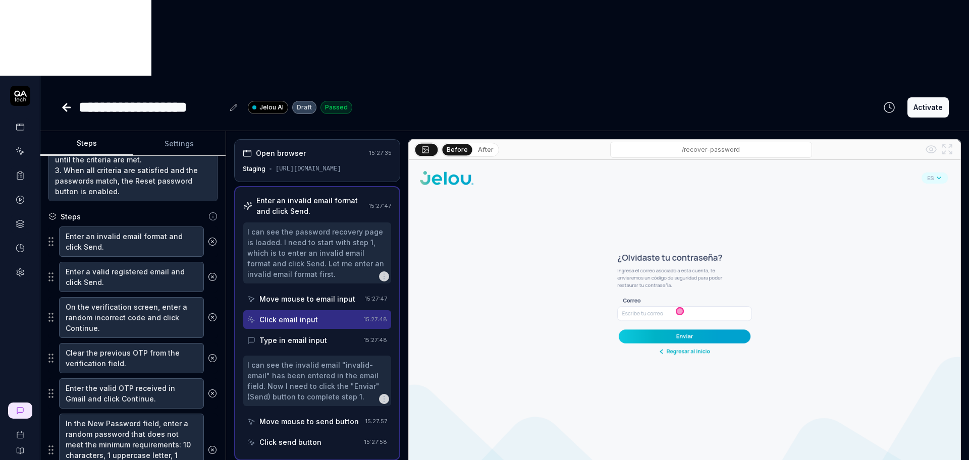
scroll to position [63, 0]
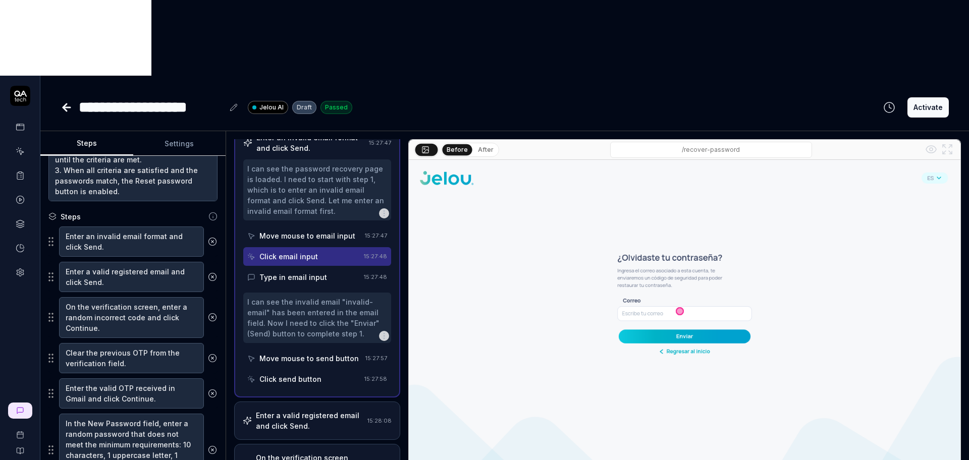
click at [326, 268] on div "Type in email input" at bounding box center [303, 277] width 113 height 19
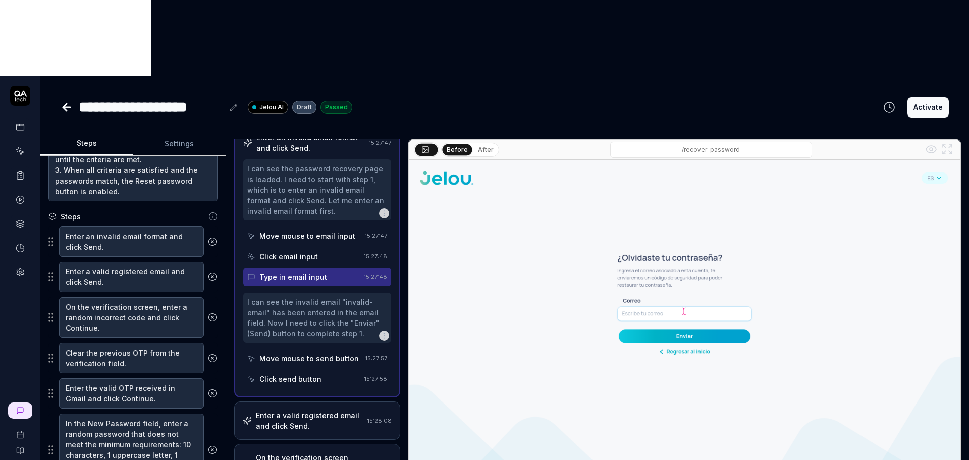
scroll to position [126, 0]
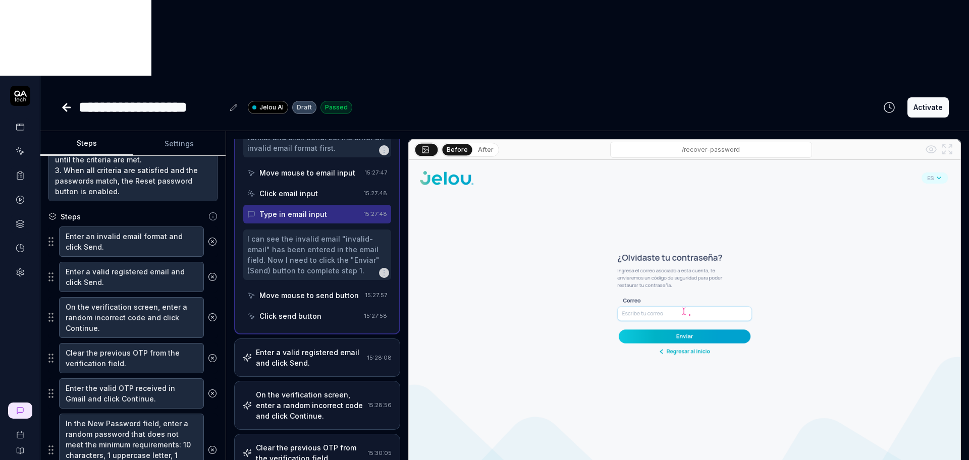
click at [323, 290] on div "Move mouse to send button" at bounding box center [308, 295] width 99 height 11
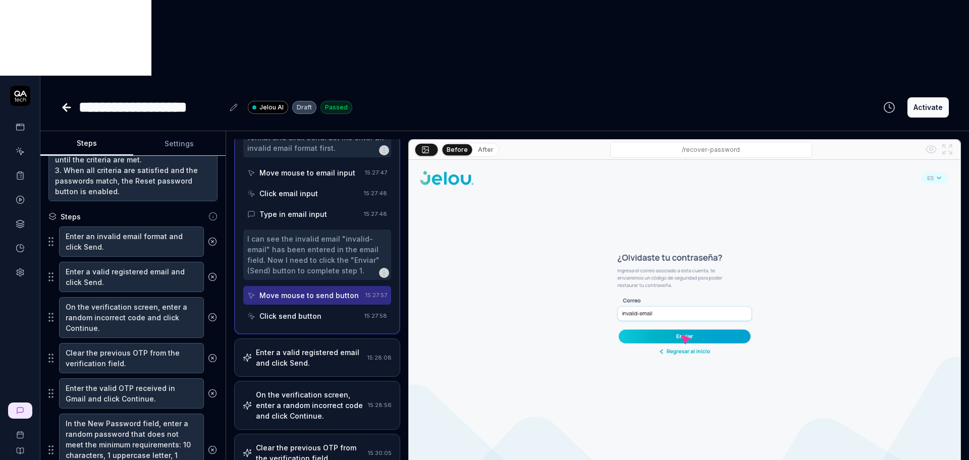
click at [317, 311] on div "Click send button" at bounding box center [290, 316] width 62 height 11
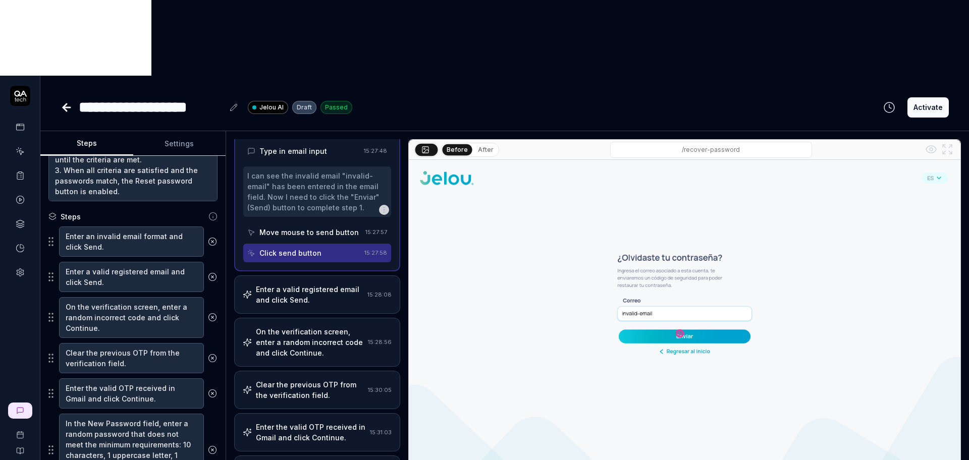
click at [319, 284] on div "Enter a valid registered email and click Send." at bounding box center [309, 294] width 107 height 21
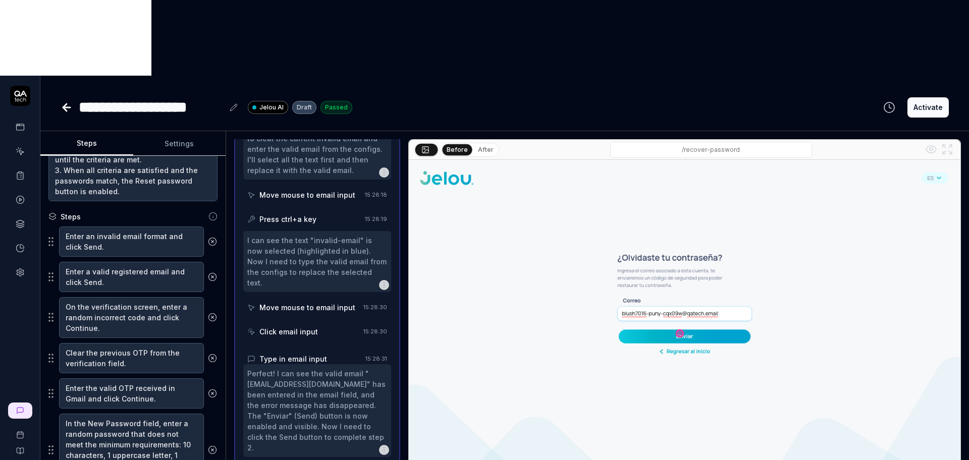
scroll to position [349, 0]
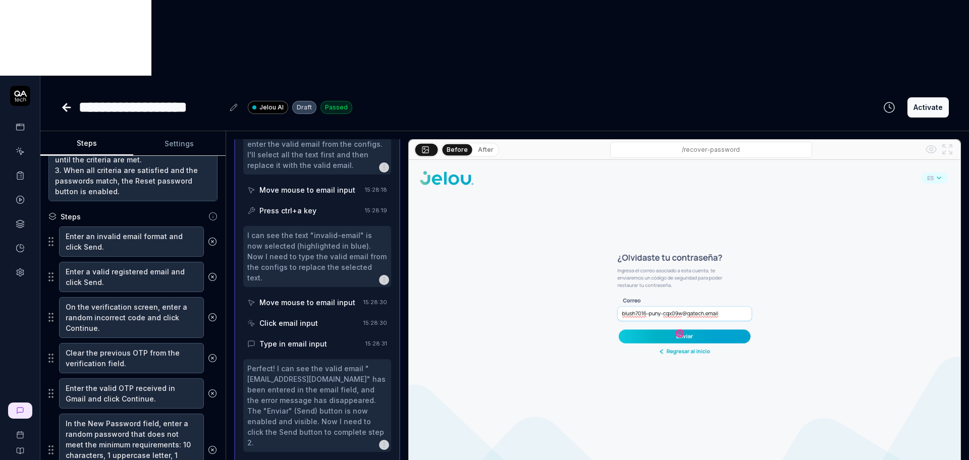
click at [313, 181] on div "Move mouse to email input" at bounding box center [304, 190] width 114 height 19
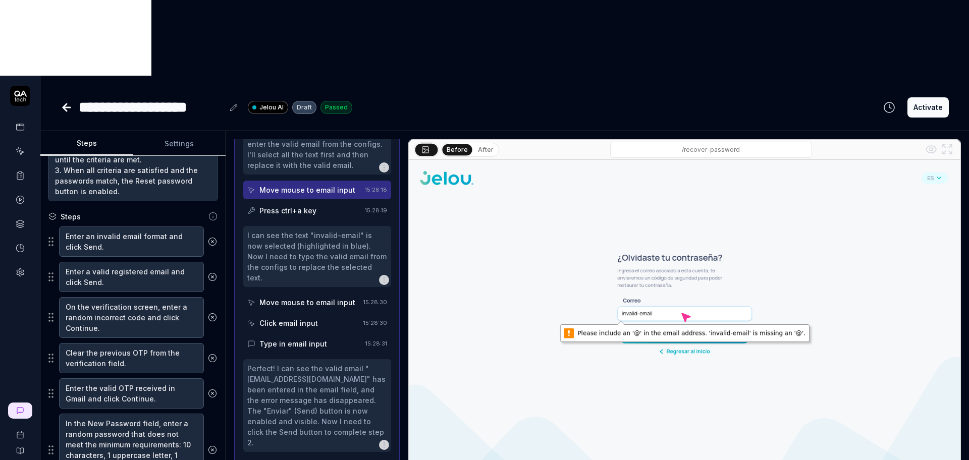
click at [314, 201] on div "Press ctrl+a key" at bounding box center [304, 210] width 114 height 19
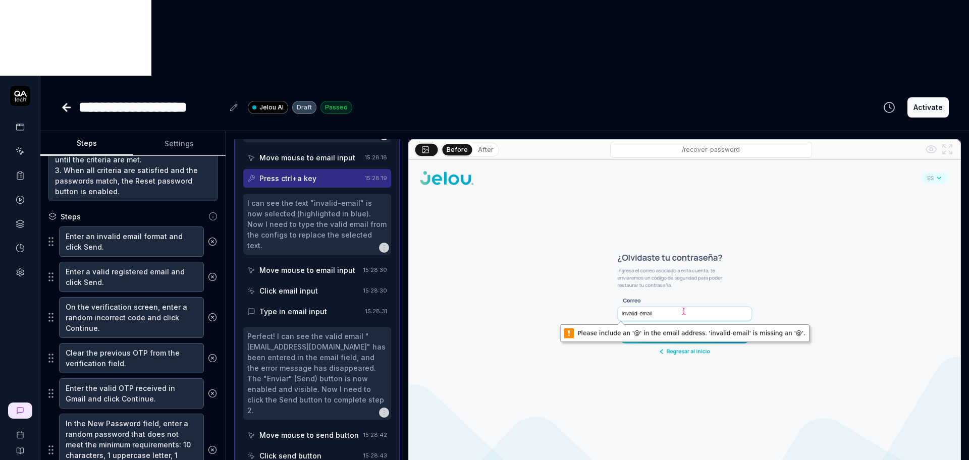
scroll to position [412, 0]
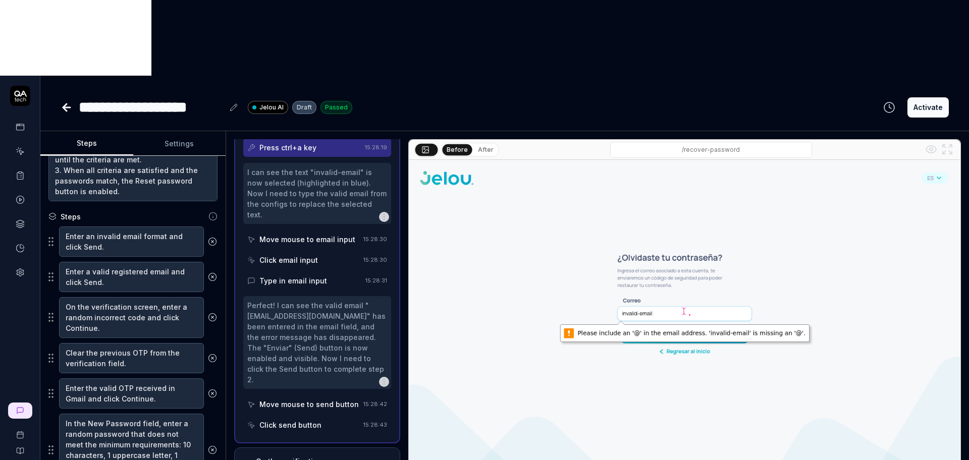
click at [318, 234] on div "Move mouse to email input" at bounding box center [307, 239] width 96 height 11
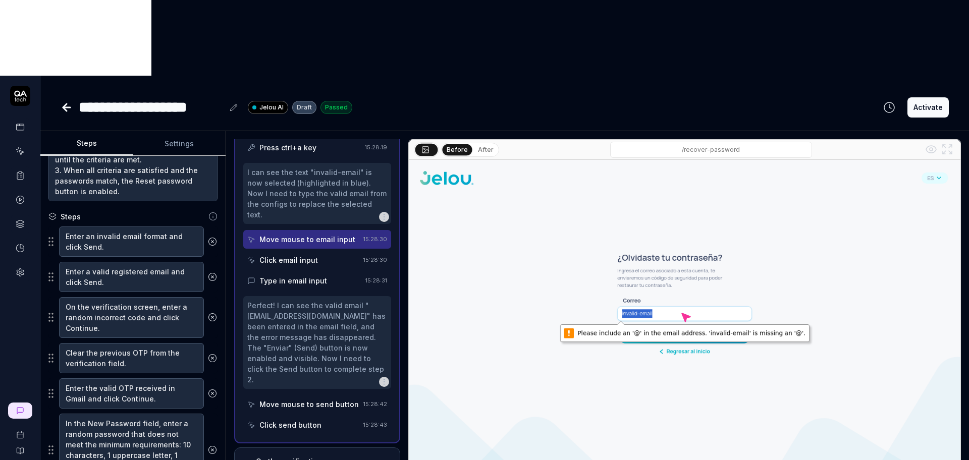
click at [314, 271] on div "Type in email input" at bounding box center [304, 280] width 114 height 19
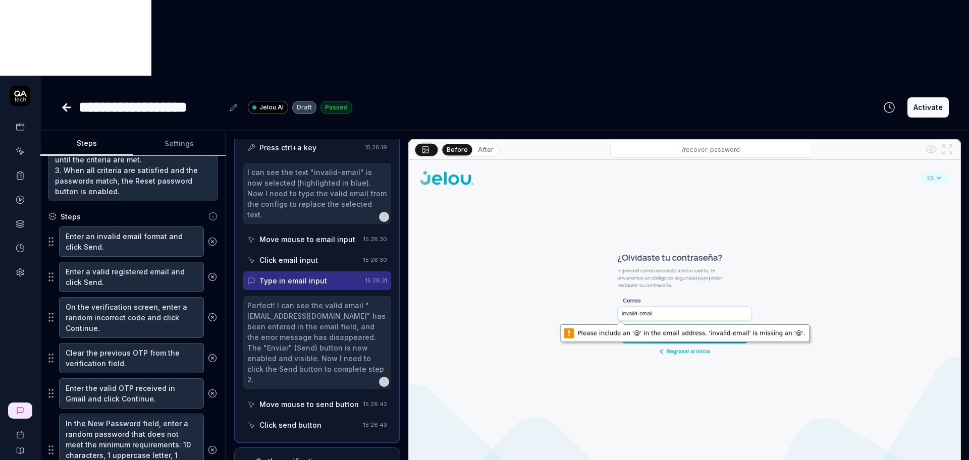
scroll to position [538, 0]
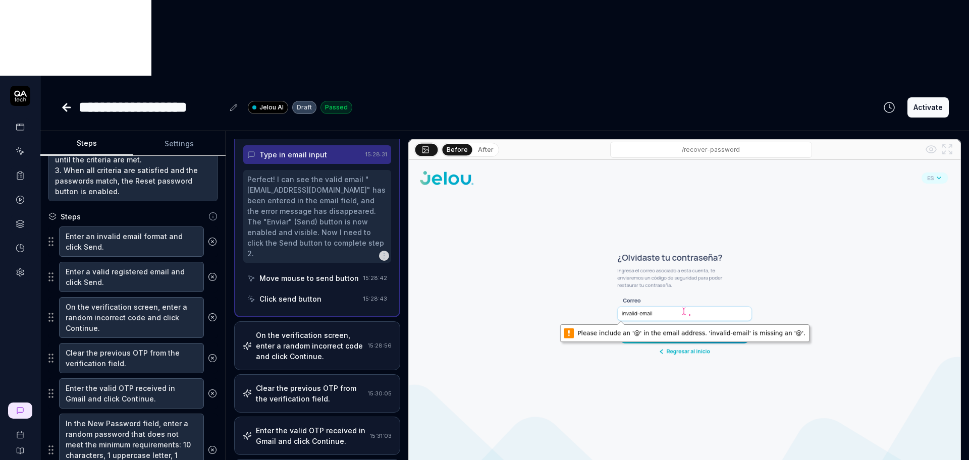
click at [306, 273] on div "Move mouse to send button" at bounding box center [308, 278] width 99 height 11
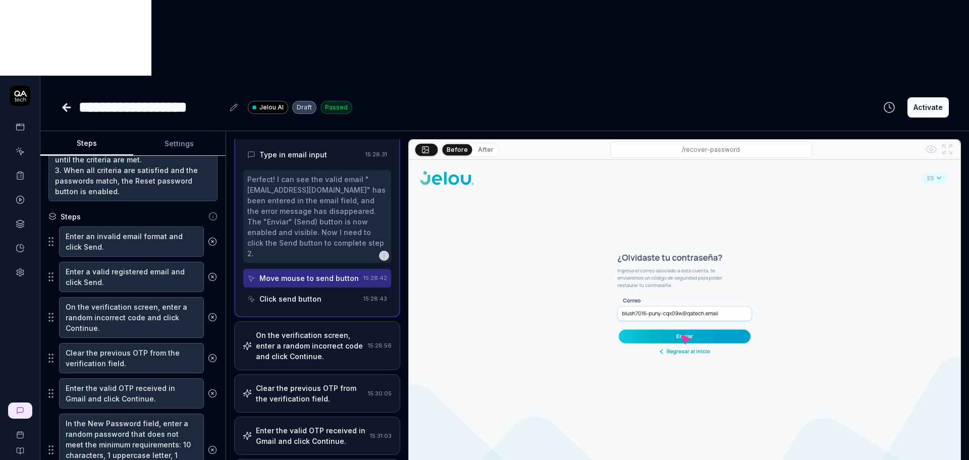
click at [304, 294] on div "Click send button" at bounding box center [290, 299] width 62 height 11
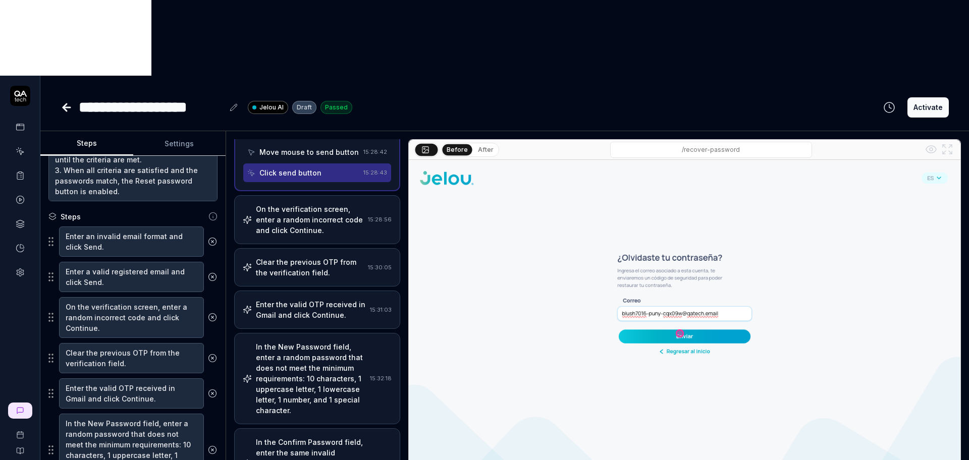
click at [295, 204] on div "On the verification screen, enter a random incorrect code and click Continue." at bounding box center [310, 220] width 108 height 32
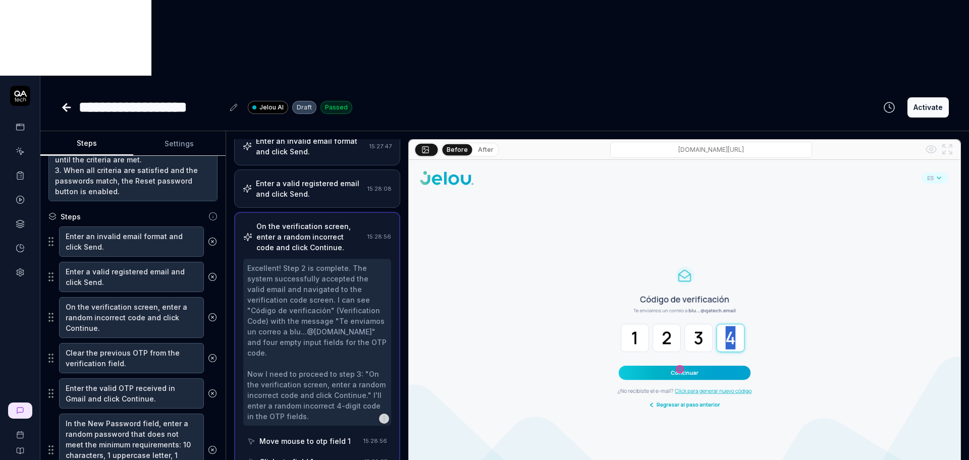
scroll to position [185, 0]
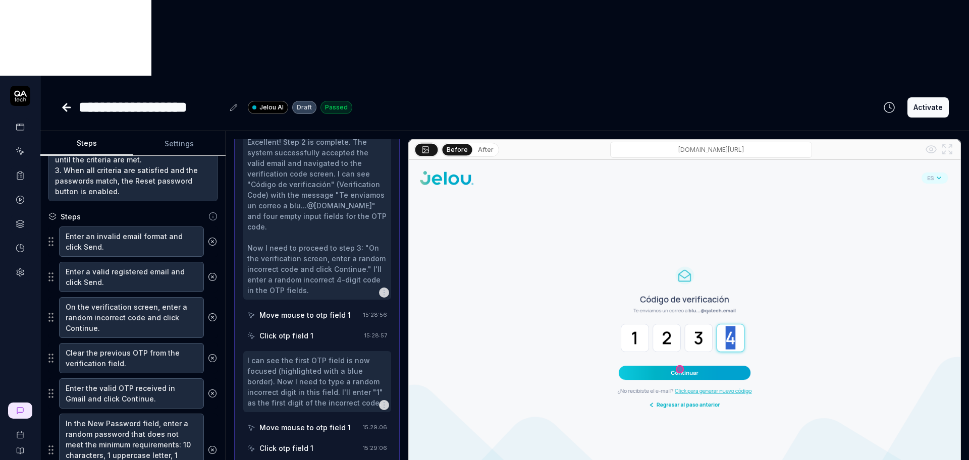
click at [313, 310] on div "Move mouse to otp field 1" at bounding box center [304, 315] width 91 height 11
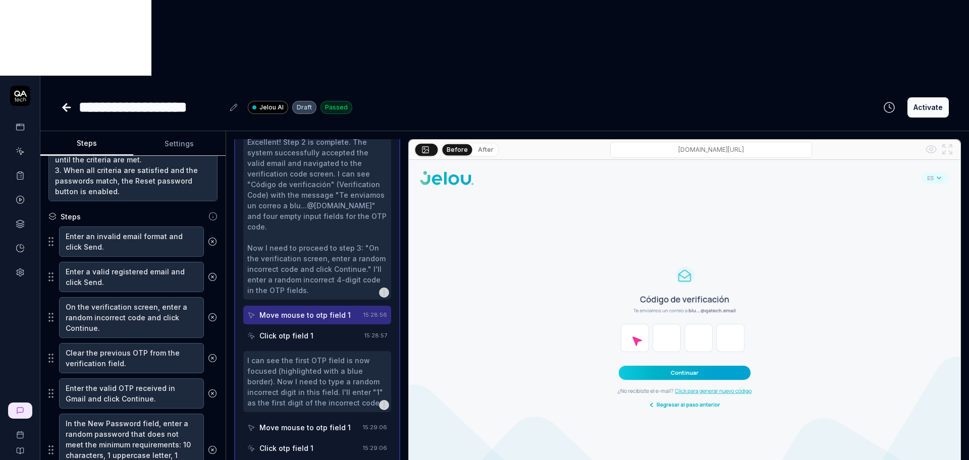
scroll to position [248, 0]
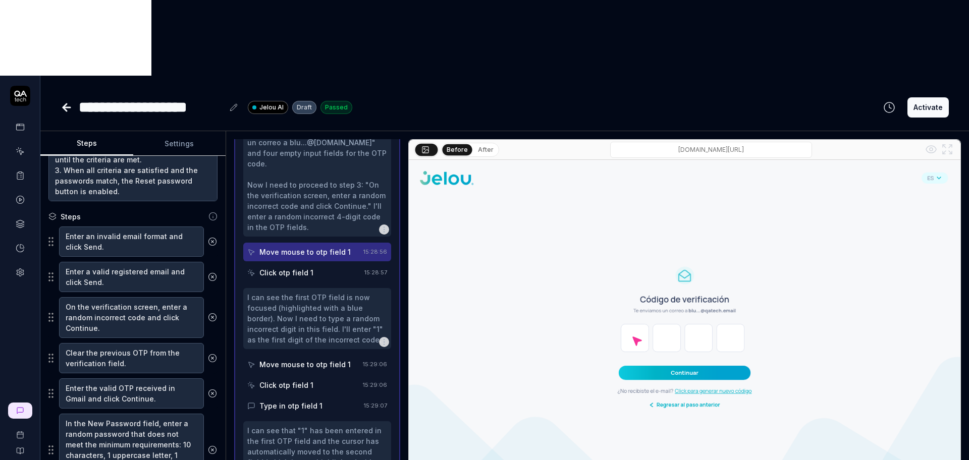
click at [314, 263] on div "Click otp field 1" at bounding box center [303, 272] width 113 height 19
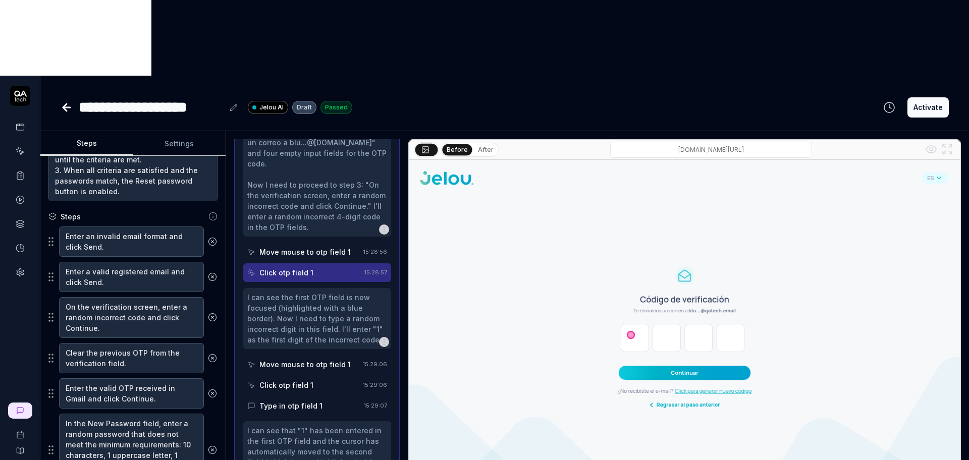
scroll to position [311, 0]
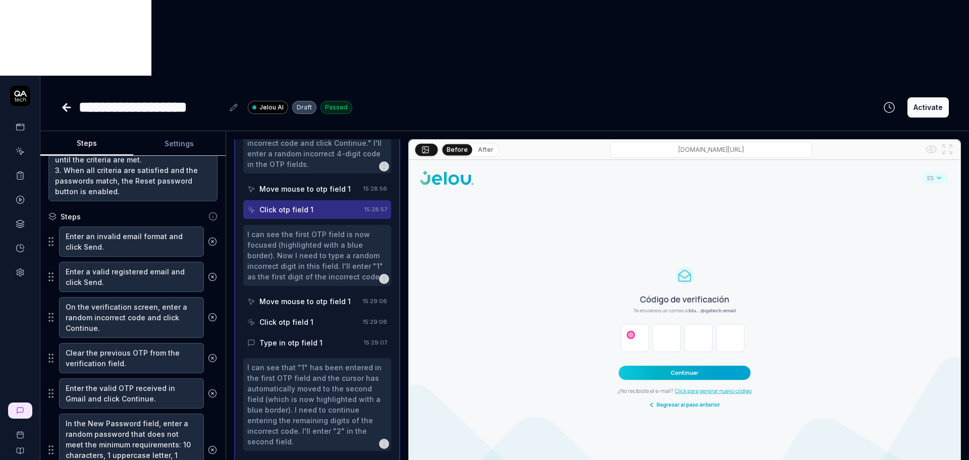
click at [317, 296] on div "Move mouse to otp field 1" at bounding box center [304, 301] width 91 height 11
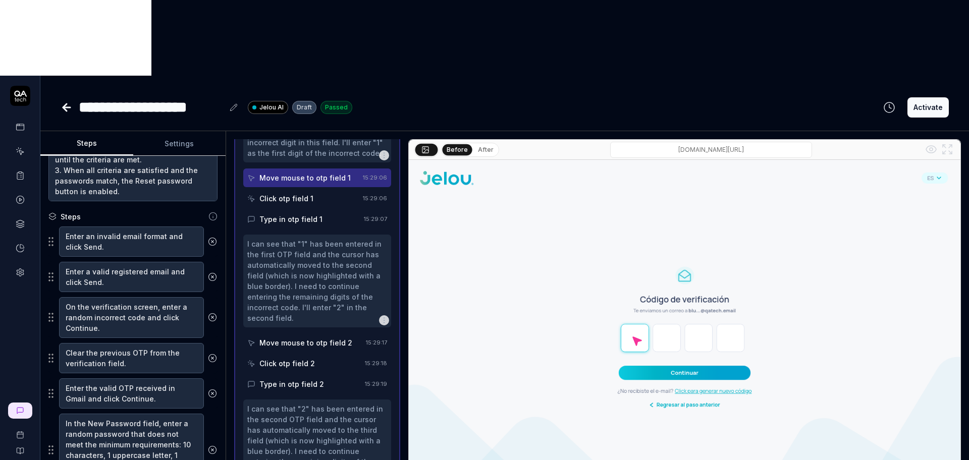
scroll to position [437, 0]
click at [319, 187] on div "Click otp field 1" at bounding box center [303, 196] width 112 height 19
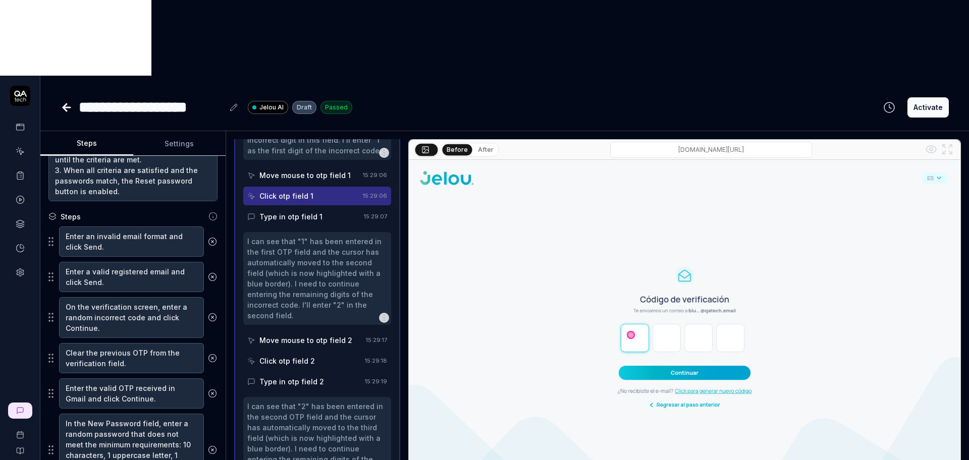
click at [322, 207] on div "Type in otp field 1" at bounding box center [303, 216] width 113 height 19
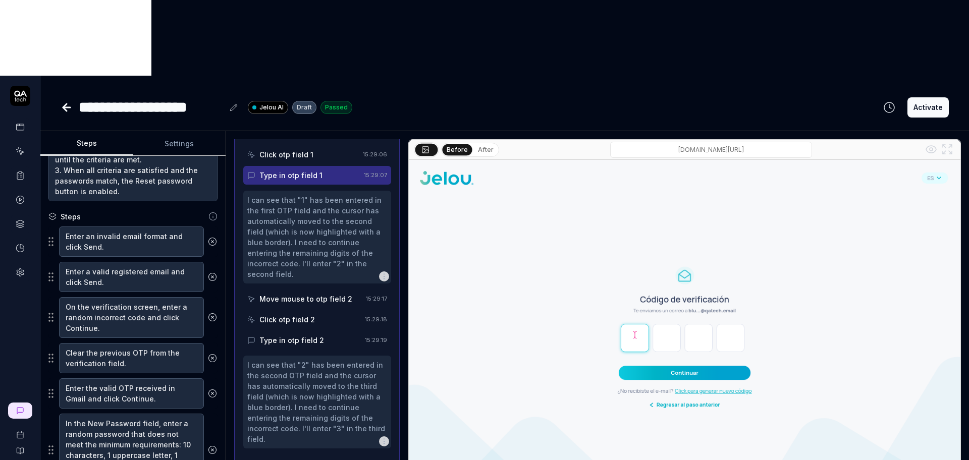
scroll to position [501, 0]
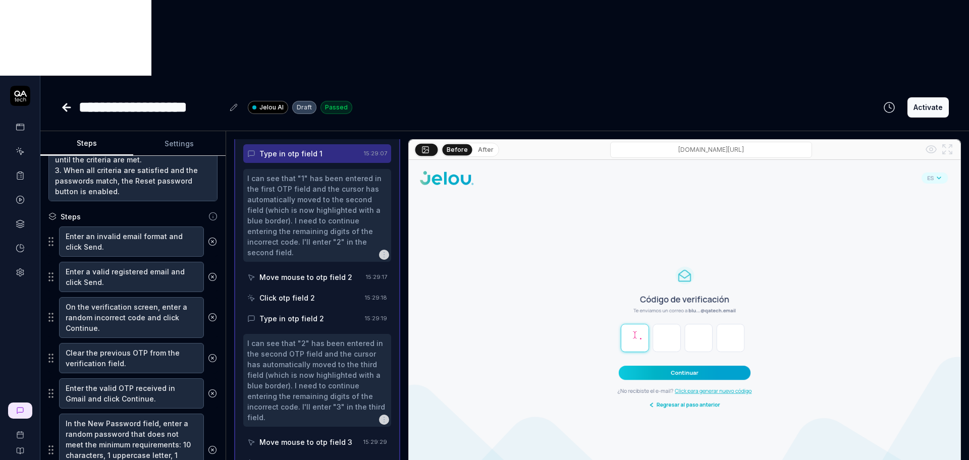
click at [312, 272] on div "Move mouse to otp field 2" at bounding box center [305, 277] width 93 height 11
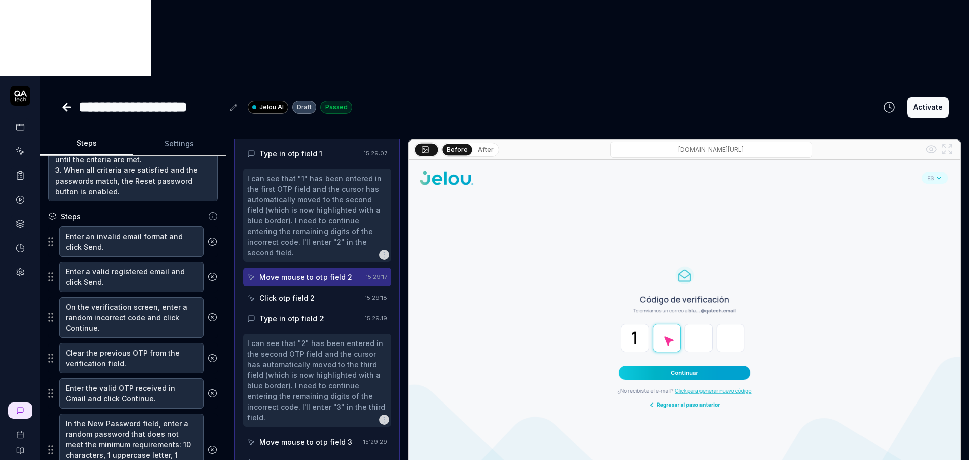
scroll to position [564, 0]
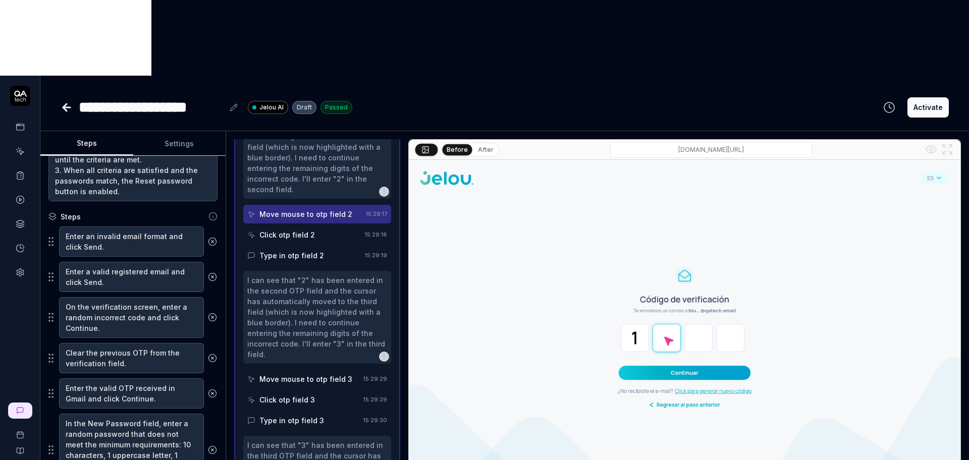
click at [312, 230] on div "Click otp field 2" at bounding box center [286, 235] width 55 height 11
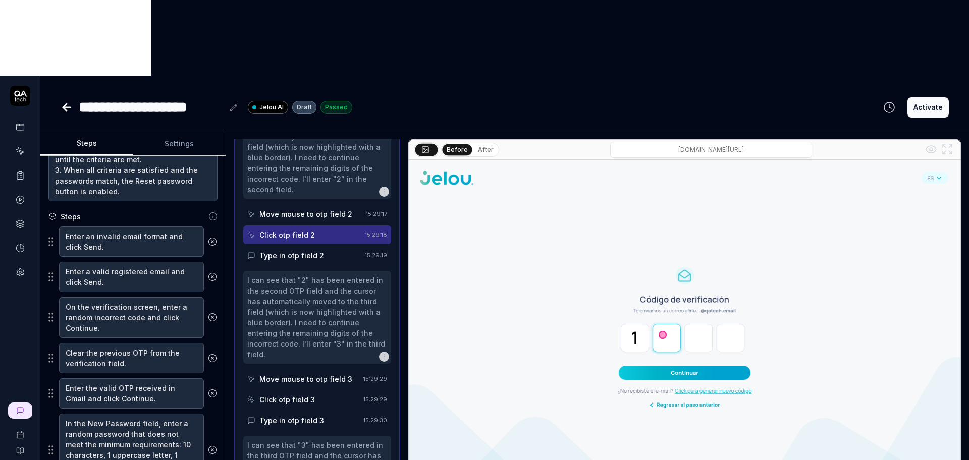
click at [312, 250] on div "Type in otp field 2" at bounding box center [291, 255] width 65 height 11
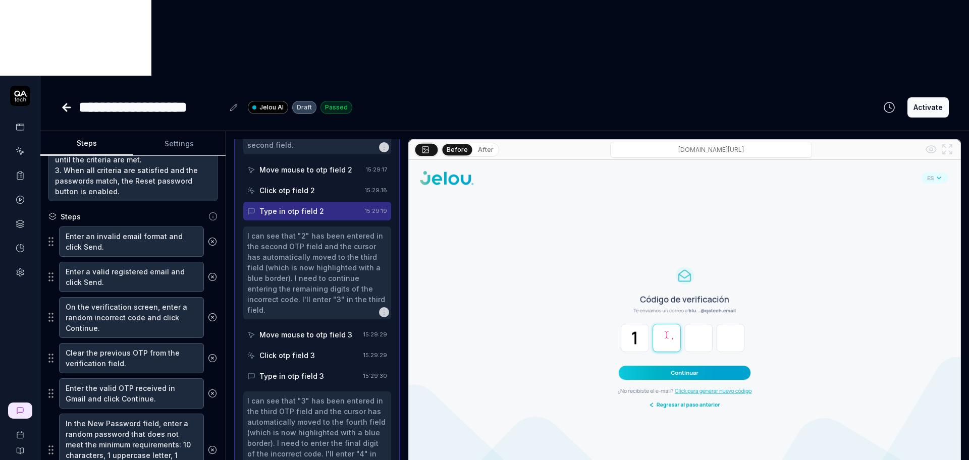
scroll to position [627, 0]
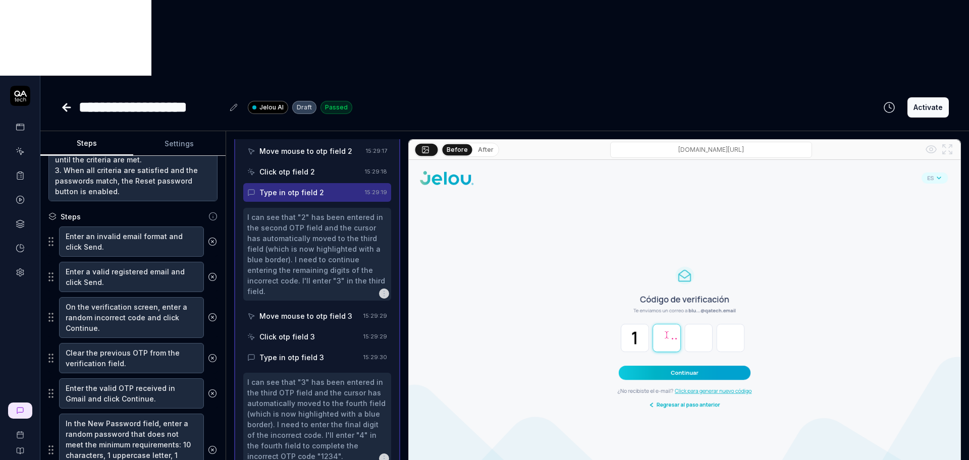
click at [313, 311] on div "Move mouse to otp field 3" at bounding box center [305, 316] width 93 height 11
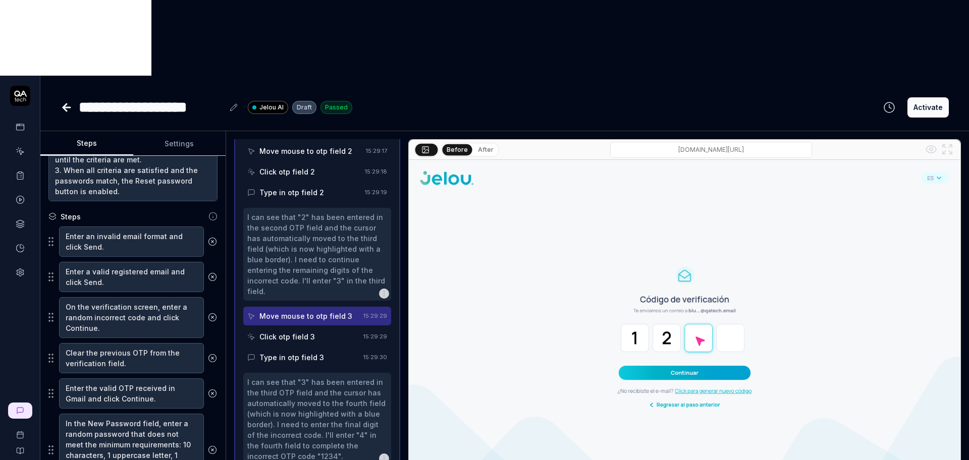
scroll to position [690, 0]
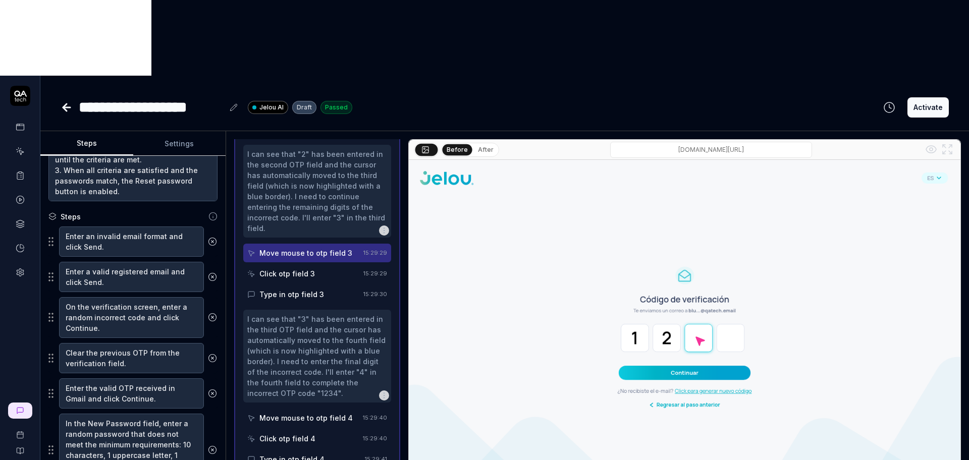
click at [311, 268] on div "Click otp field 3" at bounding box center [286, 273] width 55 height 11
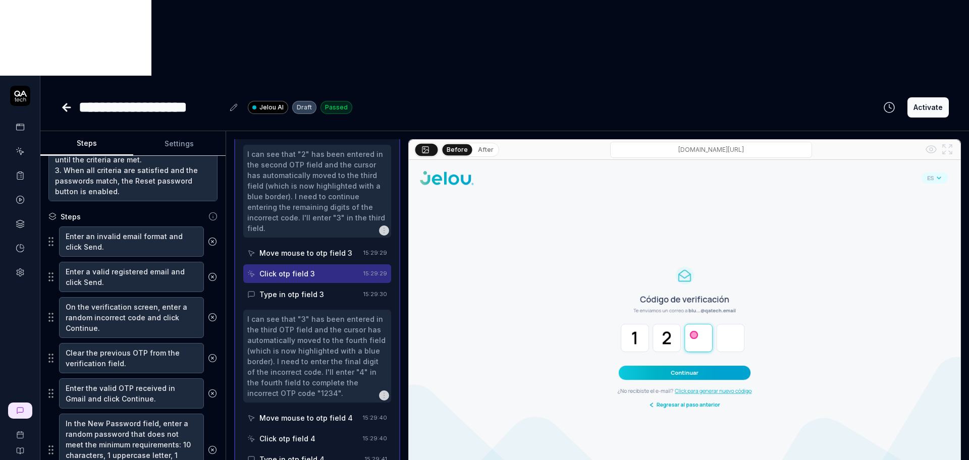
click at [314, 289] on div "Type in otp field 3" at bounding box center [291, 294] width 65 height 11
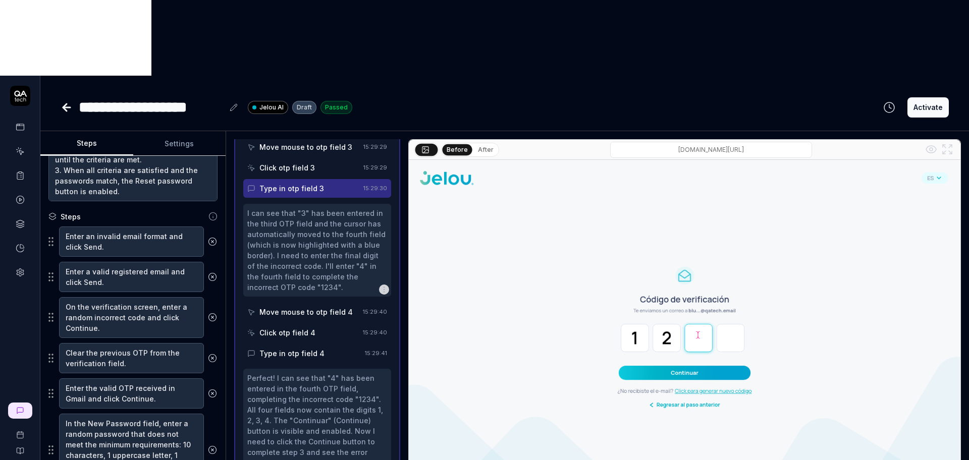
scroll to position [816, 0]
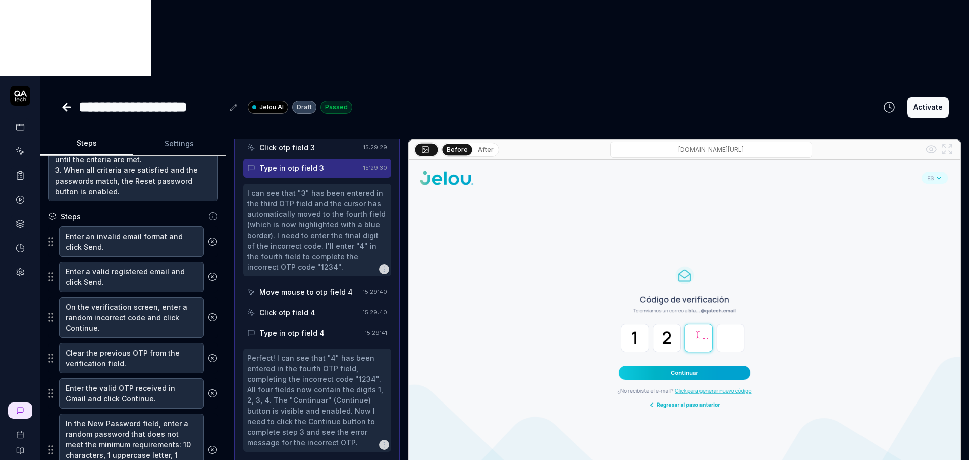
click at [318, 283] on div "Move mouse to otp field 4" at bounding box center [303, 292] width 112 height 19
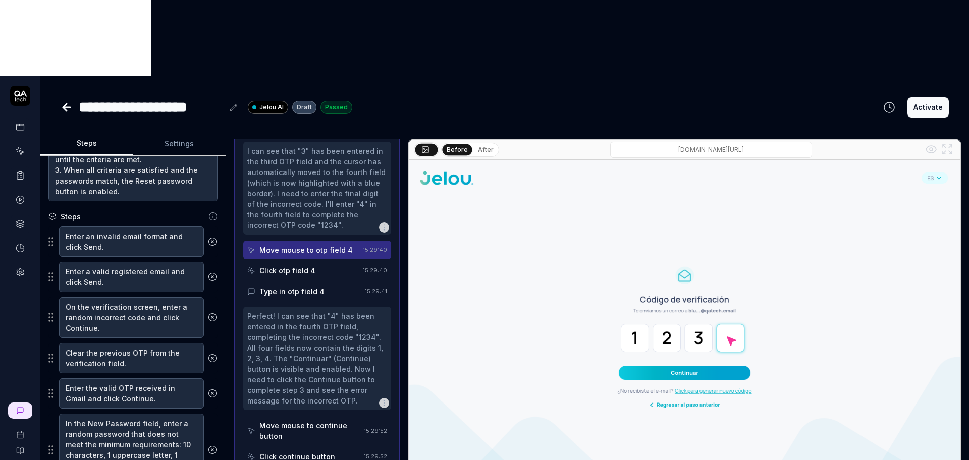
scroll to position [879, 0]
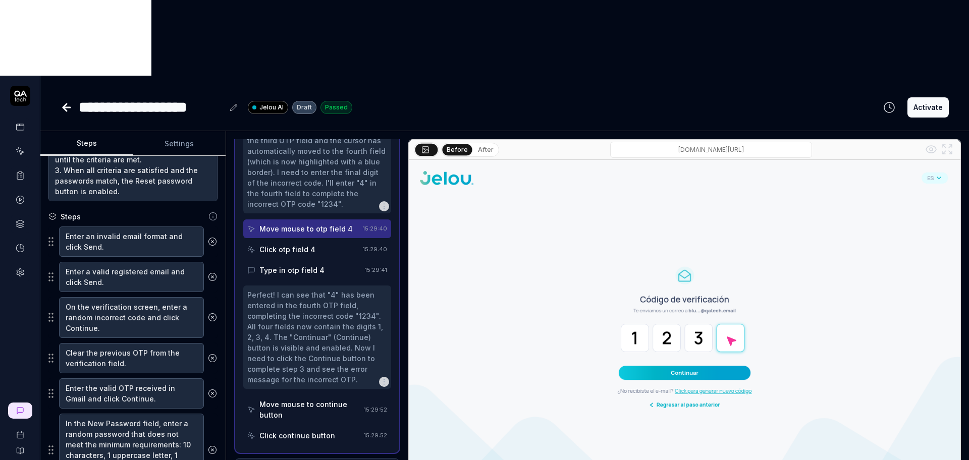
click at [322, 240] on div "Click otp field 4" at bounding box center [303, 249] width 112 height 19
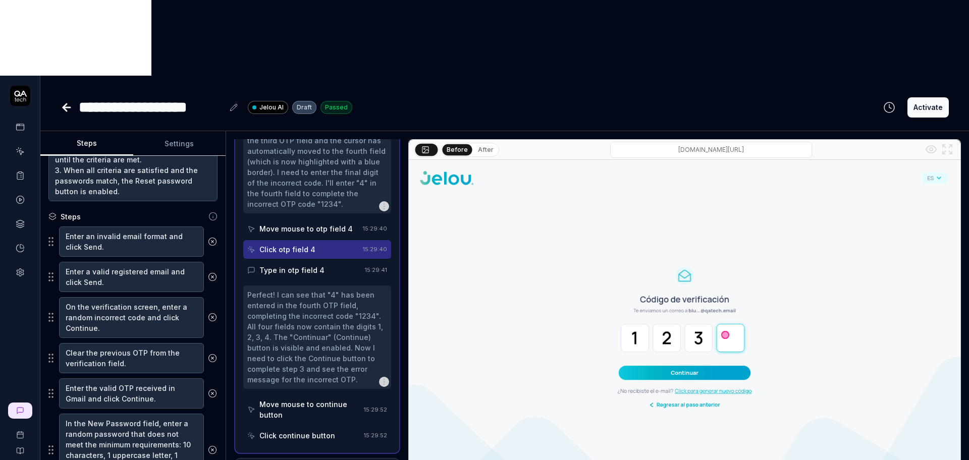
click at [321, 261] on div "Type in otp field 4" at bounding box center [304, 270] width 114 height 19
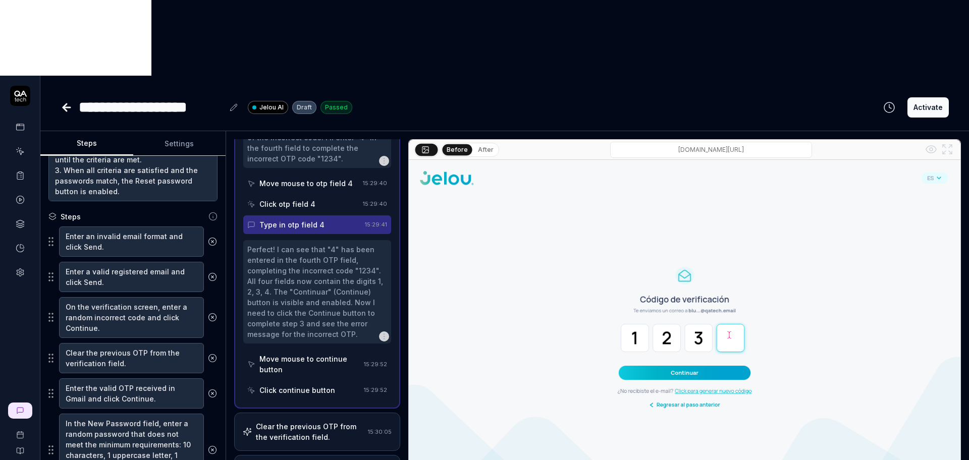
scroll to position [942, 0]
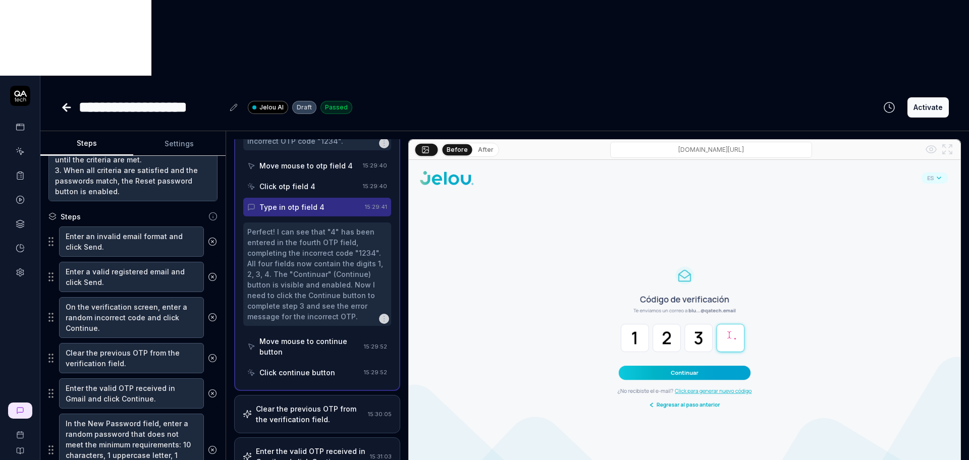
click at [317, 336] on div "Move mouse to continue button" at bounding box center [309, 346] width 100 height 21
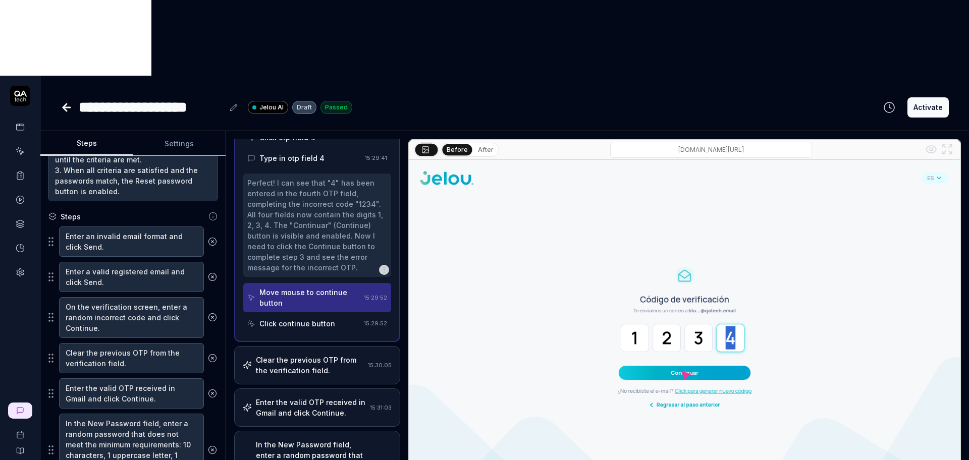
scroll to position [1005, 0]
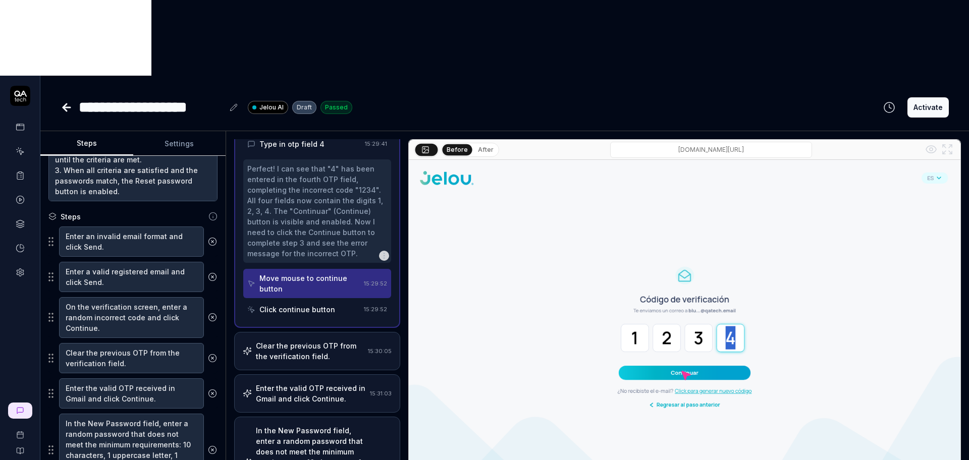
click at [315, 304] on div "Click continue button" at bounding box center [297, 309] width 76 height 11
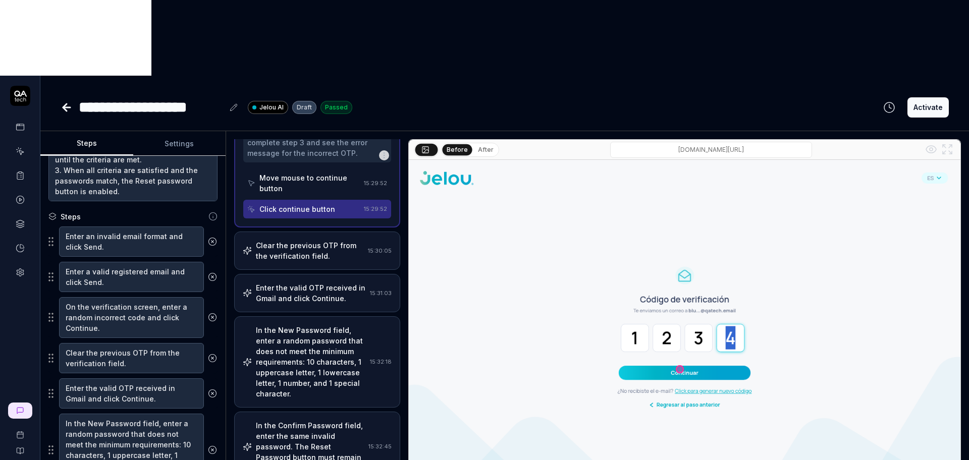
scroll to position [1131, 0]
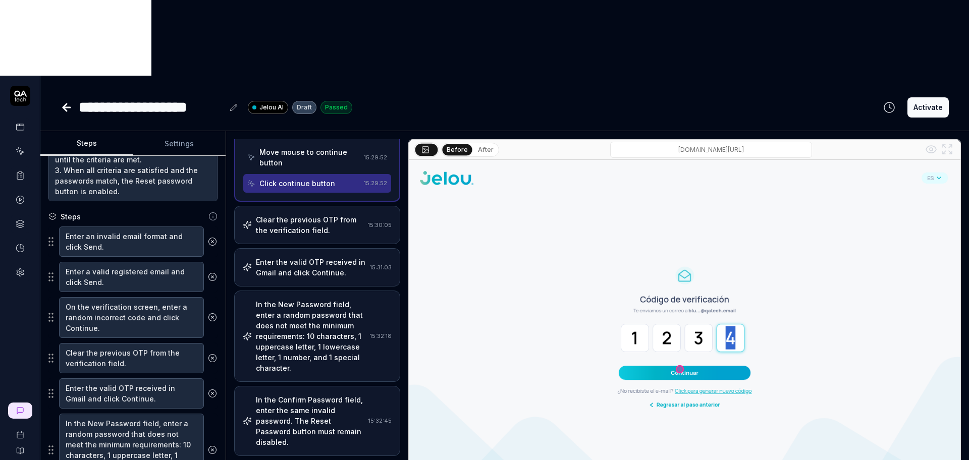
click at [317, 214] on div "Clear the previous OTP from the verification field." at bounding box center [310, 224] width 108 height 21
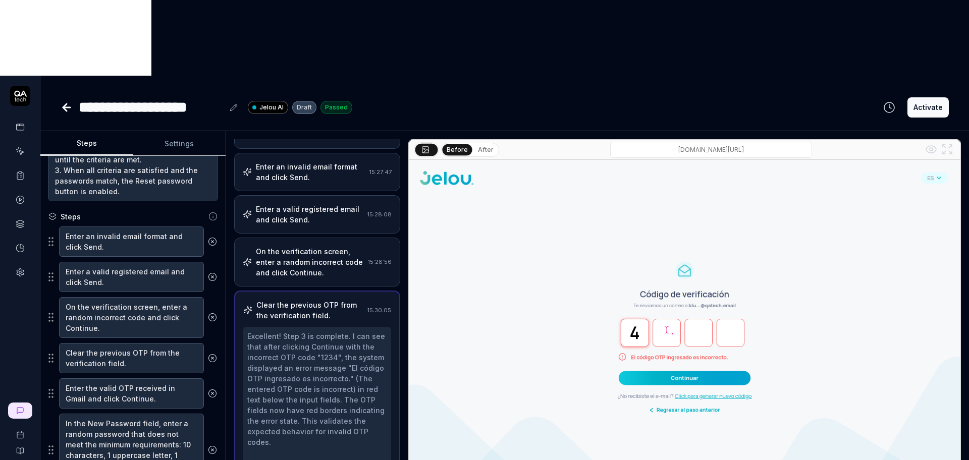
scroll to position [274, 0]
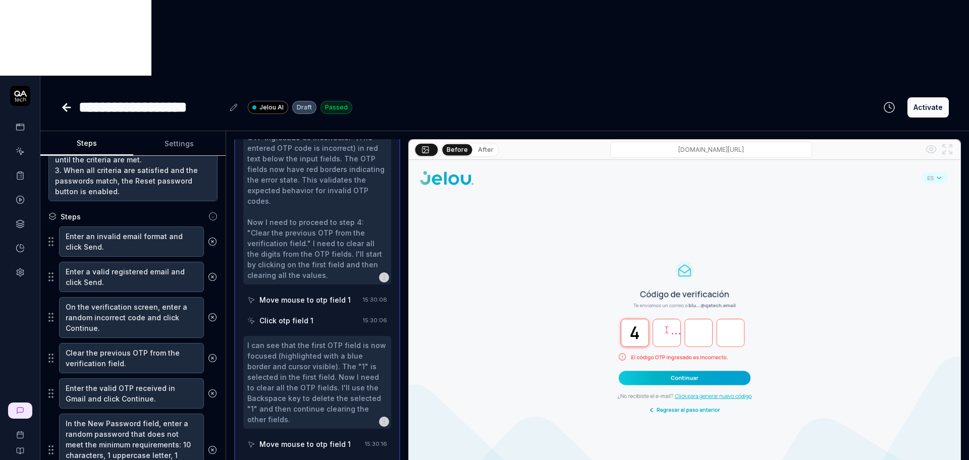
click at [314, 295] on div "Move mouse to otp field 1" at bounding box center [304, 300] width 91 height 11
click at [307, 315] on div "Click otp field 1" at bounding box center [286, 320] width 54 height 11
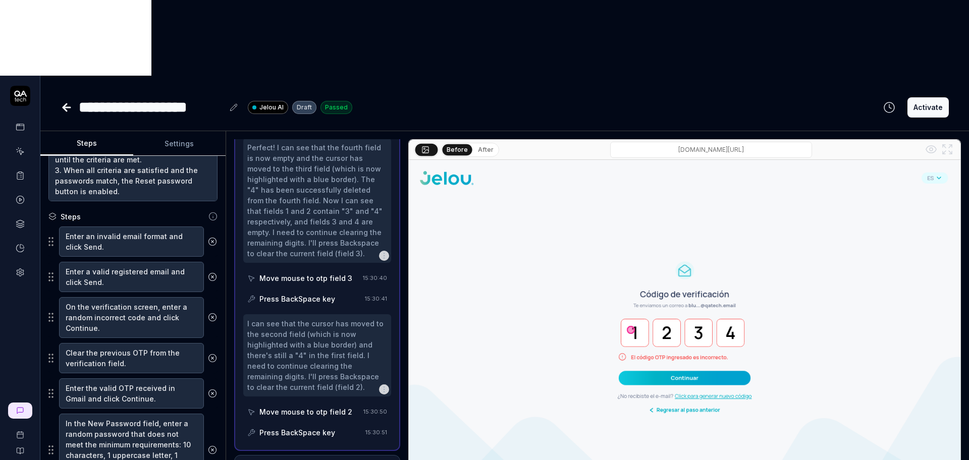
scroll to position [842, 0]
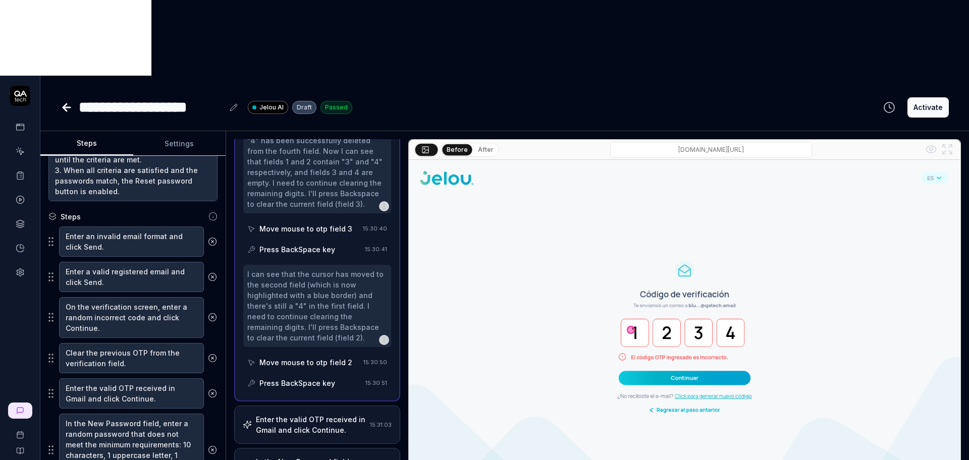
click at [307, 353] on div "Move mouse to otp field 2" at bounding box center [303, 362] width 112 height 19
click at [309, 374] on div "Press BackSpace key" at bounding box center [304, 383] width 114 height 19
click at [307, 224] on div "Move mouse to otp field 3" at bounding box center [305, 229] width 93 height 11
click at [308, 244] on div "Press BackSpace key" at bounding box center [297, 249] width 76 height 11
click at [309, 353] on div "Move mouse to otp field 2" at bounding box center [303, 362] width 112 height 19
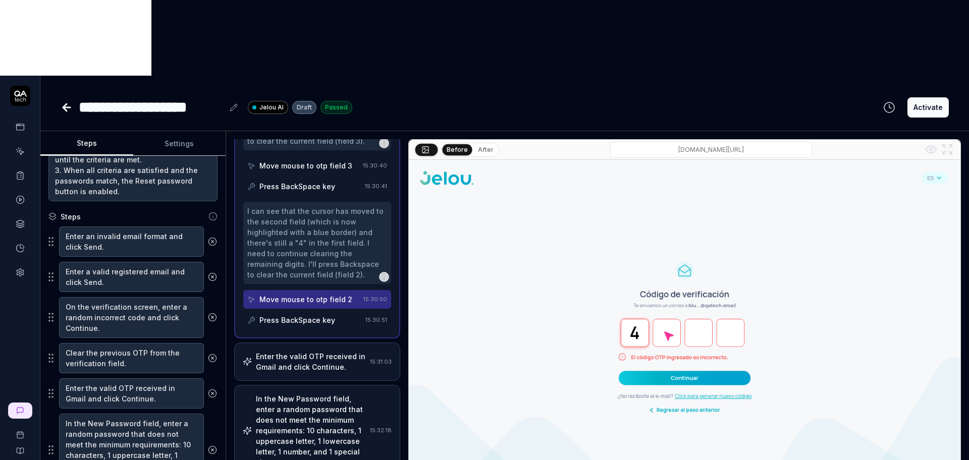
click at [307, 351] on div "Enter the valid OTP received in Gmail and click Continue." at bounding box center [311, 361] width 110 height 21
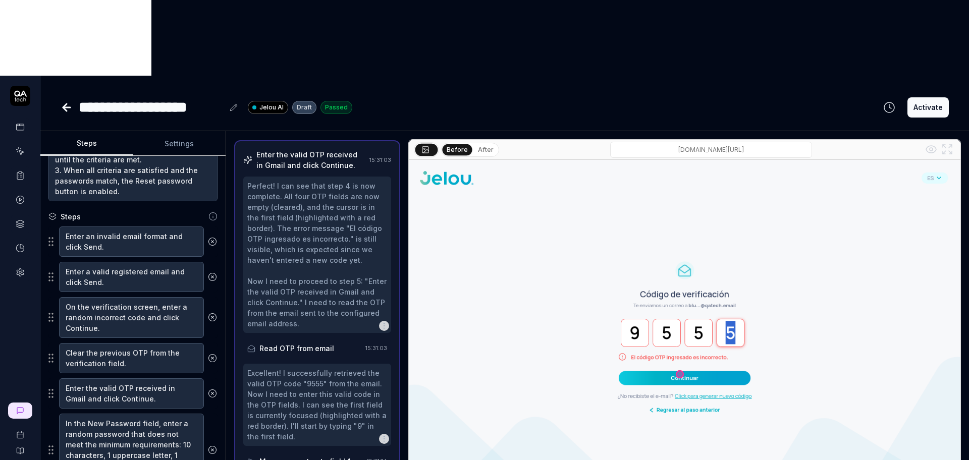
scroll to position [218, 0]
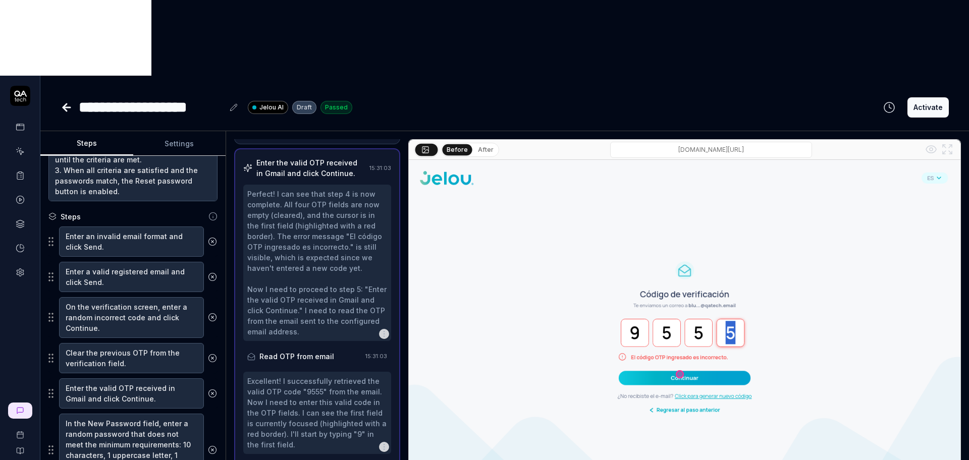
click at [305, 351] on div "Read OTP from email" at bounding box center [296, 356] width 75 height 11
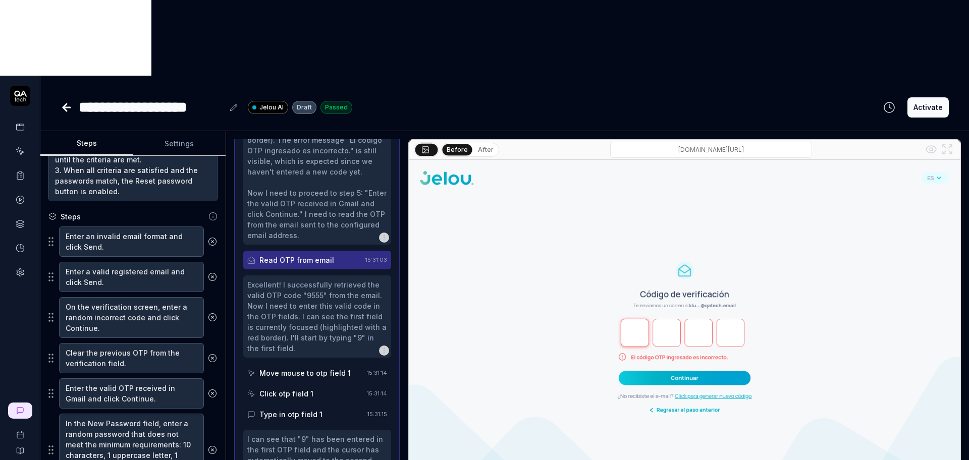
scroll to position [344, 0]
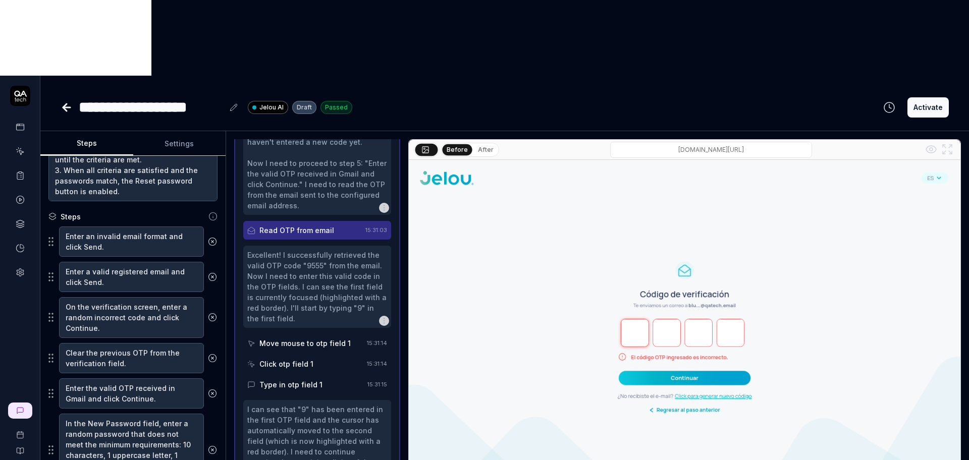
click at [306, 355] on div "Click otp field 1" at bounding box center [305, 364] width 116 height 19
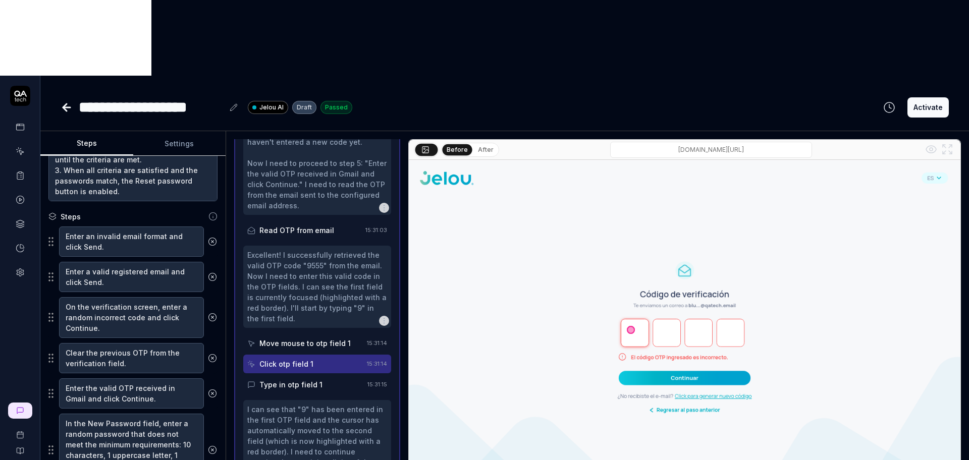
click at [308, 338] on div "Move mouse to otp field 1" at bounding box center [304, 343] width 91 height 11
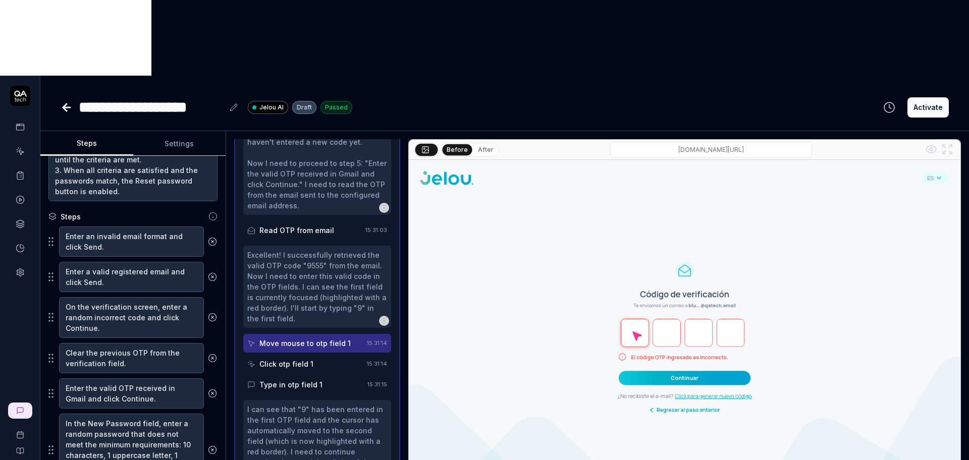
scroll to position [407, 0]
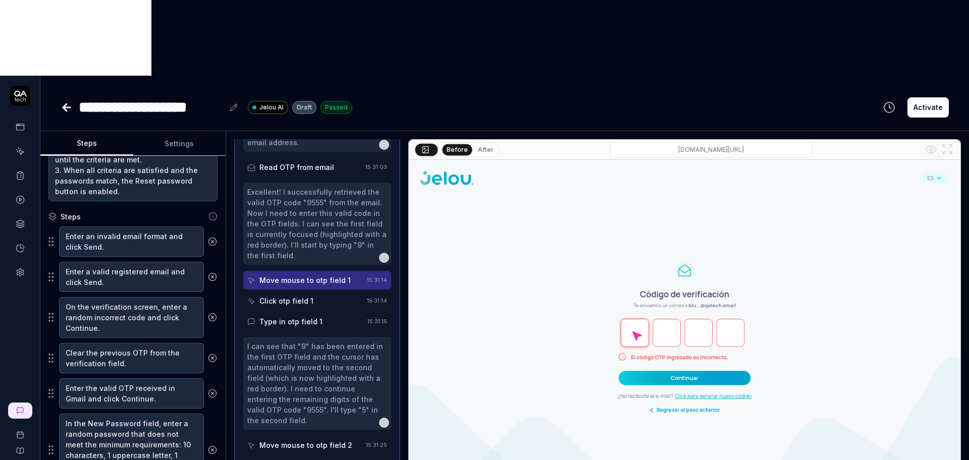
click at [309, 316] on div "Type in otp field 1" at bounding box center [290, 321] width 63 height 11
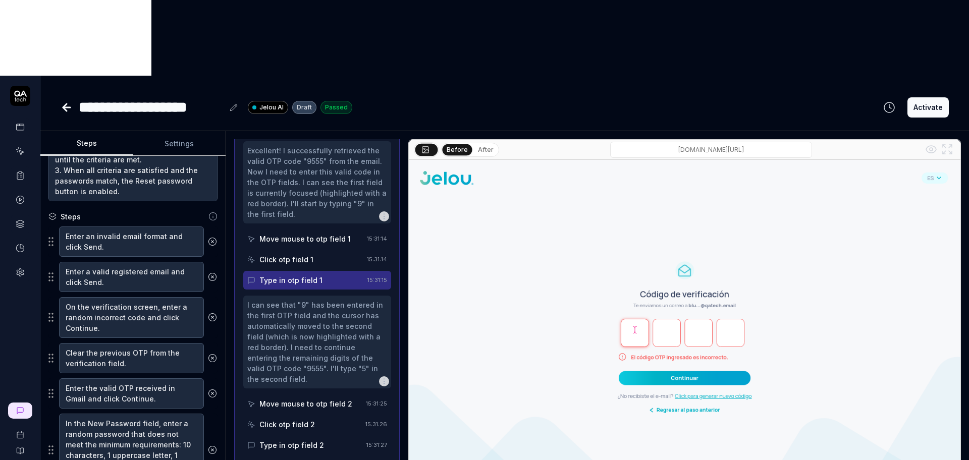
scroll to position [470, 0]
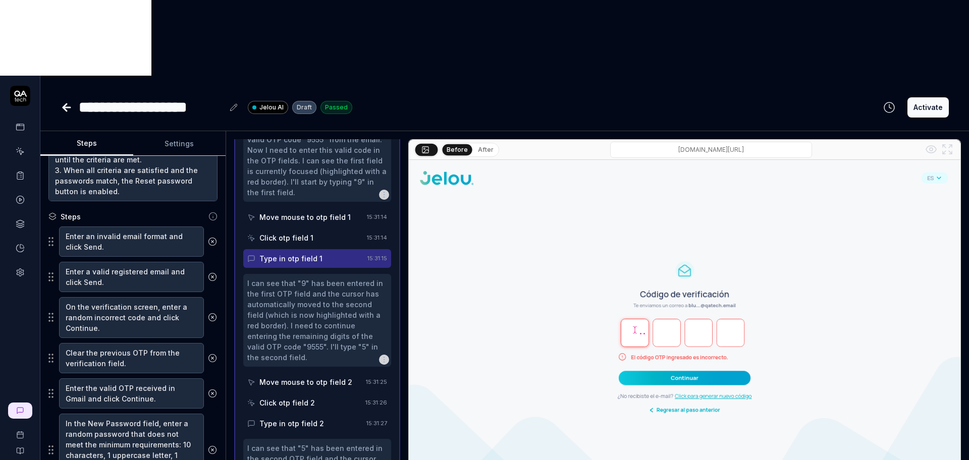
click at [305, 317] on div "I can see that "9" has been entered in the first OTP field and the cursor has a…" at bounding box center [317, 353] width 148 height 159
click at [305, 377] on div "Move mouse to otp field 2" at bounding box center [305, 382] width 93 height 11
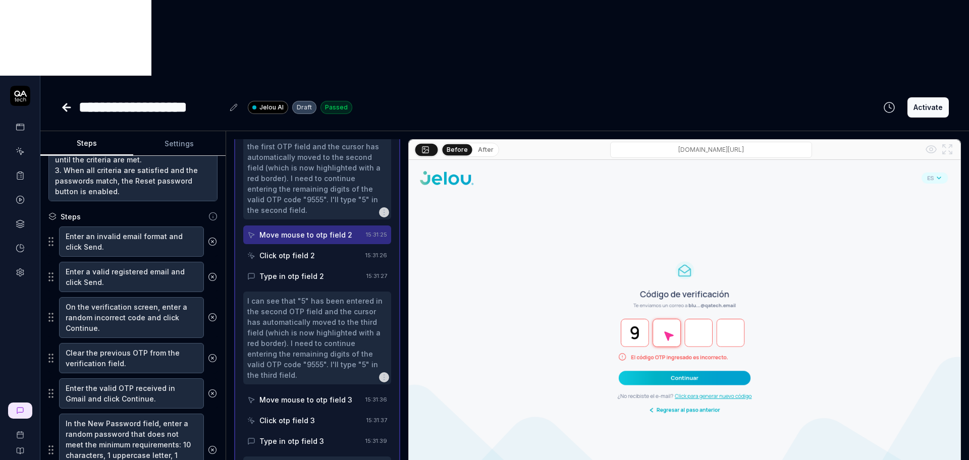
scroll to position [659, 0]
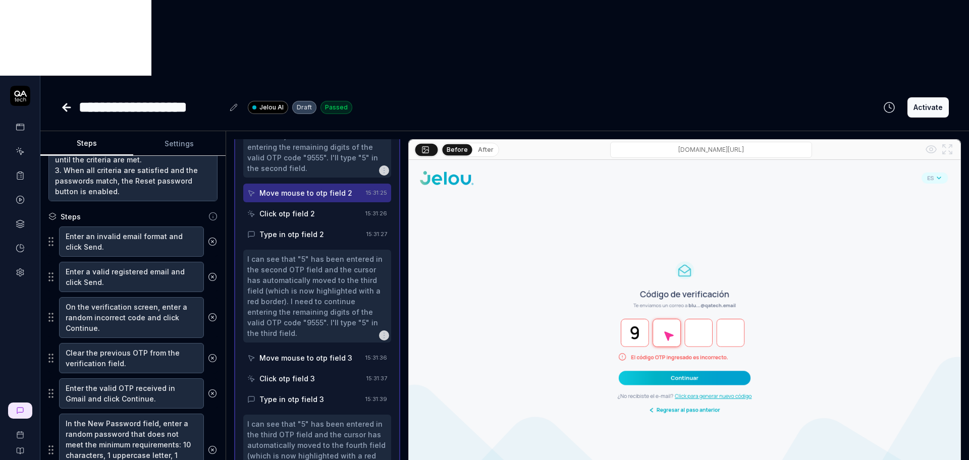
click at [322, 292] on div "I can see that "5" has been entered in the second OTP field and the cursor has …" at bounding box center [317, 329] width 148 height 159
click at [323, 353] on div "Move mouse to otp field 3" at bounding box center [305, 358] width 93 height 11
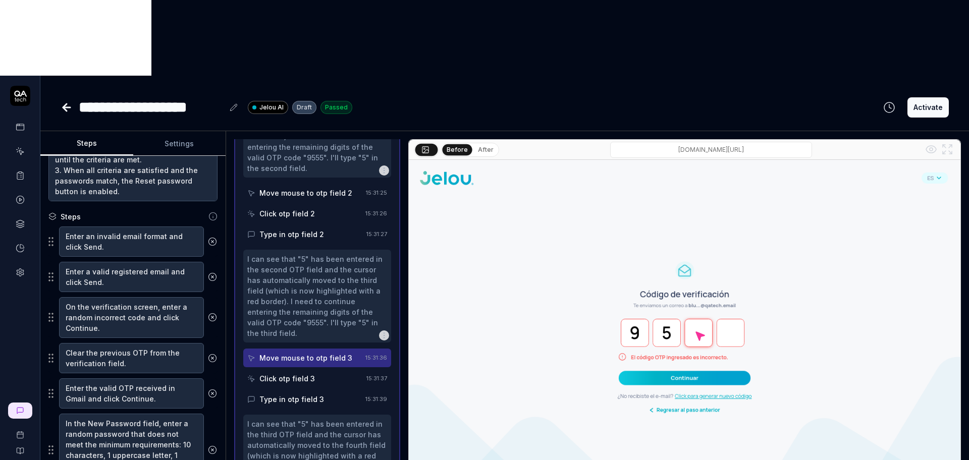
click at [313, 184] on div "Move mouse to otp field 2" at bounding box center [304, 193] width 115 height 19
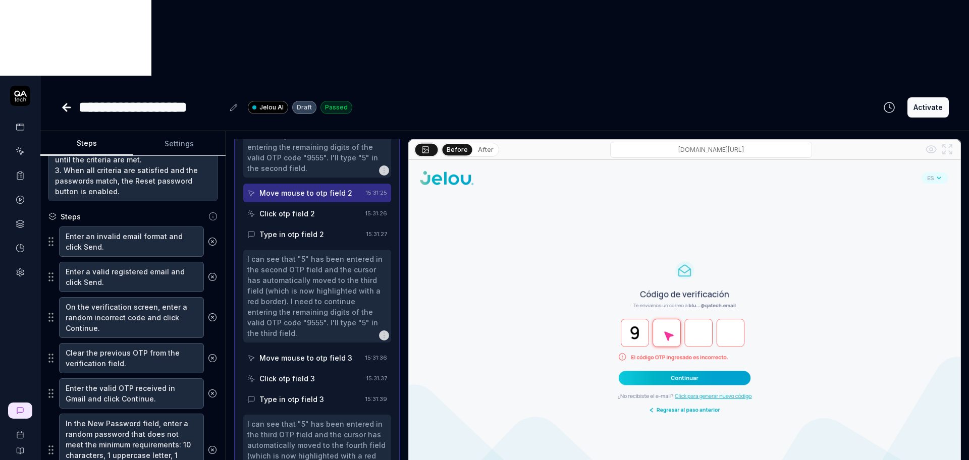
click at [313, 204] on div "Click otp field 2" at bounding box center [304, 213] width 114 height 19
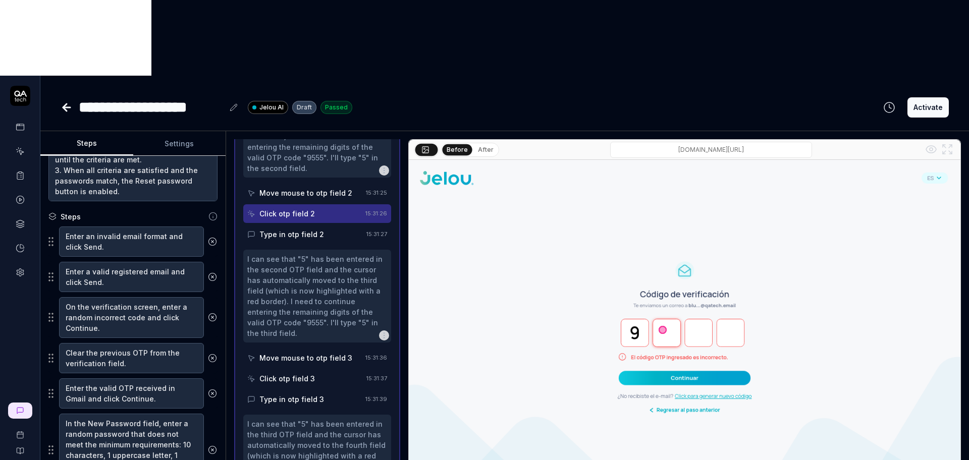
click at [313, 229] on div "Type in otp field 2" at bounding box center [291, 234] width 65 height 11
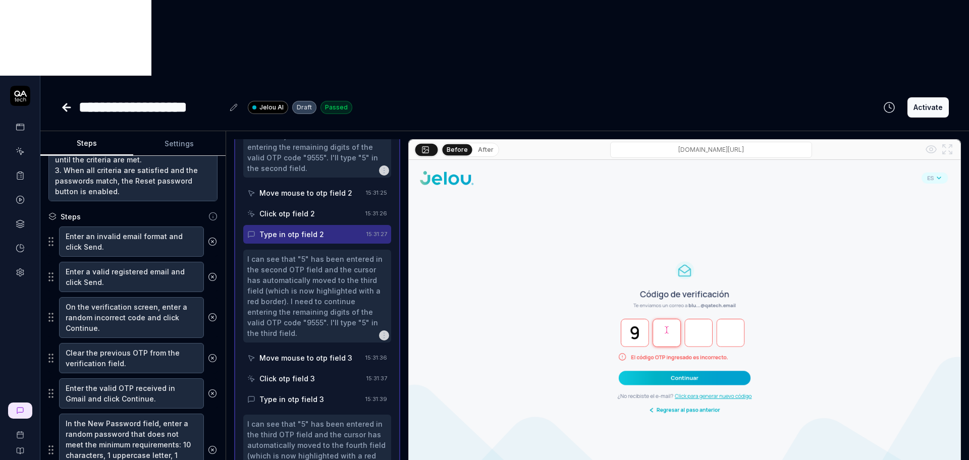
scroll to position [722, 0]
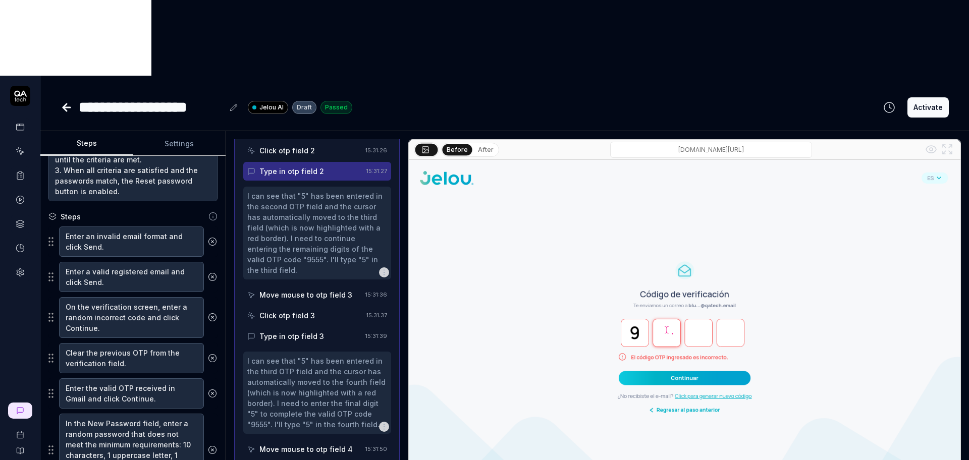
click at [314, 290] on div "Move mouse to otp field 3" at bounding box center [305, 295] width 93 height 11
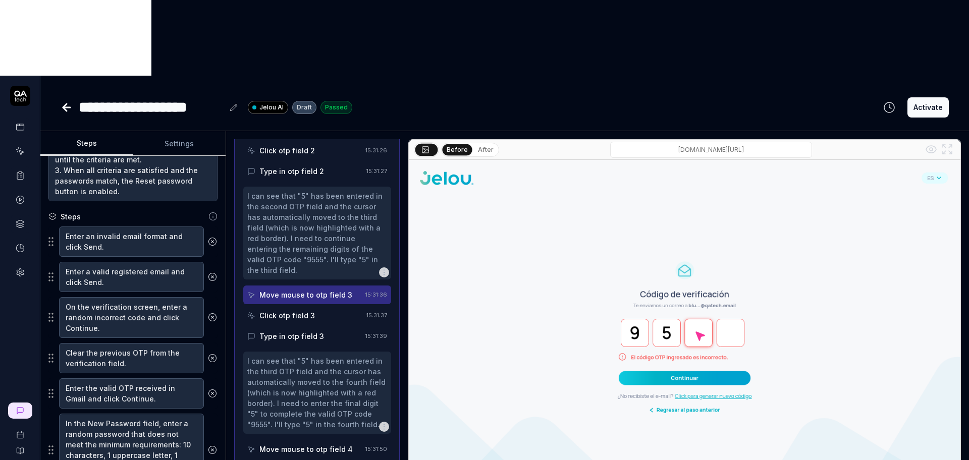
click at [311, 310] on div "Click otp field 3" at bounding box center [286, 315] width 55 height 11
click at [311, 331] on div "Type in otp field 3" at bounding box center [291, 336] width 65 height 11
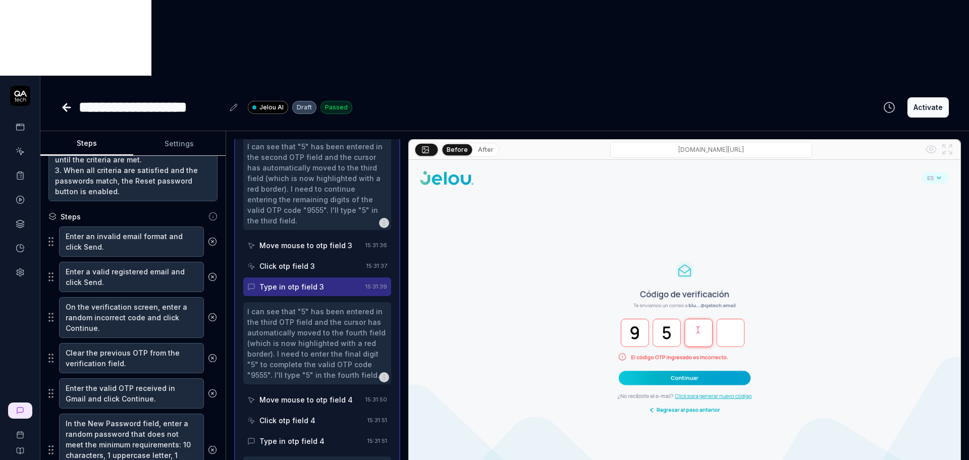
scroll to position [786, 0]
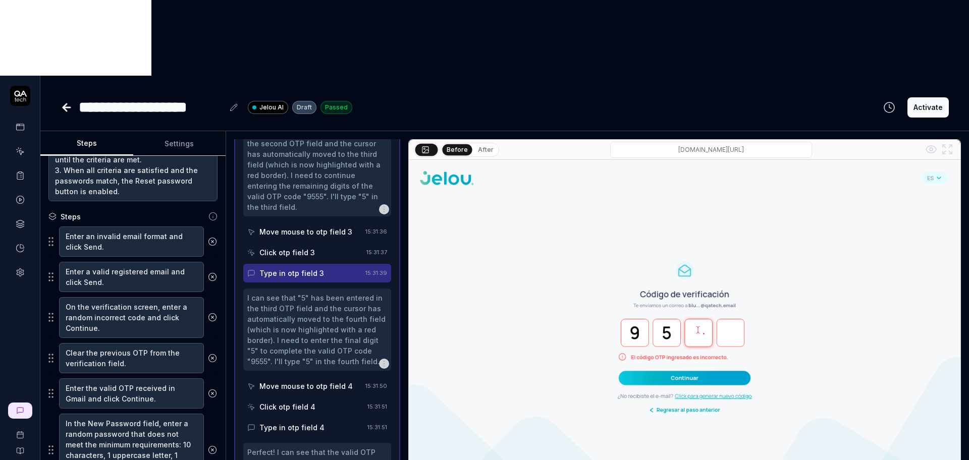
click at [316, 381] on div "Move mouse to otp field 4" at bounding box center [305, 386] width 93 height 11
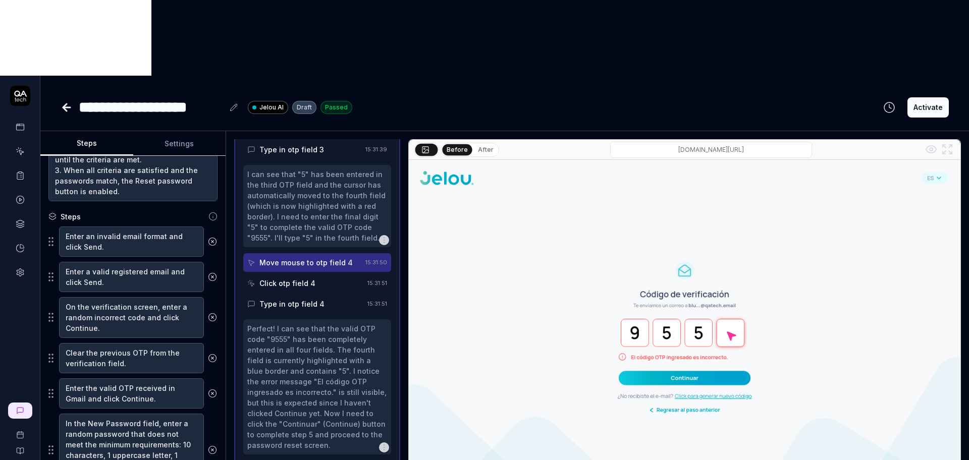
scroll to position [912, 0]
click at [304, 275] on div "Click otp field 4" at bounding box center [287, 280] width 56 height 11
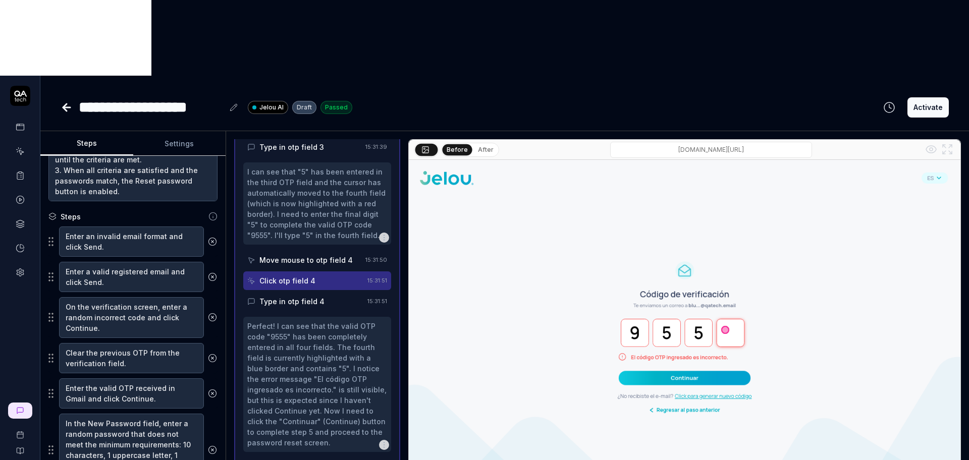
click at [308, 296] on div "Type in otp field 4" at bounding box center [291, 301] width 65 height 11
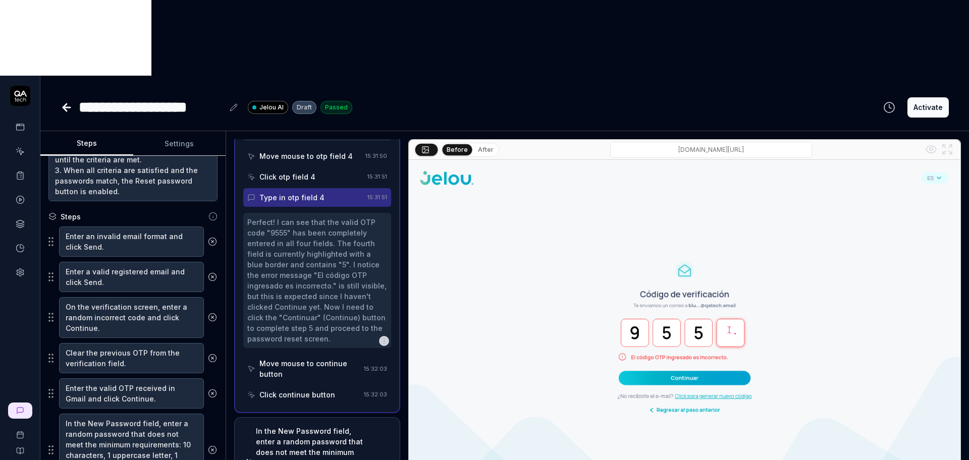
scroll to position [1038, 0]
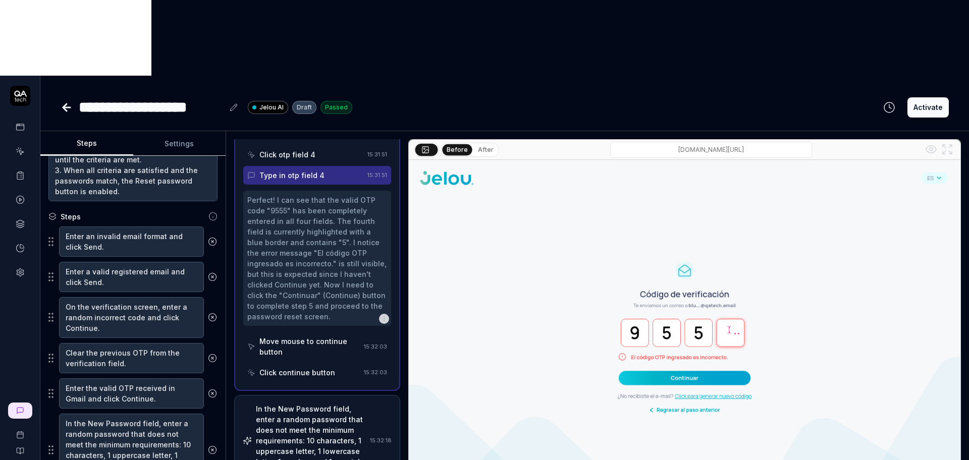
click at [308, 266] on div "Perfect! I can see that the valid OTP code "9555" has been completely entered i…" at bounding box center [317, 286] width 148 height 191
click at [308, 332] on div "Move mouse to continue button" at bounding box center [303, 346] width 113 height 29
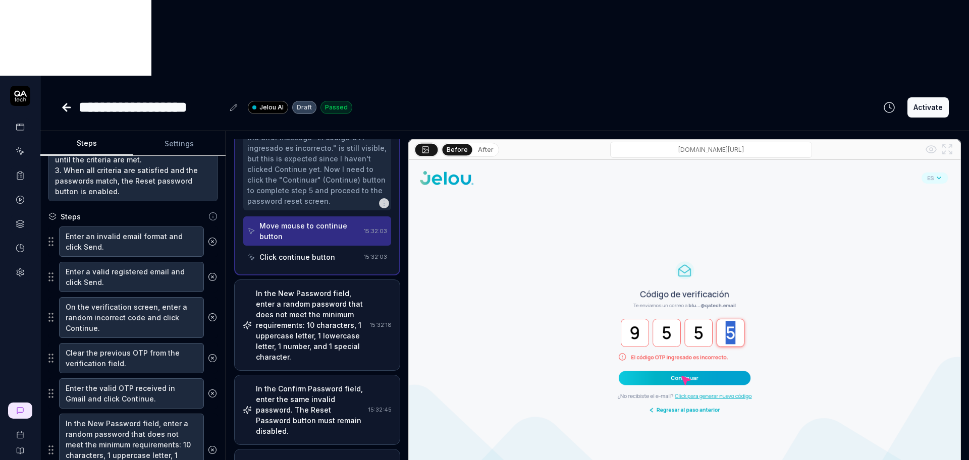
scroll to position [1164, 0]
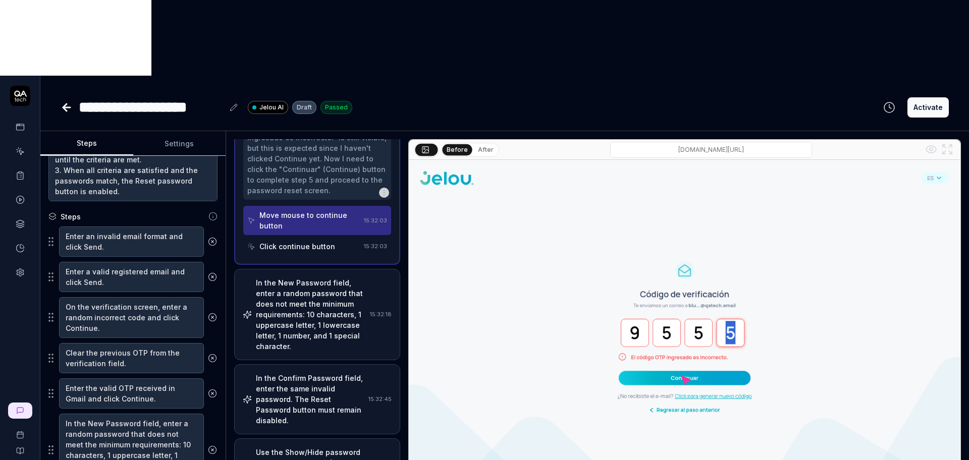
click at [306, 241] on div "Click continue button" at bounding box center [297, 246] width 76 height 11
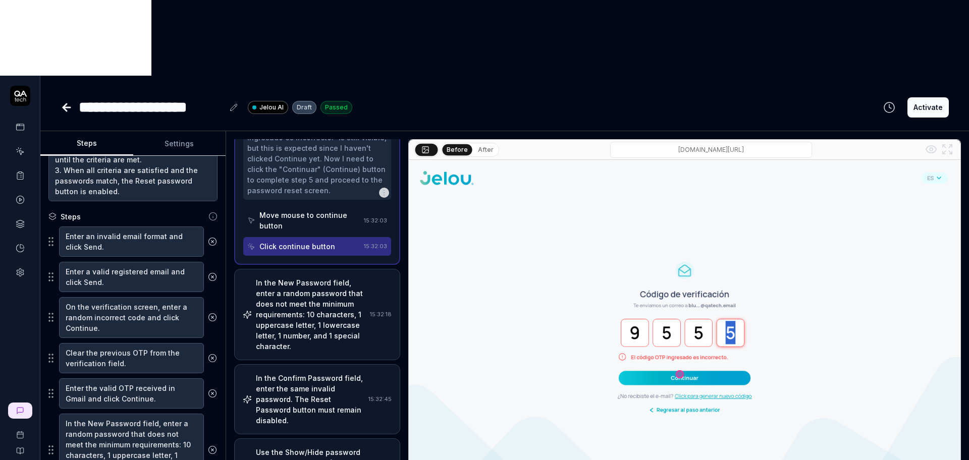
click at [317, 277] on div "In the New Password field, enter a random password that does not meet the minim…" at bounding box center [311, 314] width 110 height 74
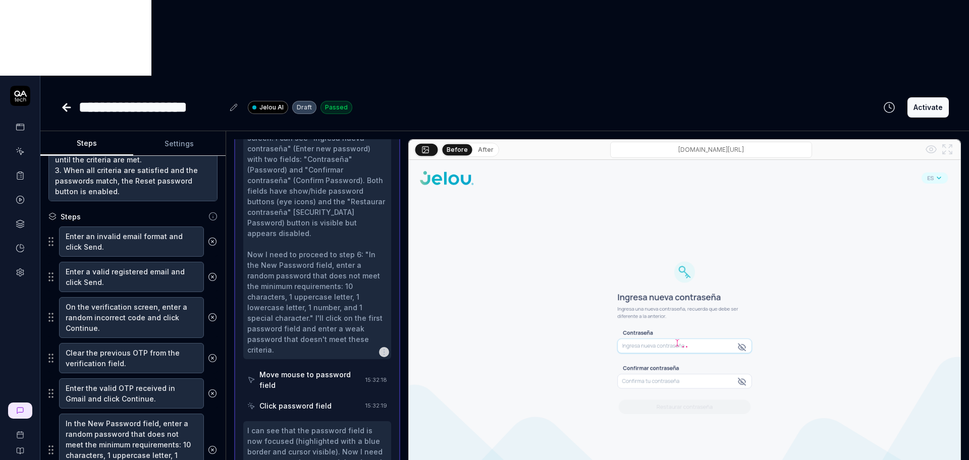
scroll to position [442, 0]
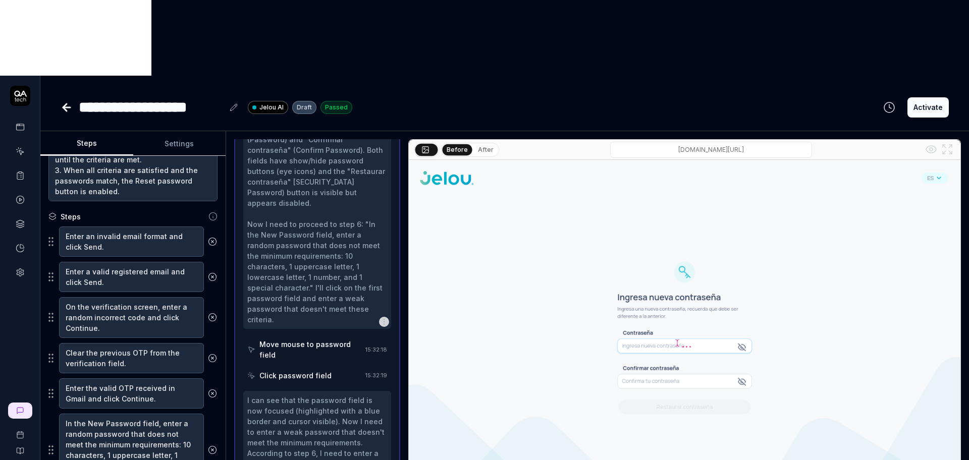
click at [318, 339] on div "Move mouse to password field" at bounding box center [310, 349] width 102 height 21
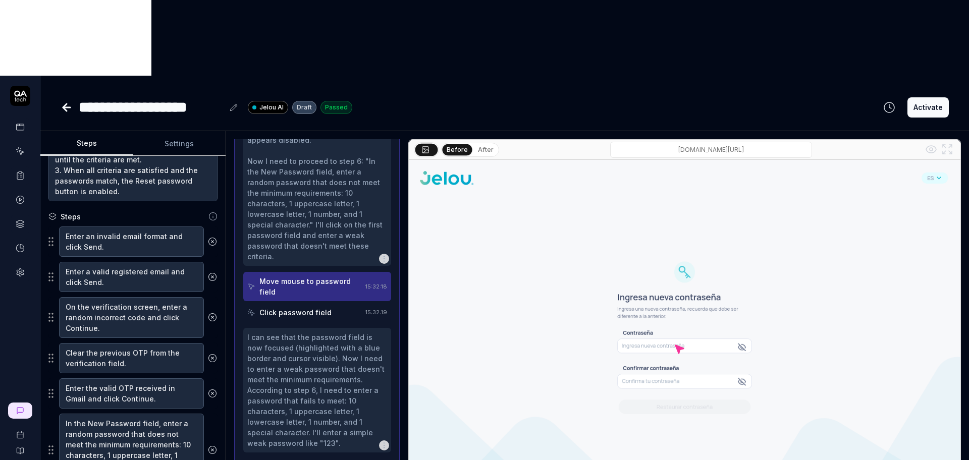
click at [317, 307] on div "Click password field" at bounding box center [295, 312] width 72 height 11
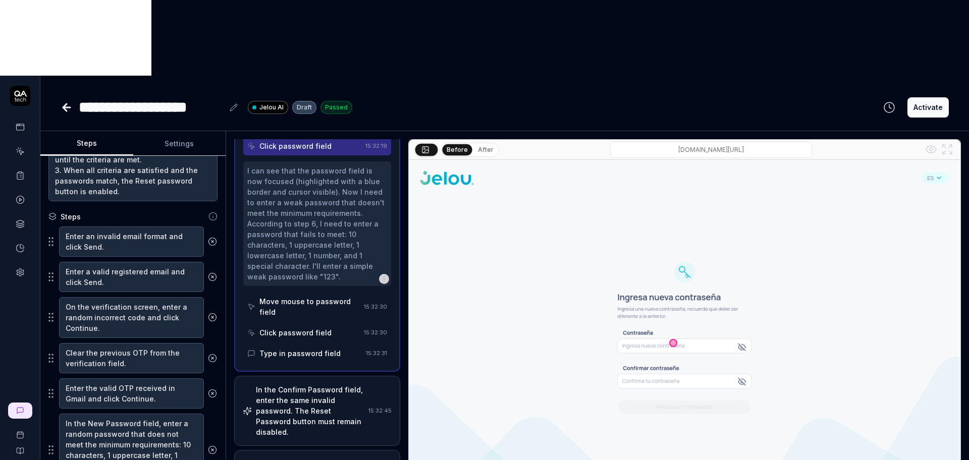
scroll to position [694, 0]
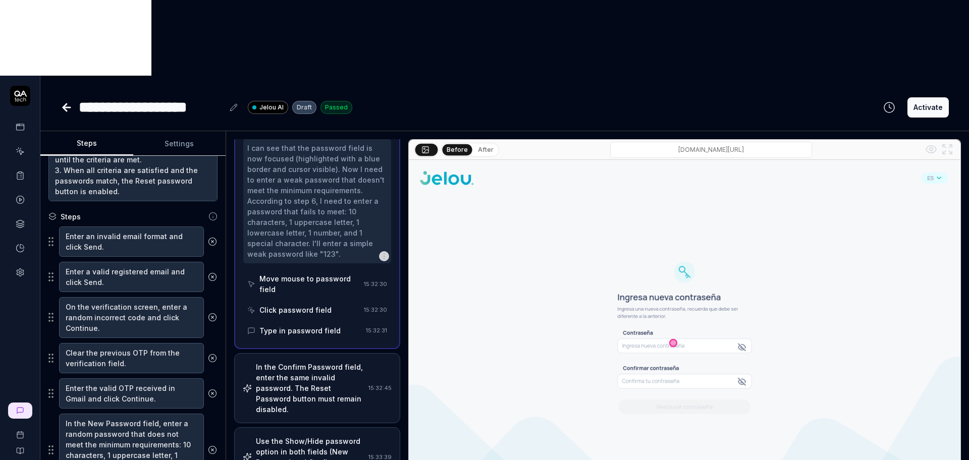
click at [300, 273] on div "Move mouse to password field" at bounding box center [309, 283] width 100 height 21
click at [306, 305] on div "Click password field" at bounding box center [295, 310] width 72 height 11
click at [307, 325] on div "Type in password field" at bounding box center [299, 330] width 81 height 11
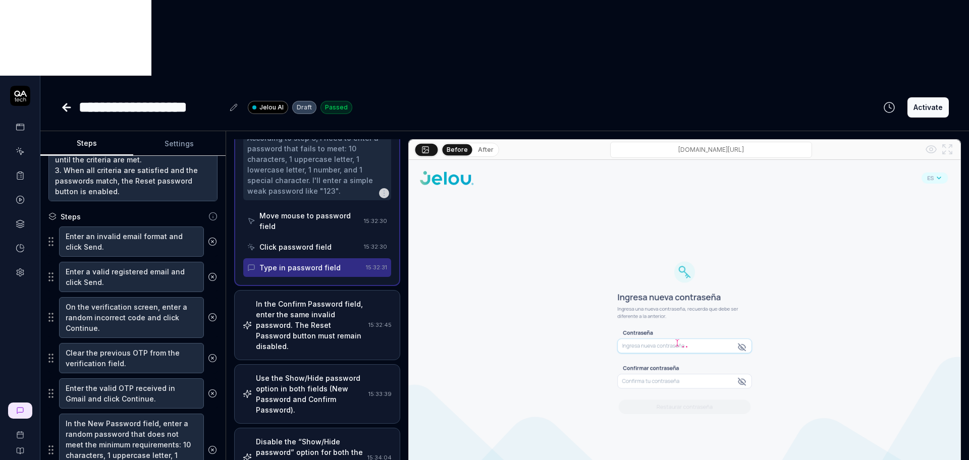
click at [308, 299] on div "In the Confirm Password field, enter the same invalid password. The Reset Passw…" at bounding box center [310, 325] width 108 height 53
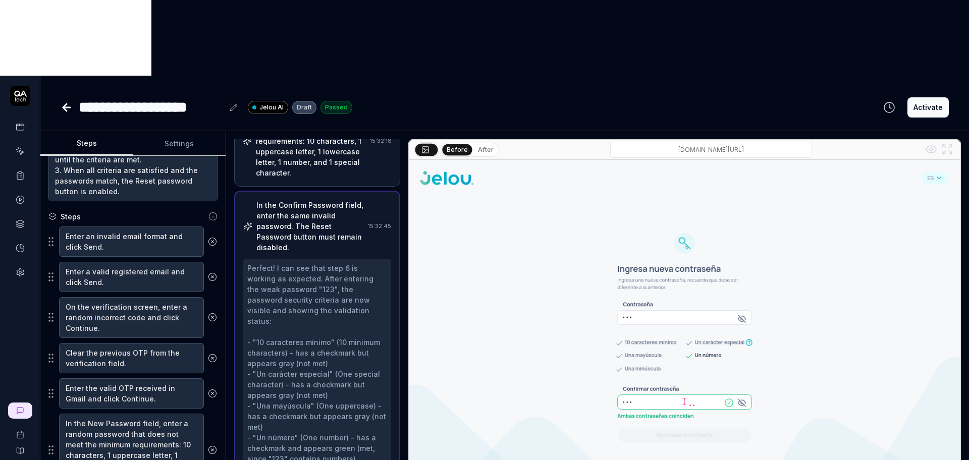
scroll to position [566, 0]
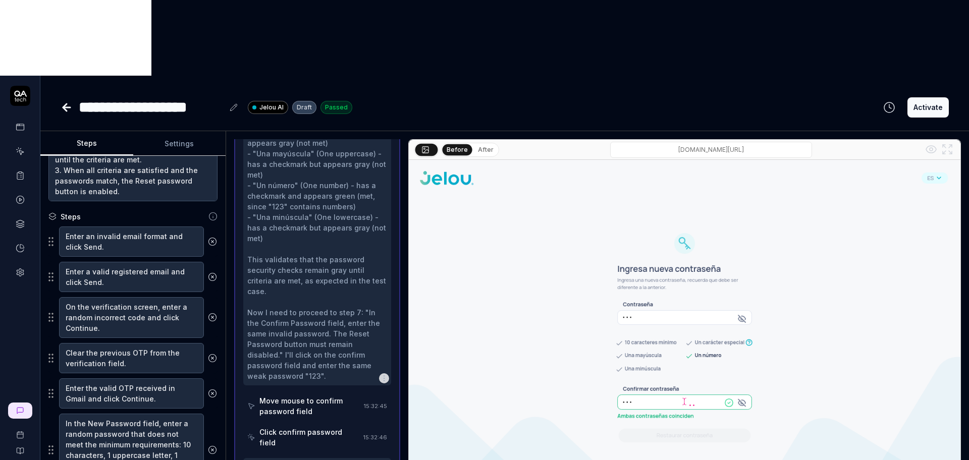
click at [327, 392] on div "Move mouse to confirm password field" at bounding box center [303, 406] width 113 height 29
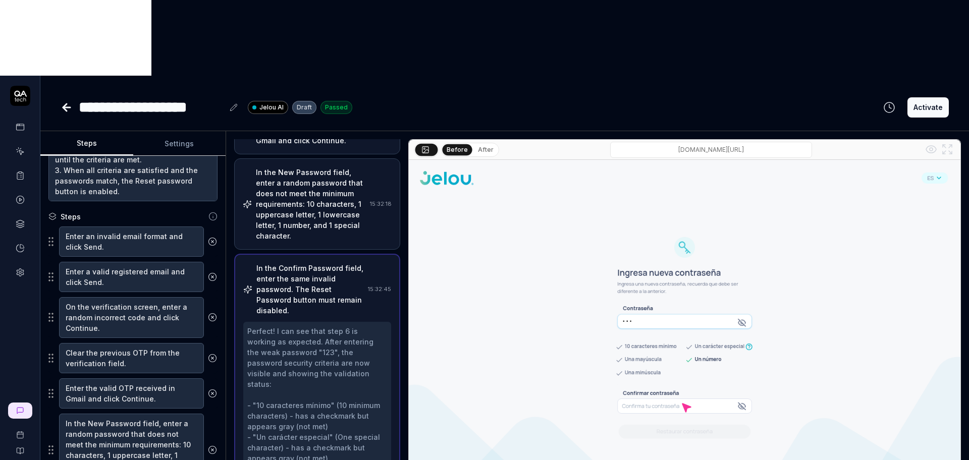
click at [326, 167] on div "In the New Password field, enter a random password that does not meet the minim…" at bounding box center [311, 204] width 110 height 74
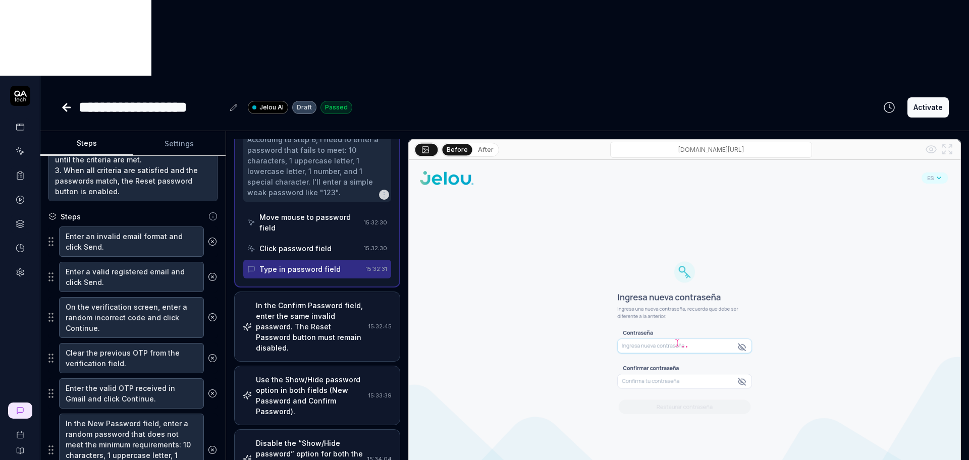
scroll to position [757, 0]
click at [316, 238] on div "Click password field" at bounding box center [303, 247] width 113 height 19
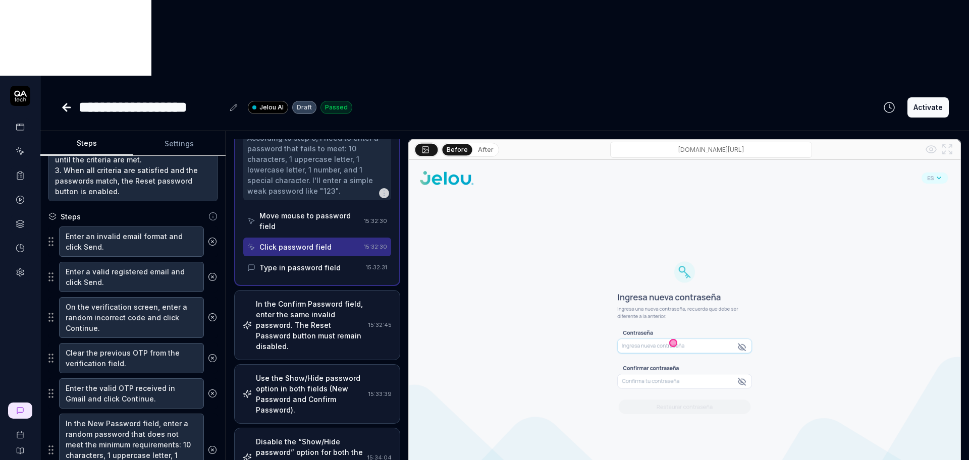
click at [315, 210] on div "Move mouse to password field" at bounding box center [309, 220] width 100 height 21
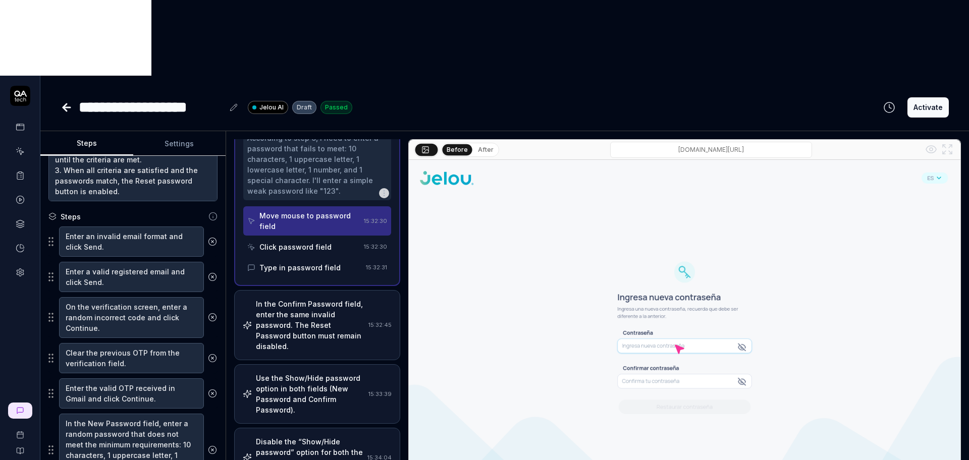
click at [317, 258] on div "Type in password field" at bounding box center [304, 267] width 115 height 19
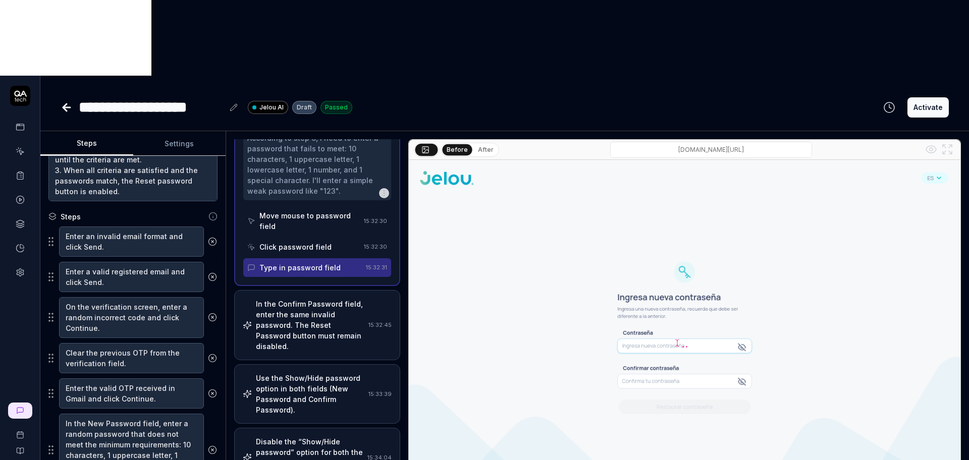
click at [329, 299] on div "In the Confirm Password field, enter the same invalid password. The Reset Passw…" at bounding box center [310, 325] width 108 height 53
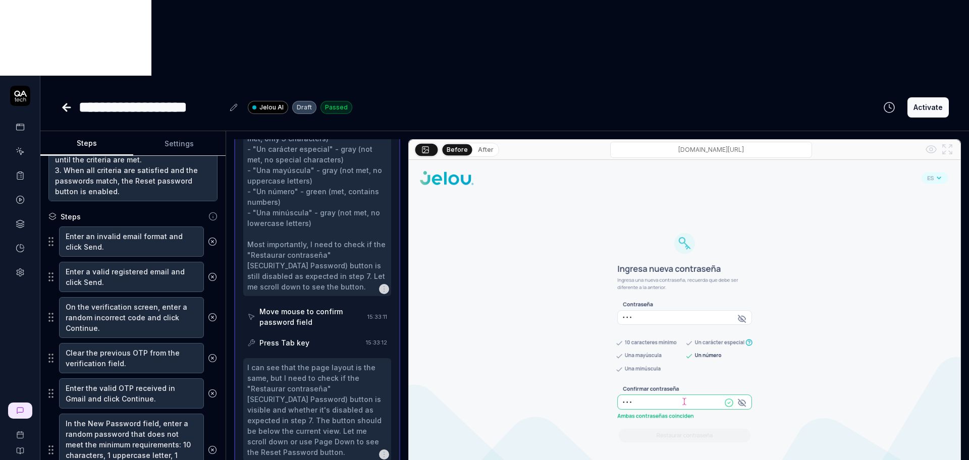
scroll to position [1196, 0]
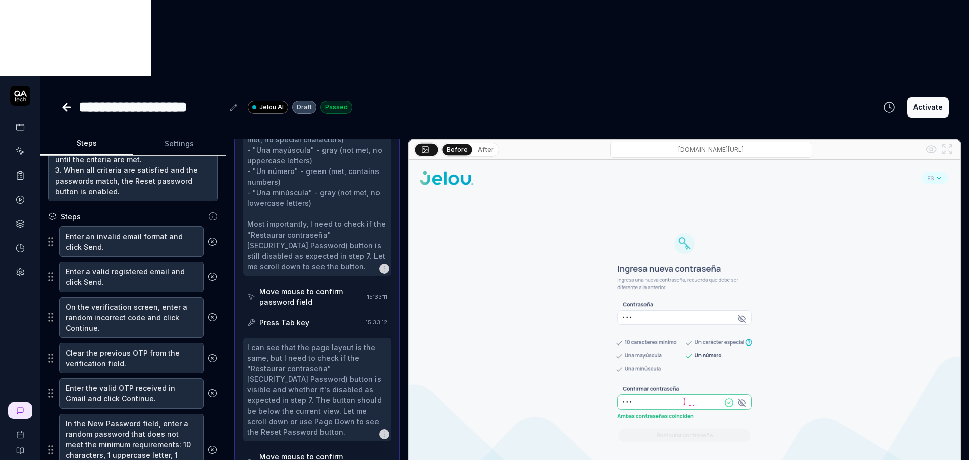
click at [311, 286] on div "Move mouse to confirm password field" at bounding box center [311, 296] width 104 height 21
click at [311, 313] on div "Press Tab key" at bounding box center [304, 322] width 115 height 19
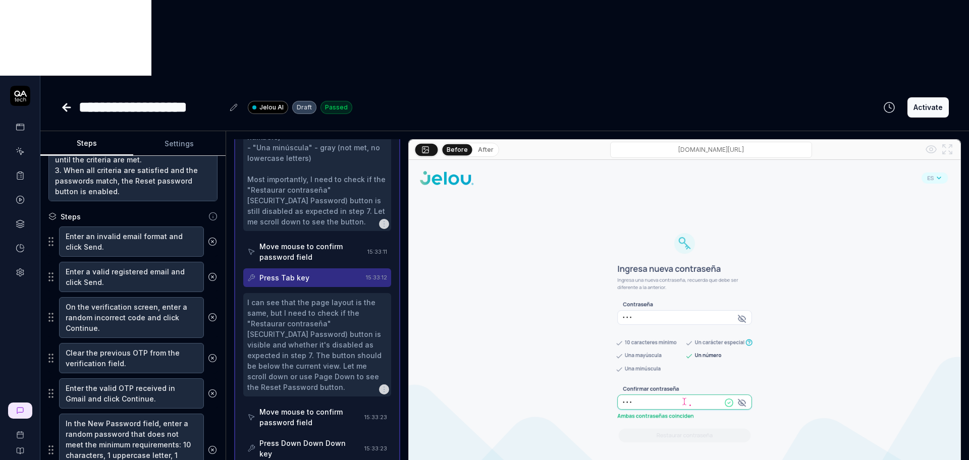
scroll to position [1259, 0]
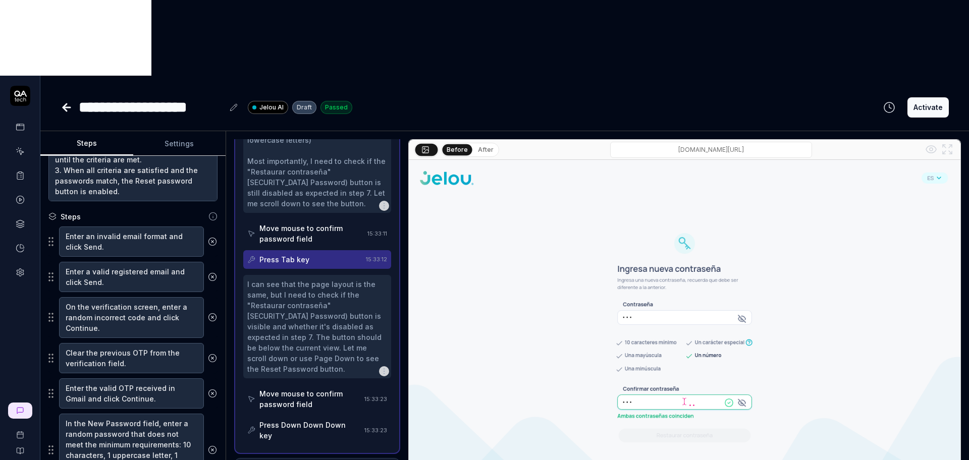
click at [303, 388] on div "Move mouse to confirm password field" at bounding box center [309, 398] width 101 height 21
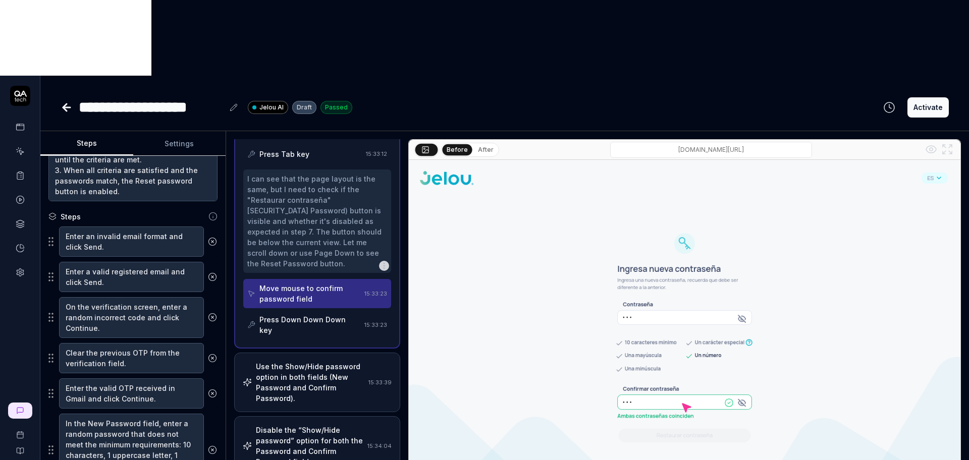
scroll to position [1385, 0]
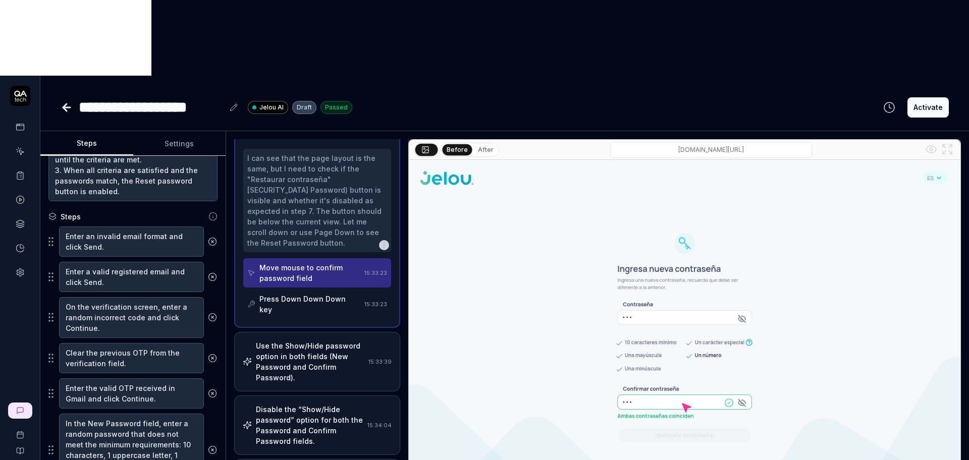
click at [293, 294] on div "Press Down Down Down key" at bounding box center [309, 304] width 101 height 21
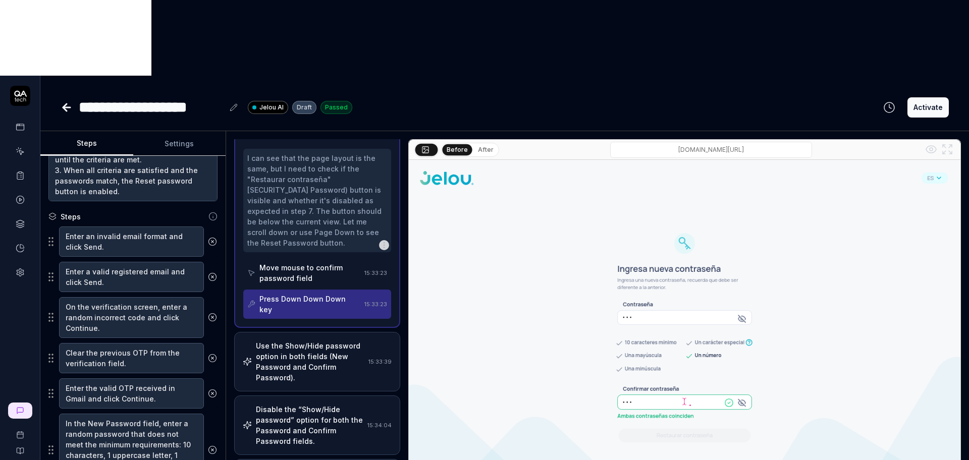
click at [297, 341] on div "Use the Show/Hide password option in both fields (New Password and Confirm Pass…" at bounding box center [310, 362] width 108 height 42
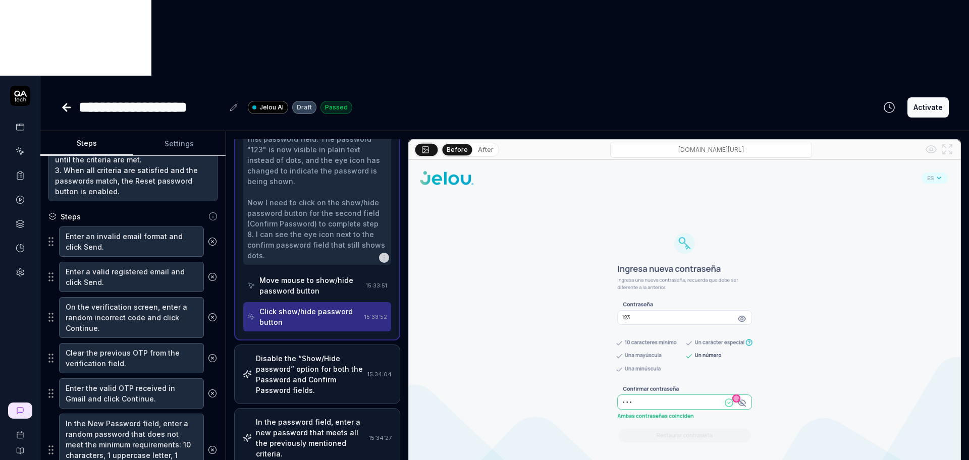
scroll to position [928, 0]
click at [327, 351] on div "Disable the “Show/Hide password” option for both the Password and Confirm Passw…" at bounding box center [309, 372] width 107 height 42
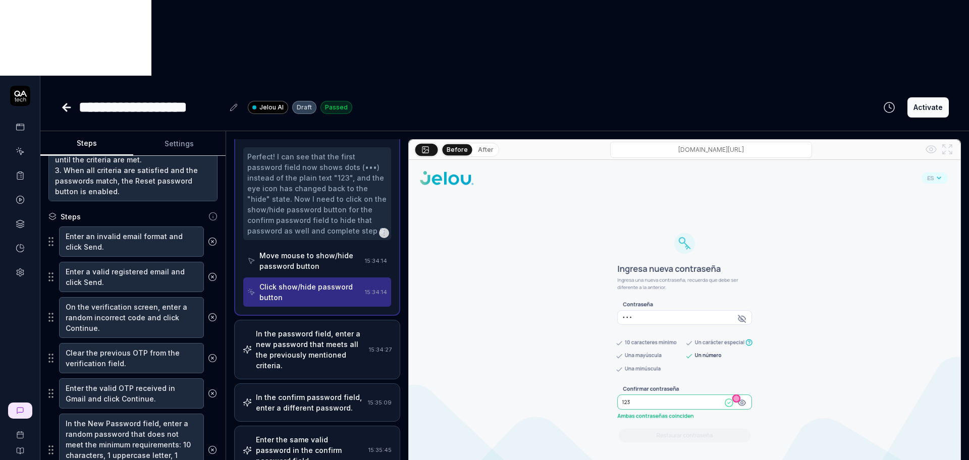
scroll to position [834, 0]
click at [299, 250] on div "Move mouse to show/hide password button" at bounding box center [309, 260] width 101 height 21
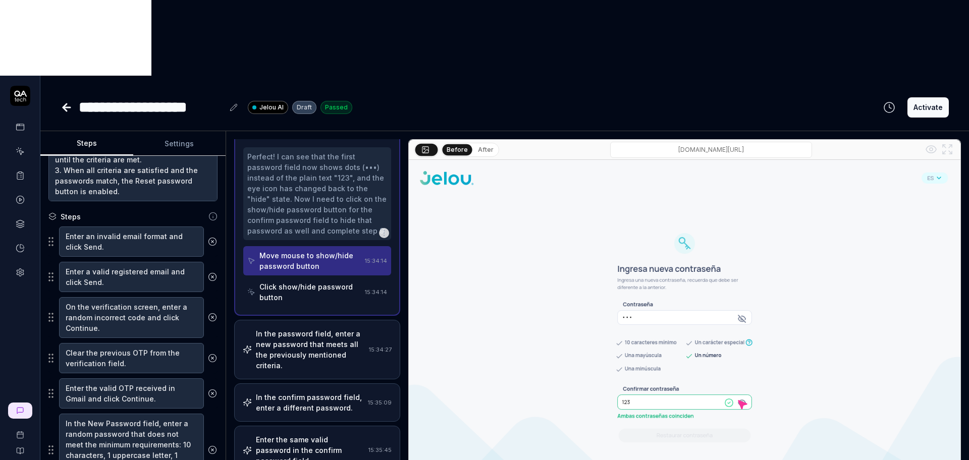
click at [309, 282] on div "Click show/hide password button" at bounding box center [309, 292] width 101 height 21
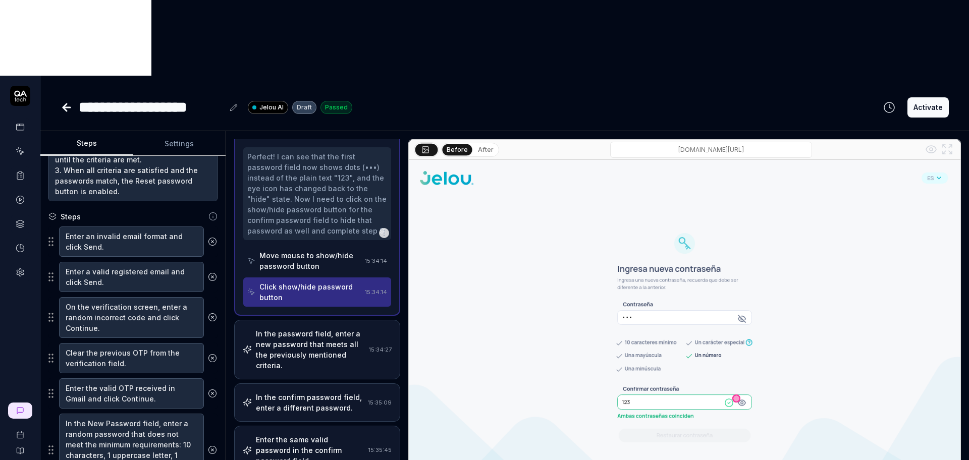
click at [309, 328] on div "In the password field, enter a new password that meets all the previously menti…" at bounding box center [310, 349] width 109 height 42
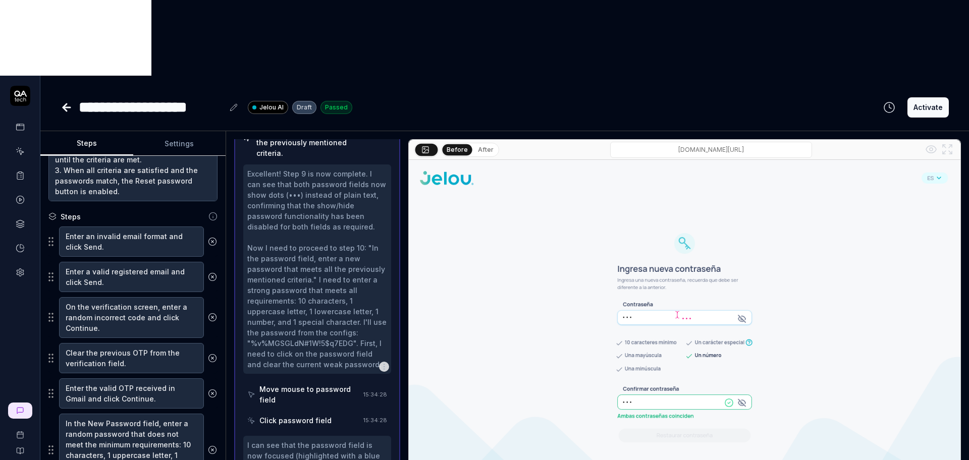
scroll to position [725, 0]
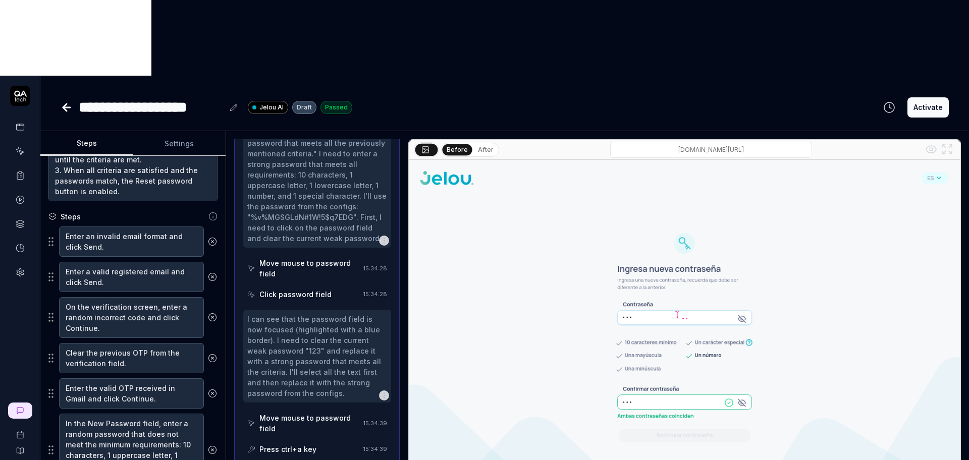
click at [319, 258] on div "Move mouse to password field" at bounding box center [309, 268] width 100 height 21
click at [322, 285] on div "Click password field" at bounding box center [303, 294] width 112 height 19
click at [305, 413] on div "Move mouse to password field" at bounding box center [309, 423] width 100 height 21
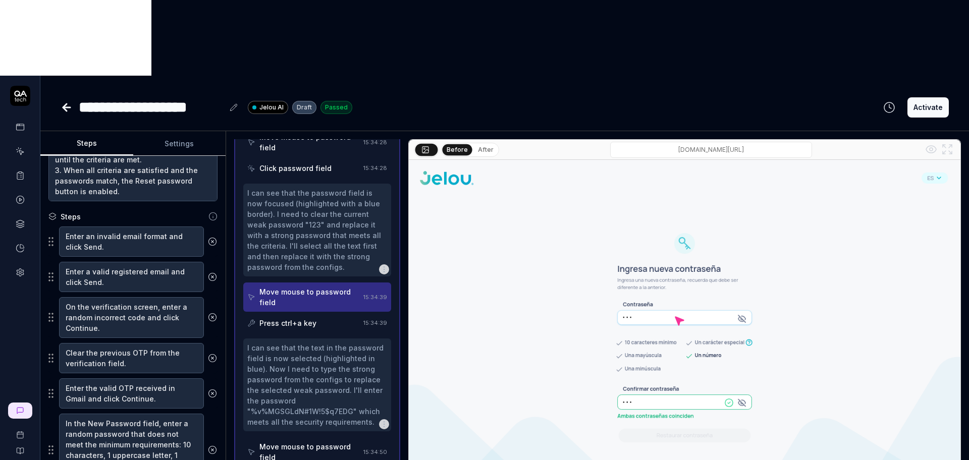
click at [307, 318] on div "Press ctrl+a key" at bounding box center [287, 323] width 57 height 11
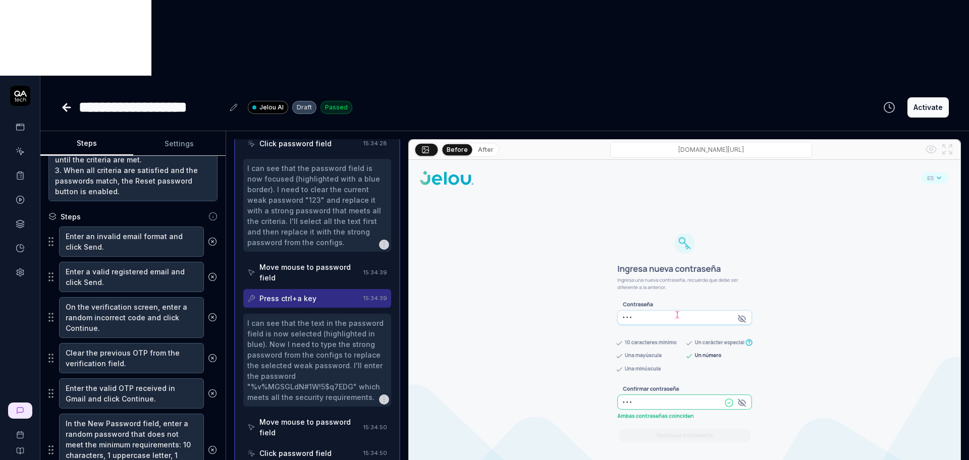
scroll to position [914, 0]
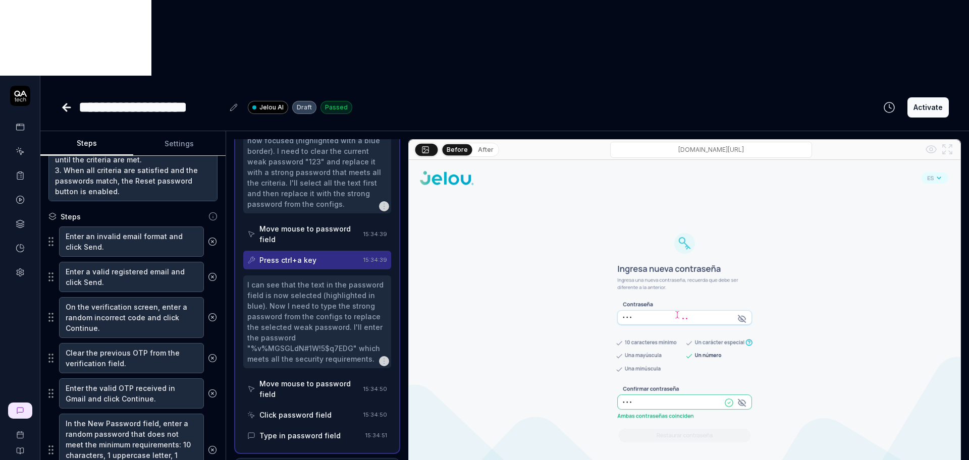
click at [309, 378] on div "Move mouse to password field" at bounding box center [309, 388] width 100 height 21
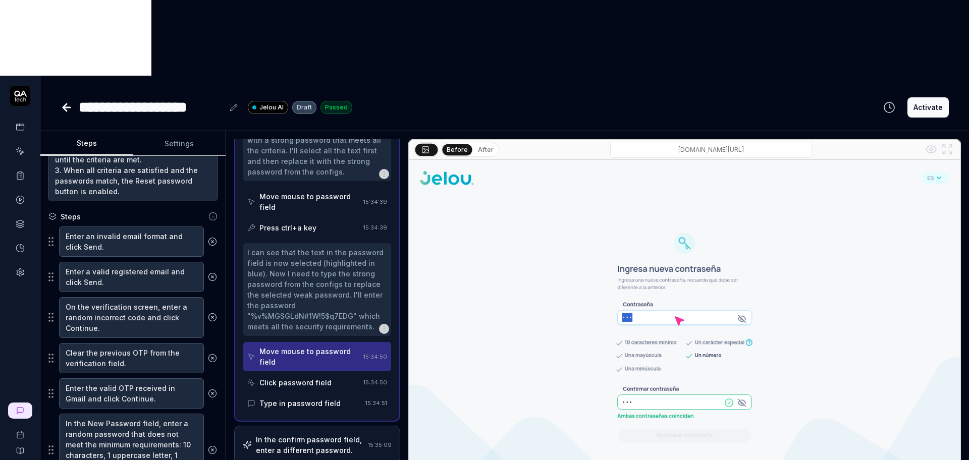
scroll to position [977, 0]
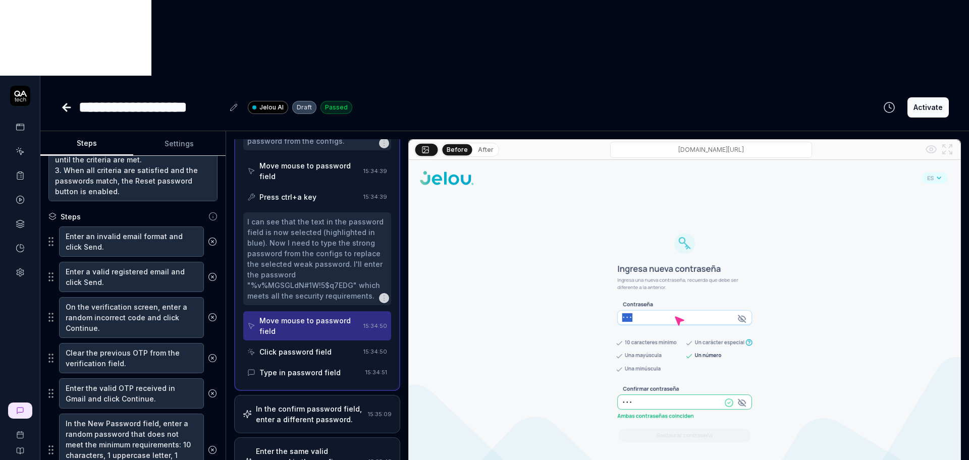
click at [319, 343] on div "Click password field" at bounding box center [303, 352] width 112 height 19
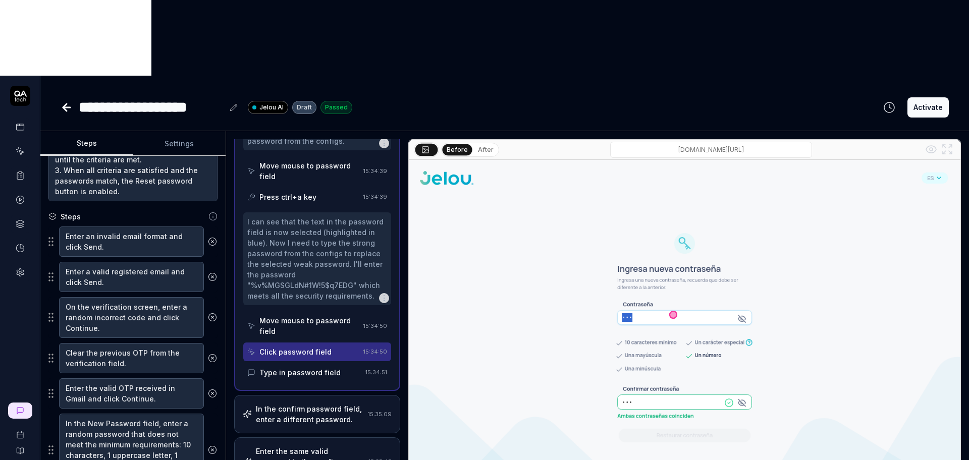
click at [317, 367] on div "Type in password field" at bounding box center [299, 372] width 81 height 11
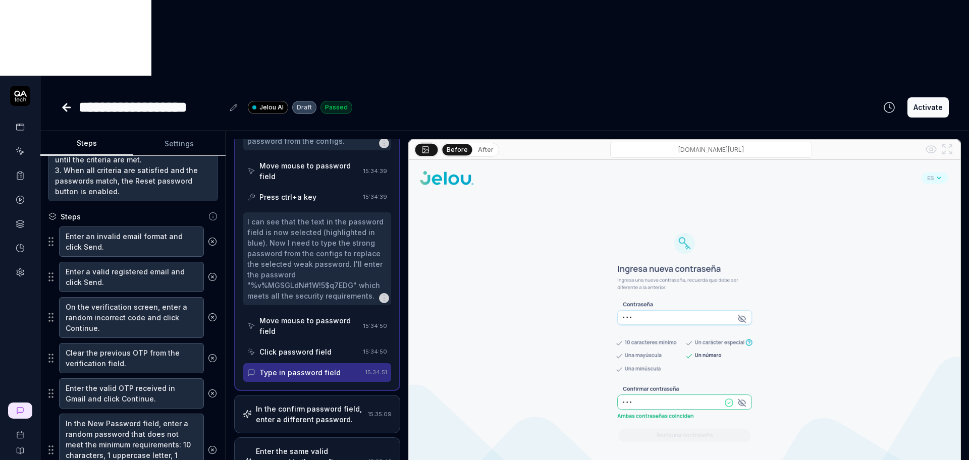
scroll to position [1010, 0]
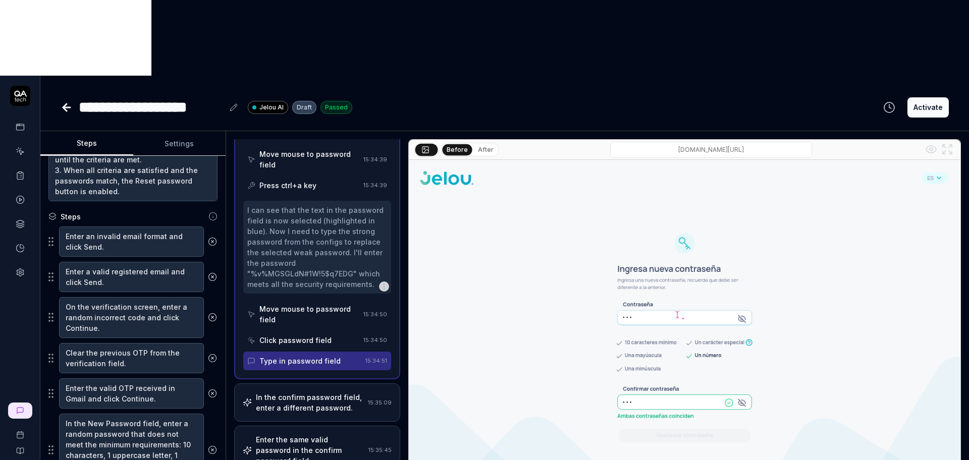
click at [314, 392] on div "In the confirm password field, enter a different password." at bounding box center [310, 402] width 108 height 21
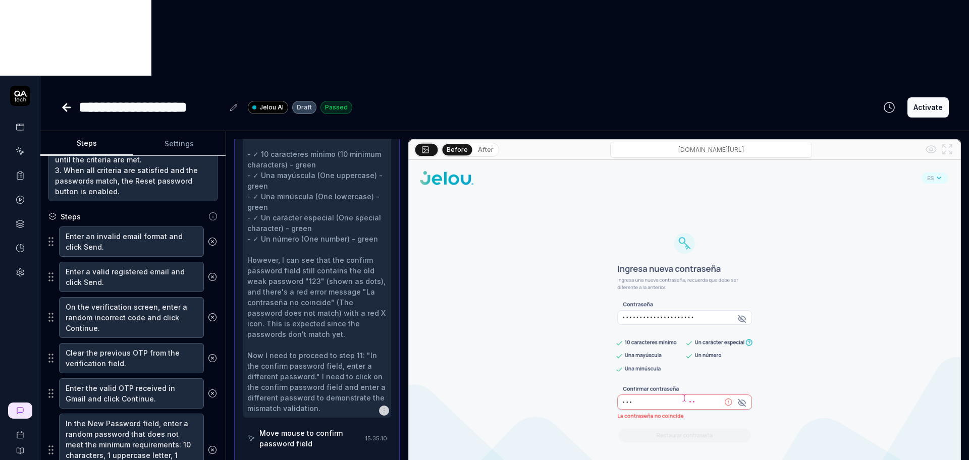
scroll to position [810, 0]
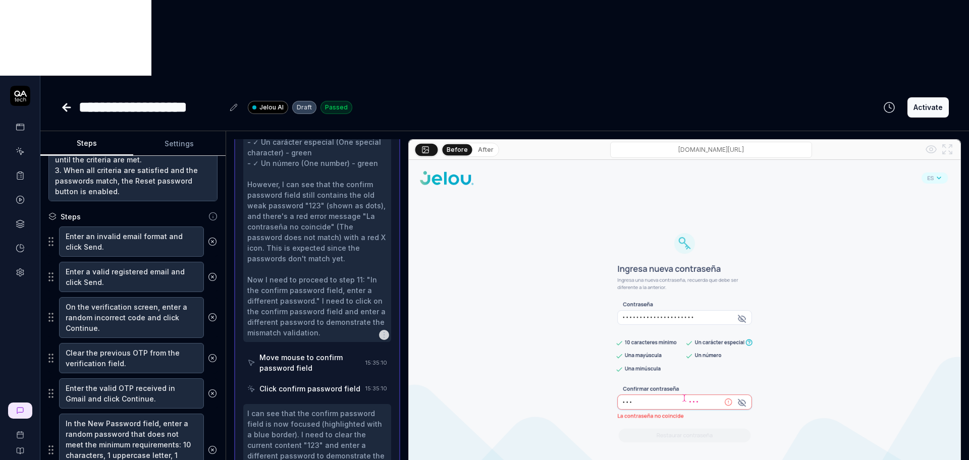
click at [328, 352] on div "Move mouse to confirm password field" at bounding box center [310, 362] width 102 height 21
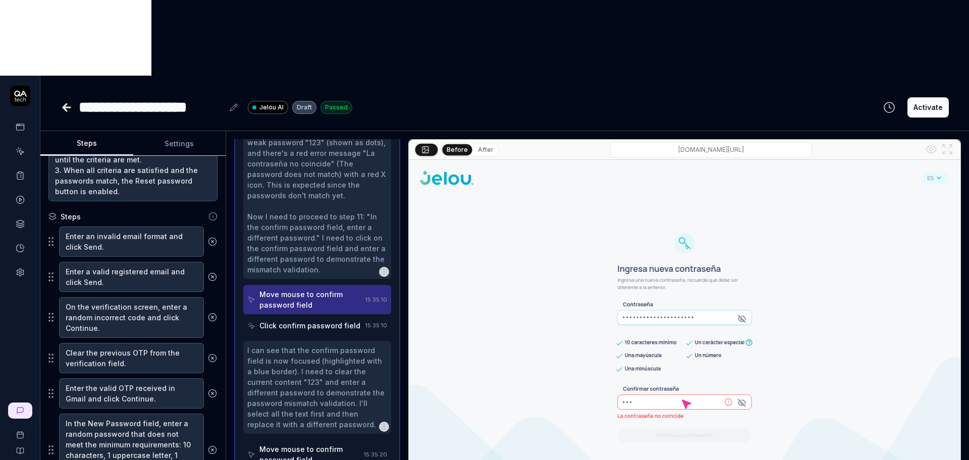
click at [327, 320] on div "Click confirm password field" at bounding box center [309, 325] width 101 height 11
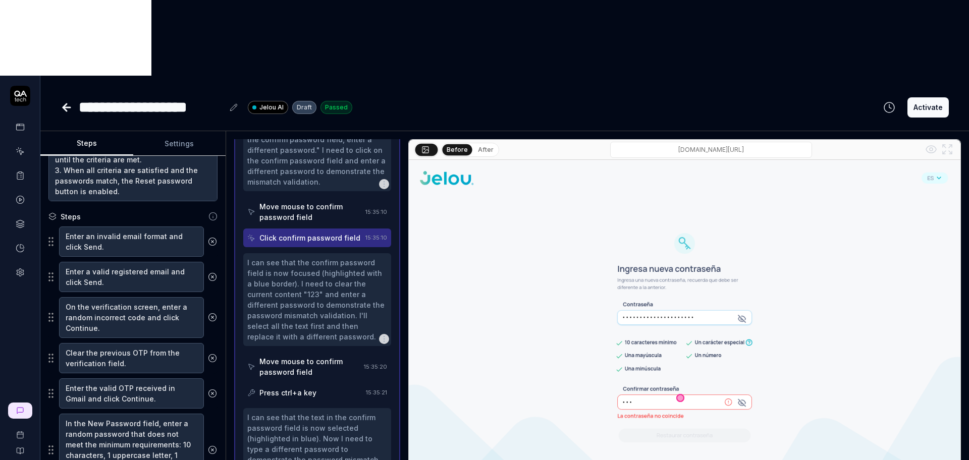
scroll to position [999, 0]
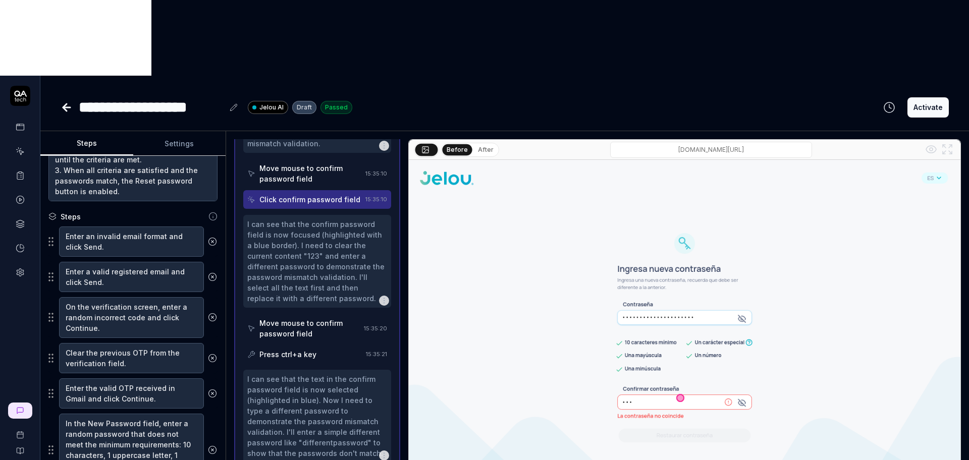
click at [328, 318] on div "Move mouse to confirm password field" at bounding box center [309, 328] width 100 height 21
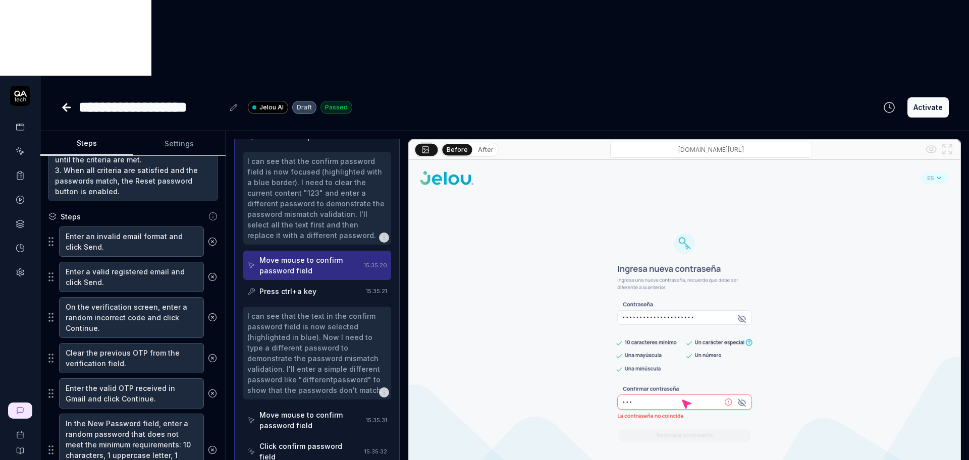
click at [330, 282] on div "Press ctrl+a key" at bounding box center [304, 291] width 115 height 19
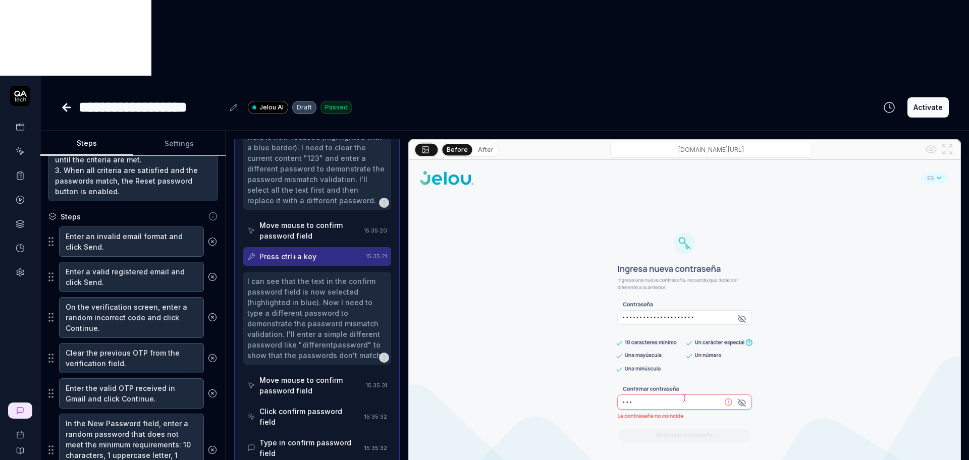
scroll to position [1126, 0]
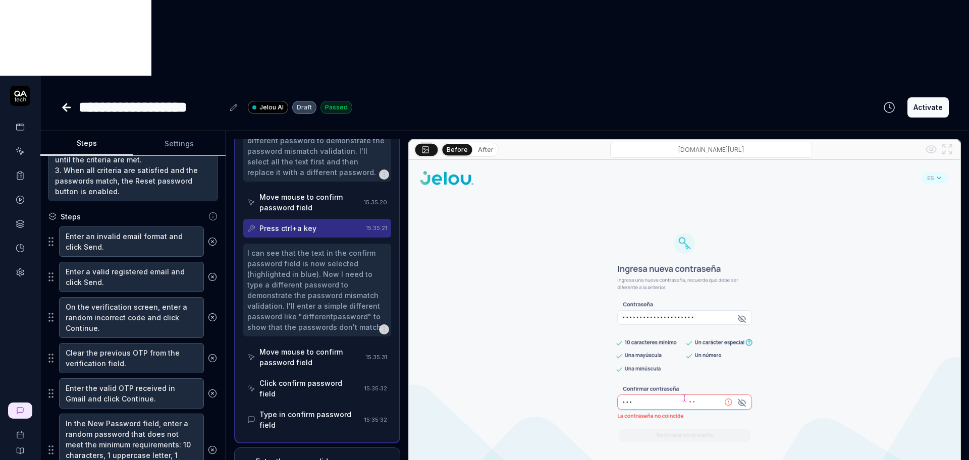
click at [332, 347] on div "Move mouse to confirm password field" at bounding box center [310, 357] width 102 height 21
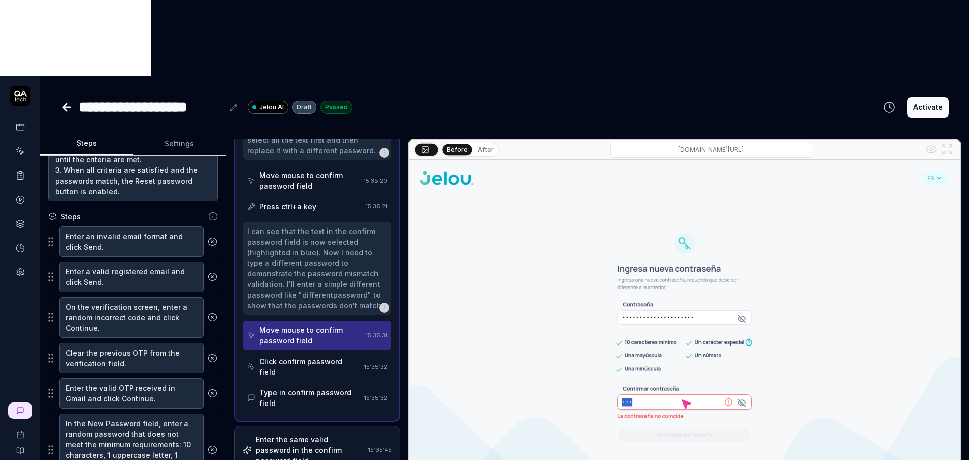
scroll to position [1169, 0]
click at [327, 356] on div "Click confirm password field" at bounding box center [309, 366] width 101 height 21
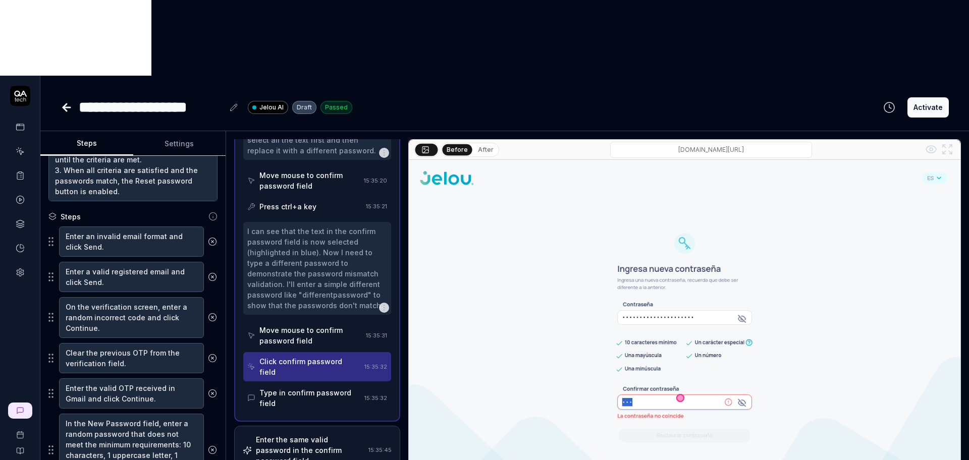
click at [323, 387] on div "Type in confirm password field" at bounding box center [309, 397] width 101 height 21
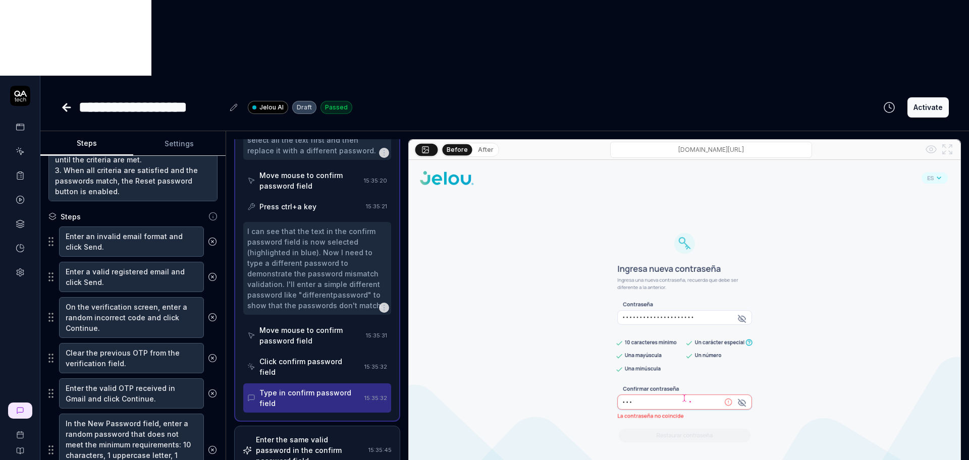
click at [322, 434] on div "Enter the same valid password in the confirm password field." at bounding box center [310, 450] width 108 height 32
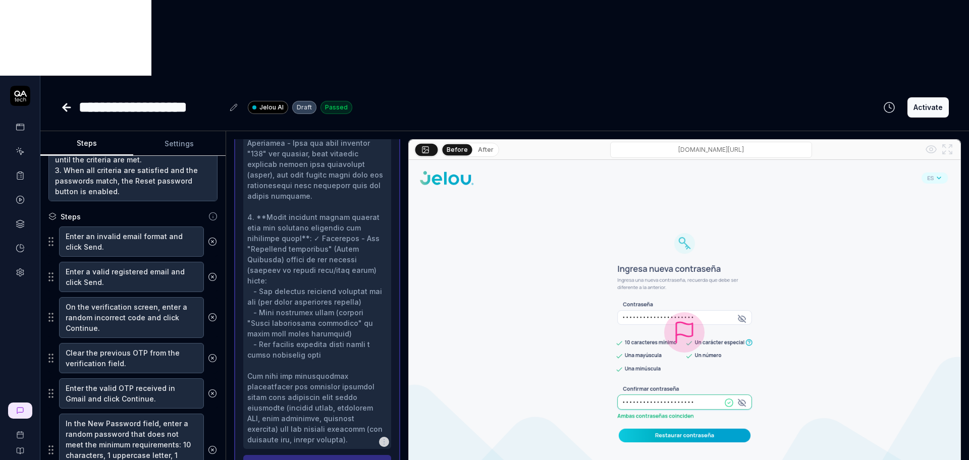
scroll to position [1589, 0]
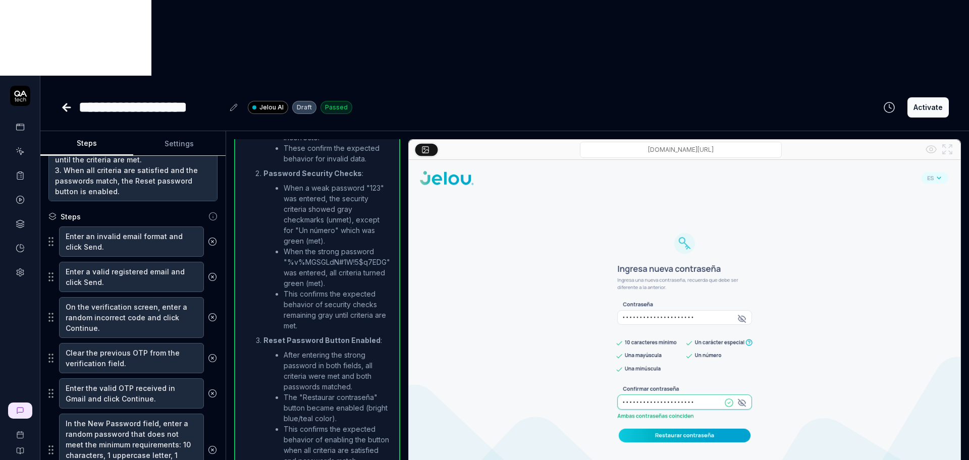
scroll to position [1032, 0]
click at [67, 101] on icon at bounding box center [67, 107] width 12 height 12
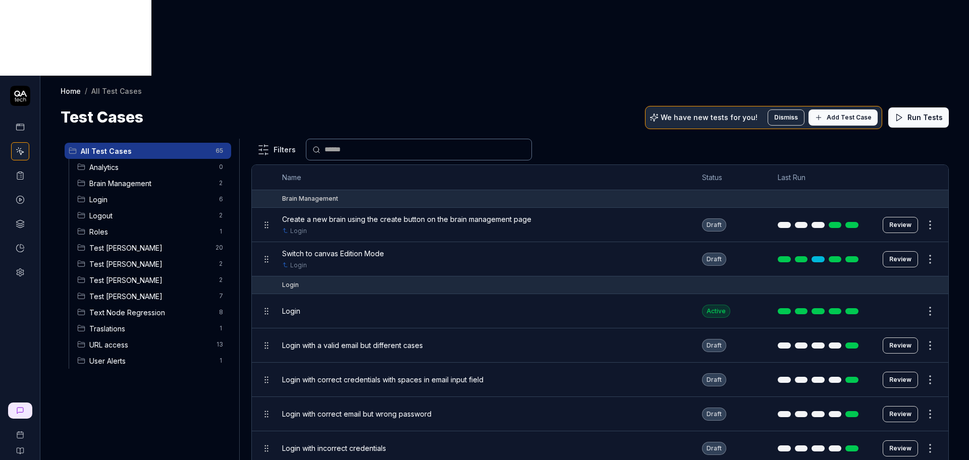
click at [118, 291] on span "Test [PERSON_NAME]" at bounding box center [151, 296] width 124 height 11
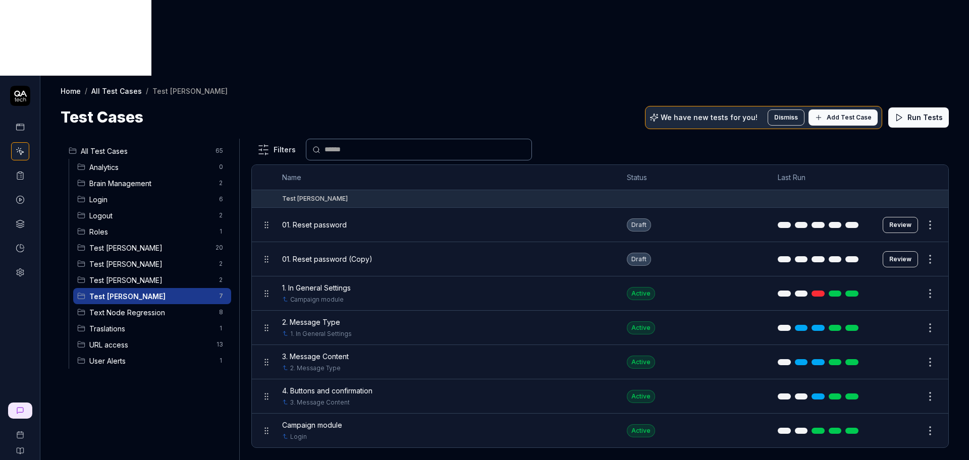
click at [337, 420] on span "Campaign module" at bounding box center [312, 425] width 60 height 11
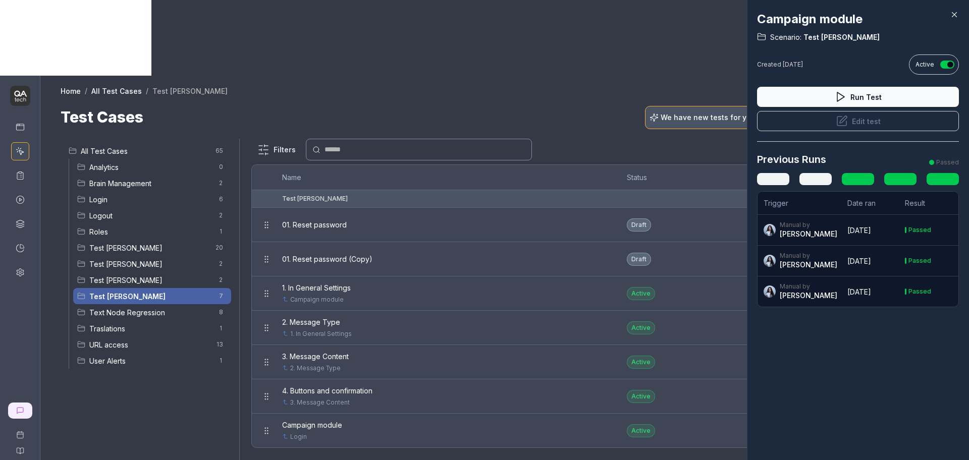
click at [861, 124] on button "Edit test" at bounding box center [858, 121] width 202 height 20
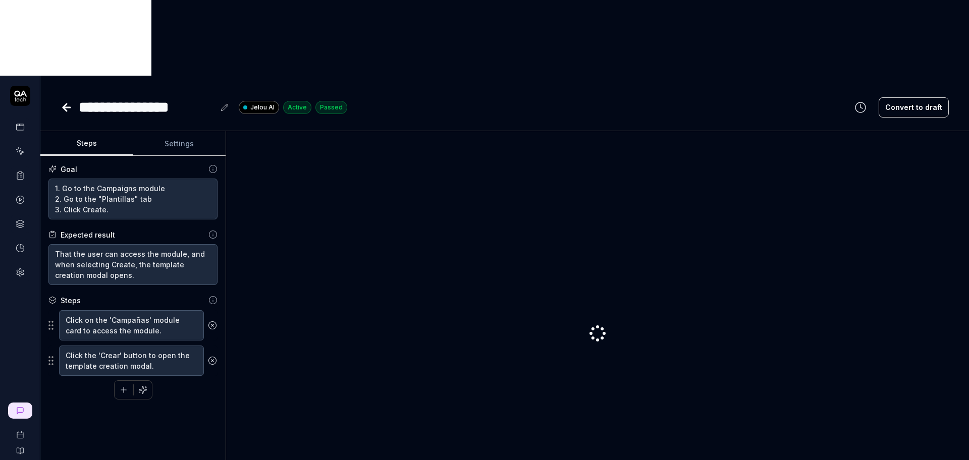
click at [84, 96] on div "**********" at bounding box center [147, 107] width 136 height 23
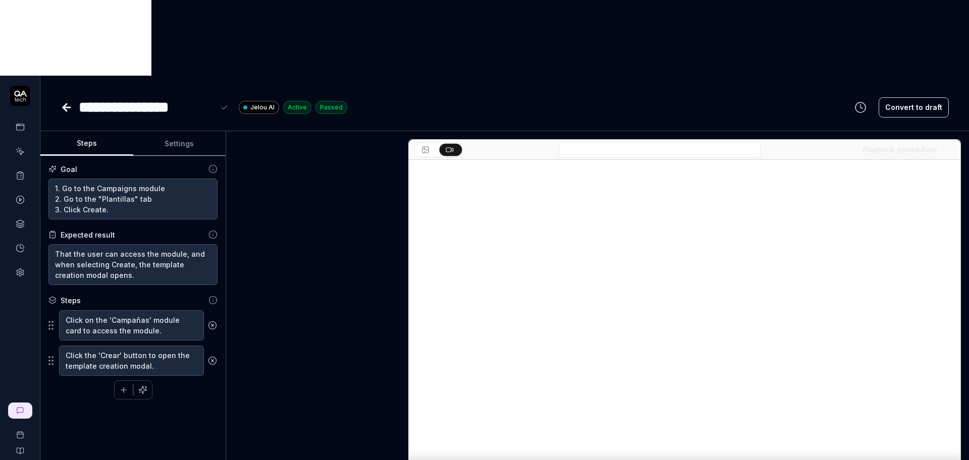
type textarea "*"
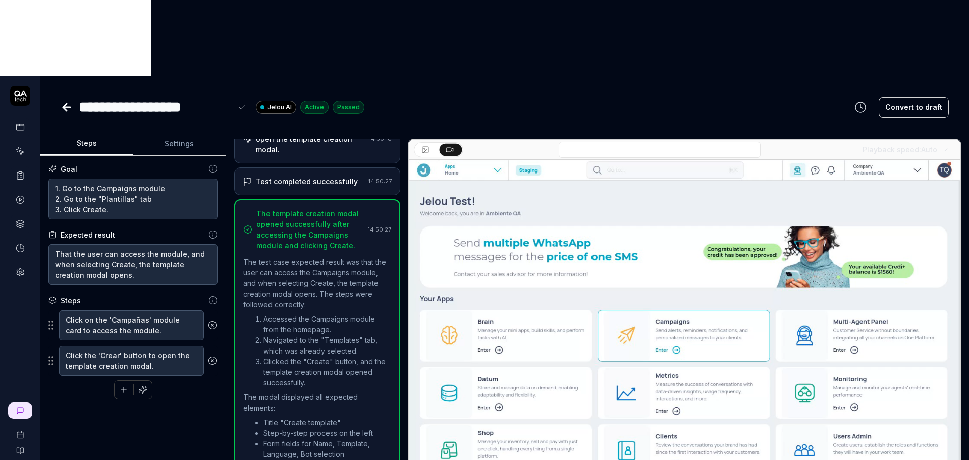
scroll to position [78, 0]
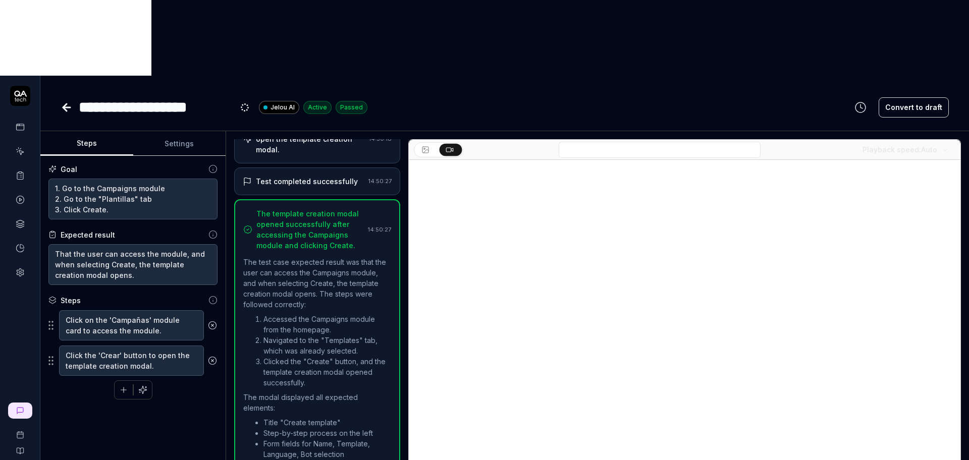
click at [69, 101] on icon at bounding box center [67, 107] width 12 height 12
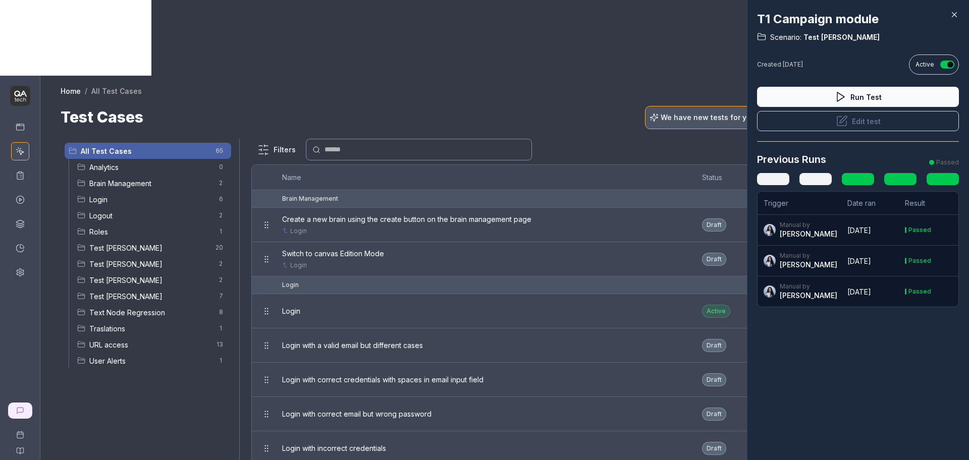
click at [841, 415] on div "T1 Campaign module Scenario: Test Nadia Created Aug 20, 2025 Active Run Test Ed…" at bounding box center [858, 230] width 222 height 460
click at [951, 15] on icon at bounding box center [954, 14] width 9 height 9
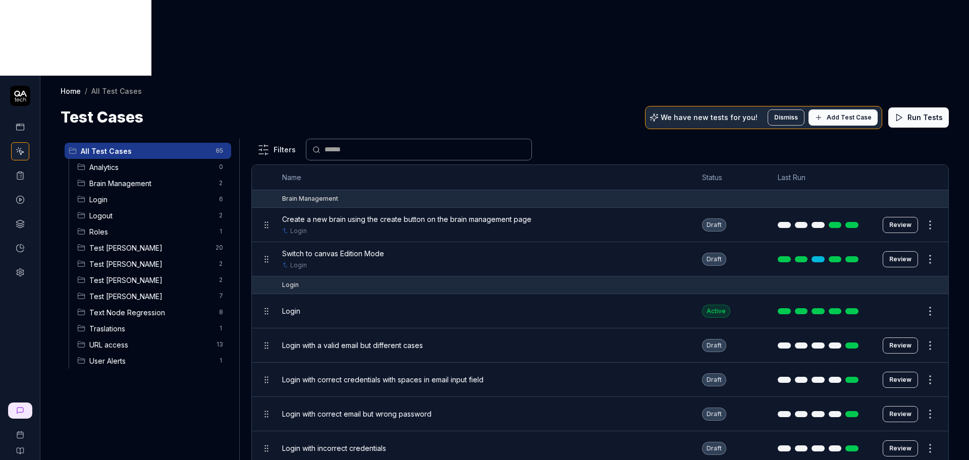
click at [142, 291] on span "Test [PERSON_NAME]" at bounding box center [151, 296] width 124 height 11
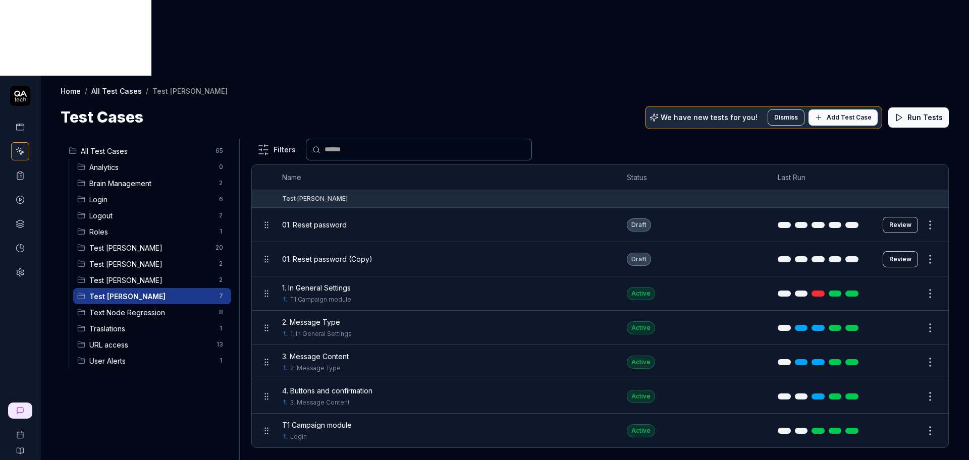
click at [930, 358] on html "Home / All Test Cases / Test Nadia Home / All Test Cases / Test Nadia Test Case…" at bounding box center [484, 268] width 969 height 536
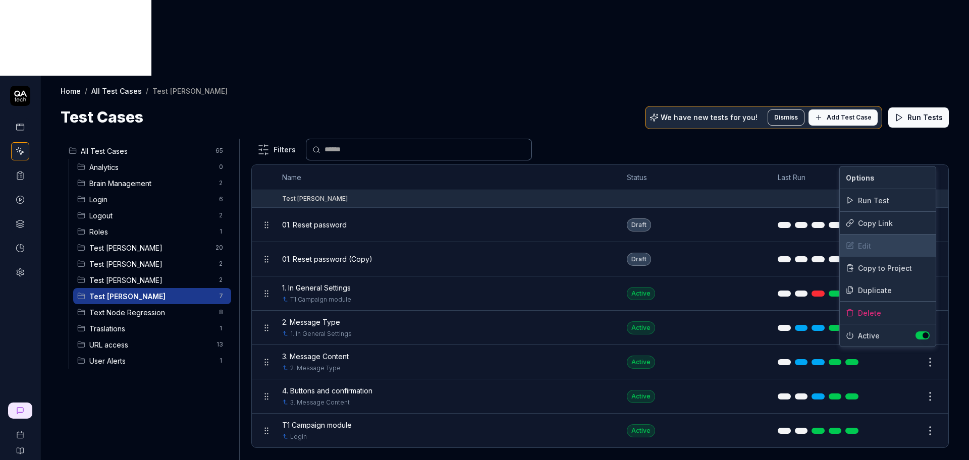
click at [868, 247] on div "Edit" at bounding box center [888, 246] width 96 height 22
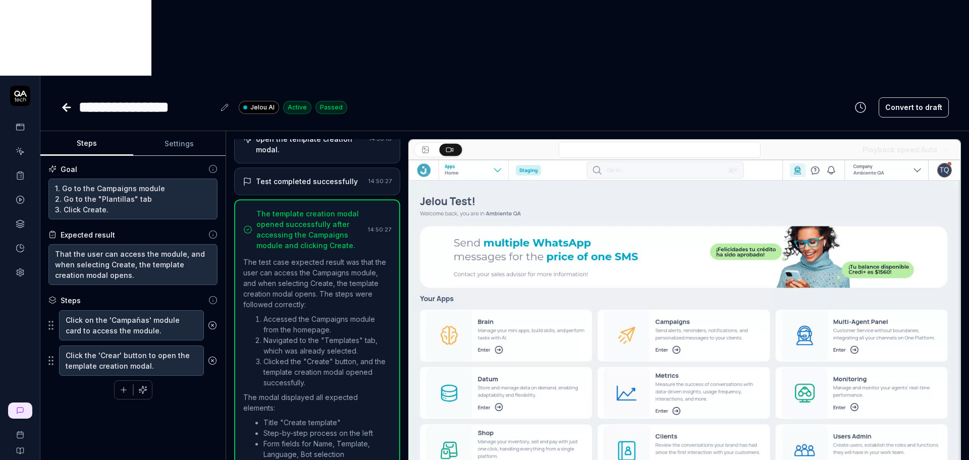
scroll to position [125, 0]
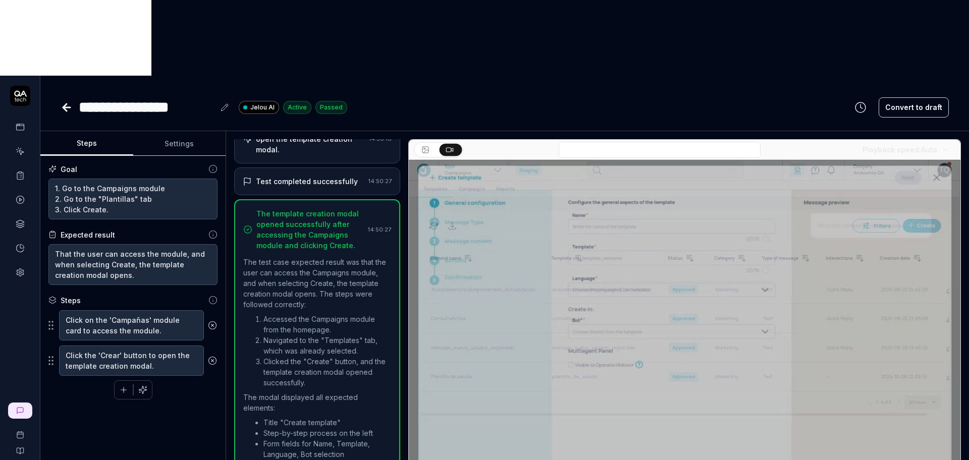
click at [70, 107] on icon at bounding box center [66, 107] width 7 height 0
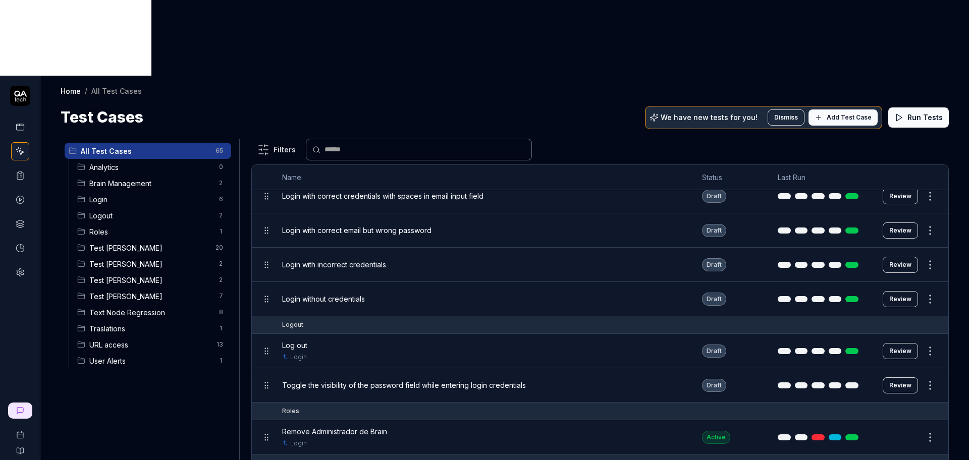
scroll to position [189, 0]
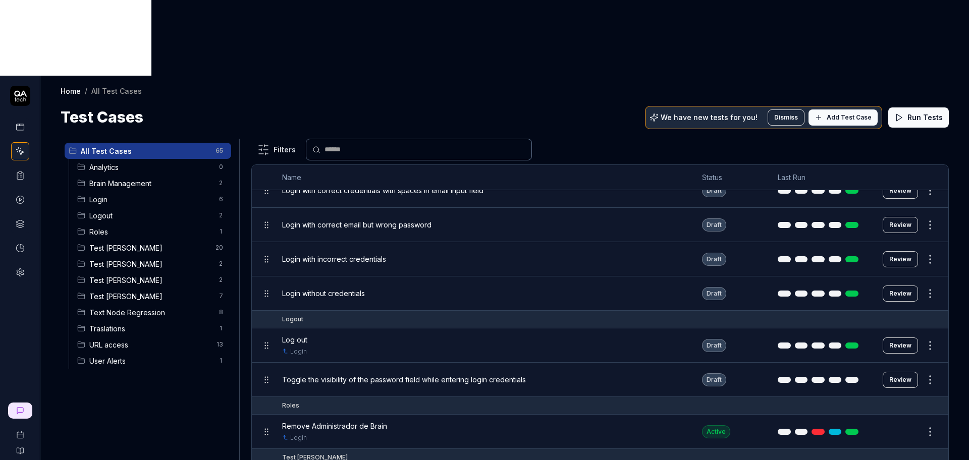
click at [140, 291] on span "Test [PERSON_NAME]" at bounding box center [151, 296] width 124 height 11
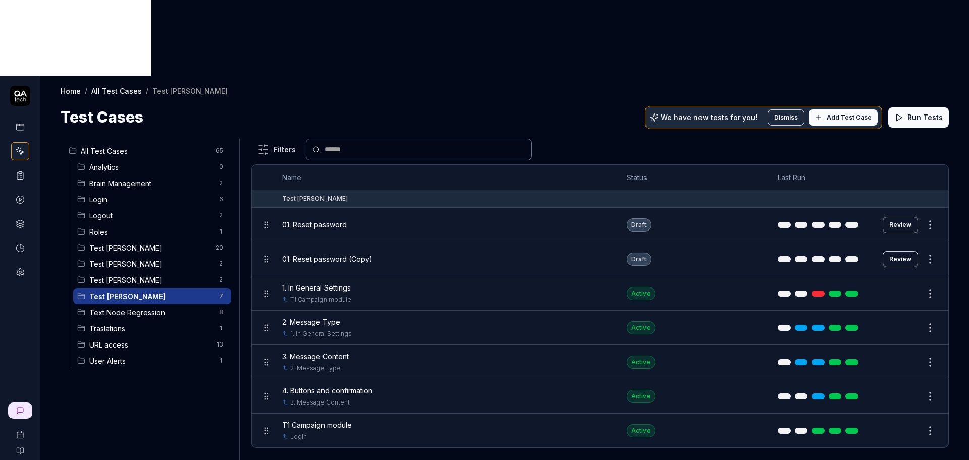
scroll to position [0, 0]
click at [911, 423] on button "Edit" at bounding box center [906, 431] width 24 height 16
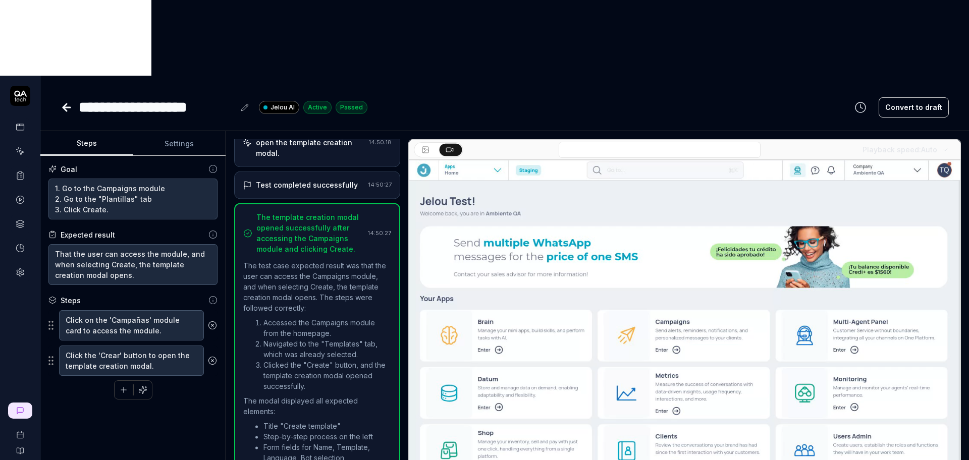
scroll to position [125, 0]
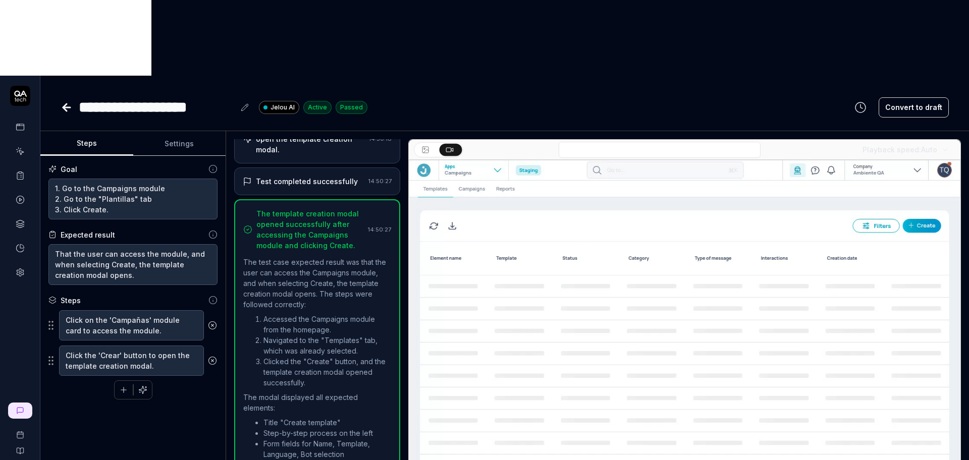
type textarea "*"
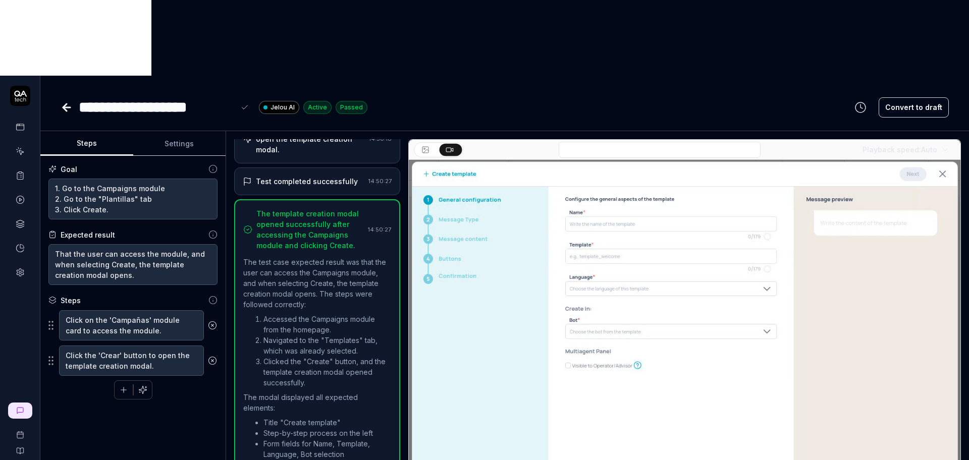
click at [102, 96] on div "**********" at bounding box center [157, 107] width 156 height 23
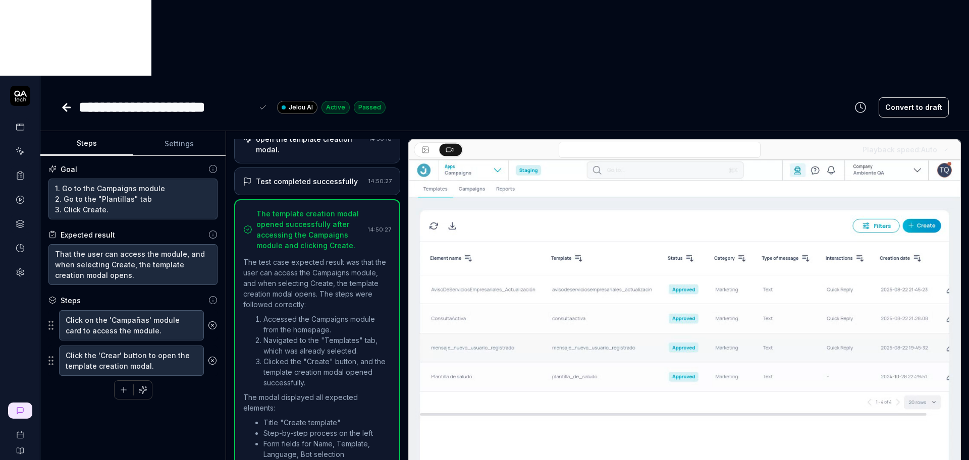
click at [101, 96] on div "**********" at bounding box center [166, 107] width 174 height 23
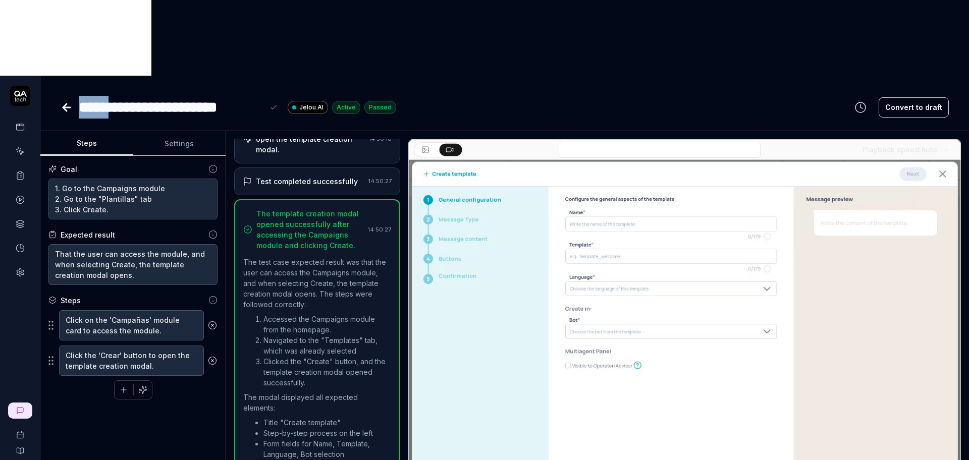
drag, startPoint x: 108, startPoint y: 34, endPoint x: 76, endPoint y: 31, distance: 32.4
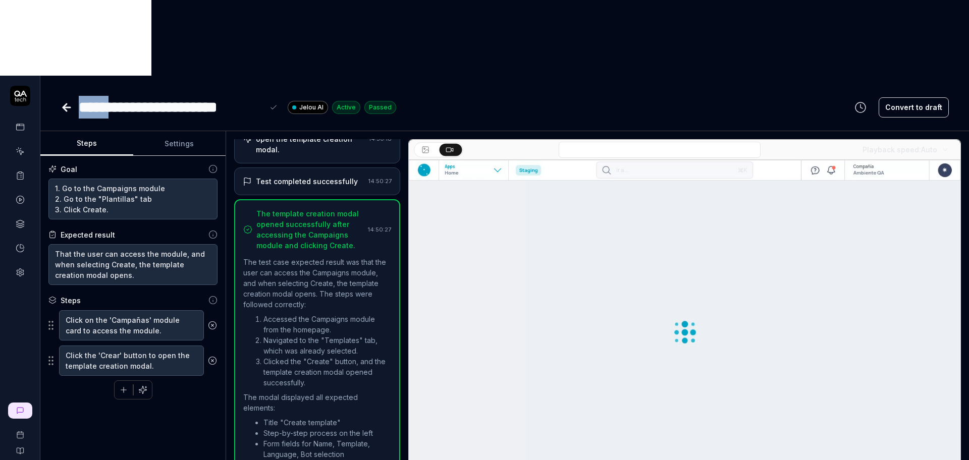
click at [76, 96] on div "**********" at bounding box center [229, 107] width 336 height 23
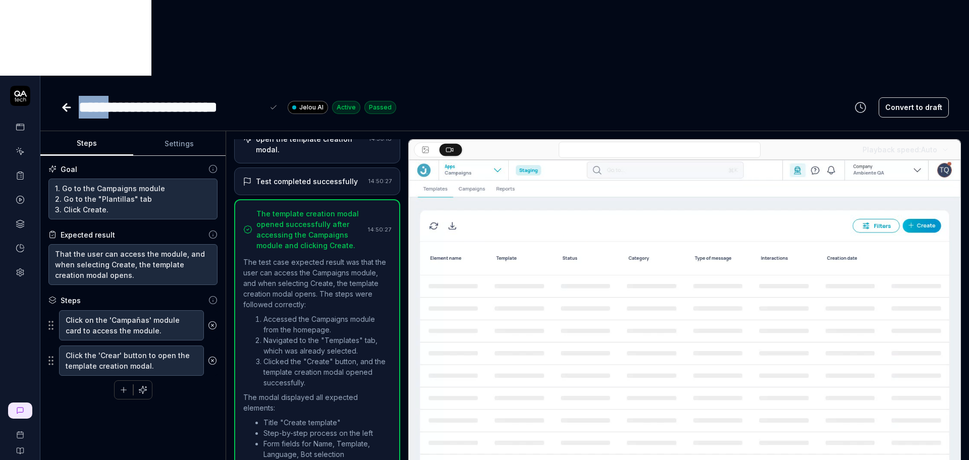
copy div "*****"
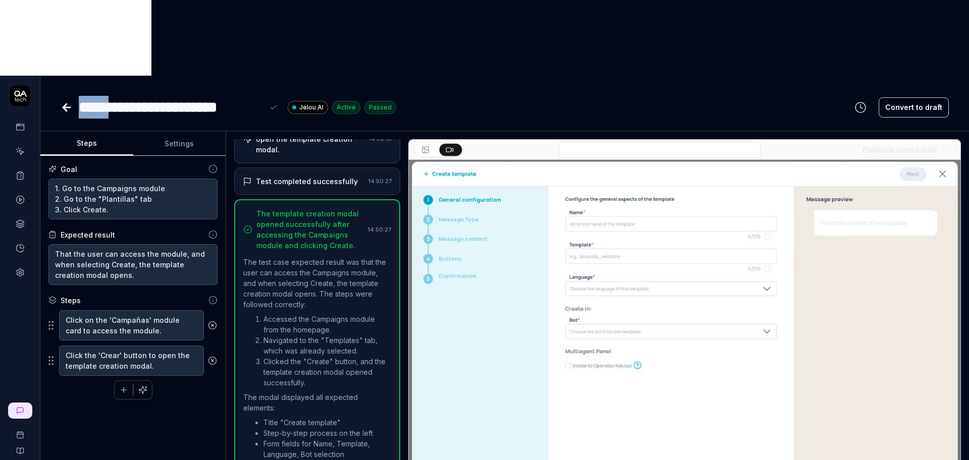
click at [67, 104] on icon at bounding box center [65, 107] width 4 height 7
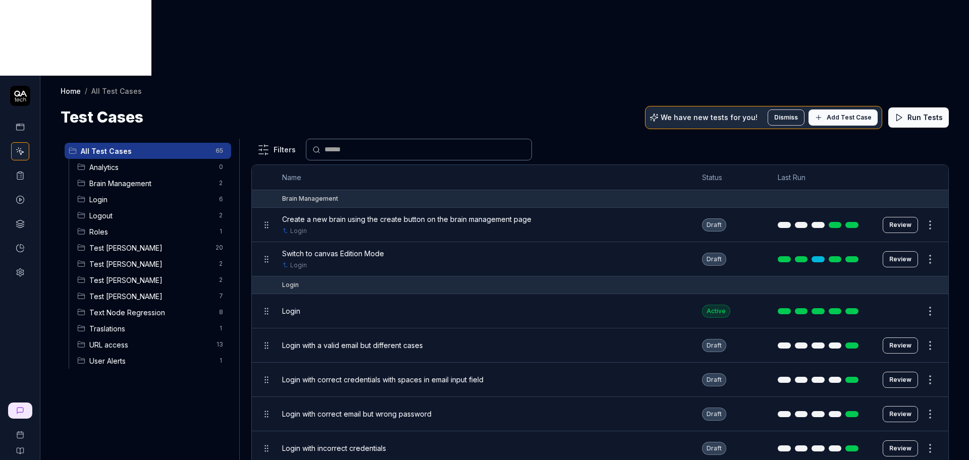
click at [129, 291] on span "Test [PERSON_NAME]" at bounding box center [151, 296] width 124 height 11
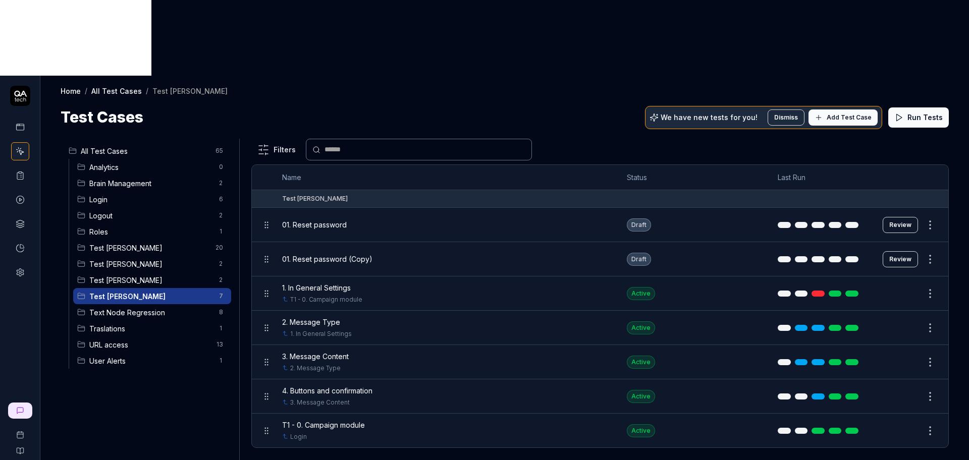
click at [908, 423] on button "Edit" at bounding box center [906, 431] width 24 height 16
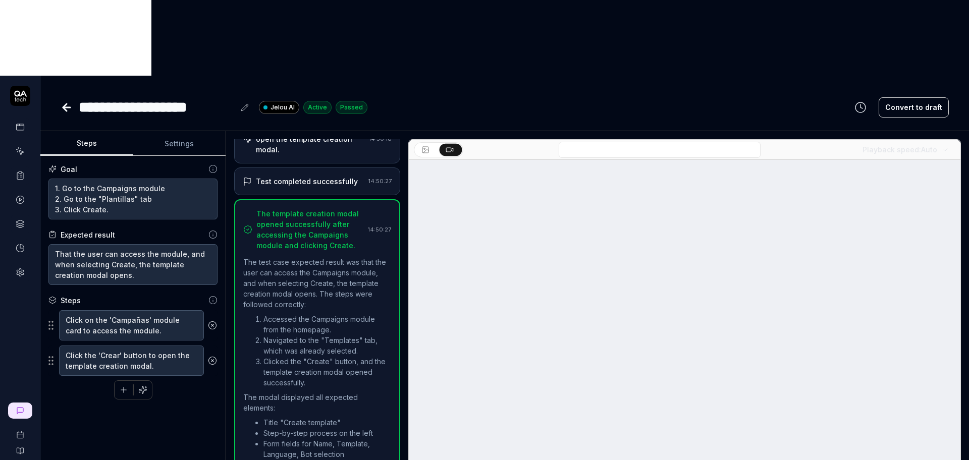
scroll to position [78, 0]
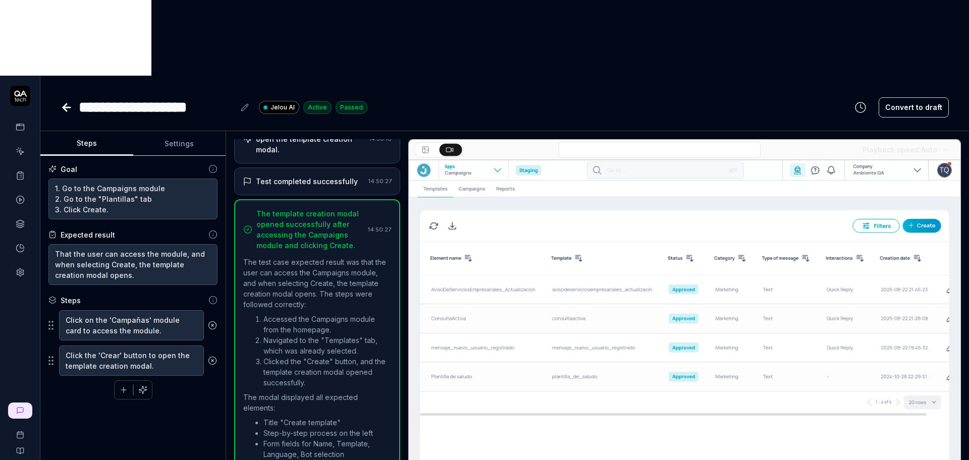
click at [122, 96] on div "**********" at bounding box center [157, 107] width 156 height 23
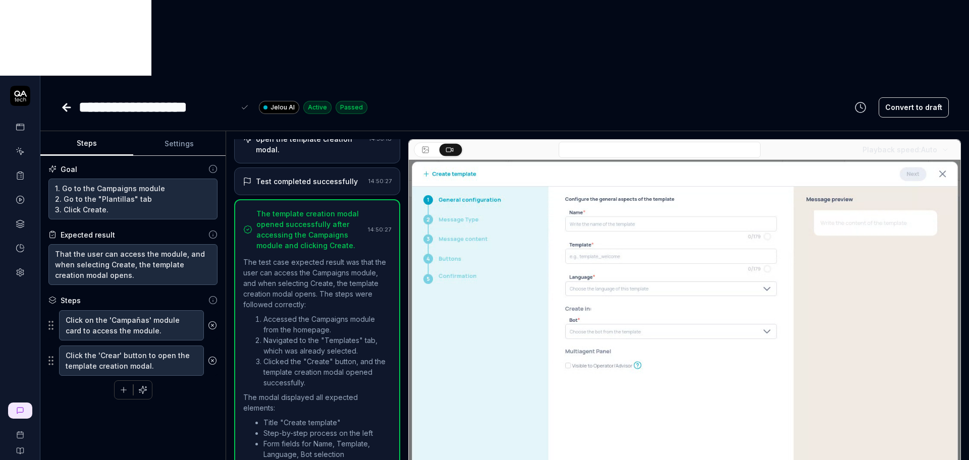
click at [101, 96] on div "**********" at bounding box center [157, 107] width 156 height 23
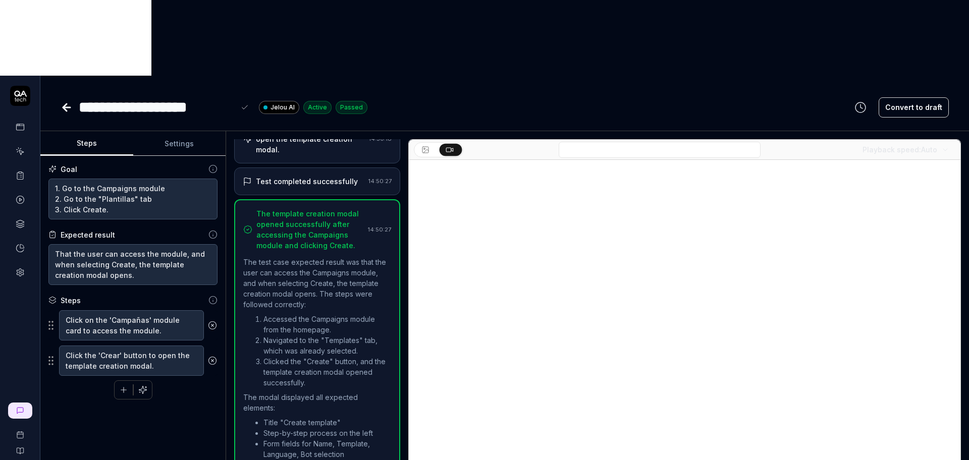
type textarea "*"
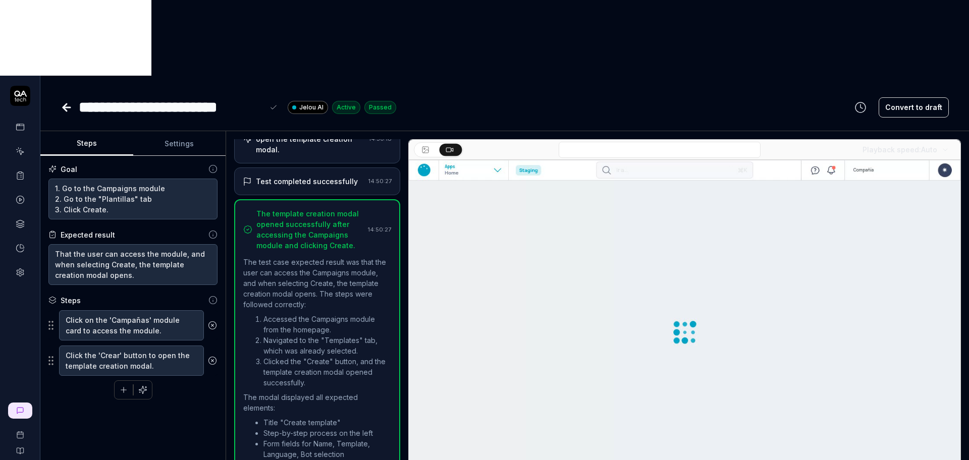
click at [114, 96] on div "**********" at bounding box center [171, 107] width 185 height 23
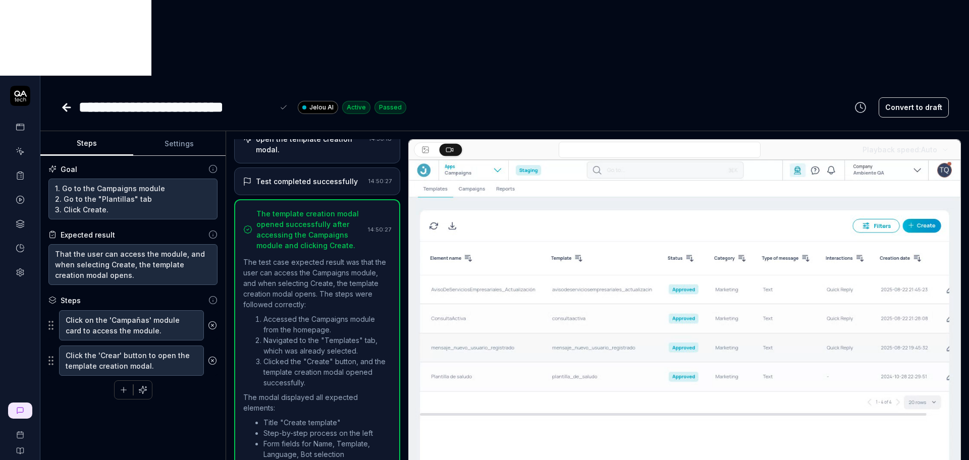
click at [134, 96] on div "**********" at bounding box center [176, 107] width 195 height 23
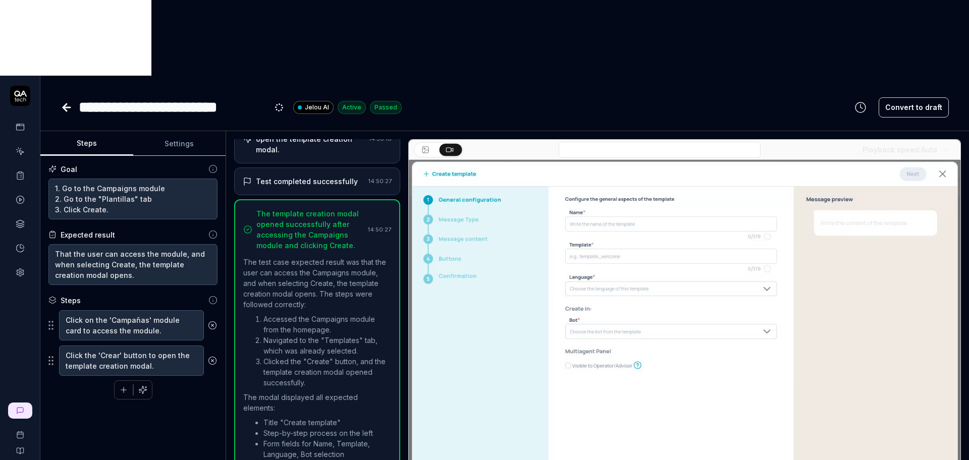
click at [223, 76] on div "**********" at bounding box center [504, 97] width 928 height 43
click at [134, 96] on div "**********" at bounding box center [174, 107] width 190 height 23
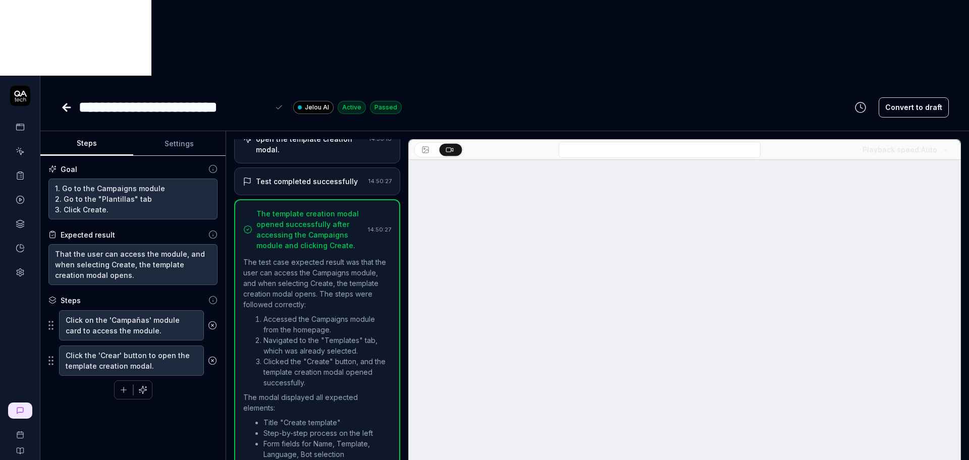
click at [130, 96] on div "**********" at bounding box center [174, 107] width 190 height 23
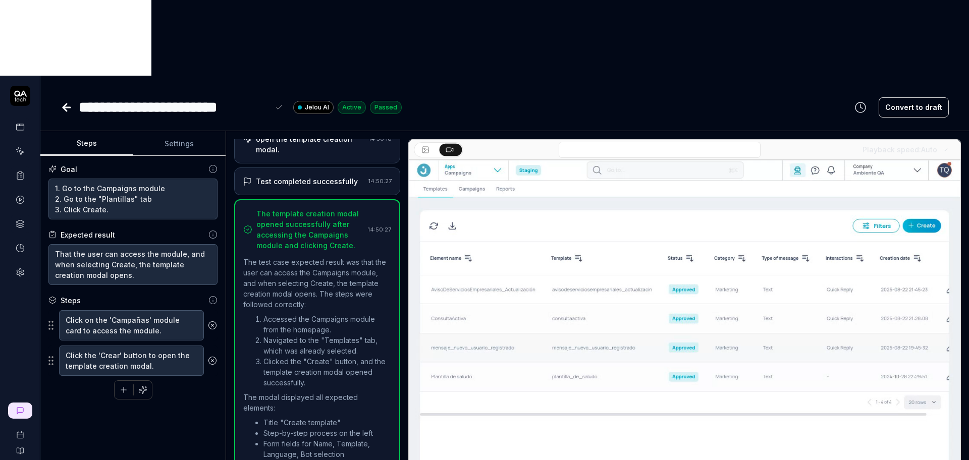
click at [170, 76] on div "**********" at bounding box center [504, 97] width 928 height 43
drag, startPoint x: 129, startPoint y: 33, endPoint x: 79, endPoint y: 29, distance: 50.2
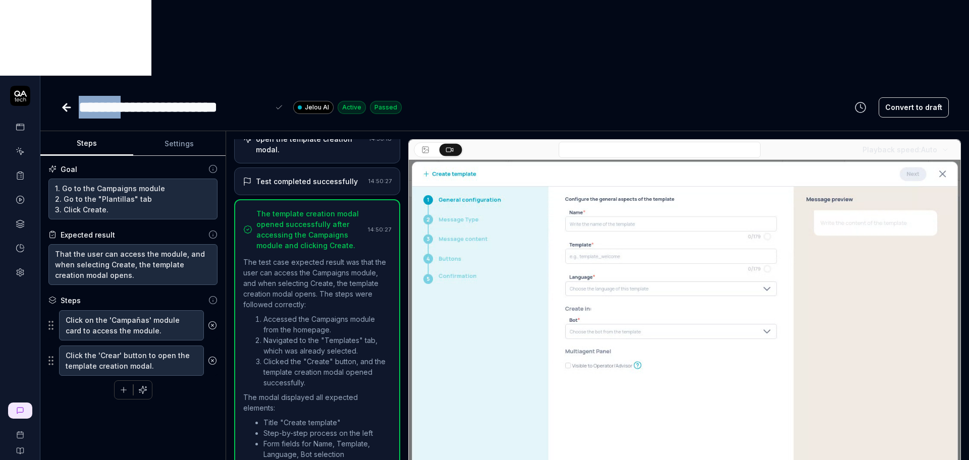
click at [79, 96] on div "**********" at bounding box center [174, 107] width 190 height 23
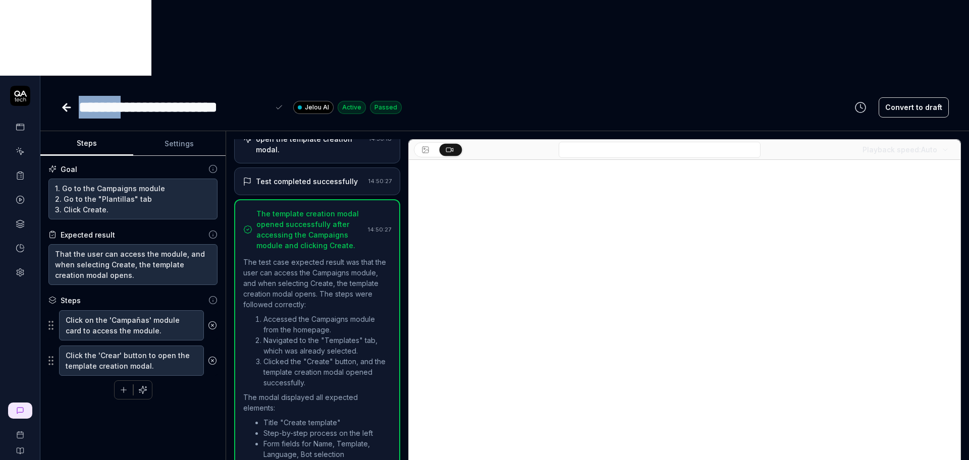
copy div "*******"
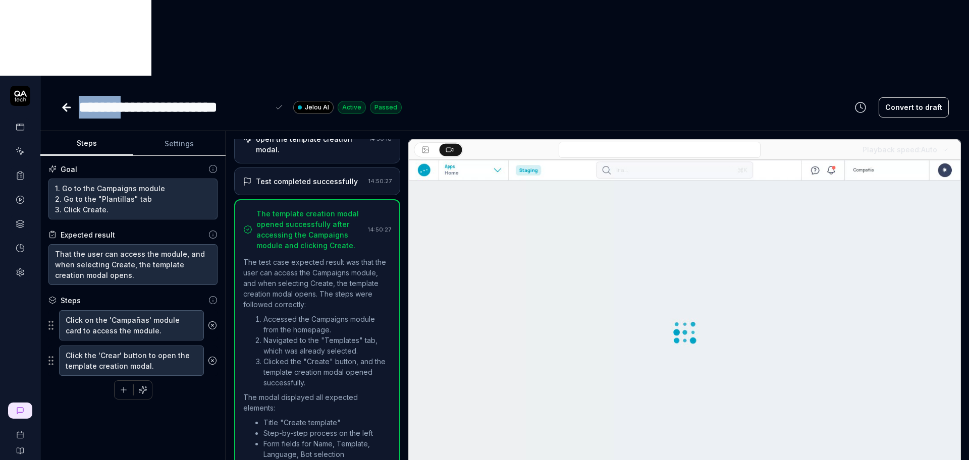
click at [67, 104] on icon at bounding box center [65, 107] width 4 height 7
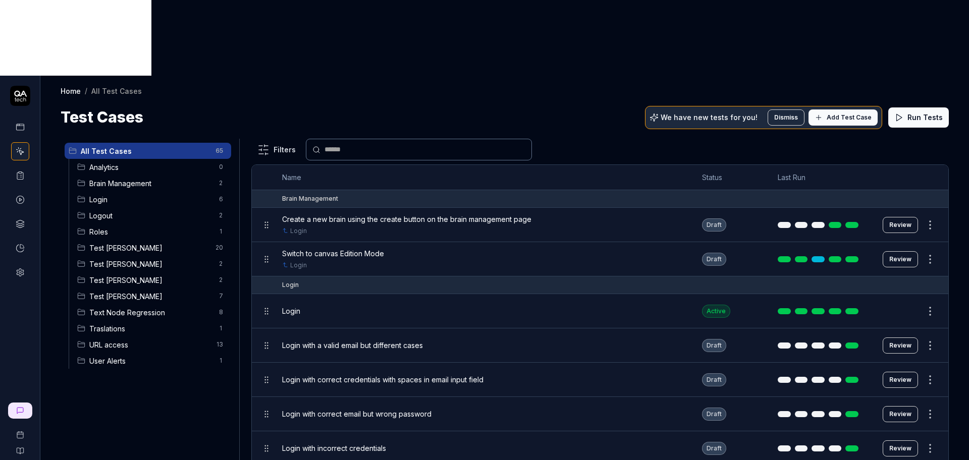
click at [136, 291] on span "Test [PERSON_NAME]" at bounding box center [151, 296] width 124 height 11
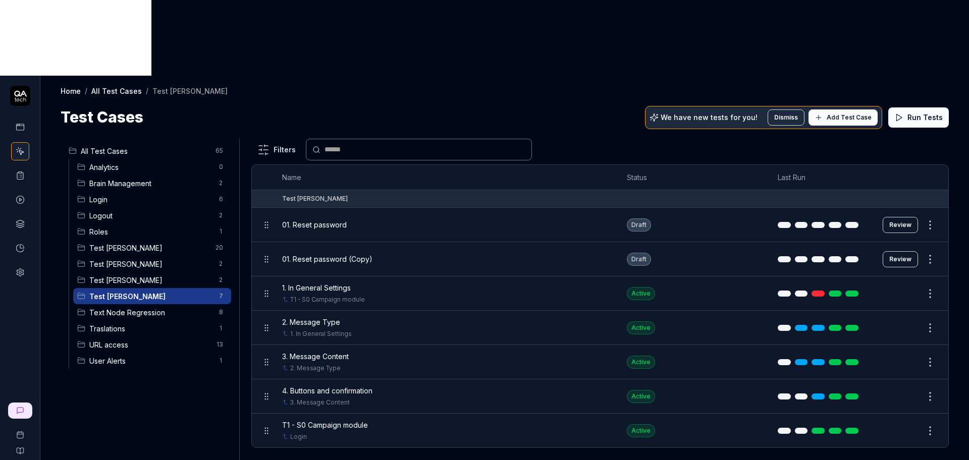
click at [908, 286] on button "Edit" at bounding box center [906, 294] width 24 height 16
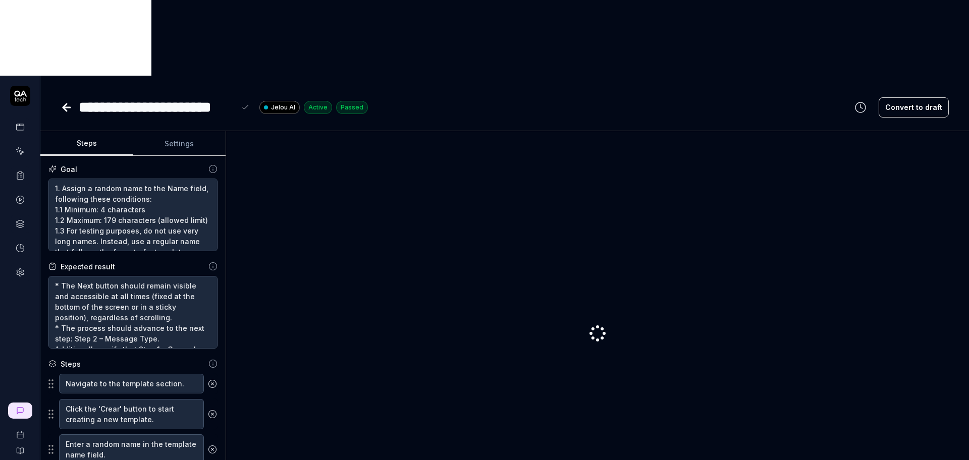
click at [82, 96] on div "**********" at bounding box center [157, 107] width 156 height 23
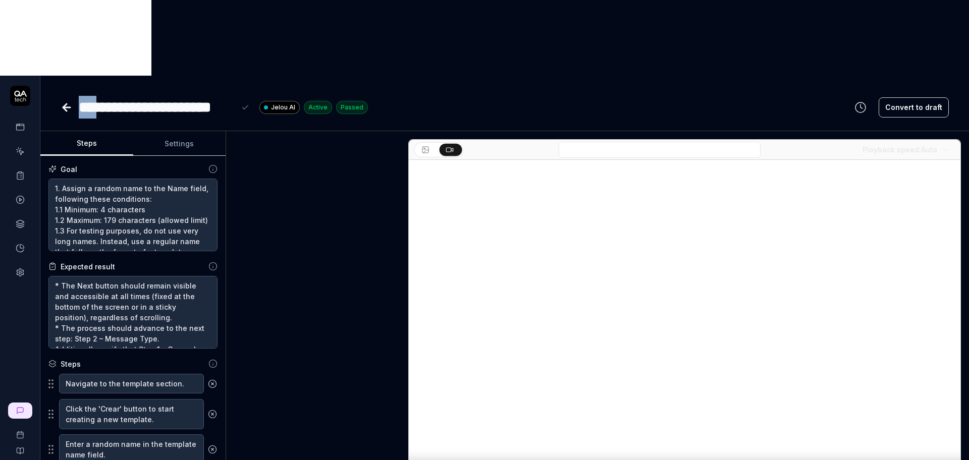
scroll to position [465, 0]
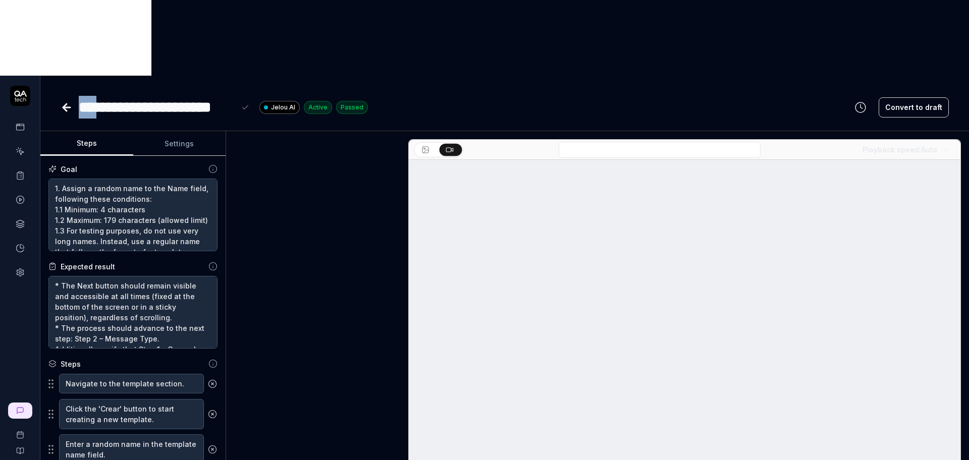
drag, startPoint x: 93, startPoint y: 35, endPoint x: 78, endPoint y: 33, distance: 15.3
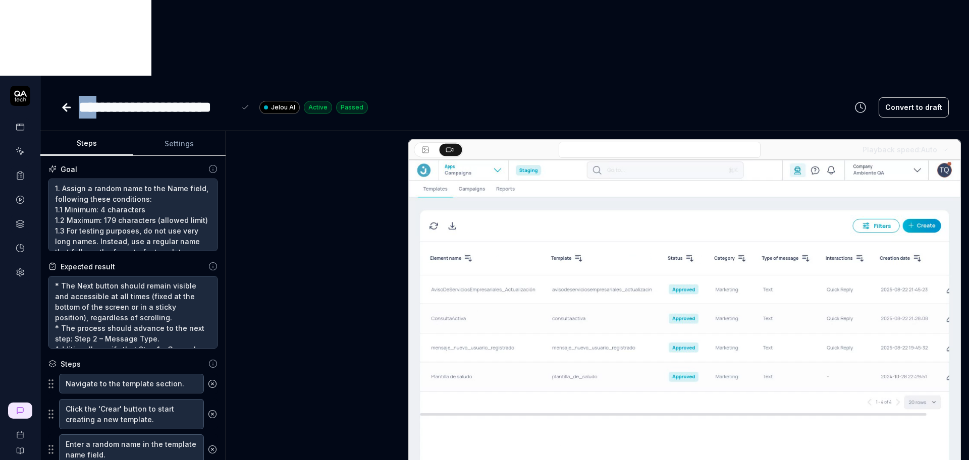
click at [78, 96] on div "**********" at bounding box center [214, 107] width 307 height 23
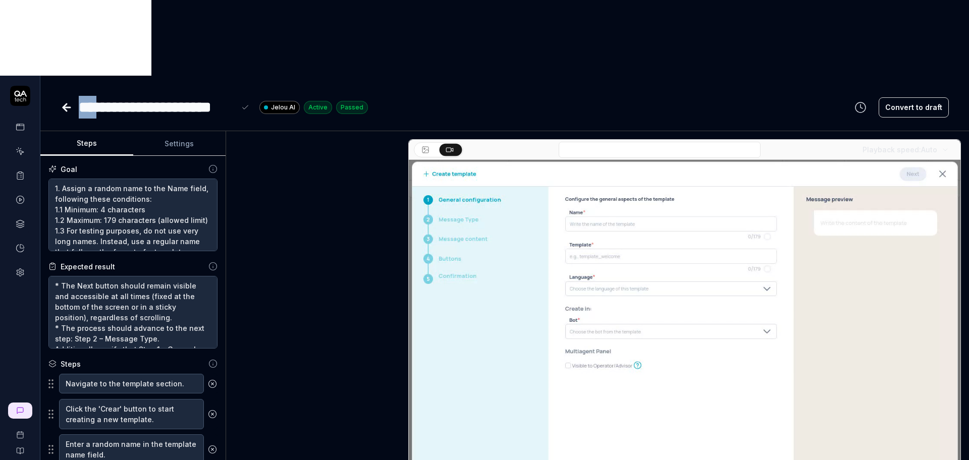
type textarea "*"
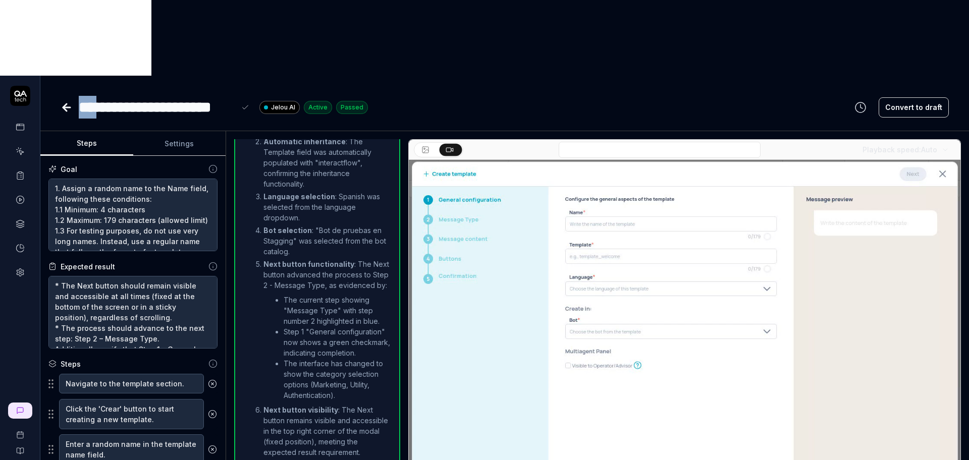
paste div
click at [125, 96] on div "**********" at bounding box center [177, 107] width 196 height 23
click at [69, 101] on icon at bounding box center [67, 107] width 12 height 12
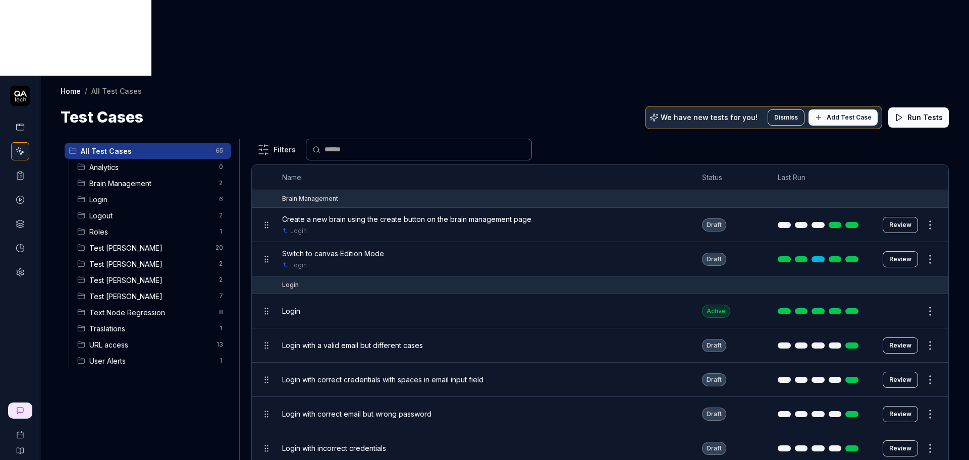
click at [135, 291] on span "Test [PERSON_NAME]" at bounding box center [151, 296] width 124 height 11
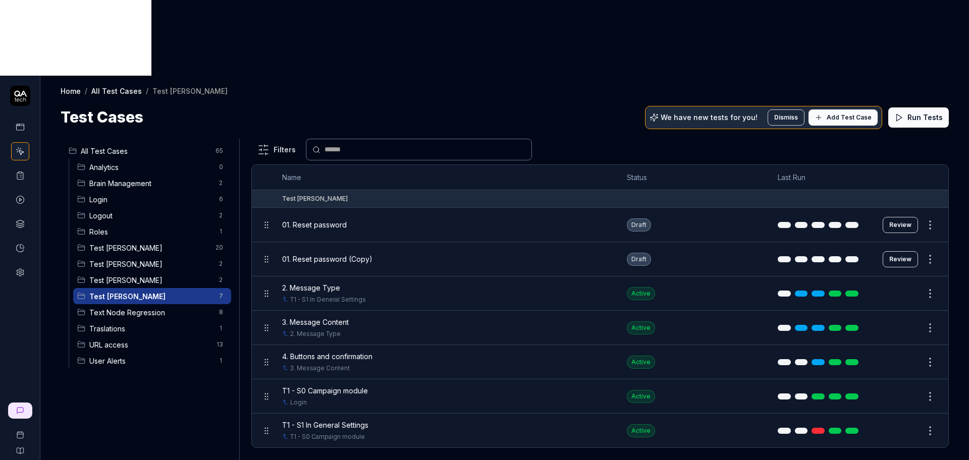
click at [906, 286] on button "Edit" at bounding box center [906, 294] width 24 height 16
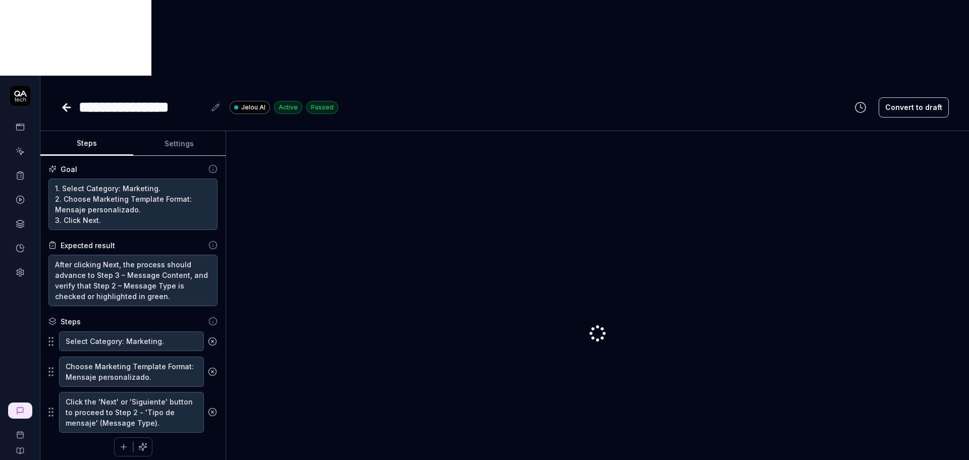
click at [85, 96] on div "**********" at bounding box center [142, 107] width 127 height 23
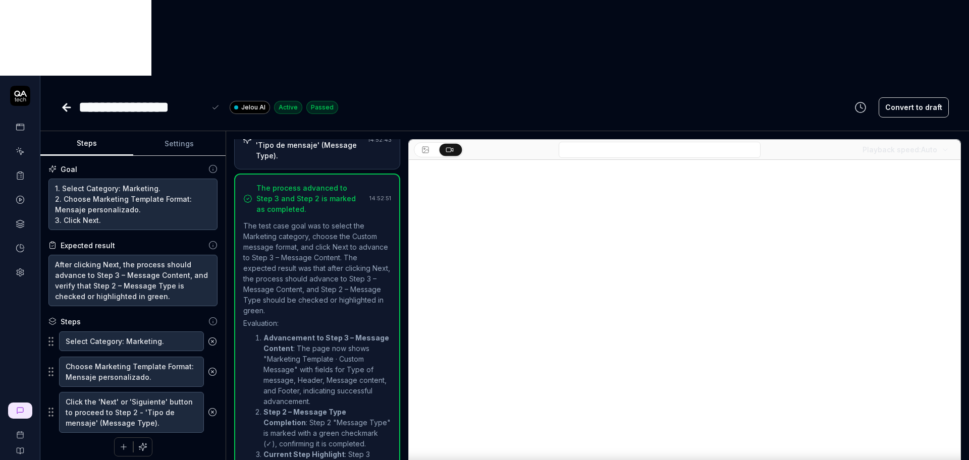
scroll to position [214, 0]
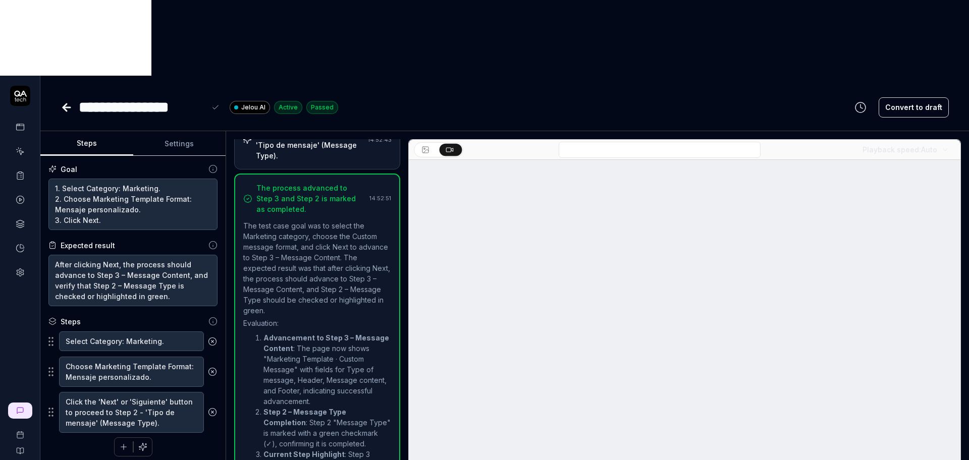
type textarea "*"
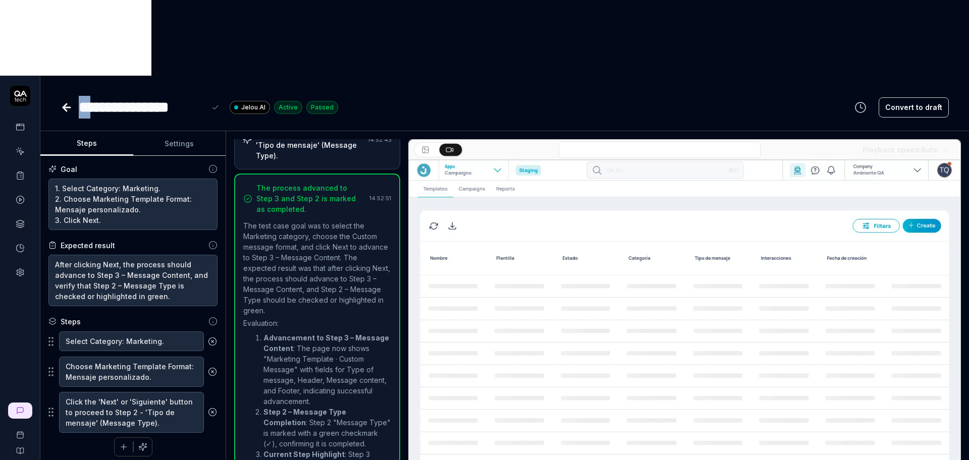
drag, startPoint x: 93, startPoint y: 33, endPoint x: 79, endPoint y: 31, distance: 14.8
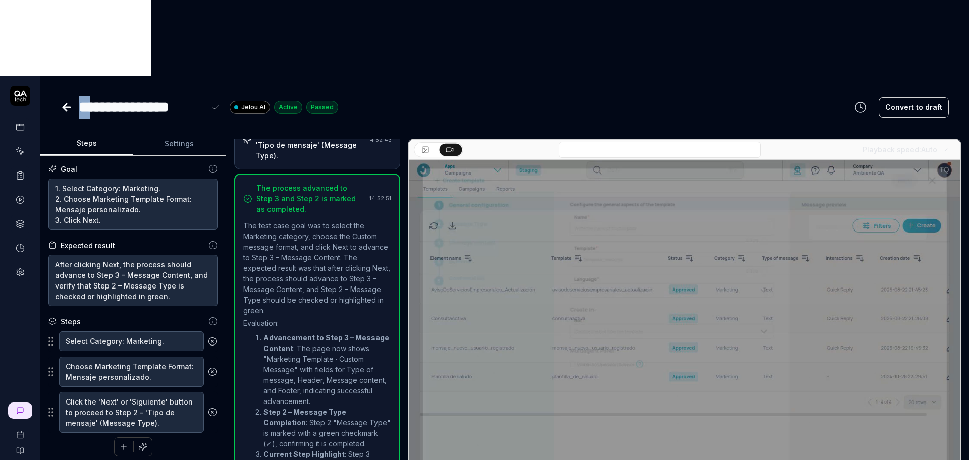
click at [79, 96] on div "**********" at bounding box center [142, 107] width 127 height 23
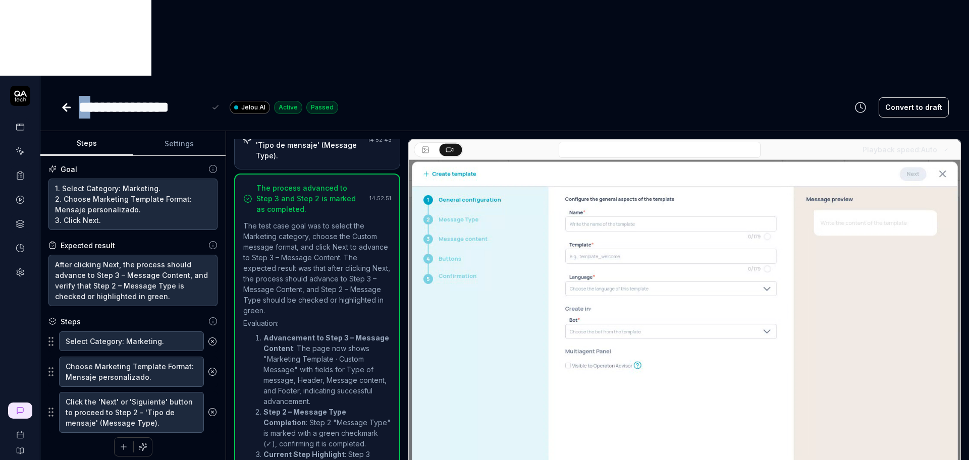
paste div
click at [67, 101] on icon at bounding box center [67, 107] width 12 height 12
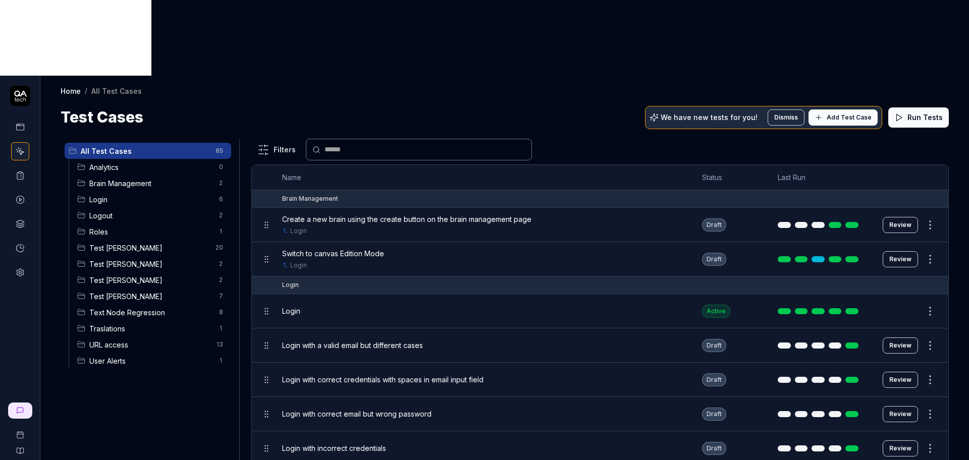
click at [130, 291] on span "Test [PERSON_NAME]" at bounding box center [151, 296] width 124 height 11
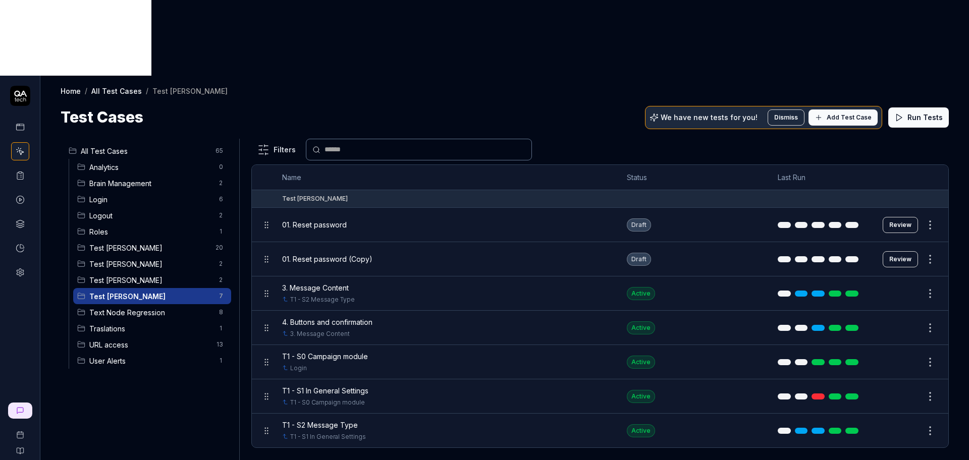
click at [901, 286] on button "Edit" at bounding box center [906, 294] width 24 height 16
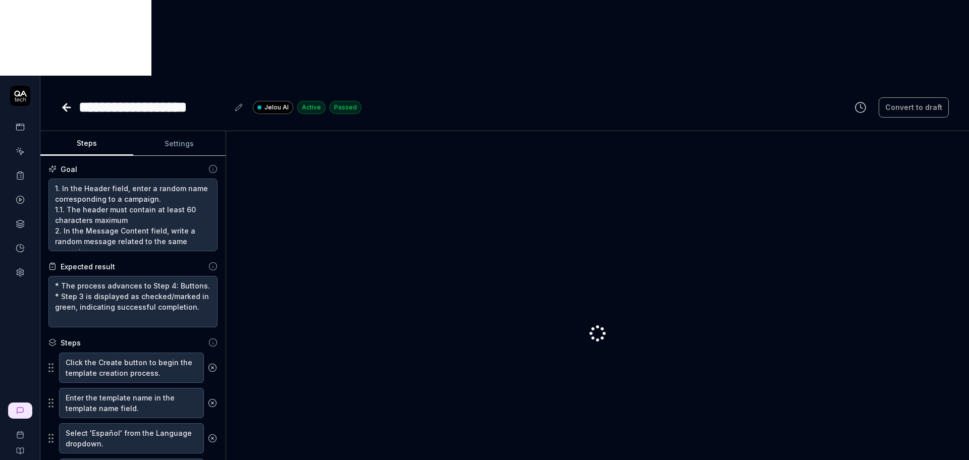
type textarea "*"
click at [93, 96] on div "**********" at bounding box center [154, 107] width 150 height 23
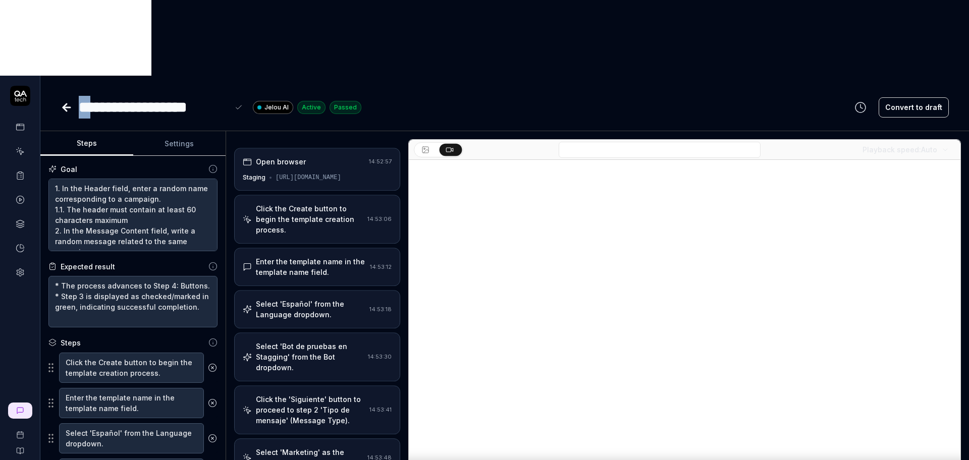
drag, startPoint x: 93, startPoint y: 34, endPoint x: 83, endPoint y: 33, distance: 10.1
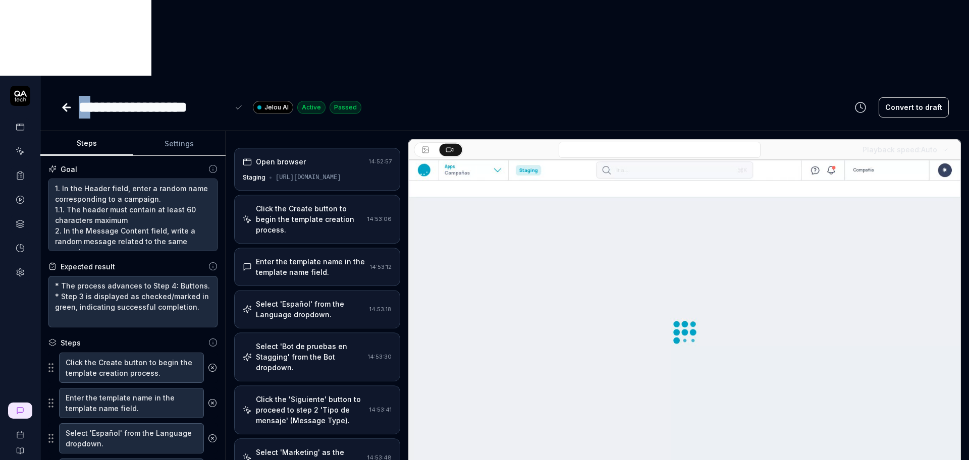
click at [83, 96] on div "**********" at bounding box center [154, 107] width 150 height 23
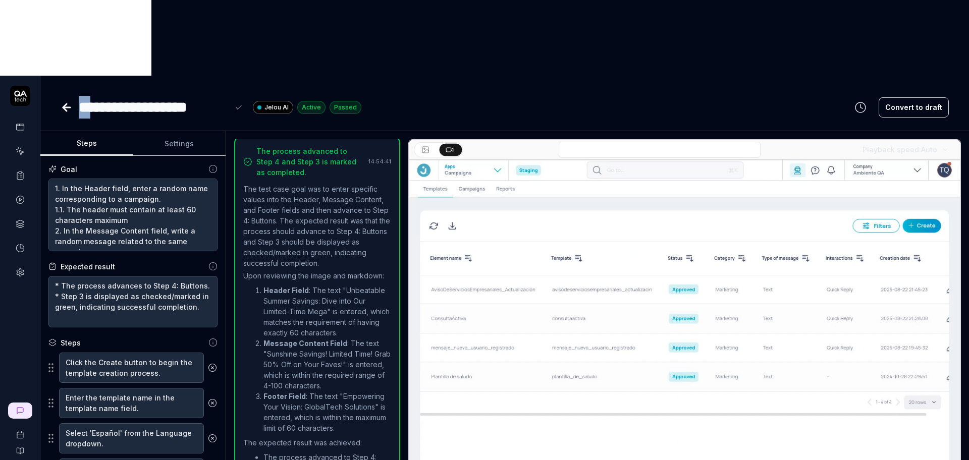
paste div
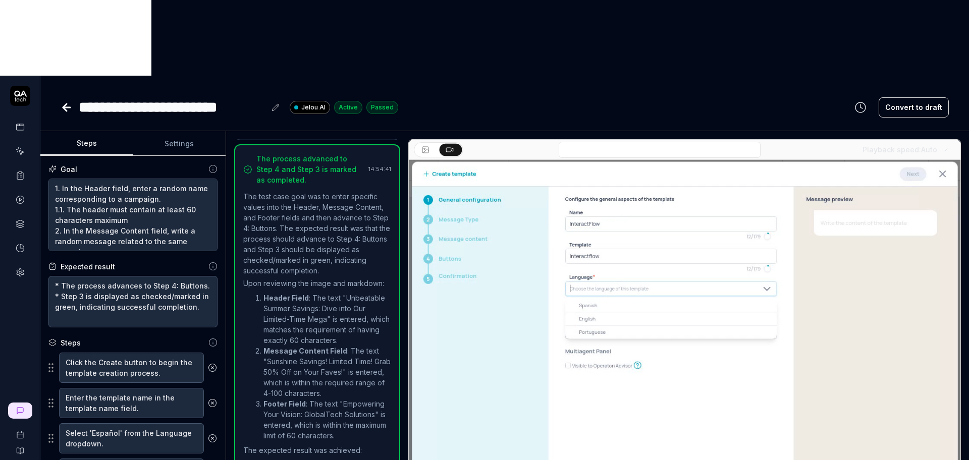
scroll to position [78, 0]
click at [128, 96] on div "**********" at bounding box center [172, 107] width 187 height 23
click at [127, 96] on div "**********" at bounding box center [172, 107] width 187 height 23
click at [66, 101] on icon at bounding box center [67, 107] width 12 height 12
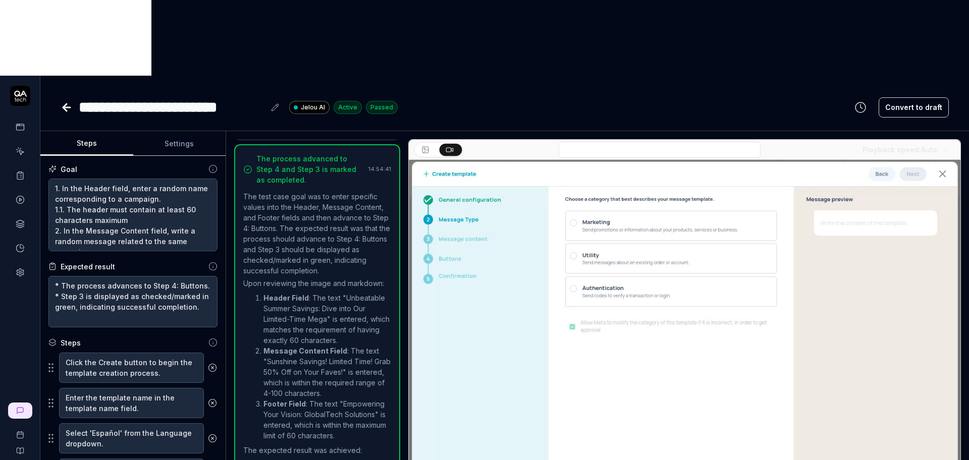
click at [59, 76] on div "**********" at bounding box center [504, 97] width 928 height 43
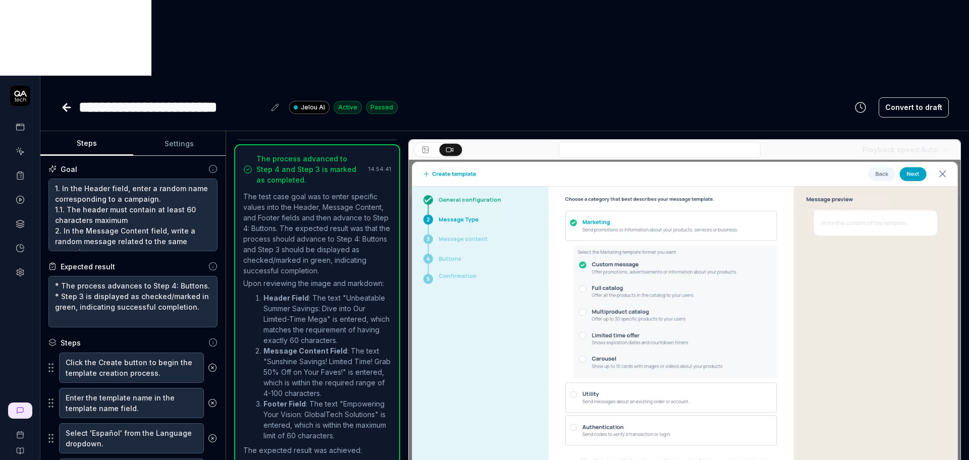
click at [66, 107] on icon at bounding box center [66, 107] width 7 height 0
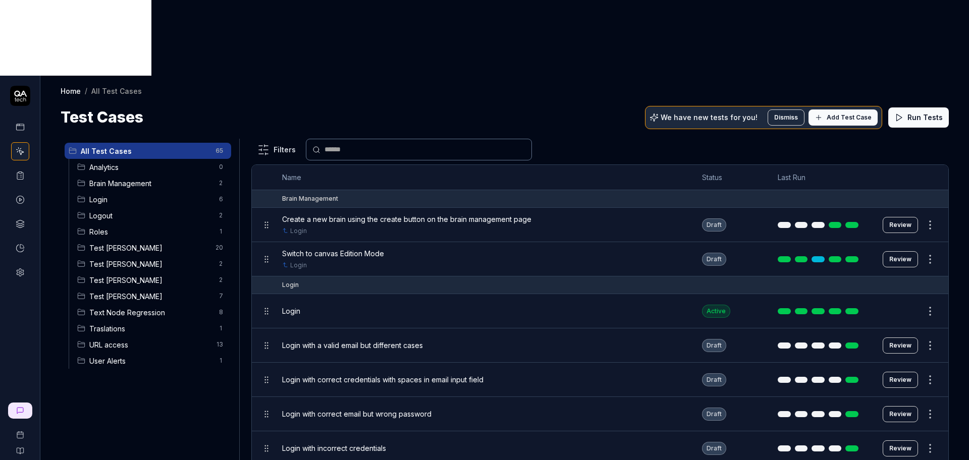
click at [153, 291] on span "Test [PERSON_NAME]" at bounding box center [151, 296] width 124 height 11
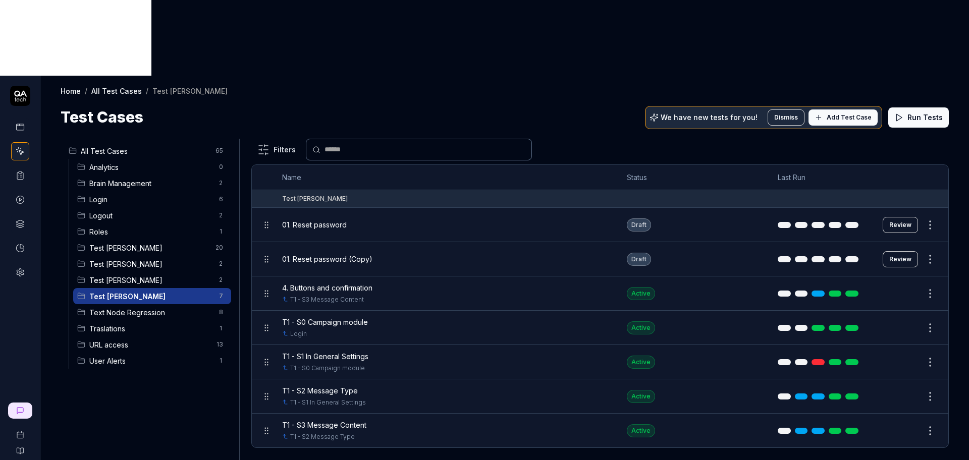
click at [907, 286] on button "Edit" at bounding box center [906, 294] width 24 height 16
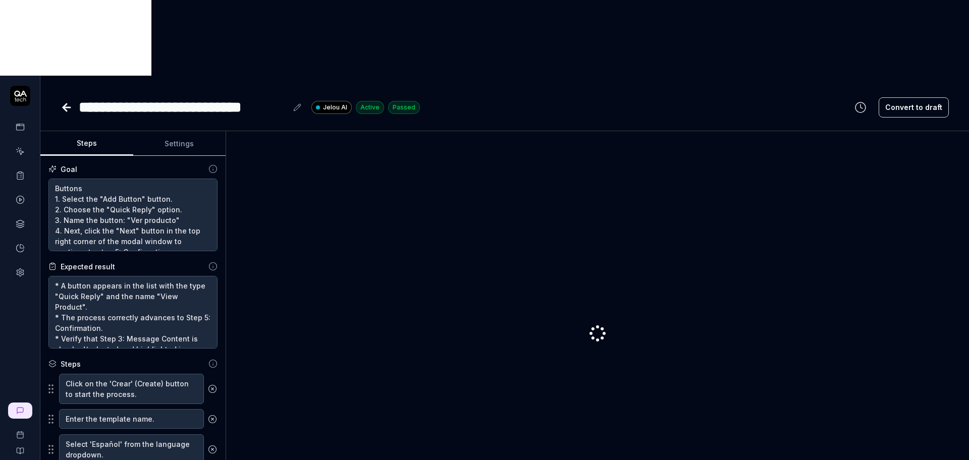
type textarea "*"
click at [98, 96] on div "**********" at bounding box center [183, 107] width 208 height 23
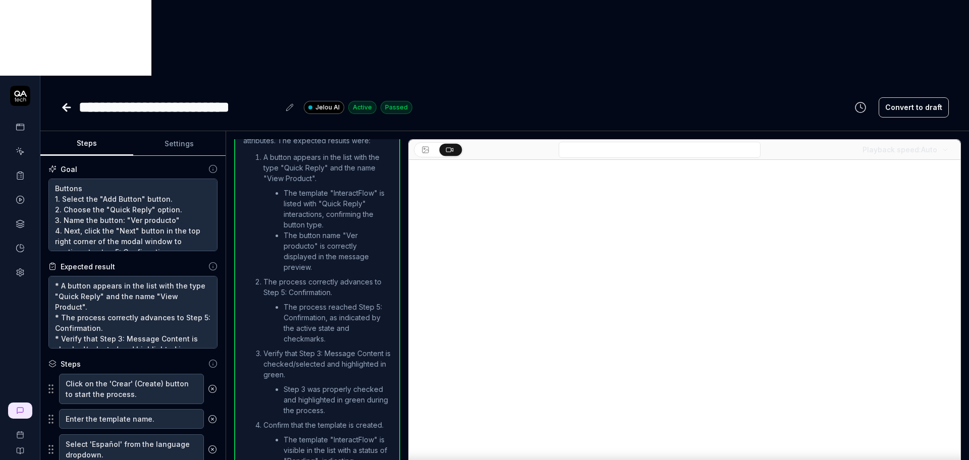
scroll to position [1051, 0]
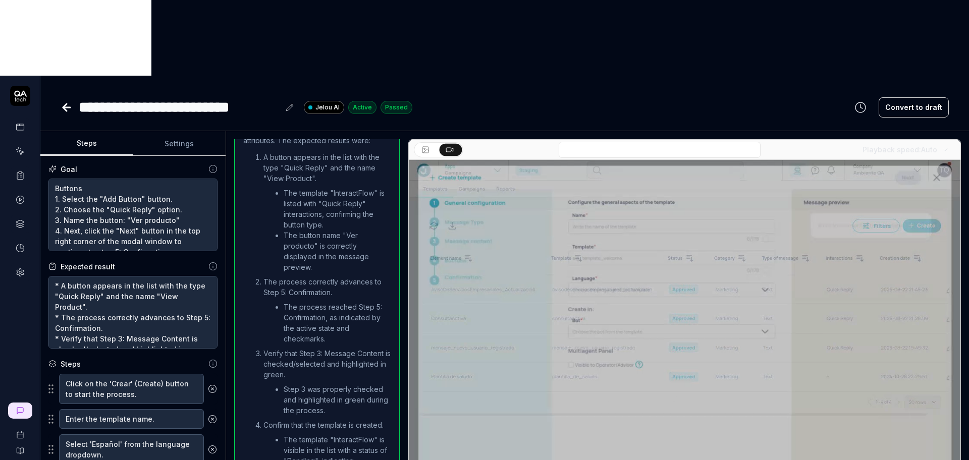
click at [90, 96] on div "**********" at bounding box center [179, 107] width 201 height 23
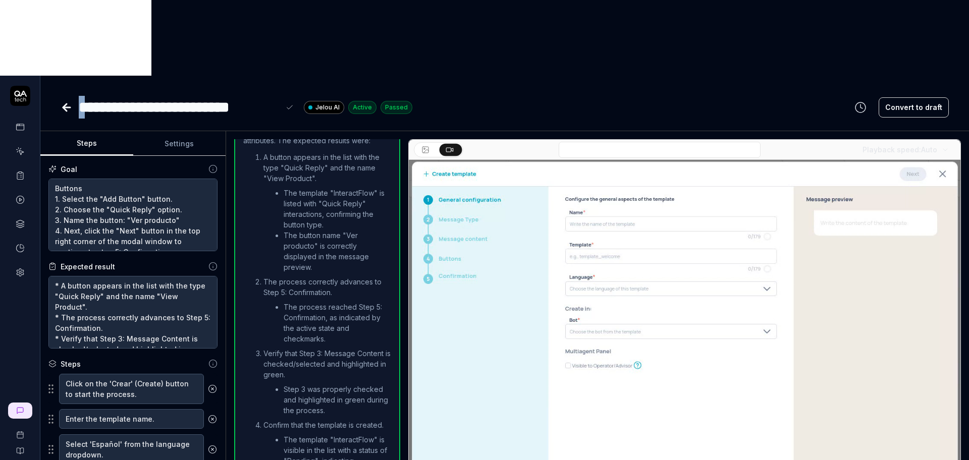
drag, startPoint x: 91, startPoint y: 34, endPoint x: 74, endPoint y: 33, distance: 16.7
click at [74, 96] on div "**********" at bounding box center [237, 107] width 352 height 23
click at [64, 101] on icon at bounding box center [67, 107] width 12 height 12
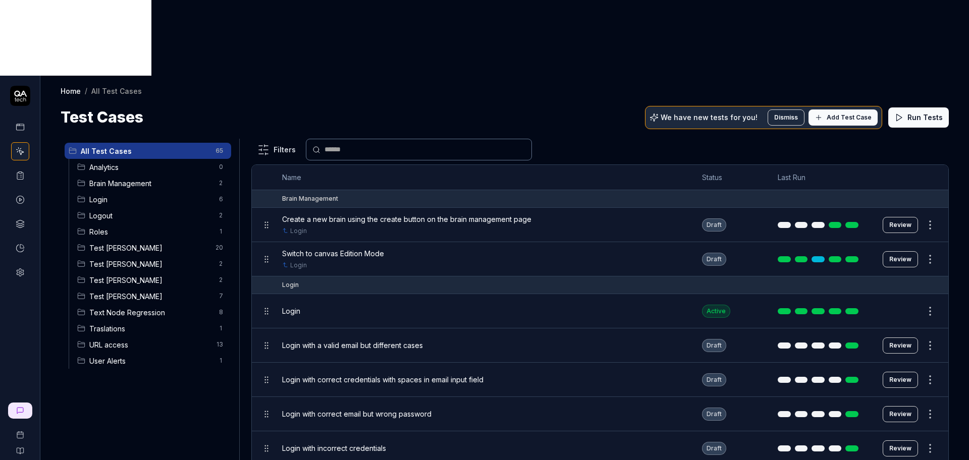
click at [136, 291] on span "Test [PERSON_NAME]" at bounding box center [151, 296] width 124 height 11
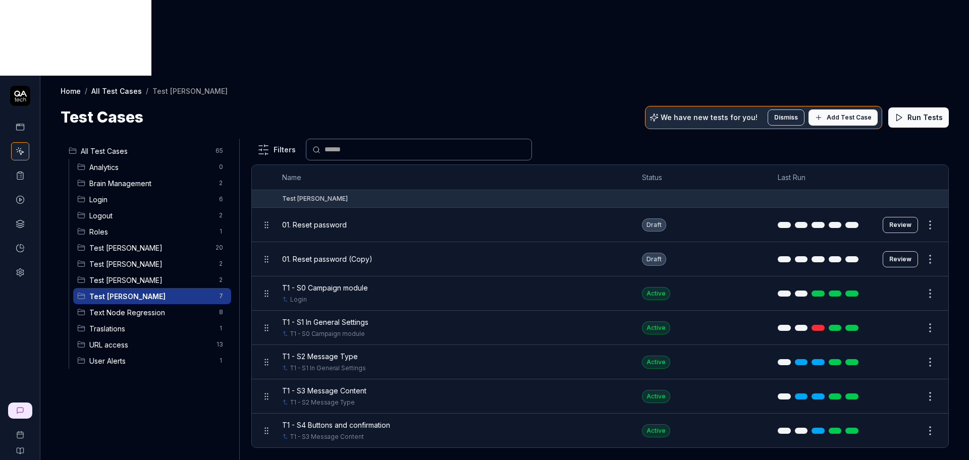
click at [902, 217] on button "Review" at bounding box center [899, 225] width 35 height 16
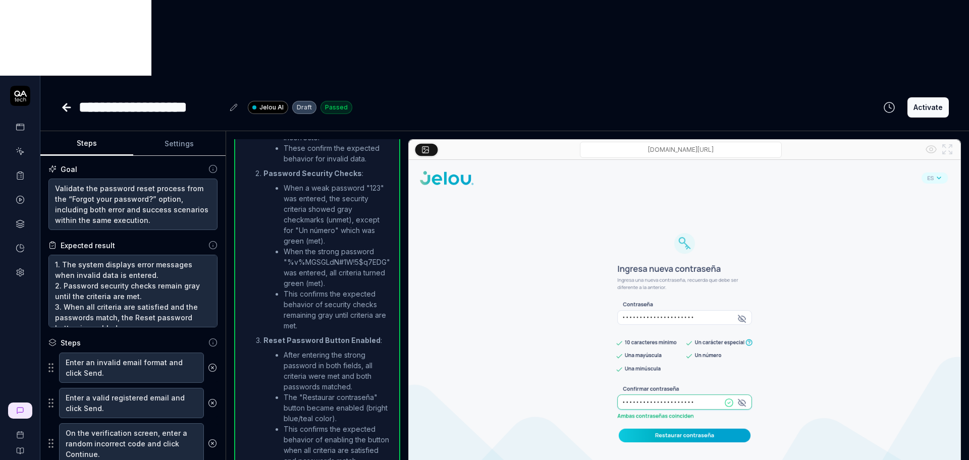
scroll to position [1032, 0]
type textarea "*"
drag, startPoint x: 101, startPoint y: 32, endPoint x: 84, endPoint y: 33, distance: 17.7
click at [84, 96] on div "**********" at bounding box center [151, 107] width 145 height 23
click at [66, 101] on icon at bounding box center [67, 107] width 12 height 12
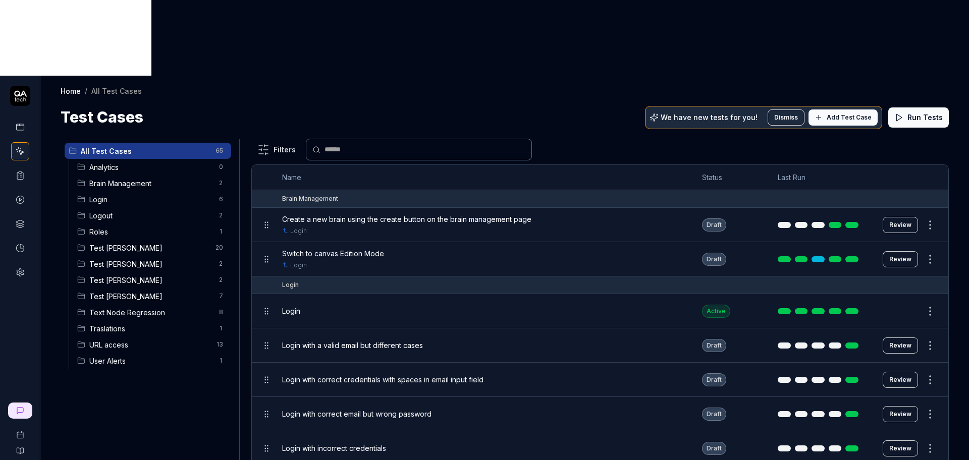
click at [146, 291] on span "Test [PERSON_NAME]" at bounding box center [151, 296] width 124 height 11
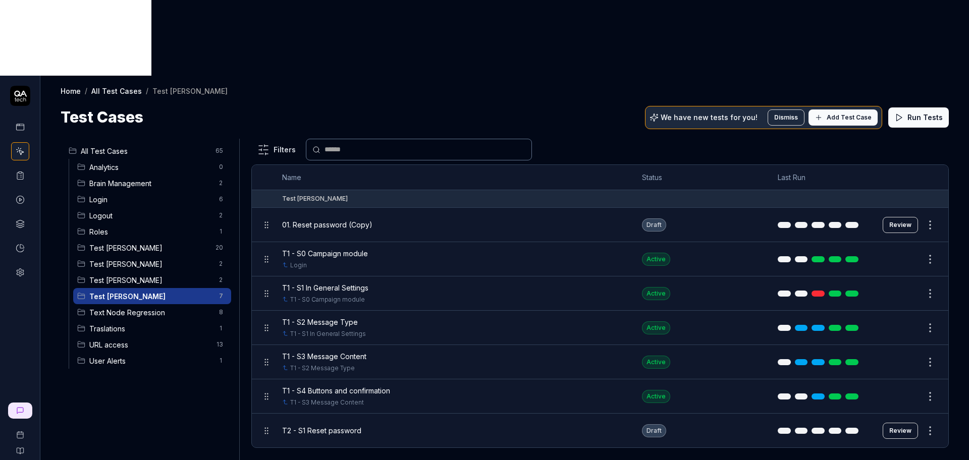
click at [155, 360] on div "All Test Cases 65 Analytics 0 Brain Management 2 Login 6 Logout 2 Roles 1 Test …" at bounding box center [148, 331] width 175 height 385
click at [902, 217] on button "Review" at bounding box center [899, 225] width 35 height 16
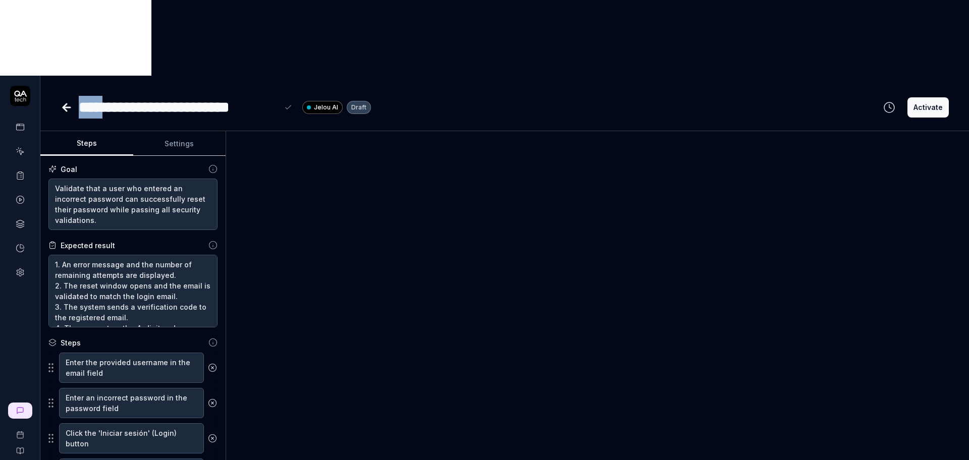
type textarea "*"
drag, startPoint x: 105, startPoint y: 31, endPoint x: 78, endPoint y: 29, distance: 27.3
click at [78, 96] on div "**********" at bounding box center [216, 107] width 310 height 23
click at [236, 96] on div "**********" at bounding box center [166, 107] width 174 height 23
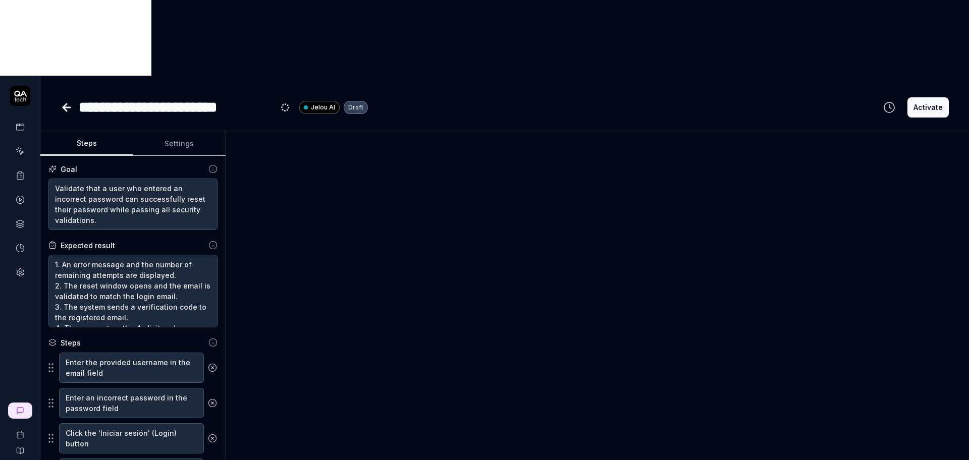
click at [70, 101] on icon at bounding box center [67, 107] width 12 height 12
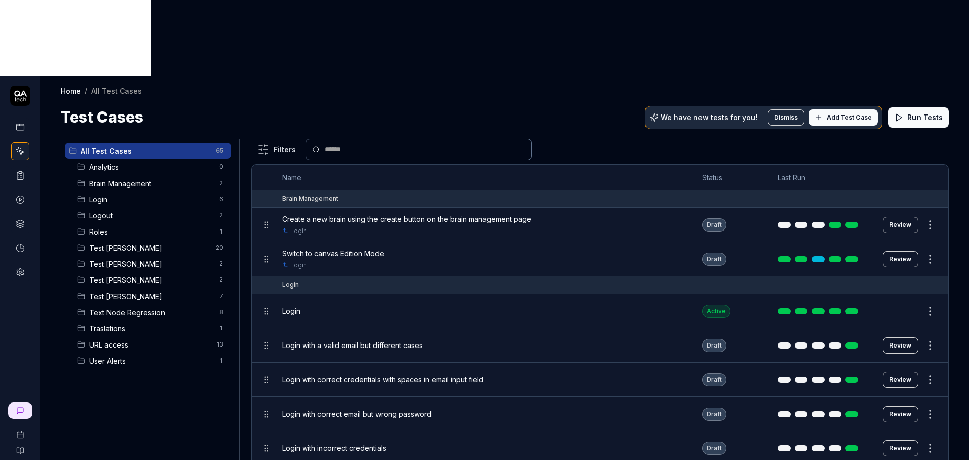
click at [136, 291] on span "Test [PERSON_NAME]" at bounding box center [151, 296] width 124 height 11
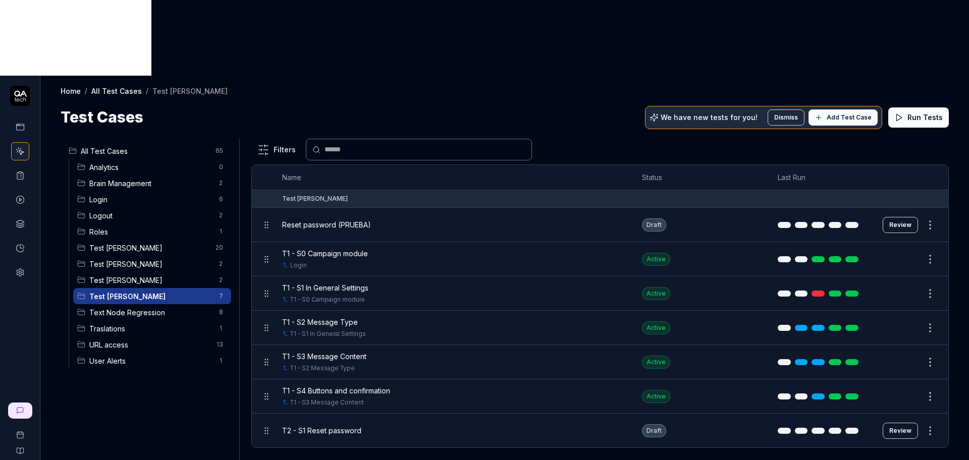
click at [142, 343] on div "All Test Cases 65 Analytics 0 Brain Management 2 Login 6 Logout 2 Roles 1 Test …" at bounding box center [148, 331] width 175 height 385
click at [27, 166] on link at bounding box center [20, 175] width 18 height 18
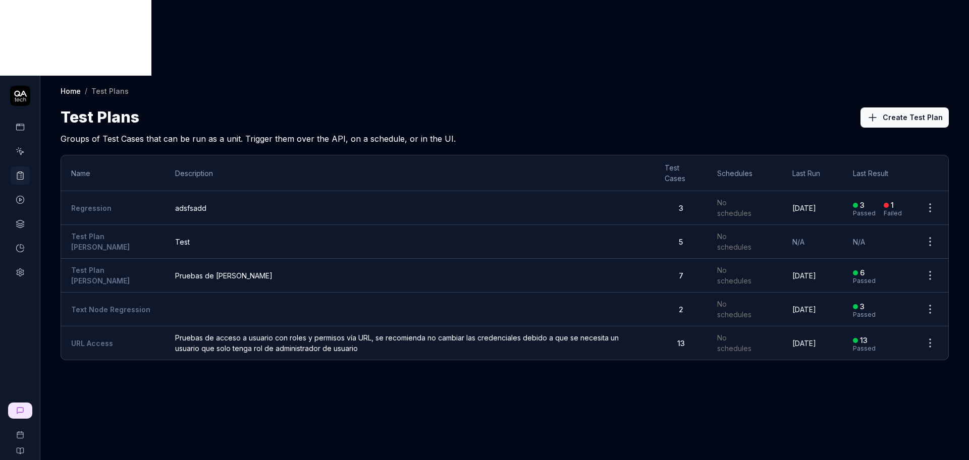
click at [901, 107] on button "Create Test Plan" at bounding box center [904, 117] width 88 height 20
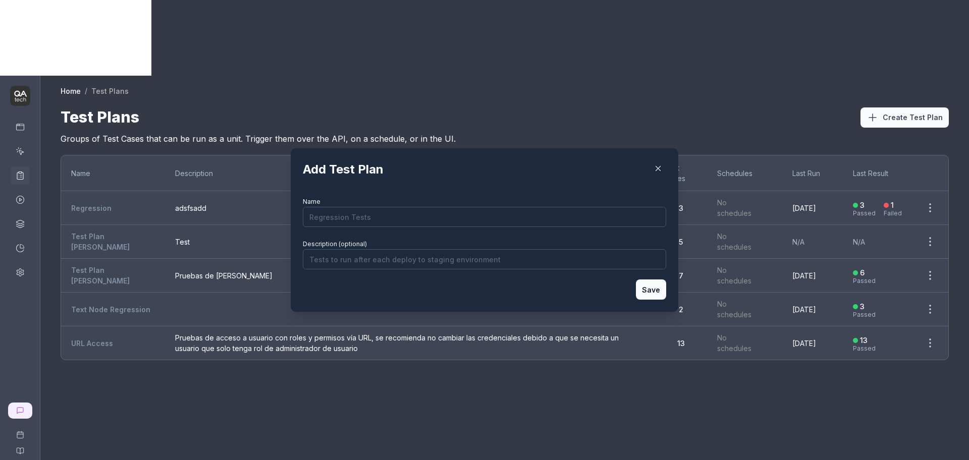
click at [488, 220] on input "Name" at bounding box center [484, 217] width 363 height 20
click at [528, 294] on form "Name Description (optional) Save" at bounding box center [484, 247] width 363 height 105
click at [450, 221] on input "Name" at bounding box center [484, 217] width 363 height 20
type input "Reset"
click at [468, 224] on input "Reset" at bounding box center [484, 217] width 363 height 20
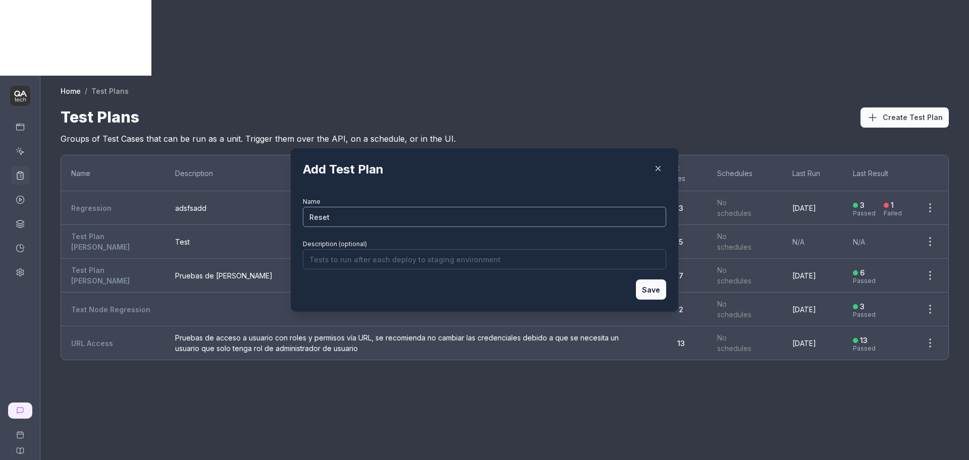
click at [468, 224] on input "Reset" at bounding box center [484, 217] width 363 height 20
click at [658, 163] on button "button" at bounding box center [658, 168] width 16 height 16
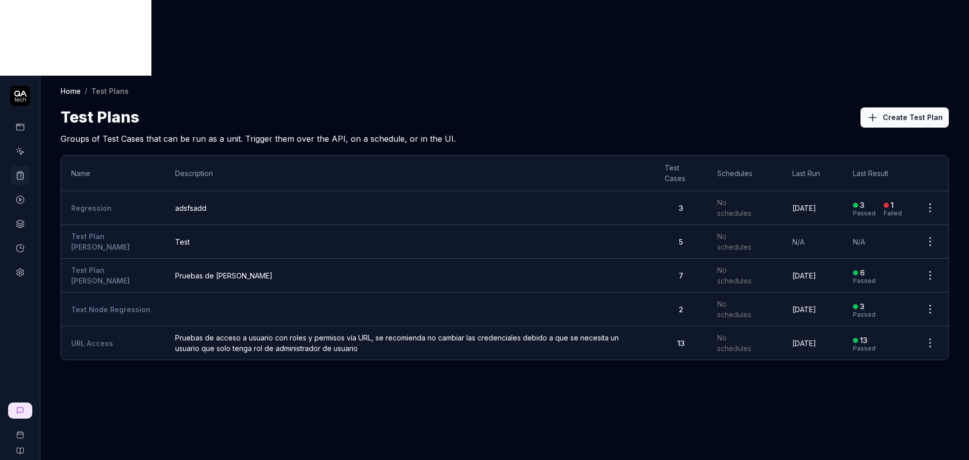
click at [371, 349] on div "Home / Test Plans Home / Test Plans Test Plans Create Test Plan Groups of Test …" at bounding box center [504, 306] width 928 height 460
click at [869, 107] on button "Create Test Plan" at bounding box center [904, 117] width 88 height 20
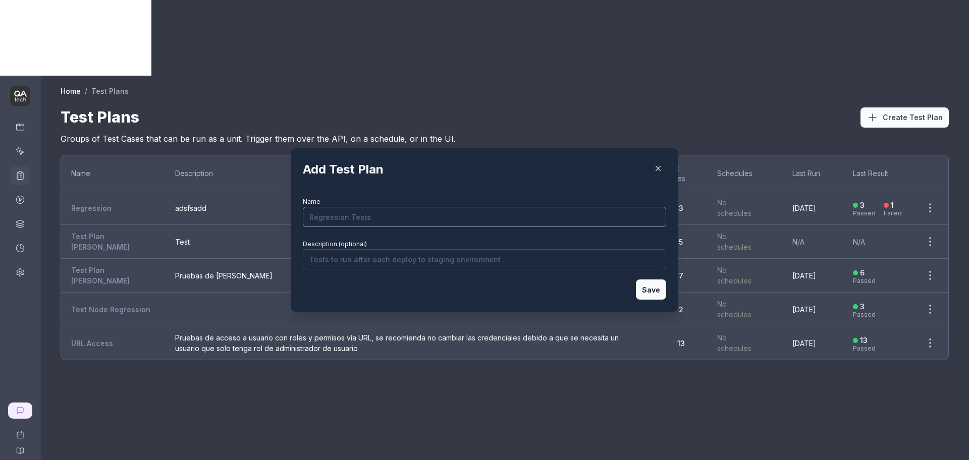
click at [378, 210] on input "Name" at bounding box center [484, 217] width 363 height 20
paste input "Password Reset"
type input "Password Reset"
drag, startPoint x: 462, startPoint y: 277, endPoint x: 426, endPoint y: 274, distance: 36.0
click at [461, 277] on form "Name Password Reset Description (optional) Save" at bounding box center [484, 247] width 363 height 105
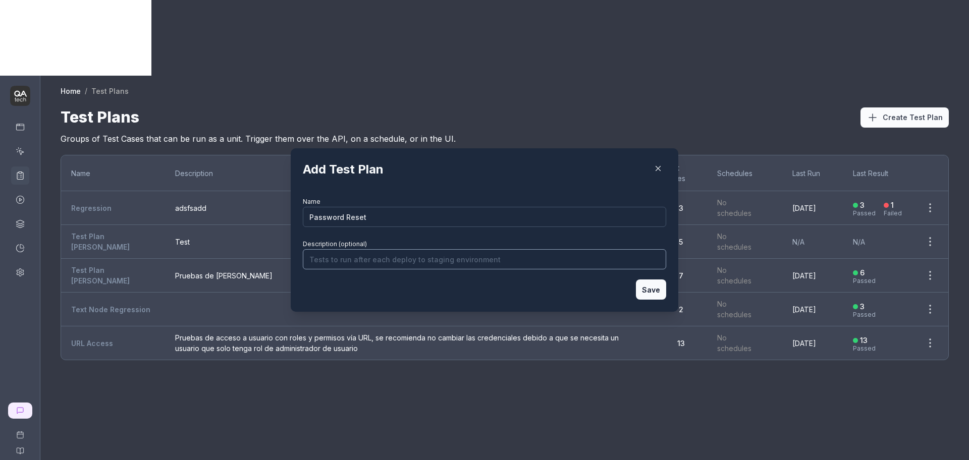
click at [378, 260] on input "Description (optional)" at bounding box center [484, 259] width 363 height 20
type input "Pruebas de reseteo de contraseña"
click at [642, 293] on button "Save" at bounding box center [651, 290] width 30 height 20
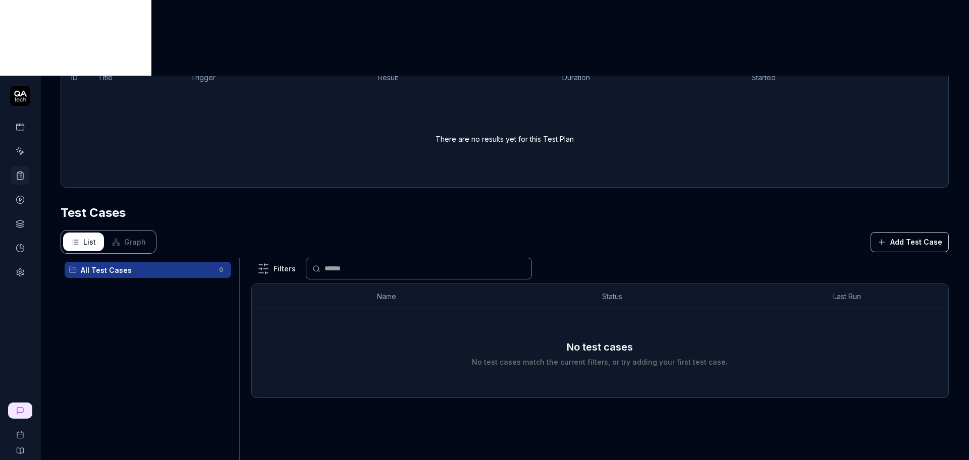
scroll to position [182, 0]
click at [899, 232] on button "Add Test Case" at bounding box center [909, 242] width 78 height 20
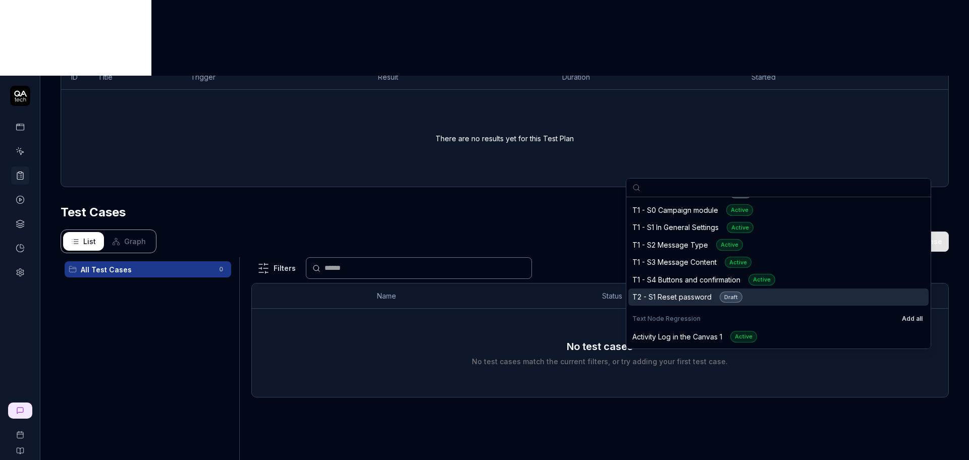
scroll to position [820, 0]
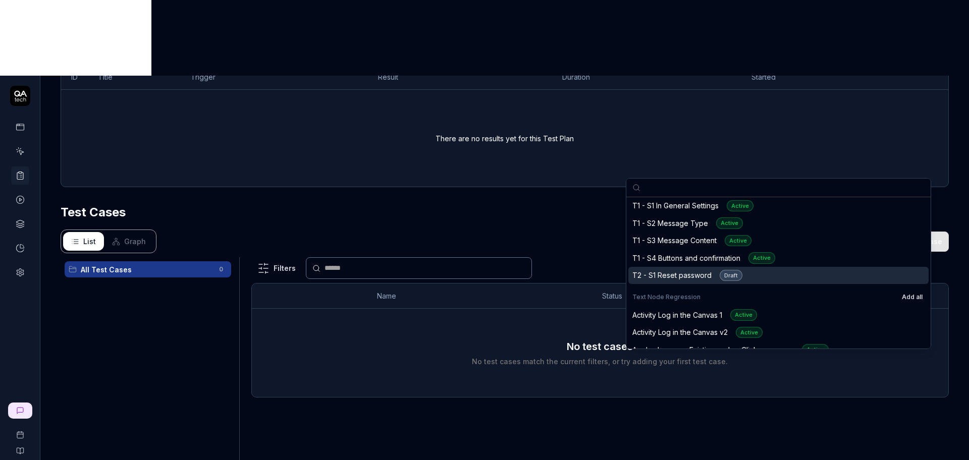
click at [678, 275] on div "T2 - S1 Reset password Draft" at bounding box center [687, 276] width 110 height 12
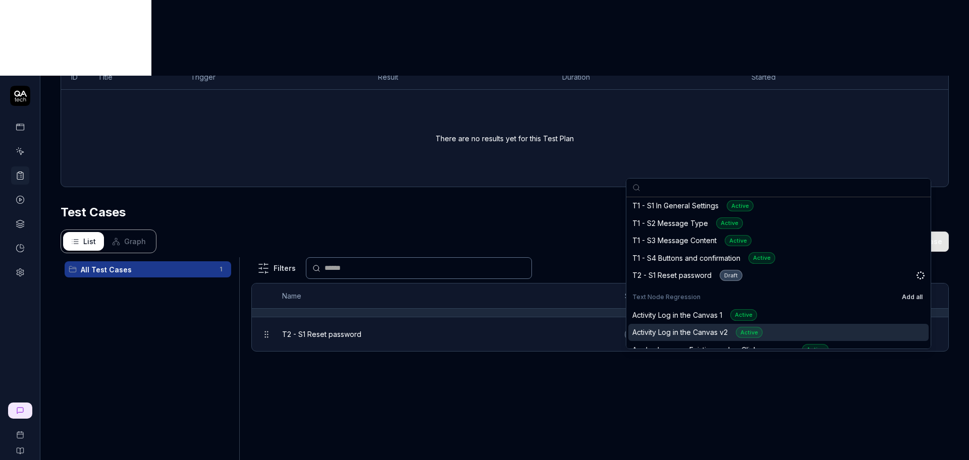
scroll to position [238, 0]
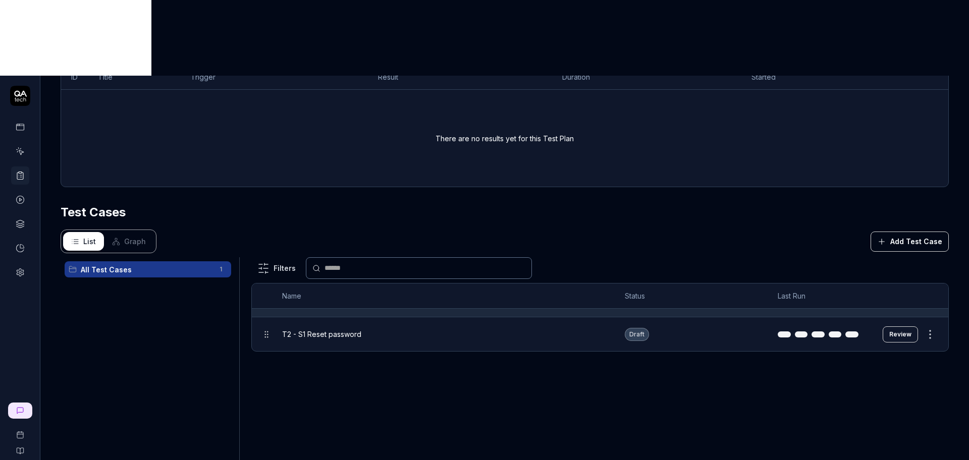
click at [457, 370] on div "Filters Name Status Last Run T2 - S1 Reset password Draft Review" at bounding box center [599, 386] width 697 height 258
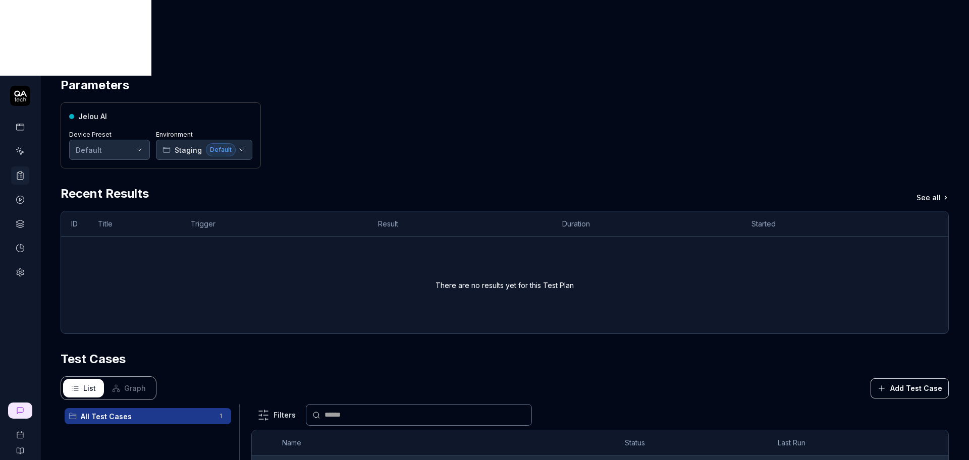
scroll to position [0, 0]
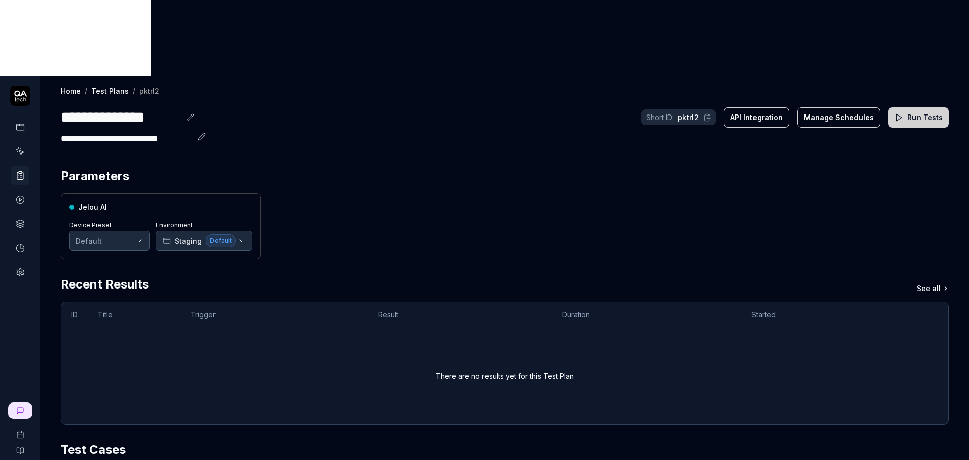
click at [853, 193] on div "Jelou AI Device Preset Default Environment Staging Default" at bounding box center [505, 226] width 888 height 66
drag, startPoint x: 651, startPoint y: 168, endPoint x: 648, endPoint y: 177, distance: 9.6
click at [650, 193] on div "Jelou AI Device Preset Default Environment Staging Default" at bounding box center [505, 226] width 888 height 66
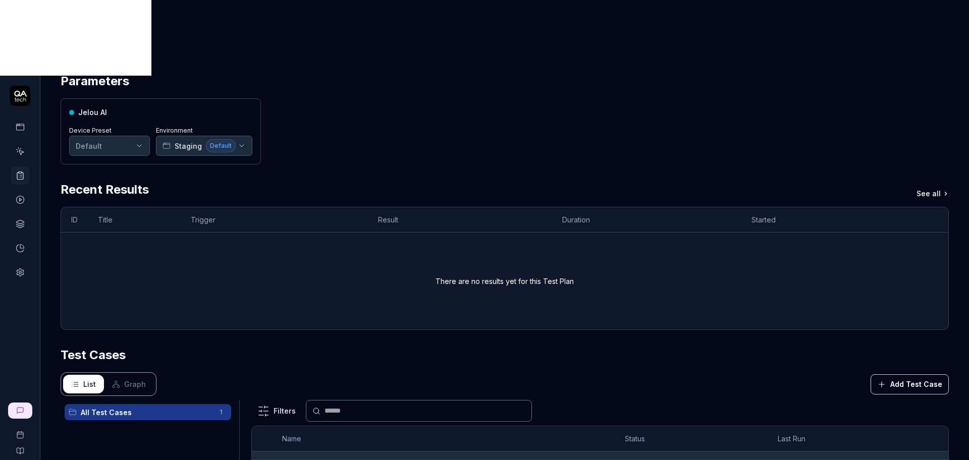
scroll to position [238, 0]
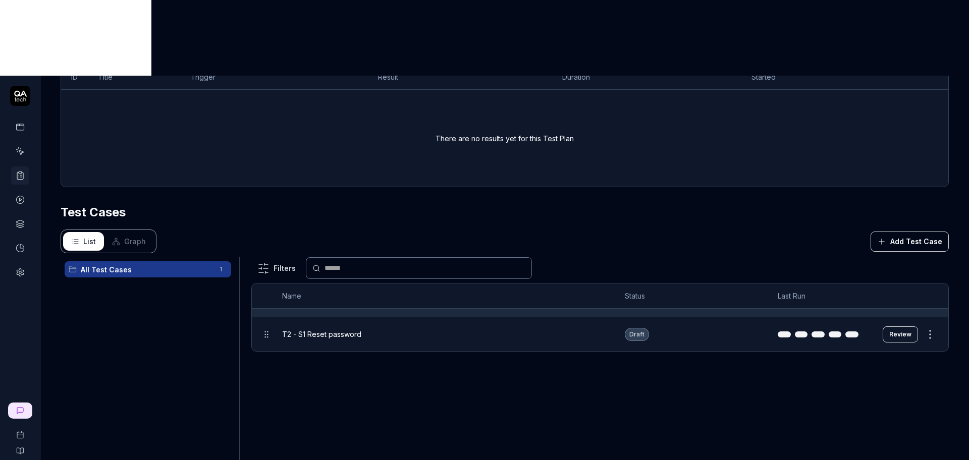
click at [634, 307] on div "Filters Name Status Last Run T2 - S1 Reset password Draft Review" at bounding box center [599, 386] width 697 height 258
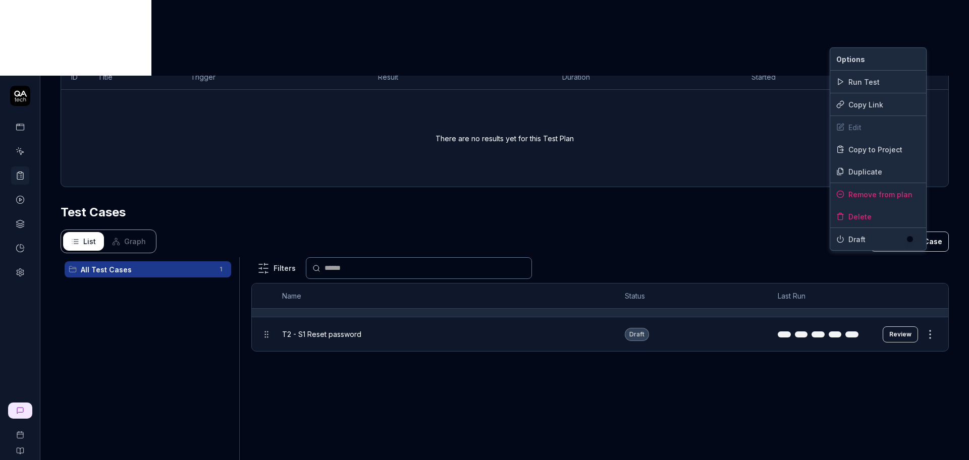
click at [919, 261] on html "**********" at bounding box center [484, 268] width 969 height 536
click at [891, 81] on div "Run Test" at bounding box center [878, 82] width 96 height 22
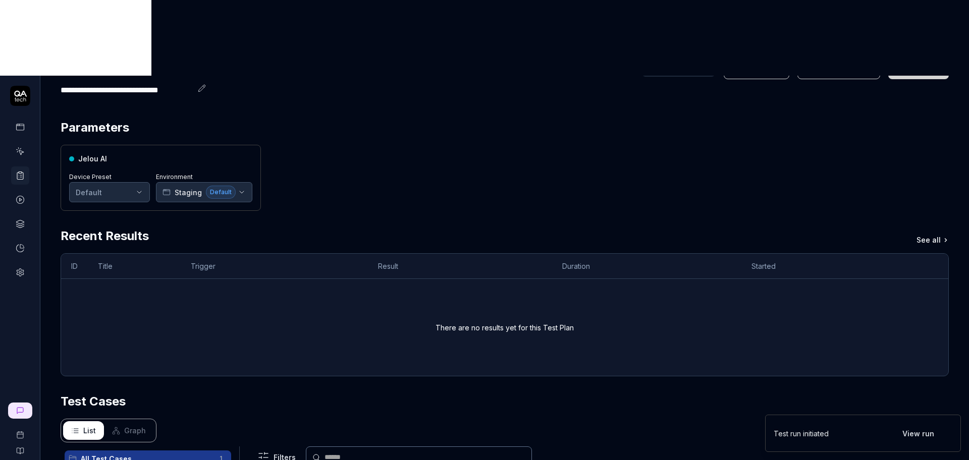
scroll to position [0, 0]
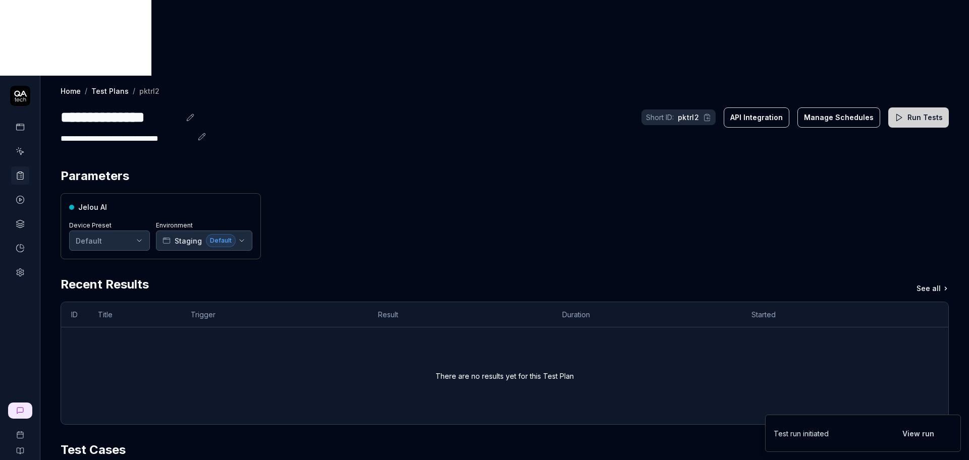
click at [106, 86] on link "Test Plans" at bounding box center [109, 91] width 37 height 10
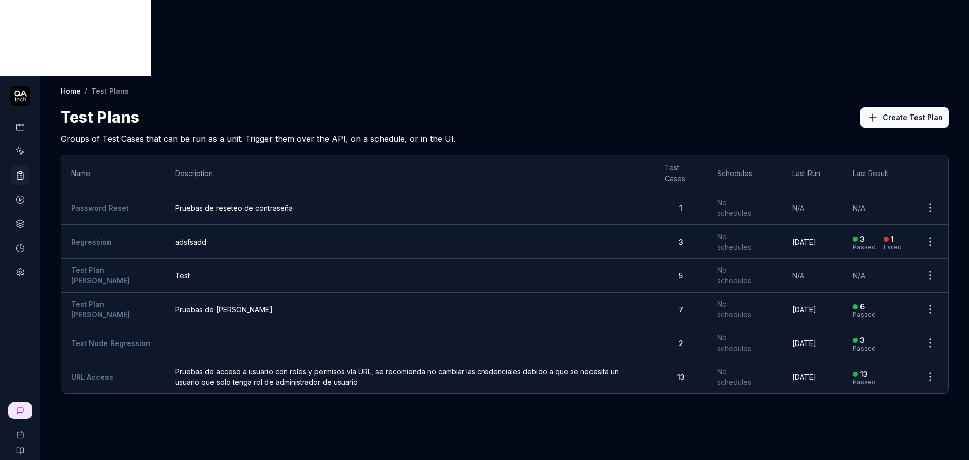
click at [244, 203] on span "Pruebas de reseteo de contraseña" at bounding box center [409, 208] width 469 height 11
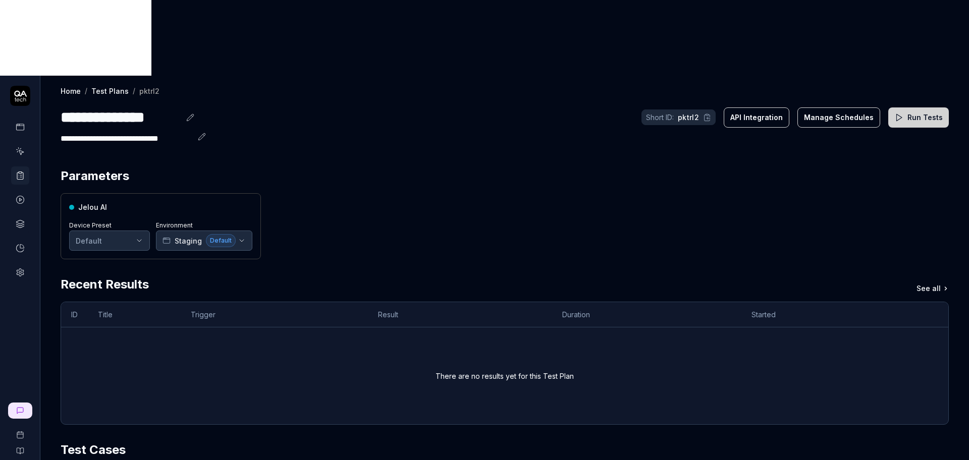
scroll to position [238, 0]
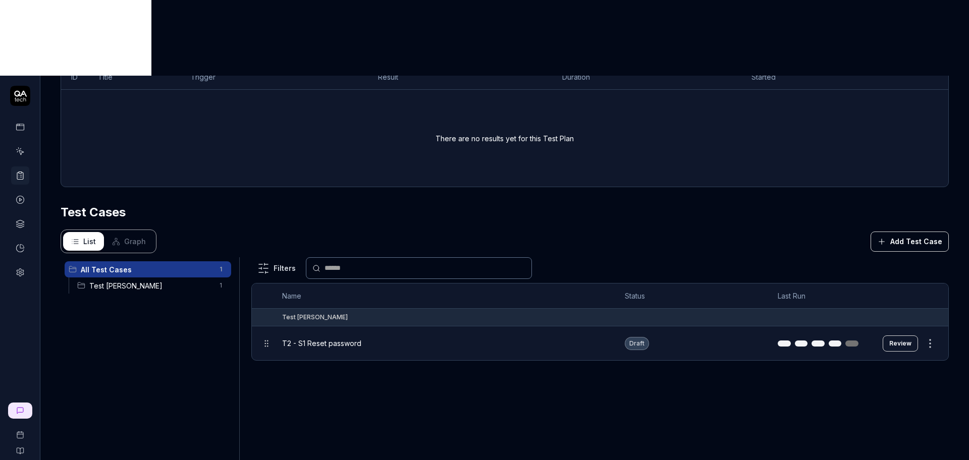
click at [330, 338] on span "T2 - S1 Reset password" at bounding box center [321, 343] width 79 height 11
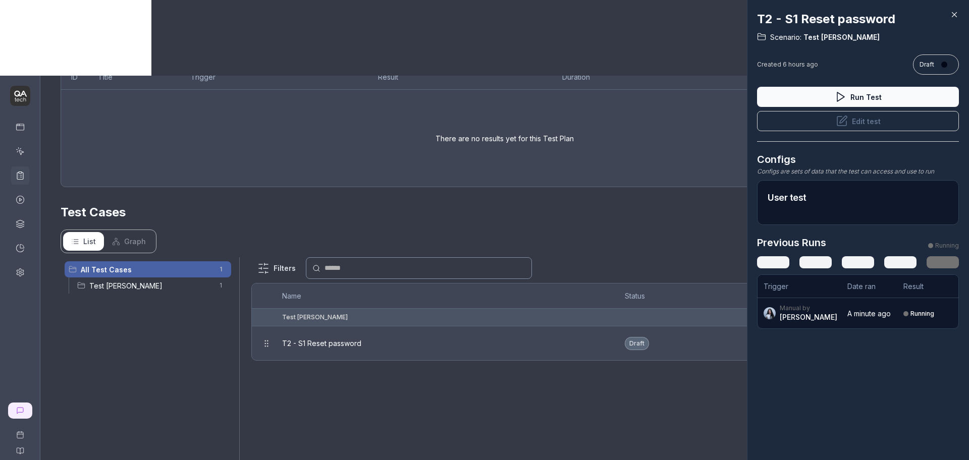
click at [822, 105] on button "Run Test" at bounding box center [858, 97] width 202 height 20
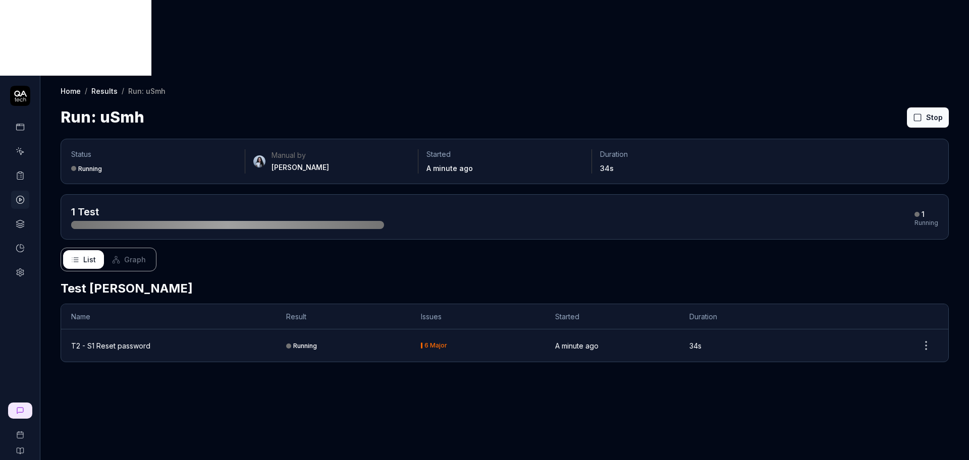
click at [359, 329] on td "Running" at bounding box center [343, 345] width 134 height 32
click at [114, 341] on div "T2 - S1 Reset password" at bounding box center [110, 346] width 79 height 11
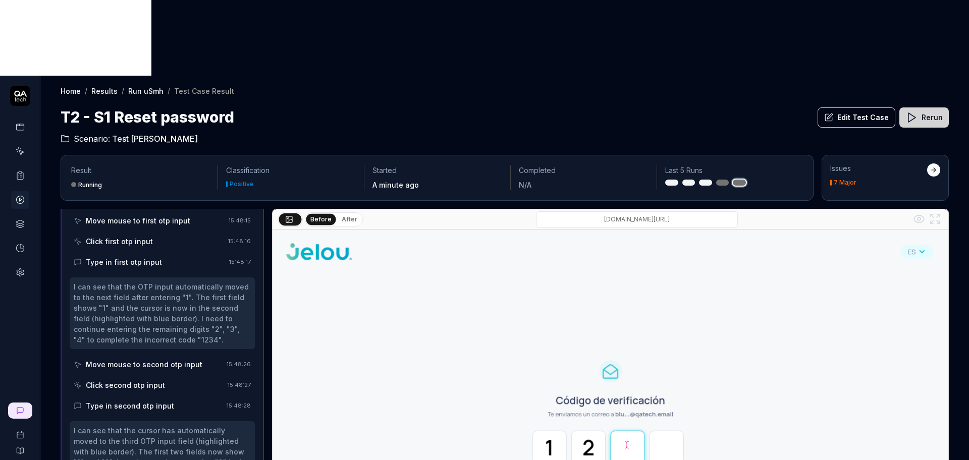
scroll to position [481, 0]
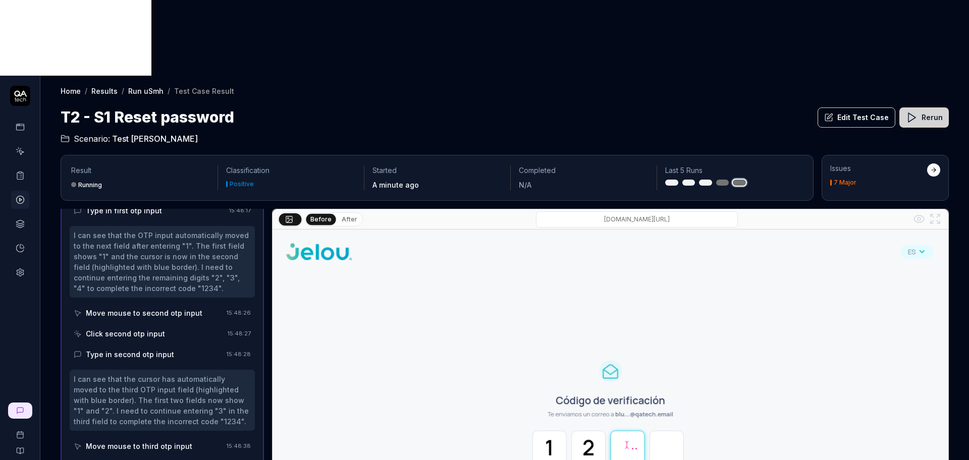
click at [519, 129] on h2 "Scenario: Test Nadia" at bounding box center [505, 137] width 888 height 16
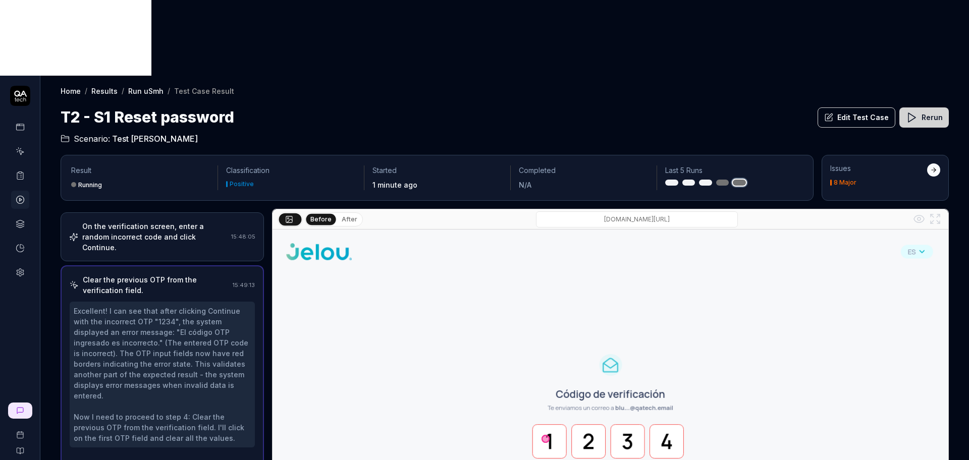
scroll to position [124, 0]
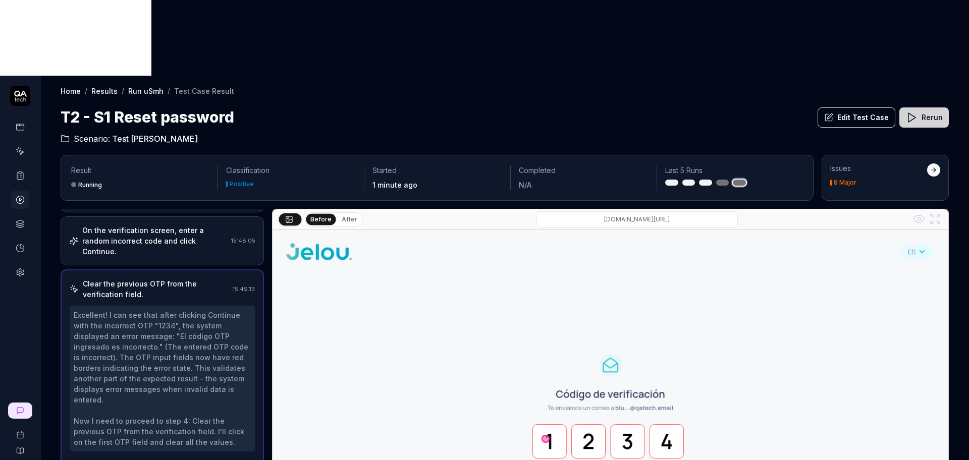
click at [142, 458] on div "Move mouse to first otp input" at bounding box center [149, 467] width 151 height 19
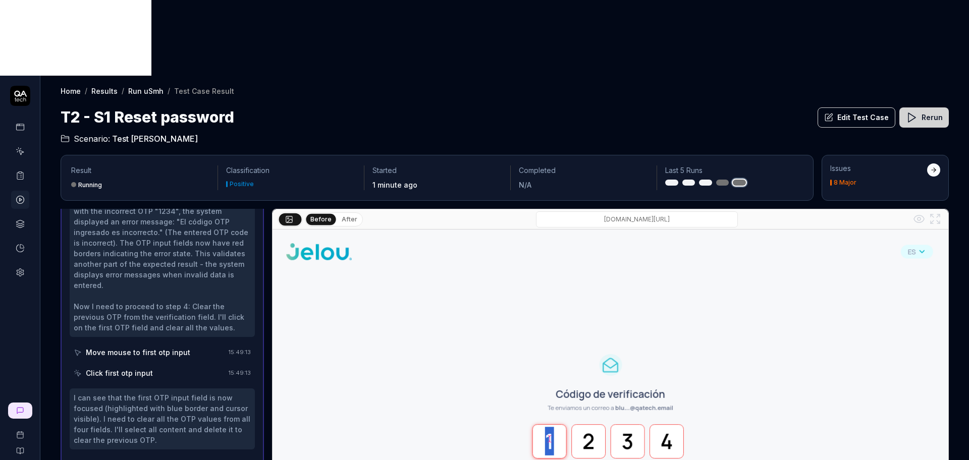
scroll to position [237, 0]
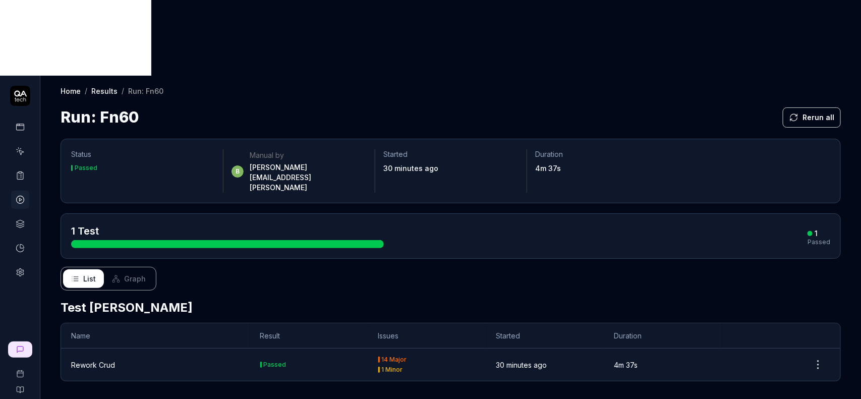
click at [563, 349] on td "30 minutes ago" at bounding box center [545, 365] width 118 height 32
click at [93, 349] on td "Rework Crud" at bounding box center [155, 365] width 189 height 32
click at [93, 360] on div "Rework Crud" at bounding box center [93, 365] width 44 height 11
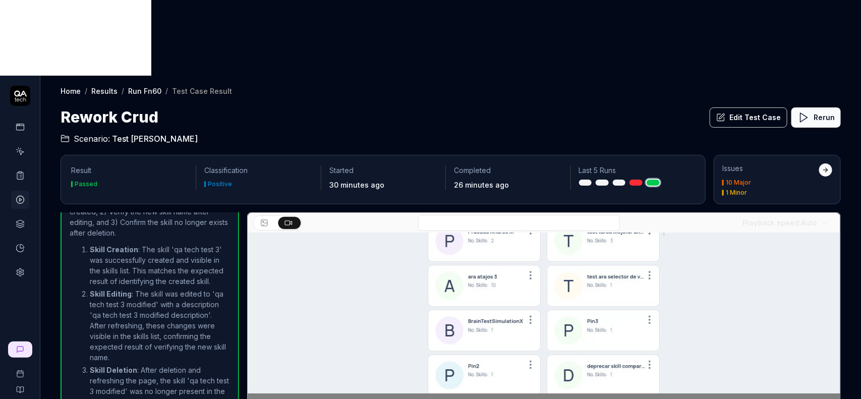
scroll to position [182, 0]
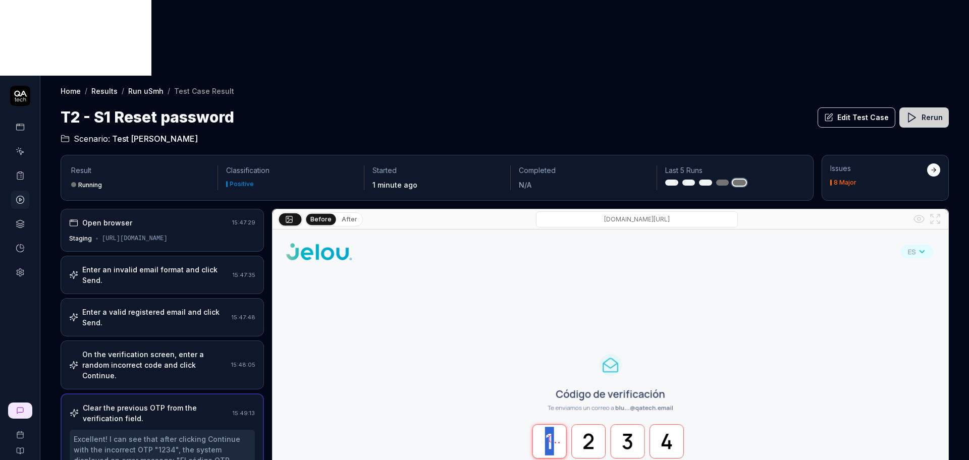
click at [156, 234] on div "[URL][DOMAIN_NAME]" at bounding box center [135, 238] width 66 height 9
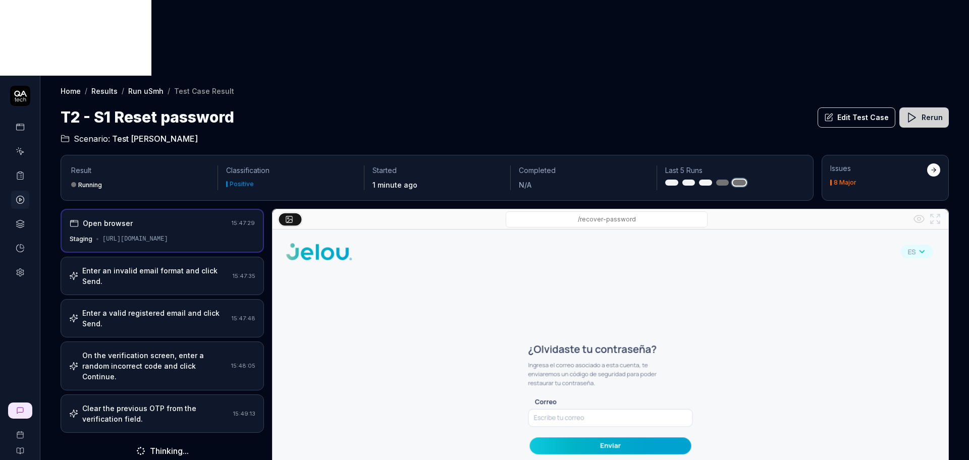
click at [160, 265] on div "Enter an invalid email format and click Send." at bounding box center [155, 275] width 146 height 21
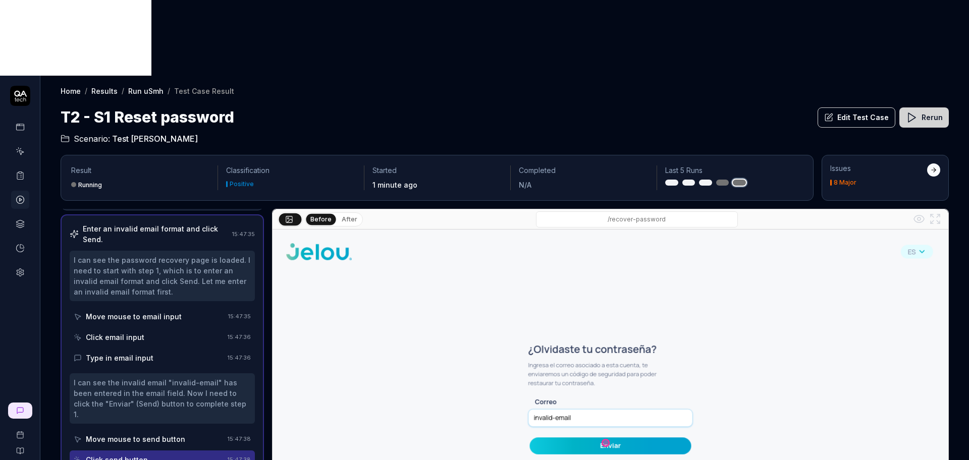
scroll to position [63, 0]
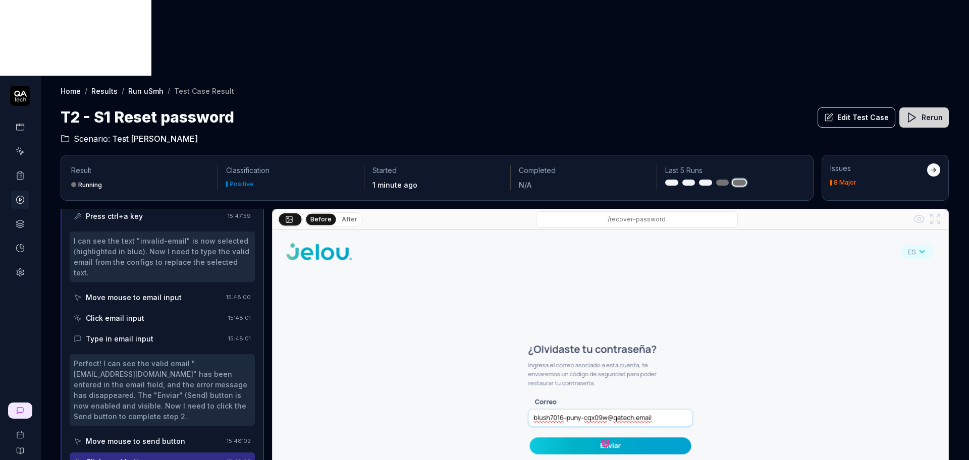
scroll to position [461, 0]
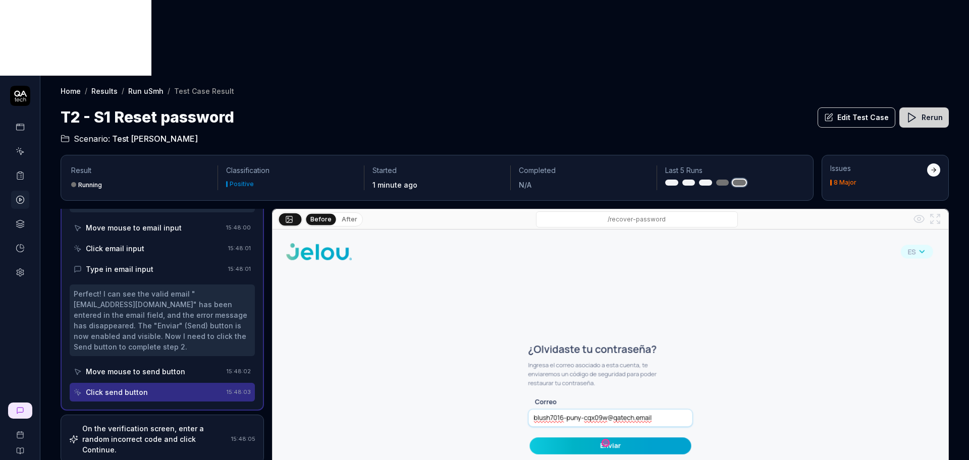
click at [141, 362] on div "Move mouse to send button" at bounding box center [148, 371] width 149 height 19
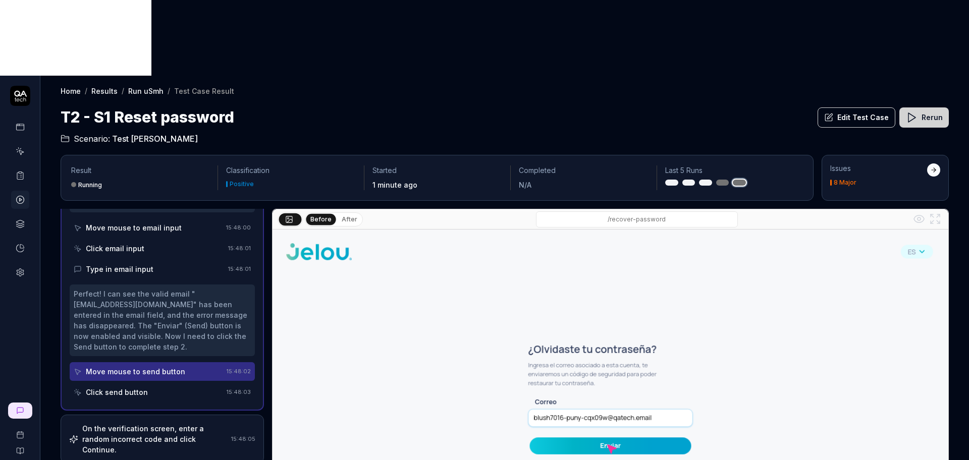
click at [135, 423] on div "On the verification screen, enter a random incorrect code and click Continue." at bounding box center [154, 439] width 145 height 32
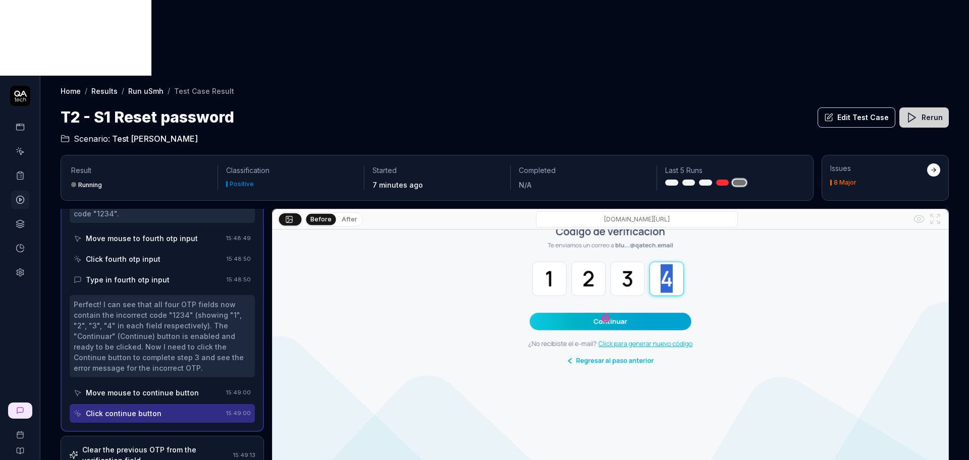
scroll to position [964, 0]
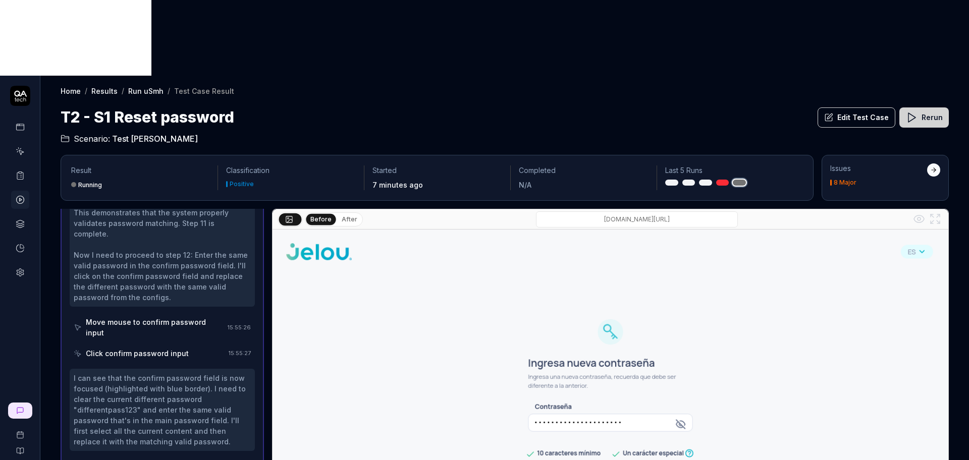
scroll to position [809, 0]
click at [157, 313] on div "Move mouse to confirm password input" at bounding box center [149, 327] width 150 height 29
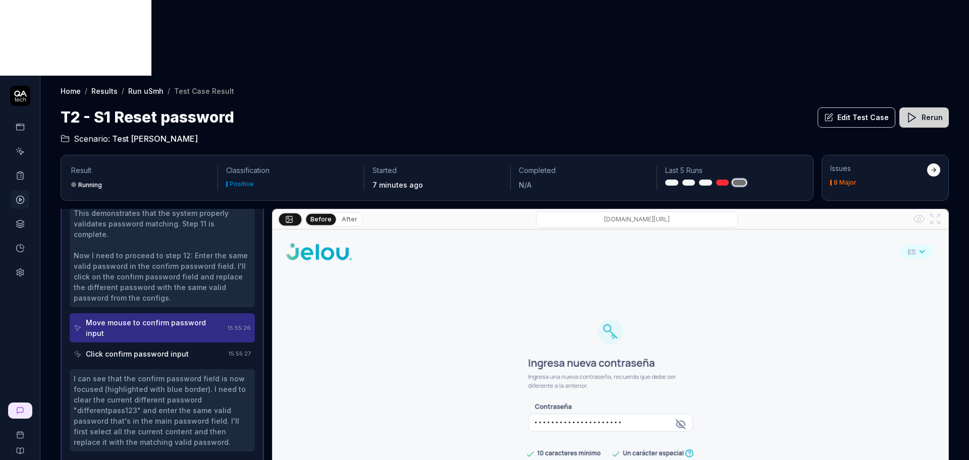
click at [154, 349] on div "Click confirm password input" at bounding box center [137, 354] width 103 height 11
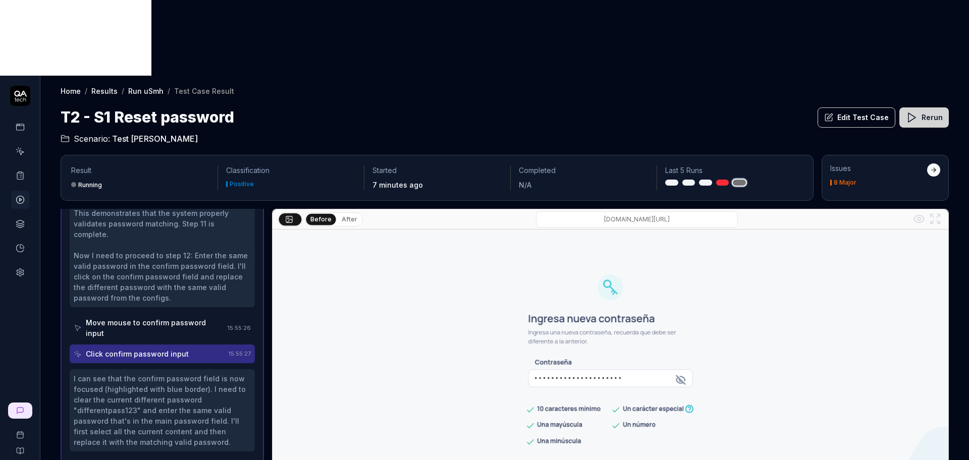
scroll to position [169, 0]
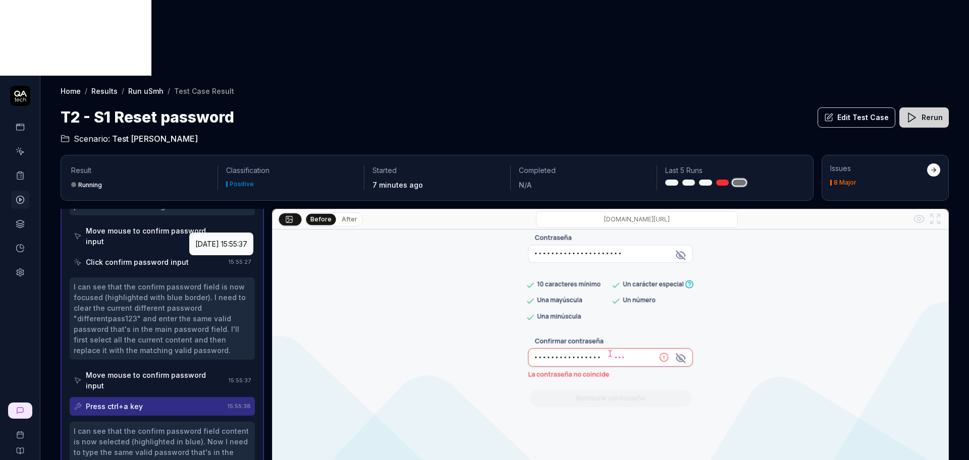
scroll to position [963, 0]
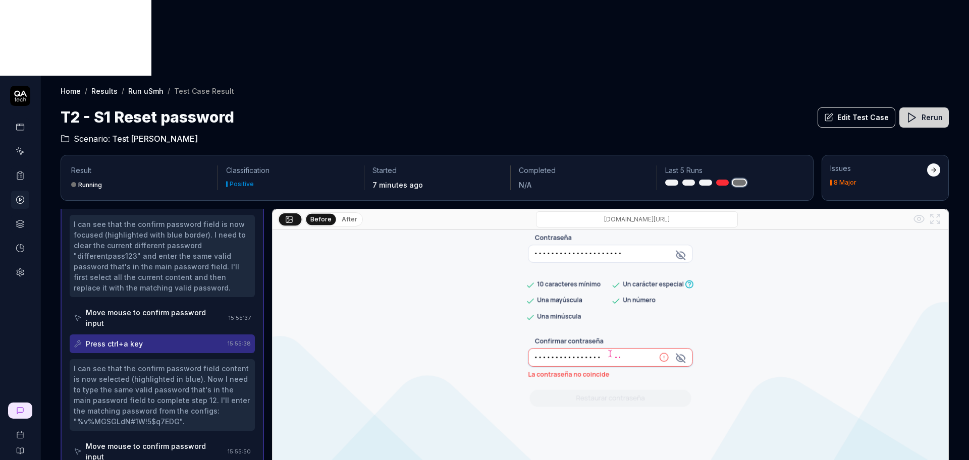
click at [185, 441] on div "Move mouse to confirm password input" at bounding box center [155, 451] width 138 height 21
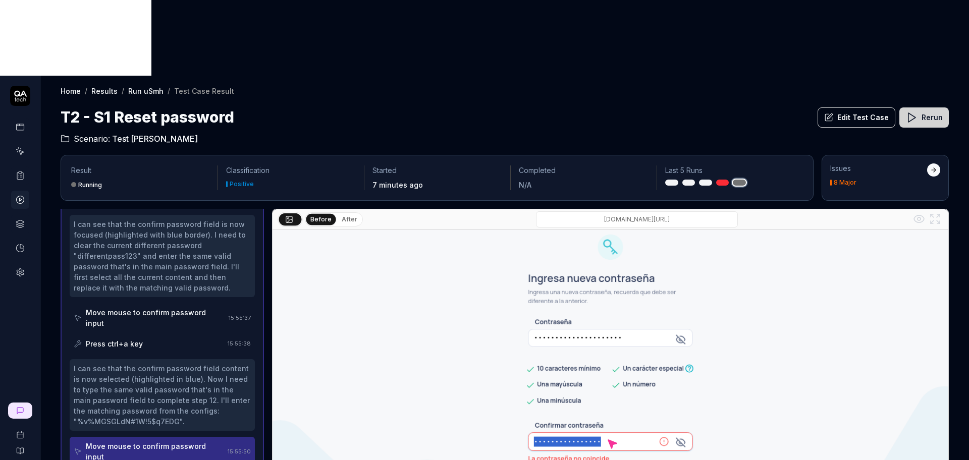
scroll to position [169, 0]
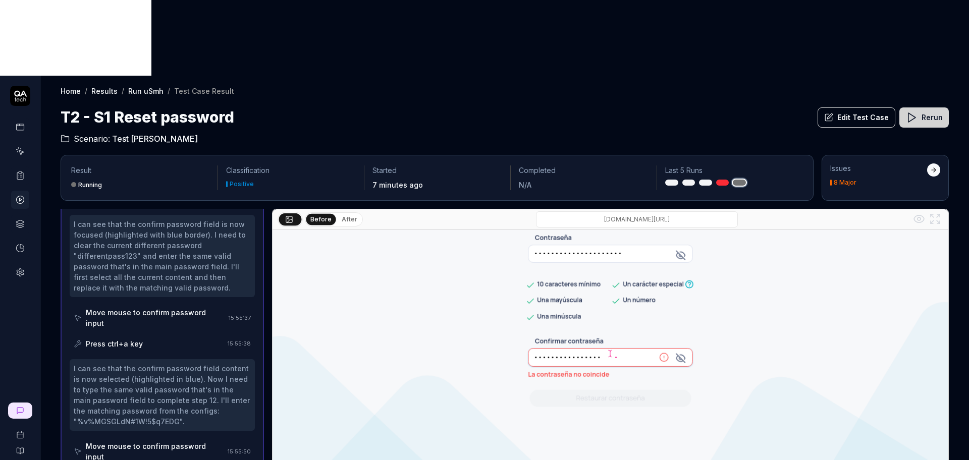
scroll to position [984, 0]
click at [148, 86] on link "Run uSmh" at bounding box center [145, 91] width 35 height 10
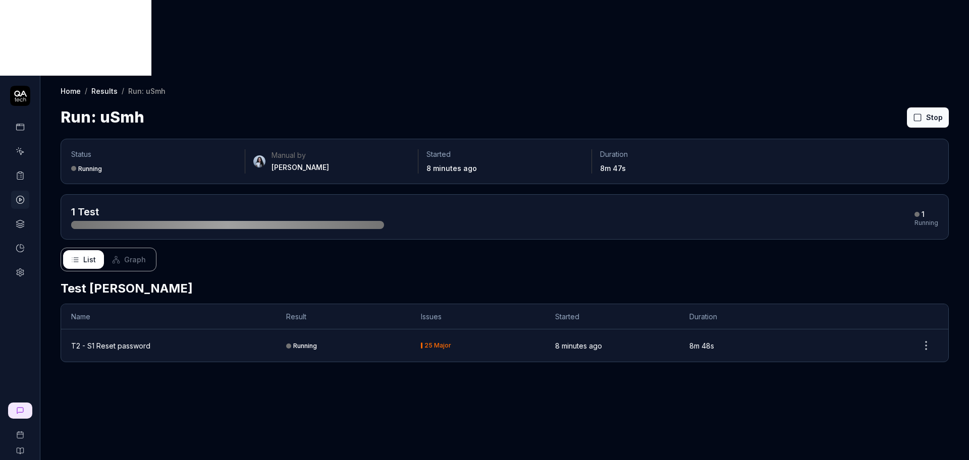
click at [109, 341] on div "T2 - S1 Reset password" at bounding box center [110, 346] width 79 height 11
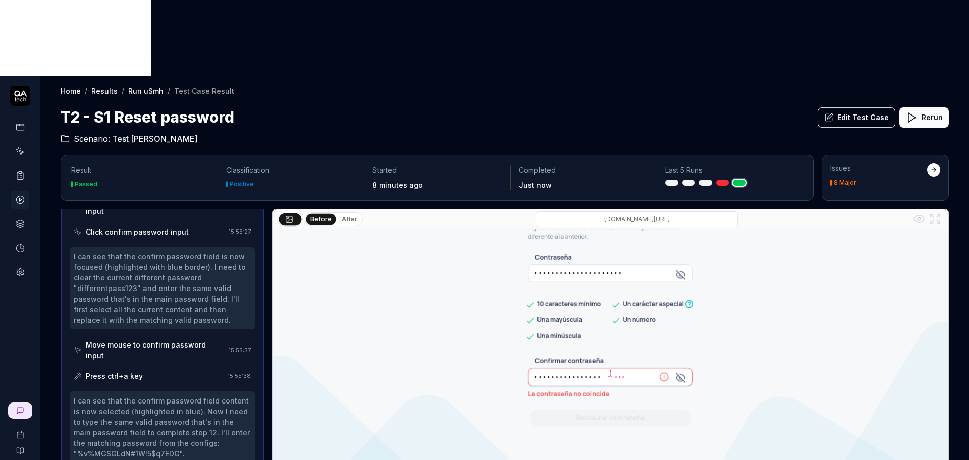
scroll to position [169, 0]
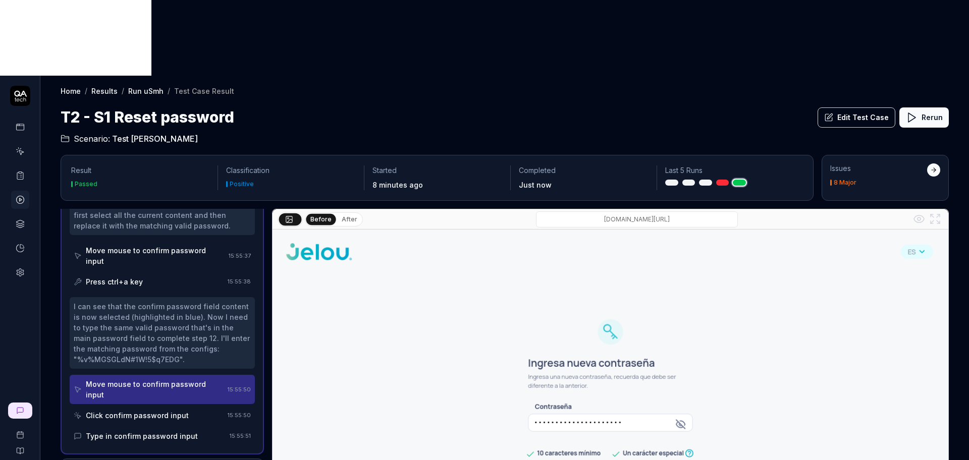
scroll to position [1026, 0]
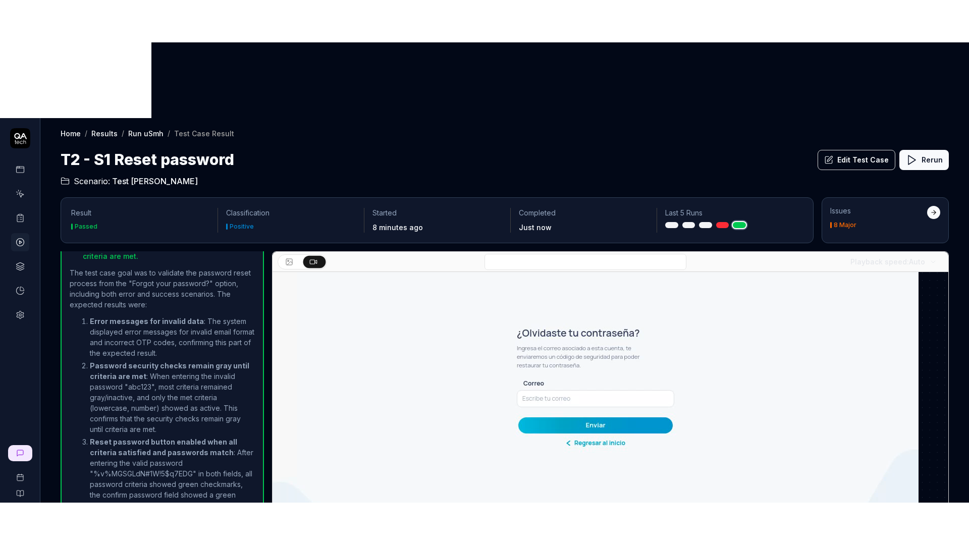
scroll to position [0, 0]
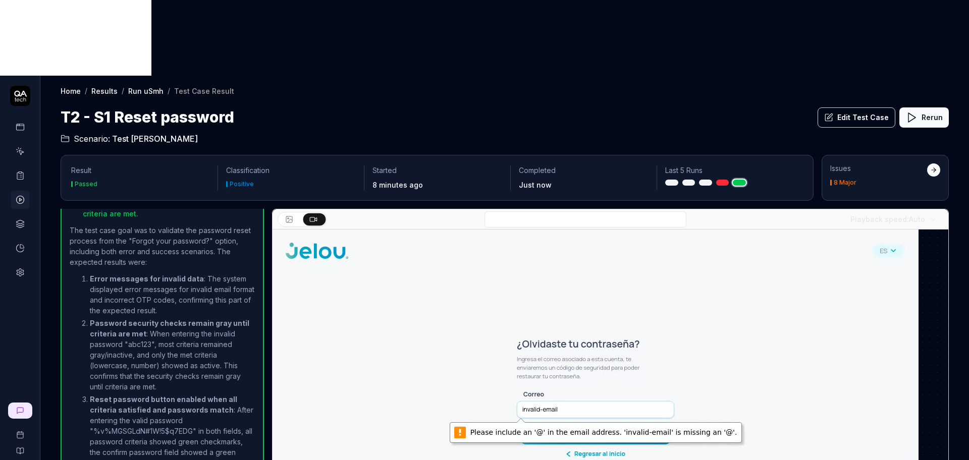
click at [793, 264] on video at bounding box center [595, 432] width 646 height 404
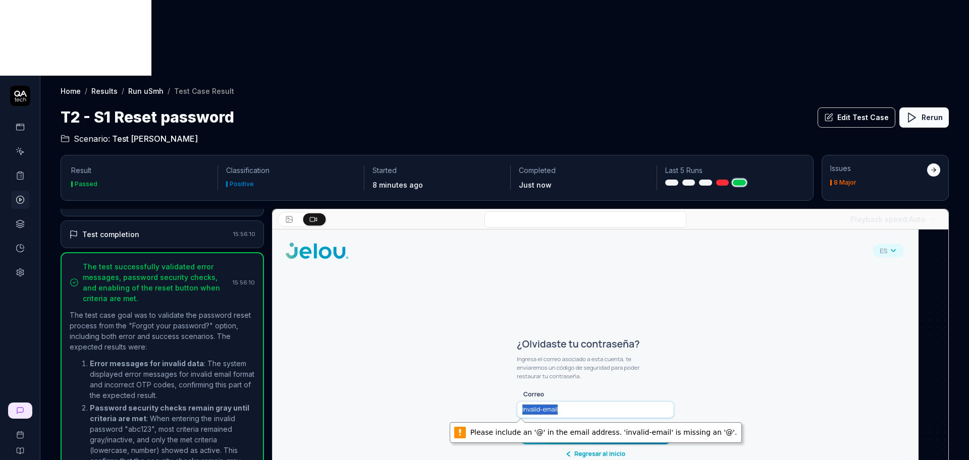
scroll to position [724, 0]
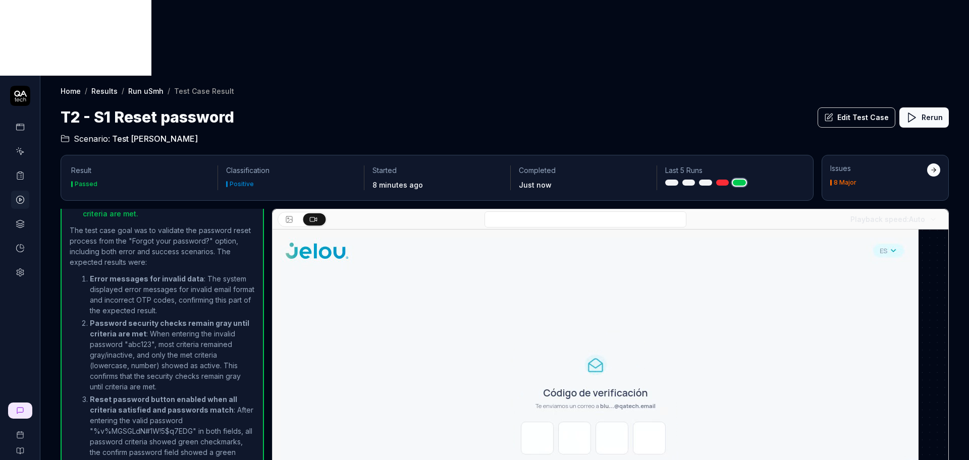
click at [149, 86] on link "Run uSmh" at bounding box center [145, 91] width 35 height 10
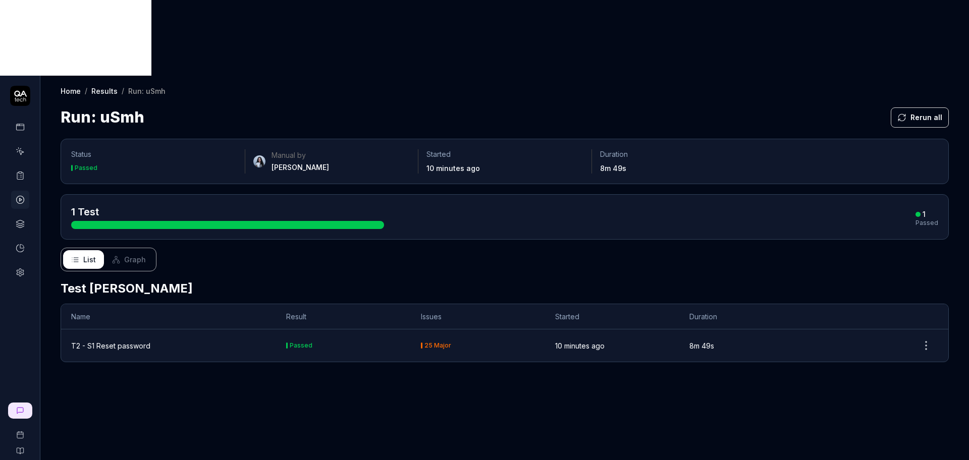
click at [96, 86] on link "Results" at bounding box center [104, 91] width 26 height 10
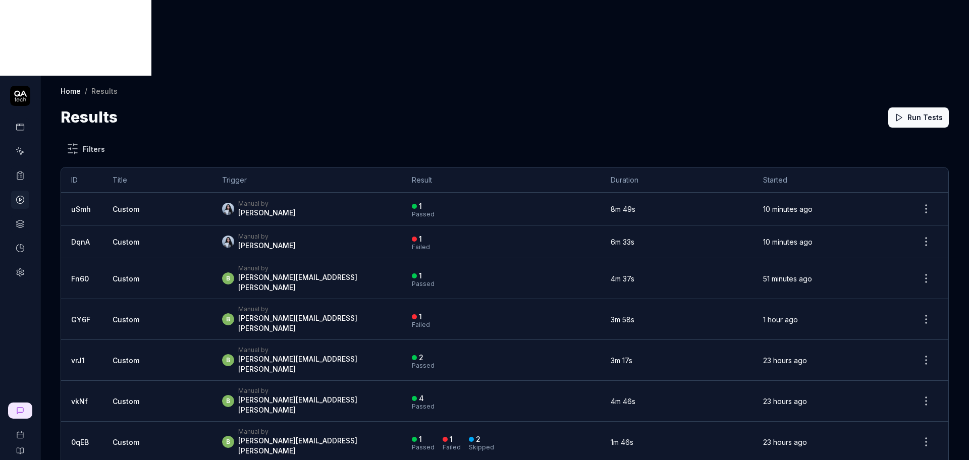
click at [66, 86] on link "Home" at bounding box center [71, 91] width 20 height 10
click at [24, 171] on icon at bounding box center [20, 175] width 9 height 9
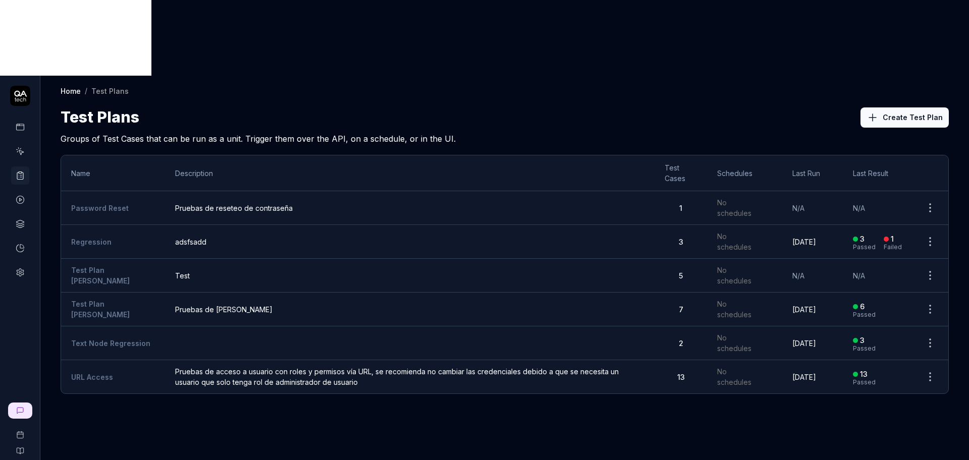
click at [24, 171] on icon at bounding box center [20, 175] width 9 height 9
click at [16, 171] on icon at bounding box center [20, 175] width 9 height 9
click at [364, 362] on div "Home / Test Plans Home / Test Plans Test Plans Create Test Plan Groups of Test …" at bounding box center [504, 306] width 928 height 460
click at [17, 142] on link at bounding box center [20, 151] width 18 height 18
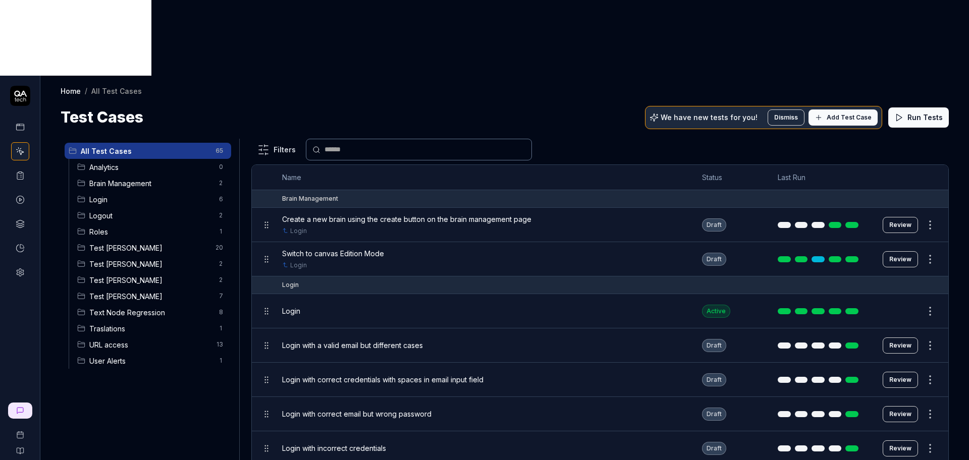
click at [142, 291] on span "Test [PERSON_NAME]" at bounding box center [151, 296] width 124 height 11
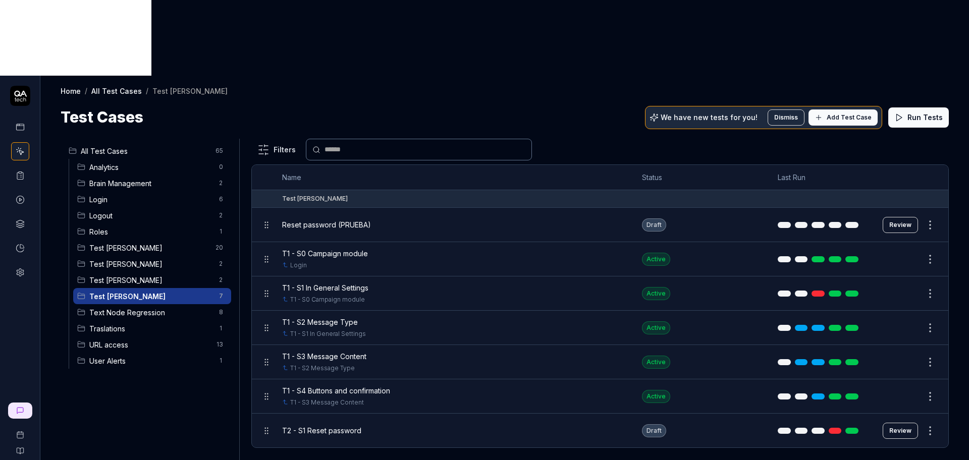
click at [22, 171] on icon at bounding box center [20, 175] width 9 height 9
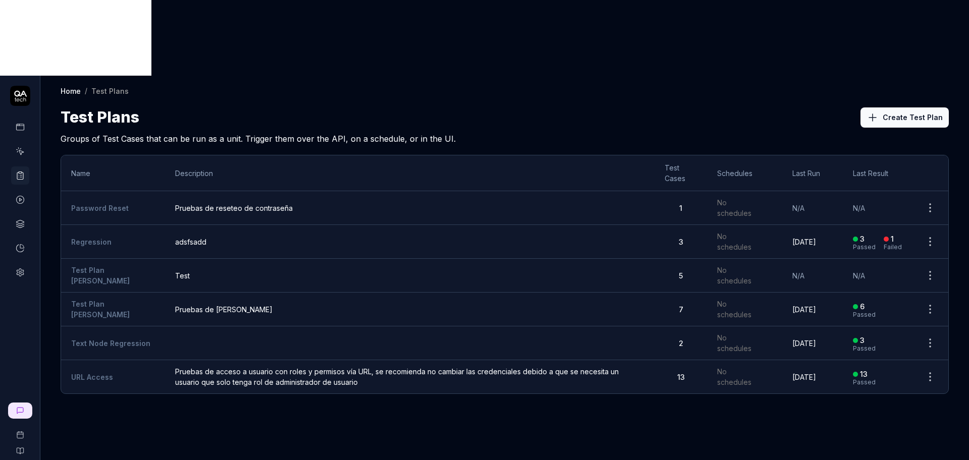
click at [20, 166] on link at bounding box center [20, 175] width 18 height 18
click at [469, 304] on span "Pruebas de [PERSON_NAME]" at bounding box center [409, 309] width 469 height 11
click at [206, 304] on span "Pruebas de [PERSON_NAME]" at bounding box center [409, 309] width 469 height 11
click at [181, 304] on span "Pruebas de [PERSON_NAME]" at bounding box center [409, 309] width 469 height 11
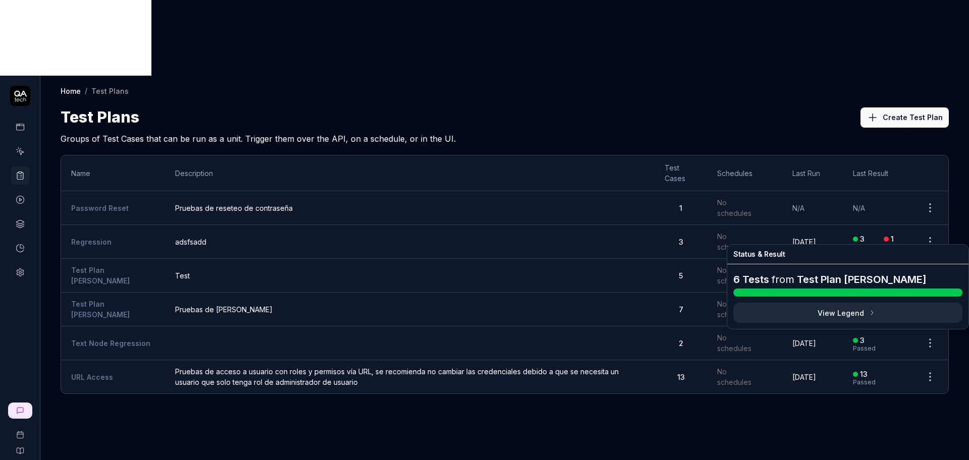
click at [864, 302] on div "6" at bounding box center [862, 306] width 5 height 9
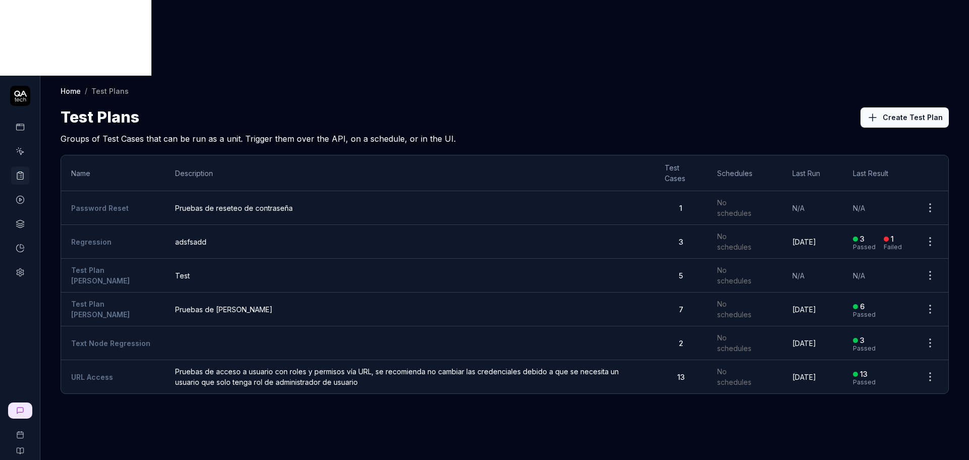
click at [297, 293] on td "Pruebas de [PERSON_NAME]" at bounding box center [409, 310] width 489 height 34
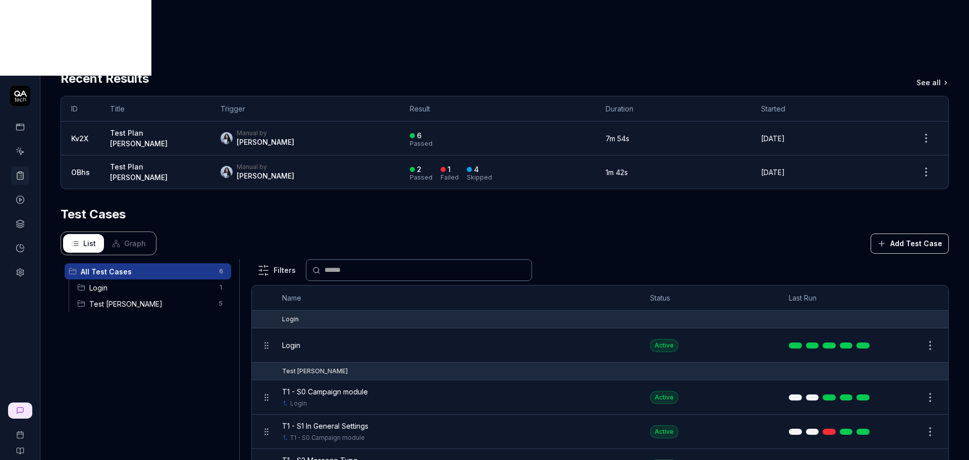
click at [132, 299] on span "Test [PERSON_NAME]" at bounding box center [151, 304] width 124 height 11
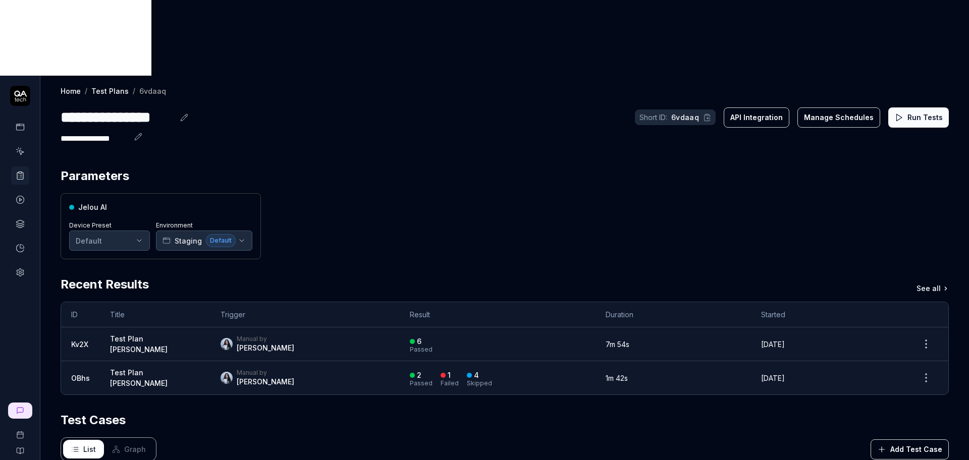
click at [114, 86] on link "Test Plans" at bounding box center [109, 91] width 37 height 10
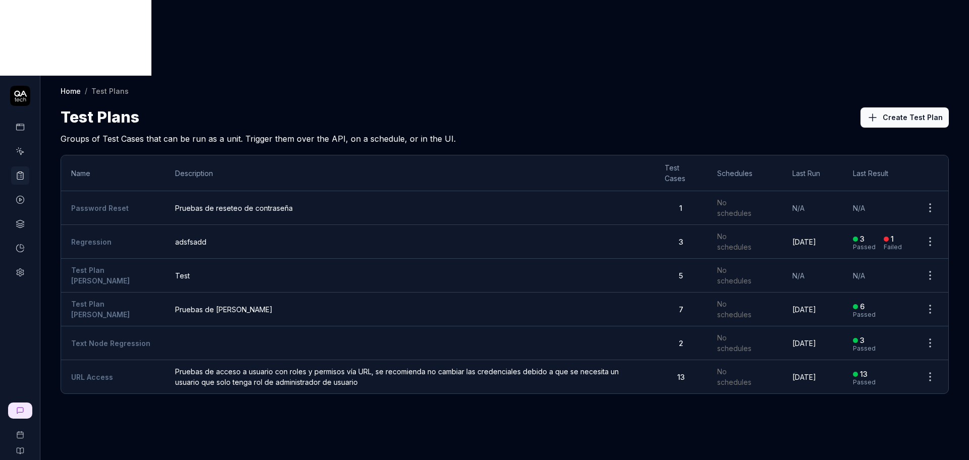
click at [119, 300] on link "Test Plan [PERSON_NAME]" at bounding box center [100, 309] width 59 height 19
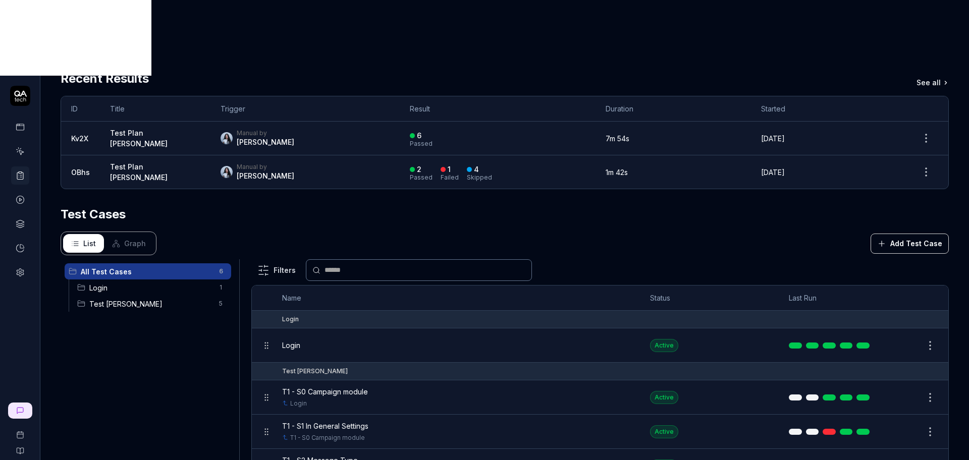
click at [106, 299] on span "Test [PERSON_NAME]" at bounding box center [151, 304] width 124 height 11
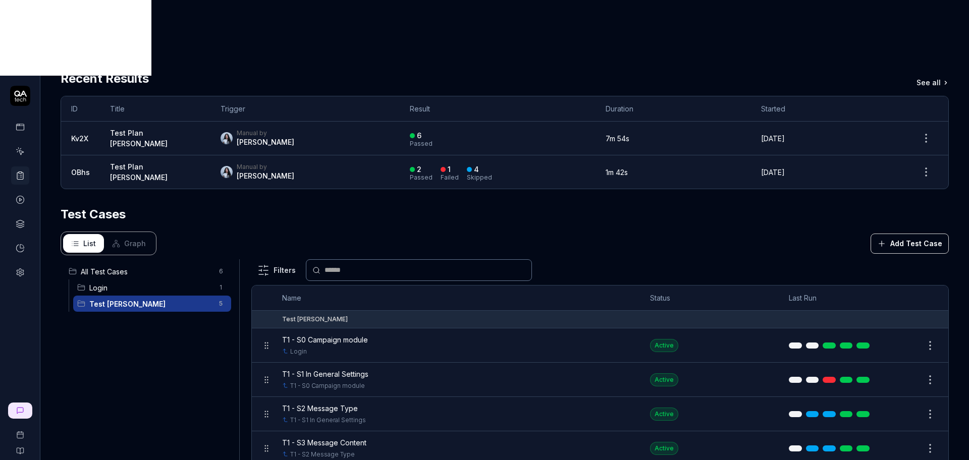
click at [121, 283] on span "Login" at bounding box center [151, 288] width 124 height 11
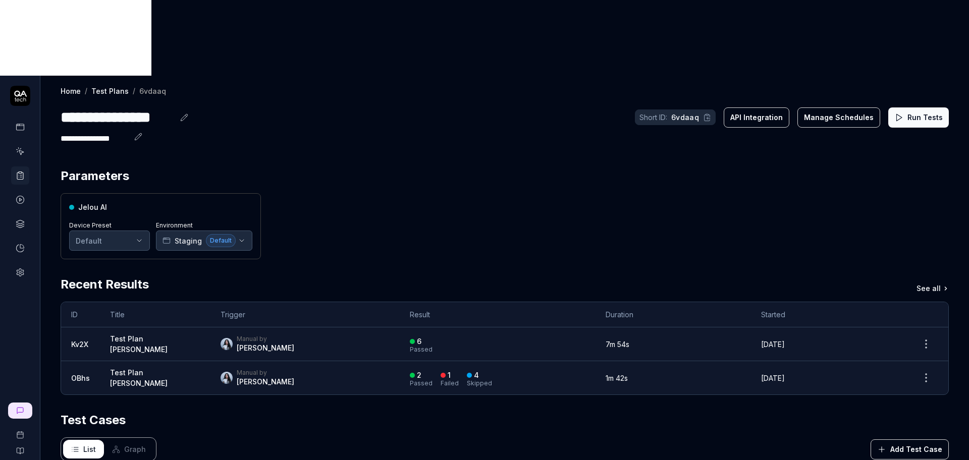
click at [74, 86] on link "Home" at bounding box center [71, 91] width 20 height 10
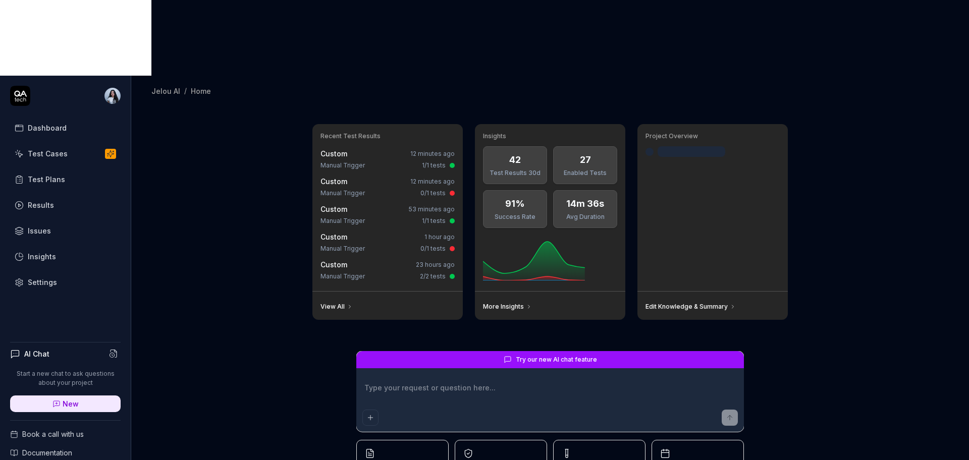
click at [57, 174] on div "Test Plans" at bounding box center [46, 179] width 37 height 11
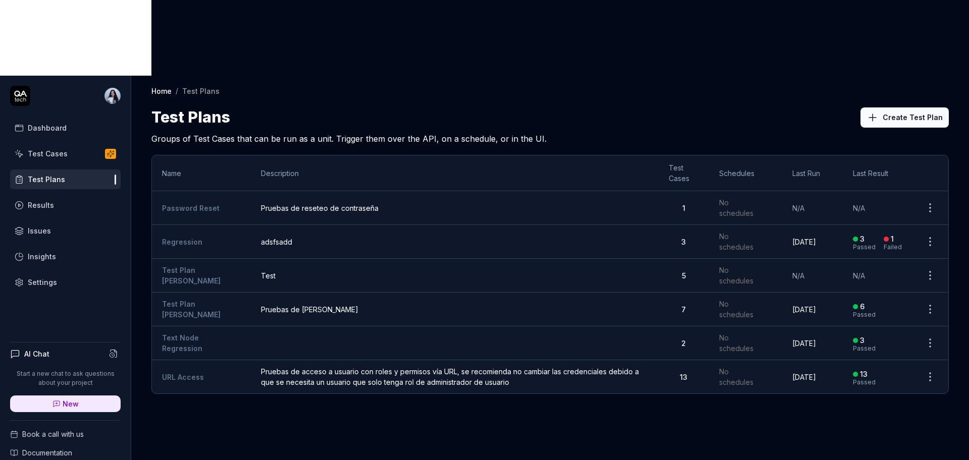
click at [311, 203] on span "Pruebas de reseteo de contraseña" at bounding box center [454, 208] width 387 height 11
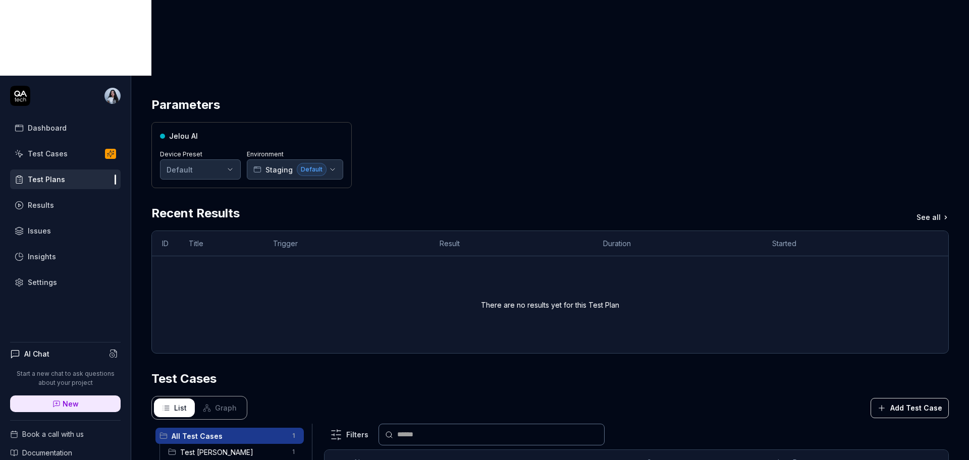
scroll to position [189, 0]
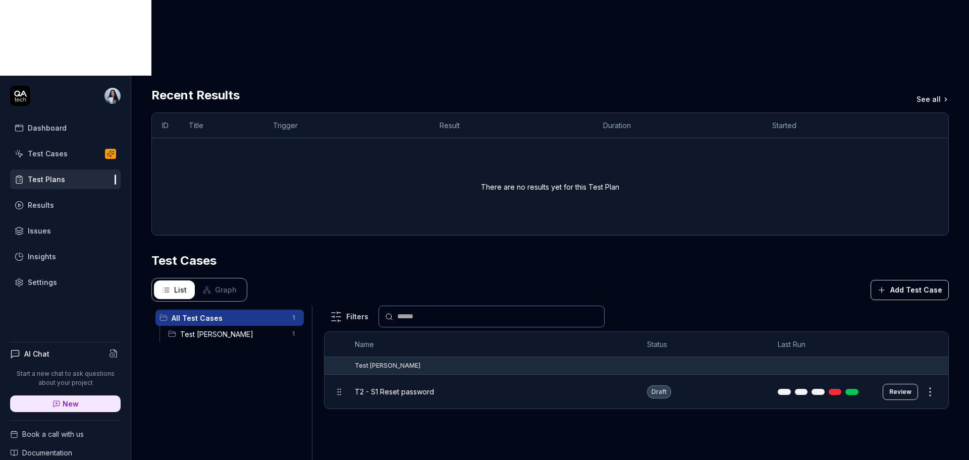
click at [916, 319] on html "**********" at bounding box center [484, 268] width 969 height 536
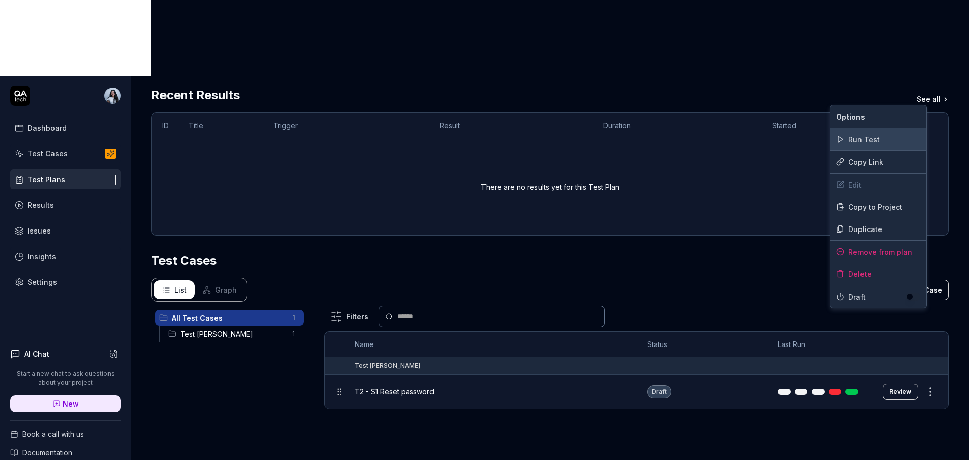
click at [871, 137] on div "Run Test" at bounding box center [878, 139] width 96 height 22
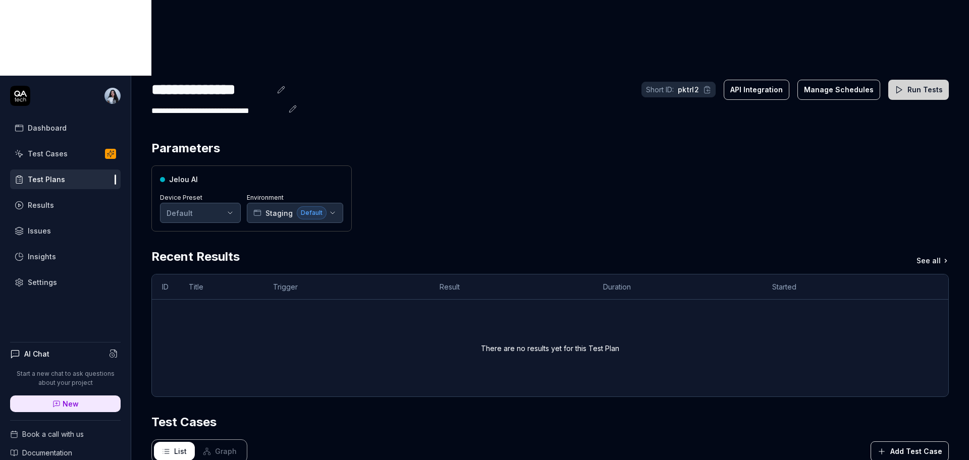
scroll to position [0, 0]
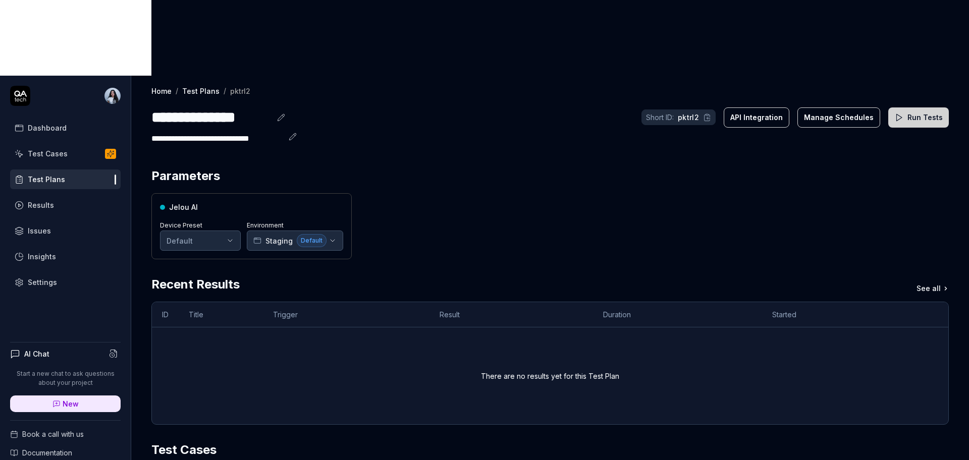
click at [195, 86] on link "Test Plans" at bounding box center [200, 91] width 37 height 10
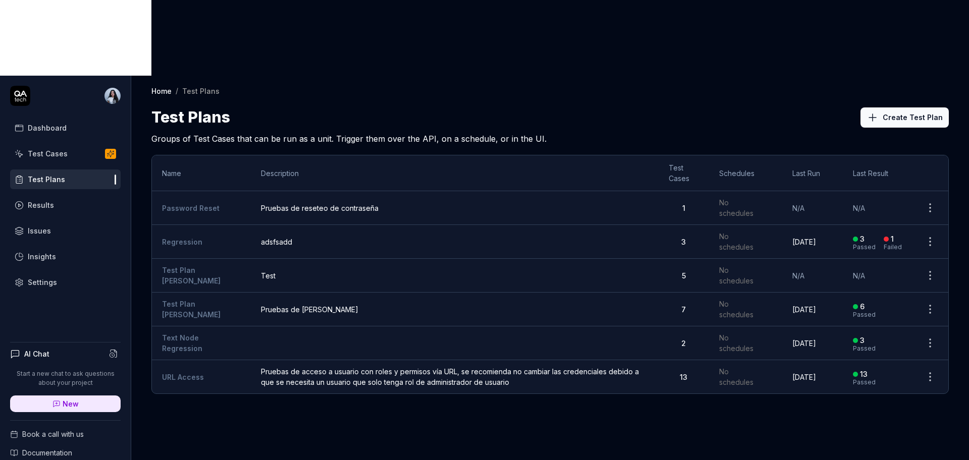
click at [617, 366] on span "Pruebas de acceso a usuario con roles y permisos vía URL, se recomienda no camb…" at bounding box center [454, 376] width 387 height 21
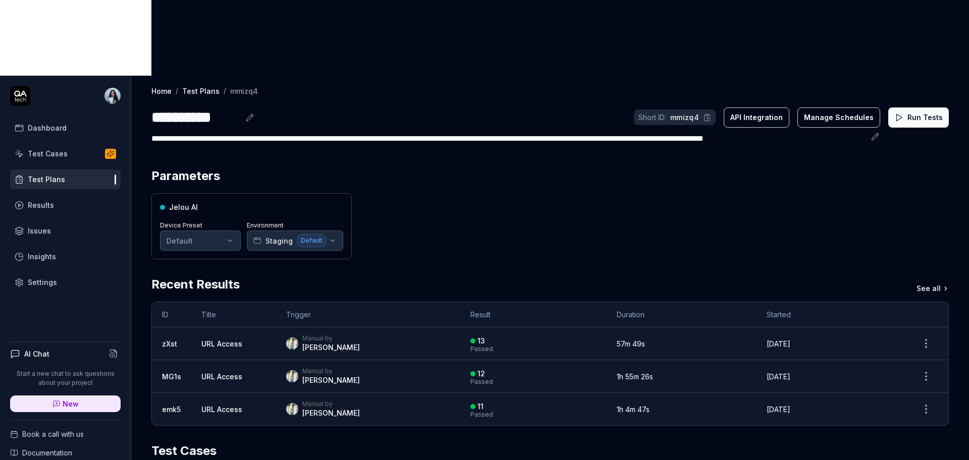
click at [204, 86] on link "Test Plans" at bounding box center [200, 91] width 37 height 10
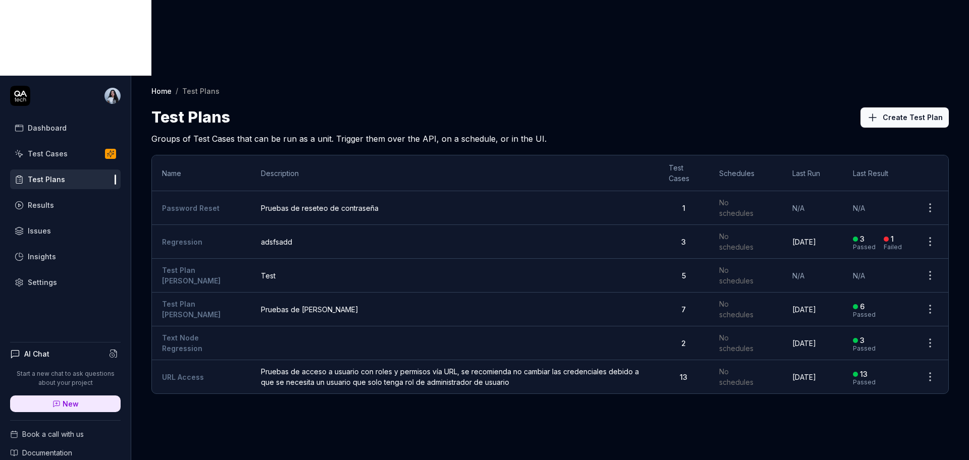
click at [195, 204] on link "Password Reset" at bounding box center [191, 208] width 58 height 9
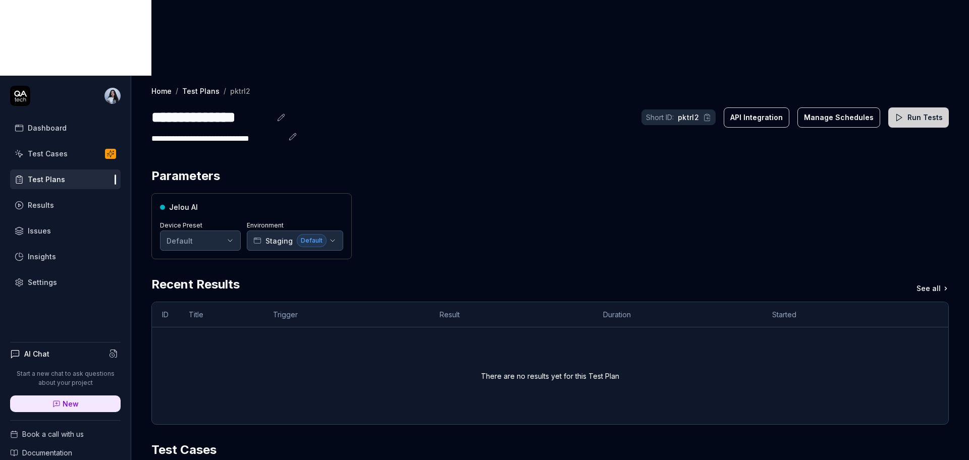
click at [899, 193] on div "Jelou AI Device Preset Default Environment Staging Default" at bounding box center [549, 226] width 797 height 66
click at [199, 86] on link "Test Plans" at bounding box center [200, 91] width 37 height 10
click at [171, 86] on link "Home" at bounding box center [161, 91] width 20 height 10
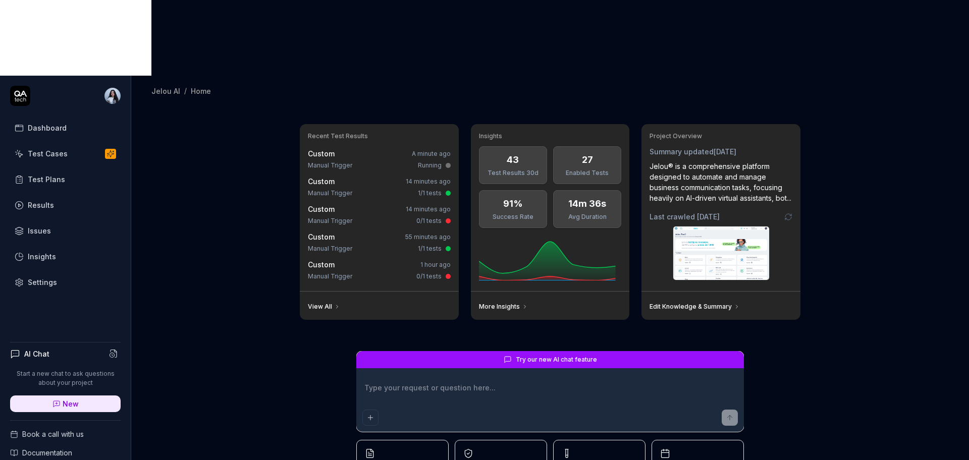
type textarea "*"
click at [40, 170] on link "Test Plans" at bounding box center [65, 180] width 110 height 20
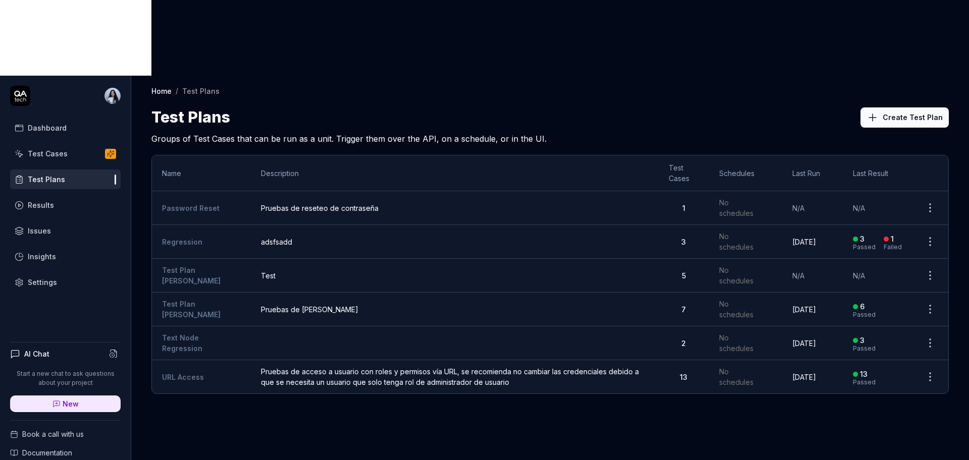
click at [327, 304] on span "Pruebas de [PERSON_NAME]" at bounding box center [454, 309] width 387 height 11
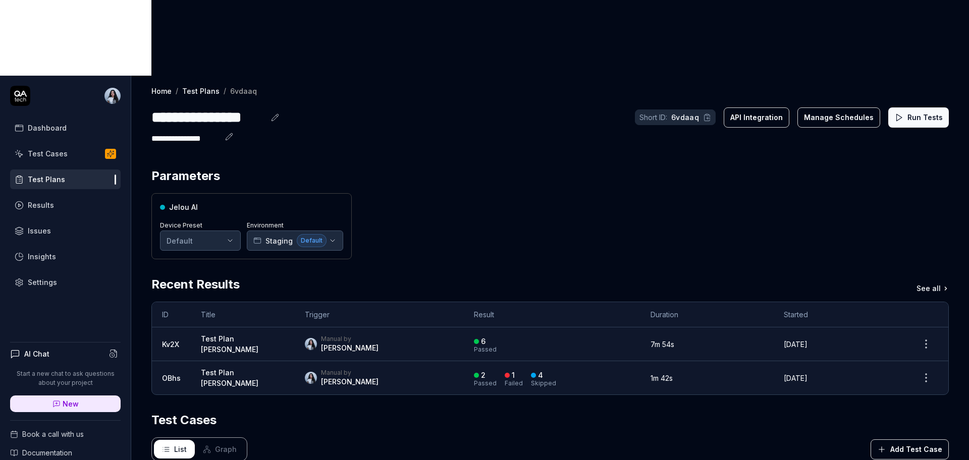
click at [519, 302] on th "Result" at bounding box center [552, 314] width 176 height 25
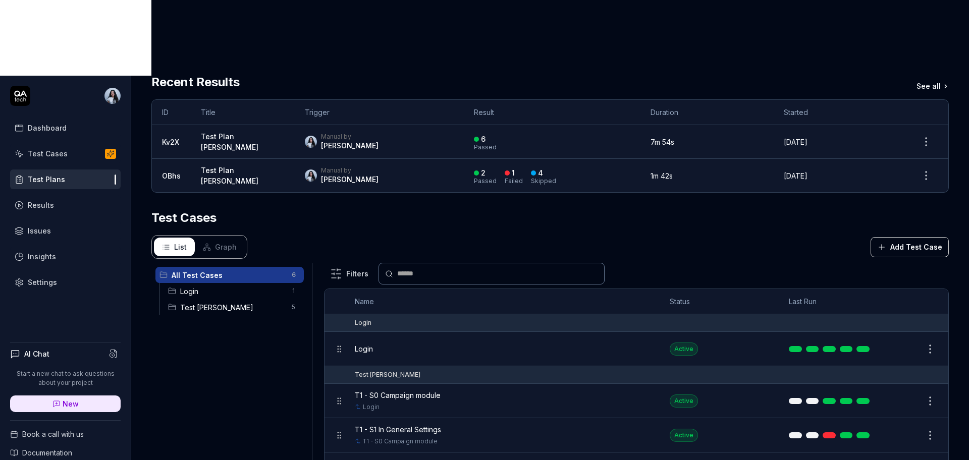
scroll to position [206, 0]
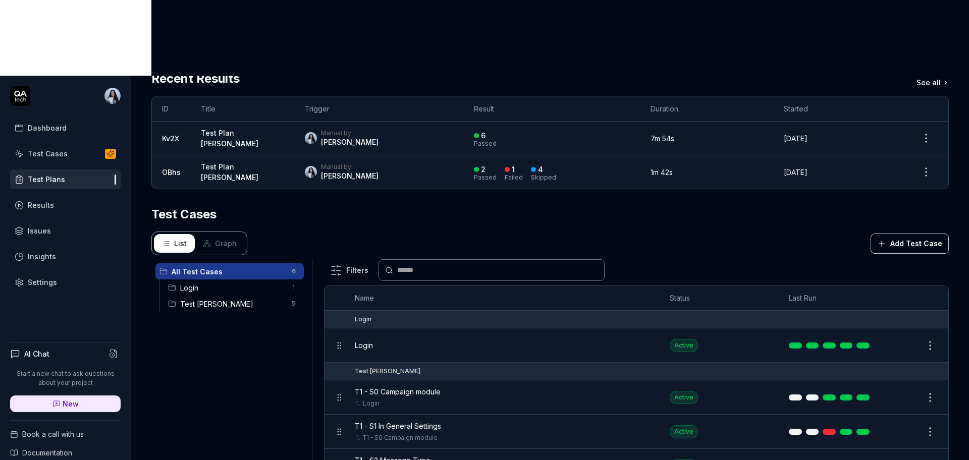
click at [71, 144] on link "Test Cases" at bounding box center [65, 154] width 110 height 20
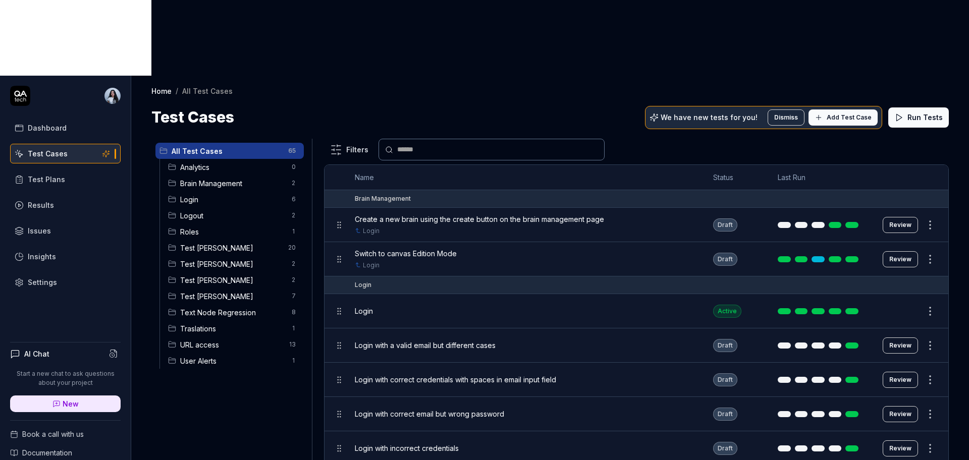
click at [214, 288] on div "Test Nadia 7" at bounding box center [234, 296] width 140 height 16
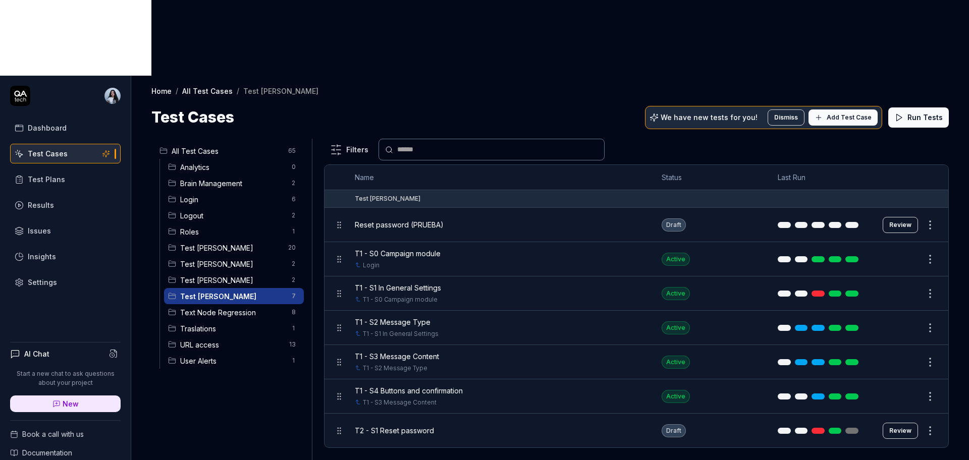
click at [820, 386] on div "Filters Name Status Last Run Test [PERSON_NAME] Reset password (PRUEBA) Draft R…" at bounding box center [636, 337] width 625 height 397
click at [848, 374] on div "Filters Name Status Last Run Test [PERSON_NAME] Reset password (PRUEBA) Draft R…" at bounding box center [636, 337] width 625 height 397
click at [682, 424] on div "Draft" at bounding box center [673, 430] width 24 height 13
click at [674, 424] on div "Draft" at bounding box center [673, 430] width 24 height 13
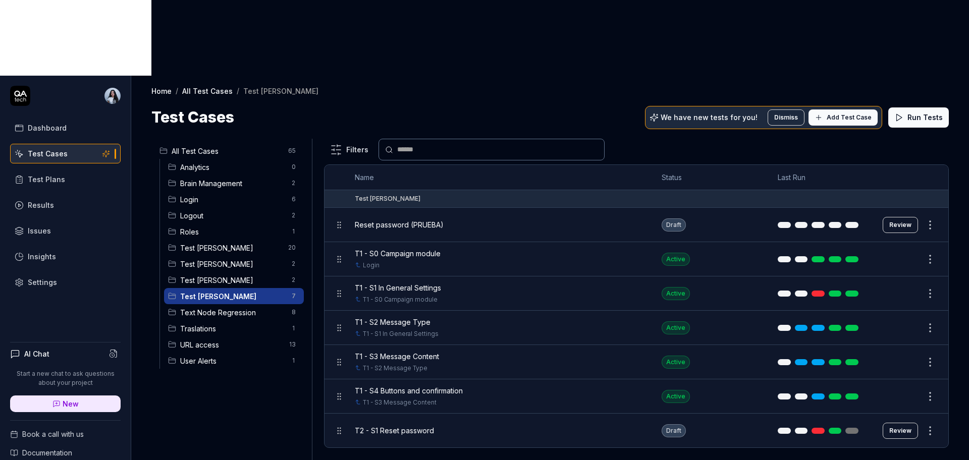
click at [675, 424] on div "Draft" at bounding box center [673, 430] width 24 height 13
click at [932, 358] on html "Dashboard Test Cases Test Plans Results Issues Insights Settings AI Chat Start …" at bounding box center [484, 268] width 969 height 536
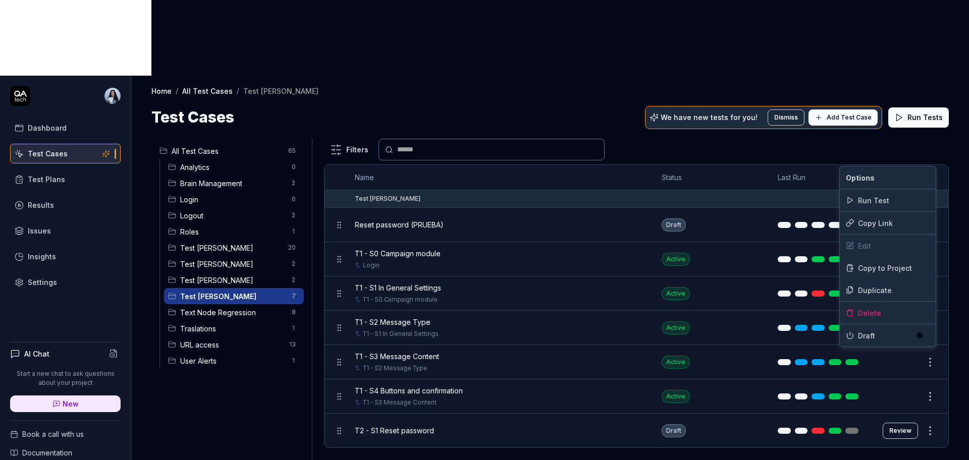
click at [850, 337] on icon at bounding box center [850, 335] width 8 height 8
click at [856, 337] on div "Draft" at bounding box center [888, 335] width 84 height 11
click at [839, 398] on html "Dashboard Test Cases Test Plans Results Issues Insights Settings AI Chat Start …" at bounding box center [484, 268] width 969 height 536
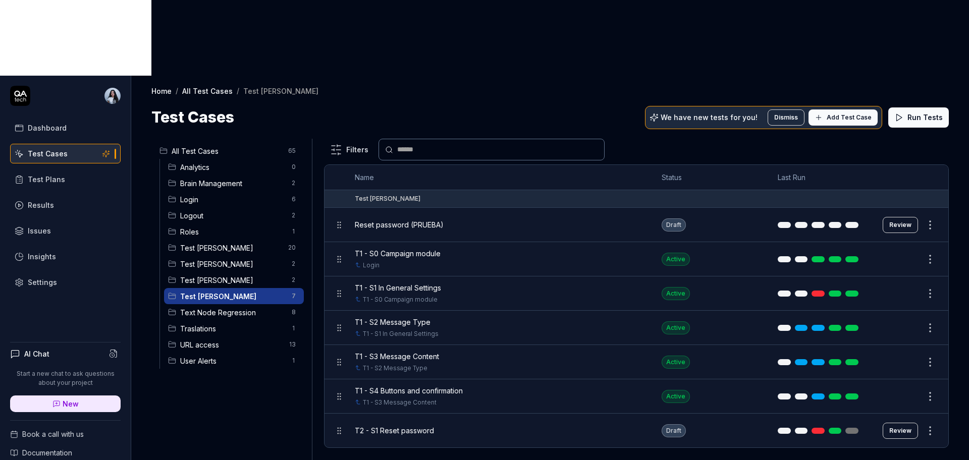
click at [930, 321] on html "Dashboard Test Cases Test Plans Results Issues Insights Settings AI Chat Start …" at bounding box center [484, 268] width 969 height 536
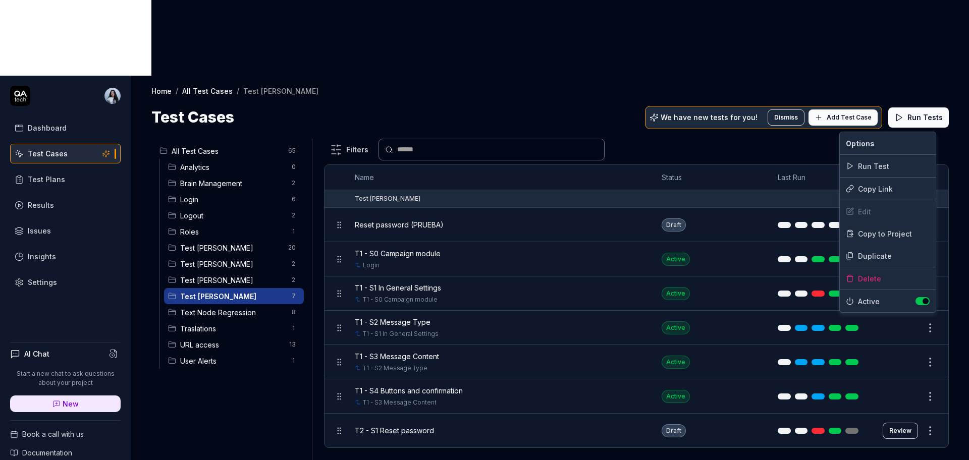
click at [928, 356] on html "Dashboard Test Cases Test Plans Results Issues Insights Settings AI Chat Start …" at bounding box center [484, 268] width 969 height 536
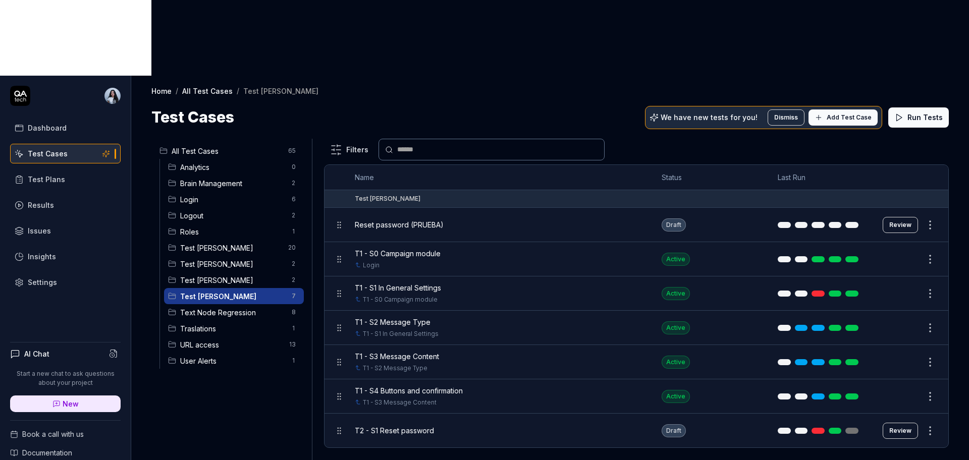
click at [928, 356] on html "Dashboard Test Cases Test Plans Results Issues Insights Settings AI Chat Start …" at bounding box center [484, 268] width 969 height 536
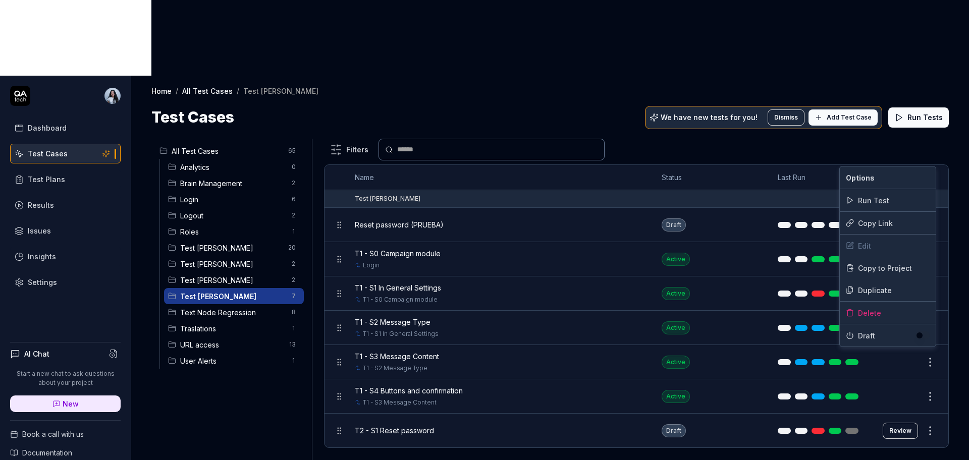
click at [922, 336] on button "button" at bounding box center [922, 335] width 14 height 8
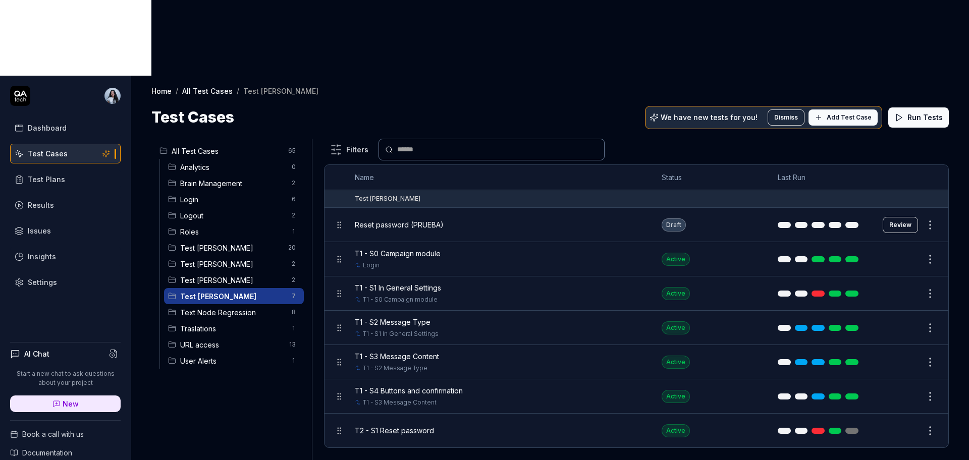
click at [931, 378] on html "Dashboard Test Cases Test Plans Results Issues Insights Settings AI Chat Start …" at bounding box center [484, 268] width 969 height 536
click at [65, 170] on link "Test Plans" at bounding box center [65, 180] width 110 height 20
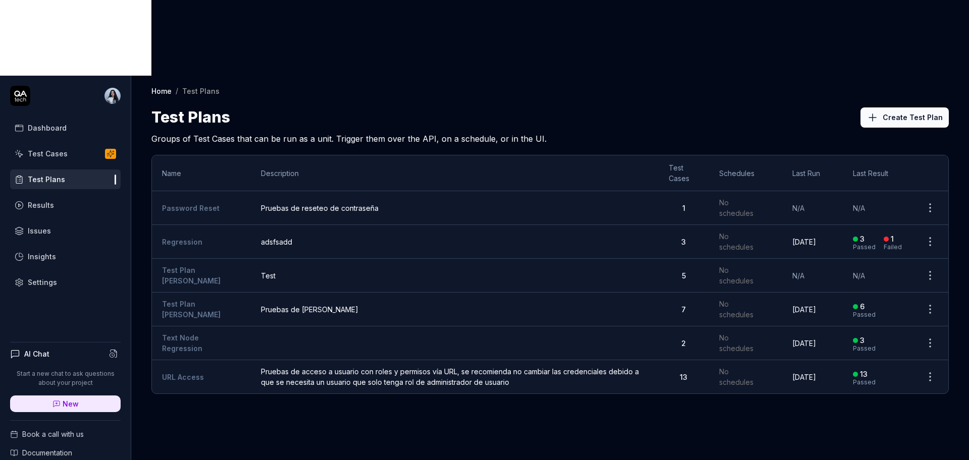
click at [294, 191] on td "Pruebas de reseteo de contraseña" at bounding box center [454, 208] width 407 height 34
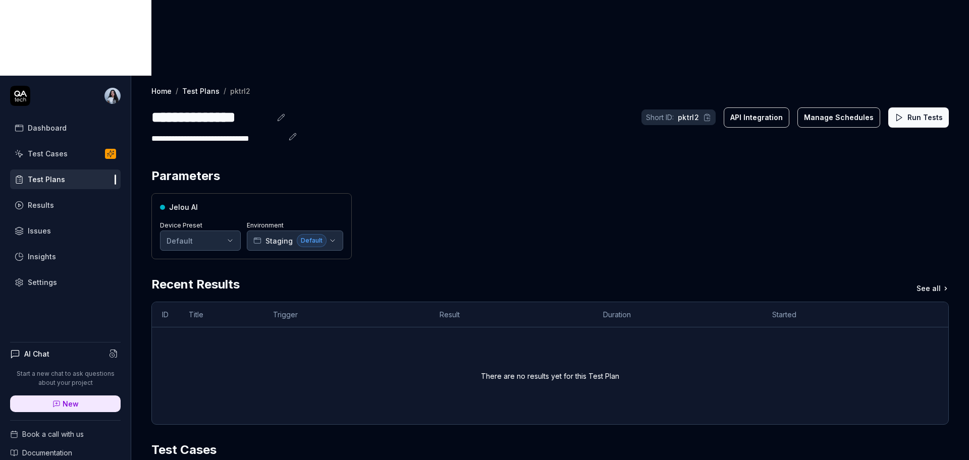
click at [689, 193] on div "Jelou AI Device Preset Default Environment Staging Default" at bounding box center [549, 226] width 797 height 66
click at [77, 170] on link "Test Plans" at bounding box center [65, 180] width 110 height 20
click at [78, 144] on link "Test Cases" at bounding box center [65, 154] width 110 height 20
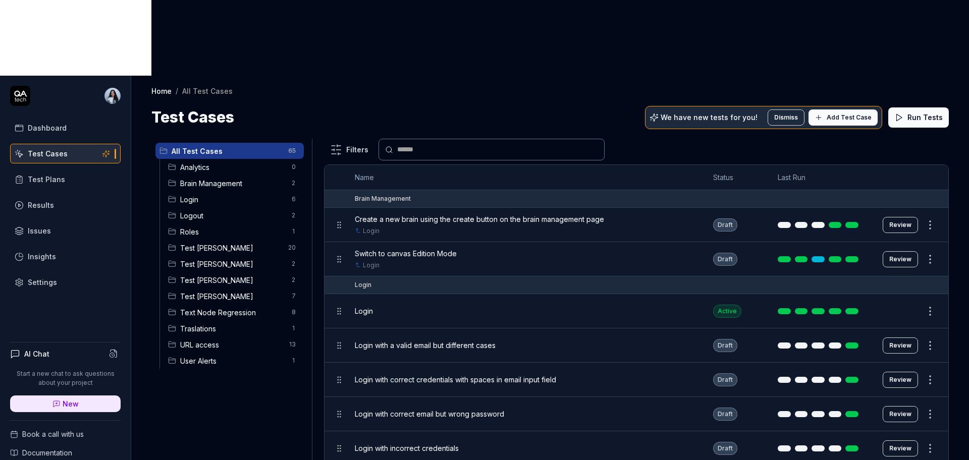
click at [202, 291] on span "Test [PERSON_NAME]" at bounding box center [232, 296] width 105 height 11
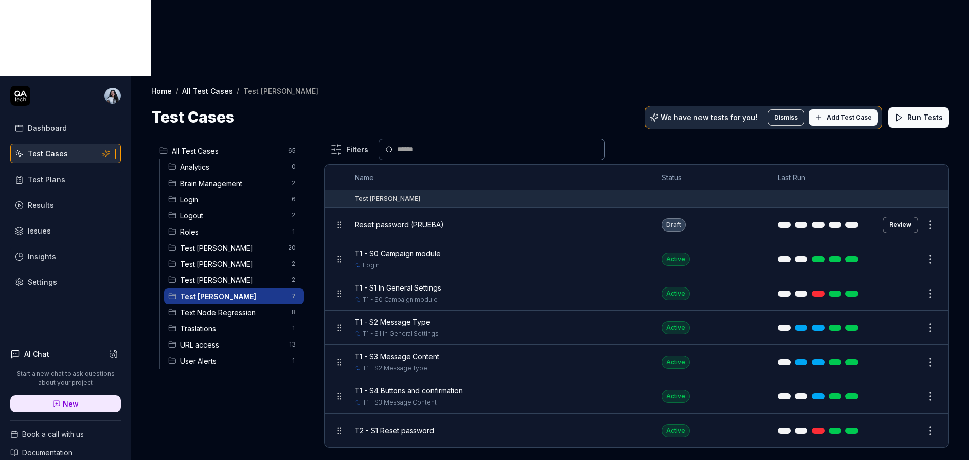
click at [405, 425] on span "T2 - S1 Reset password" at bounding box center [394, 430] width 79 height 11
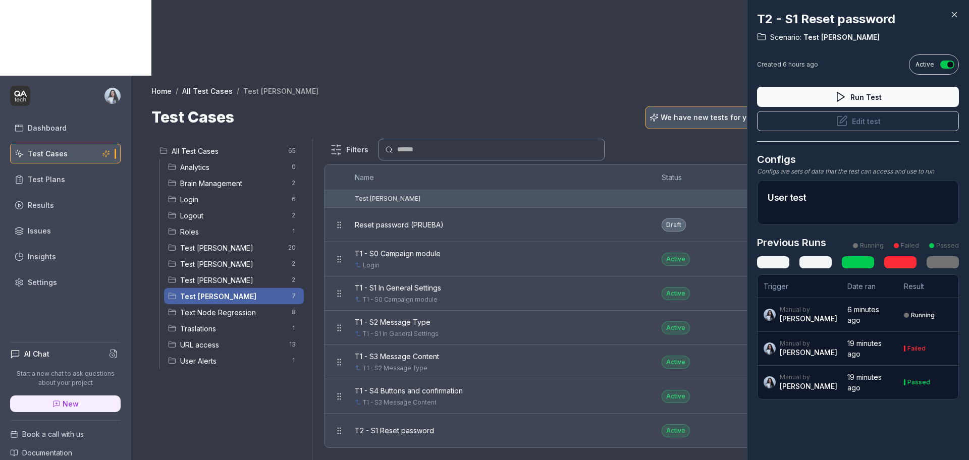
click at [407, 359] on div at bounding box center [484, 230] width 969 height 460
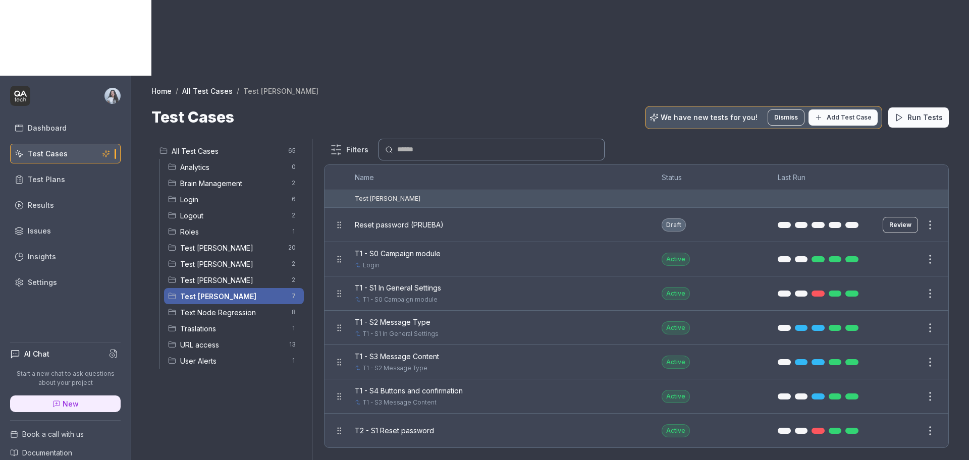
click at [407, 359] on div at bounding box center [484, 230] width 969 height 460
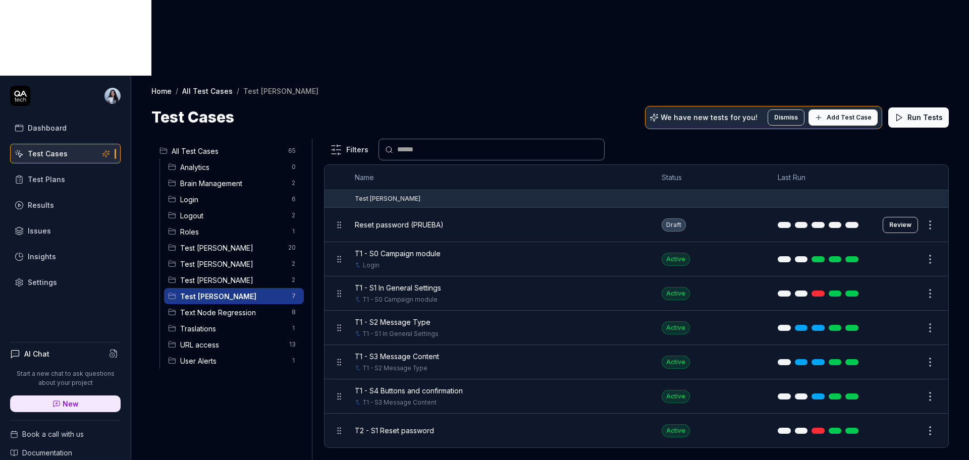
click at [519, 420] on div "T2 - S1 Reset password" at bounding box center [498, 431] width 287 height 22
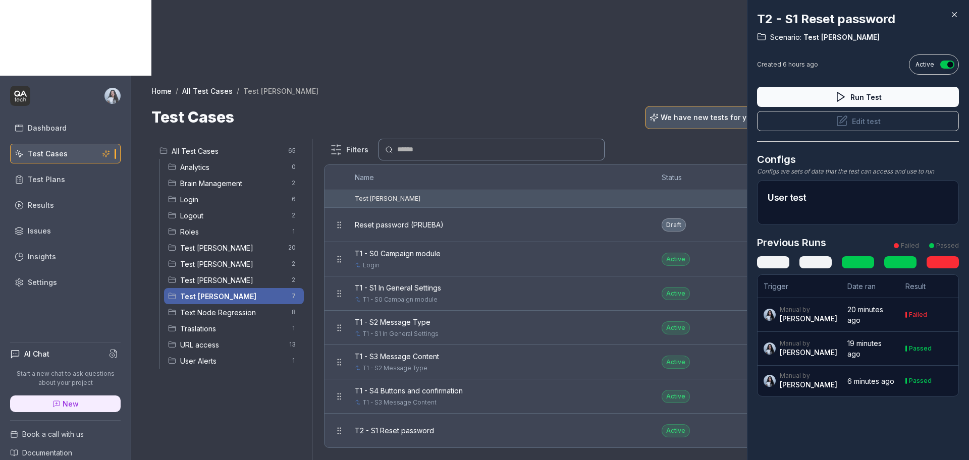
click at [679, 420] on div at bounding box center [484, 230] width 969 height 460
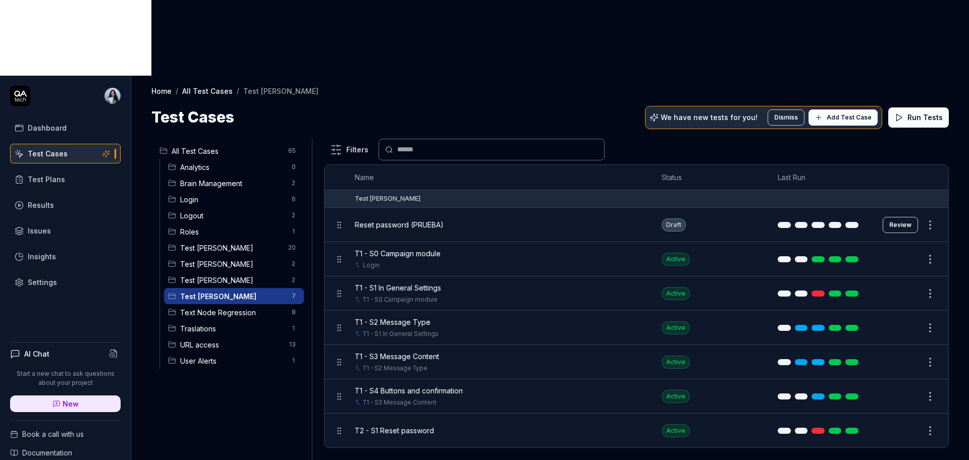
click at [873, 414] on tr "T2 - S1 Reset password Active Edit" at bounding box center [636, 431] width 624 height 34
click at [409, 425] on span "T2 - S1 Reset password" at bounding box center [394, 430] width 79 height 11
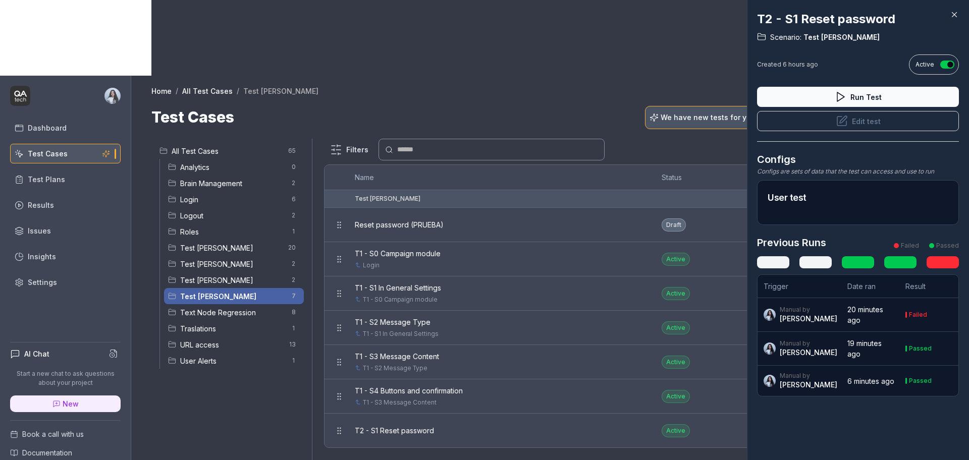
click at [459, 13] on div at bounding box center [484, 230] width 969 height 460
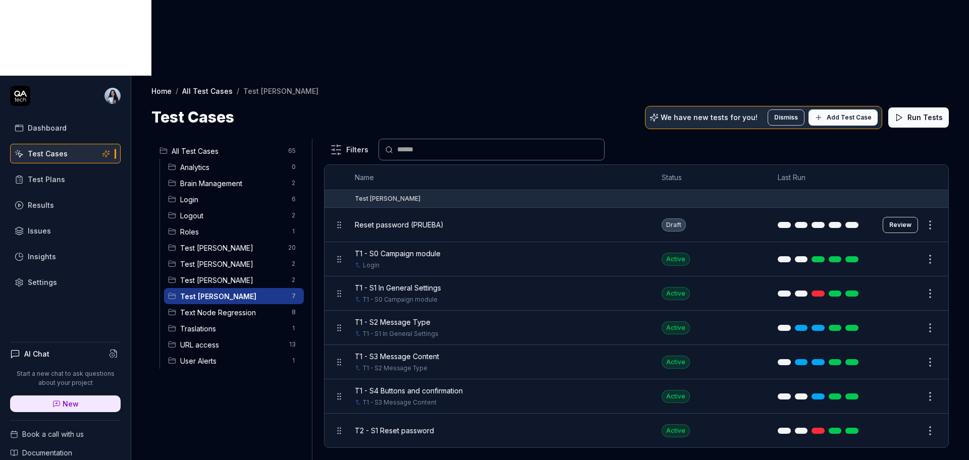
click at [34, 200] on div "Results" at bounding box center [41, 205] width 26 height 11
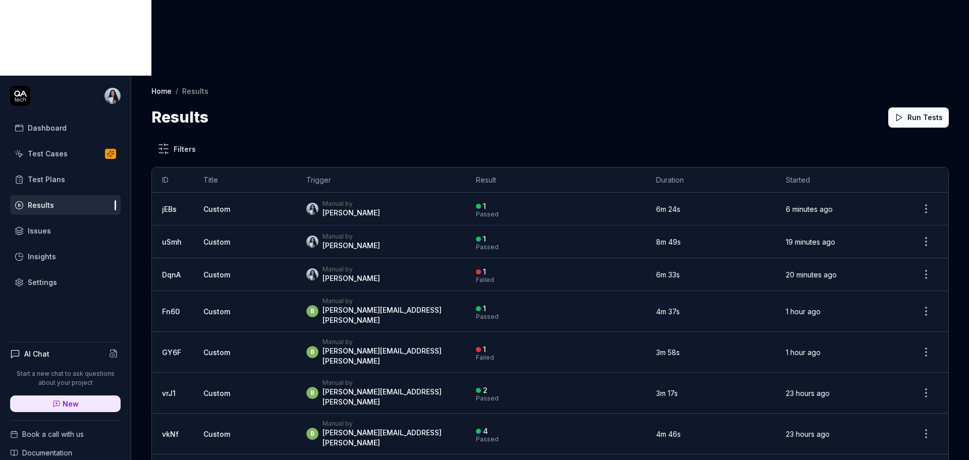
click at [737, 193] on td "6m 24s" at bounding box center [711, 209] width 130 height 33
click at [212, 205] on span "Custom" at bounding box center [216, 209] width 27 height 9
click at [345, 200] on div "Manual by" at bounding box center [351, 204] width 58 height 8
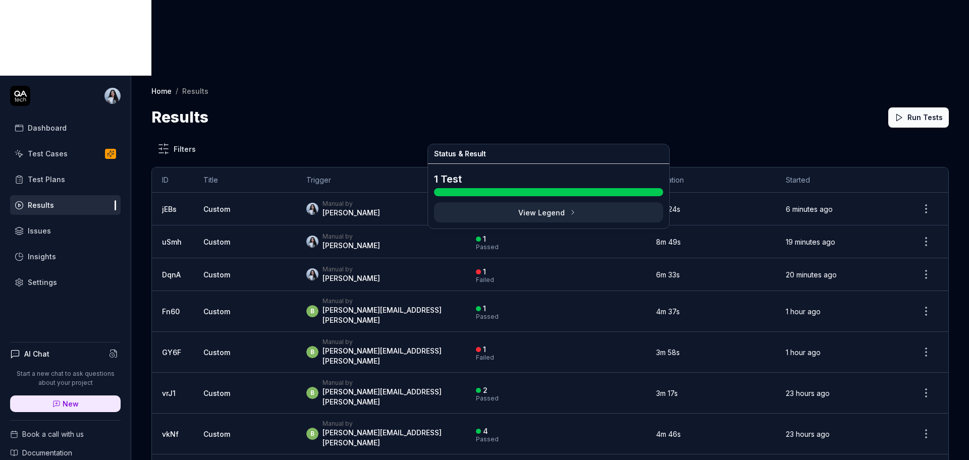
click at [508, 201] on div "1 Passed" at bounding box center [556, 209] width 160 height 17
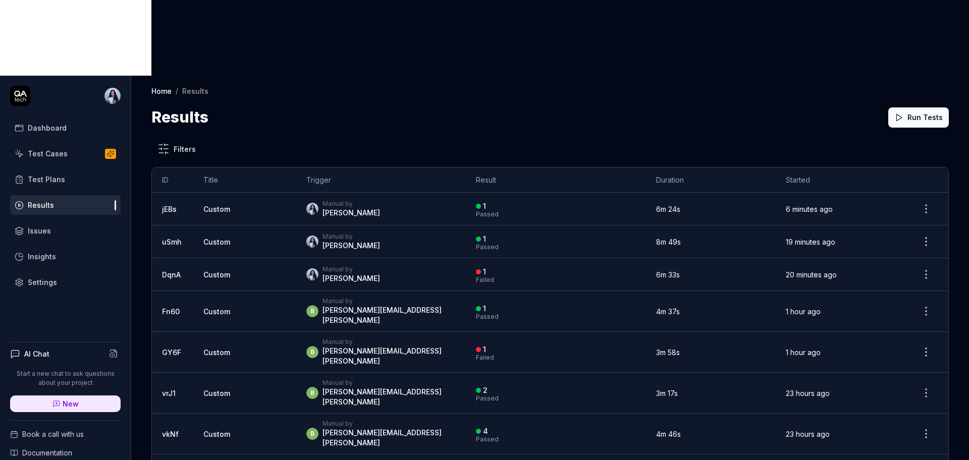
click at [800, 205] on time "6 minutes ago" at bounding box center [809, 209] width 47 height 9
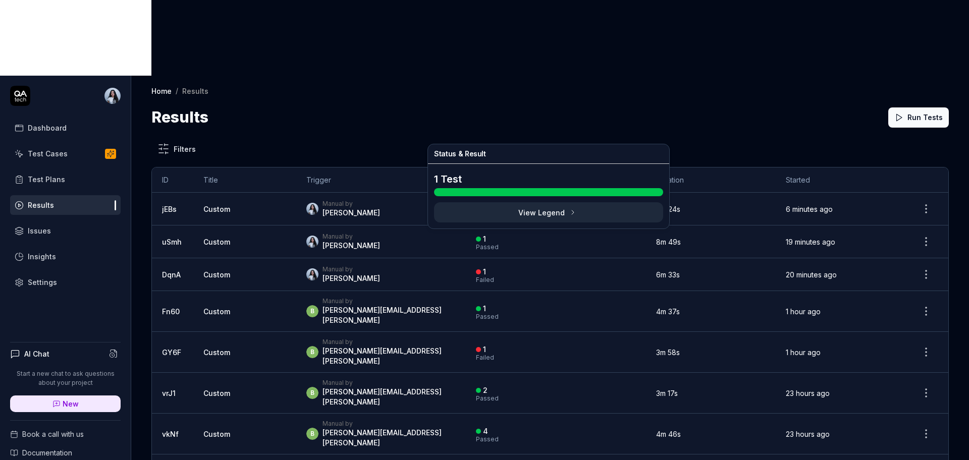
click at [519, 212] on button "View Legend" at bounding box center [548, 212] width 229 height 20
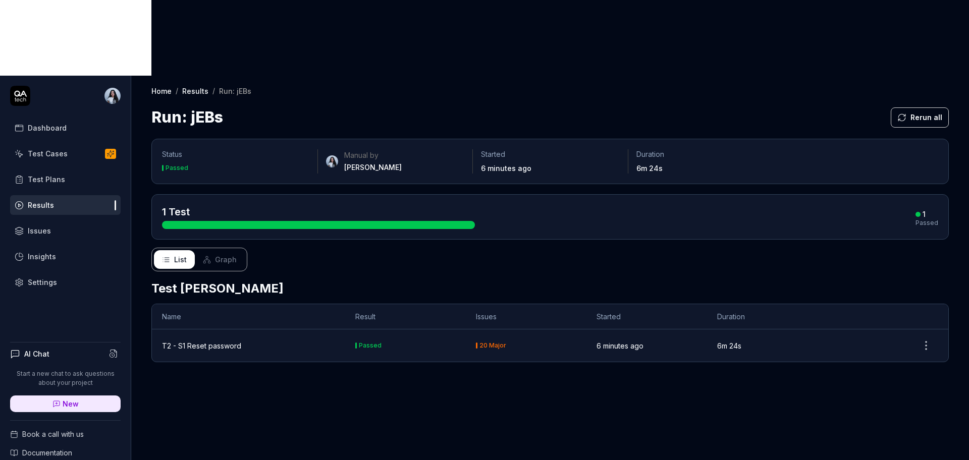
click at [327, 329] on td "T2 - S1 Reset password" at bounding box center [248, 345] width 193 height 32
click at [220, 341] on div "T2 - S1 Reset password" at bounding box center [201, 346] width 79 height 11
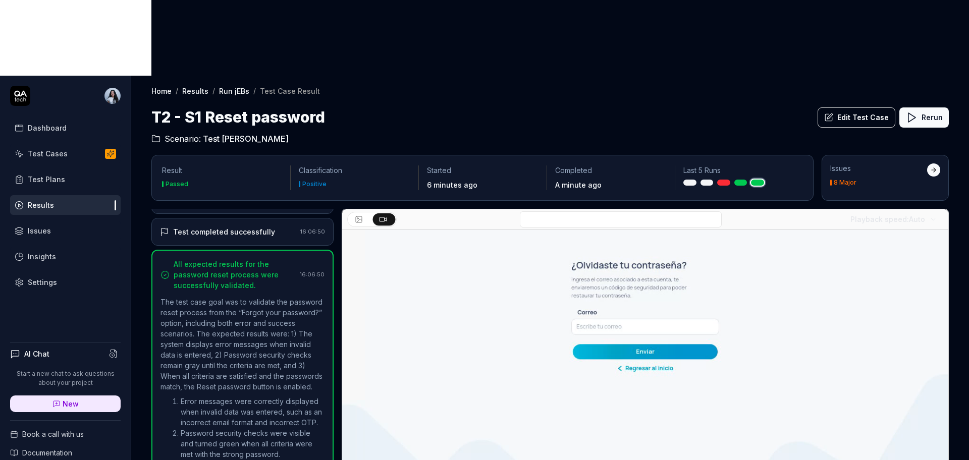
scroll to position [126, 0]
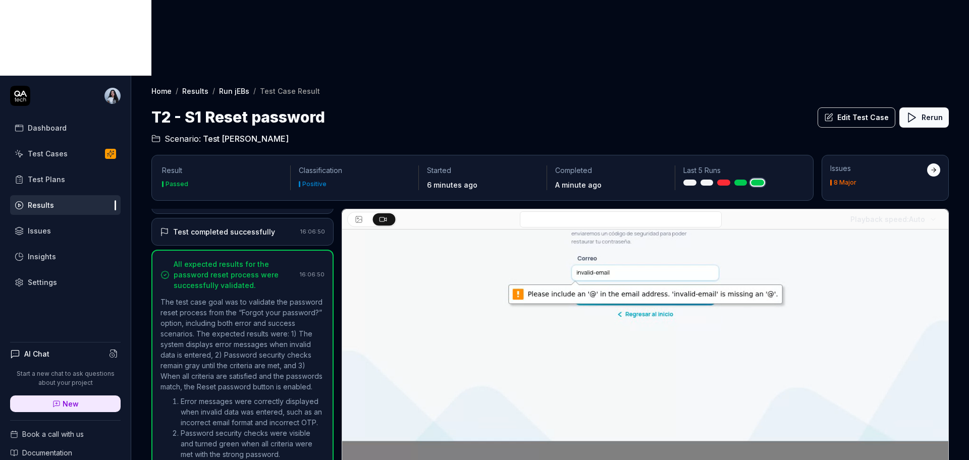
click at [842, 302] on video at bounding box center [645, 293] width 606 height 378
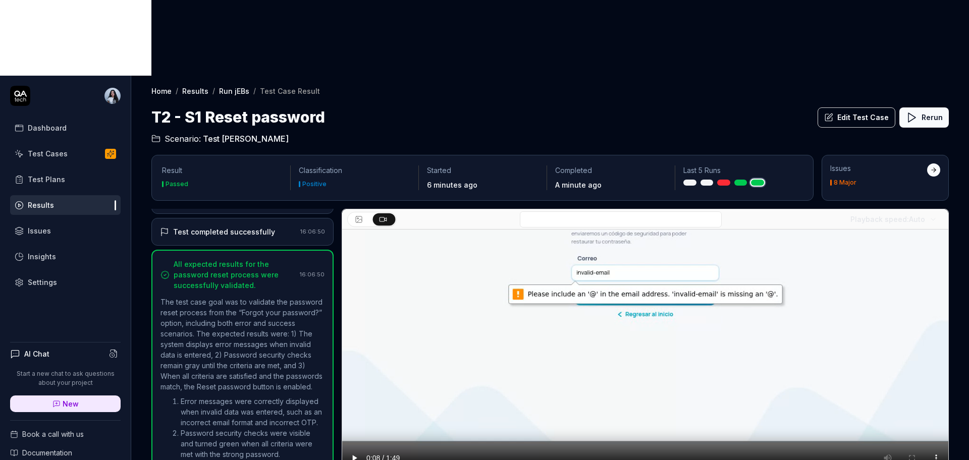
click at [62, 195] on link "Results" at bounding box center [65, 205] width 110 height 20
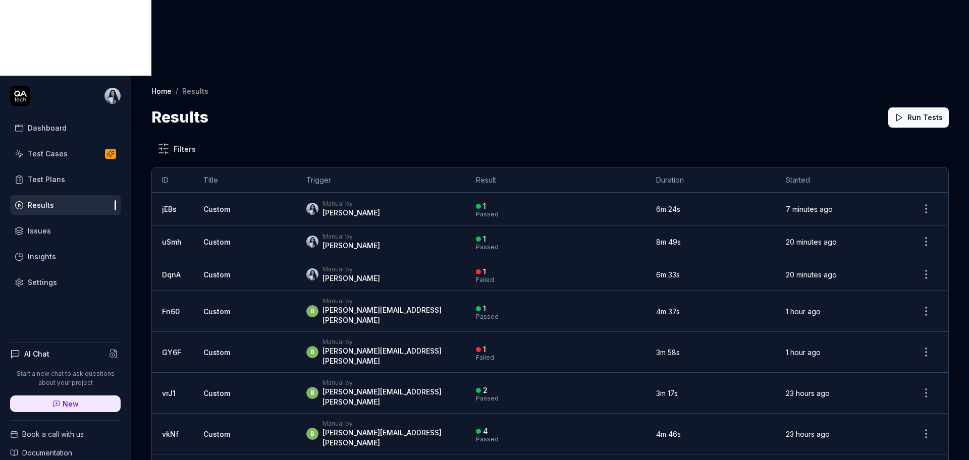
click at [64, 170] on link "Test Plans" at bounding box center [65, 180] width 110 height 20
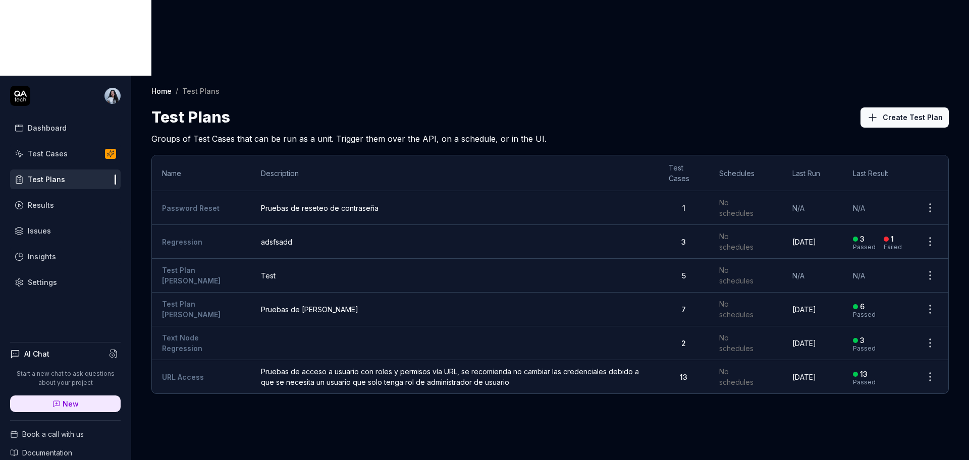
click at [297, 203] on span "Pruebas de reseteo de contraseña" at bounding box center [454, 208] width 387 height 11
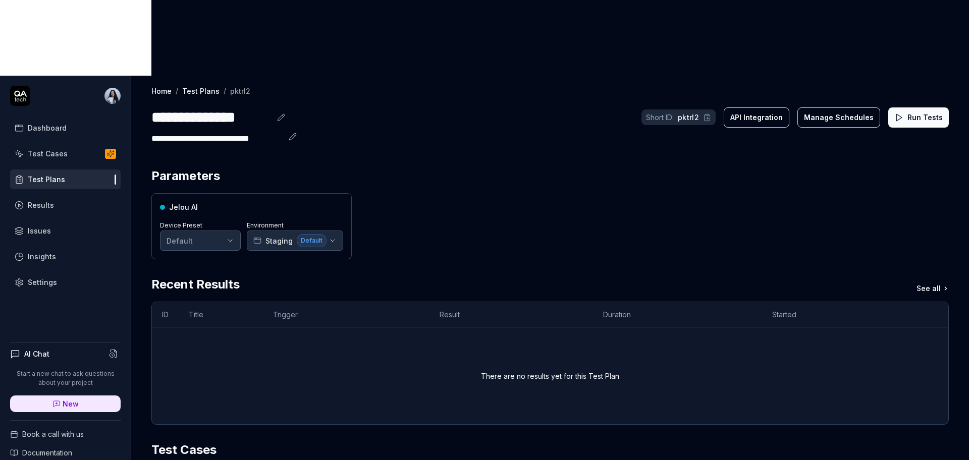
click at [905, 107] on button "Run Tests" at bounding box center [918, 117] width 61 height 20
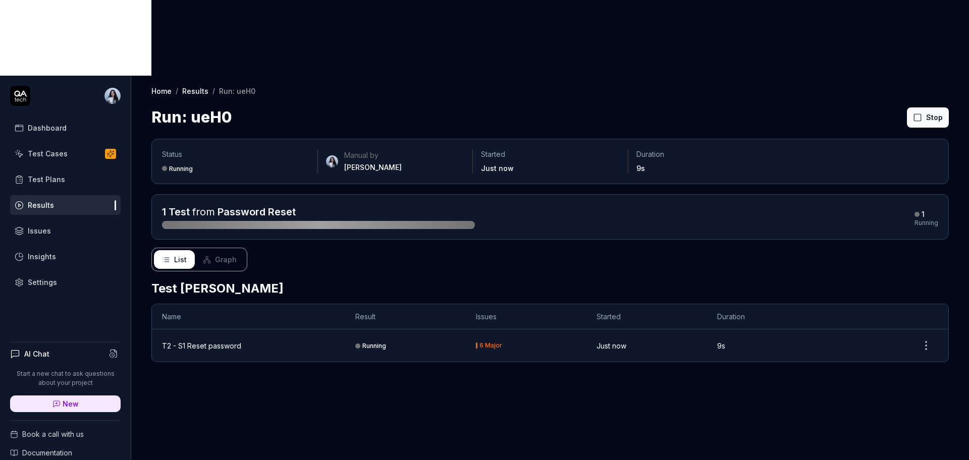
click at [80, 170] on link "Test Plans" at bounding box center [65, 180] width 110 height 20
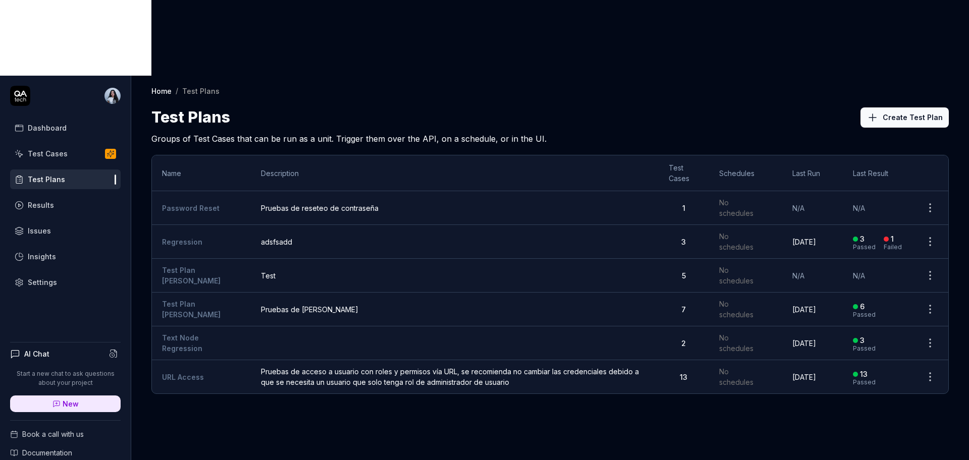
click at [404, 191] on td "Pruebas de reseteo de contraseña" at bounding box center [454, 208] width 407 height 34
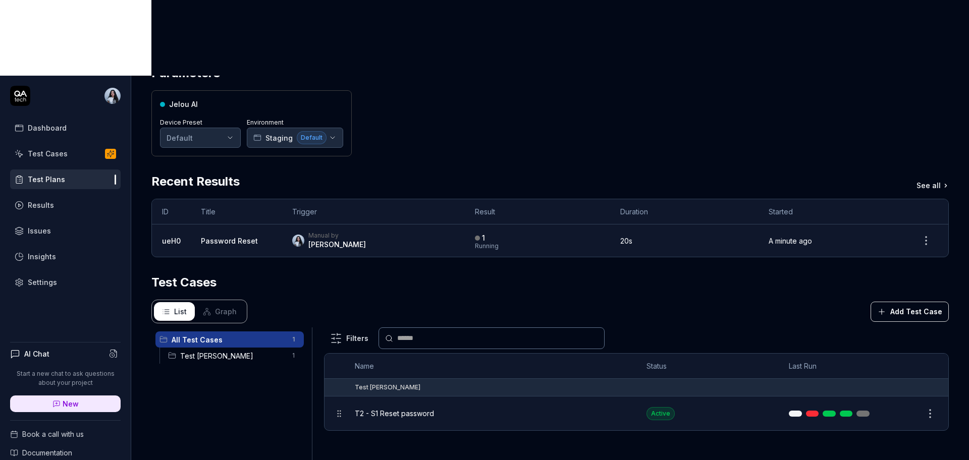
scroll to position [63, 0]
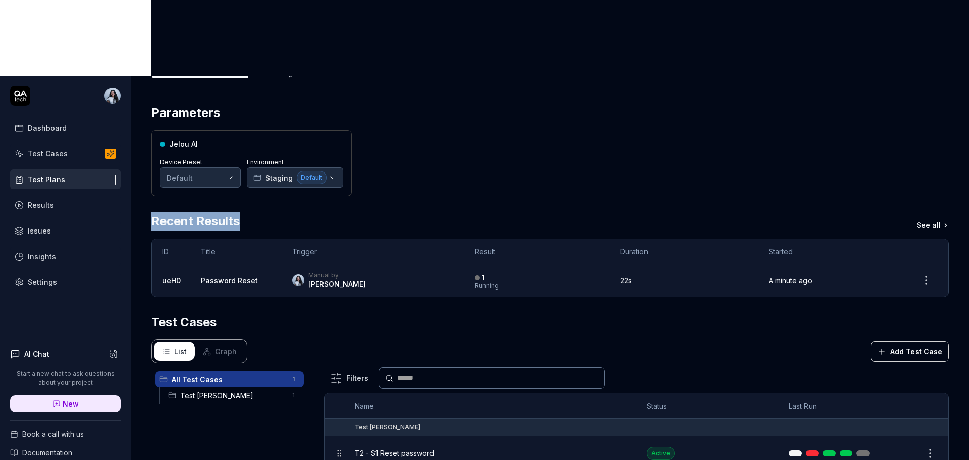
drag, startPoint x: 143, startPoint y: 147, endPoint x: 245, endPoint y: 146, distance: 101.4
click at [245, 146] on div "Parameters Jelou AI Device Preset Default Environment Staging Default Recent Re…" at bounding box center [550, 370] width 838 height 552
click at [345, 212] on div "Recent Results See all" at bounding box center [549, 221] width 797 height 18
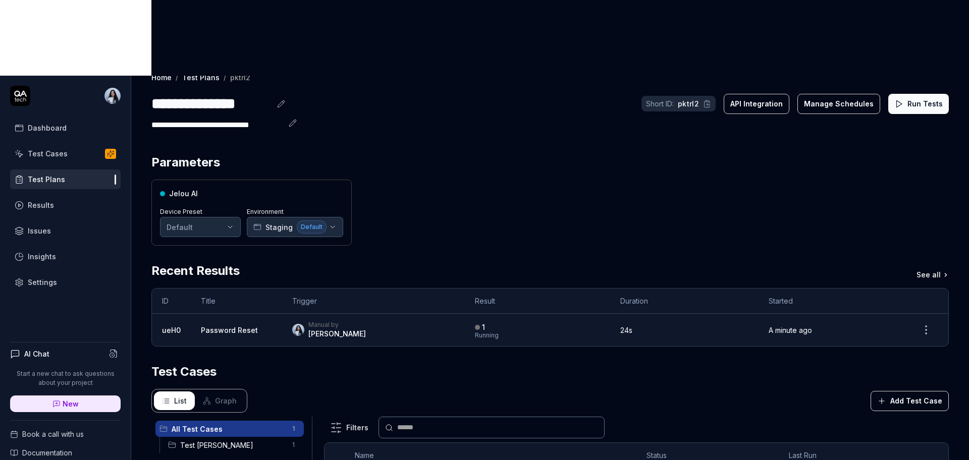
scroll to position [0, 0]
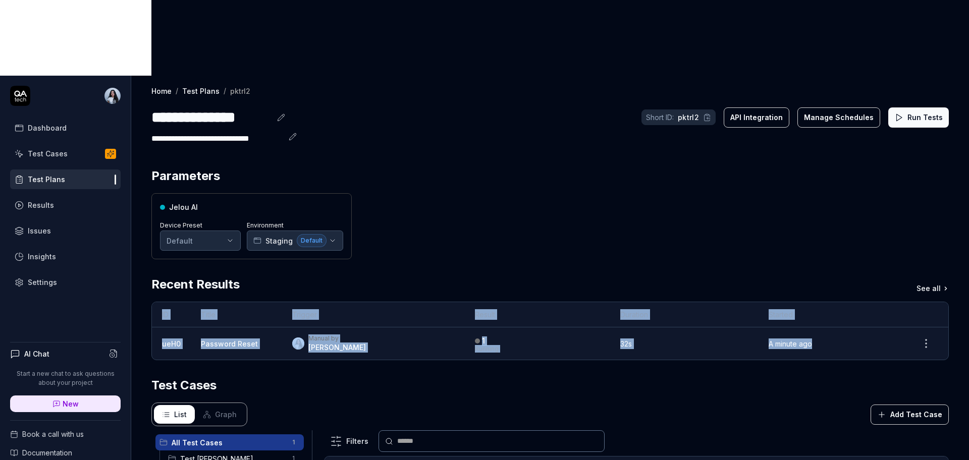
drag, startPoint x: 866, startPoint y: 268, endPoint x: 156, endPoint y: 251, distance: 710.6
click at [156, 302] on table "ID Title Trigger Result Duration Started ueH0 Password Reset Manual by [PERSON_…" at bounding box center [550, 331] width 796 height 58
click at [160, 302] on th "ID" at bounding box center [171, 314] width 39 height 25
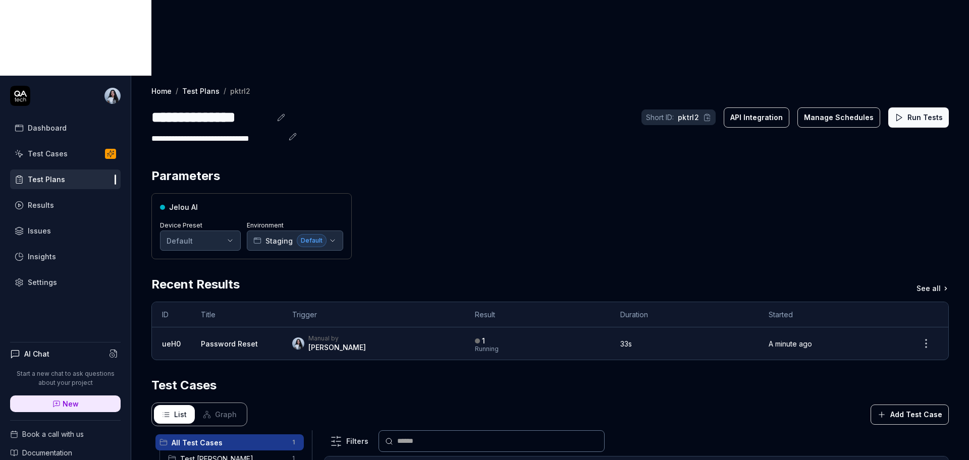
click at [162, 302] on th "ID" at bounding box center [171, 314] width 39 height 25
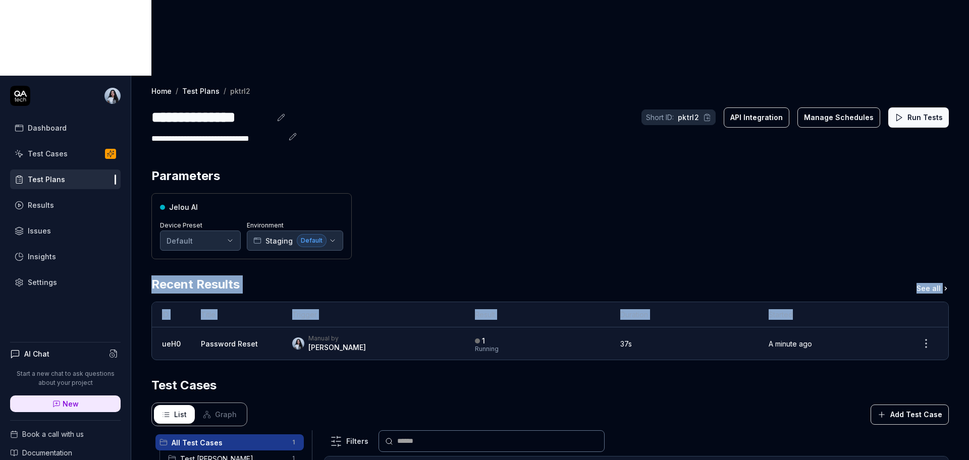
drag, startPoint x: 800, startPoint y: 240, endPoint x: 148, endPoint y: 201, distance: 652.5
click at [148, 201] on div "Parameters Jelou AI Device Preset Default Environment Staging Default Recent Re…" at bounding box center [550, 433] width 838 height 552
click at [148, 206] on div "Parameters Jelou AI Device Preset Default Environment Staging Default Recent Re…" at bounding box center [550, 433] width 838 height 552
drag, startPoint x: 150, startPoint y: 206, endPoint x: 795, endPoint y: 241, distance: 645.7
click at [795, 241] on div "Parameters Jelou AI Device Preset Default Environment Staging Default Recent Re…" at bounding box center [550, 433] width 838 height 552
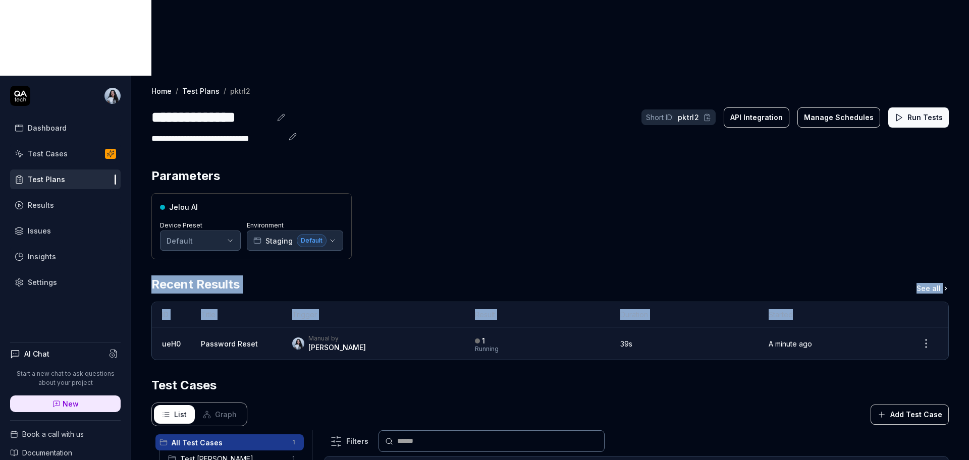
click at [788, 275] on div "Recent Results See all" at bounding box center [549, 284] width 797 height 18
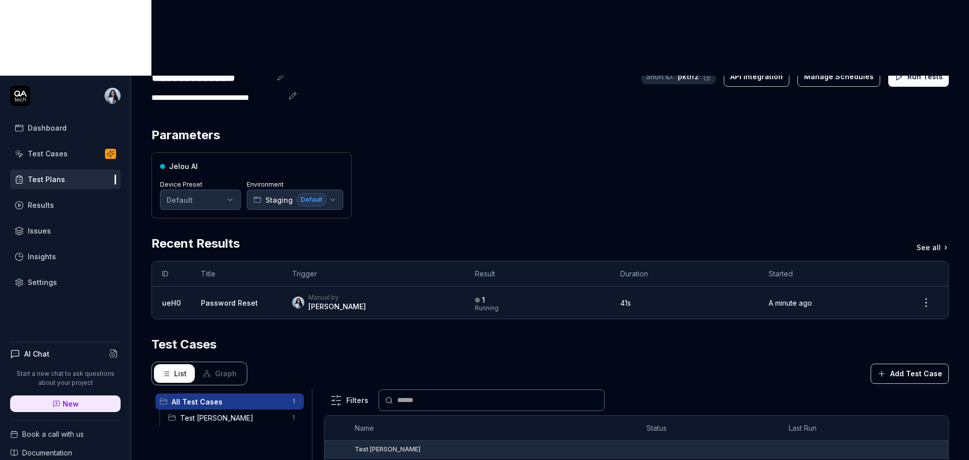
scroll to position [63, 0]
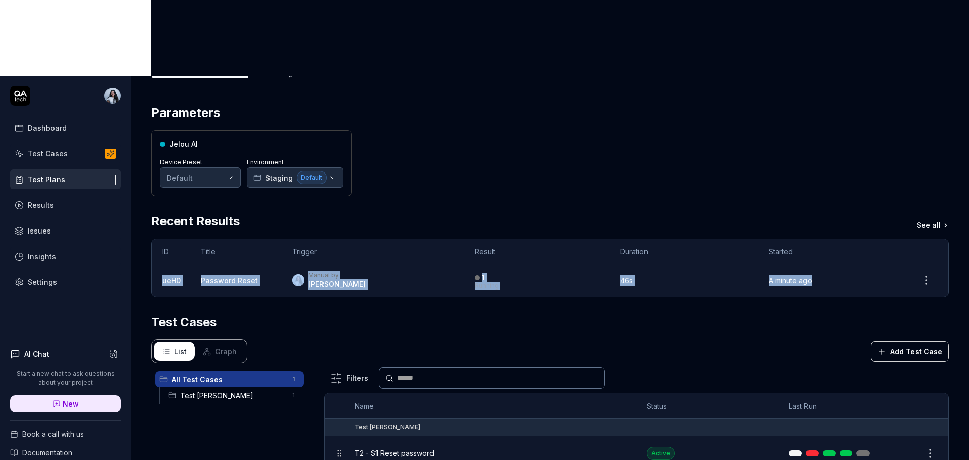
drag, startPoint x: 745, startPoint y: 207, endPoint x: 155, endPoint y: 207, distance: 589.8
click at [155, 264] on tr "ueH0 Password Reset Manual by [PERSON_NAME] 1 Running 46s A minute ago" at bounding box center [550, 280] width 796 height 32
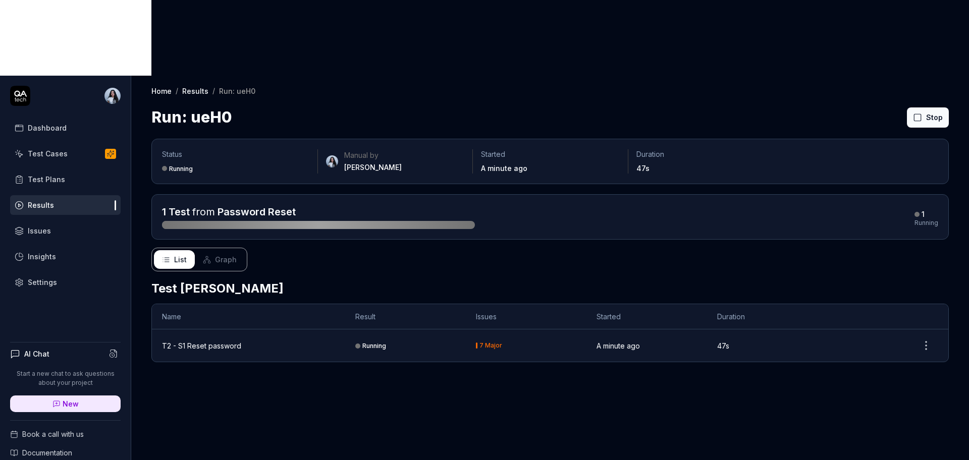
click at [199, 76] on div "Home / Results / Run: ueH0 Home / Results / Run: ueH0 Run: ueH0 Stop" at bounding box center [550, 102] width 838 height 53
click at [199, 86] on link "Results" at bounding box center [195, 91] width 26 height 10
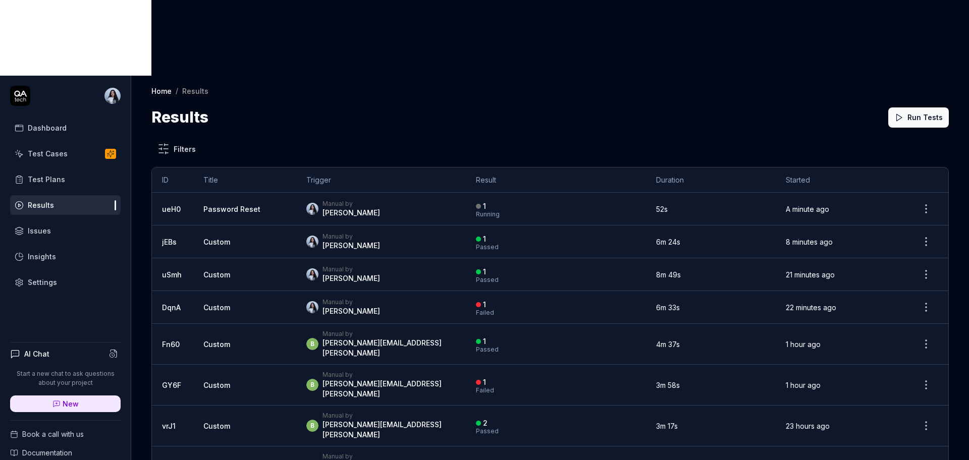
click at [62, 174] on div "Test Plans" at bounding box center [46, 179] width 37 height 11
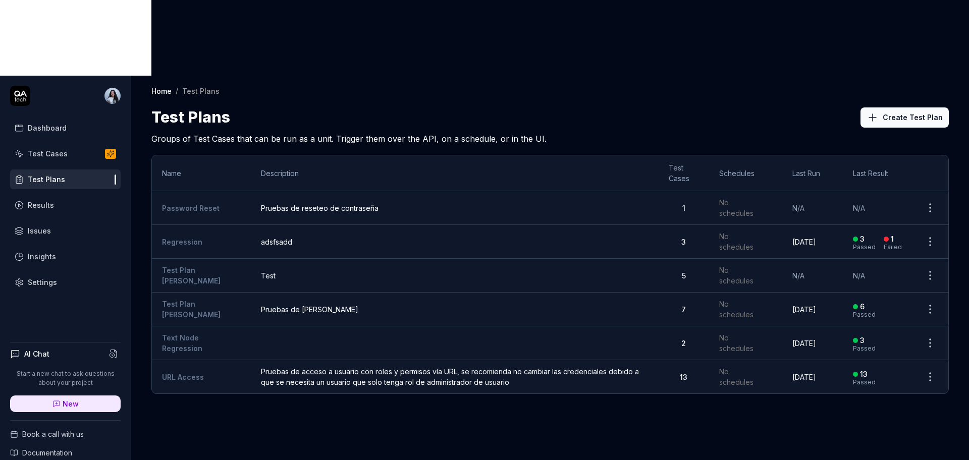
click at [337, 203] on span "Pruebas de reseteo de contraseña" at bounding box center [454, 208] width 387 height 11
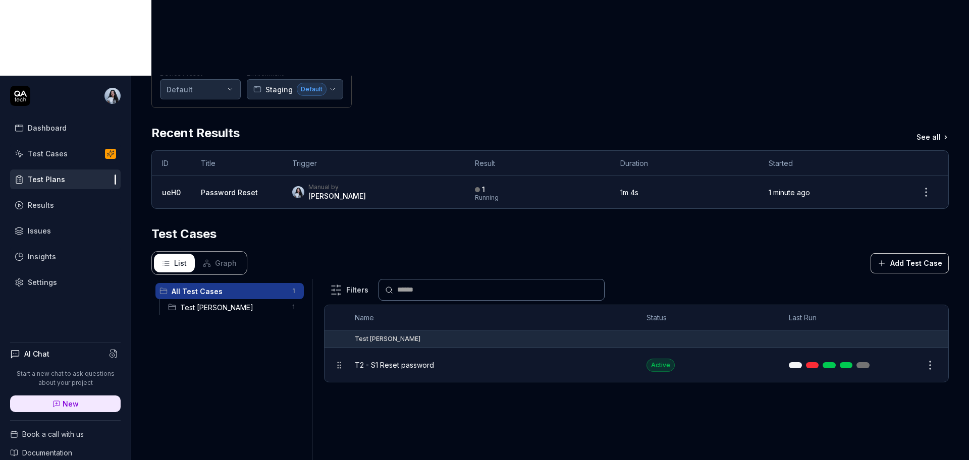
scroll to position [173, 0]
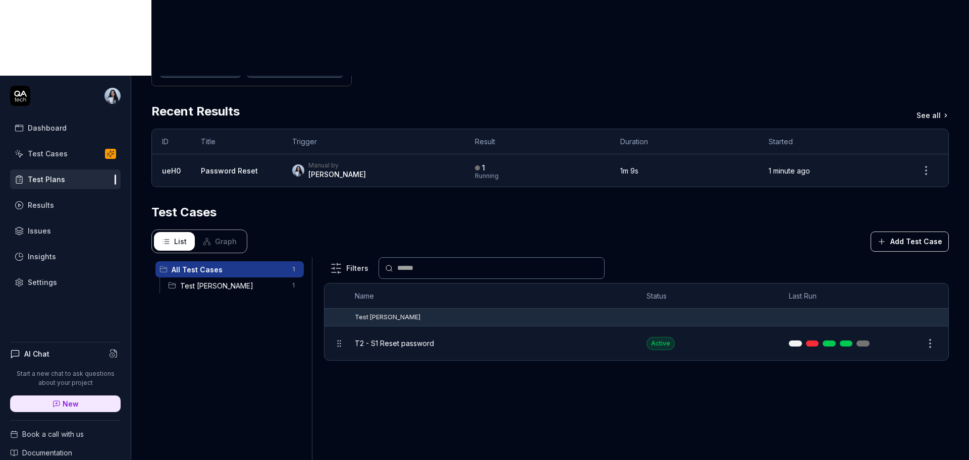
click at [800, 329] on div "Filters Name Status Last Run Test Nadia T2 - S1 Reset password Active Edit" at bounding box center [636, 386] width 625 height 258
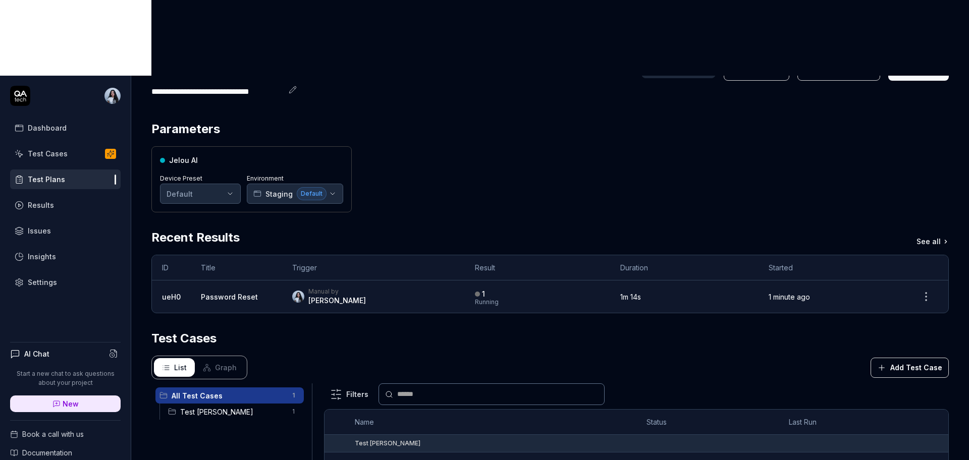
scroll to position [0, 0]
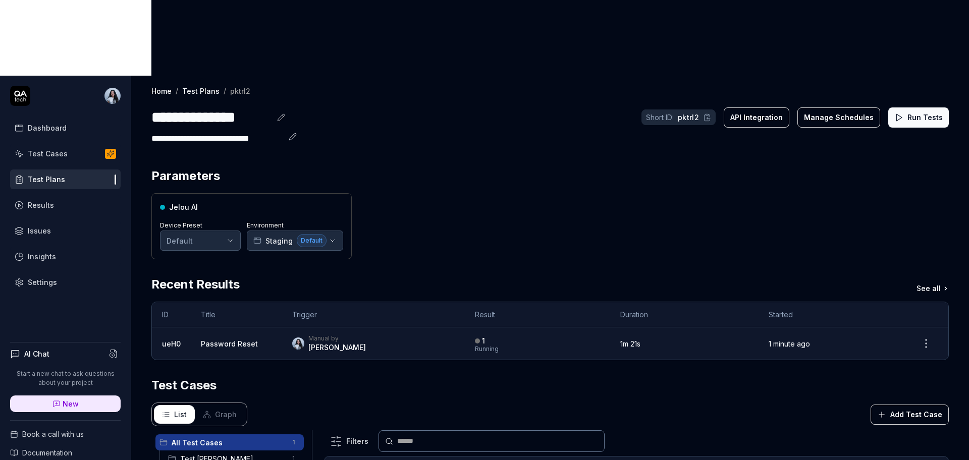
click at [575, 193] on div "Jelou AI Device Preset Default Environment Staging Default" at bounding box center [549, 226] width 797 height 66
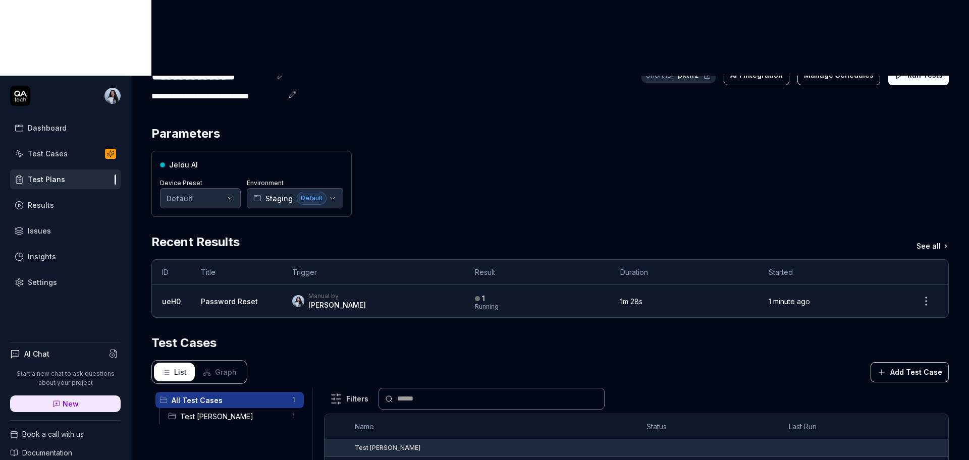
scroll to position [63, 0]
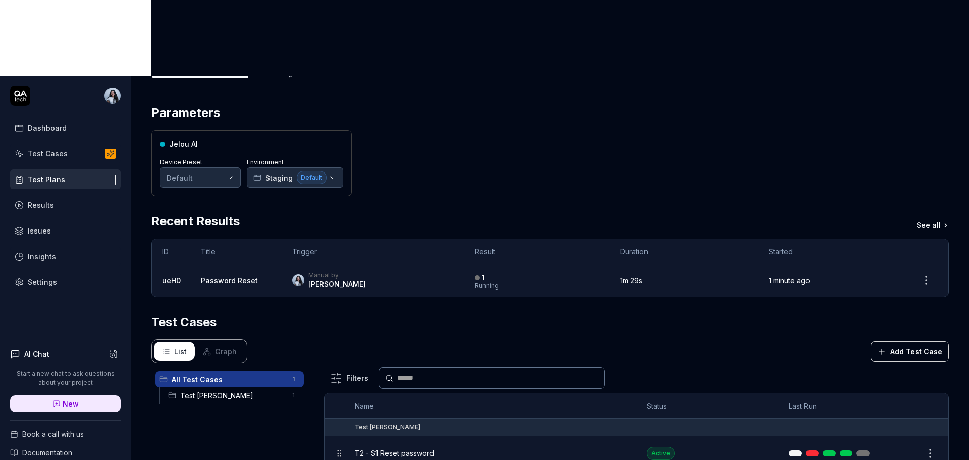
click at [531, 340] on div "List Graph Add Test Case" at bounding box center [549, 352] width 797 height 24
click at [501, 313] on div "Test Cases" at bounding box center [549, 322] width 797 height 18
click at [477, 130] on div "Jelou AI Device Preset Default Environment Staging Default" at bounding box center [549, 163] width 797 height 66
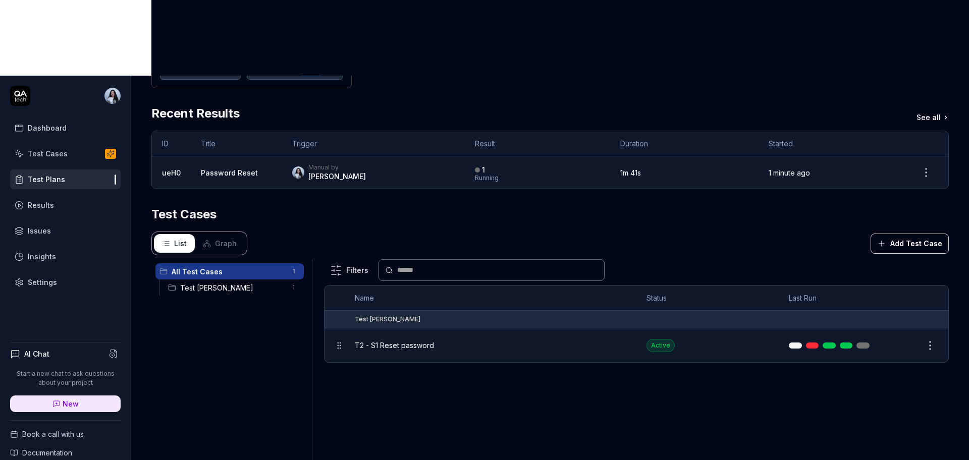
scroll to position [173, 0]
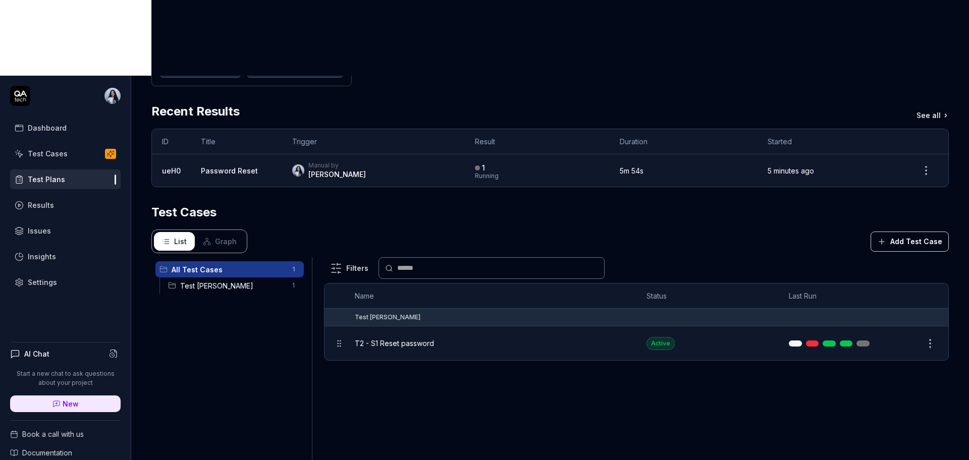
click at [380, 338] on span "T2 - S1 Reset password" at bounding box center [394, 343] width 79 height 11
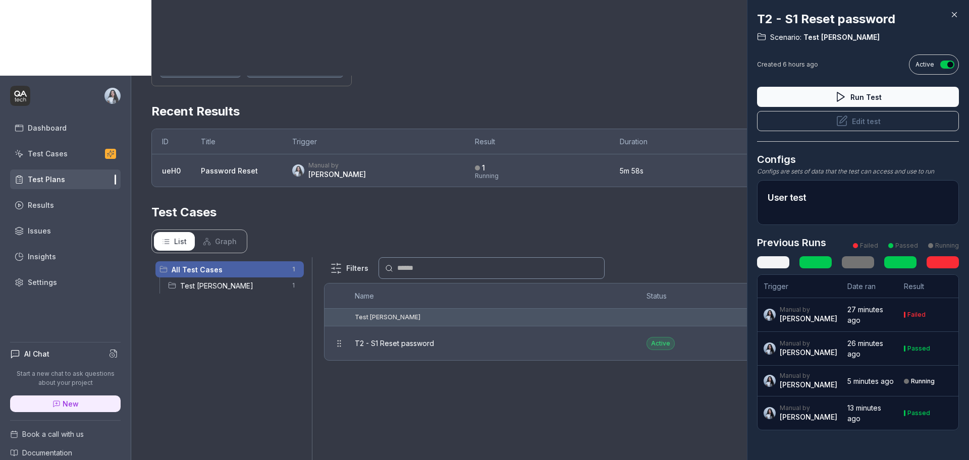
click at [850, 125] on button "Edit test" at bounding box center [858, 121] width 202 height 20
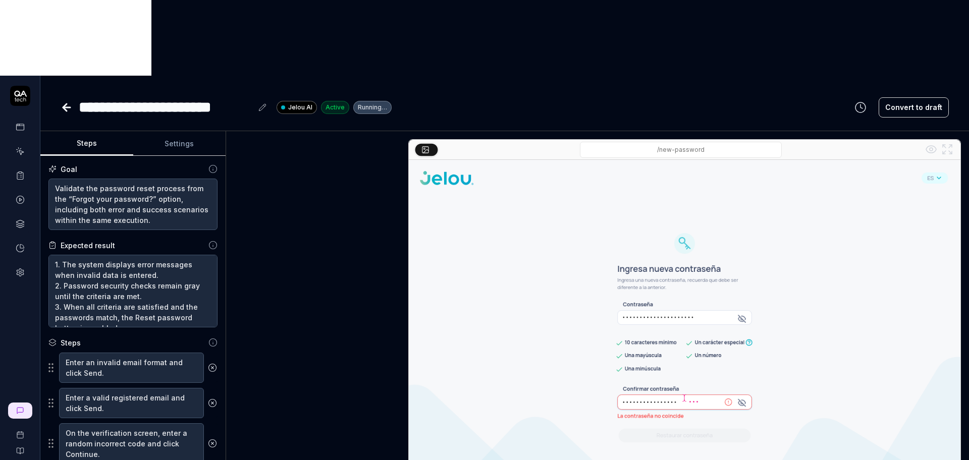
scroll to position [796, 0]
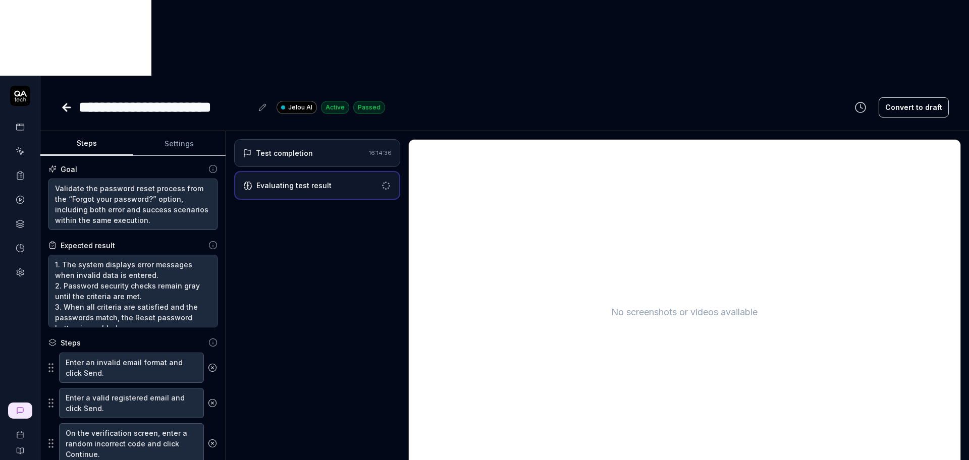
type textarea "*"
click at [64, 107] on icon at bounding box center [66, 107] width 7 height 0
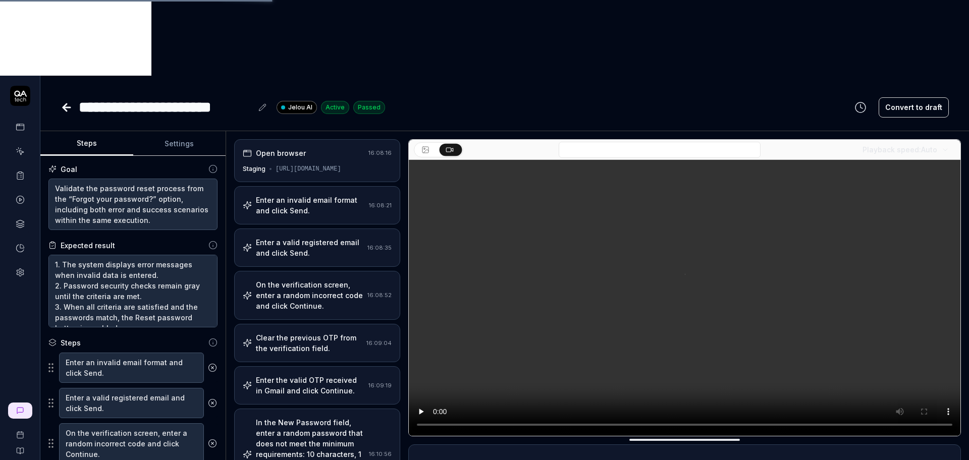
scroll to position [663, 0]
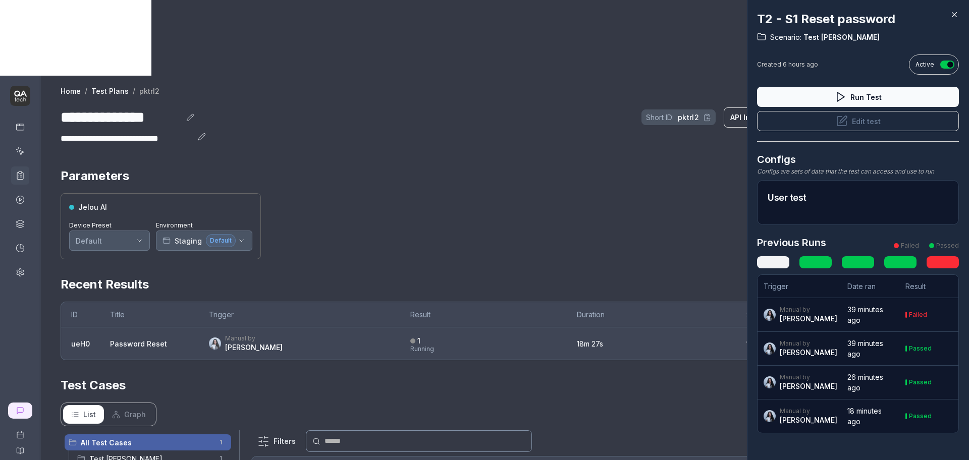
click at [562, 84] on div at bounding box center [484, 230] width 969 height 460
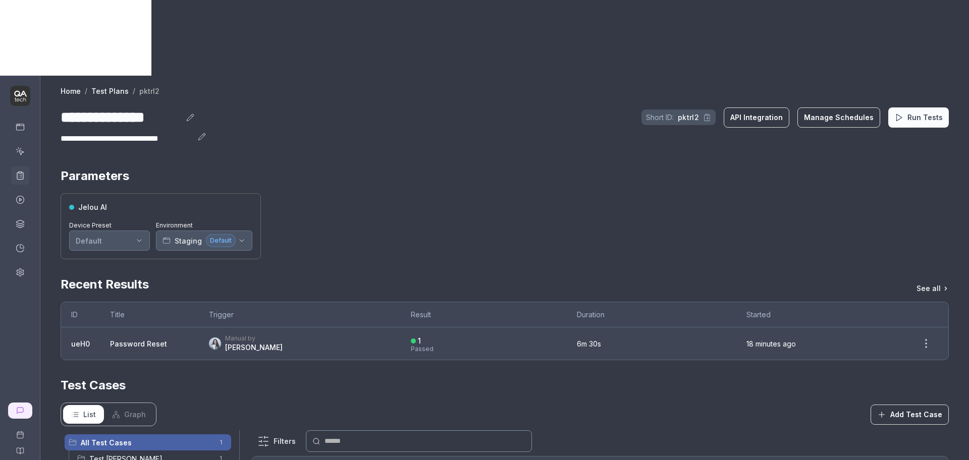
click at [745, 176] on div at bounding box center [484, 230] width 969 height 460
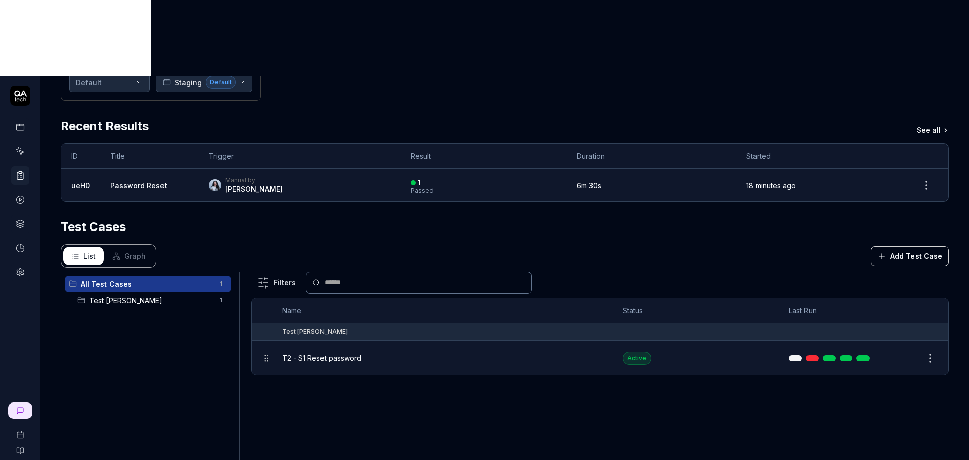
scroll to position [173, 0]
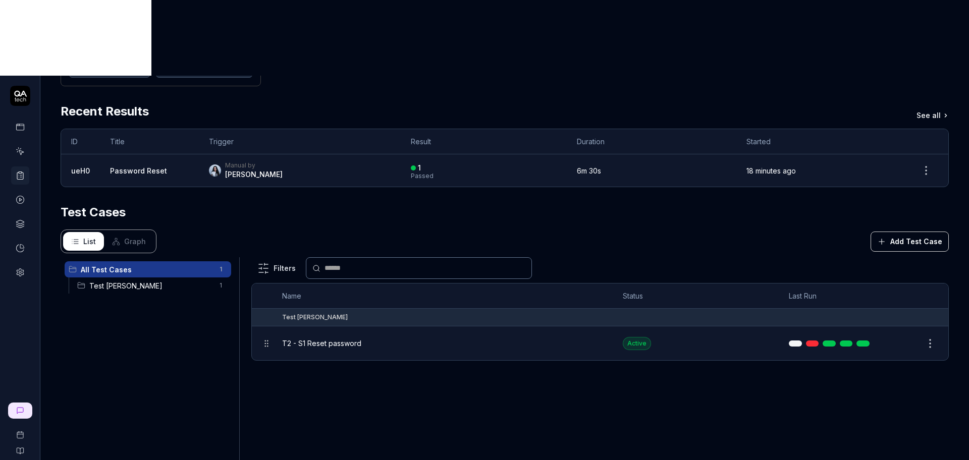
click at [518, 331] on div "Filters Name Status Last Run Test Nadia T2 - S1 Reset password Active Edit" at bounding box center [599, 386] width 697 height 258
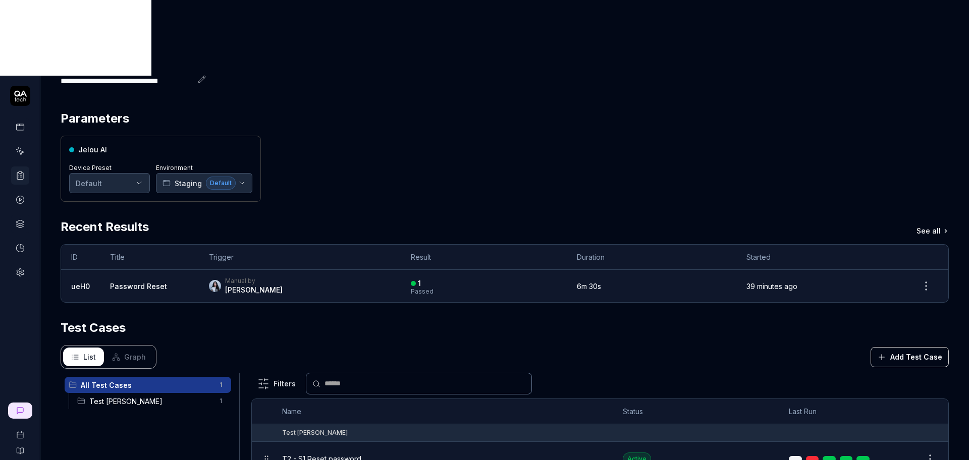
scroll to position [0, 0]
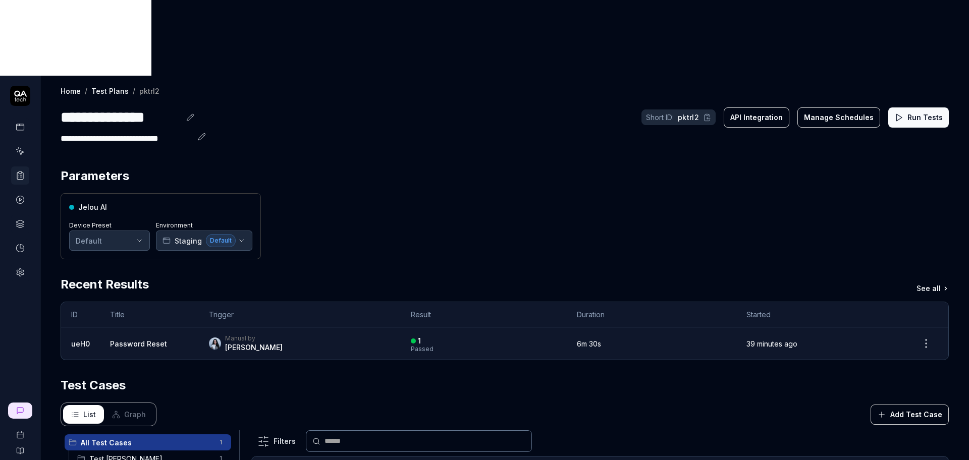
click at [99, 86] on link "Test Plans" at bounding box center [109, 91] width 37 height 10
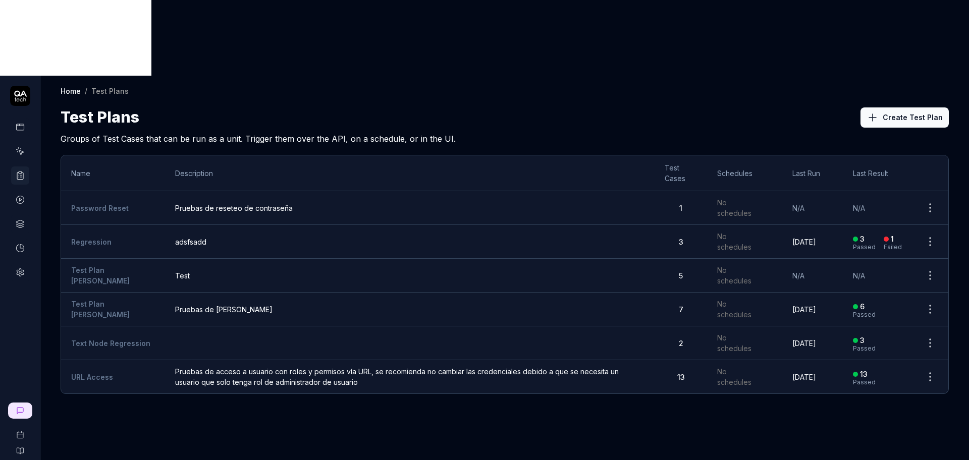
click at [550, 433] on div "Home / Test Plans Home / Test Plans Test Plans Create Test Plan Groups of Test …" at bounding box center [504, 306] width 928 height 460
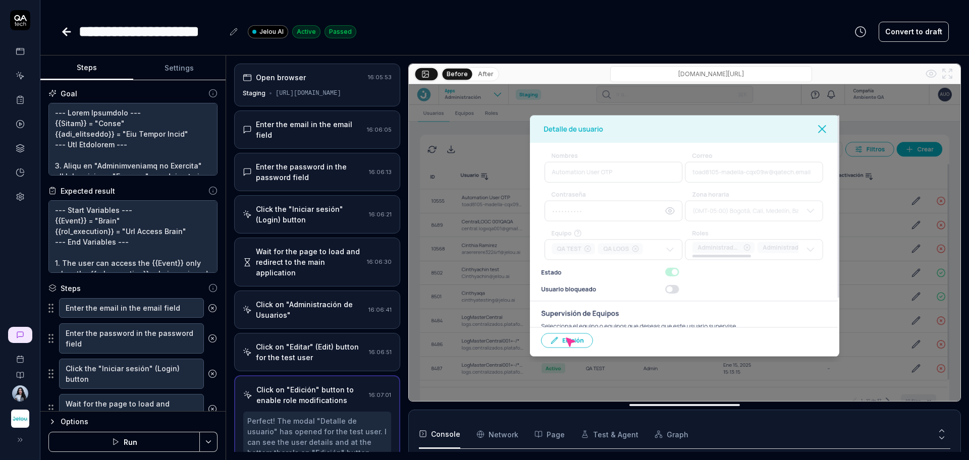
click at [308, 101] on div "Open browser 16:05:53 Staging [URL][DOMAIN_NAME]" at bounding box center [317, 85] width 166 height 43
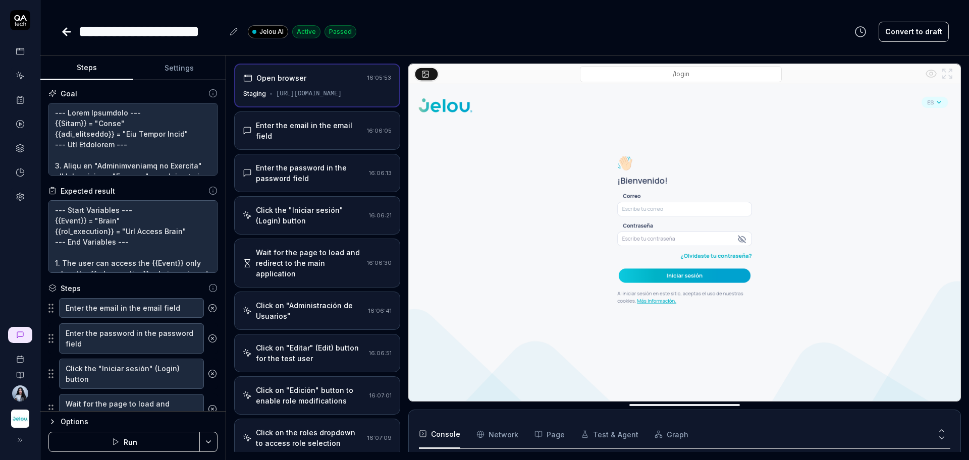
click at [308, 129] on div "Enter the email in the email field" at bounding box center [309, 130] width 107 height 21
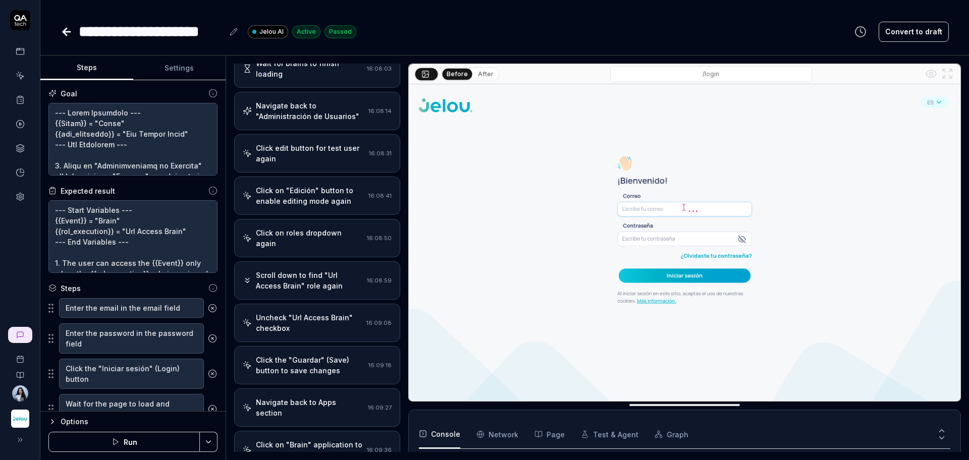
scroll to position [859, 0]
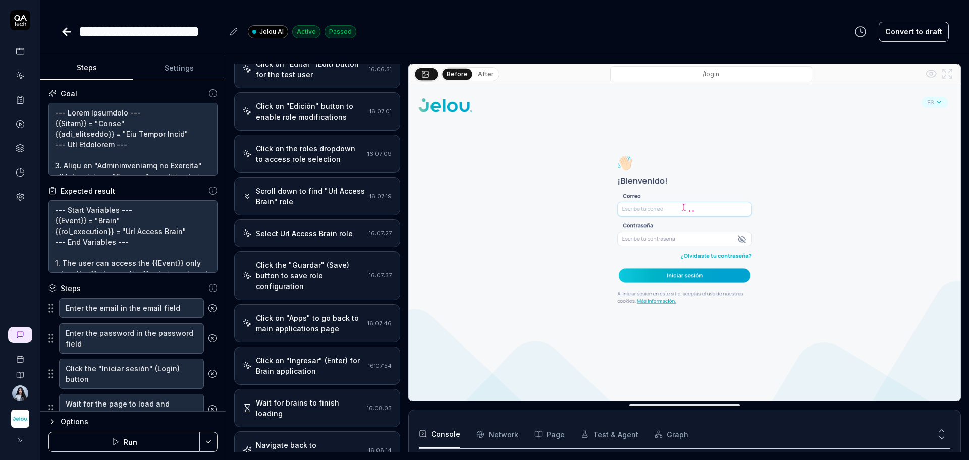
click at [292, 159] on div "Click on the roles dropdown to access role selection" at bounding box center [309, 153] width 107 height 21
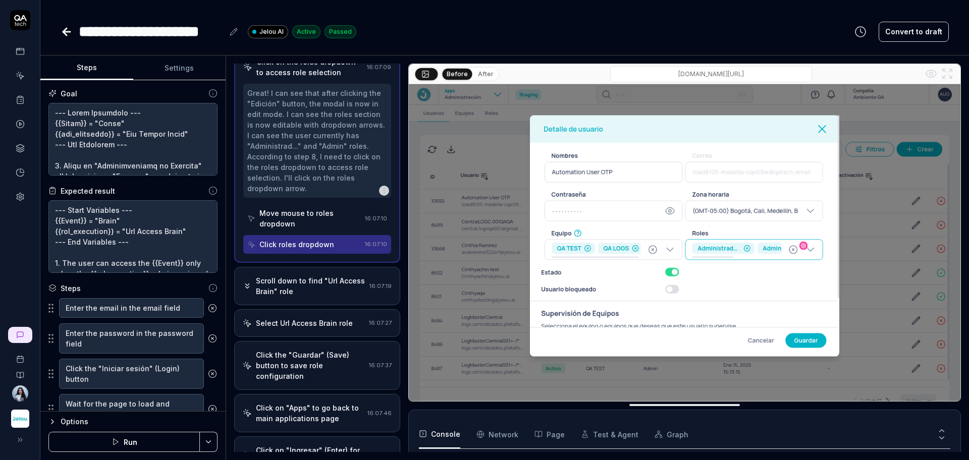
click at [294, 281] on div "Scroll down to find "Url Access Brain" role" at bounding box center [310, 285] width 109 height 21
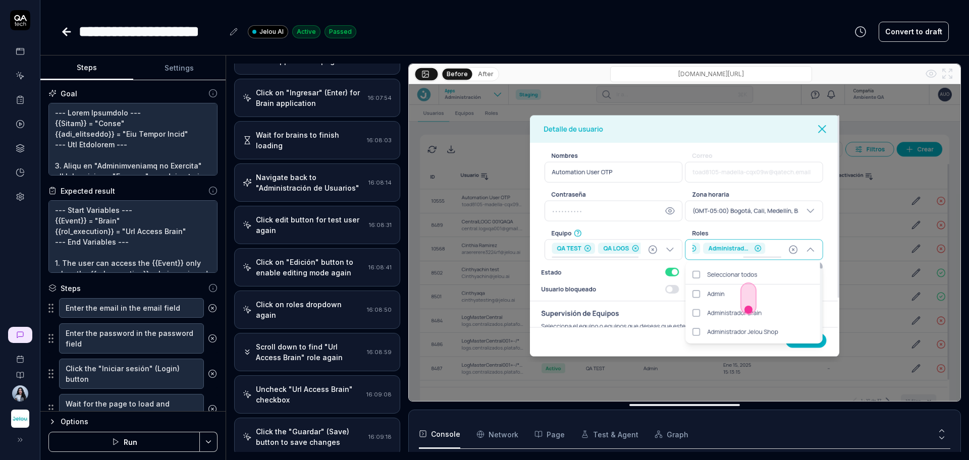
click at [299, 259] on div "Click on "Edición" button to enable editing mode again" at bounding box center [310, 267] width 108 height 21
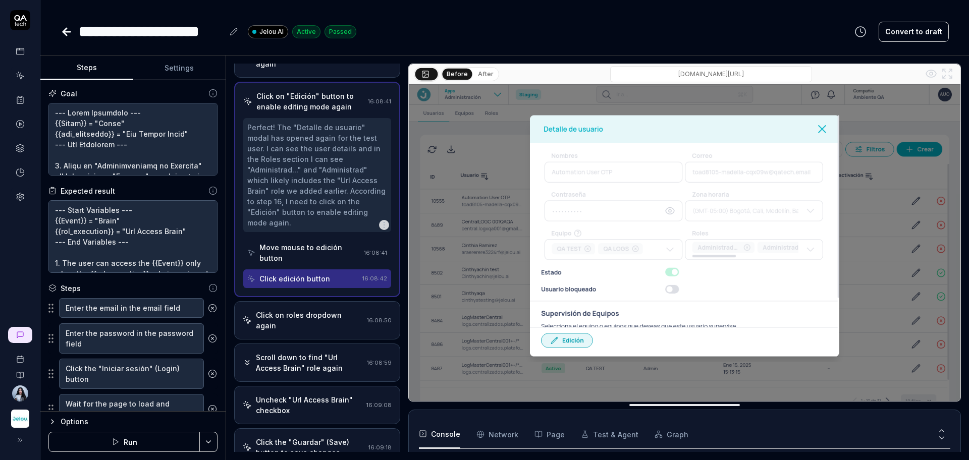
scroll to position [752, 0]
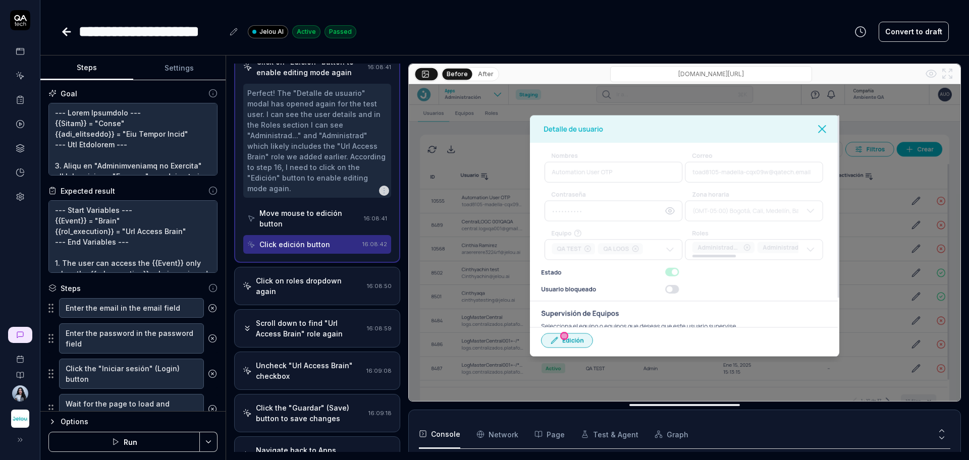
click at [301, 295] on div "Click on roles dropdown again" at bounding box center [309, 285] width 107 height 21
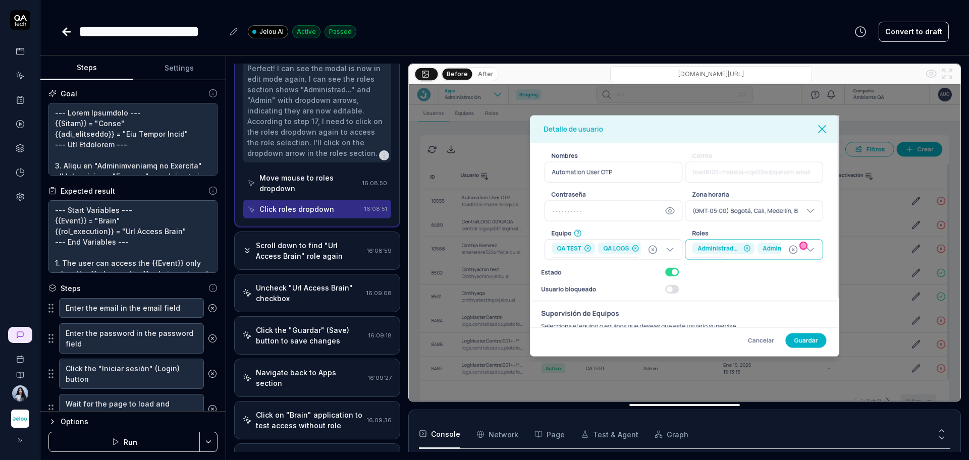
scroll to position [847, 0]
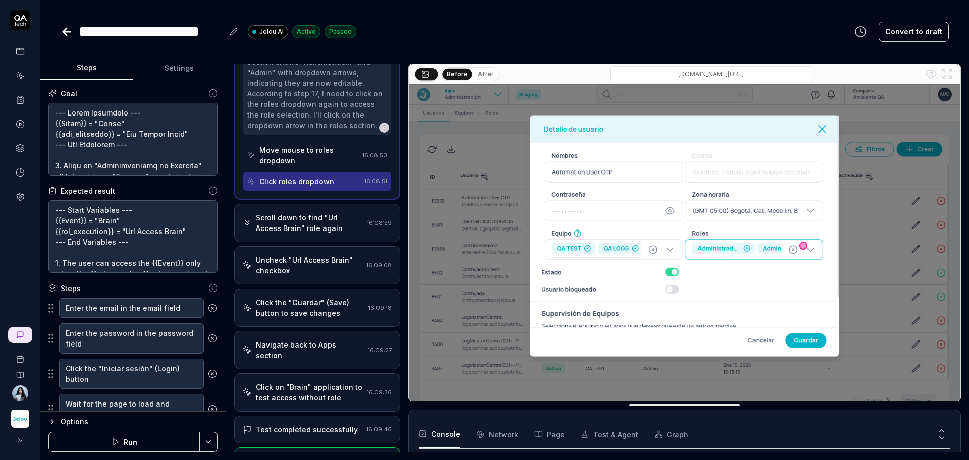
click at [305, 281] on div "Uncheck "Url Access Brain" checkbox 16:09:08" at bounding box center [317, 265] width 166 height 38
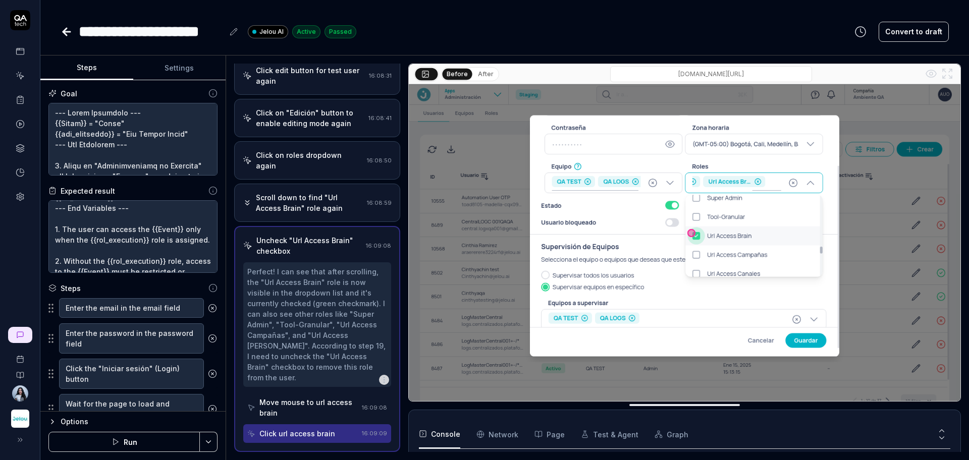
scroll to position [64, 0]
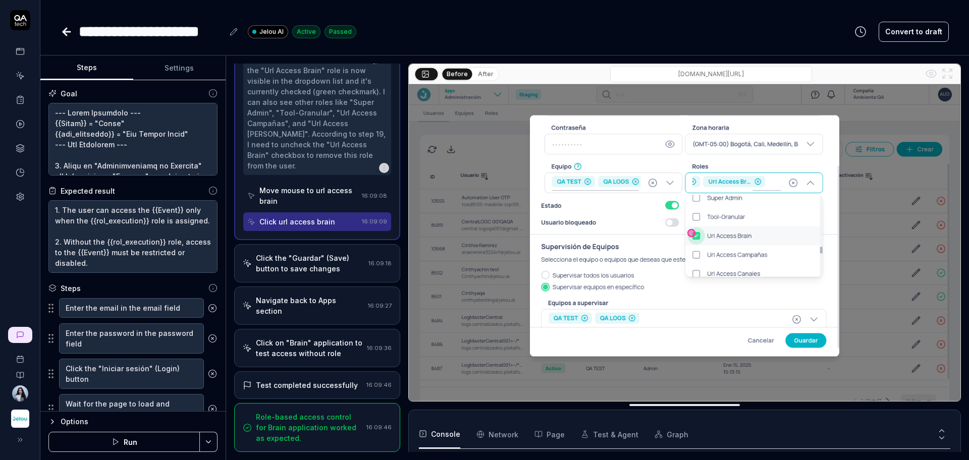
click at [314, 385] on div "Test completed successfully" at bounding box center [307, 385] width 102 height 11
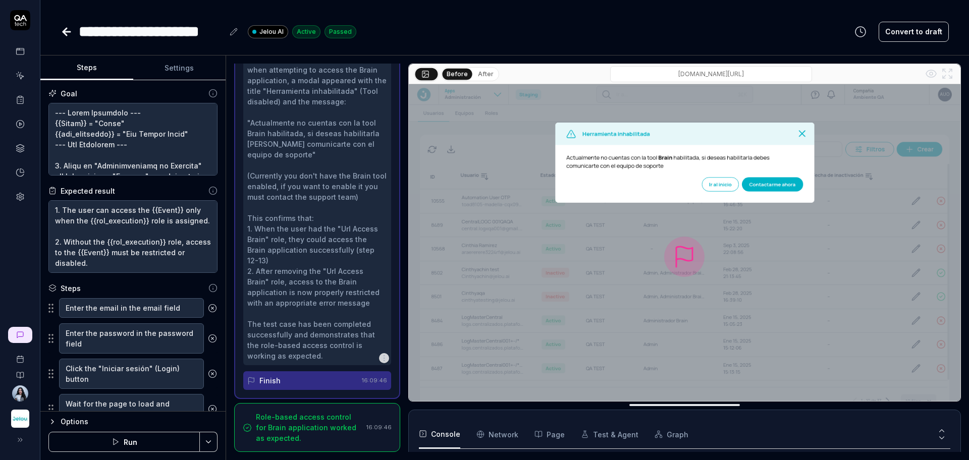
click at [317, 418] on div "Role-based access control for Brain application worked as expected." at bounding box center [309, 428] width 106 height 32
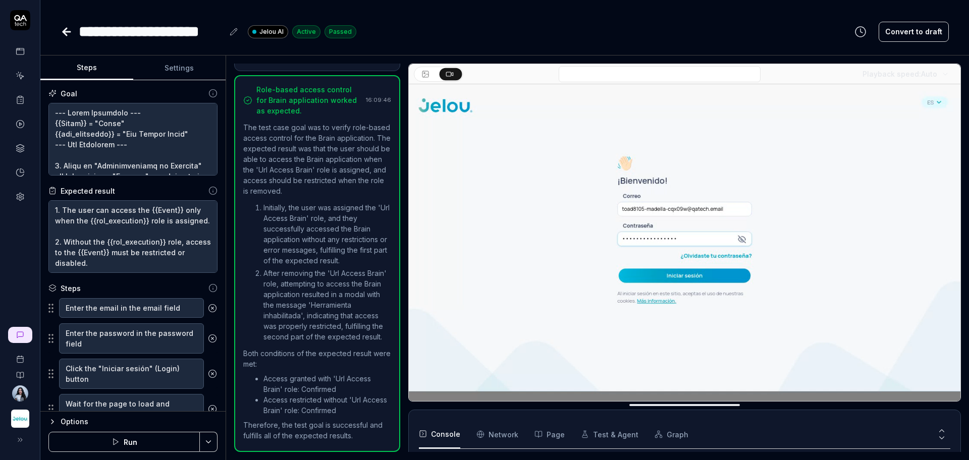
scroll to position [156, 0]
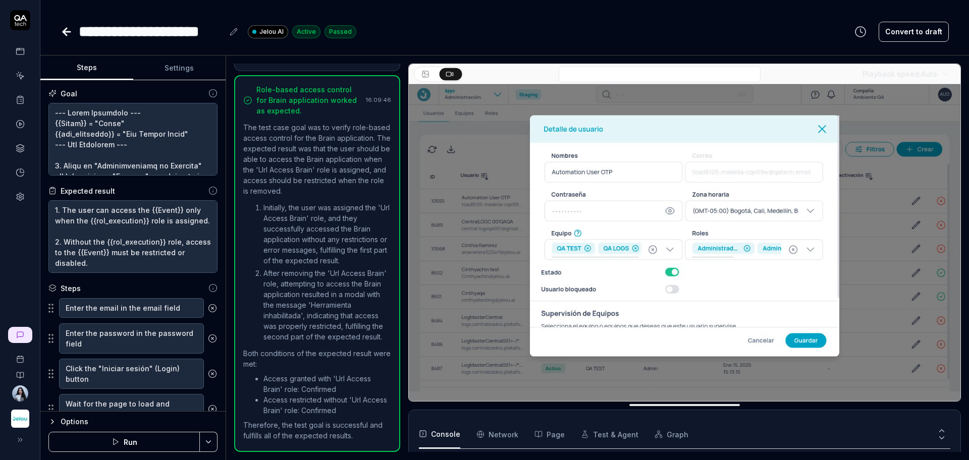
type textarea "*"
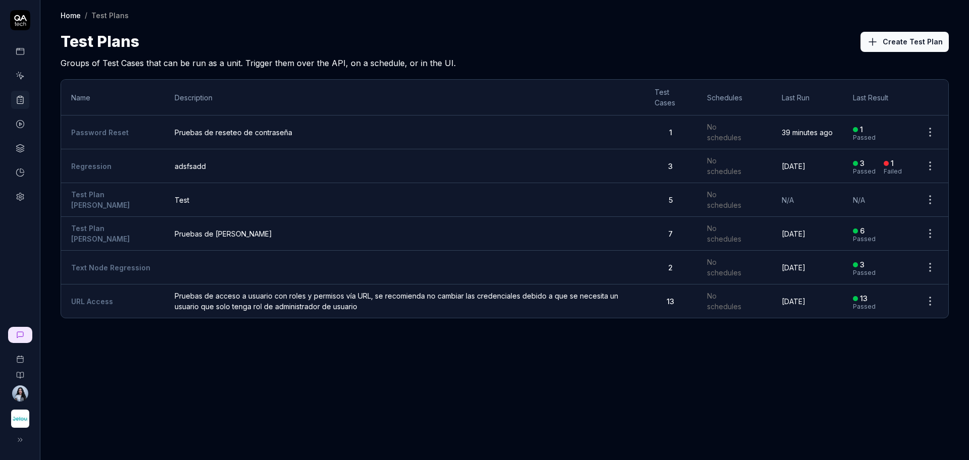
click at [242, 133] on span "Pruebas de reseteo de contraseña" at bounding box center [404, 132] width 459 height 11
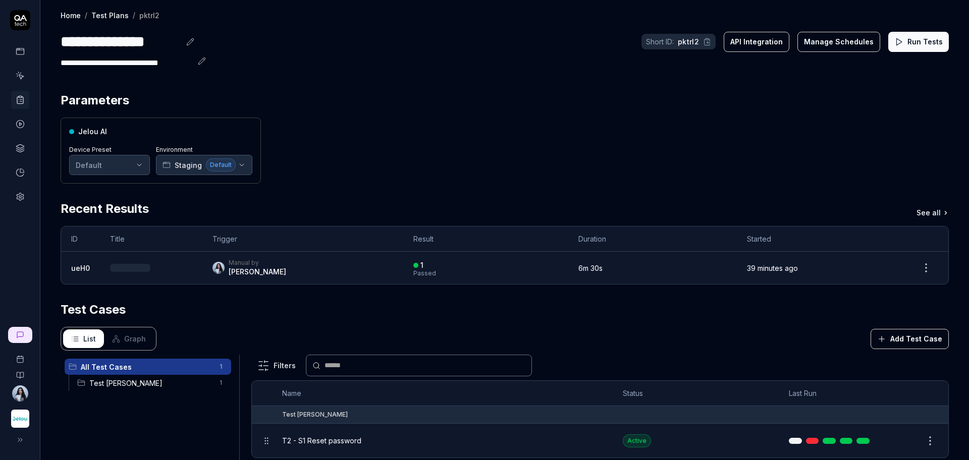
click at [901, 40] on button "Run Tests" at bounding box center [918, 42] width 61 height 20
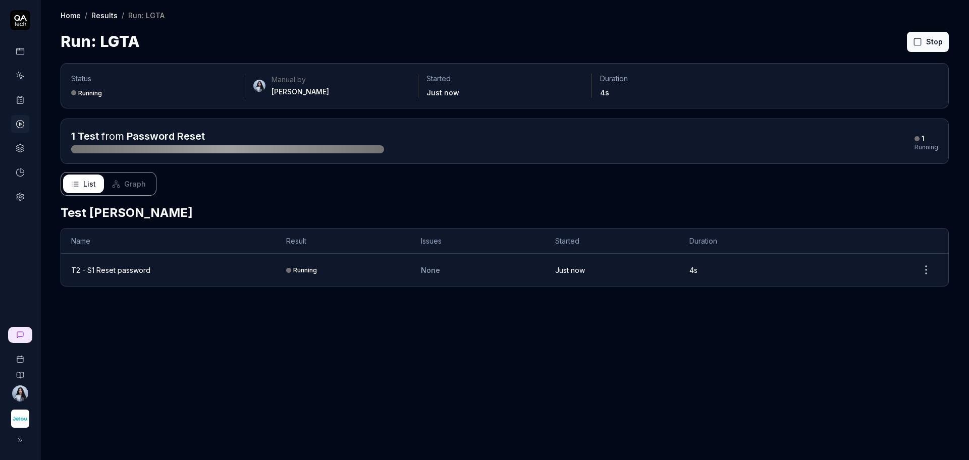
click at [258, 214] on h2 "Test [PERSON_NAME]" at bounding box center [505, 213] width 888 height 18
click at [128, 187] on span "Graph" at bounding box center [135, 184] width 22 height 11
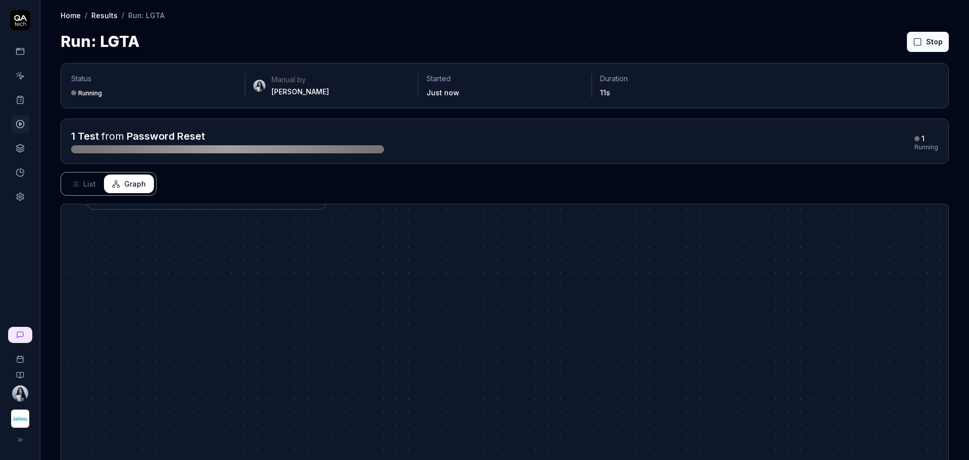
drag, startPoint x: 251, startPoint y: 327, endPoint x: 283, endPoint y: 224, distance: 108.8
click at [282, 230] on div "T 2 - S 1 R e s e t p a s s w o r d Running" at bounding box center [504, 387] width 887 height 367
drag, startPoint x: 349, startPoint y: 296, endPoint x: 267, endPoint y: 362, distance: 104.7
click at [267, 362] on div "T 2 - S 1 R e s e t p a s s w o r d Running" at bounding box center [504, 387] width 887 height 367
drag, startPoint x: 207, startPoint y: 309, endPoint x: 255, endPoint y: 312, distance: 48.0
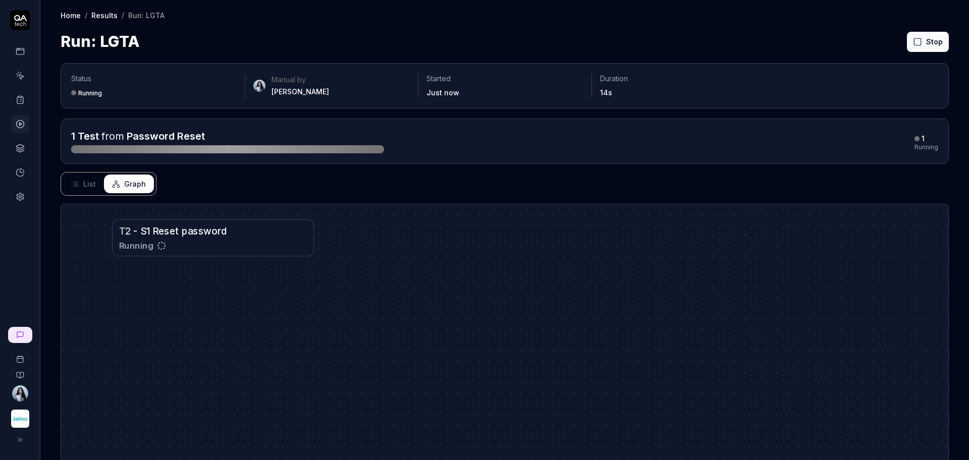
click at [255, 312] on div "T 2 - S 1 R e s e t p a s s w o r d Running" at bounding box center [504, 387] width 887 height 367
drag, startPoint x: 257, startPoint y: 329, endPoint x: 259, endPoint y: 361, distance: 31.8
click at [259, 361] on div "T 2 - S 1 R e s e t p a s s w o r d Running" at bounding box center [504, 387] width 887 height 367
drag, startPoint x: 259, startPoint y: 361, endPoint x: 248, endPoint y: 321, distance: 41.2
click at [248, 321] on div "T 2 - S 1 R e s e t p a s s w o r d Running" at bounding box center [504, 387] width 887 height 367
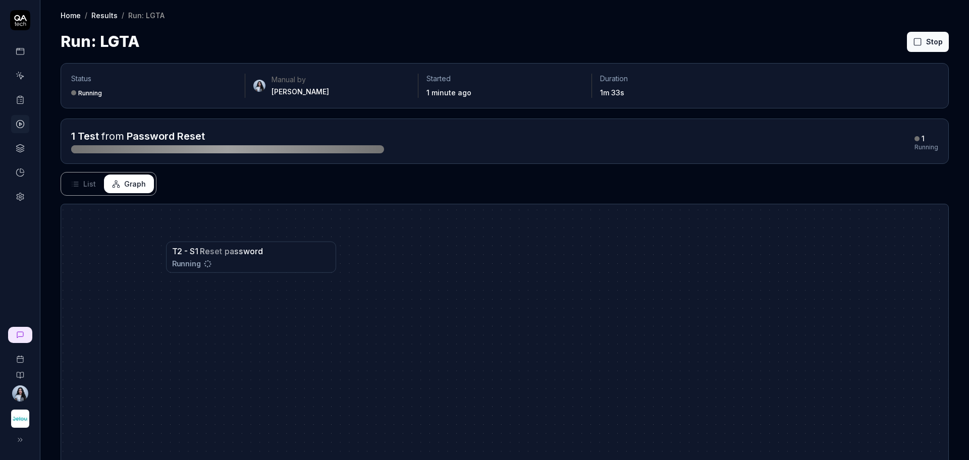
click at [98, 12] on link "Results" at bounding box center [104, 15] width 26 height 10
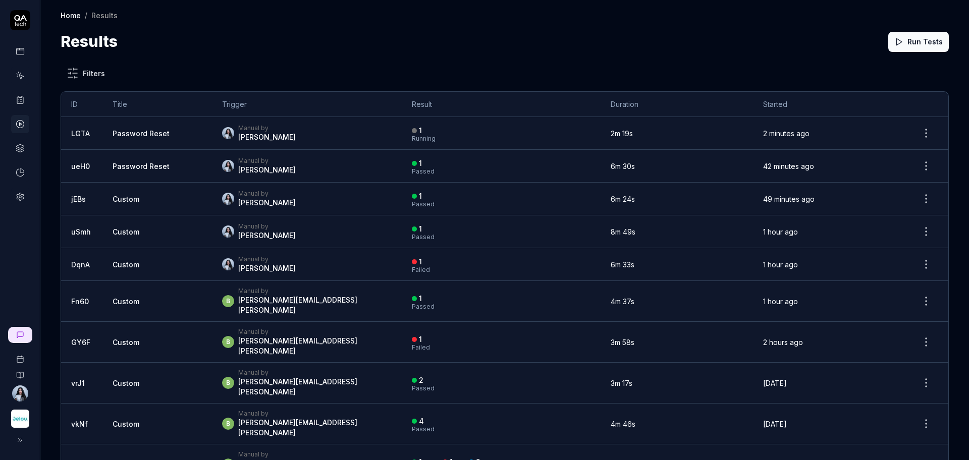
click at [115, 136] on link "Password Reset" at bounding box center [141, 133] width 57 height 9
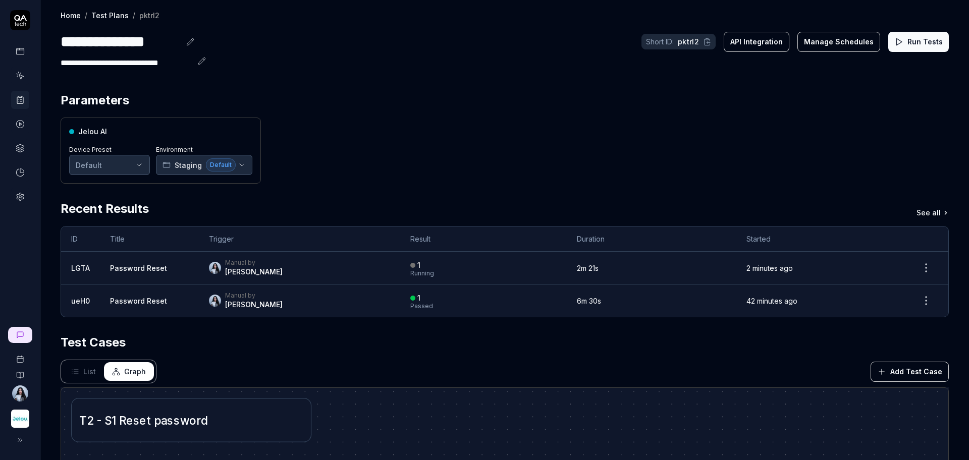
scroll to position [206, 0]
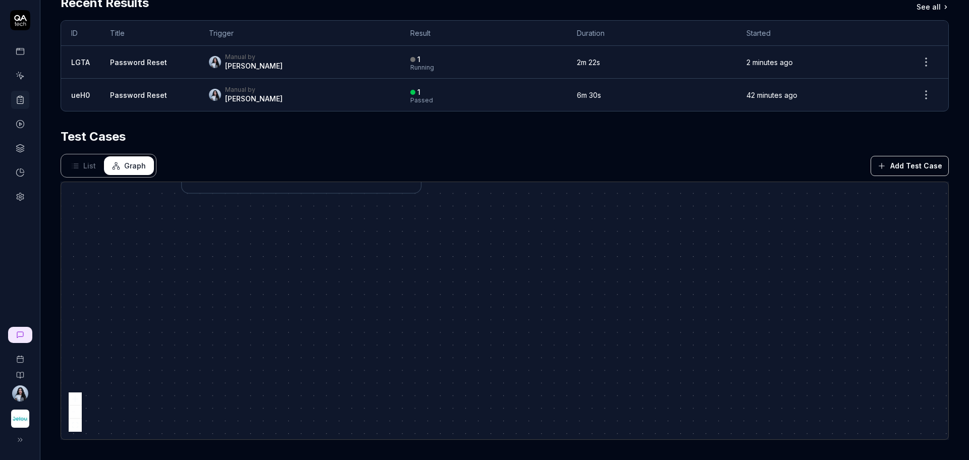
drag, startPoint x: 251, startPoint y: 355, endPoint x: 375, endPoint y: 308, distance: 133.2
click at [375, 308] on div "T 2 - S 1 R e s e t p a s s w o r d" at bounding box center [504, 310] width 887 height 257
drag, startPoint x: 288, startPoint y: 296, endPoint x: 233, endPoint y: 358, distance: 83.3
click at [233, 358] on div "T 2 - S 1 R e s e t p a s s w o r d" at bounding box center [504, 310] width 887 height 257
click at [270, 227] on span "d" at bounding box center [272, 229] width 7 height 13
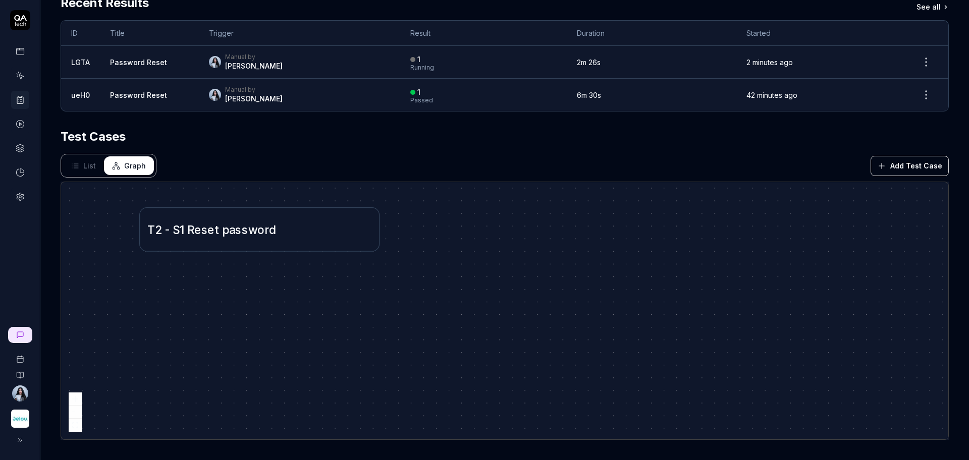
click at [240, 229] on span "s" at bounding box center [238, 229] width 7 height 13
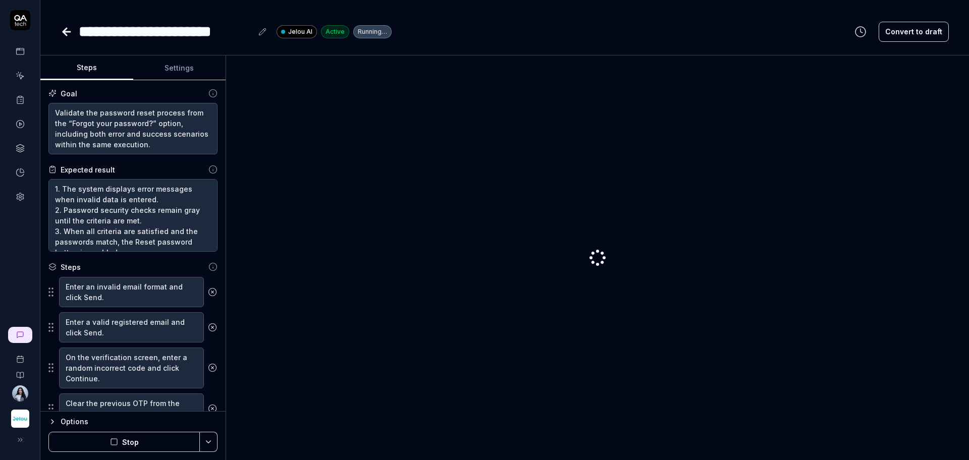
type textarea "*"
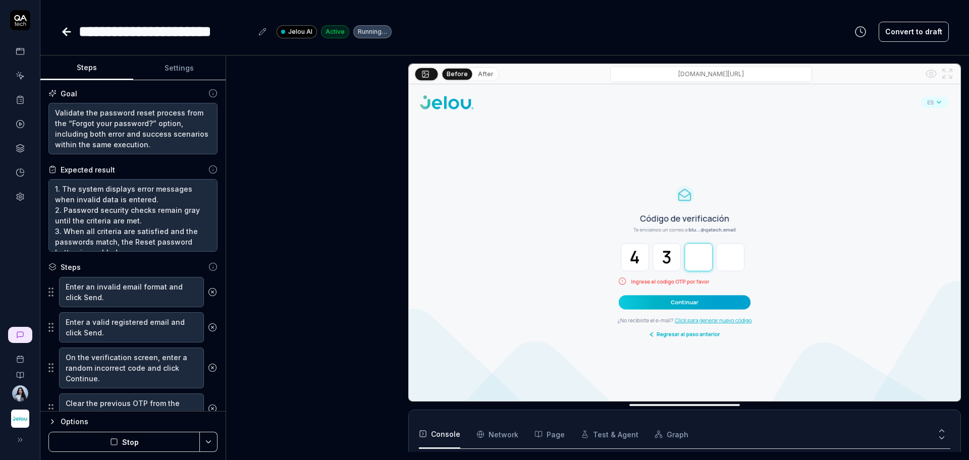
scroll to position [613, 0]
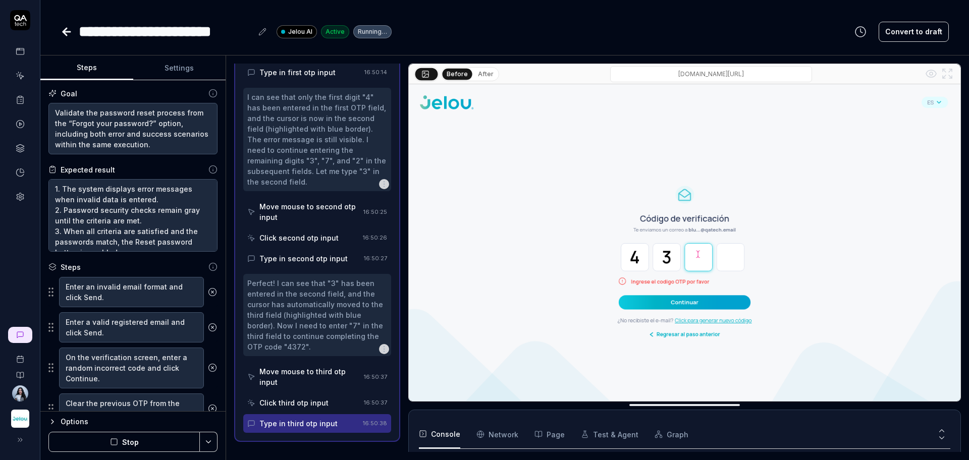
click at [69, 37] on icon at bounding box center [67, 32] width 12 height 12
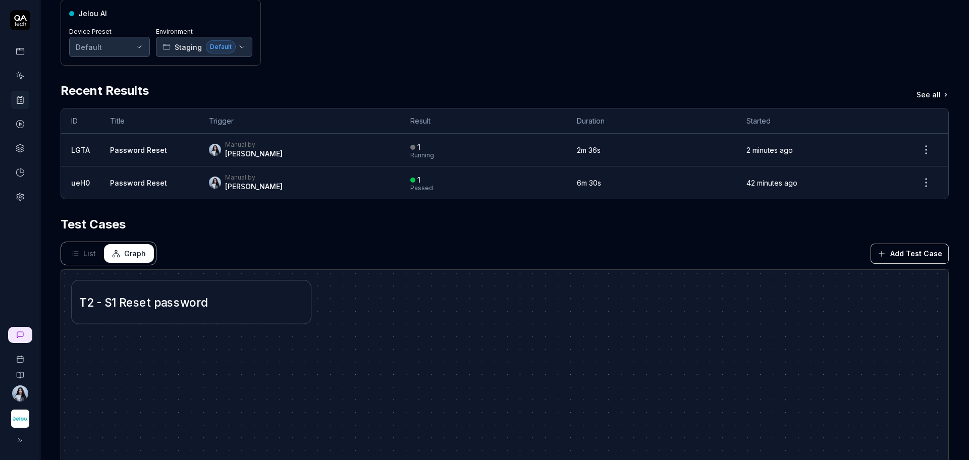
scroll to position [126, 0]
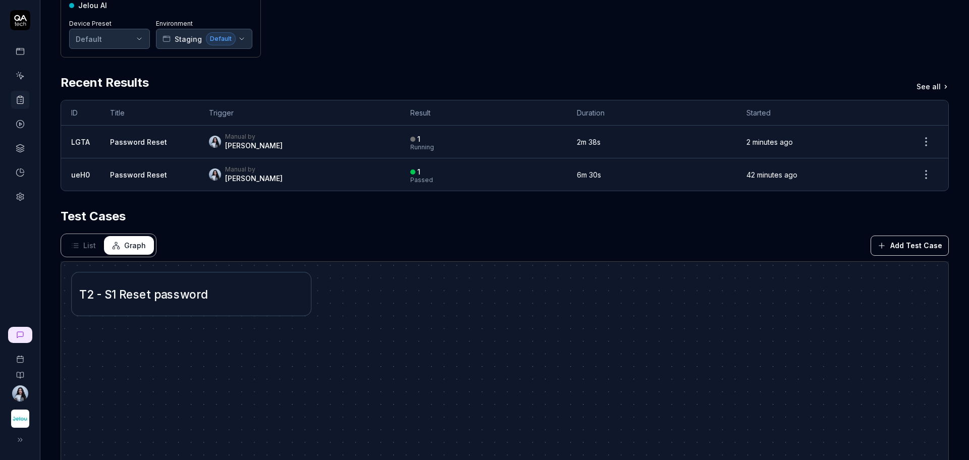
click at [147, 169] on td "Password Reset" at bounding box center [149, 174] width 99 height 32
click at [146, 175] on link "Password Reset" at bounding box center [138, 175] width 57 height 9
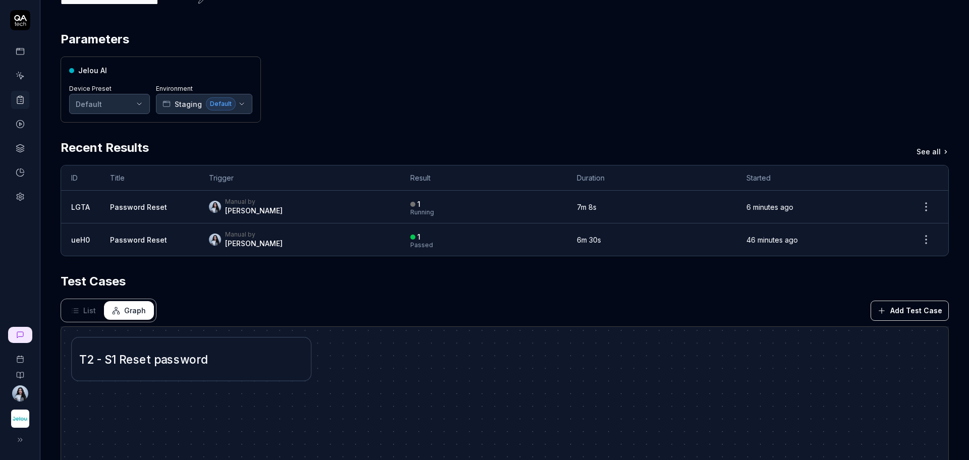
scroll to position [0, 0]
